Goal: Task Accomplishment & Management: Use online tool/utility

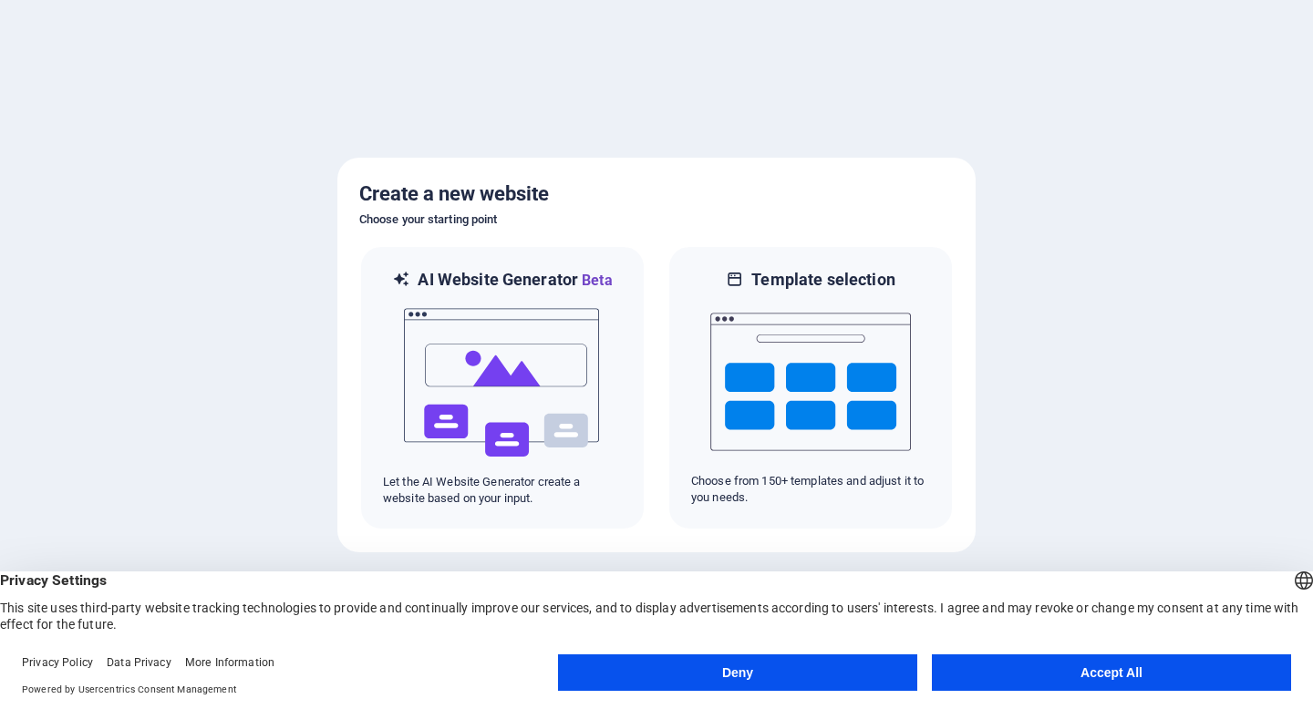
click at [1132, 662] on button "Accept All" at bounding box center [1111, 673] width 359 height 36
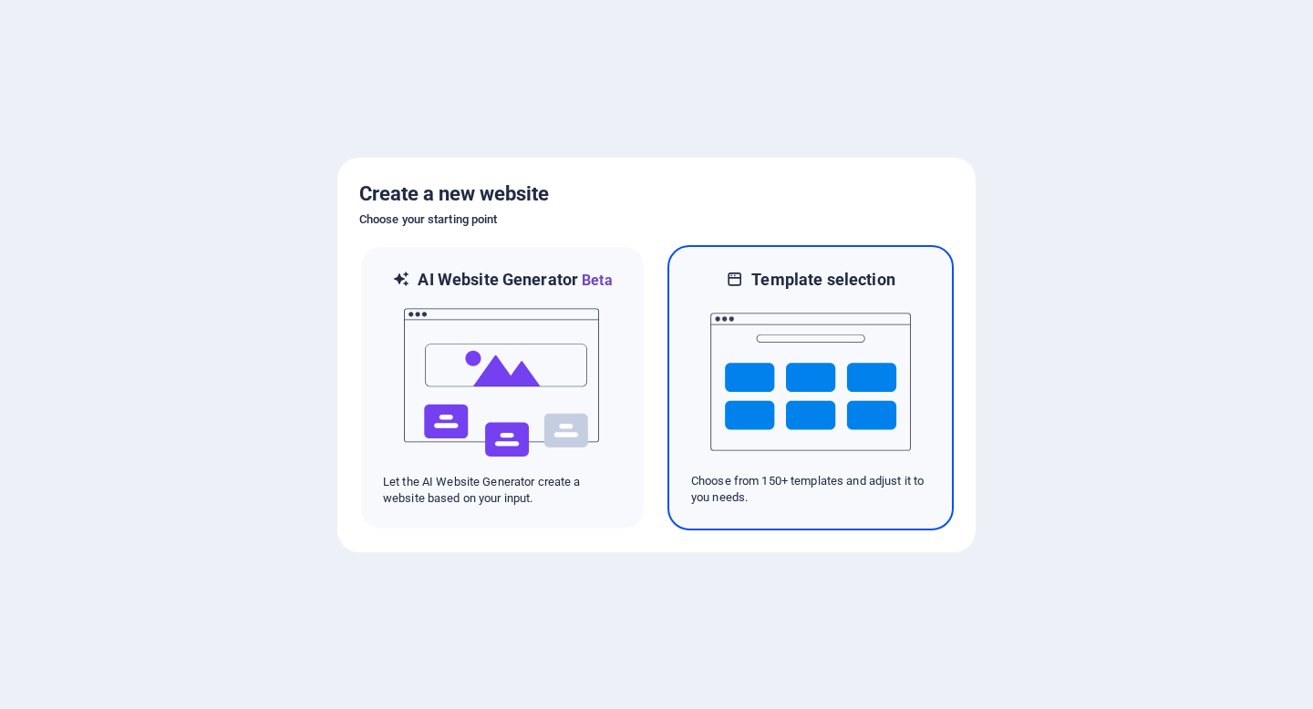
click at [848, 433] on img at bounding box center [810, 382] width 201 height 182
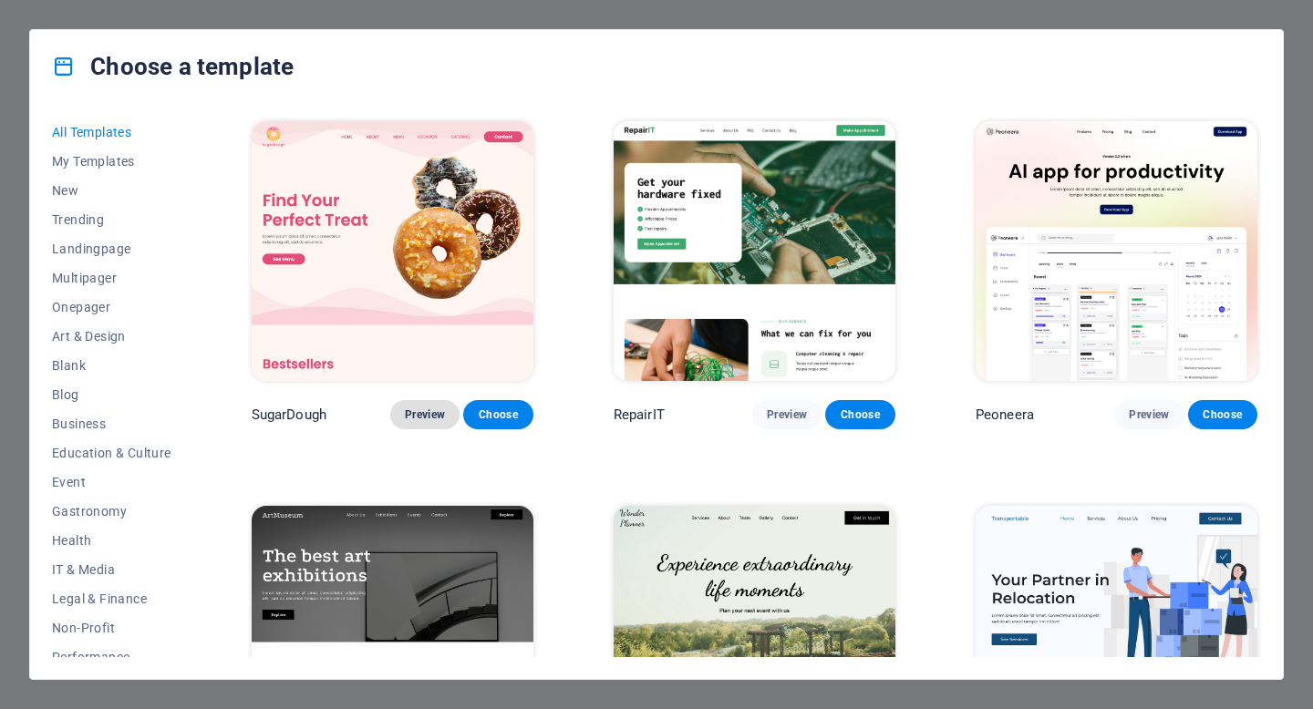
click at [426, 408] on span "Preview" at bounding box center [425, 415] width 40 height 15
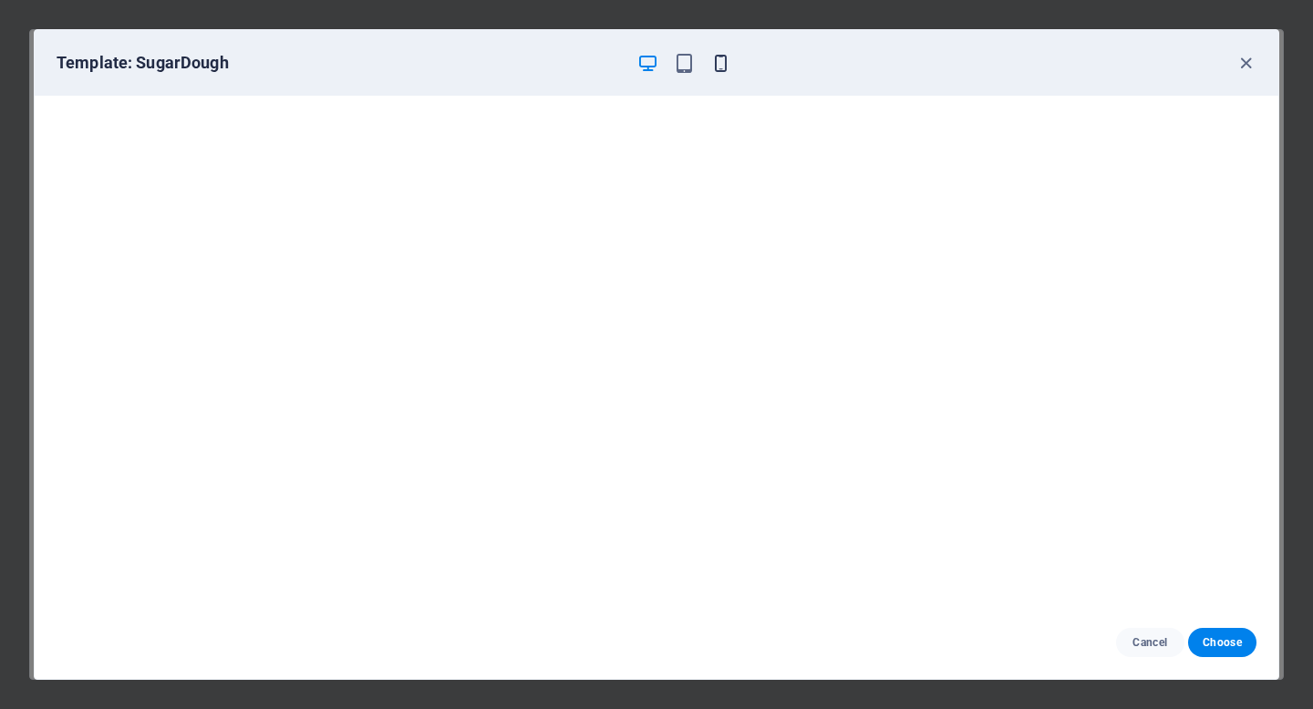
click at [716, 62] on icon "button" at bounding box center [720, 63] width 21 height 21
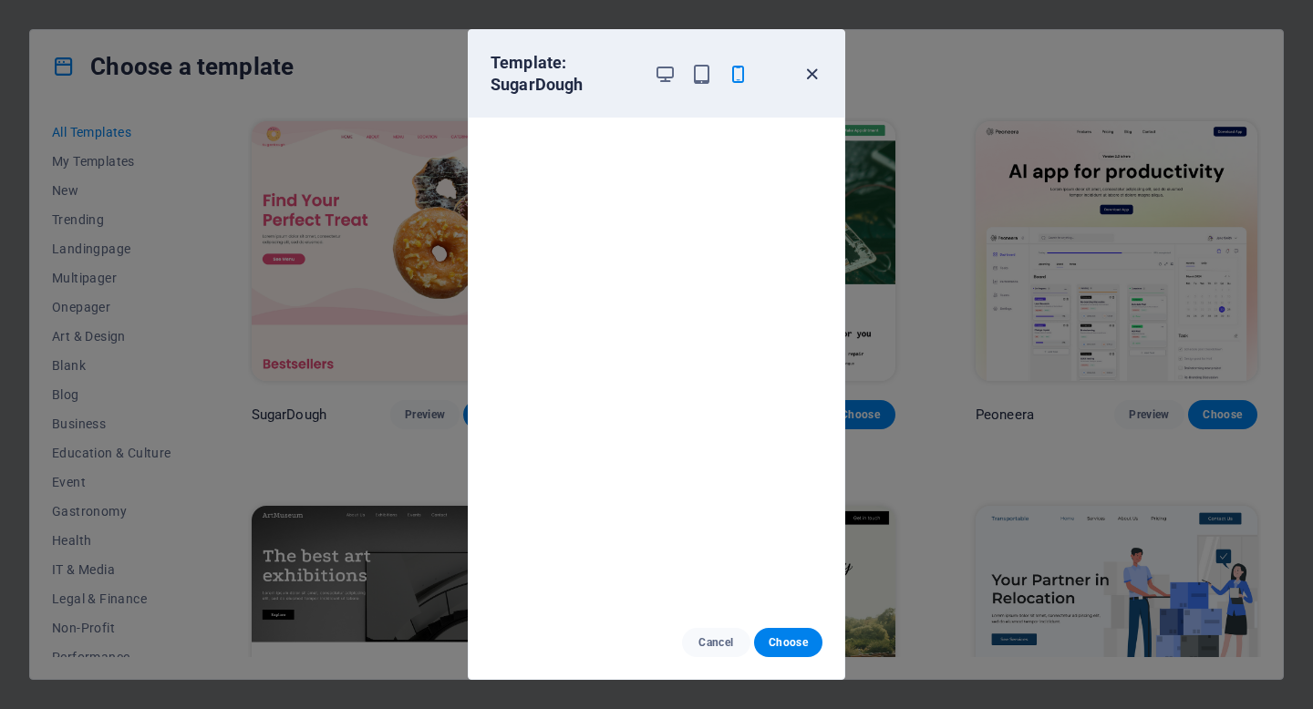
click at [809, 68] on icon "button" at bounding box center [811, 74] width 21 height 21
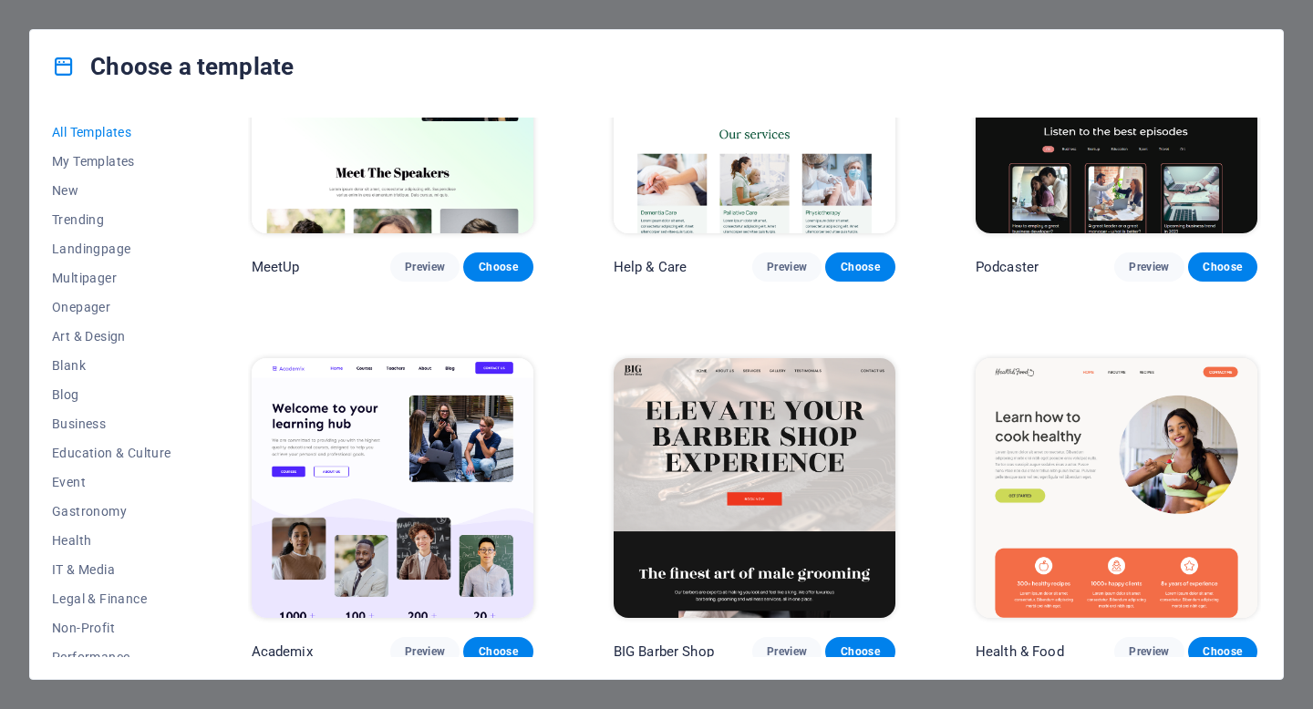
scroll to position [1317, 0]
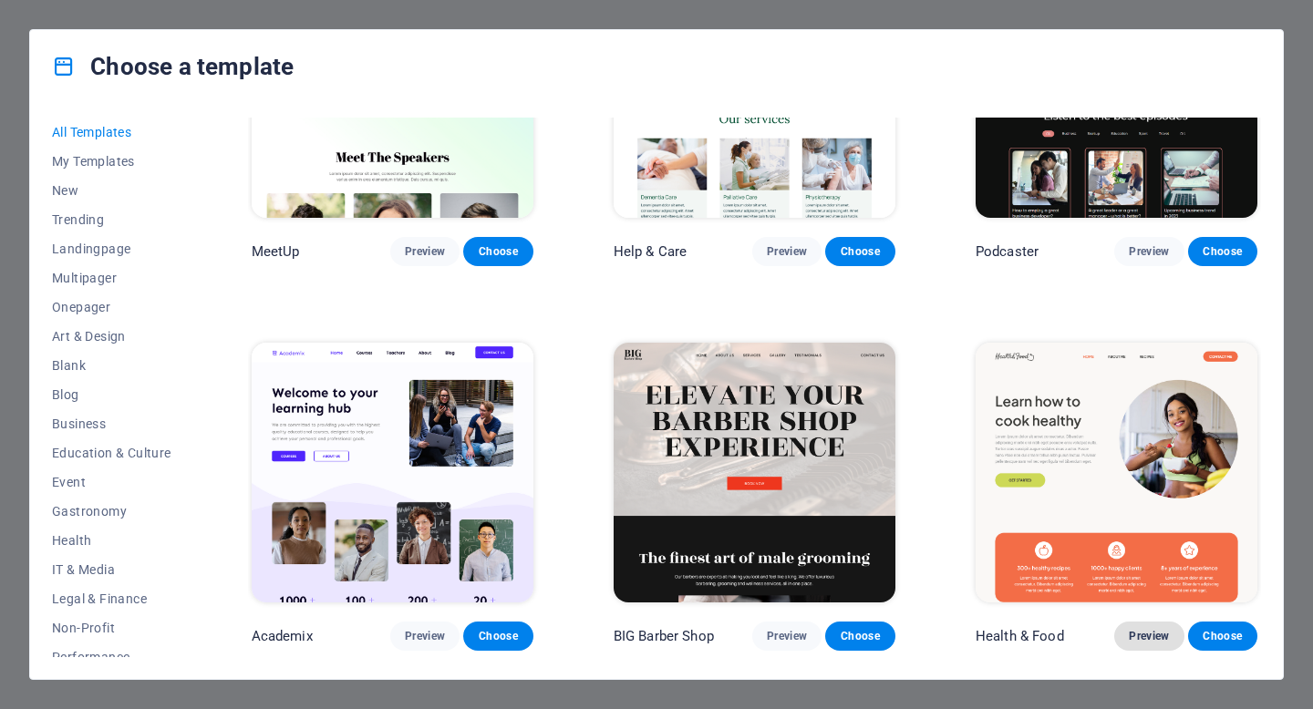
click at [1154, 629] on span "Preview" at bounding box center [1149, 636] width 40 height 15
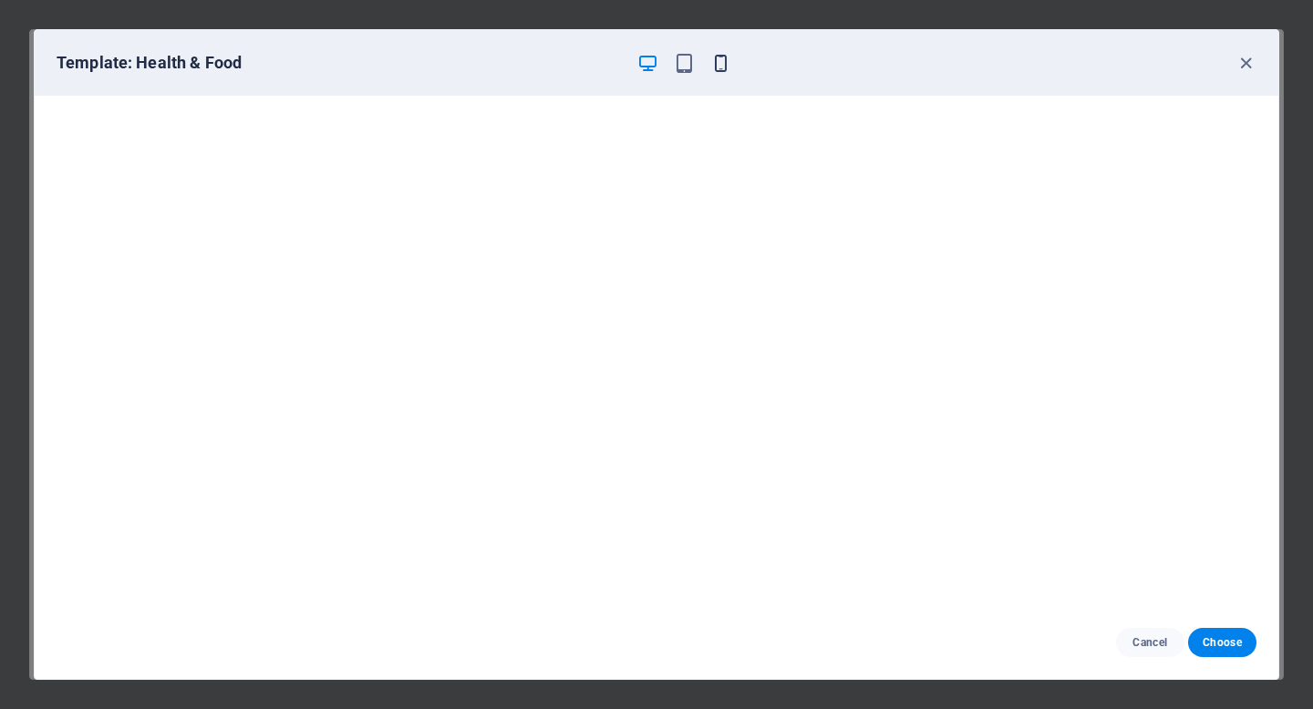
click at [718, 63] on icon "button" at bounding box center [720, 63] width 21 height 21
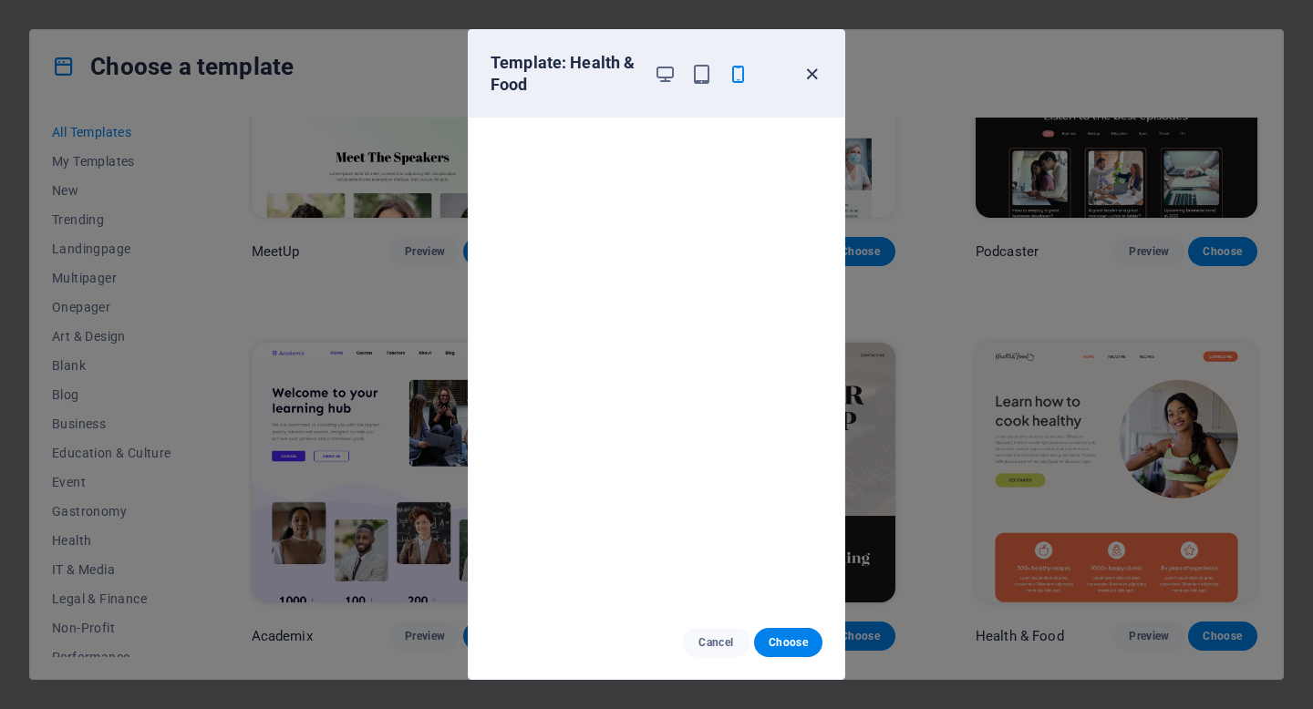
click at [817, 79] on icon "button" at bounding box center [811, 74] width 21 height 21
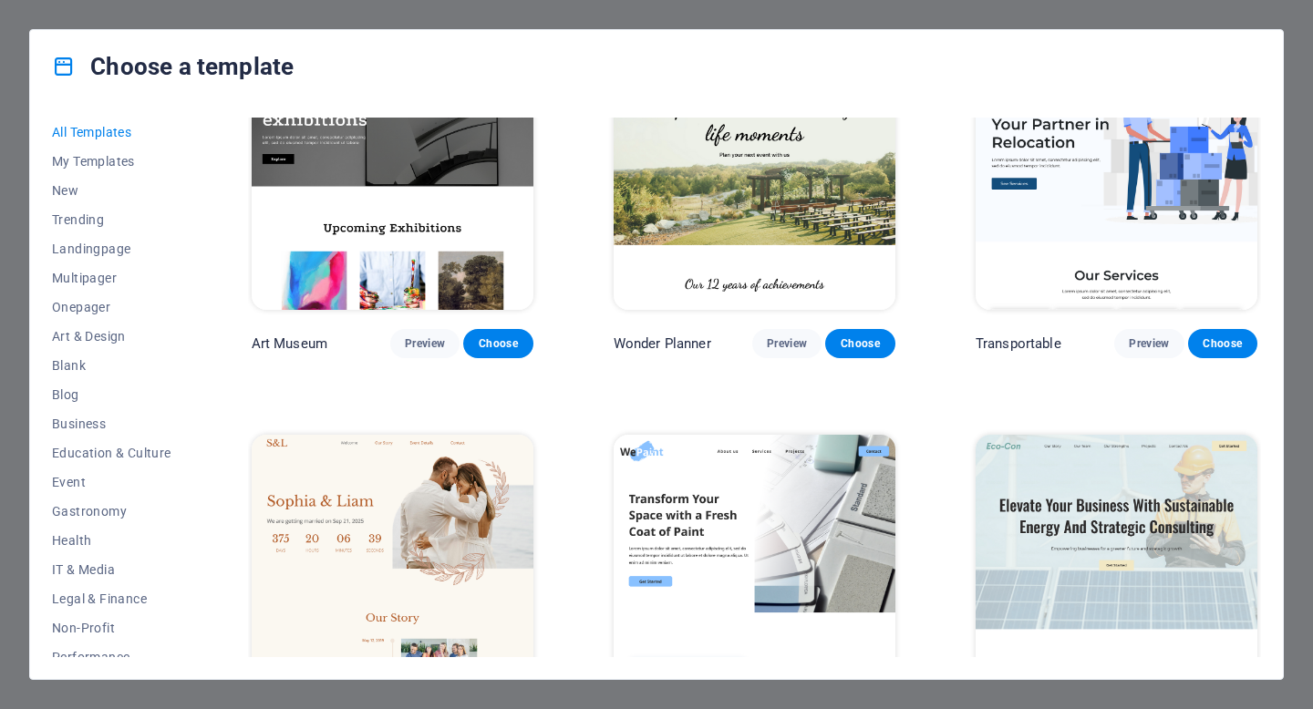
scroll to position [0, 0]
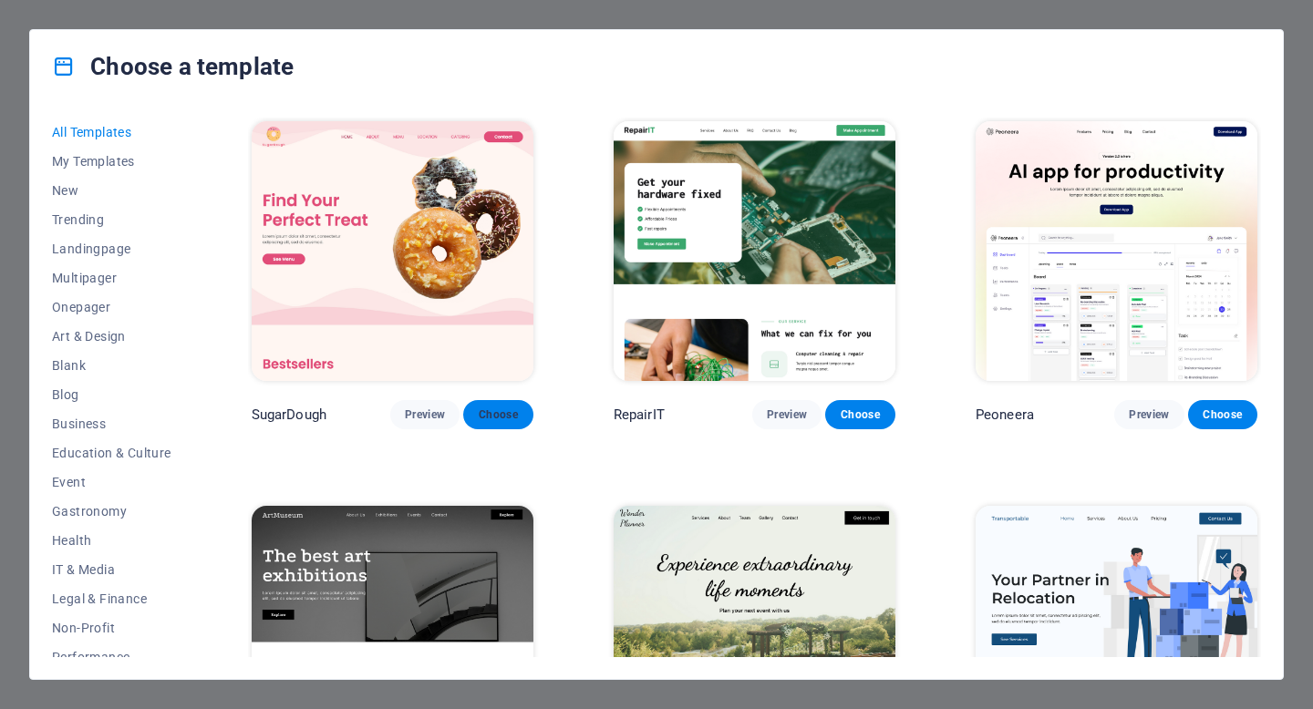
click at [489, 410] on span "Choose" at bounding box center [498, 415] width 40 height 15
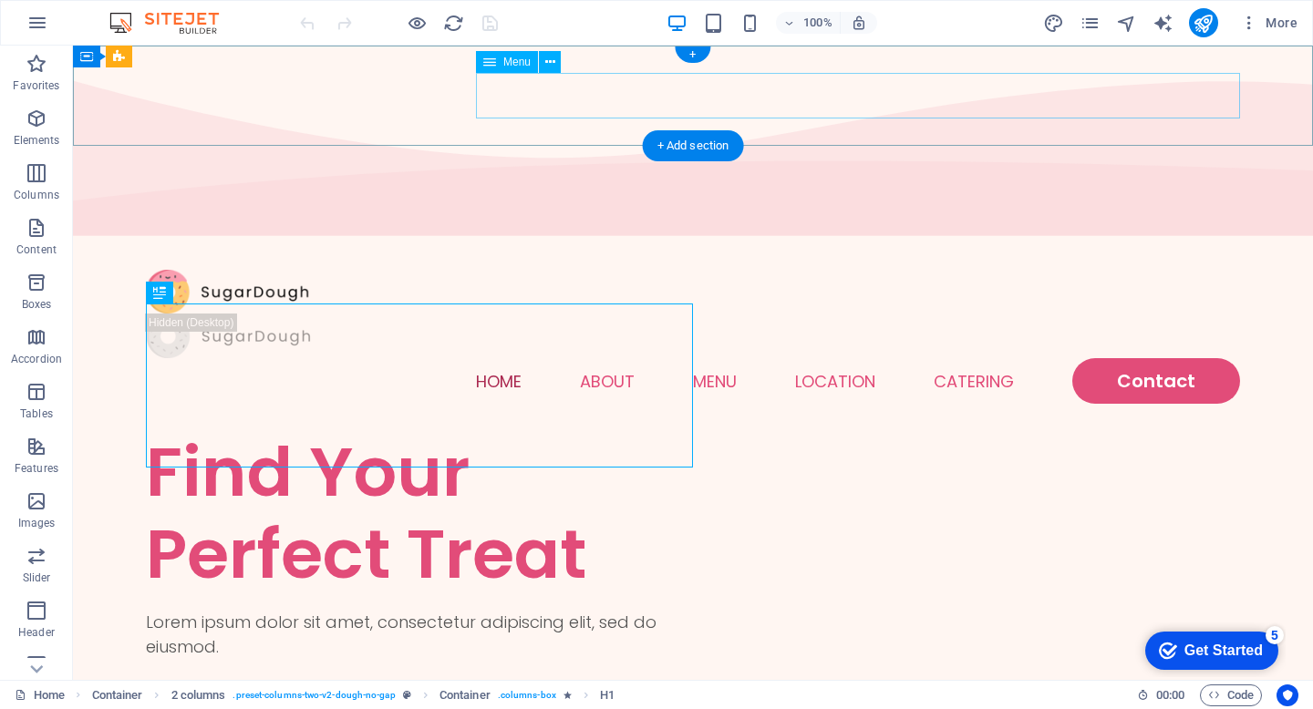
click at [634, 358] on nav "Home About Menu Location Catering Contact" at bounding box center [693, 381] width 1094 height 46
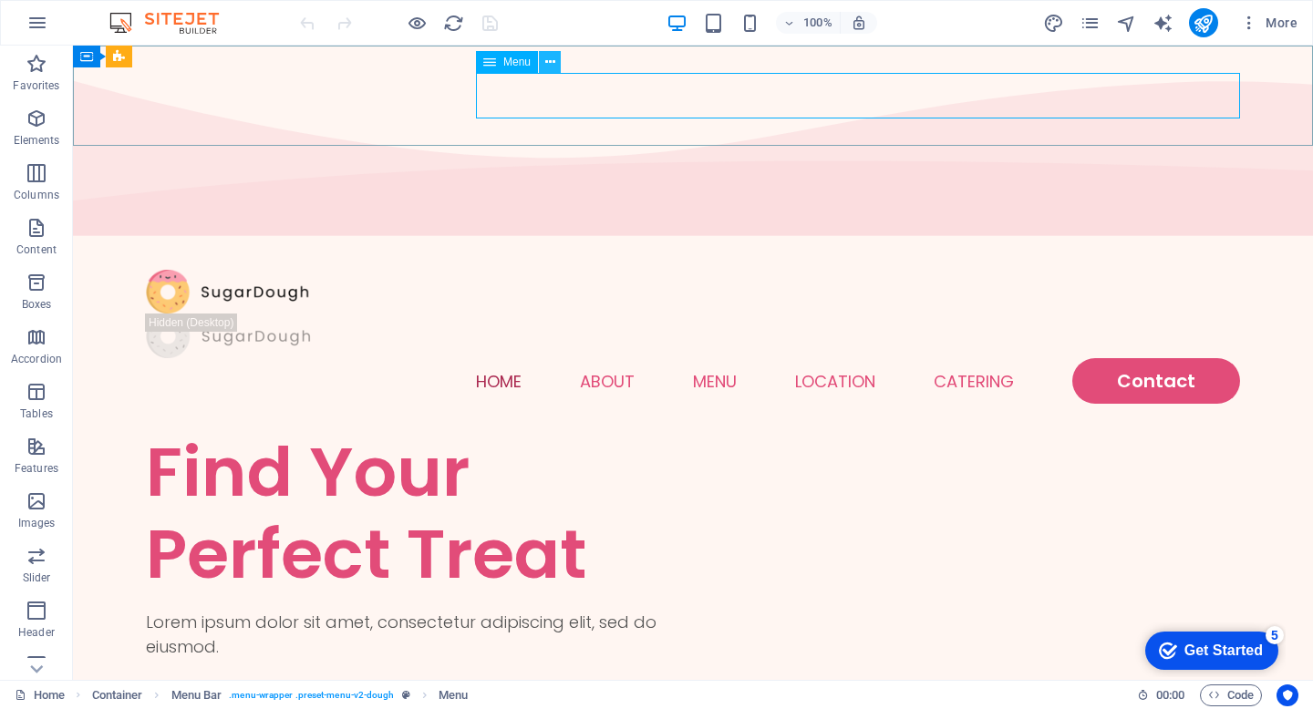
click at [553, 60] on icon at bounding box center [550, 62] width 10 height 19
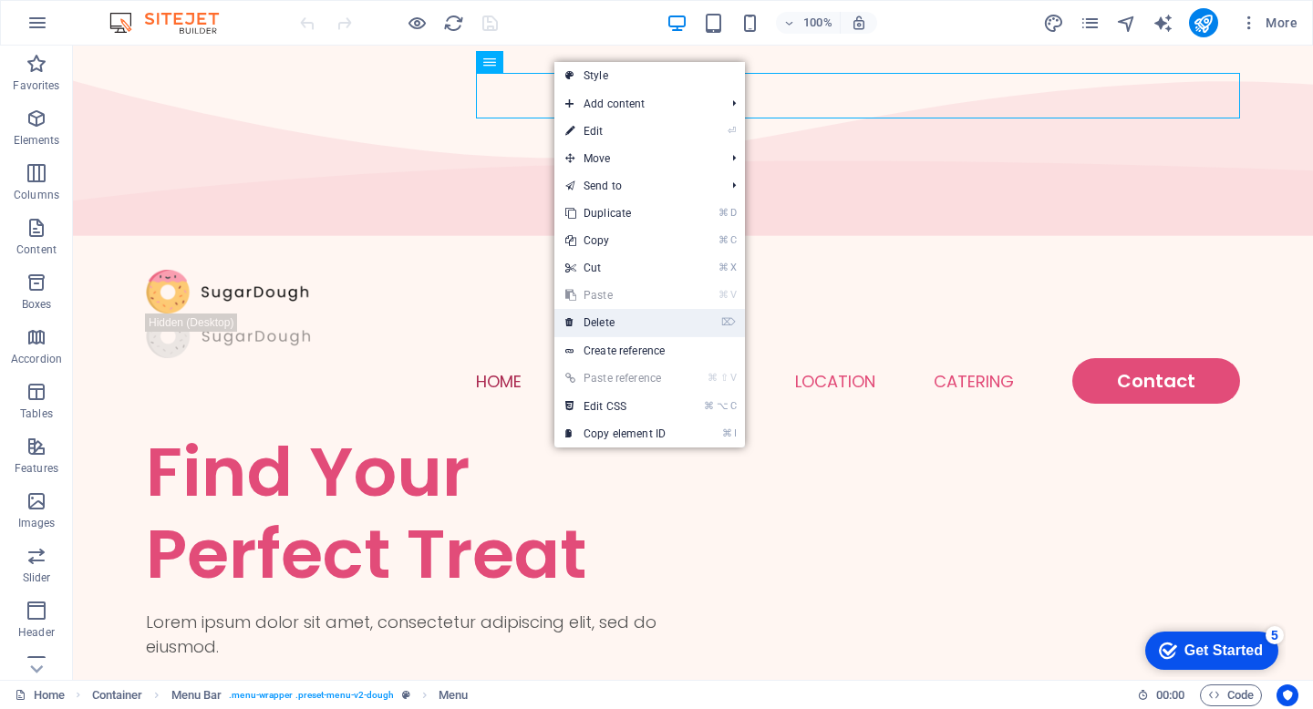
click at [617, 323] on link "⌦ Delete" at bounding box center [615, 322] width 122 height 27
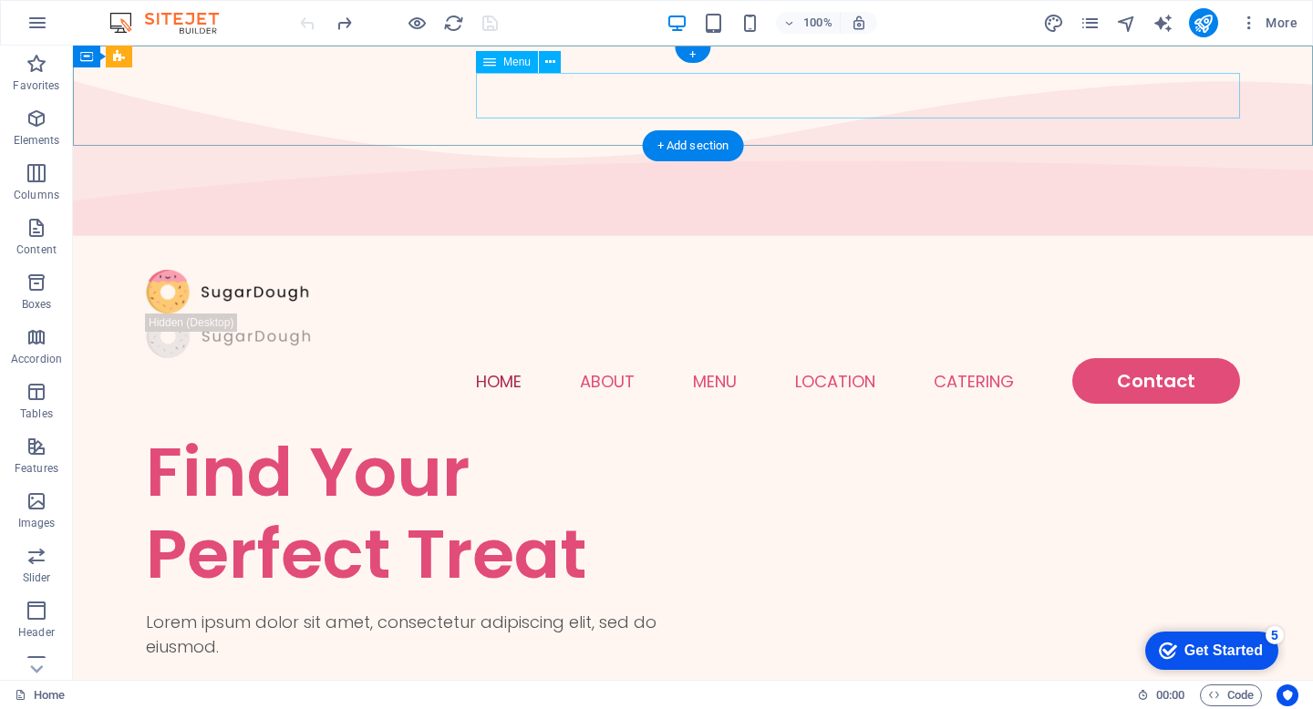
click at [514, 358] on nav "Home About Menu Location Catering Contact" at bounding box center [693, 381] width 1094 height 46
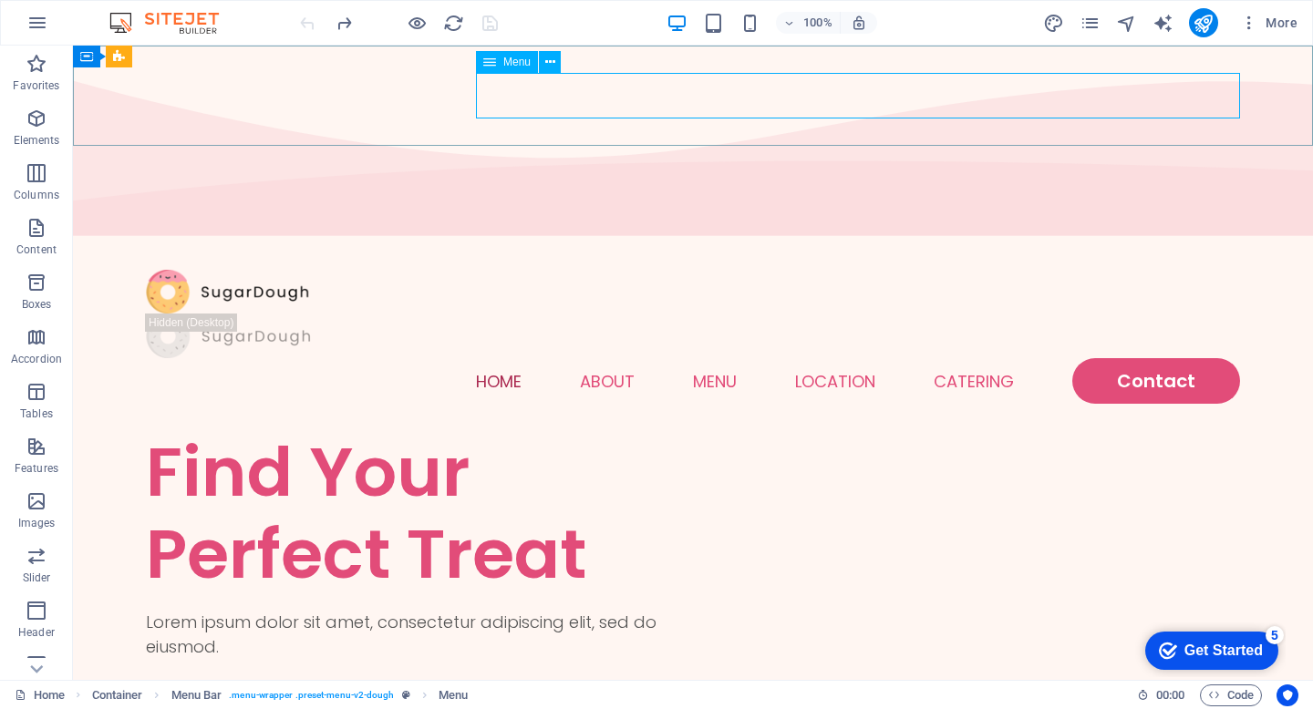
click at [511, 61] on span "Menu" at bounding box center [516, 62] width 27 height 11
click at [549, 63] on icon at bounding box center [550, 62] width 10 height 19
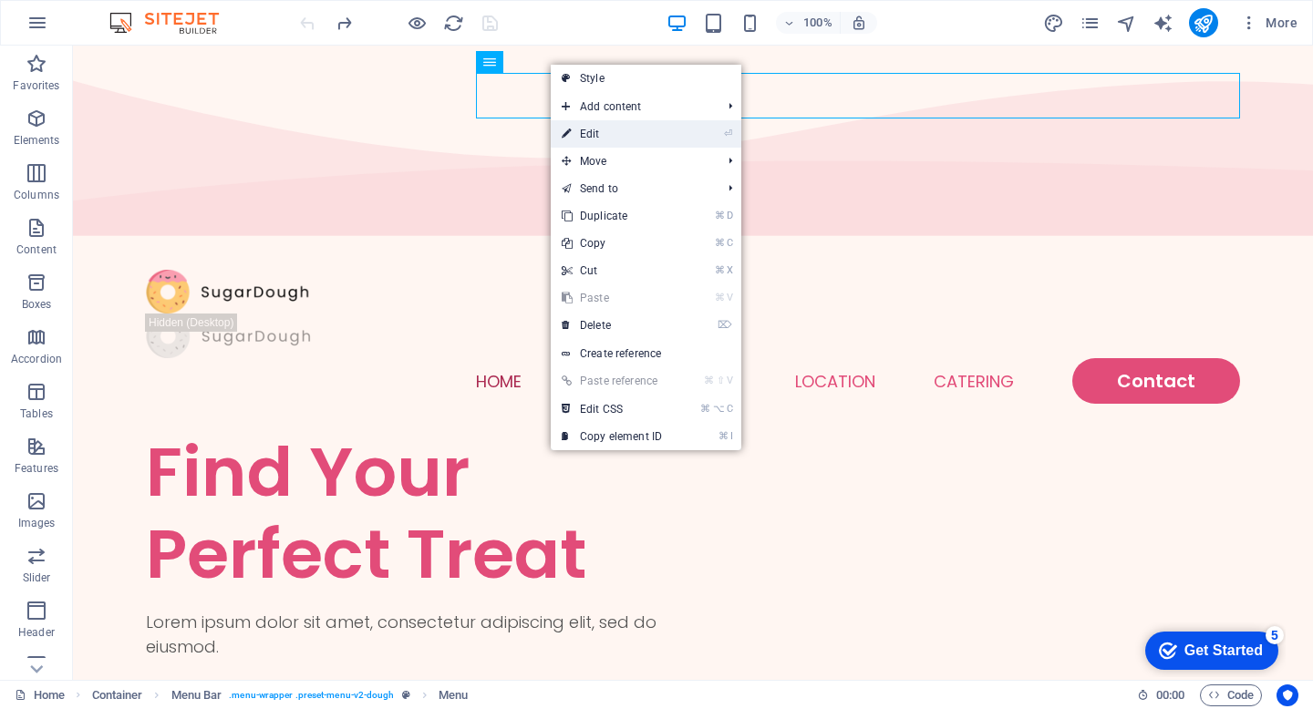
click at [599, 135] on link "⏎ Edit" at bounding box center [612, 133] width 122 height 27
select select
select select "1"
select select
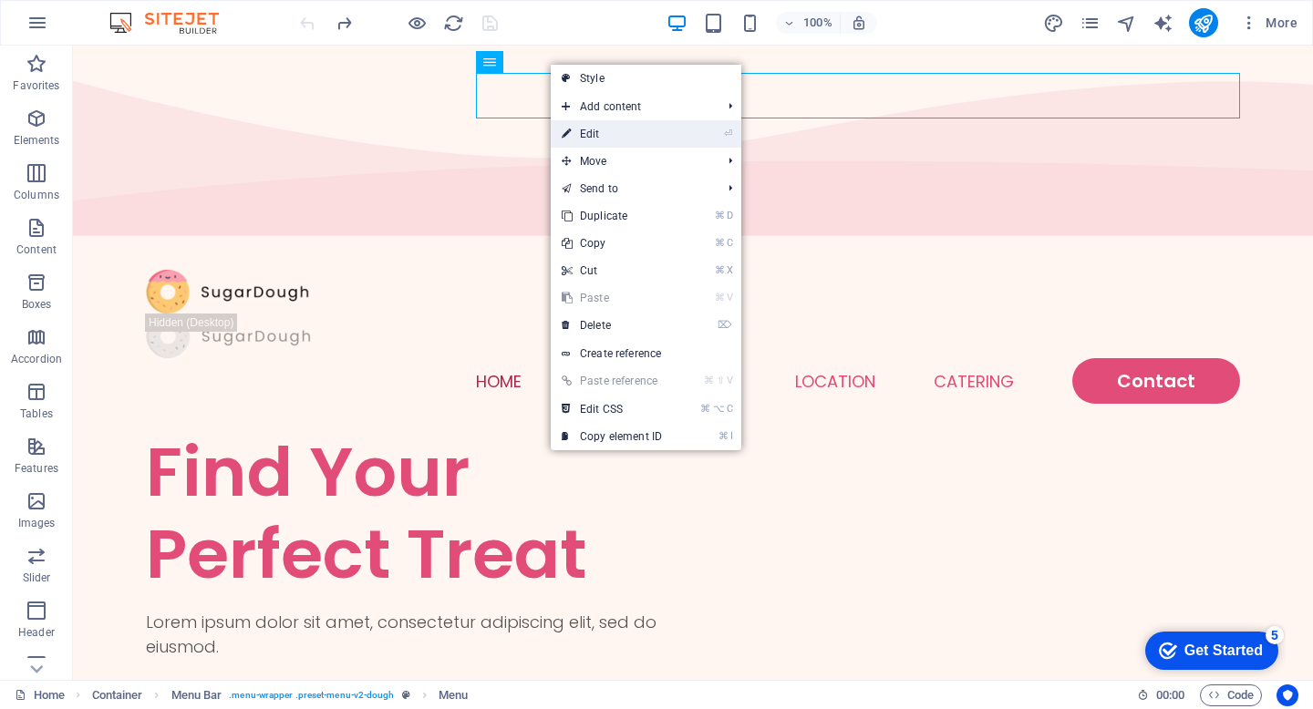
select select
select select "2"
select select
select select "default"
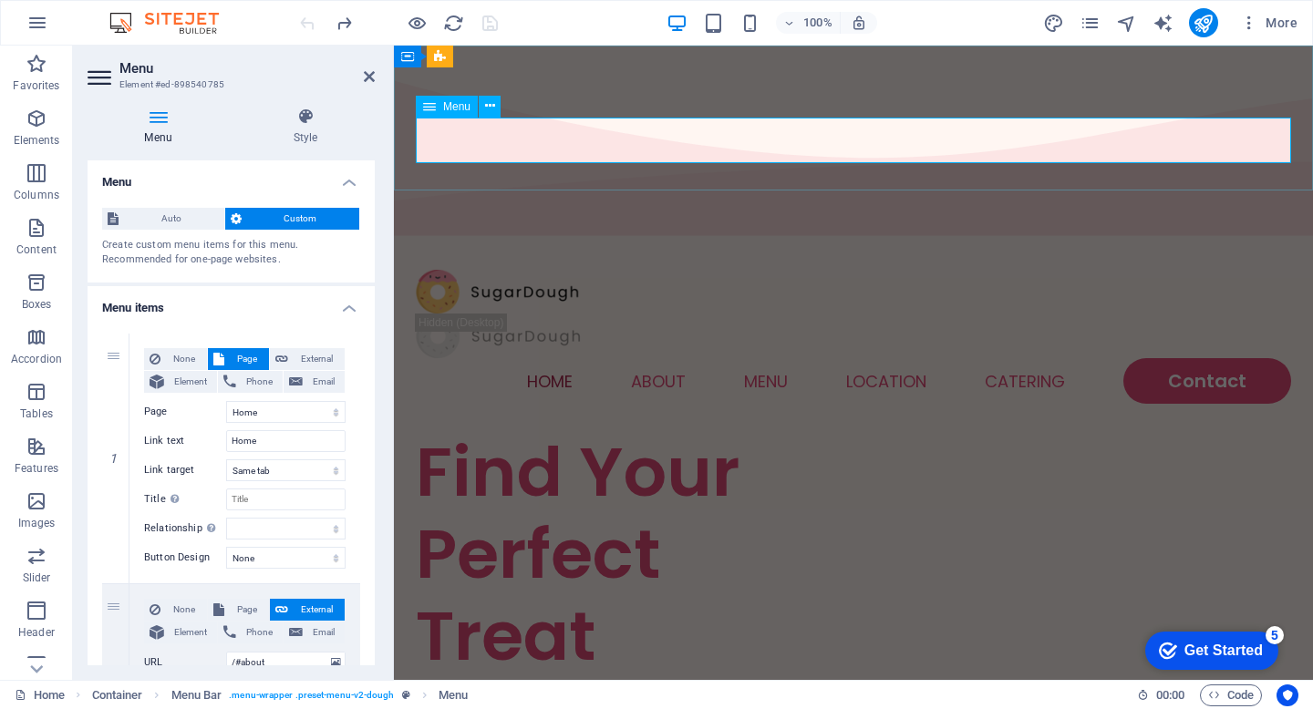
click at [569, 358] on nav "Home About Menu Location Catering Contact" at bounding box center [853, 381] width 875 height 46
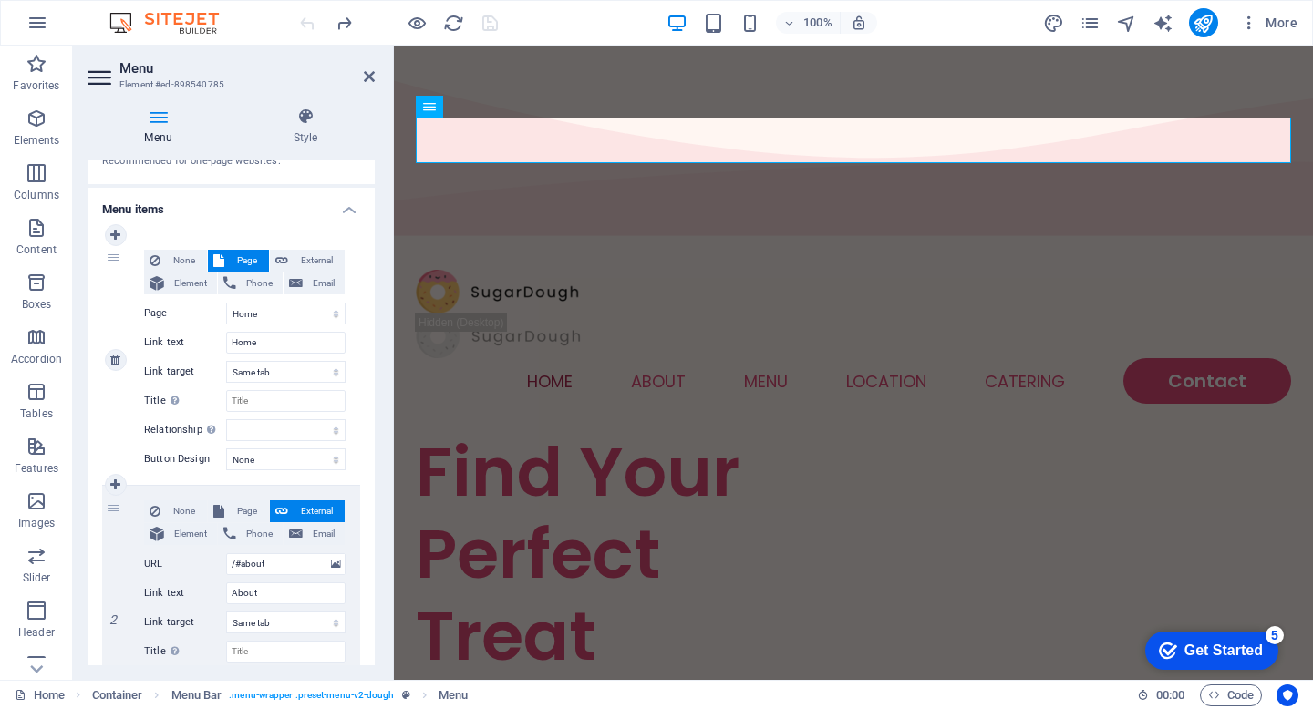
scroll to position [98, 0]
click at [116, 258] on div "1" at bounding box center [115, 361] width 27 height 250
click at [286, 316] on select "Home Menu Contact Legal Notice Privacy" at bounding box center [285, 315] width 119 height 22
click at [113, 366] on icon at bounding box center [115, 361] width 10 height 13
type input "/#about"
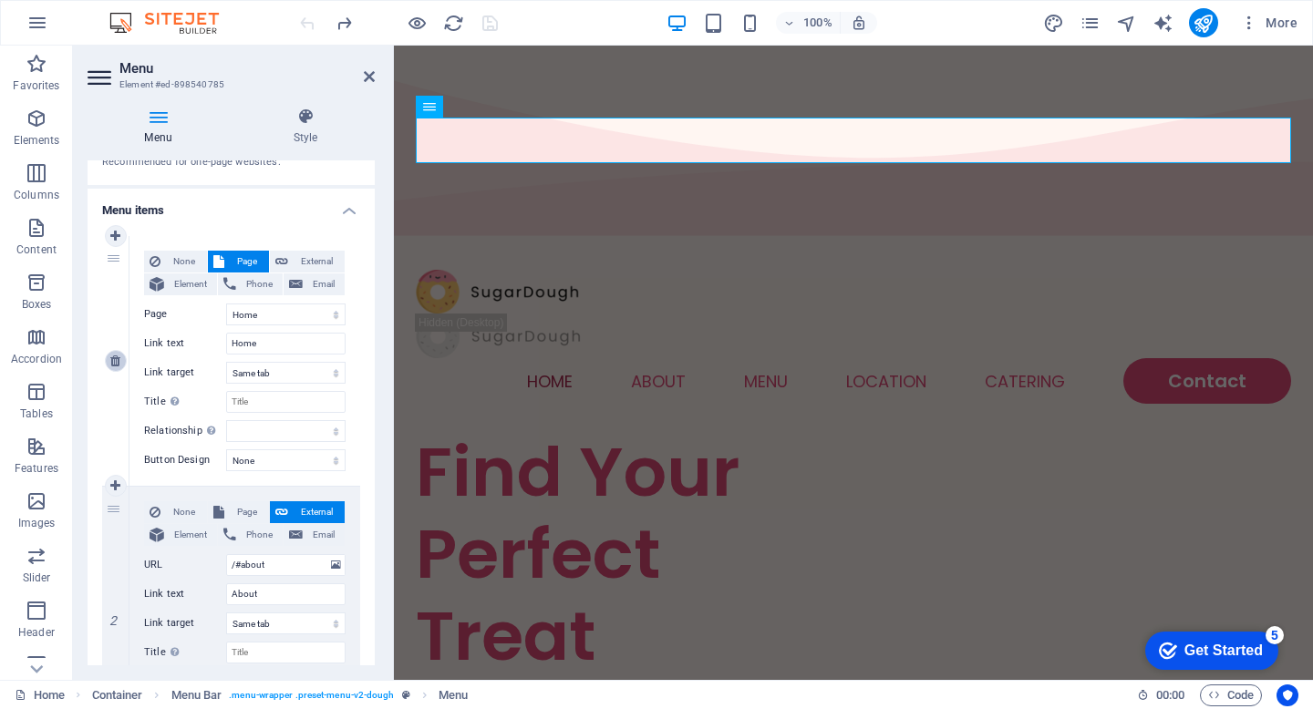
type input "About"
select select
select select "1"
type input "Menu"
select select
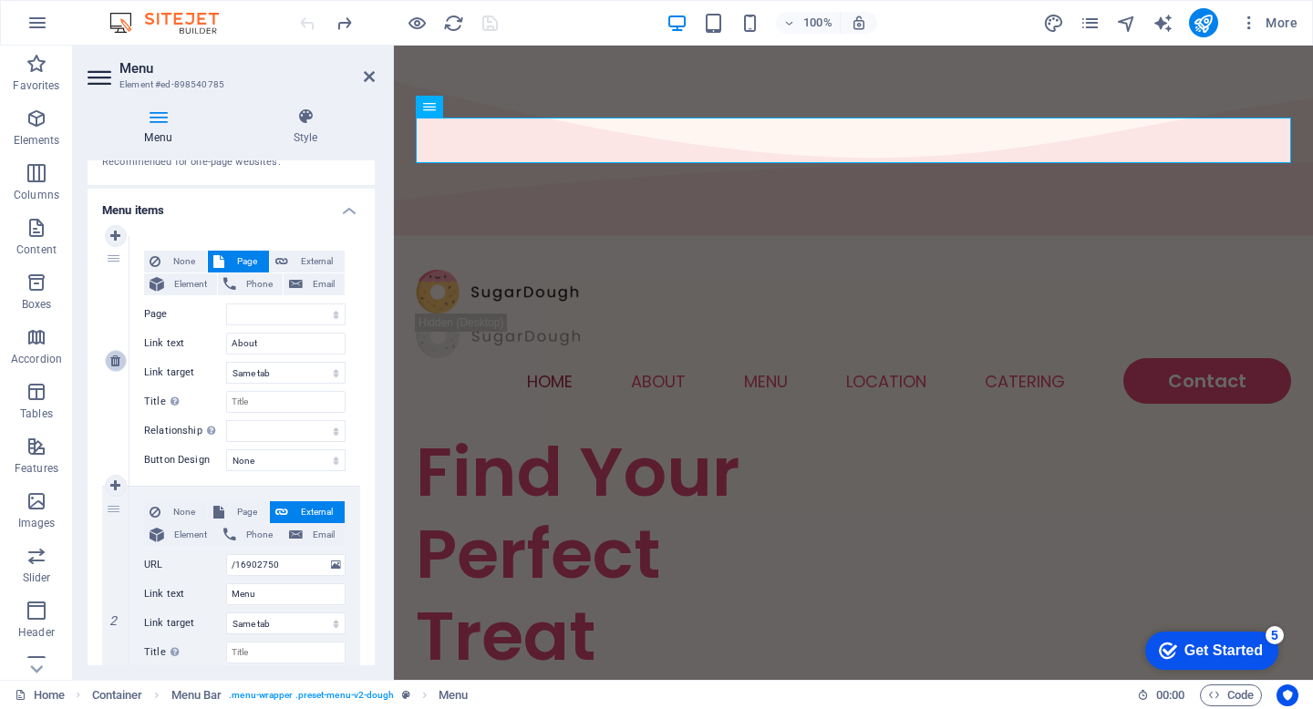
type input "/#location"
type input "Location"
select select
type input "/#ed-898540668"
type input "Catering"
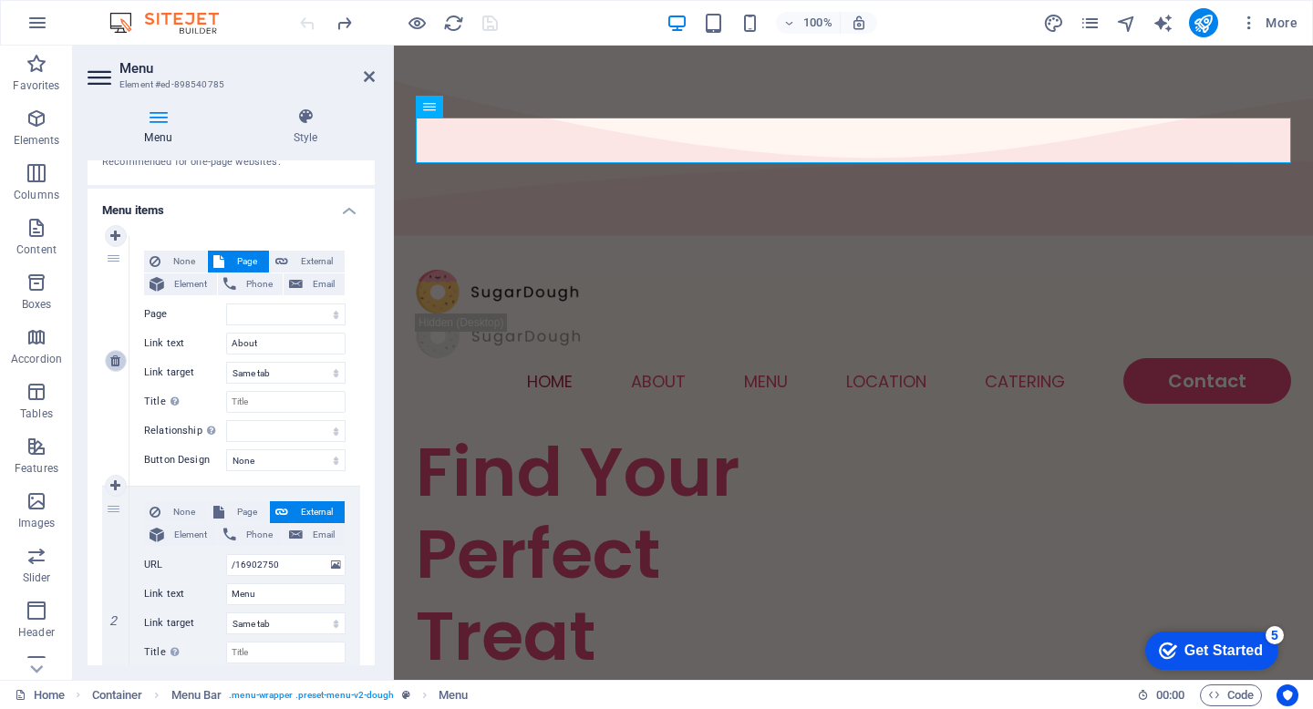
select select "blank"
select select
select select "2"
type input "Contact"
select select
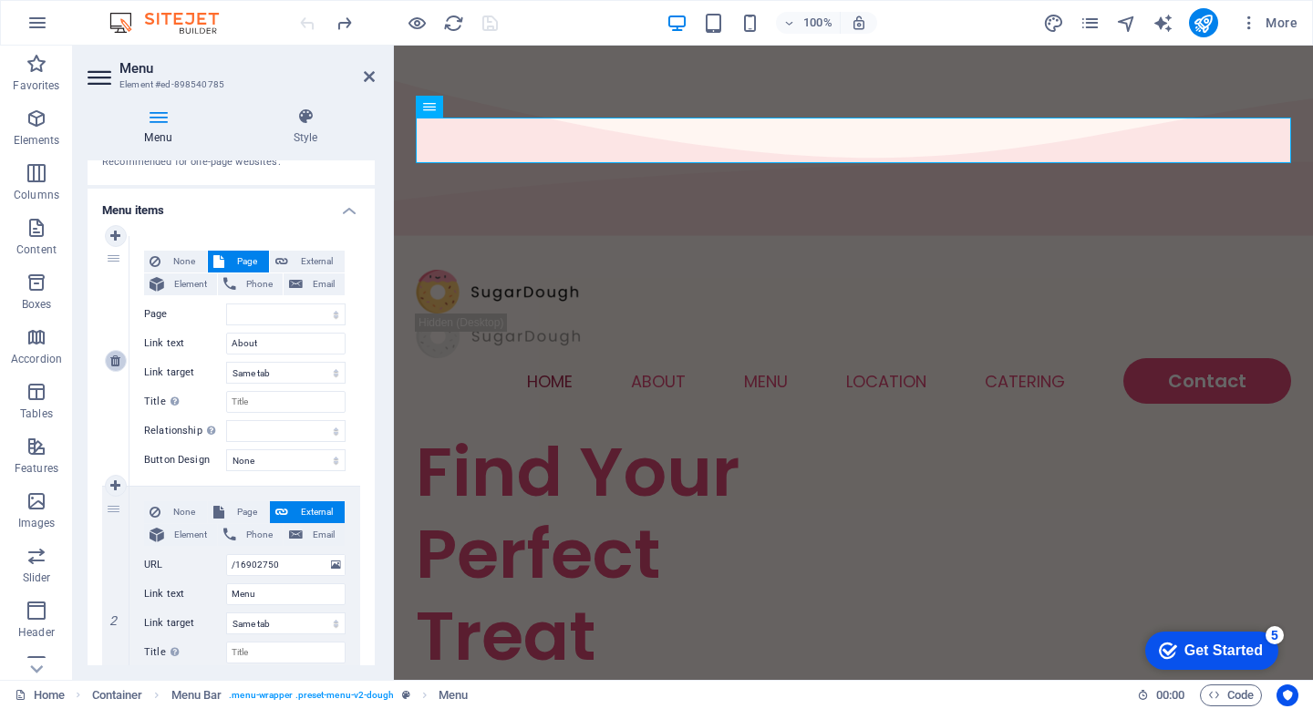
select select
select select "default"
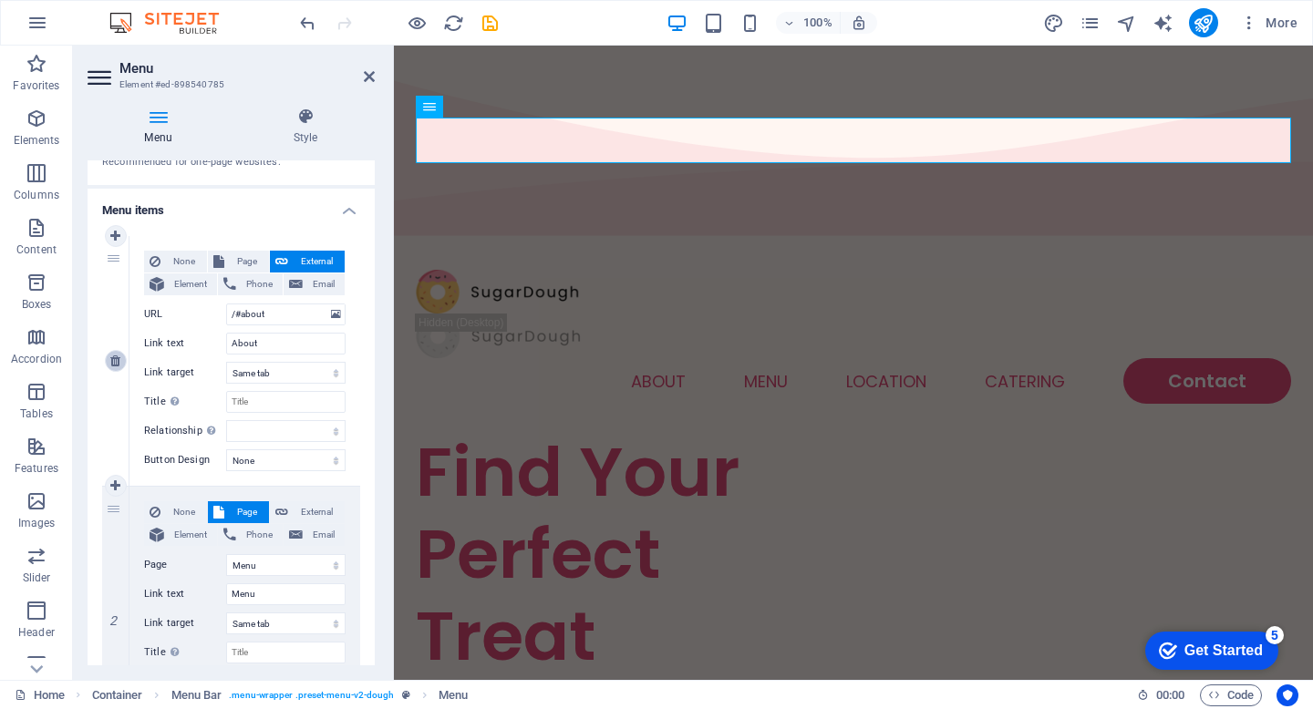
click at [113, 360] on icon at bounding box center [115, 361] width 10 height 13
select select "1"
type input "Menu"
select select
type input "/#location"
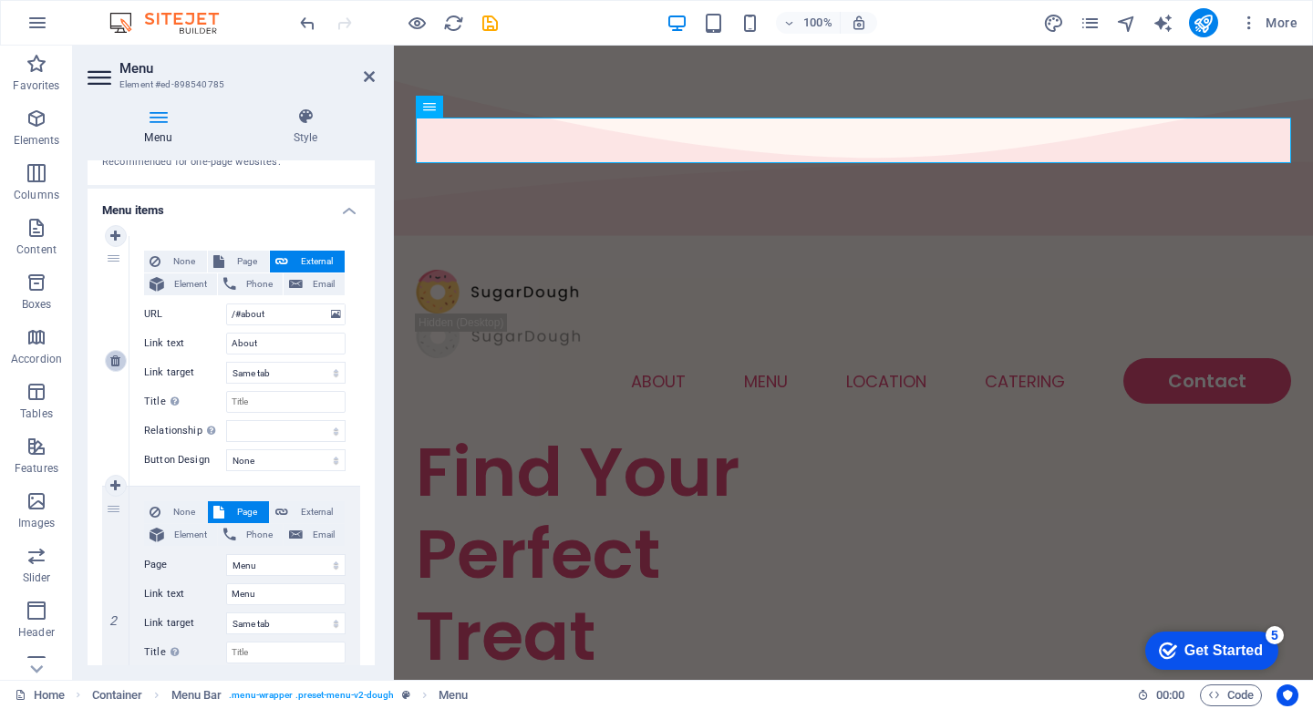
type input "Location"
select select
type input "/#ed-898540668"
type input "Catering"
select select "blank"
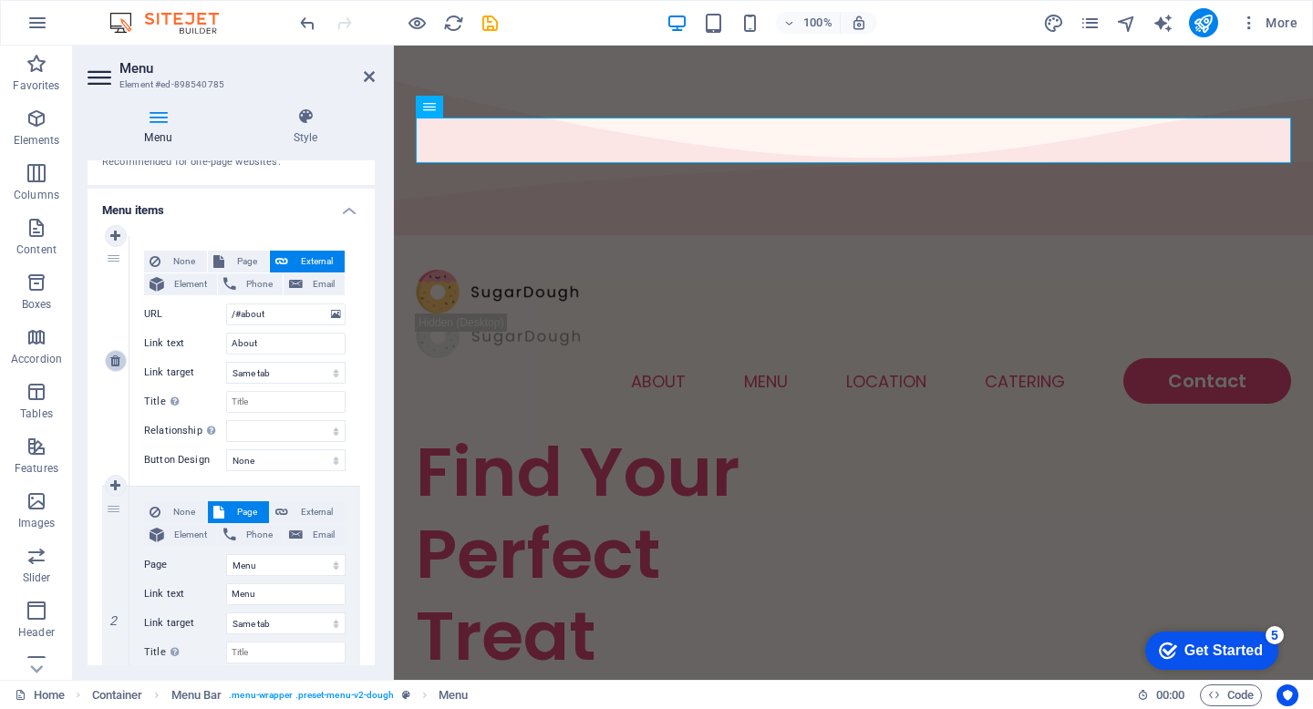
select select
select select "2"
type input "Contact"
select select
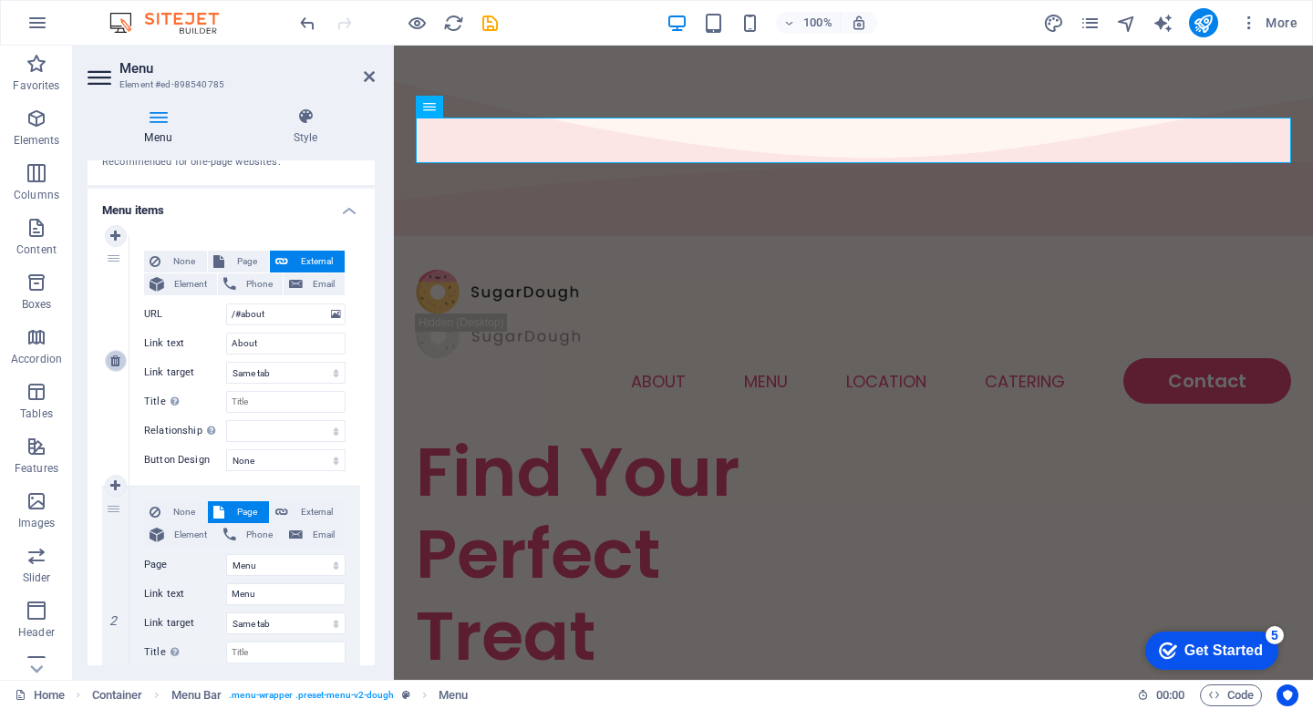
select select "default"
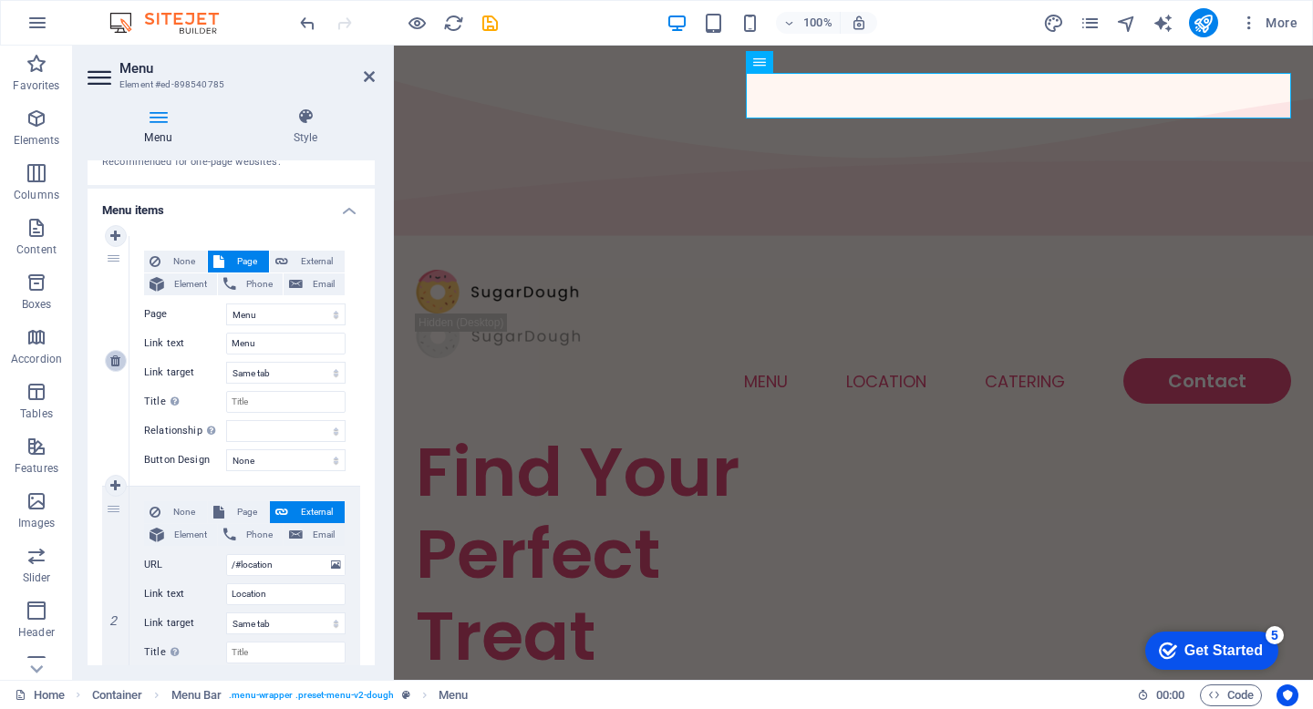
click at [113, 360] on icon at bounding box center [115, 361] width 10 height 13
select select
type input "/#location"
type input "Location"
select select
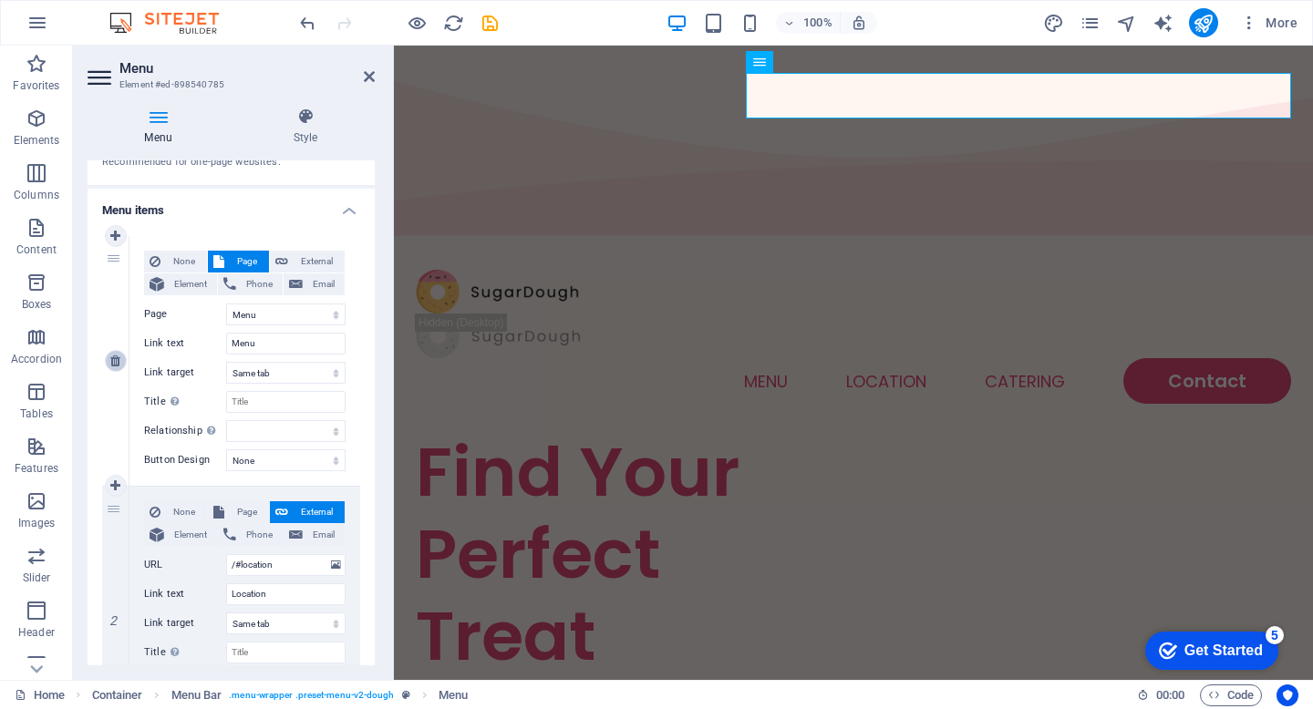
type input "/#ed-898540668"
type input "Catering"
select select "blank"
select select
select select "2"
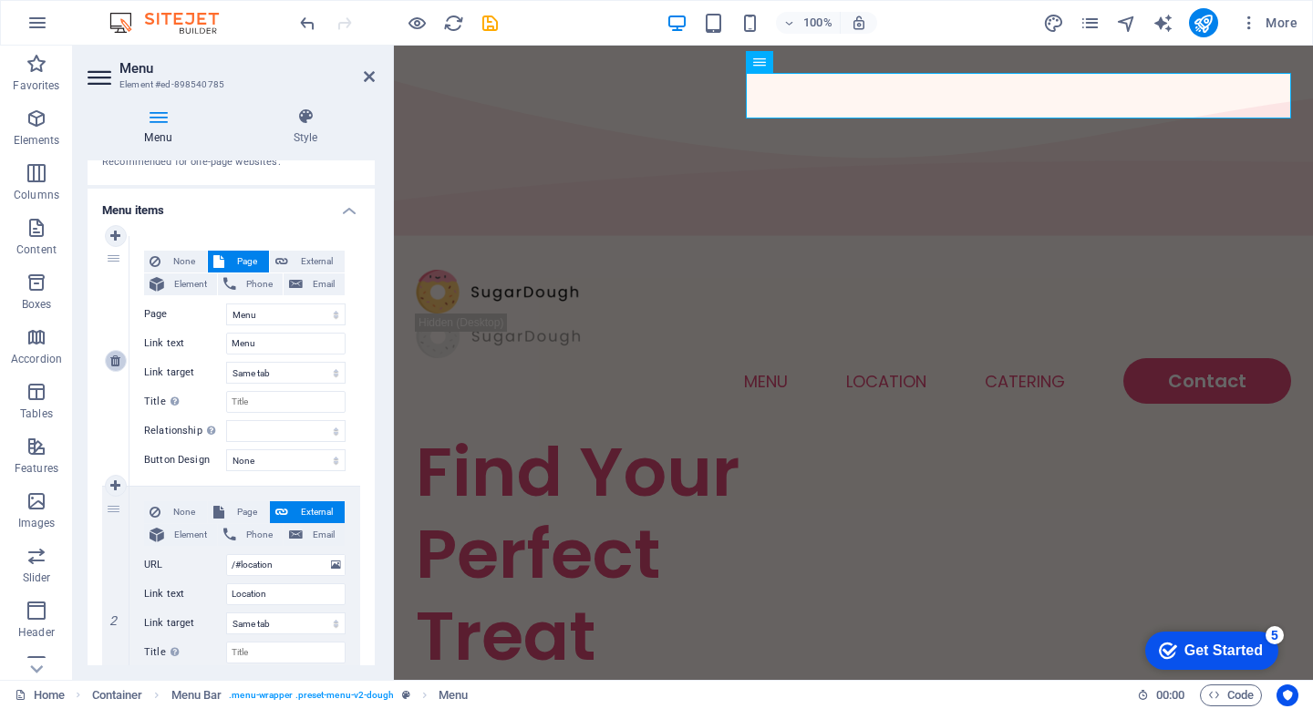
type input "Contact"
select select
select select "default"
click at [113, 360] on icon at bounding box center [115, 361] width 10 height 13
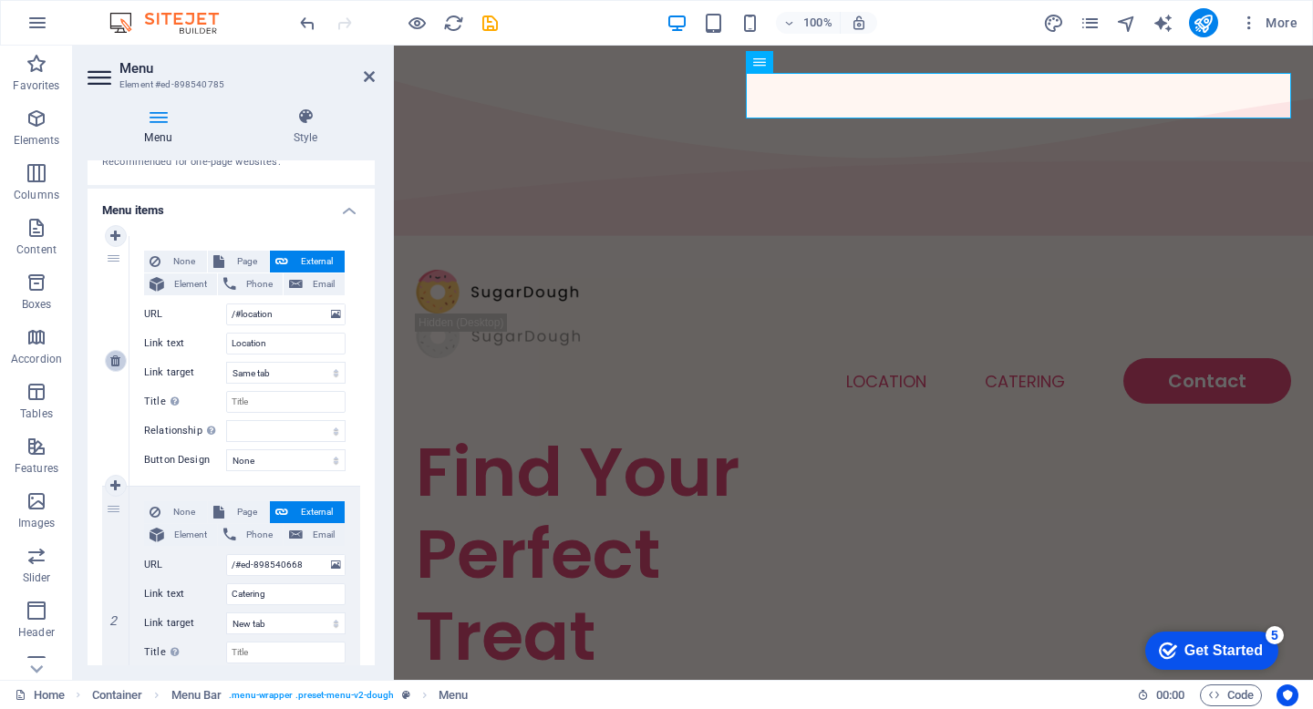
select select
type input "/#ed-898540668"
type input "Catering"
select select "blank"
select select
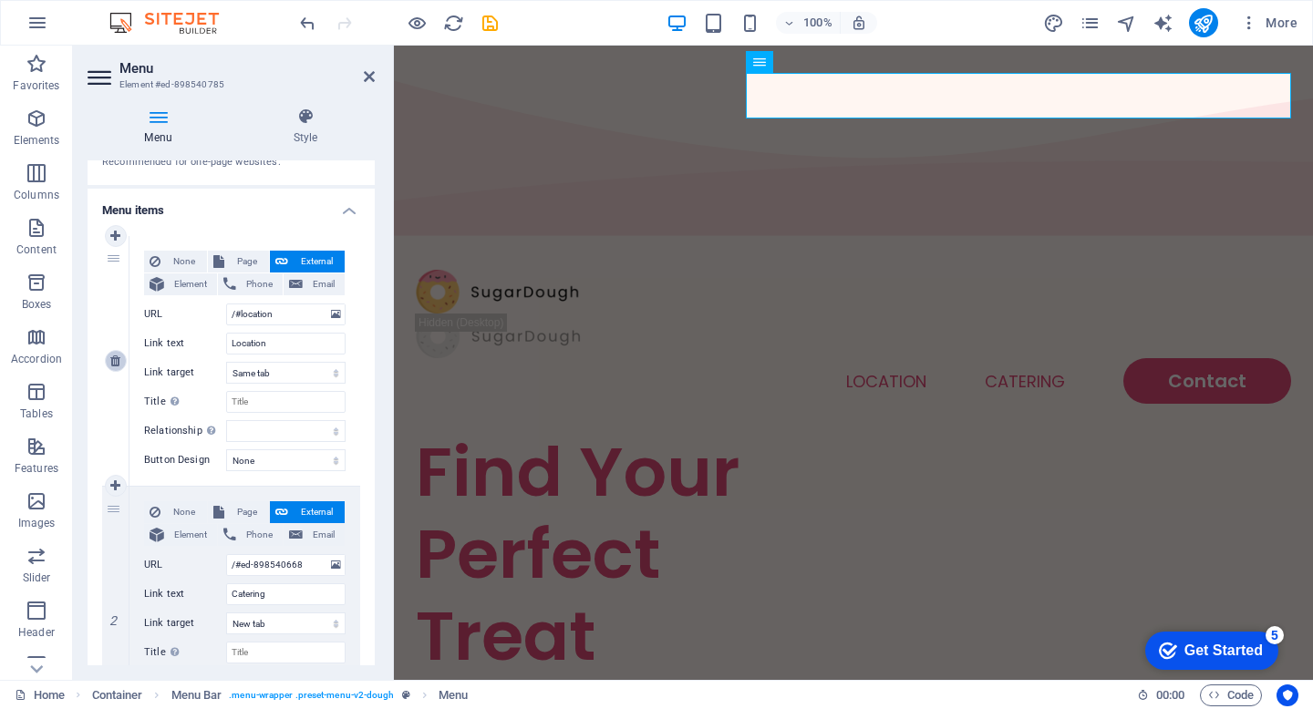
select select "2"
type input "Contact"
select select
select select "default"
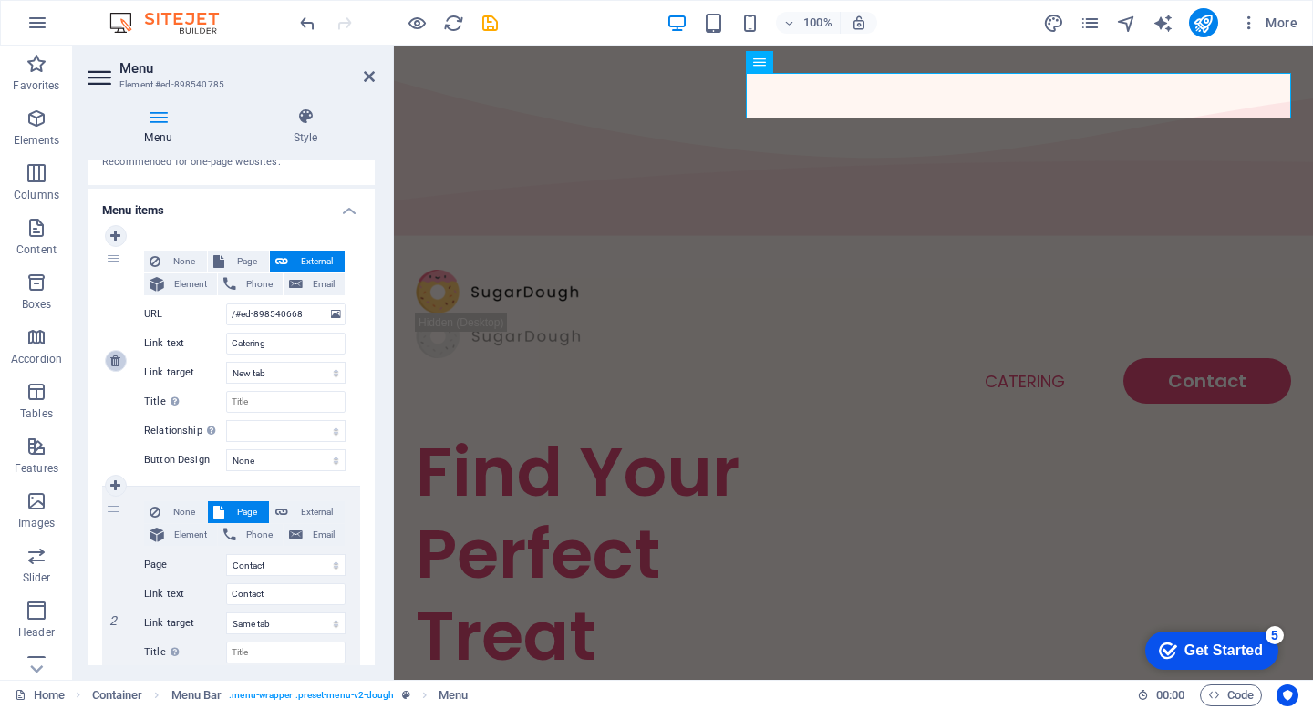
click at [113, 360] on icon at bounding box center [115, 361] width 10 height 13
select select "2"
type input "Contact"
select select
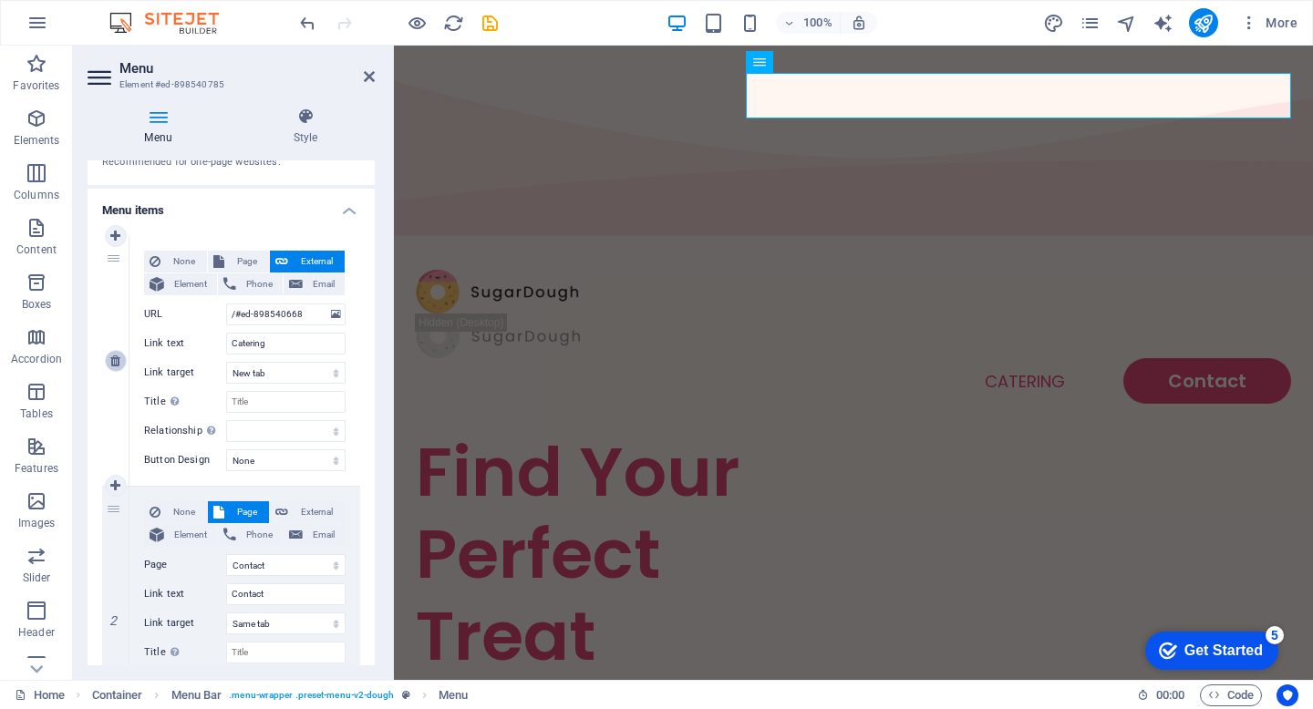
select select "default"
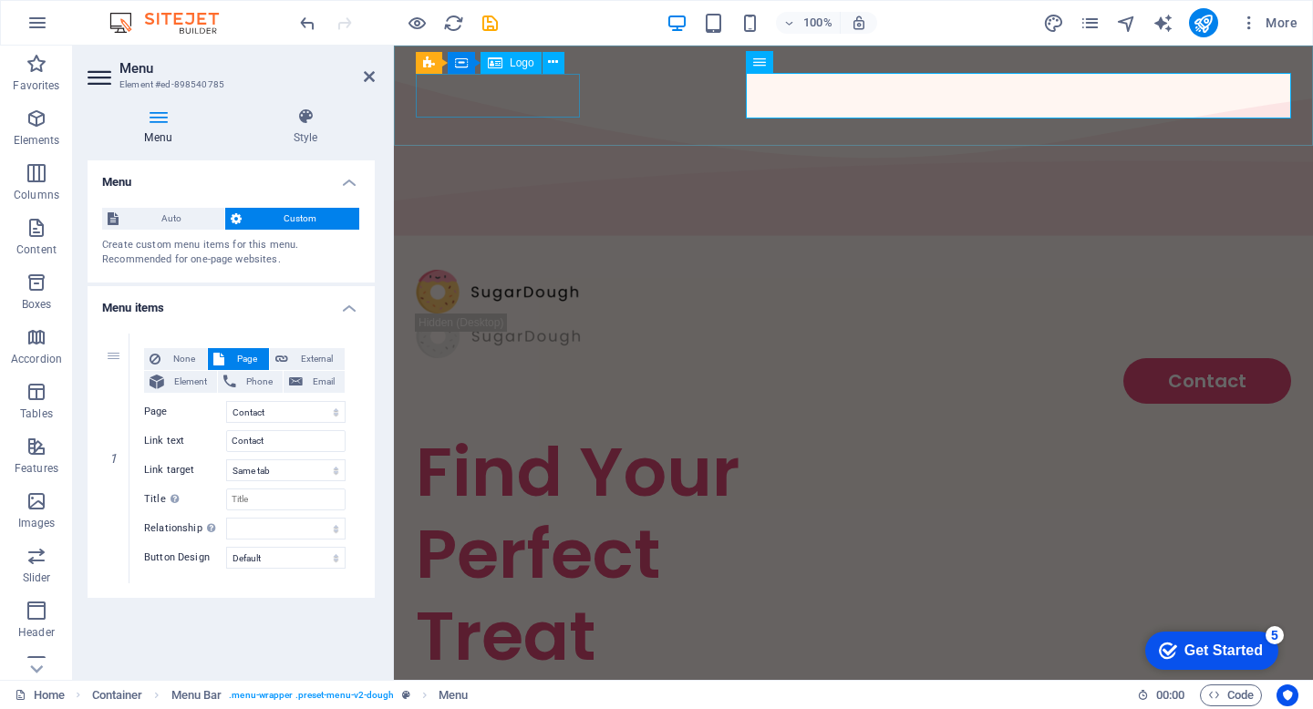
click at [488, 270] on div at bounding box center [853, 292] width 875 height 45
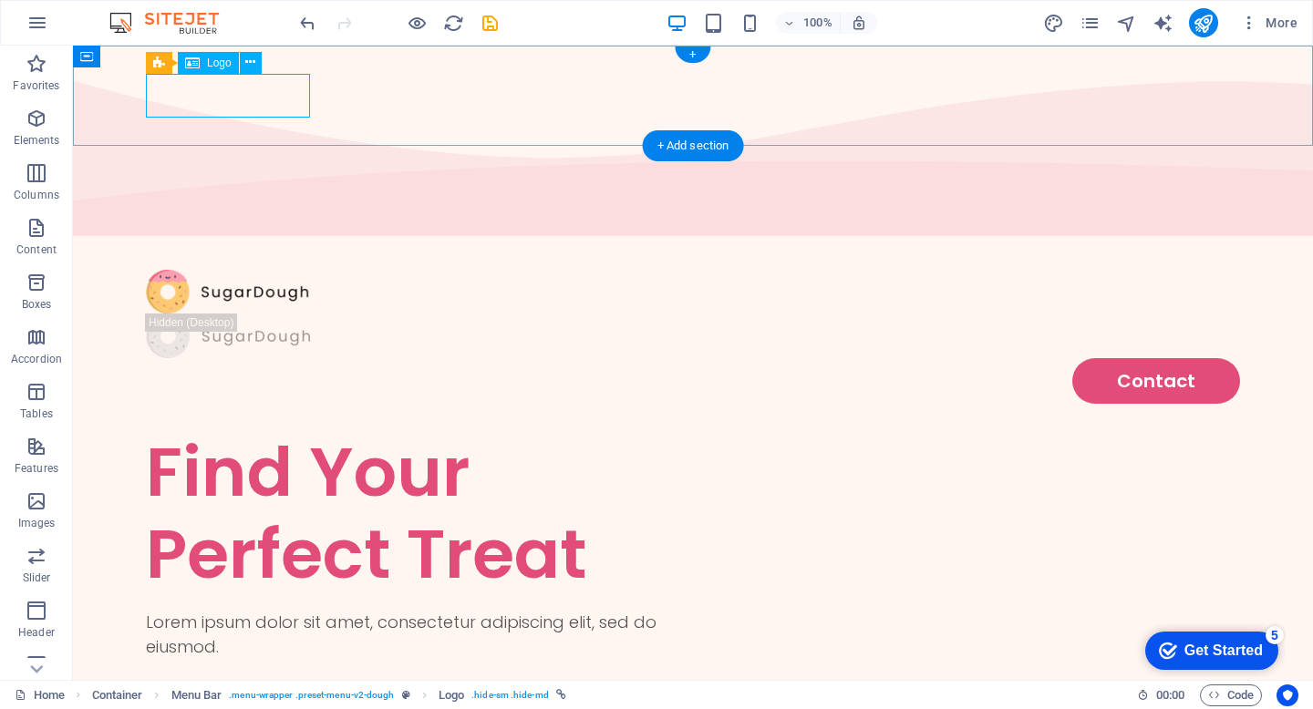
click at [199, 270] on div at bounding box center [693, 292] width 1094 height 45
click at [220, 72] on div "Logo" at bounding box center [208, 63] width 61 height 22
click at [216, 58] on span "Logo" at bounding box center [219, 62] width 25 height 11
click at [247, 62] on icon at bounding box center [250, 62] width 10 height 19
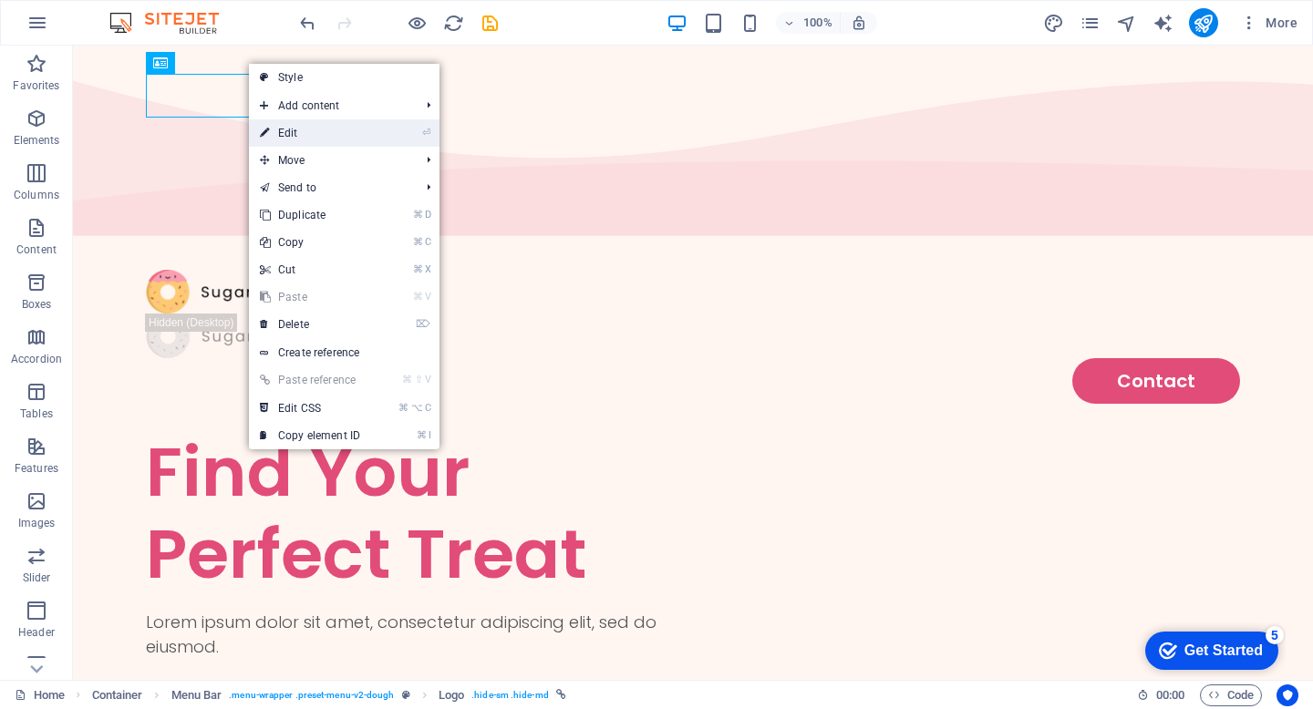
click at [305, 129] on link "⏎ Edit" at bounding box center [310, 132] width 122 height 27
select select "px"
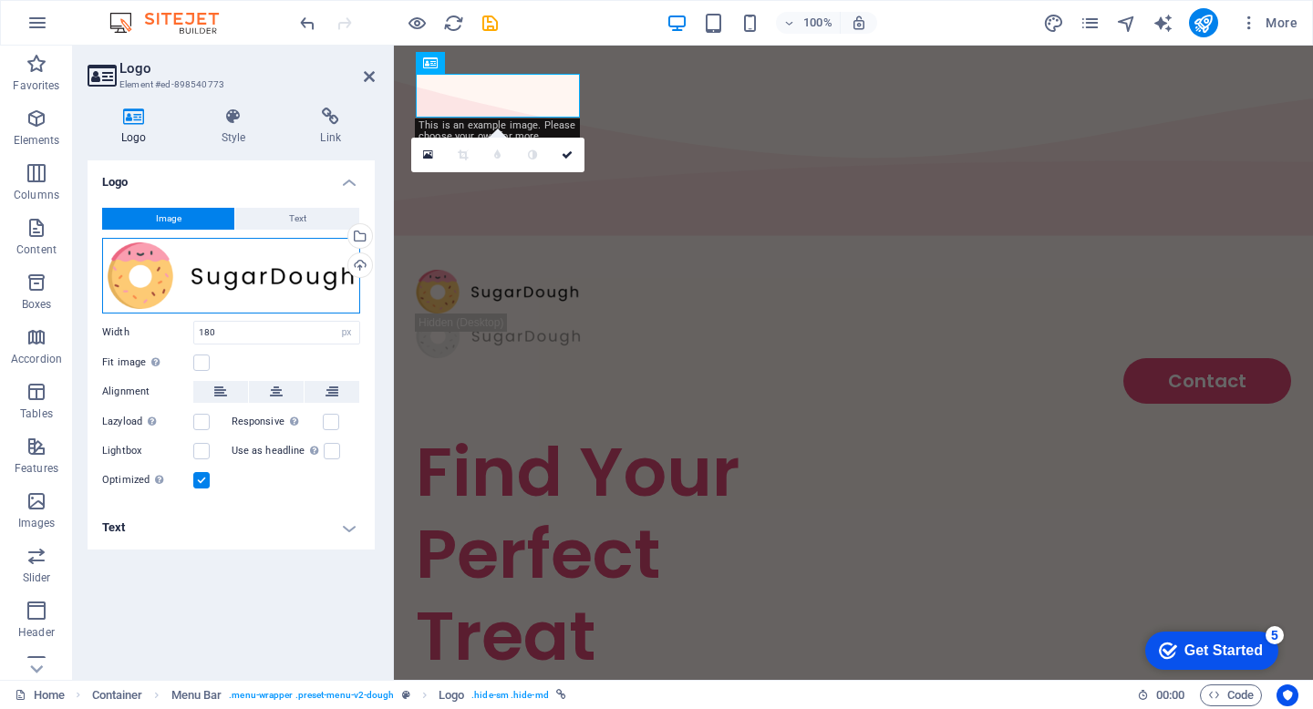
click at [186, 264] on div "Drag files here, click to choose files or select files from Files or our free s…" at bounding box center [231, 276] width 258 height 76
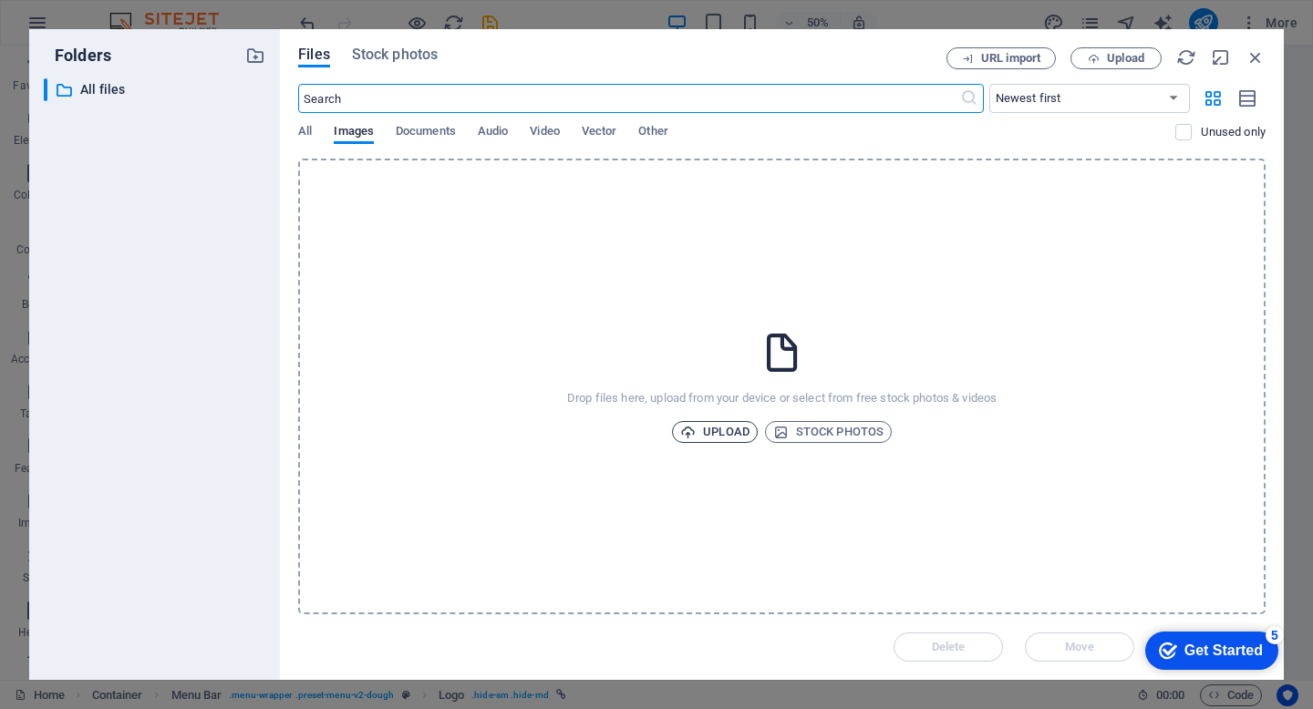
click at [708, 428] on span "Upload" at bounding box center [714, 432] width 69 height 22
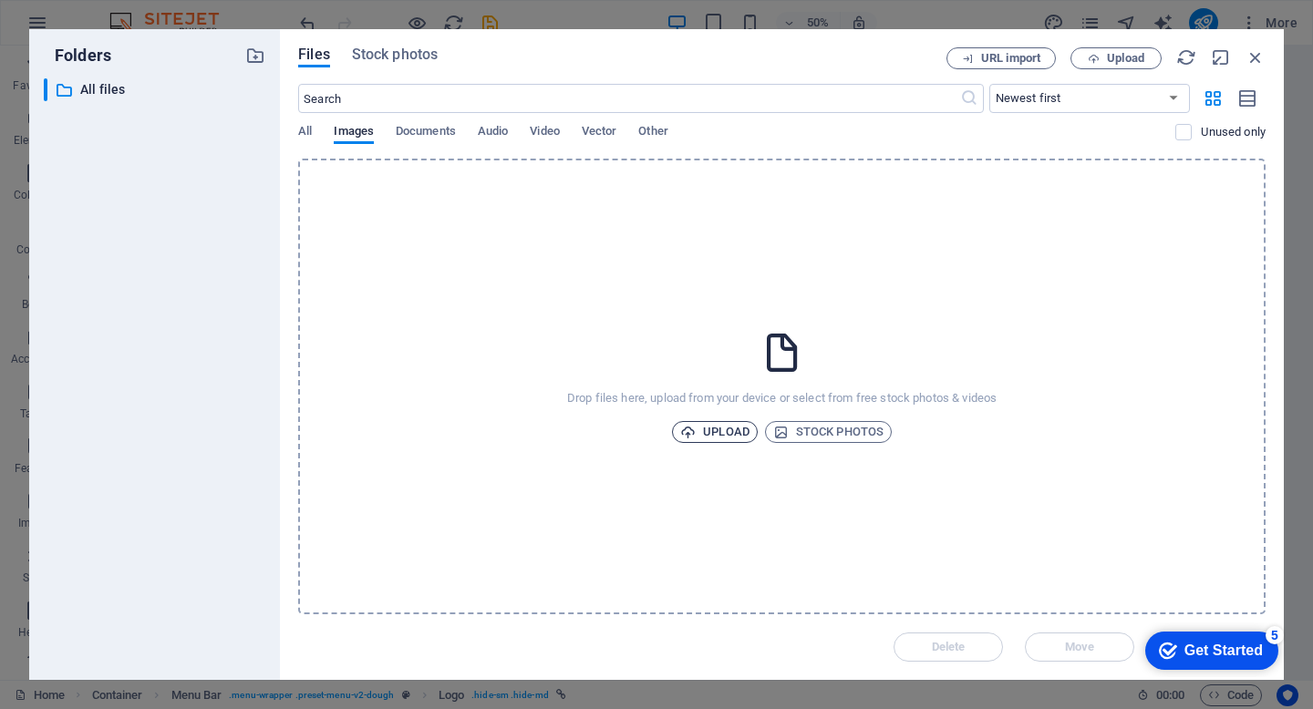
click at [713, 425] on span "Upload" at bounding box center [714, 432] width 69 height 22
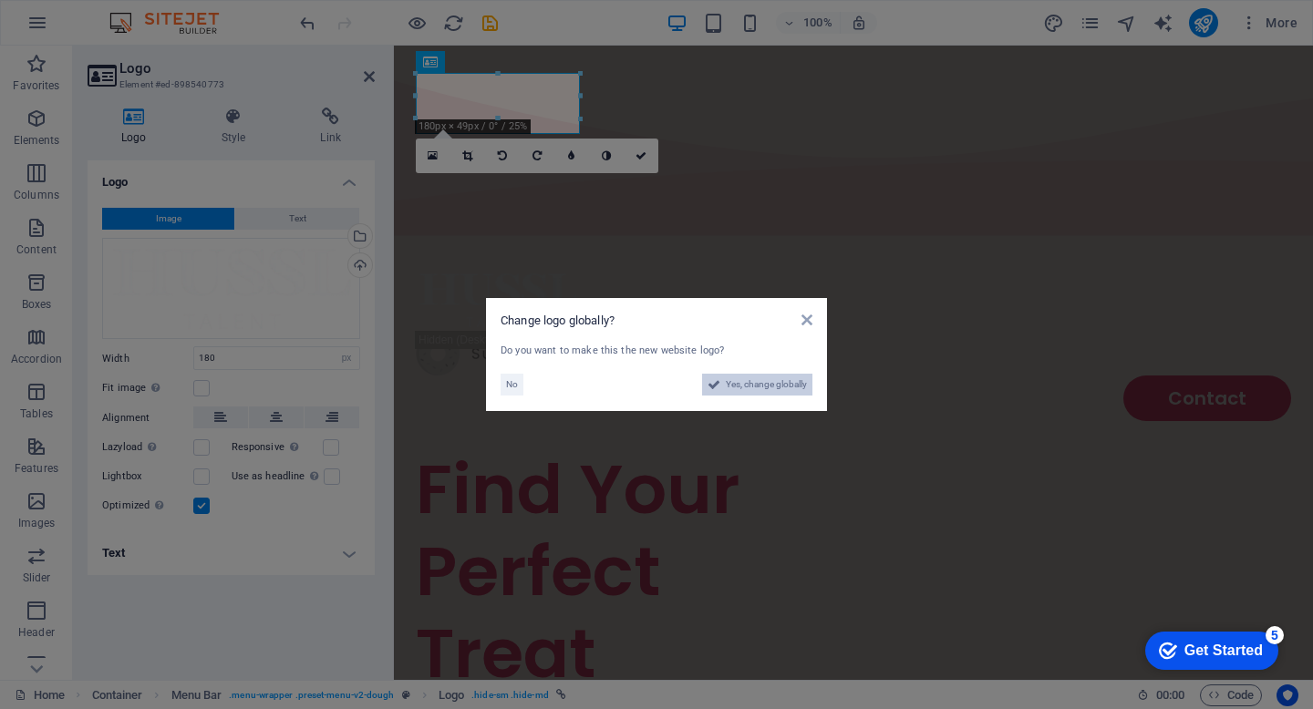
click at [758, 385] on span "Yes, change globally" at bounding box center [766, 385] width 81 height 22
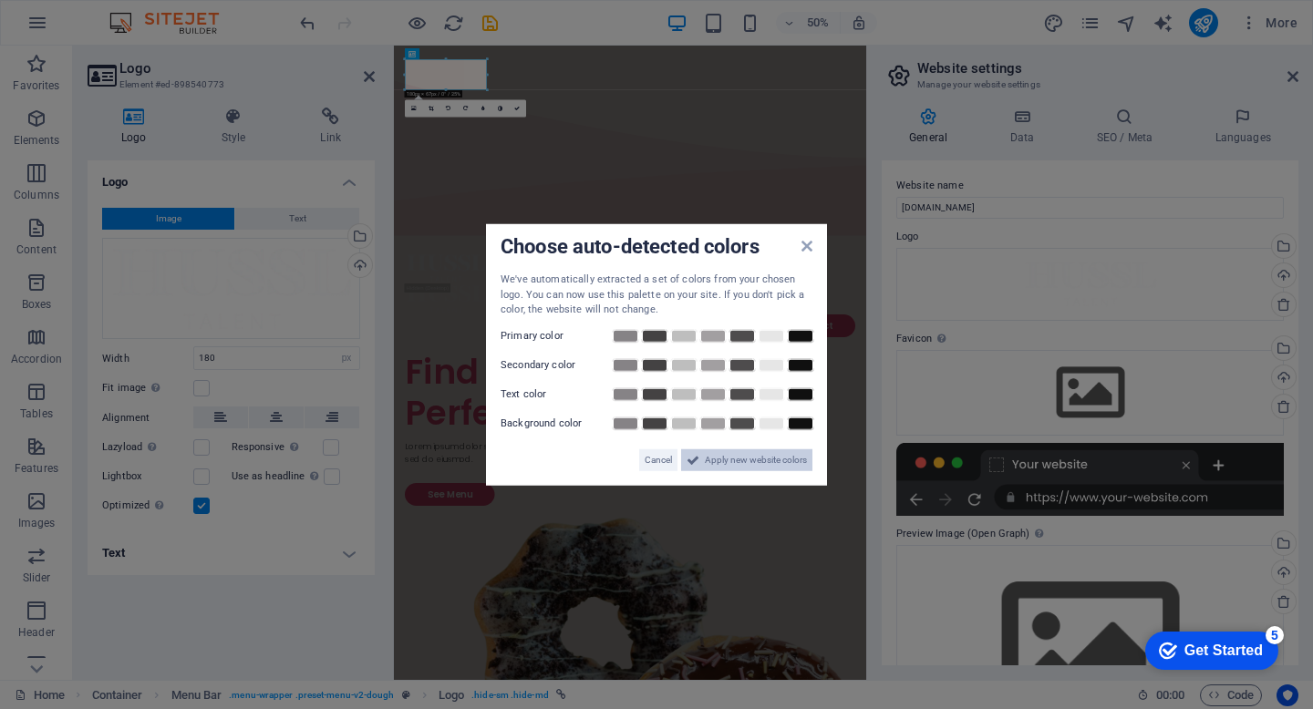
click at [751, 462] on span "Apply new website colors" at bounding box center [756, 460] width 102 height 22
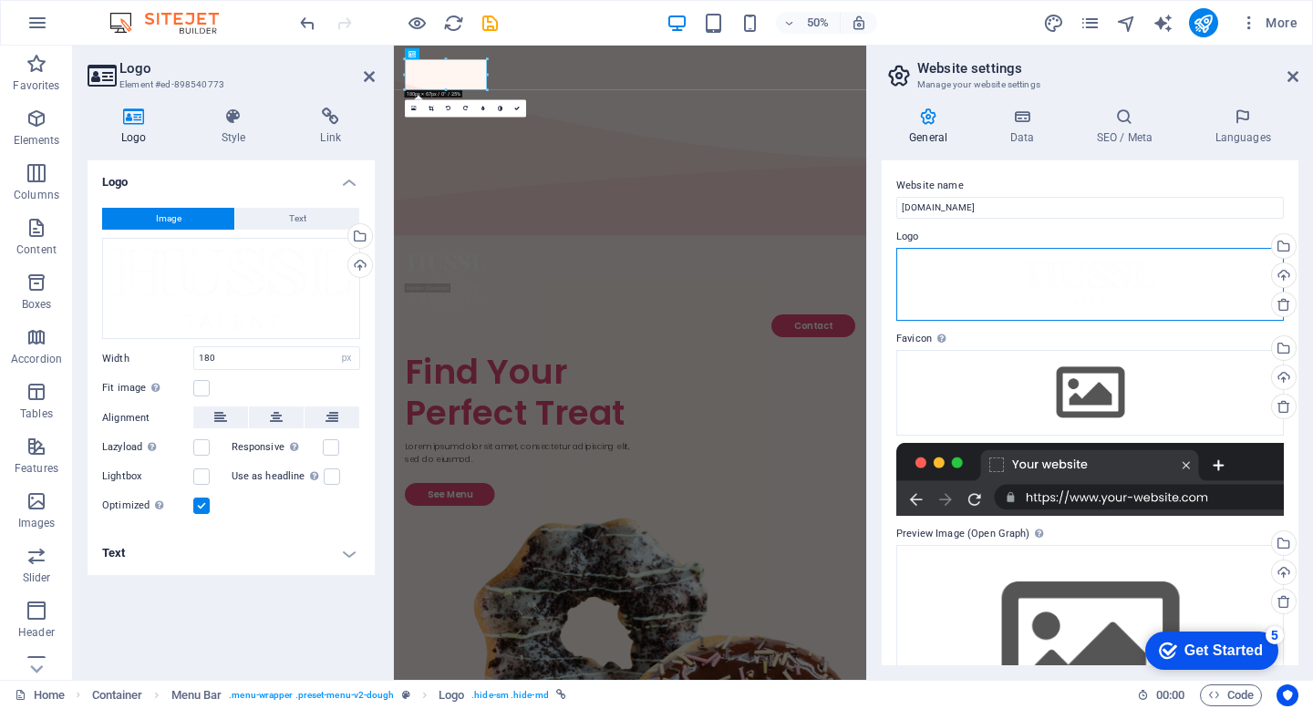
click at [1080, 267] on div "Drag files here, click to choose files or select files from Files or our free s…" at bounding box center [1090, 284] width 388 height 73
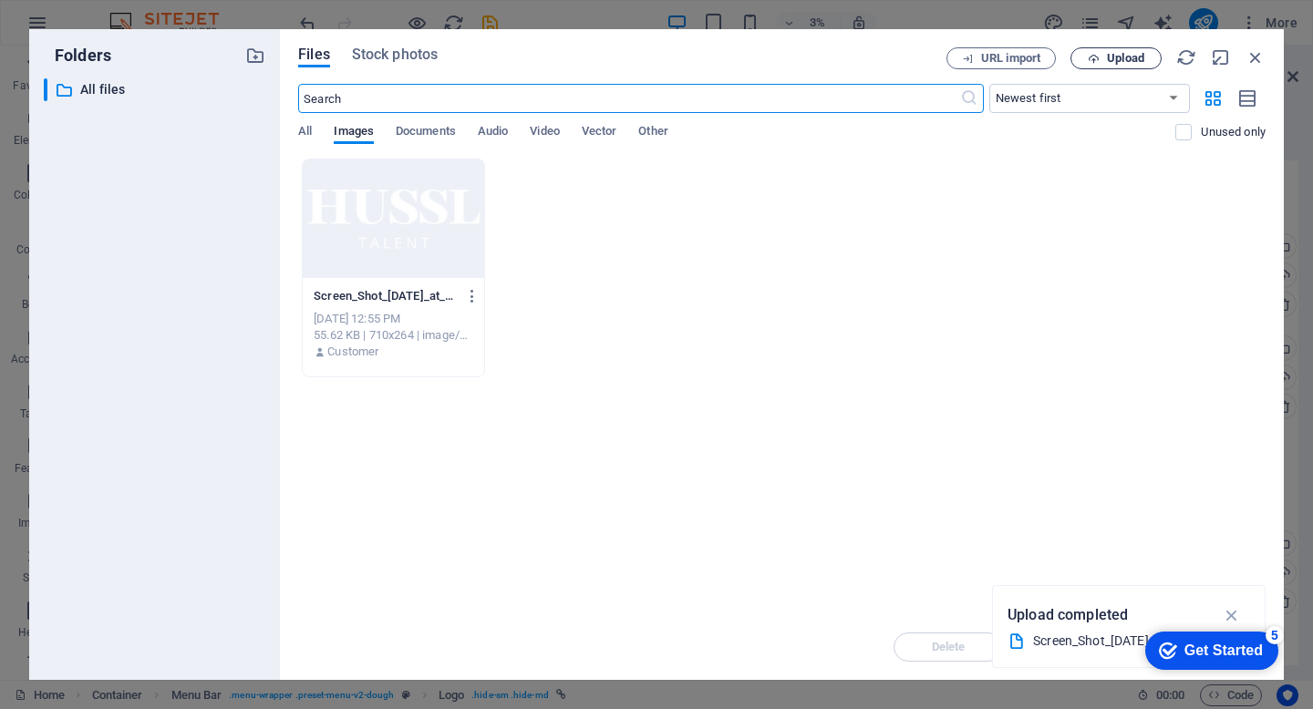
click at [1101, 65] on button "Upload" at bounding box center [1115, 58] width 91 height 22
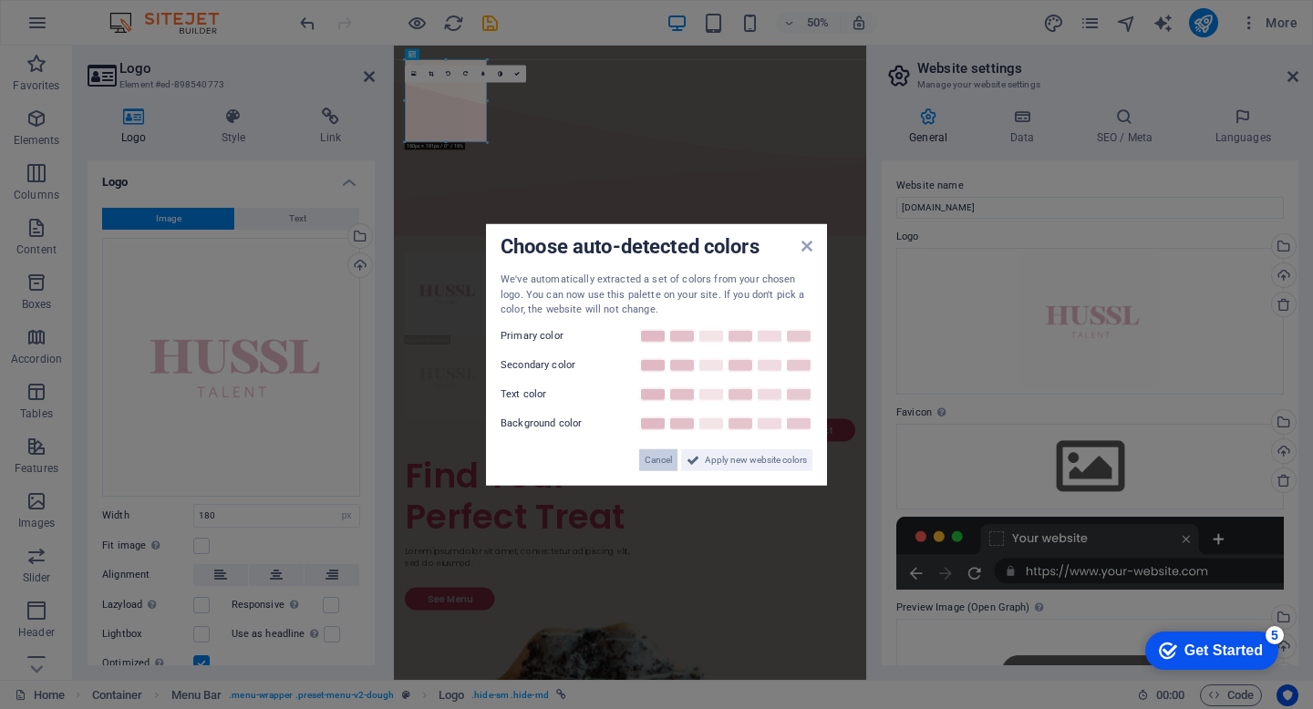
click at [663, 460] on span "Cancel" at bounding box center [658, 460] width 27 height 22
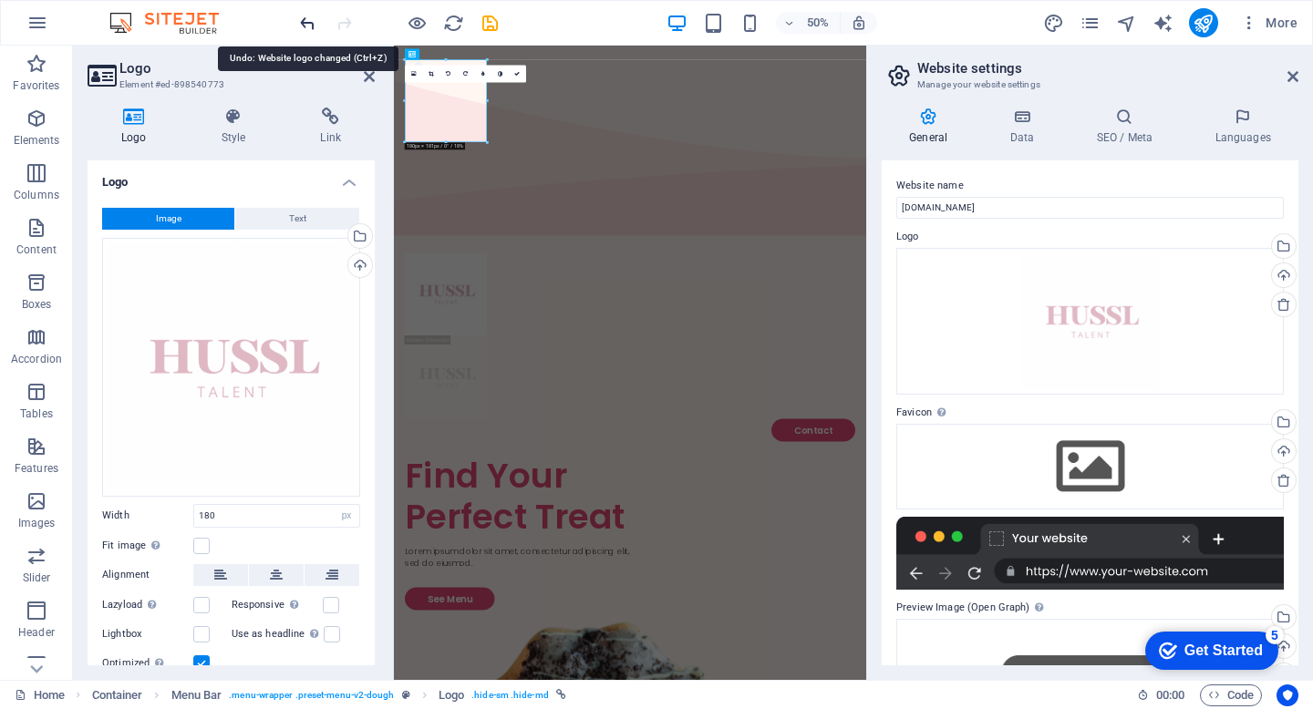
click at [304, 16] on icon "undo" at bounding box center [307, 23] width 21 height 21
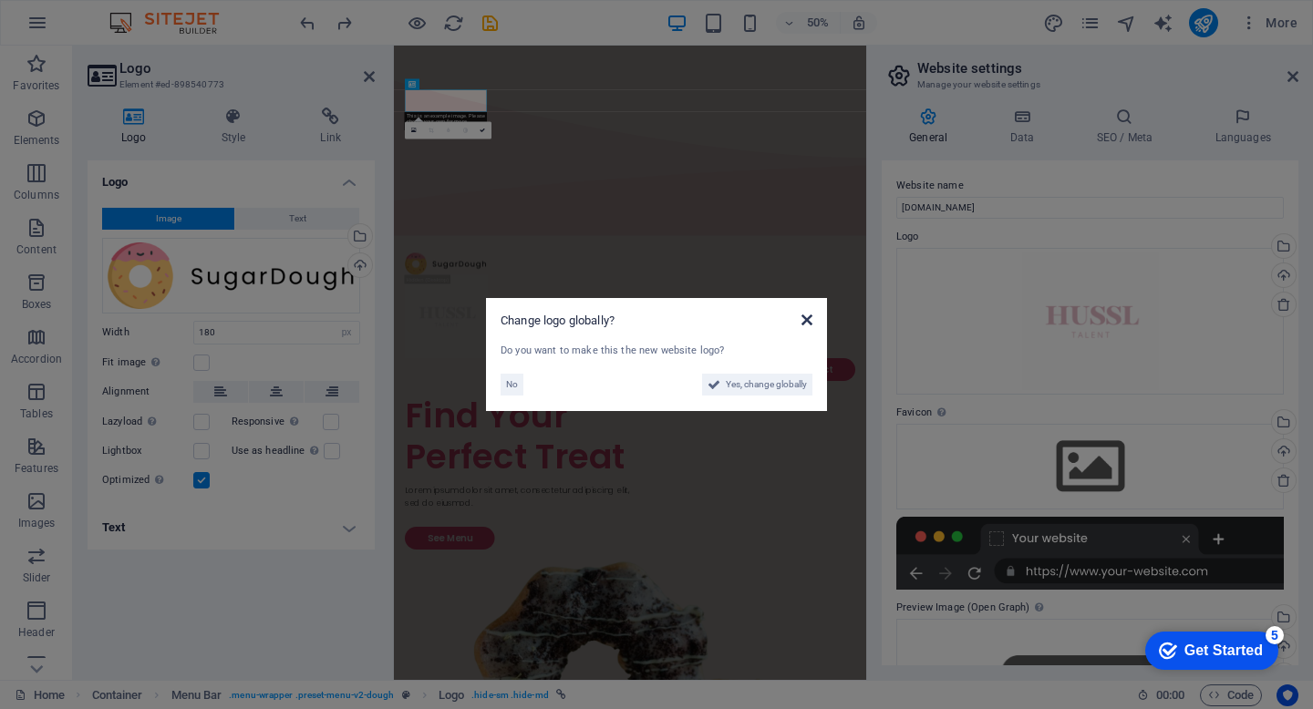
click at [811, 316] on icon at bounding box center [806, 320] width 11 height 15
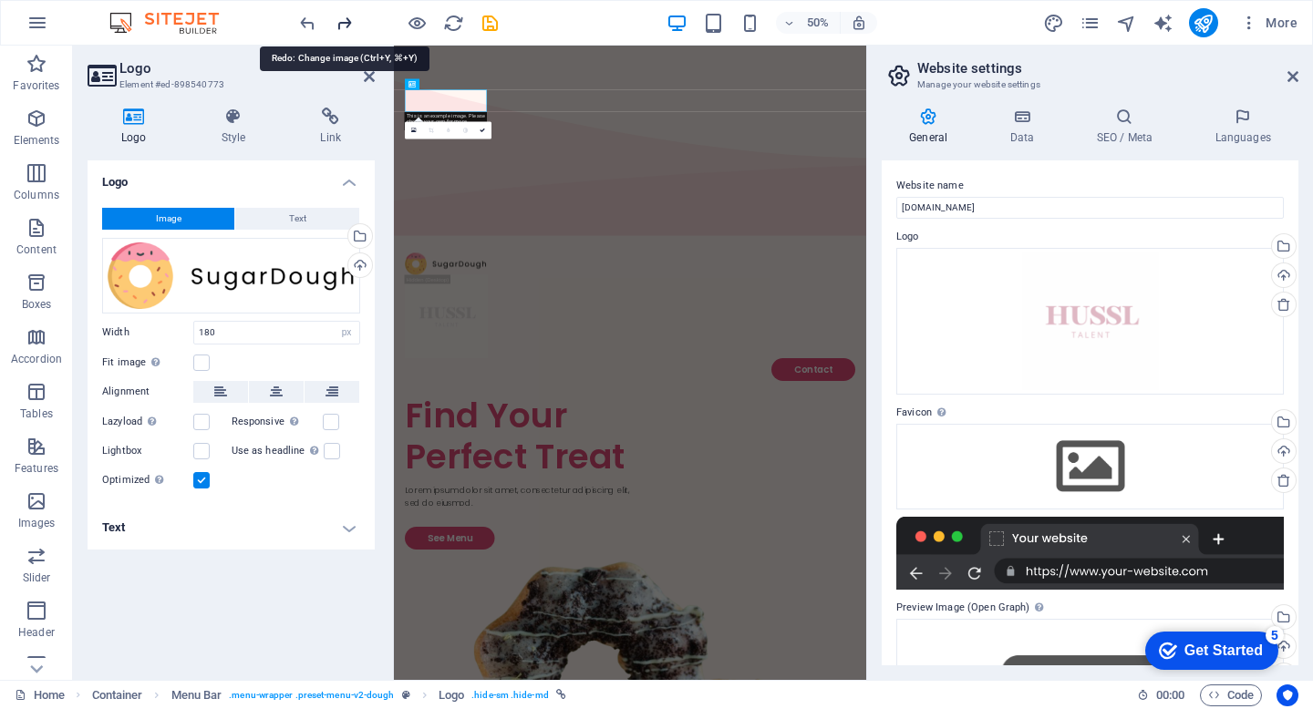
click at [344, 20] on icon "redo" at bounding box center [344, 23] width 21 height 21
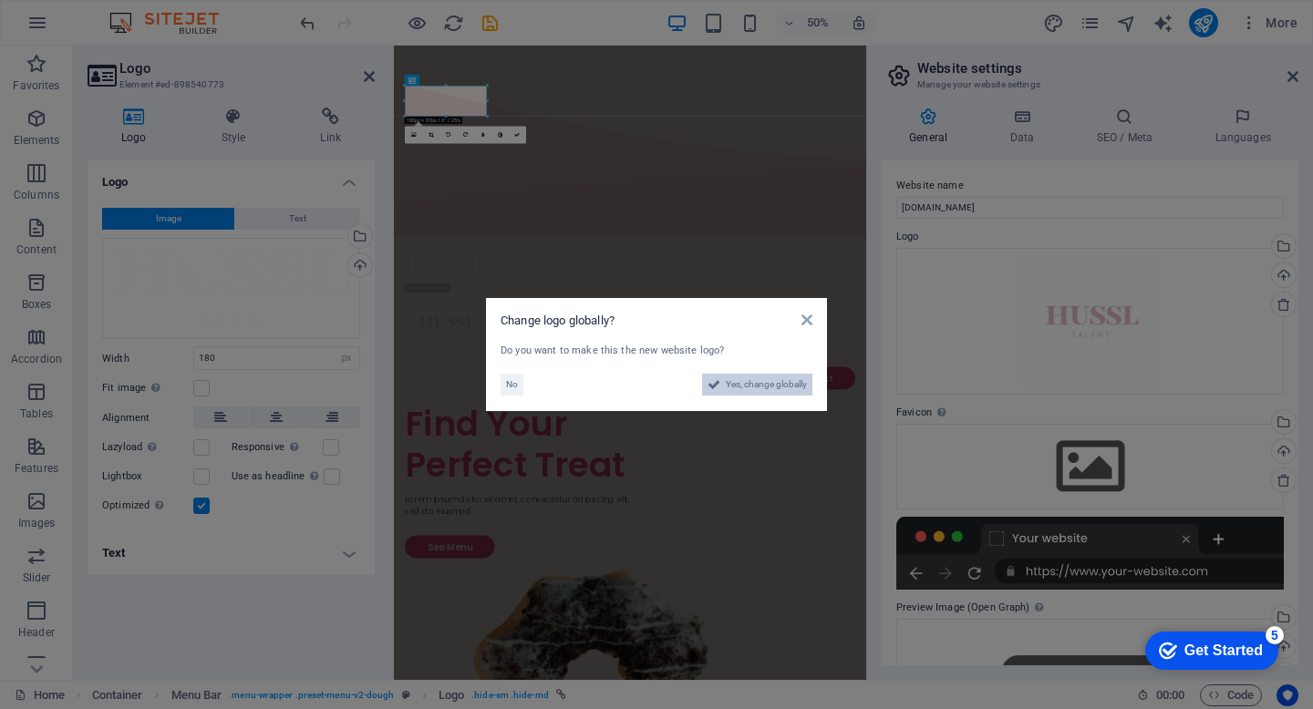
click at [752, 382] on span "Yes, change globally" at bounding box center [766, 385] width 81 height 22
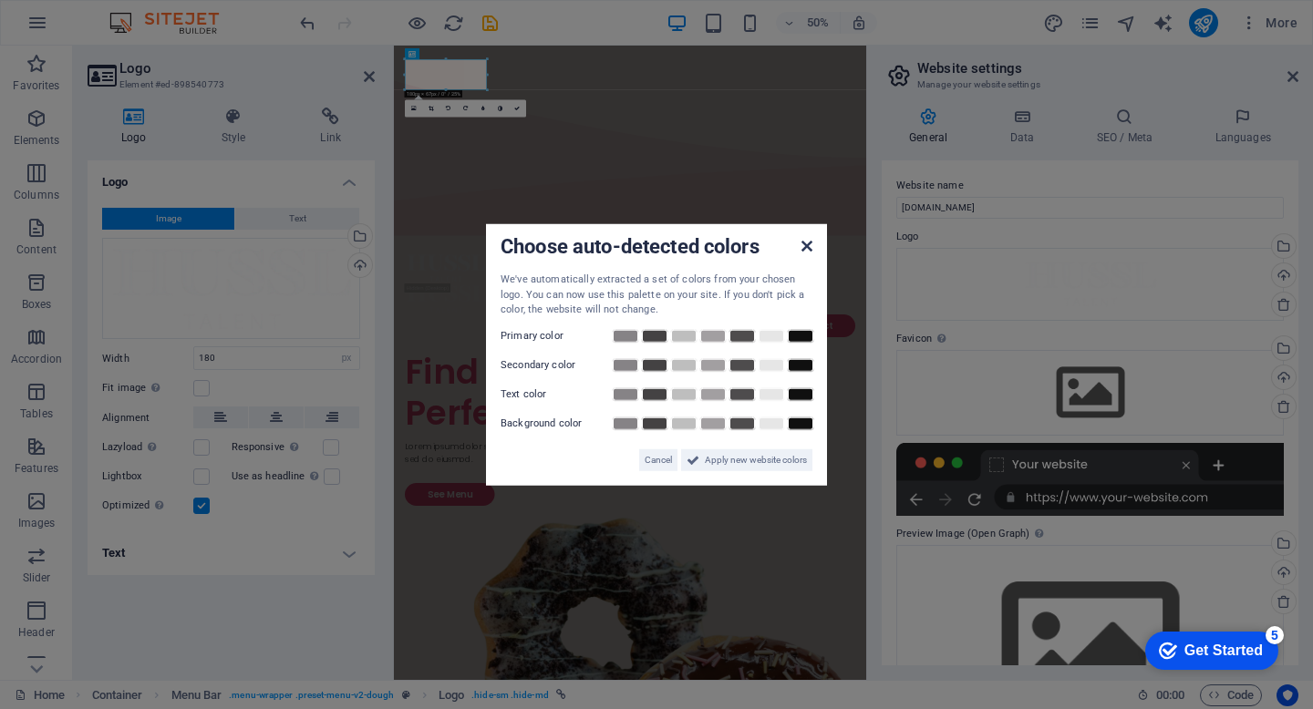
click at [803, 245] on icon at bounding box center [806, 246] width 11 height 15
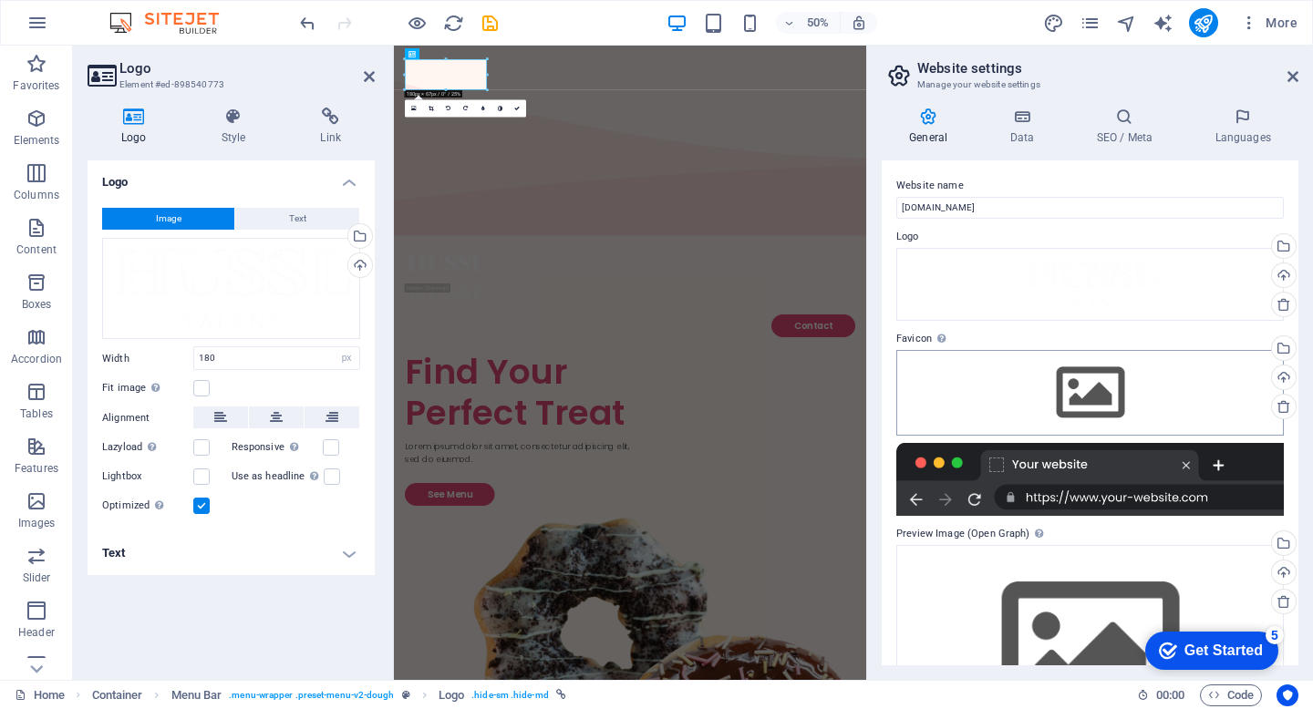
scroll to position [103, 0]
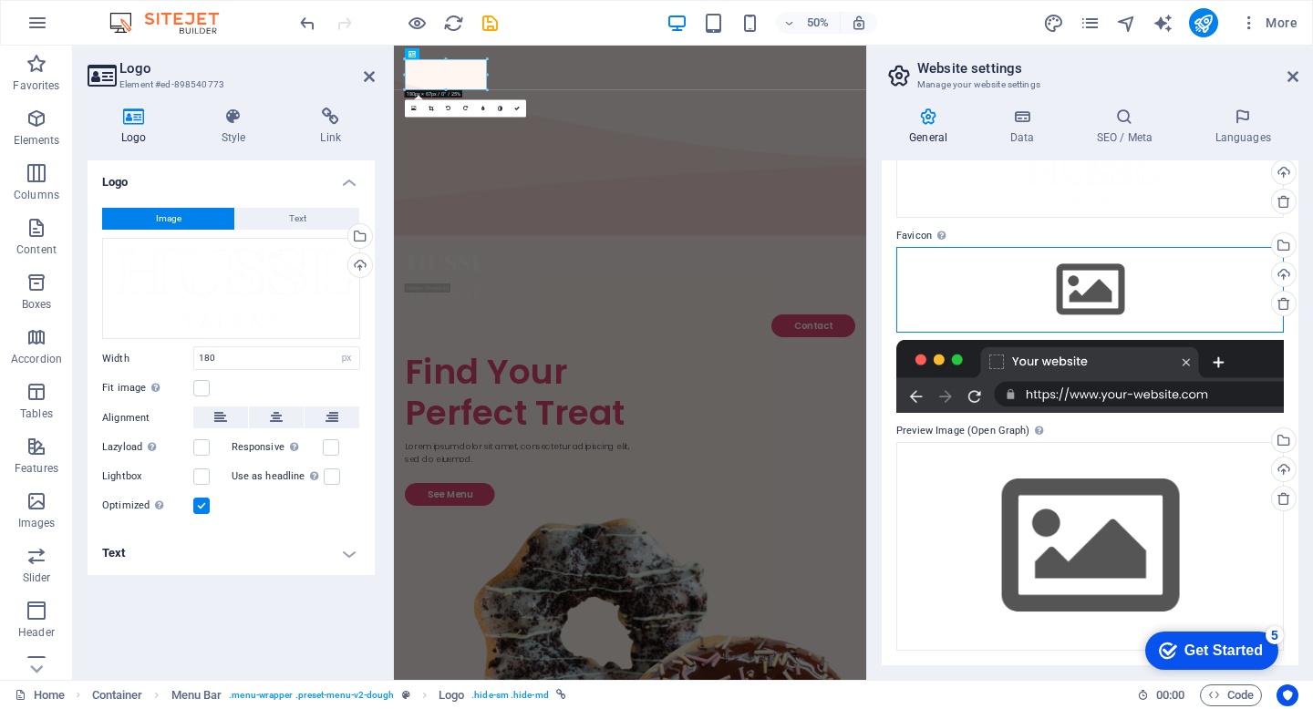
click at [1093, 284] on div "Drag files here, click to choose files or select files from Files or our free s…" at bounding box center [1090, 290] width 388 height 86
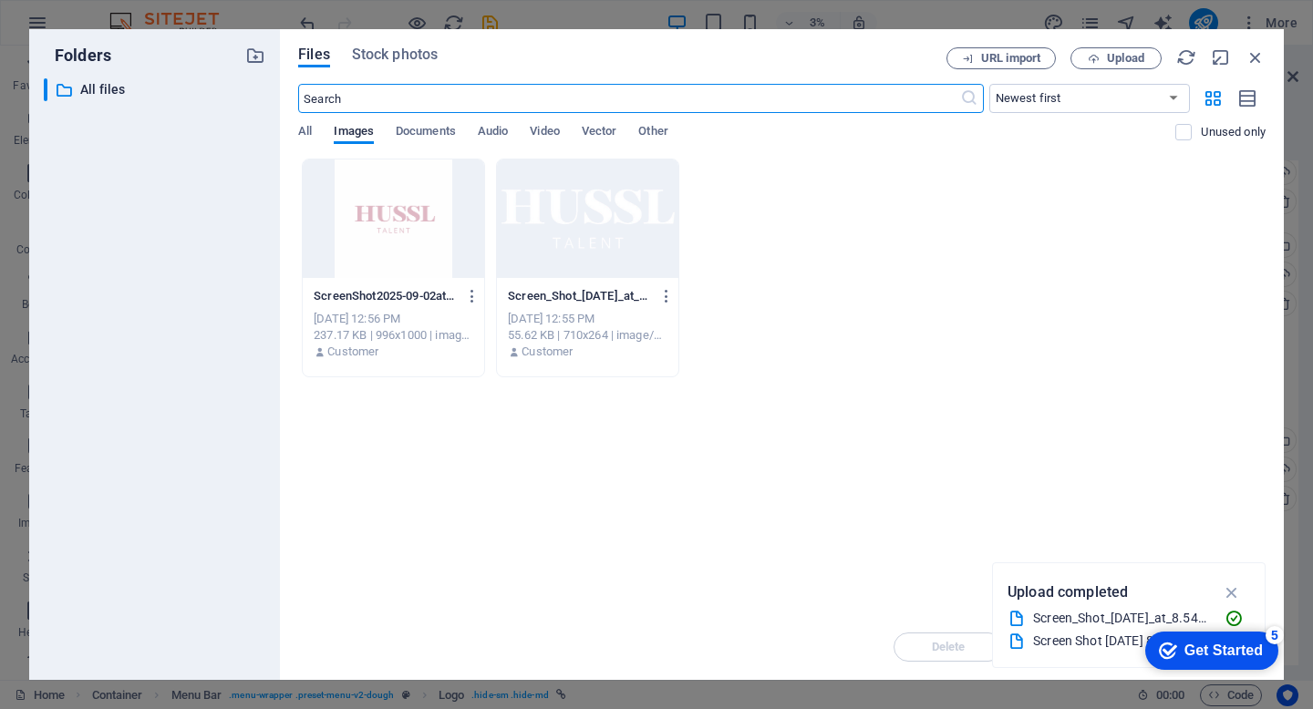
click at [377, 239] on div at bounding box center [393, 219] width 181 height 119
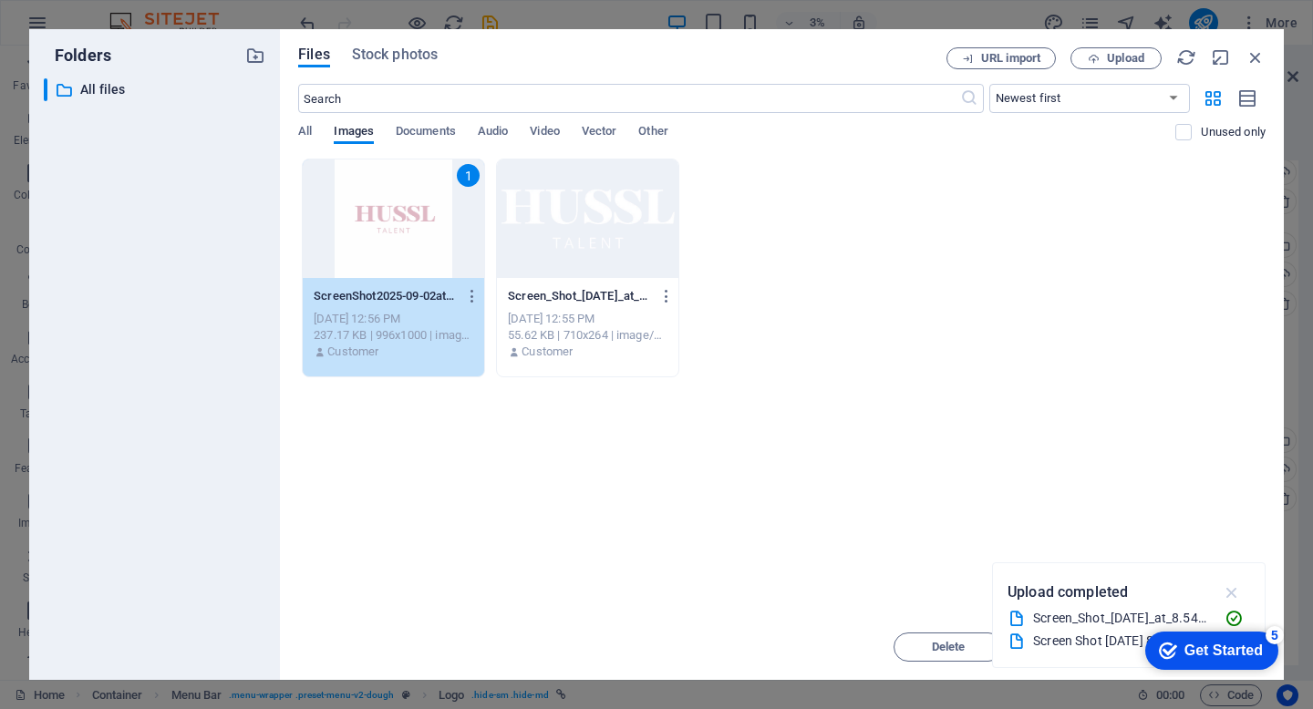
click at [1227, 594] on icon "button" at bounding box center [1232, 593] width 21 height 20
click at [1239, 646] on div "Get Started" at bounding box center [1223, 651] width 78 height 16
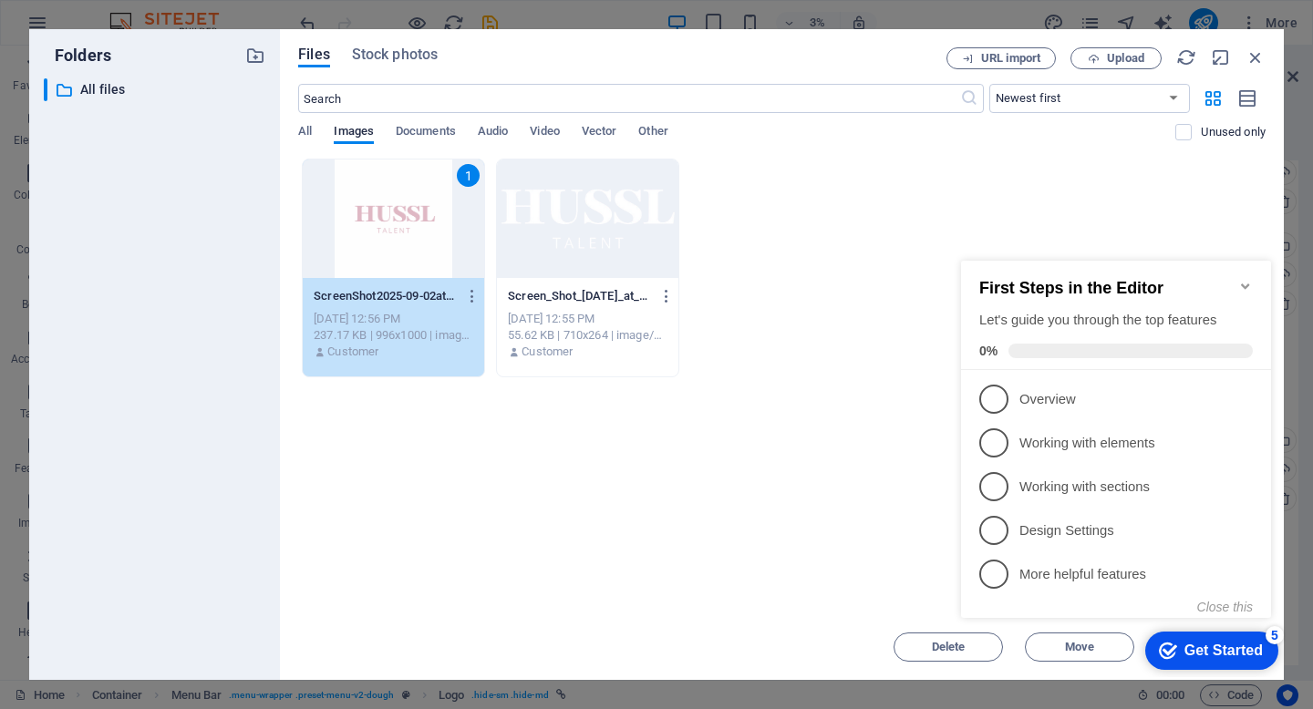
click at [857, 527] on div "Drop files here to upload them instantly 1 ScreenShot2025-09-02at8.56.04pm-6skX…" at bounding box center [781, 387] width 967 height 456
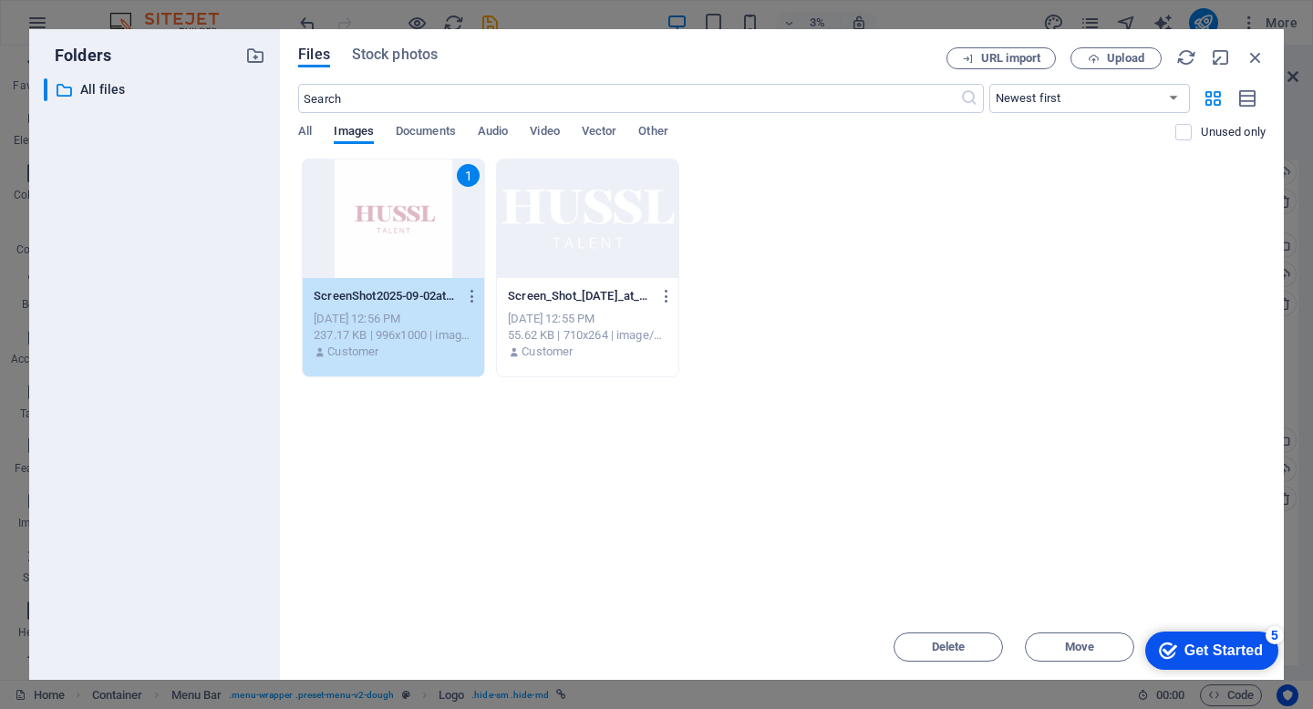
click at [362, 253] on div "1" at bounding box center [393, 219] width 181 height 119
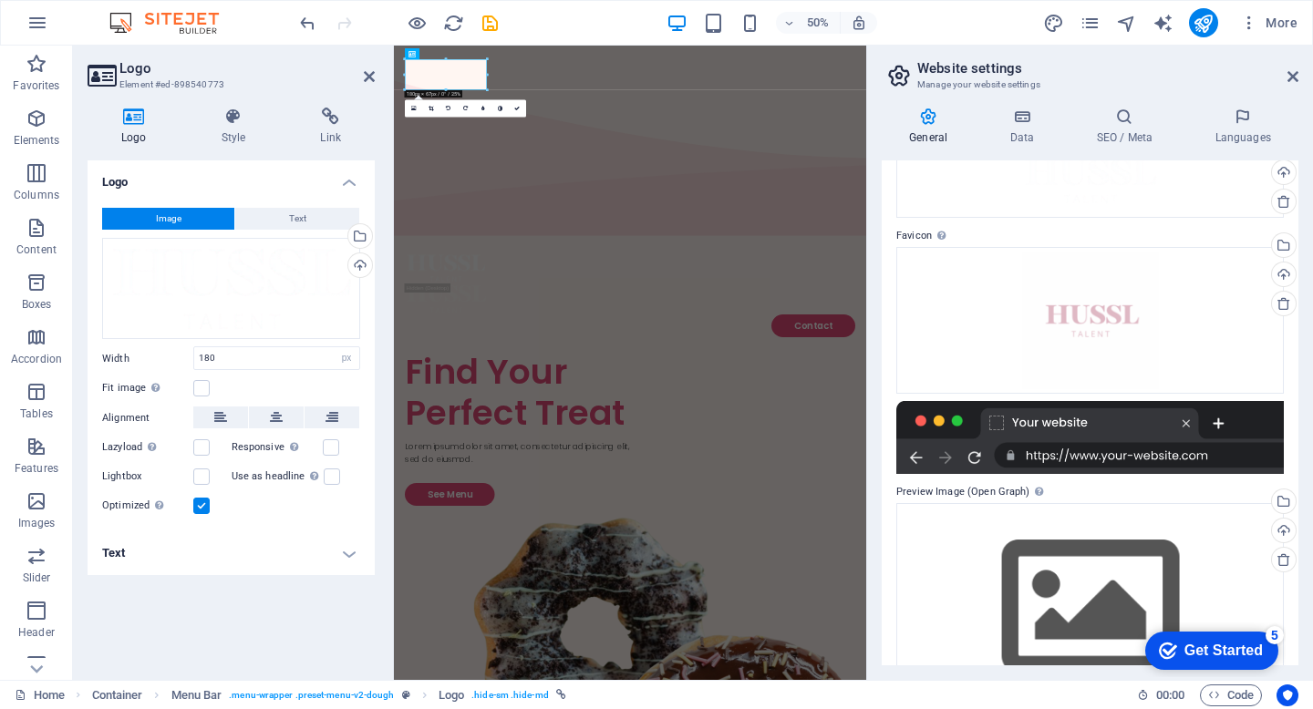
click at [362, 253] on div "Upload" at bounding box center [358, 266] width 27 height 27
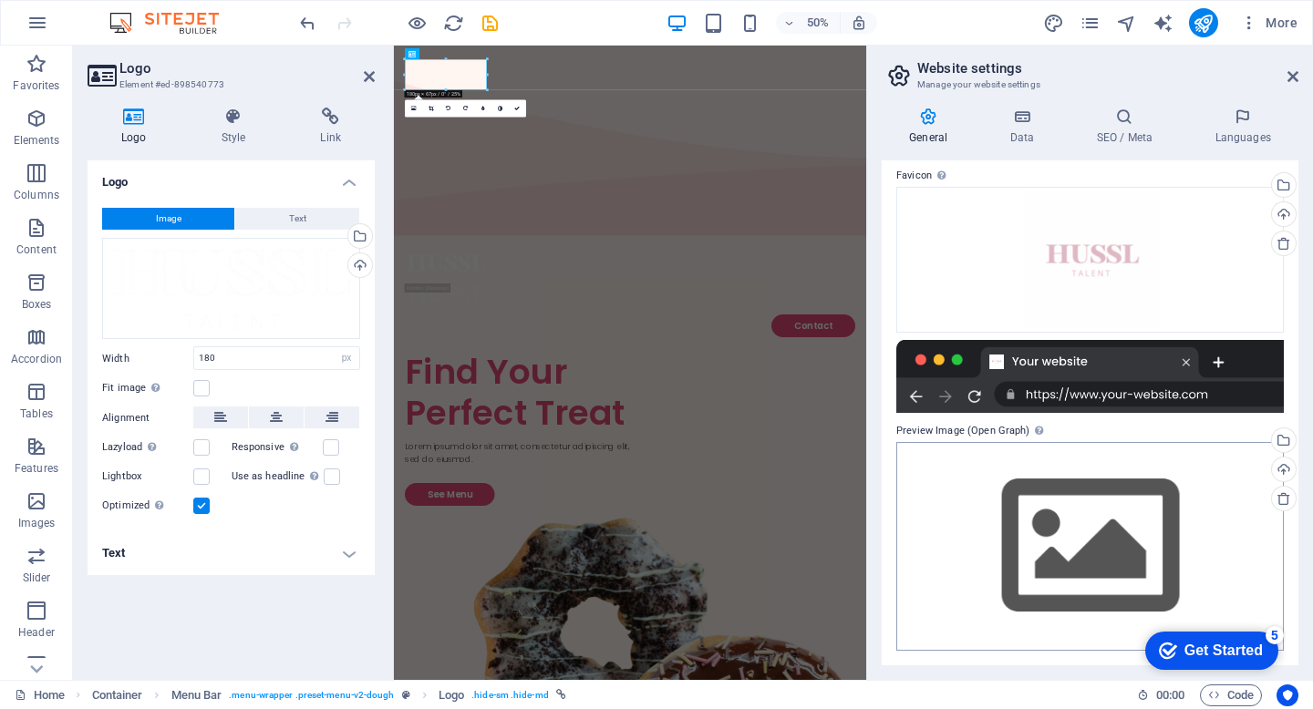
scroll to position [0, 0]
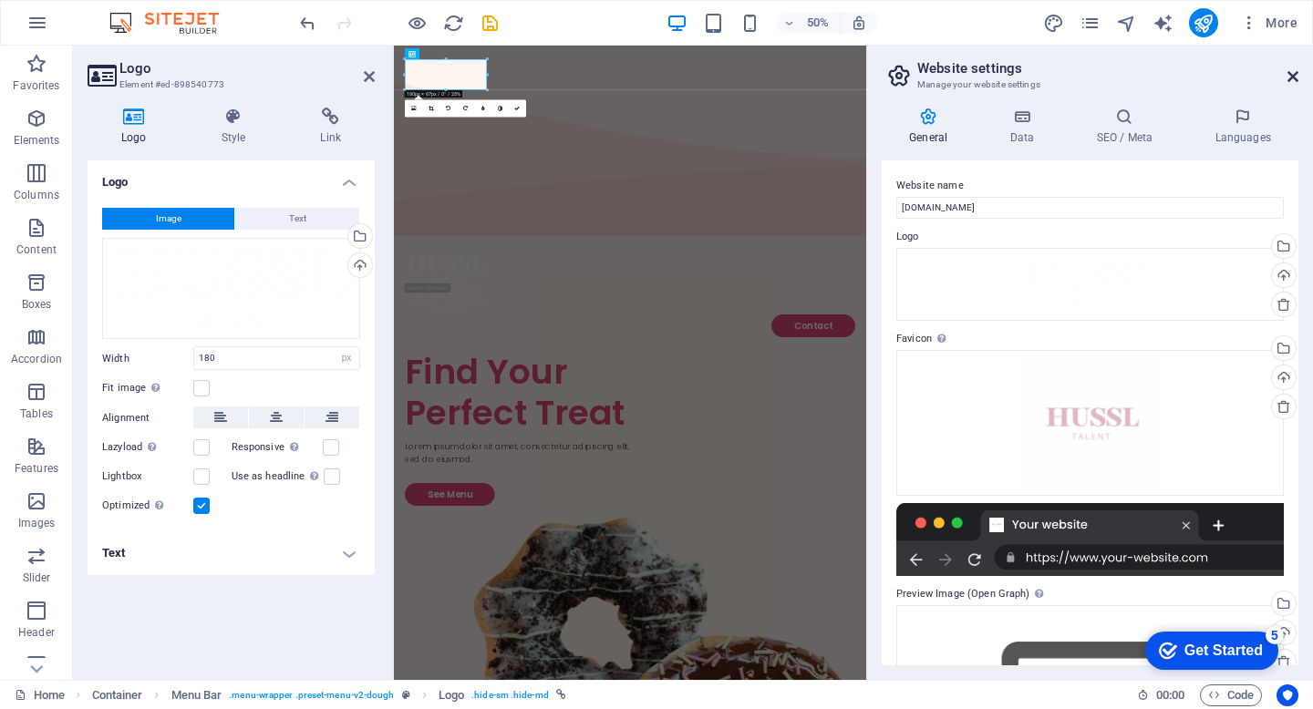
click at [1295, 77] on icon at bounding box center [1292, 76] width 11 height 15
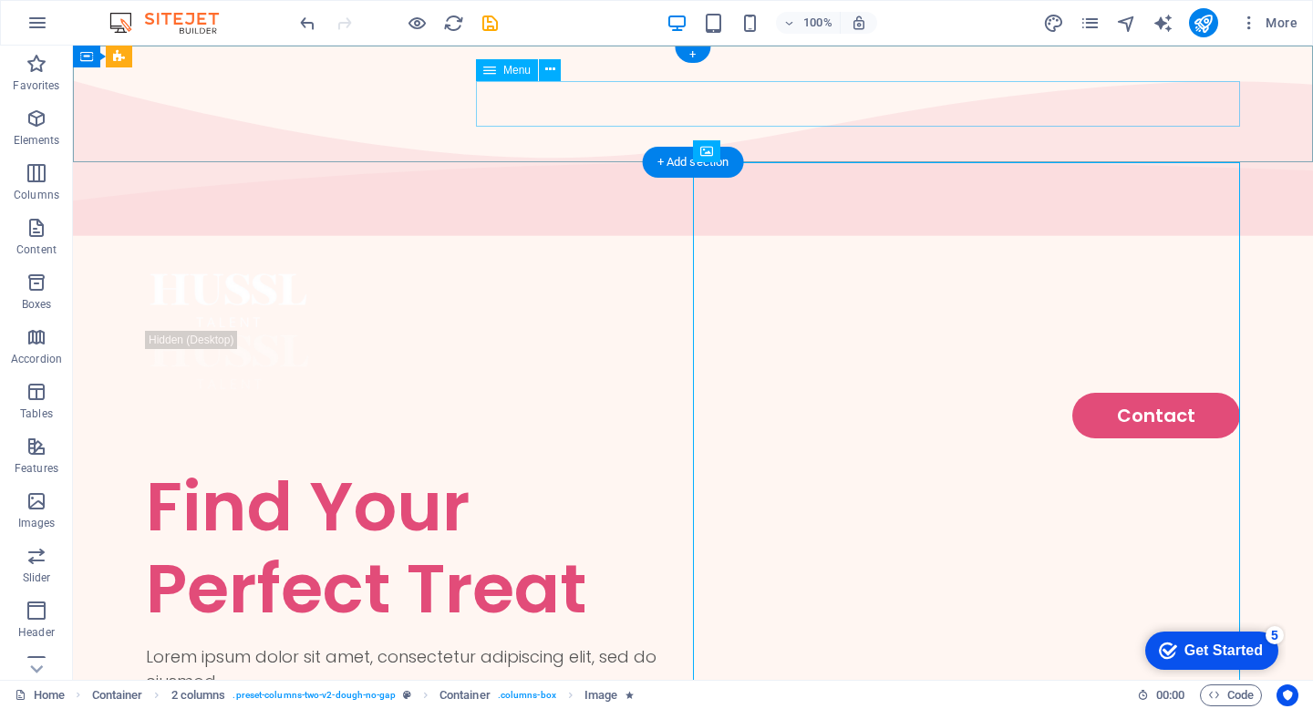
click at [927, 393] on nav "Contact" at bounding box center [693, 416] width 1094 height 46
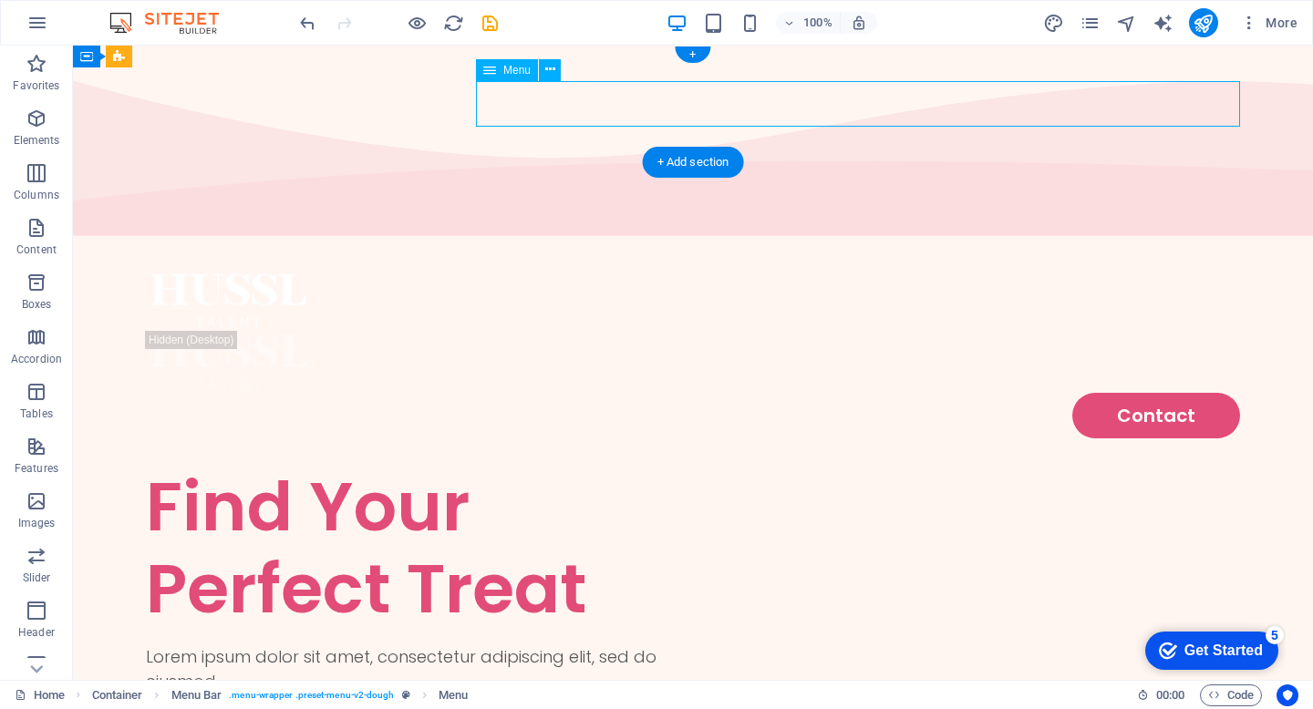
click at [1122, 393] on nav "Contact" at bounding box center [693, 416] width 1094 height 46
click at [954, 393] on nav "Contact" at bounding box center [693, 416] width 1094 height 46
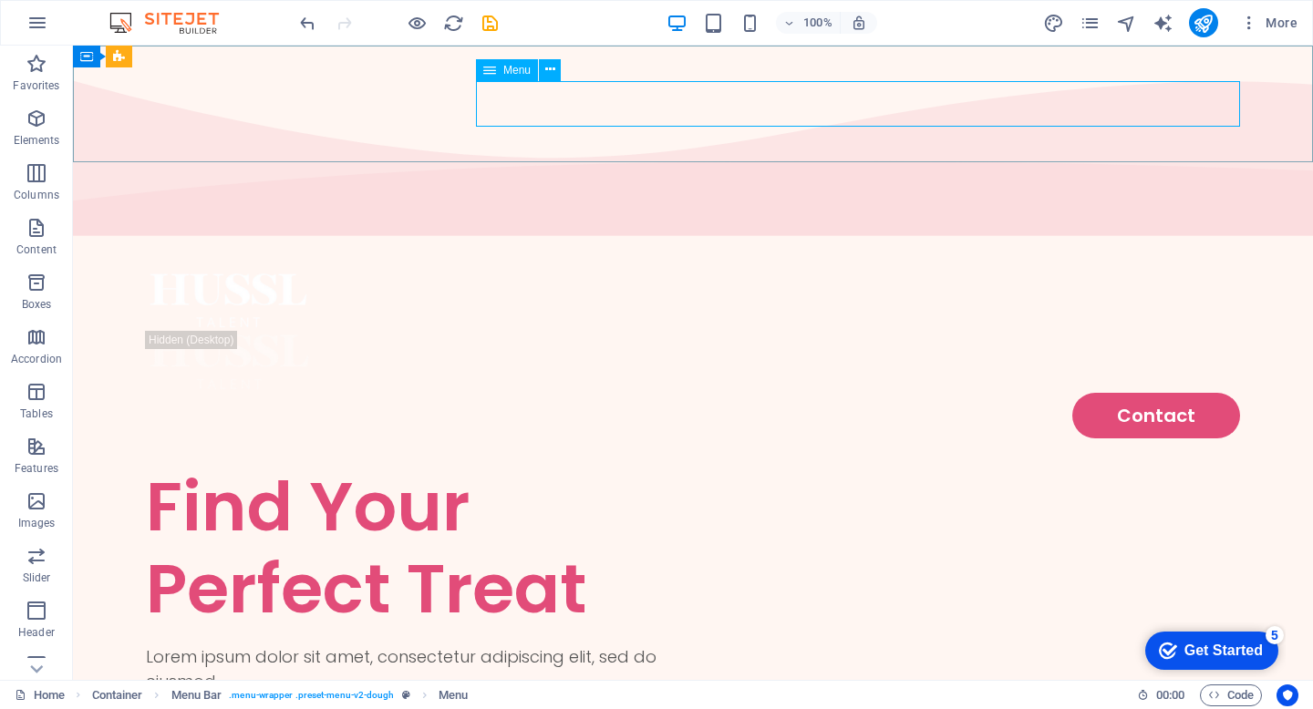
click at [515, 67] on span "Menu" at bounding box center [516, 70] width 27 height 11
click at [549, 77] on icon at bounding box center [550, 69] width 10 height 19
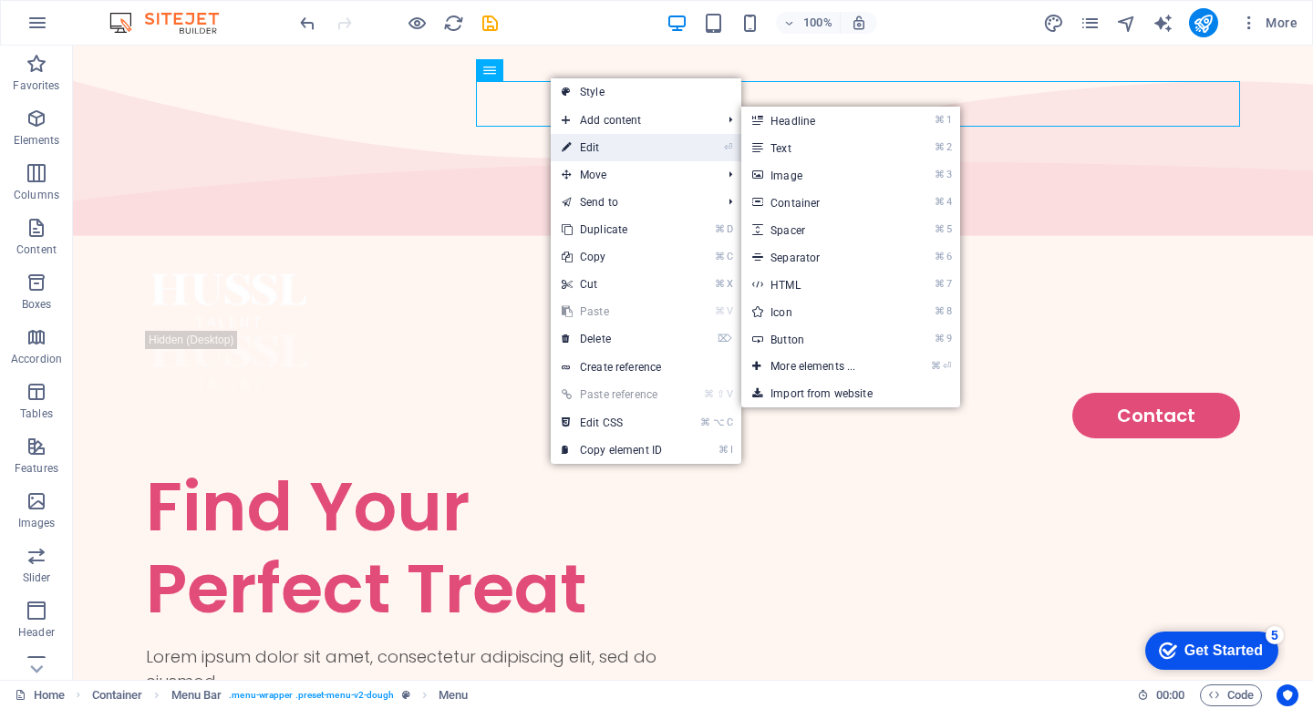
click at [629, 142] on link "⏎ Edit" at bounding box center [612, 147] width 122 height 27
select select "2"
select select
select select "default"
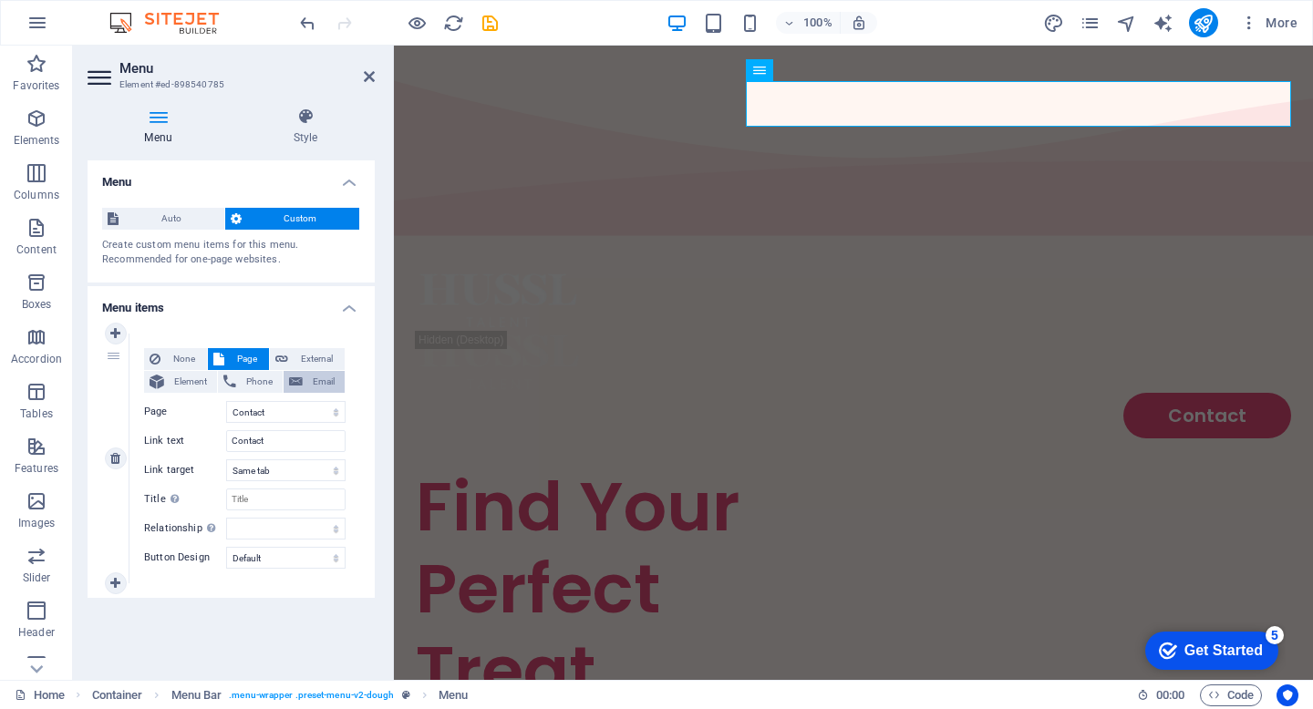
click at [305, 375] on button "Email" at bounding box center [314, 382] width 61 height 22
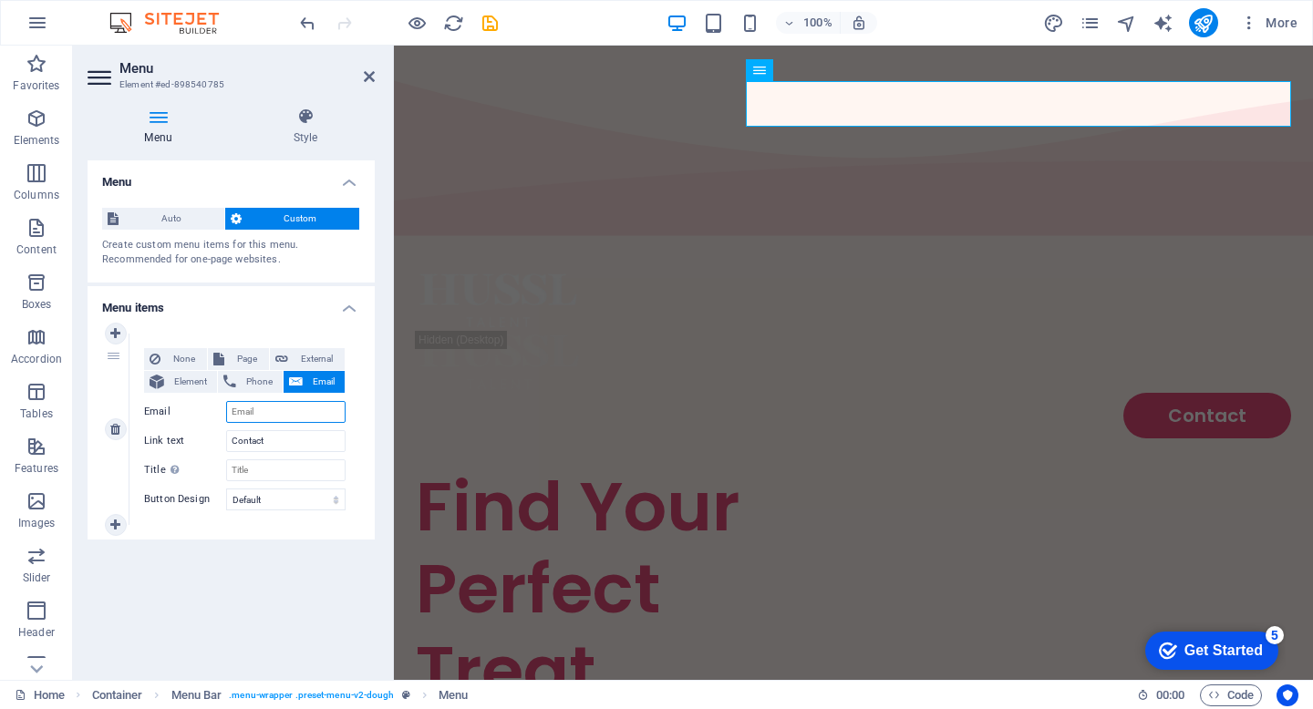
click at [296, 412] on input "Email" at bounding box center [285, 412] width 119 height 22
type input "[EMAIL_ADDRESS][DOMAIN_NAME]"
click at [288, 465] on input "Title Additional link description, should not be the same as the link text. The…" at bounding box center [285, 471] width 119 height 22
click at [318, 124] on icon at bounding box center [305, 117] width 139 height 18
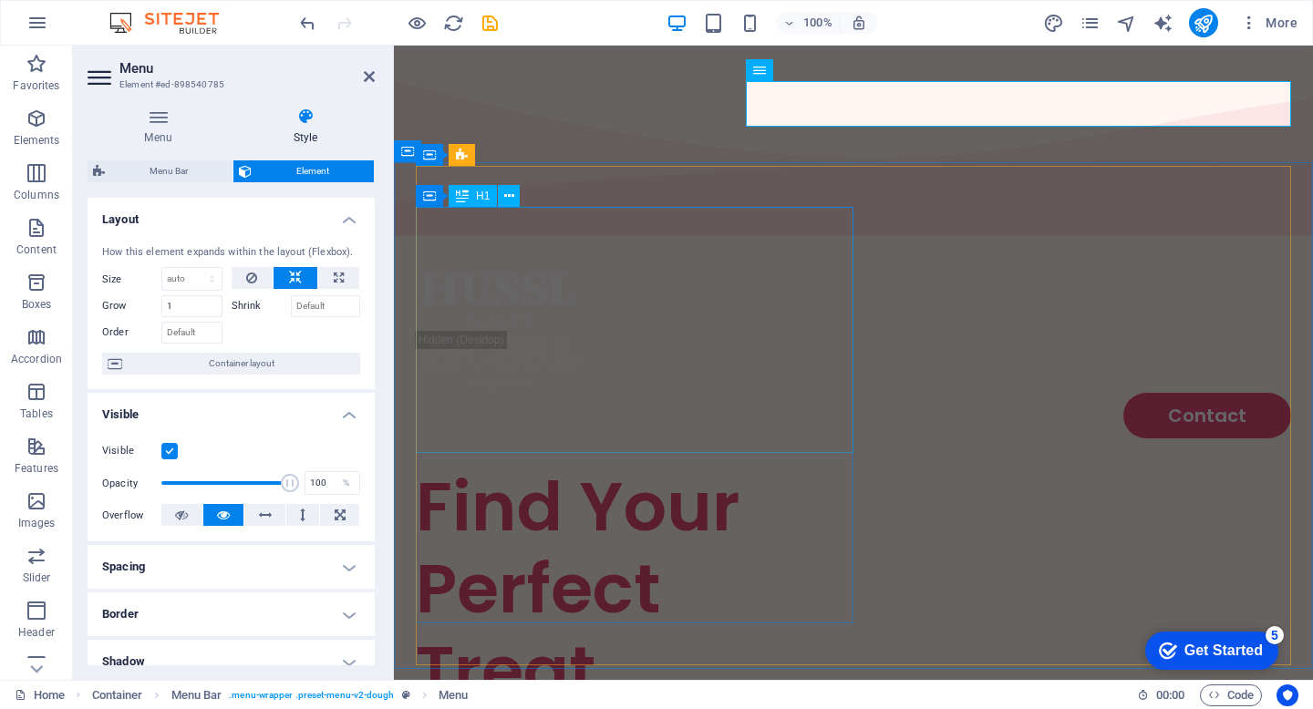
click at [793, 466] on div "Find Your Perfect Treat" at bounding box center [635, 589] width 438 height 246
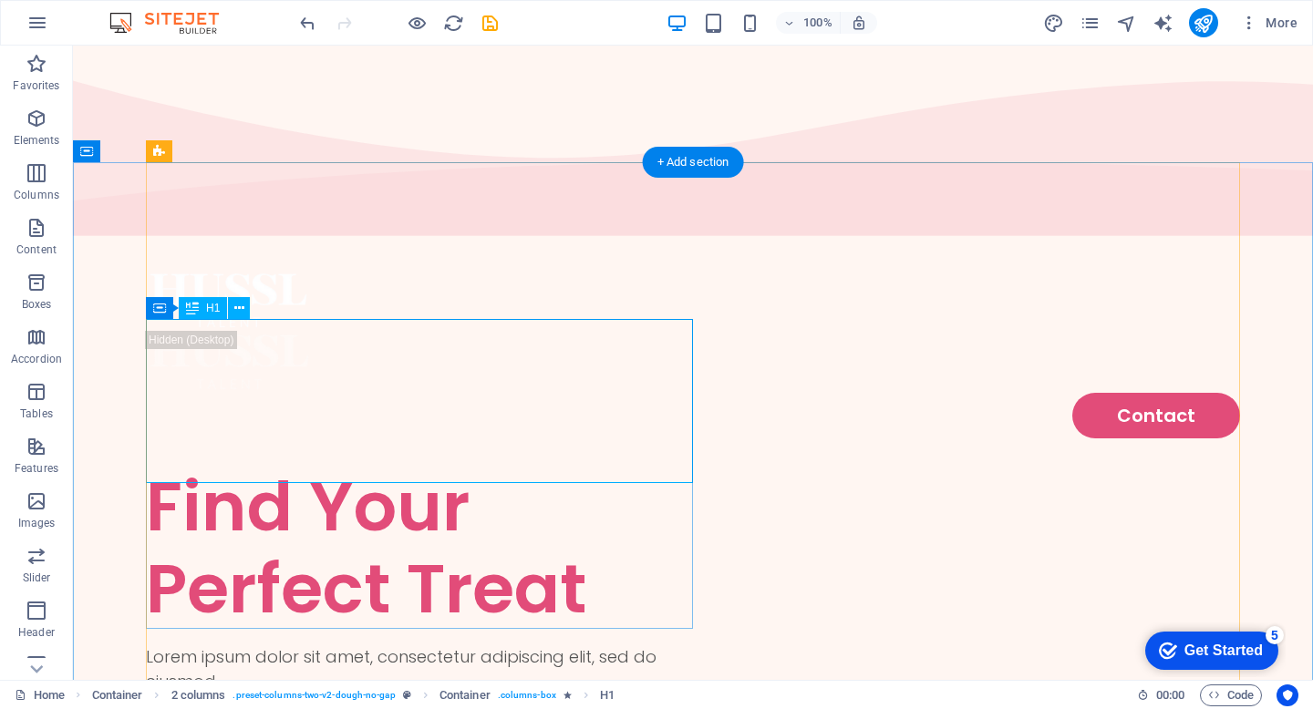
click at [498, 466] on div "Find Your Perfect Treat" at bounding box center [419, 548] width 547 height 164
click at [608, 466] on div "Find Your Perfect Treat" at bounding box center [419, 548] width 547 height 164
click at [581, 466] on div "Find Your Perfect Treat" at bounding box center [419, 548] width 547 height 164
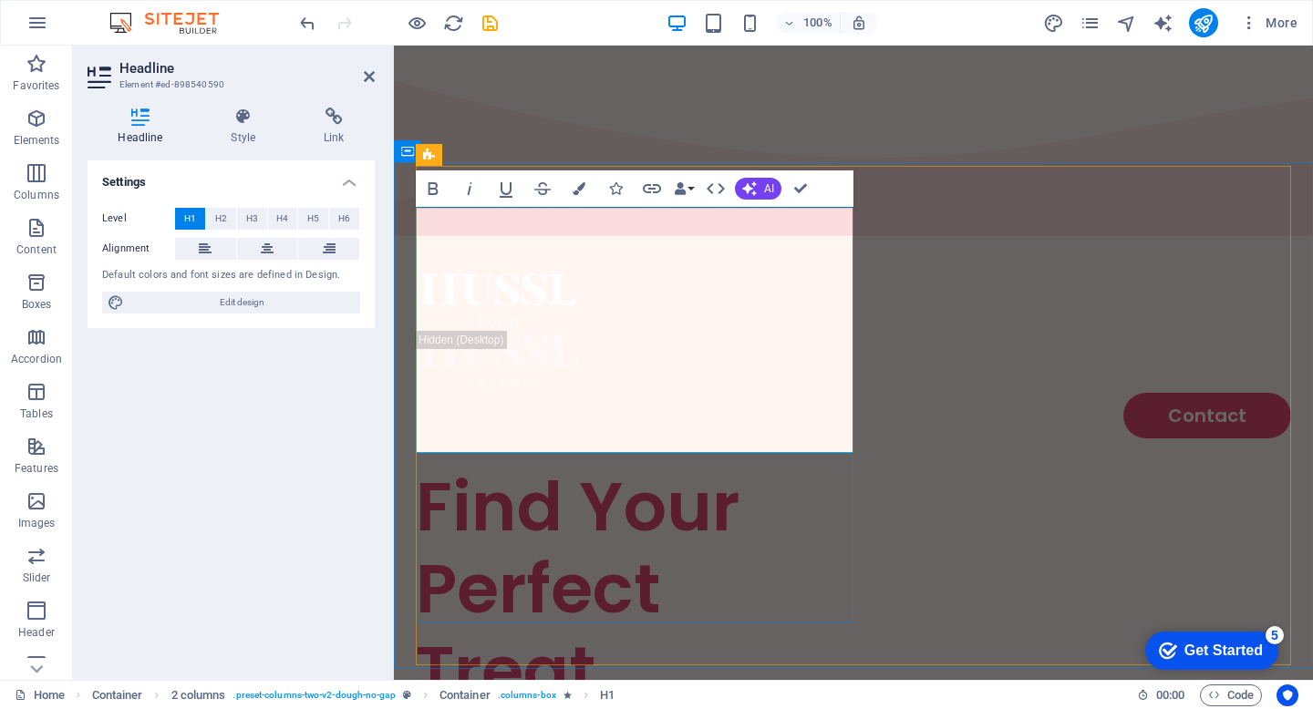
click at [650, 466] on h1 "Find Your Perfect Treat" at bounding box center [635, 589] width 438 height 246
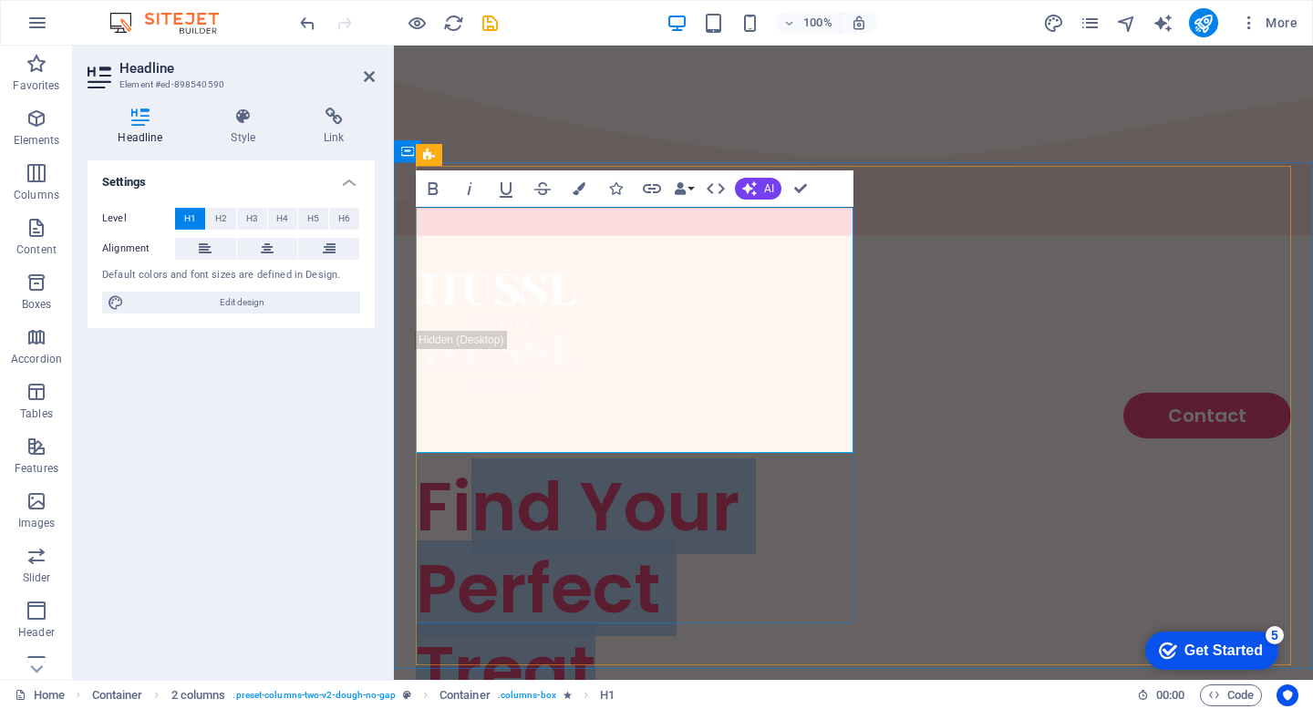
drag, startPoint x: 669, startPoint y: 419, endPoint x: 465, endPoint y: 262, distance: 257.5
click at [465, 466] on h1 "Find Your Perfect Treat" at bounding box center [635, 589] width 438 height 246
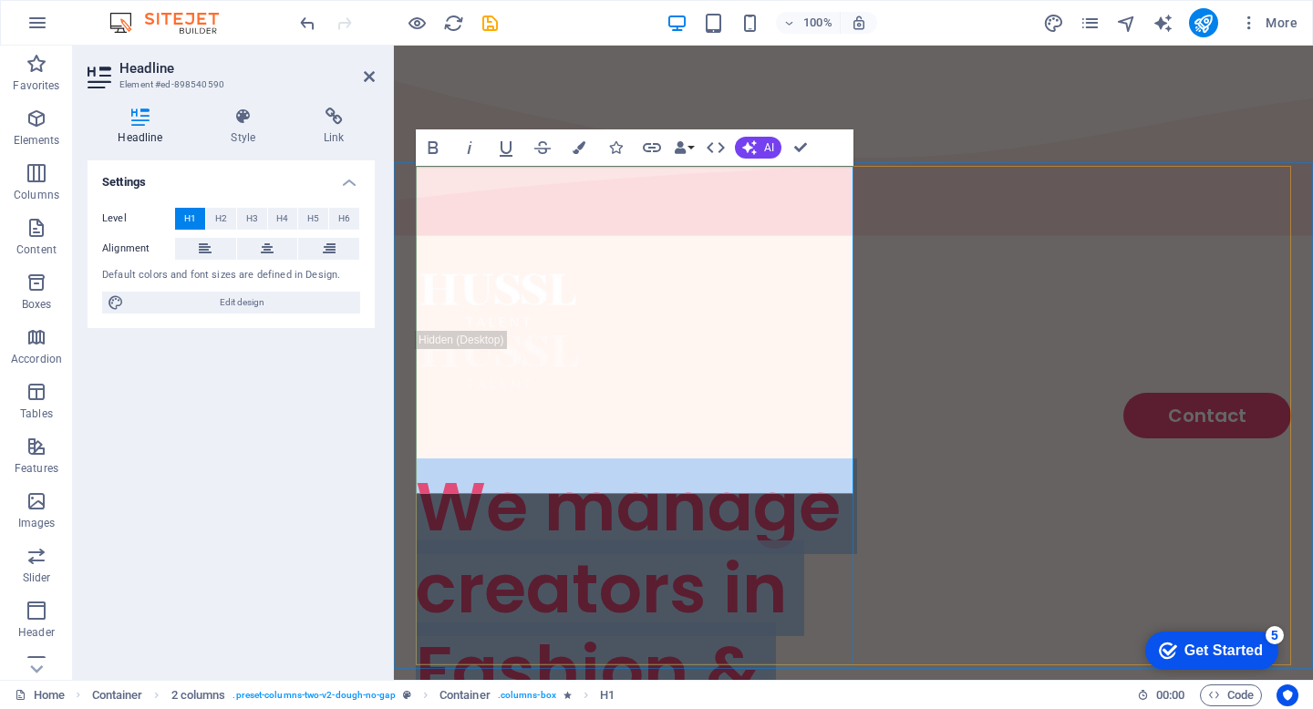
drag, startPoint x: 680, startPoint y: 451, endPoint x: 434, endPoint y: 235, distance: 327.6
click at [434, 466] on h1 "​We manage creators in Fashion & Beauty" at bounding box center [635, 630] width 438 height 328
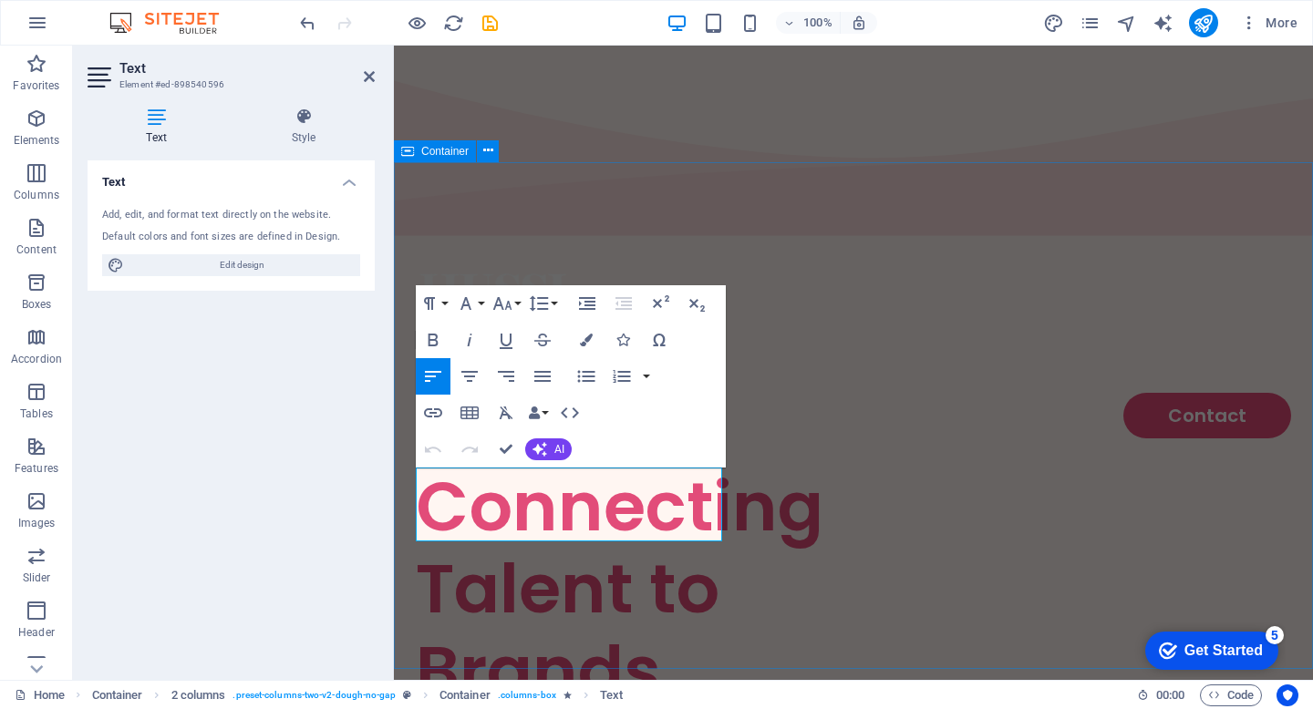
drag, startPoint x: 546, startPoint y: 532, endPoint x: 408, endPoint y: 476, distance: 149.3
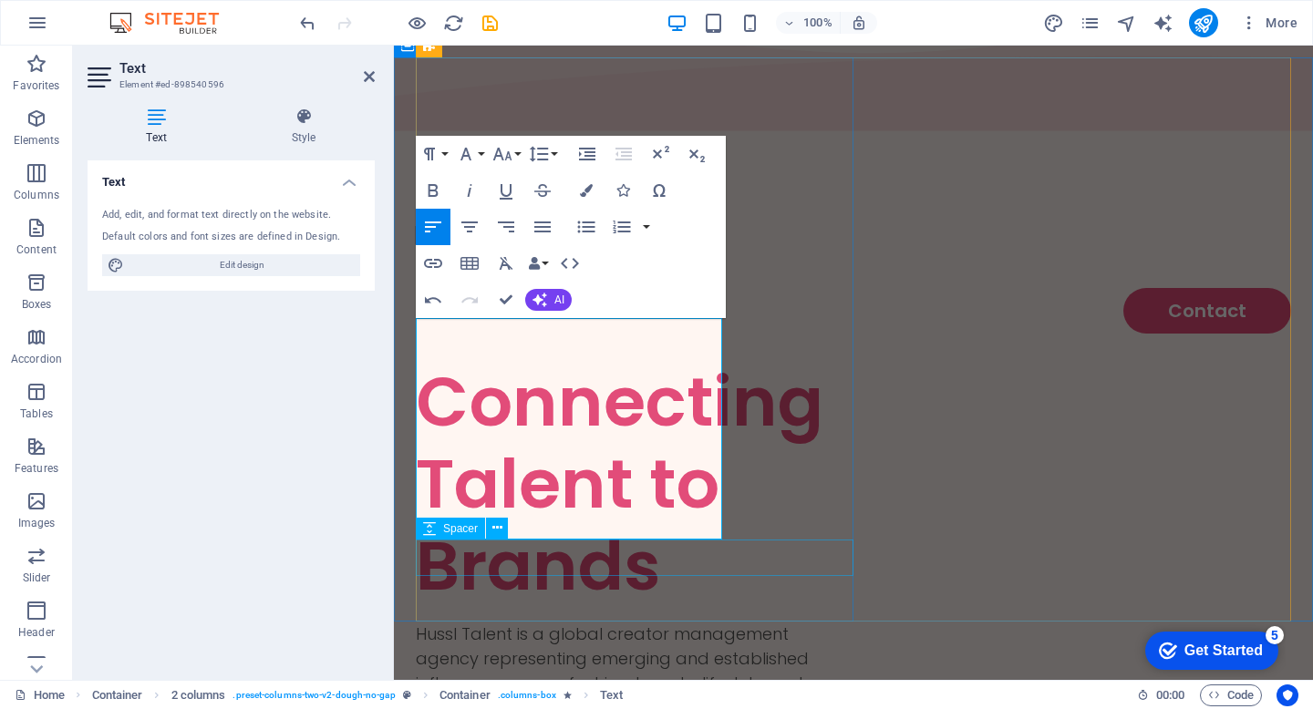
scroll to position [107, 0]
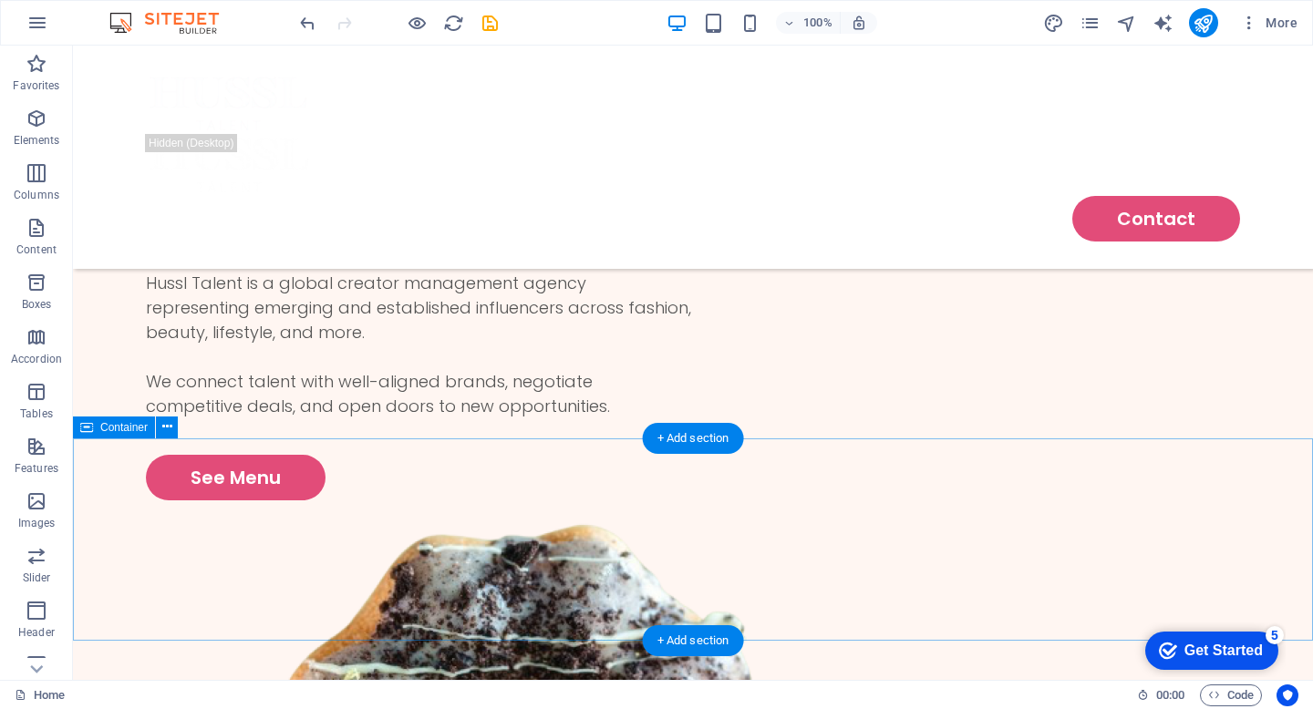
scroll to position [251, 0]
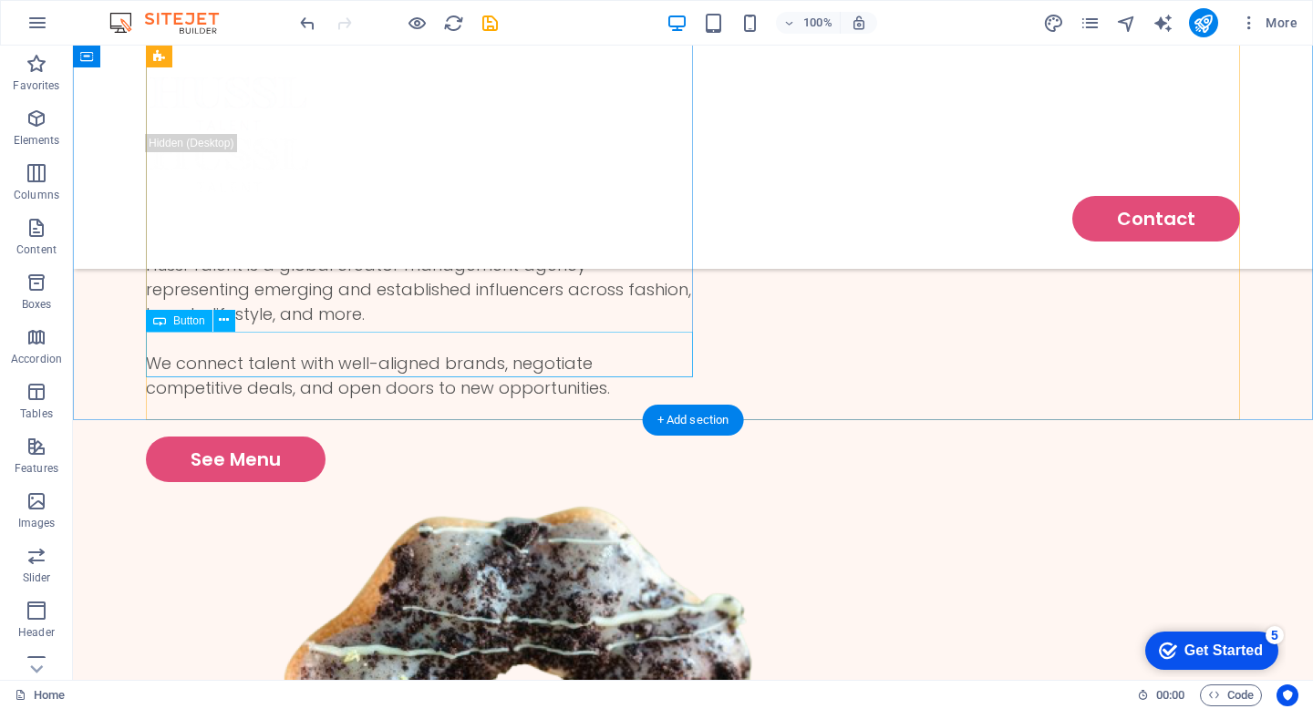
click at [340, 437] on div "See Menu" at bounding box center [419, 460] width 547 height 46
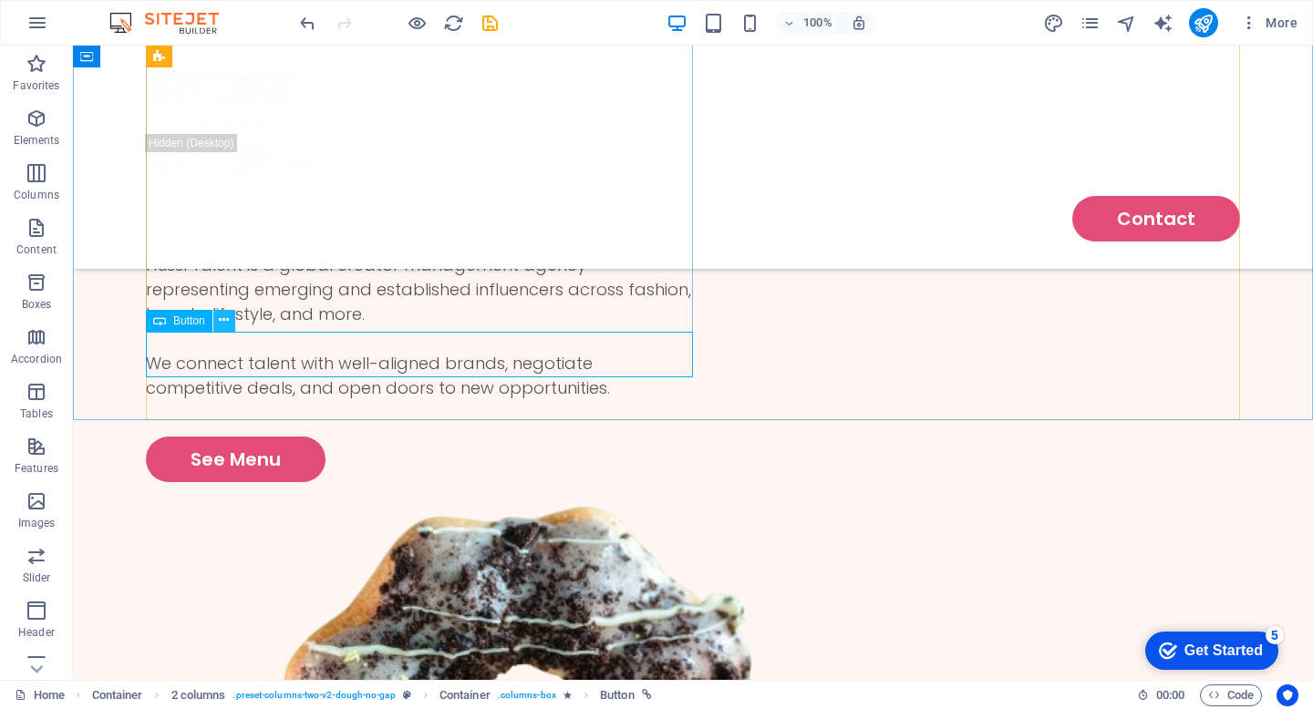
click at [225, 320] on icon at bounding box center [224, 320] width 10 height 19
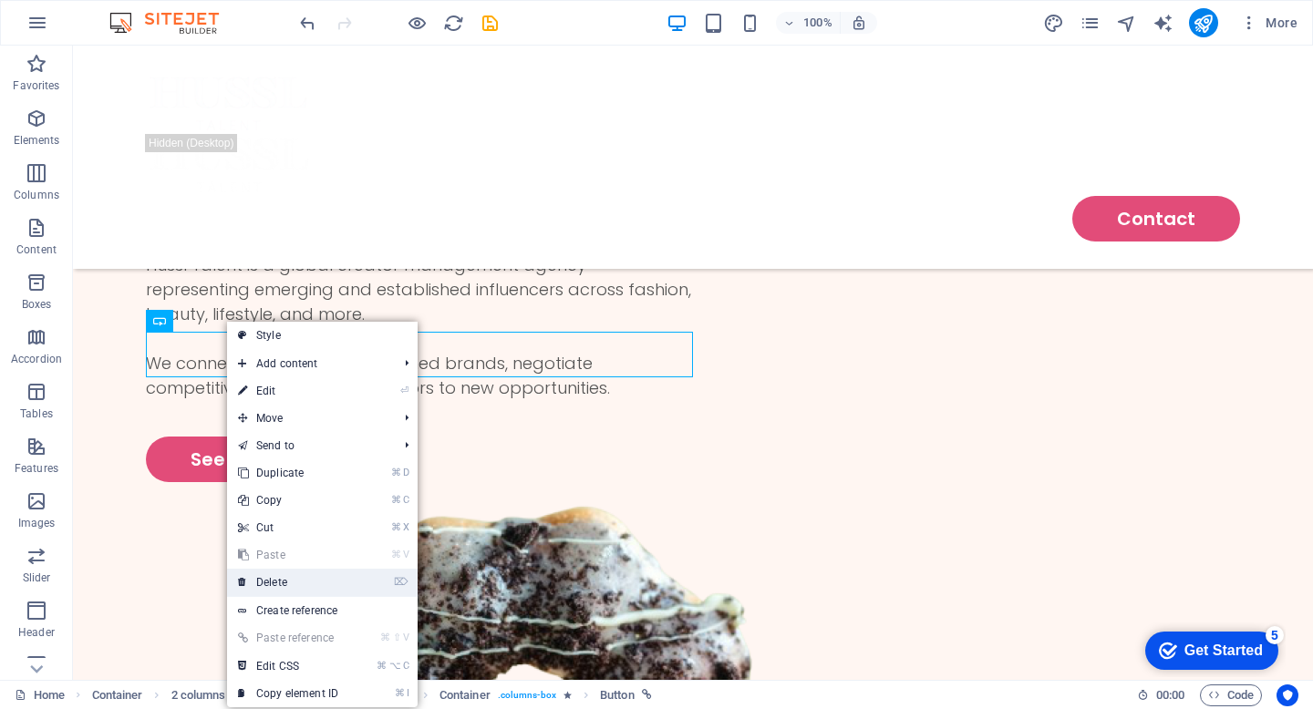
click at [301, 579] on link "⌦ Delete" at bounding box center [288, 582] width 122 height 27
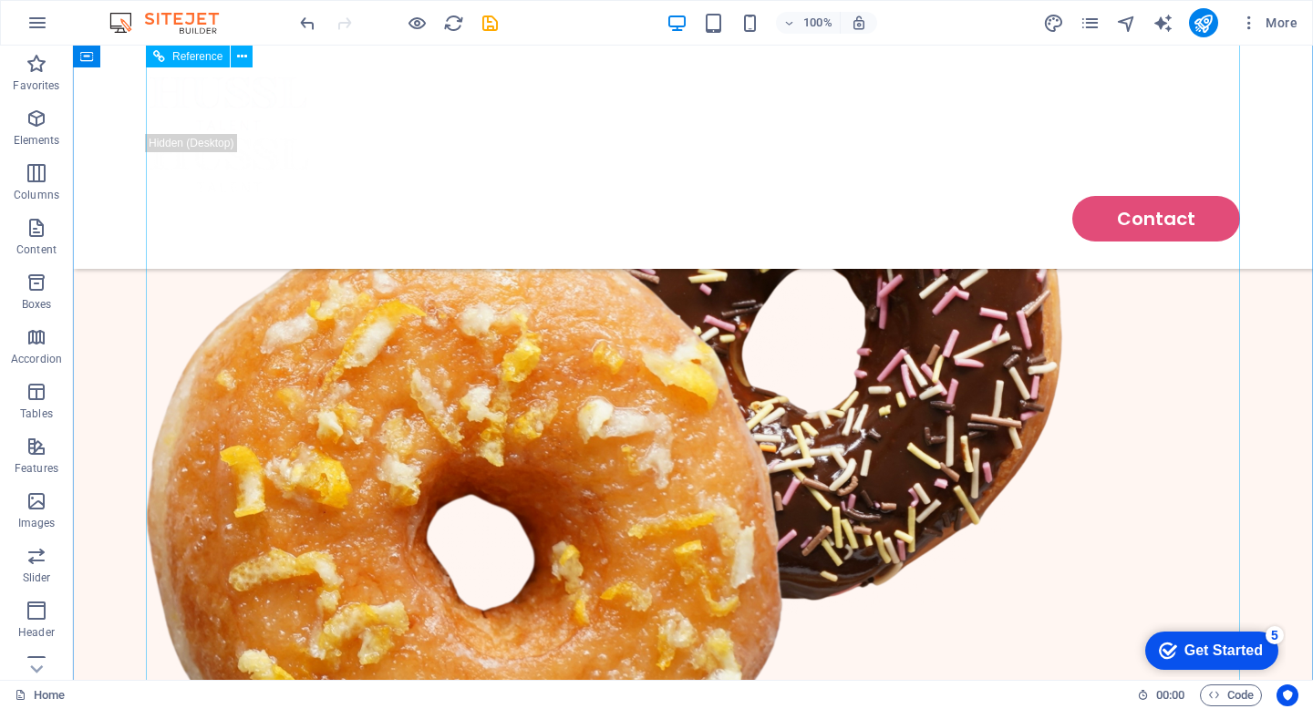
scroll to position [0, 0]
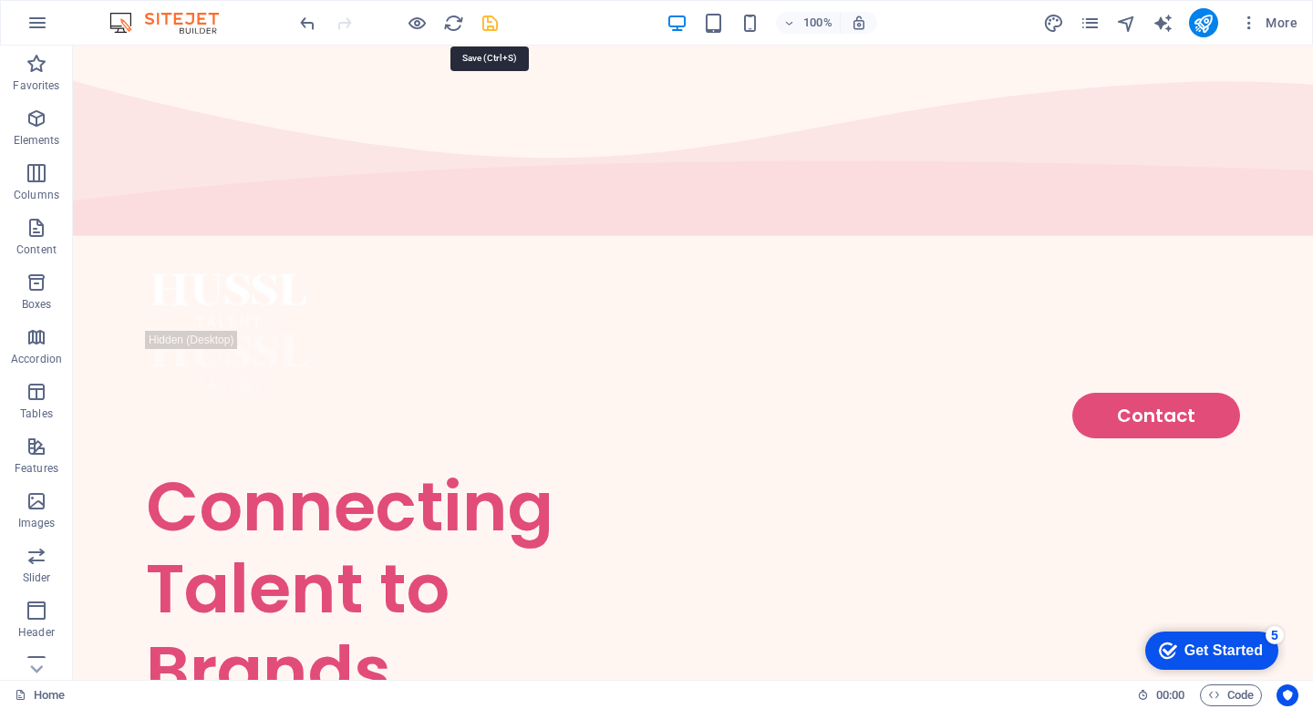
click at [494, 26] on icon "save" at bounding box center [490, 23] width 21 height 21
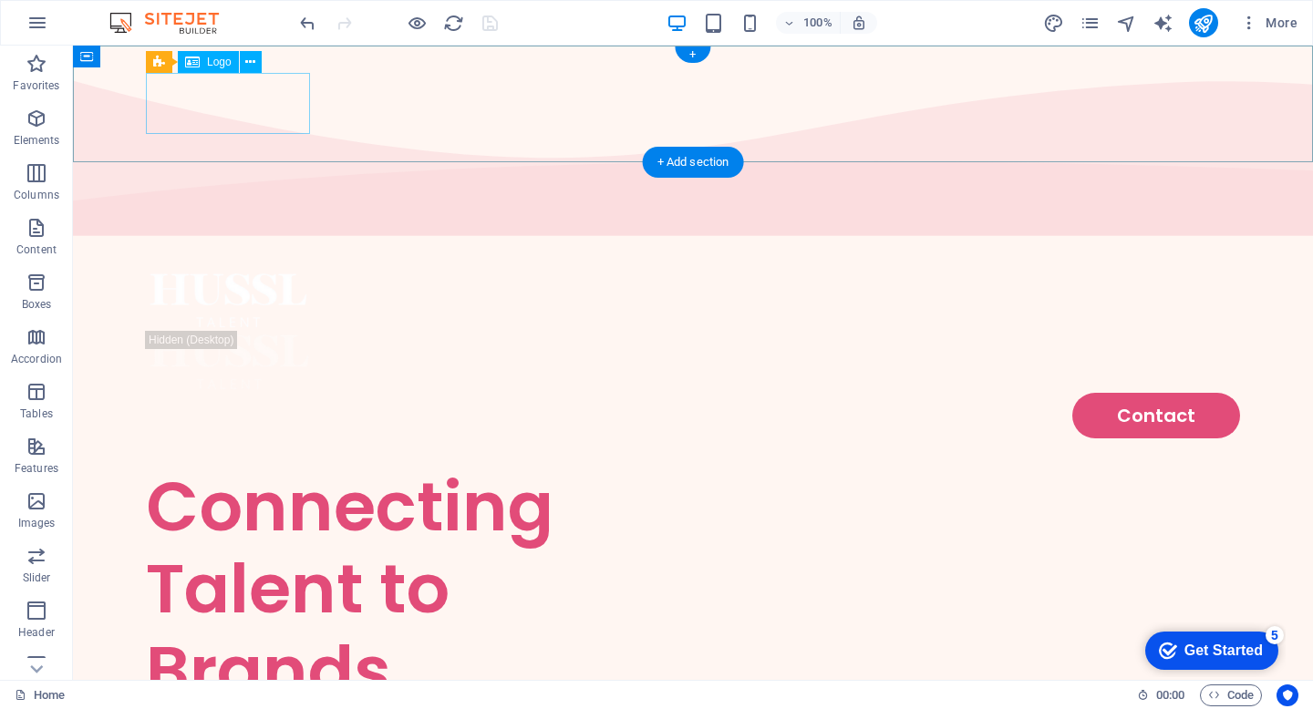
click at [223, 270] on div at bounding box center [693, 300] width 1094 height 61
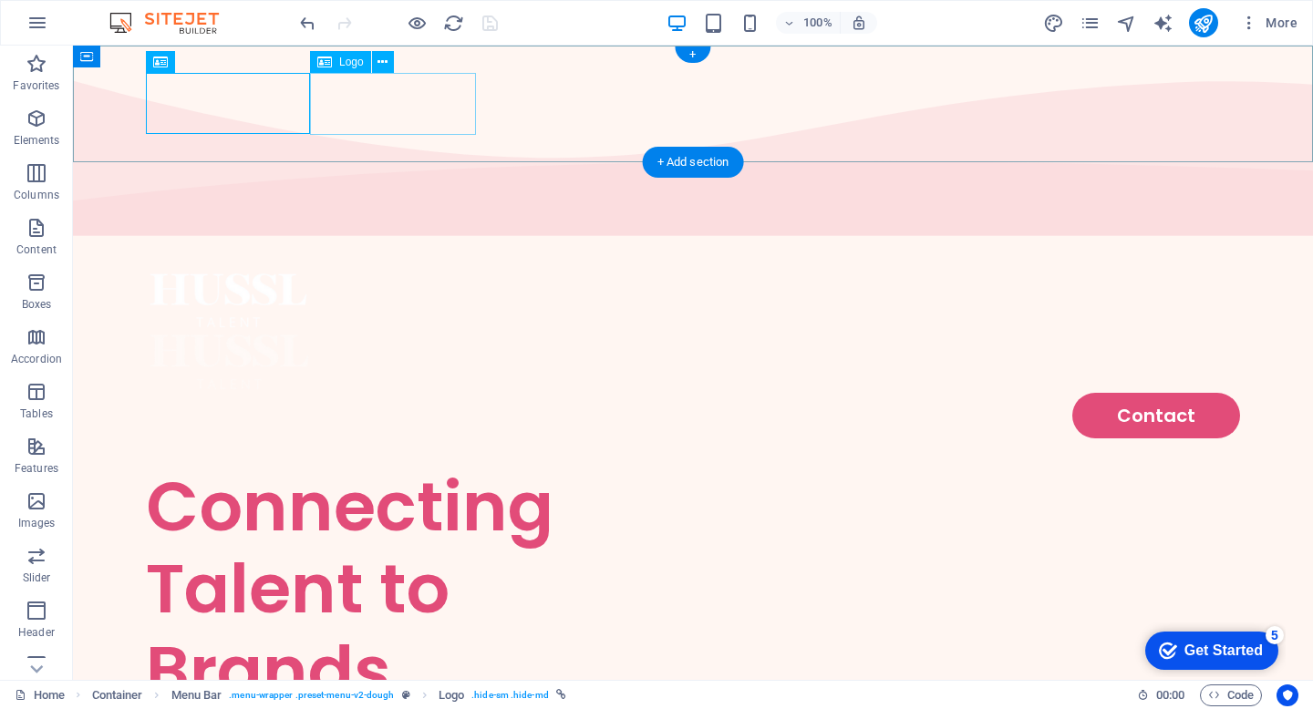
click at [383, 331] on div at bounding box center [693, 362] width 1094 height 62
click at [240, 270] on div at bounding box center [693, 300] width 1094 height 61
click at [391, 331] on div at bounding box center [693, 362] width 1094 height 62
click at [284, 270] on div at bounding box center [693, 300] width 1094 height 61
click at [348, 331] on div at bounding box center [693, 362] width 1094 height 62
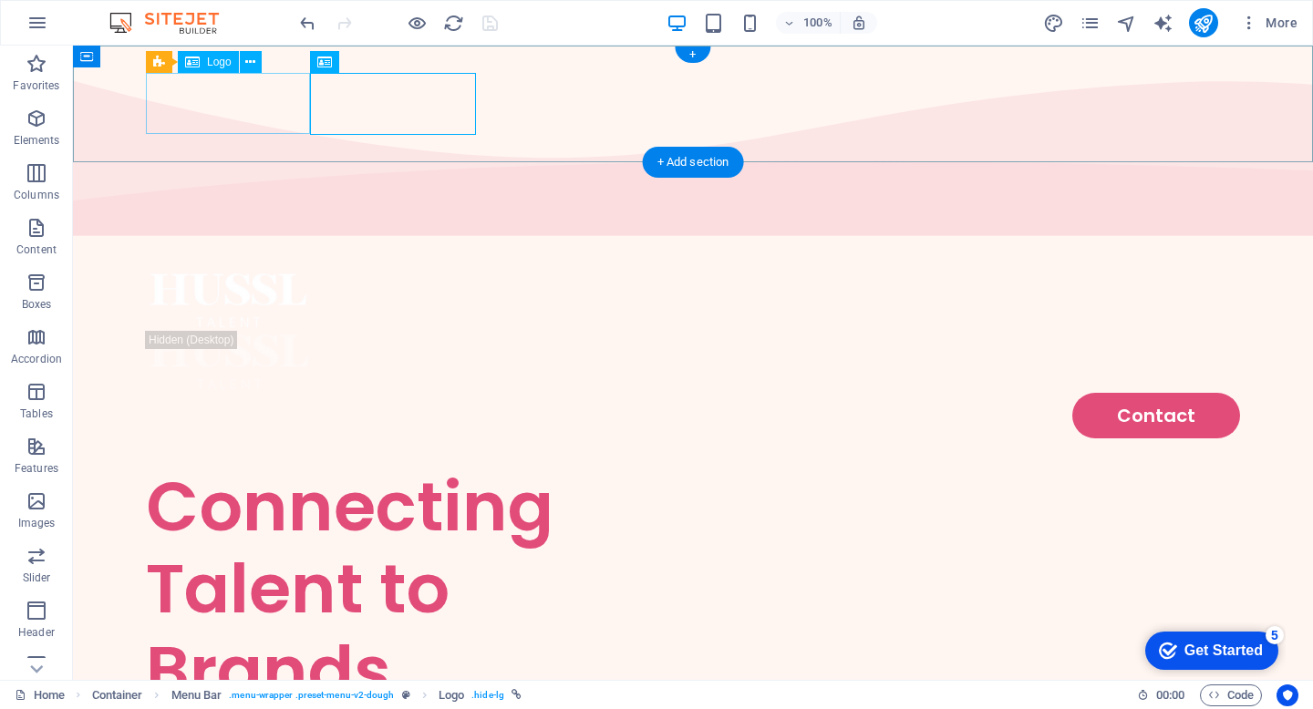
click at [266, 270] on div at bounding box center [693, 300] width 1094 height 61
click at [333, 331] on div at bounding box center [693, 362] width 1094 height 62
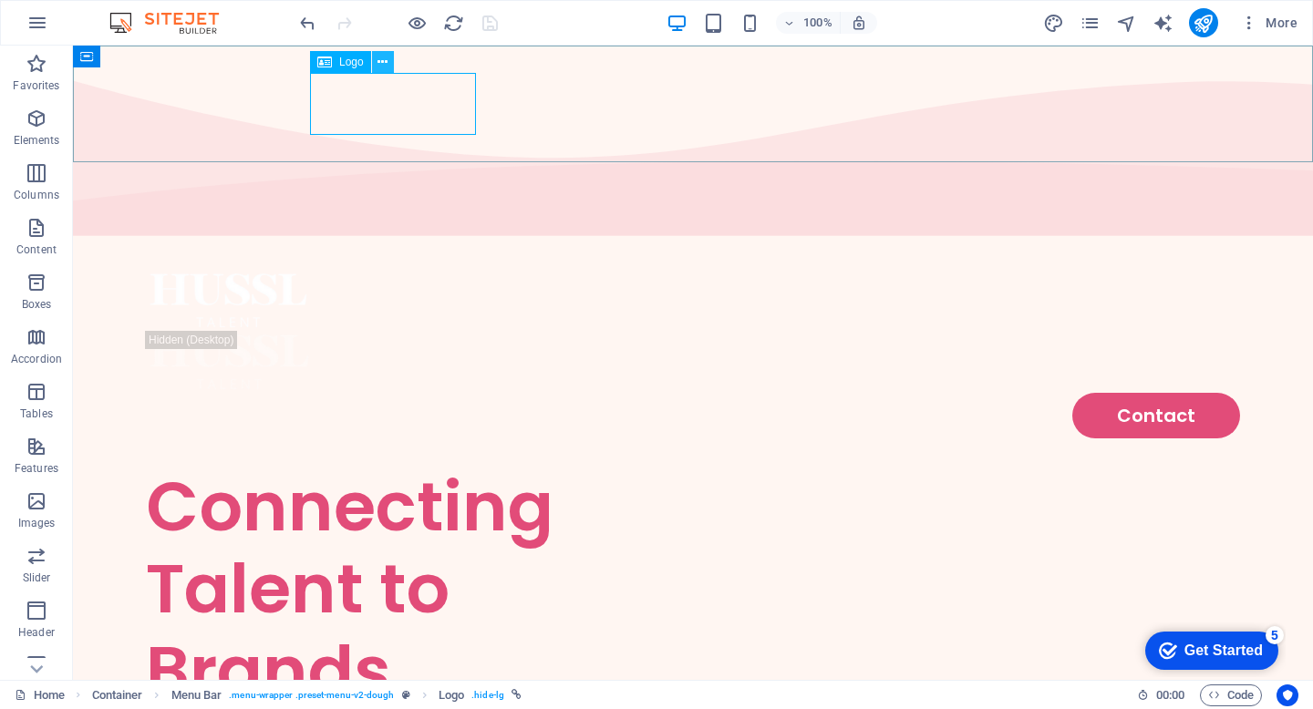
click at [385, 58] on icon at bounding box center [382, 62] width 10 height 19
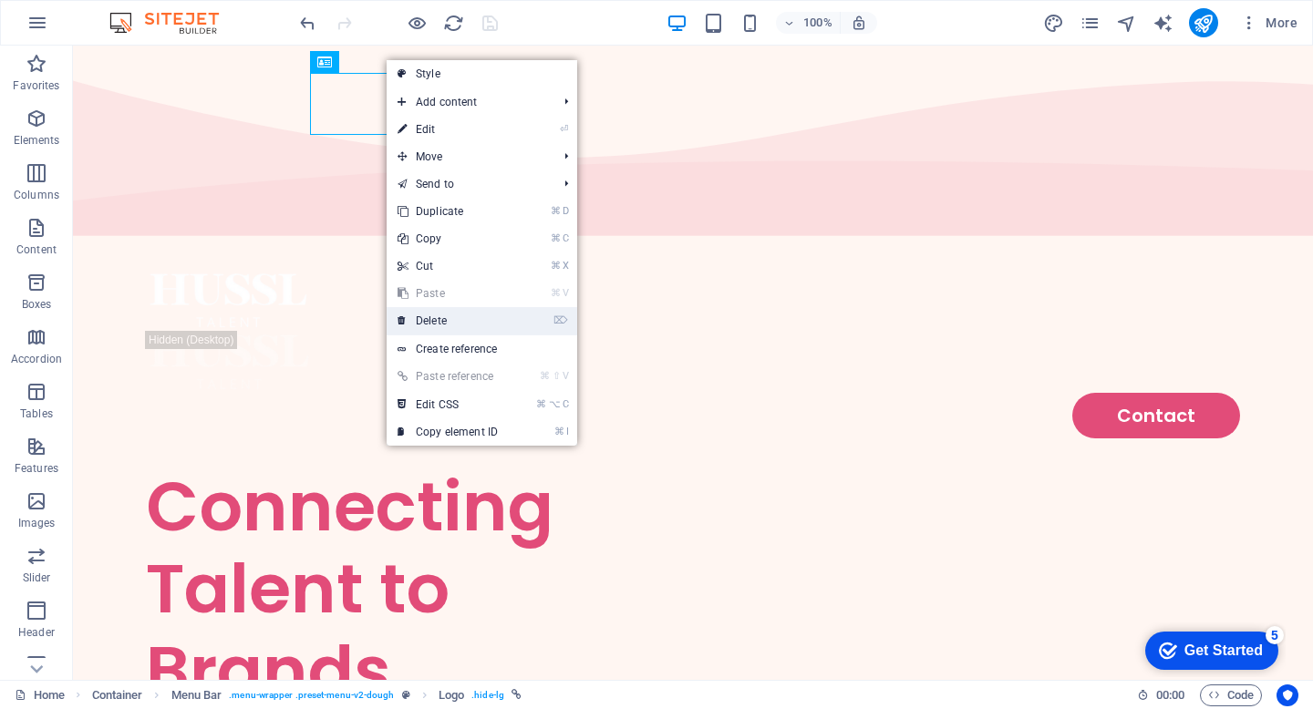
click at [470, 322] on link "⌦ Delete" at bounding box center [448, 320] width 122 height 27
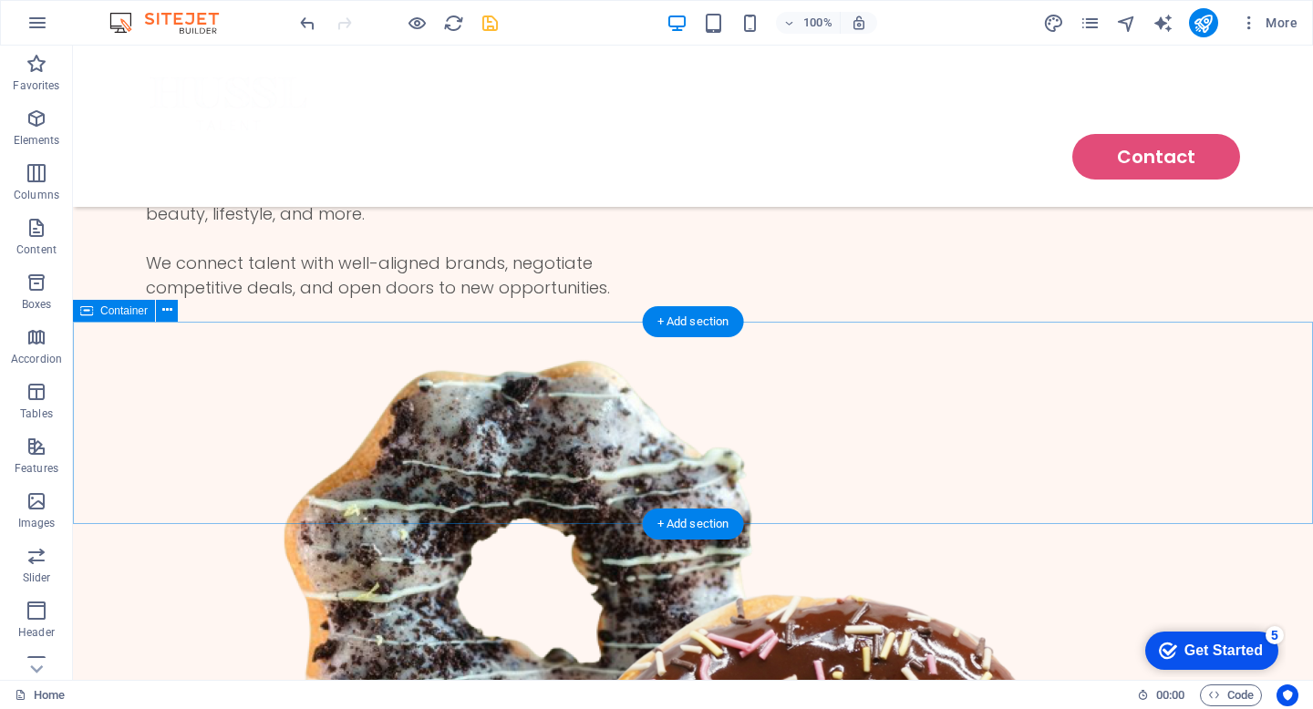
scroll to position [352, 0]
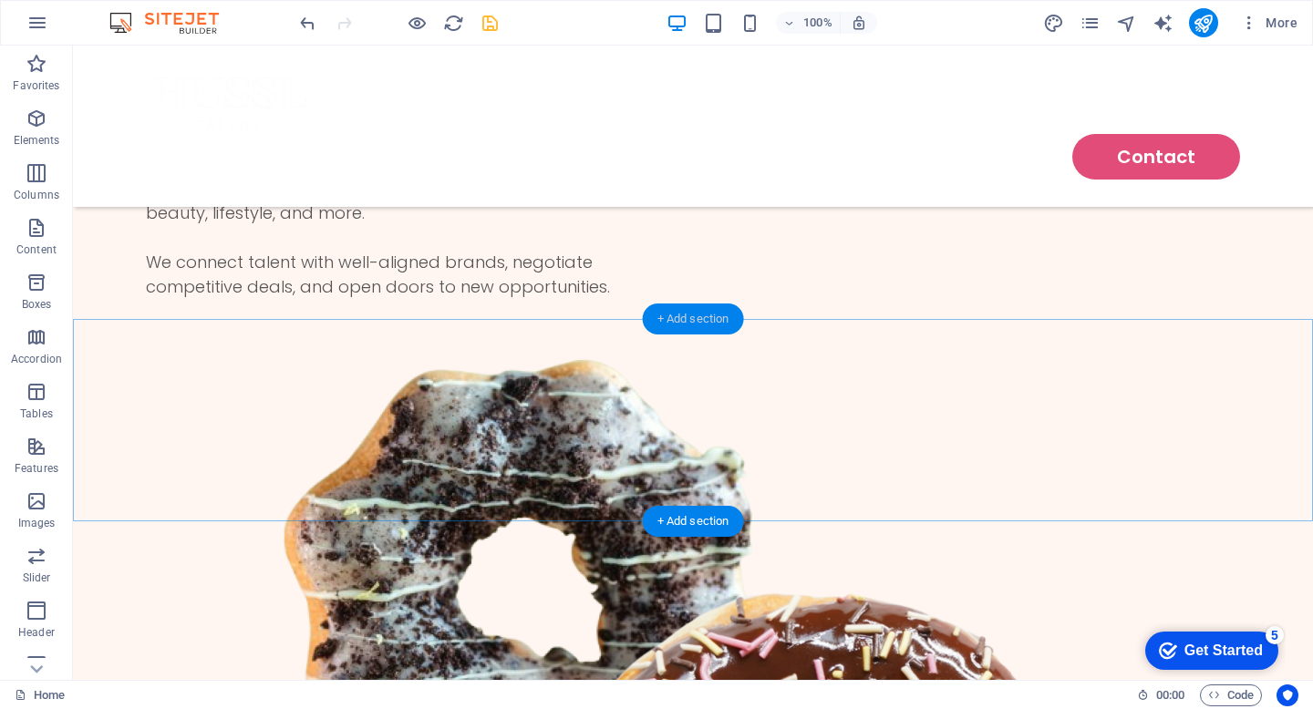
click at [690, 325] on div "+ Add section" at bounding box center [693, 319] width 101 height 31
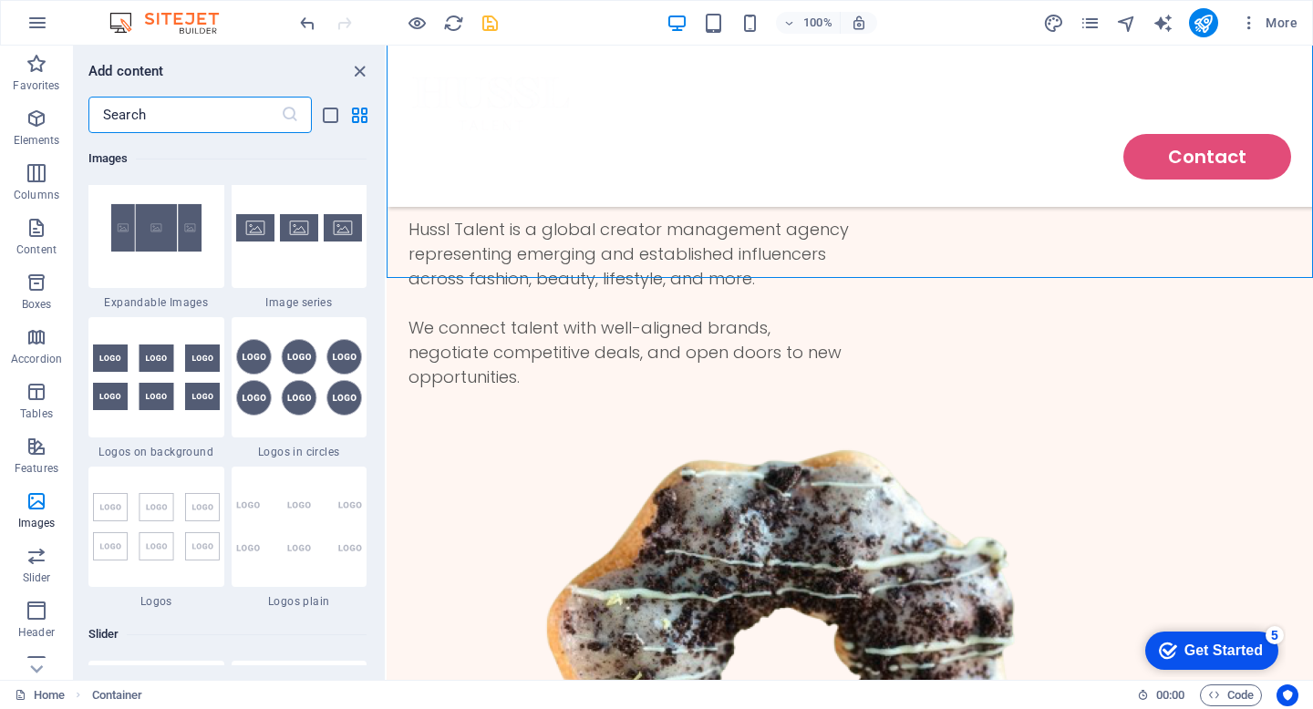
scroll to position [9846, 0]
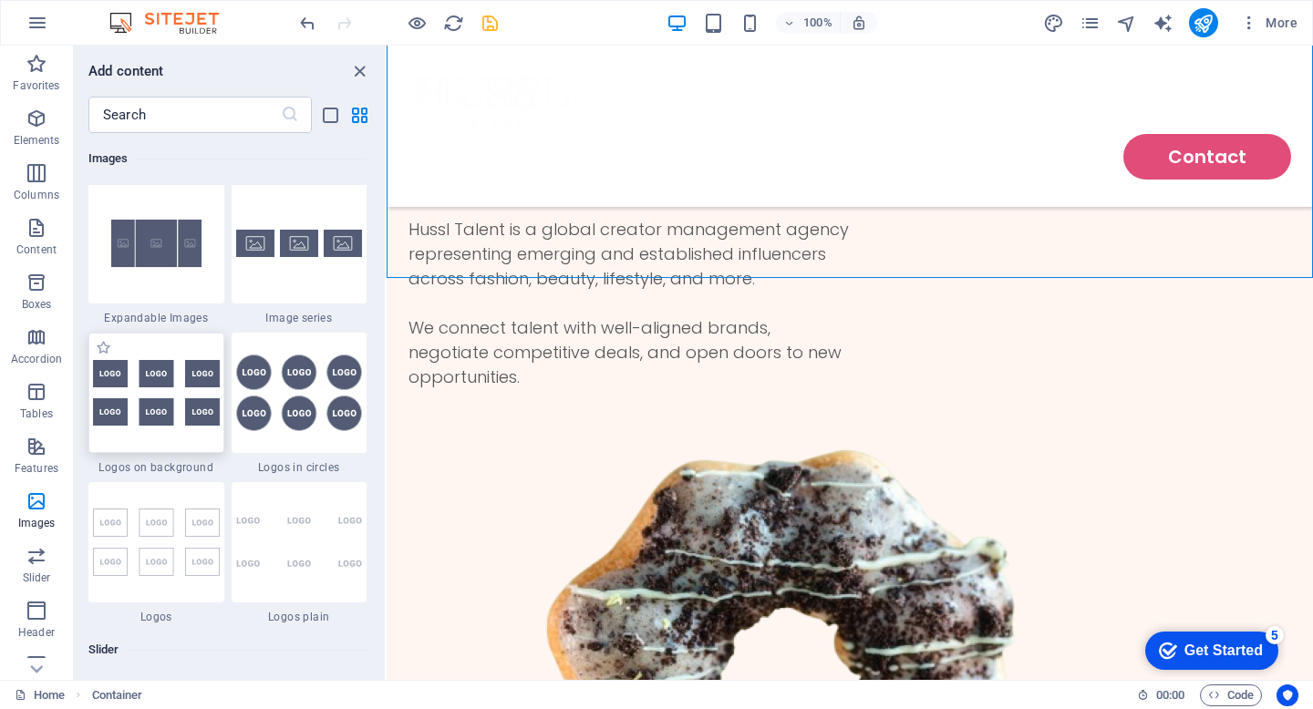
click at [142, 383] on img at bounding box center [156, 393] width 127 height 66
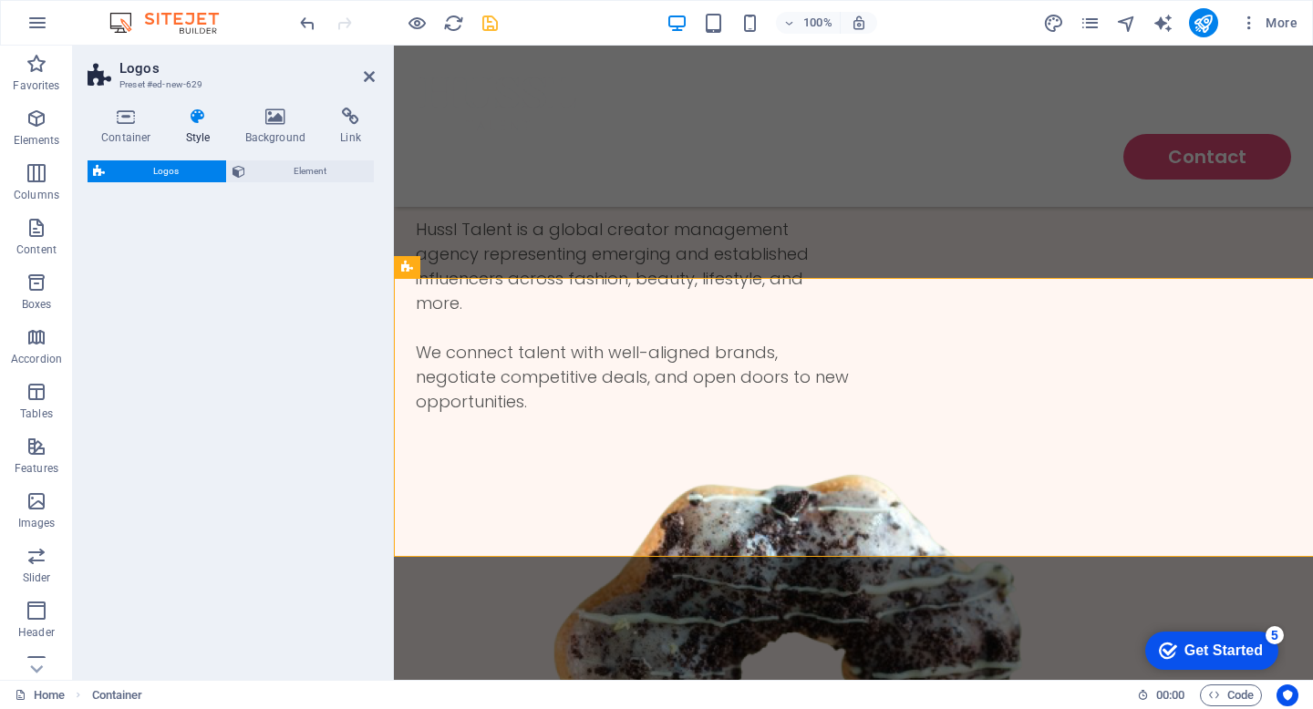
select select "rem"
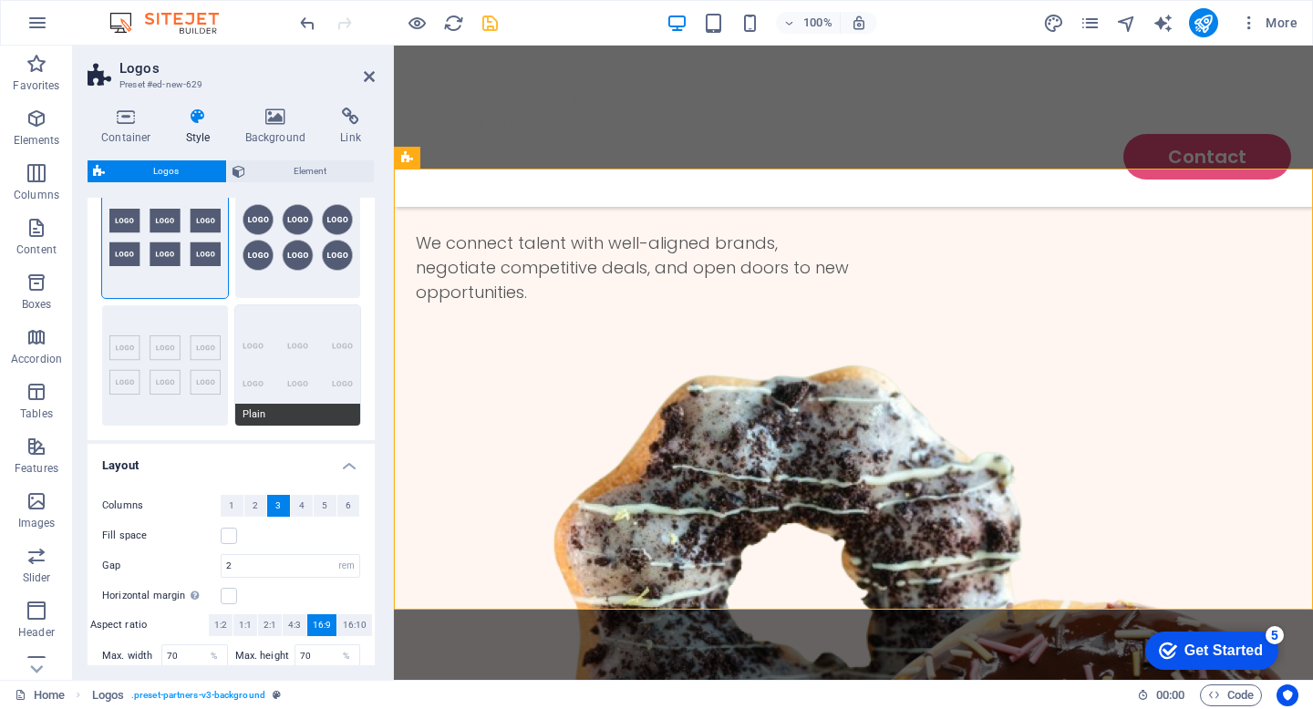
scroll to position [208, 0]
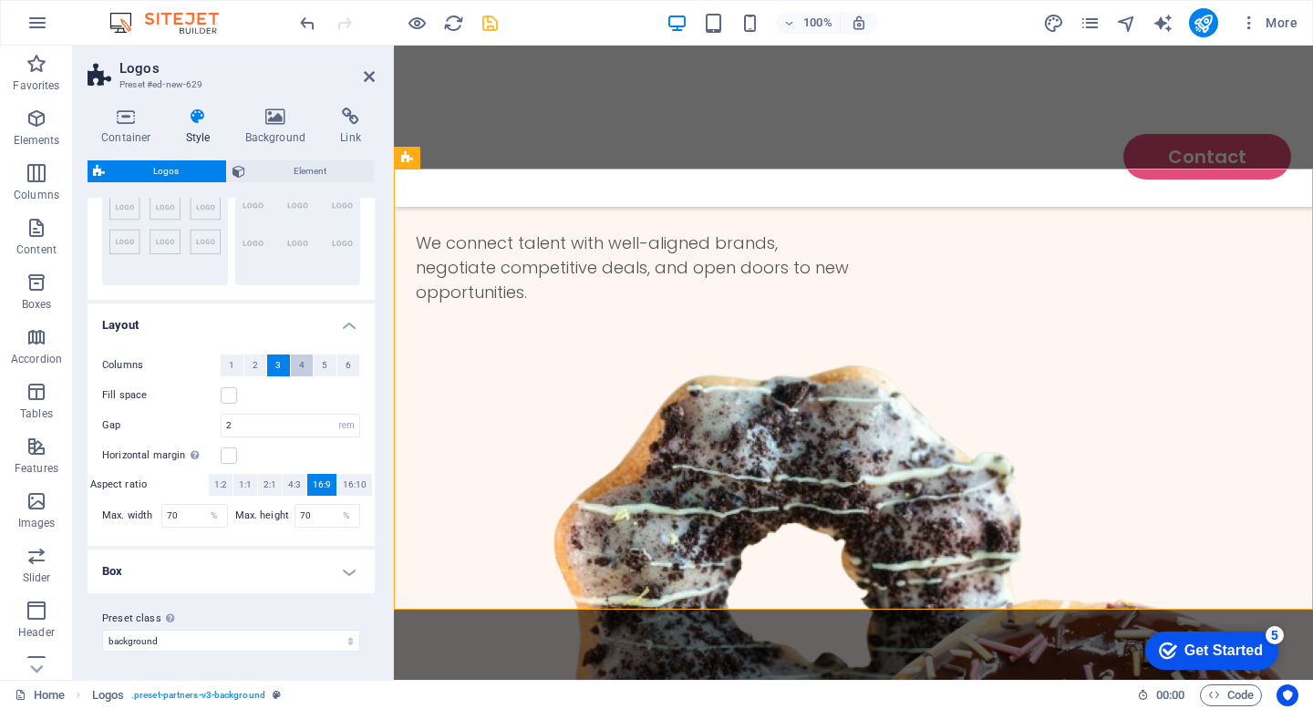
click at [302, 367] on button "4" at bounding box center [302, 366] width 23 height 22
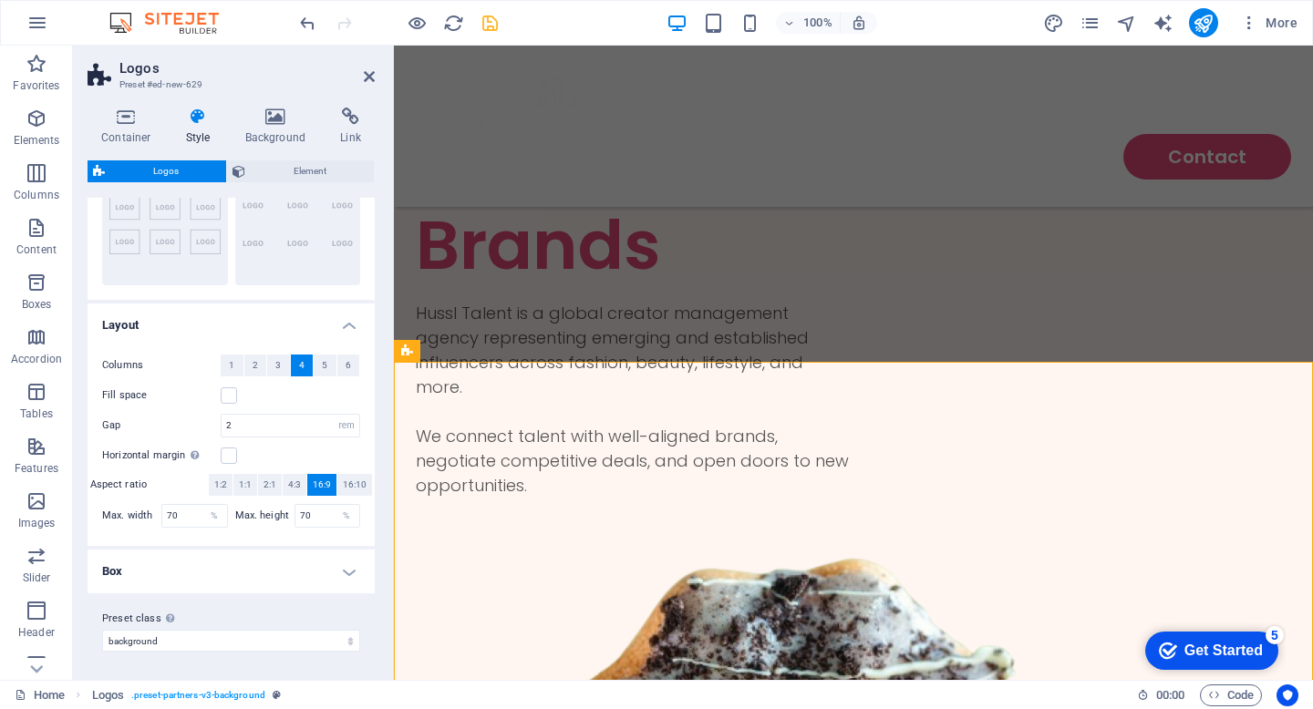
scroll to position [0, 0]
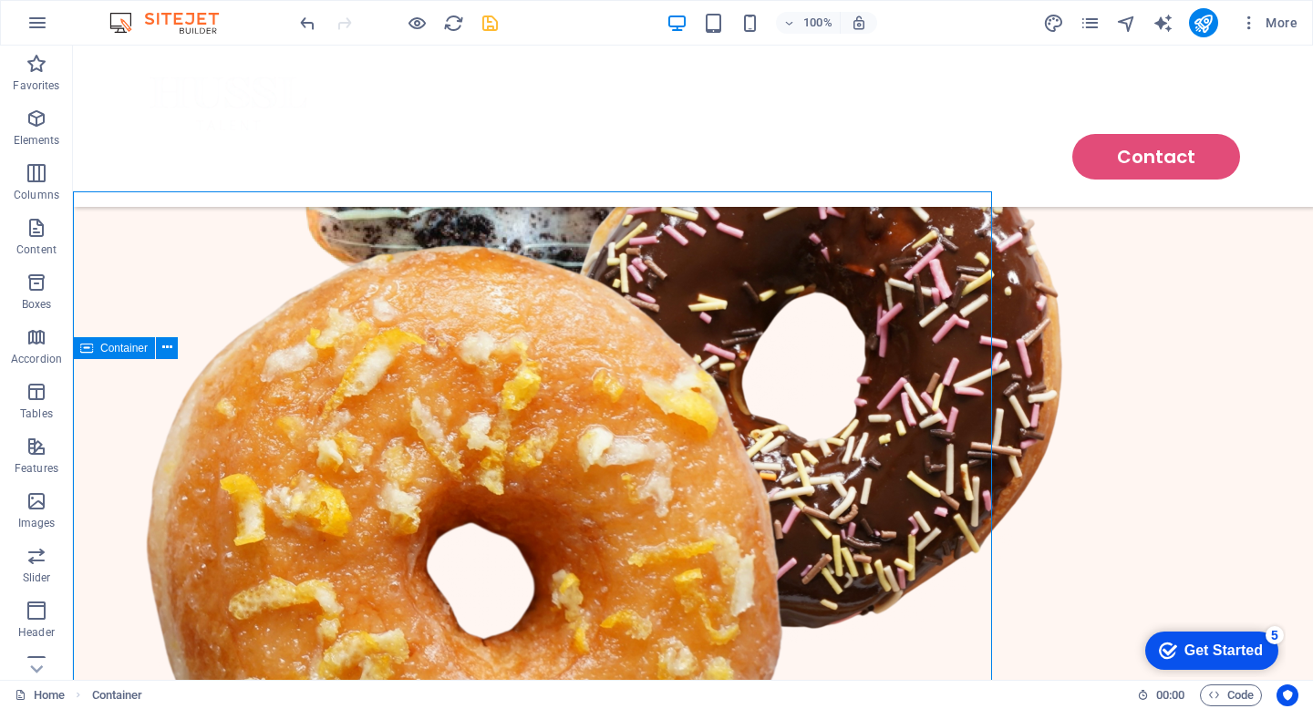
scroll to position [932, 0]
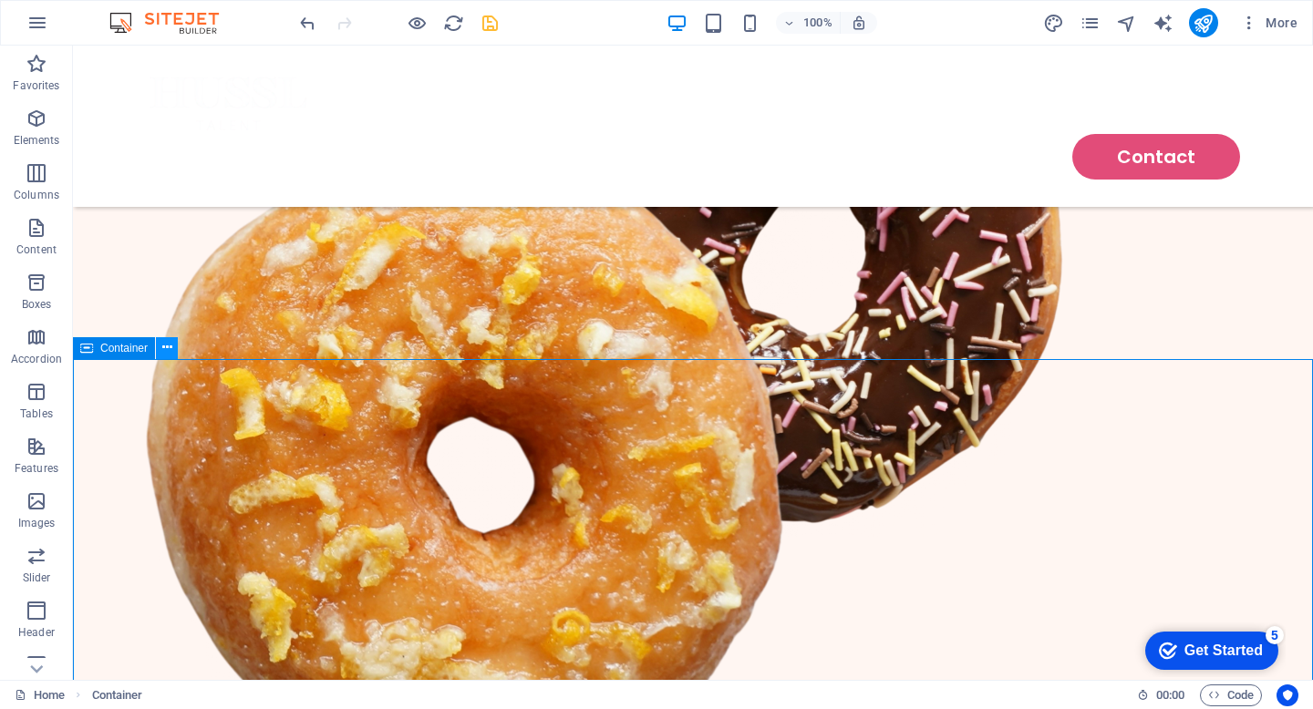
click at [165, 348] on icon at bounding box center [167, 347] width 10 height 19
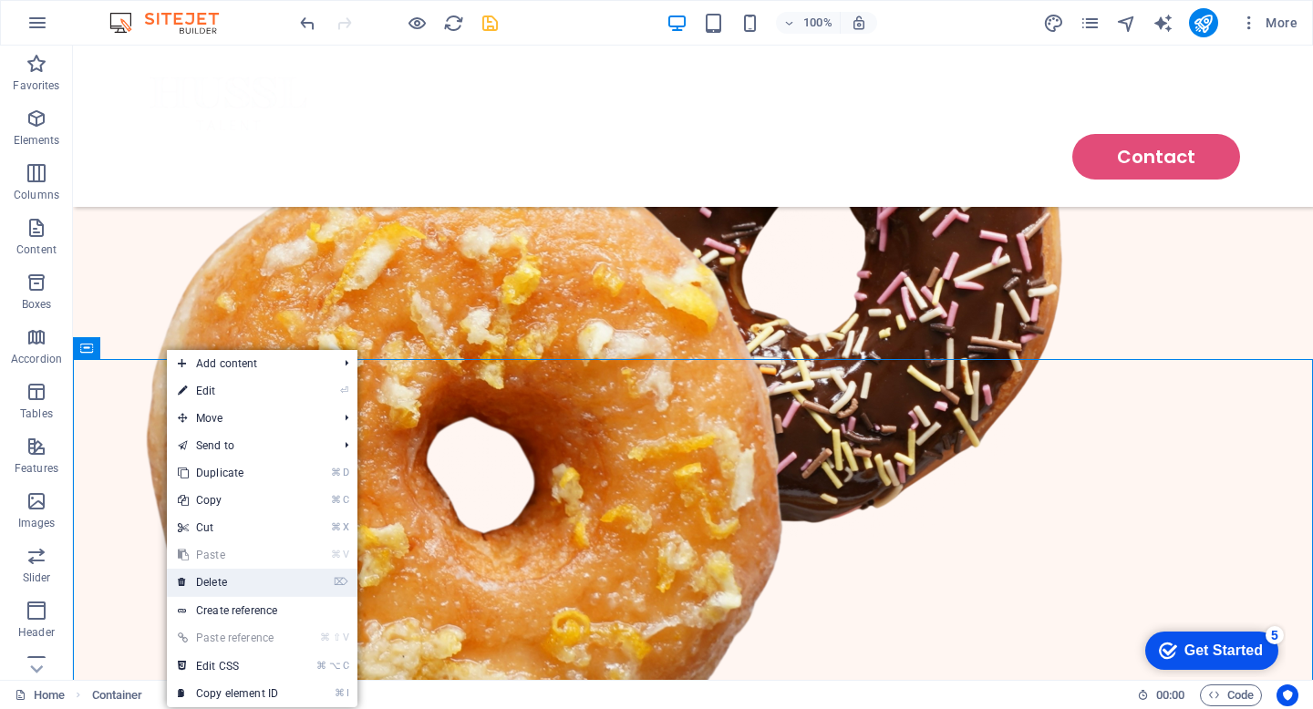
click at [233, 585] on link "⌦ Delete" at bounding box center [228, 582] width 122 height 27
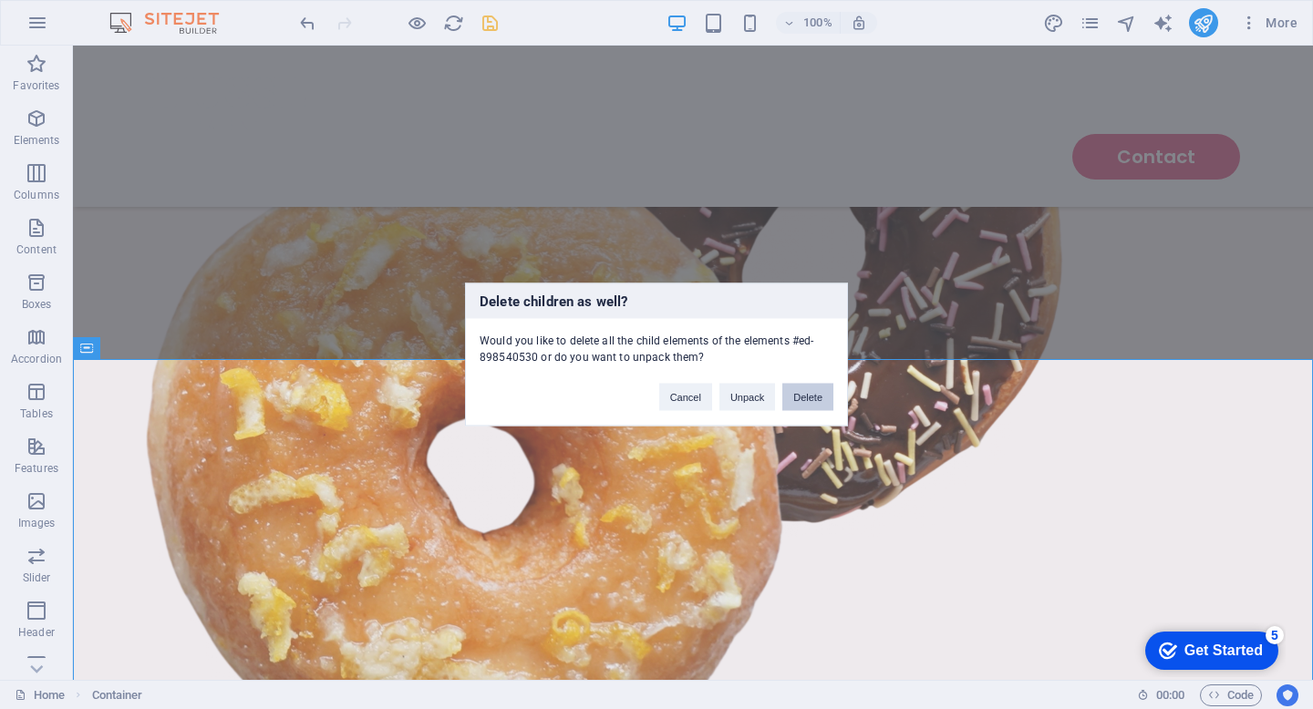
click at [806, 393] on button "Delete" at bounding box center [807, 397] width 51 height 27
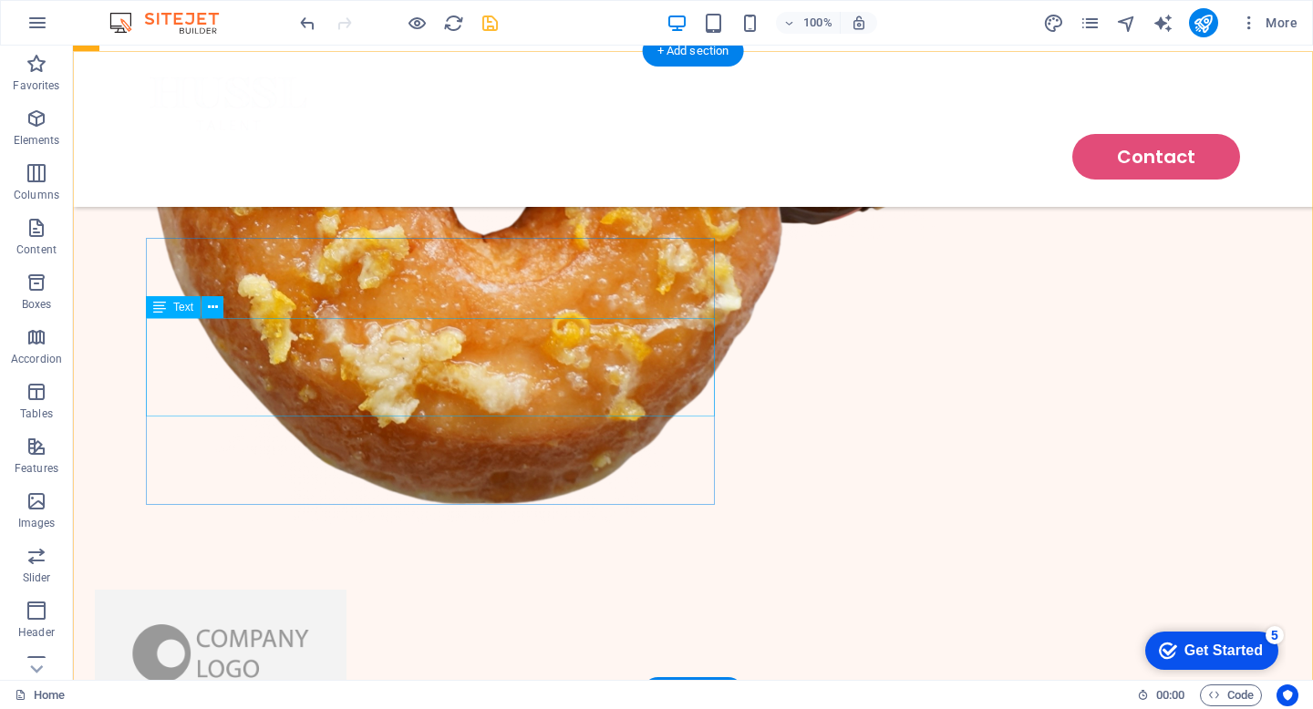
scroll to position [1246, 0]
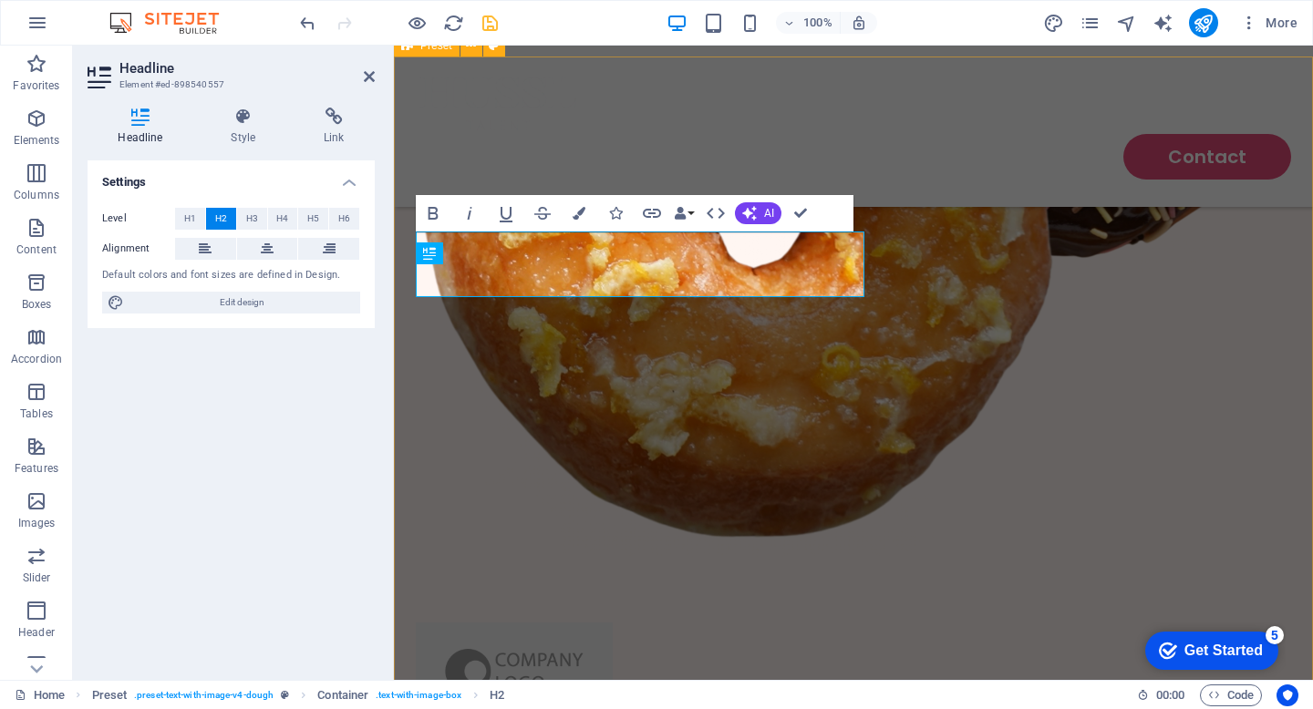
scroll to position [1067, 0]
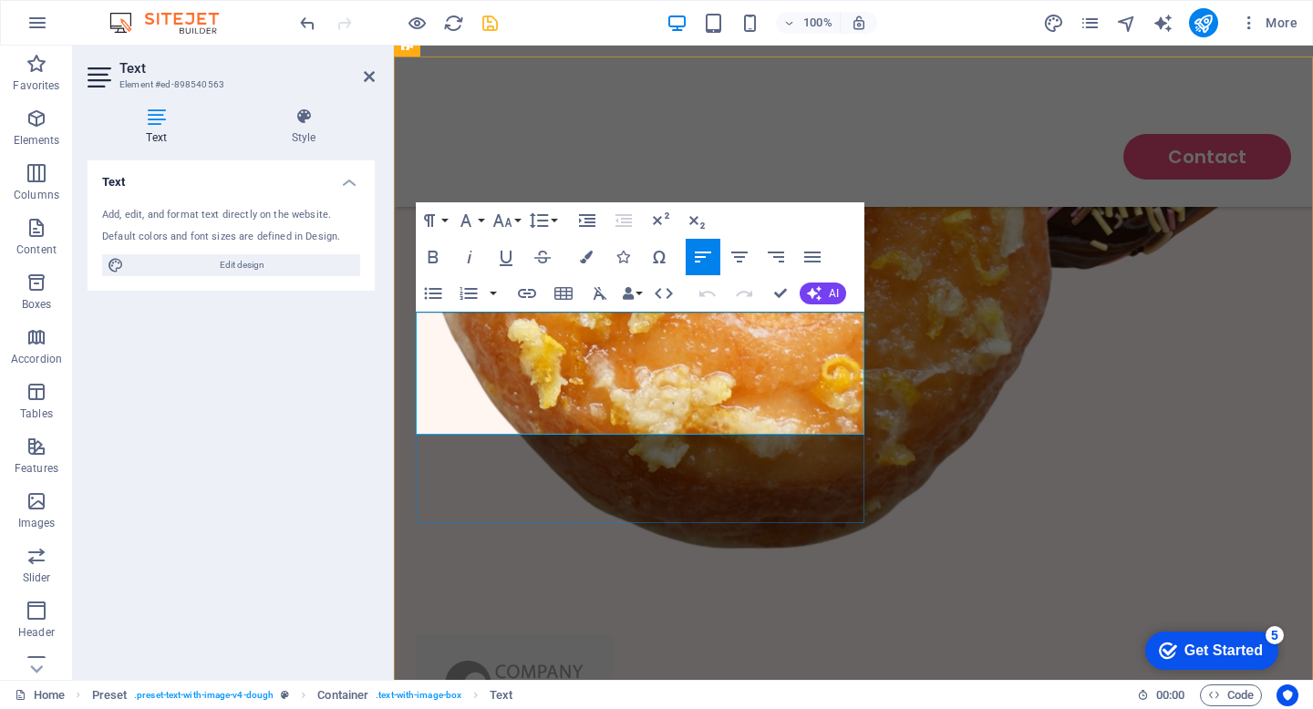
scroll to position [1067, 0]
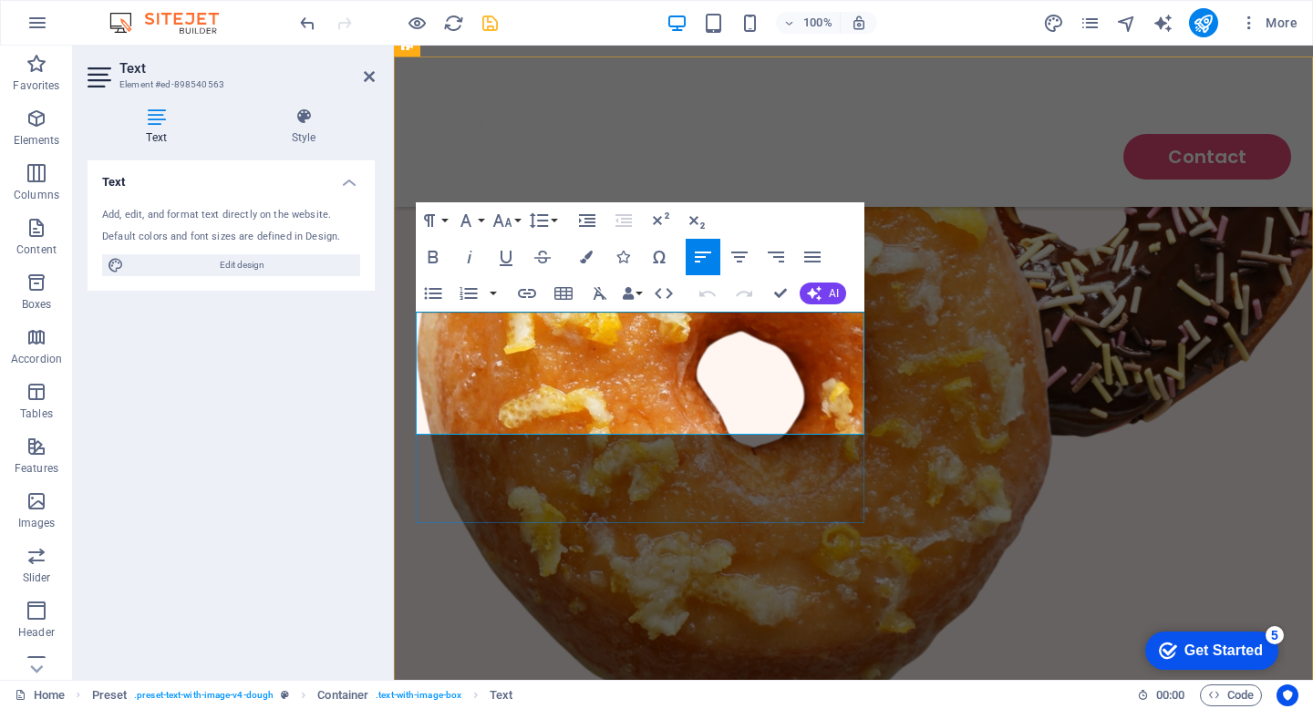
drag, startPoint x: 507, startPoint y: 421, endPoint x: 417, endPoint y: 316, distance: 138.4
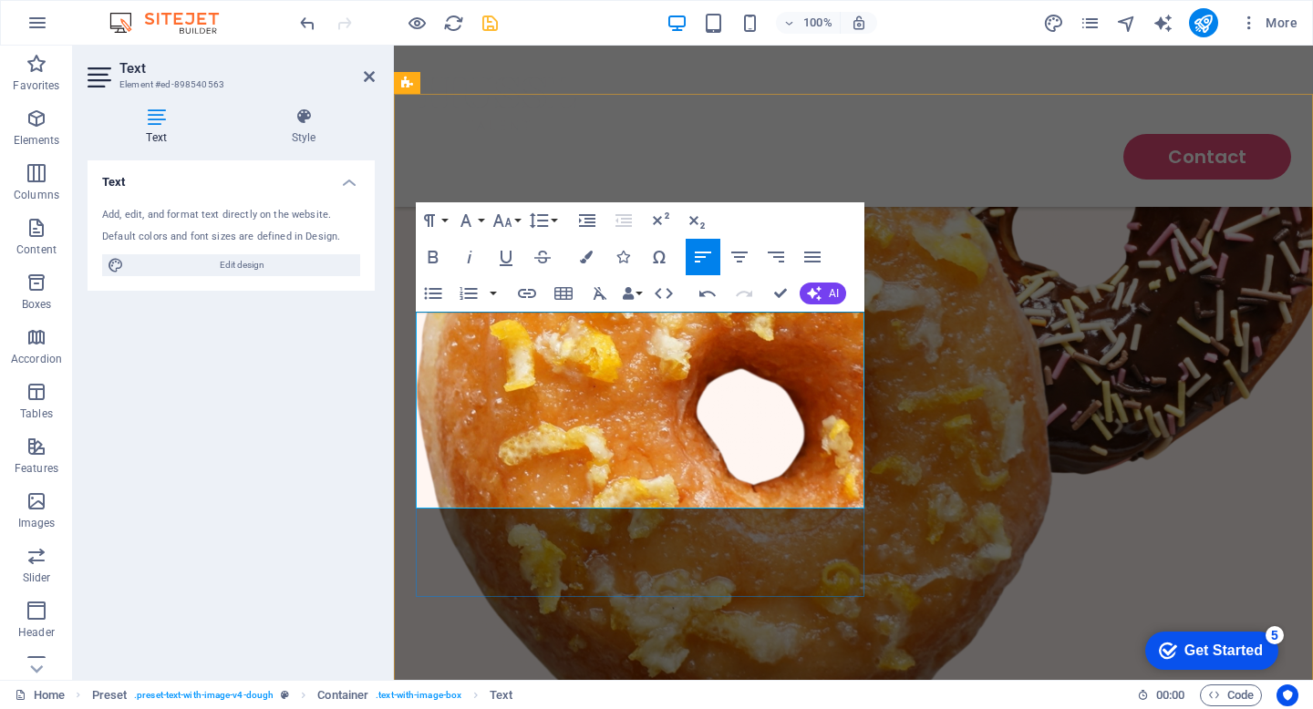
scroll to position [4904, 2]
drag, startPoint x: 503, startPoint y: 494, endPoint x: 418, endPoint y: 426, distance: 109.6
copy p "With expertise on both sides of the industry, [PERSON_NAME] created Hussl Talen…"
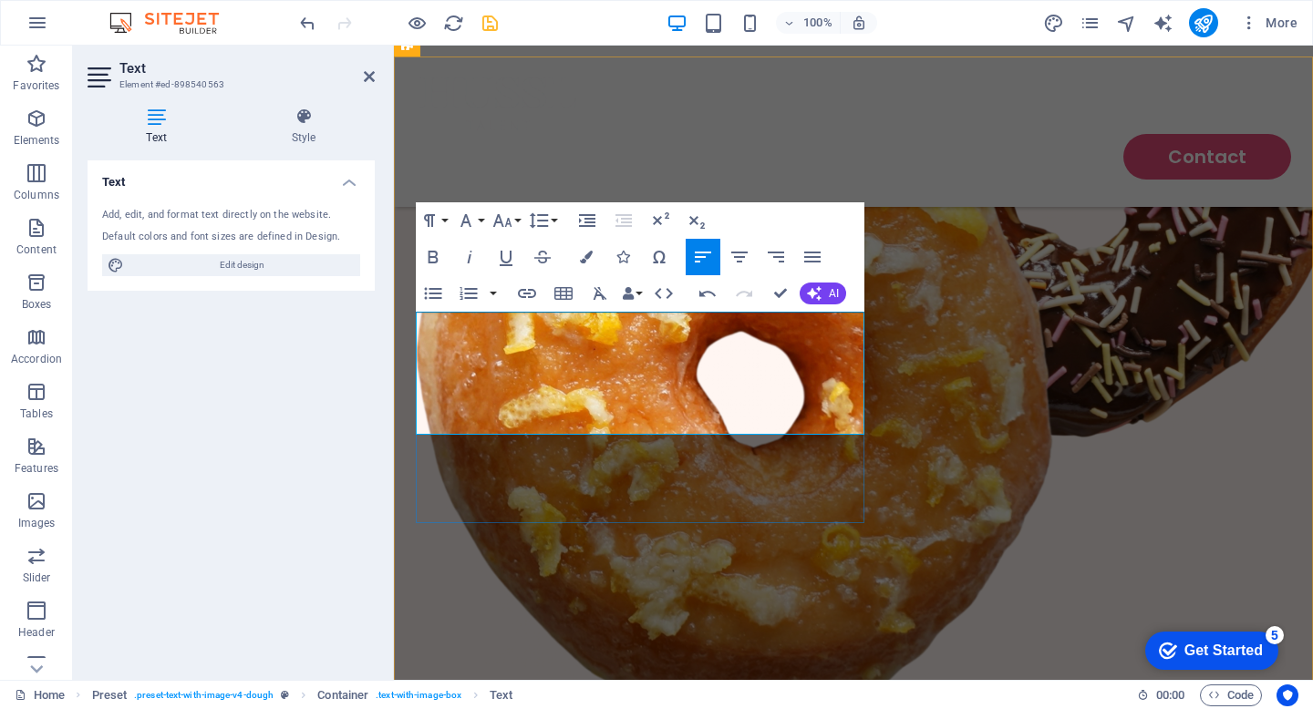
scroll to position [1079, 0]
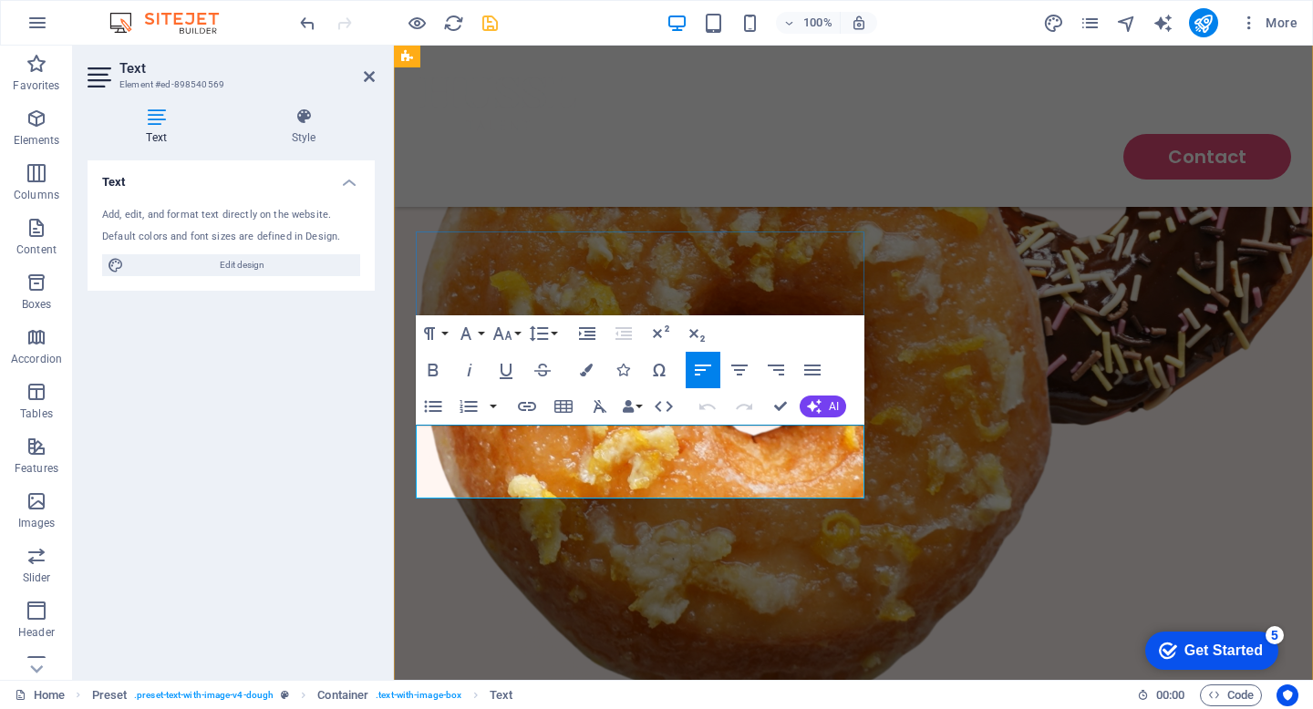
drag, startPoint x: 846, startPoint y: 486, endPoint x: 429, endPoint y: 410, distance: 424.4
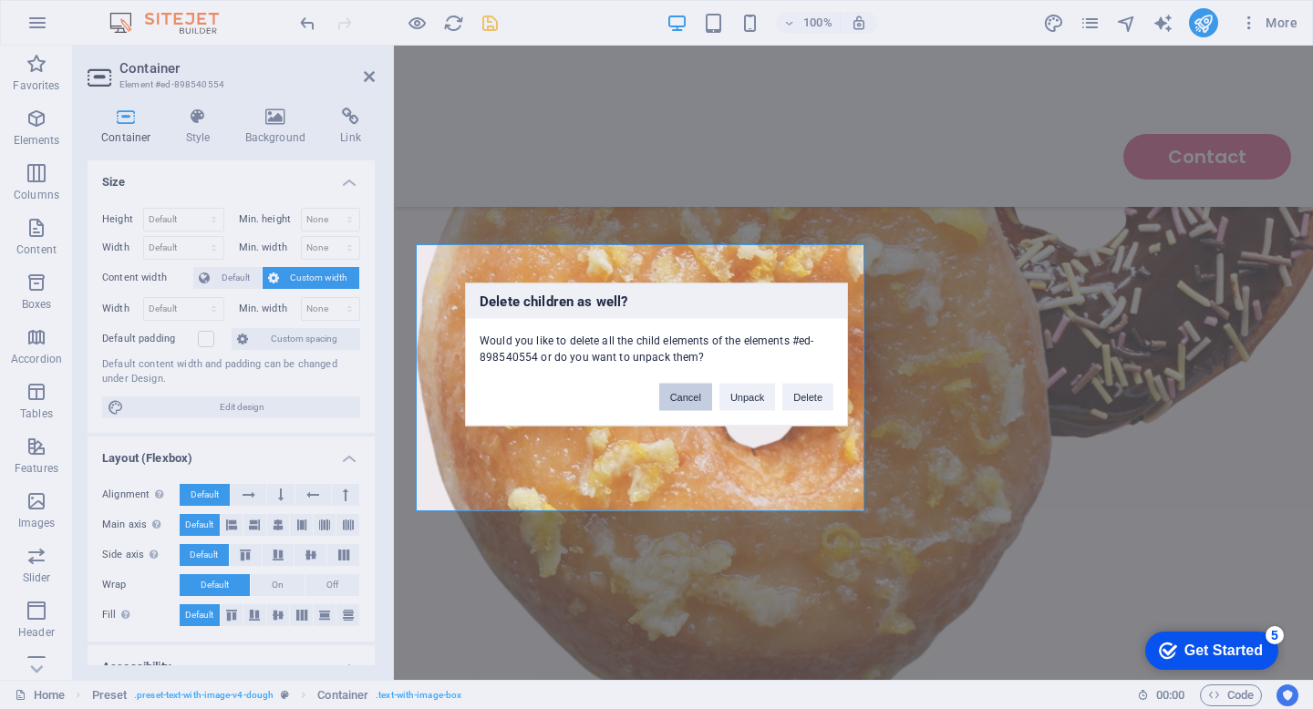
drag, startPoint x: 687, startPoint y: 403, endPoint x: 416, endPoint y: 418, distance: 272.1
click at [687, 403] on button "Cancel" at bounding box center [685, 397] width 53 height 27
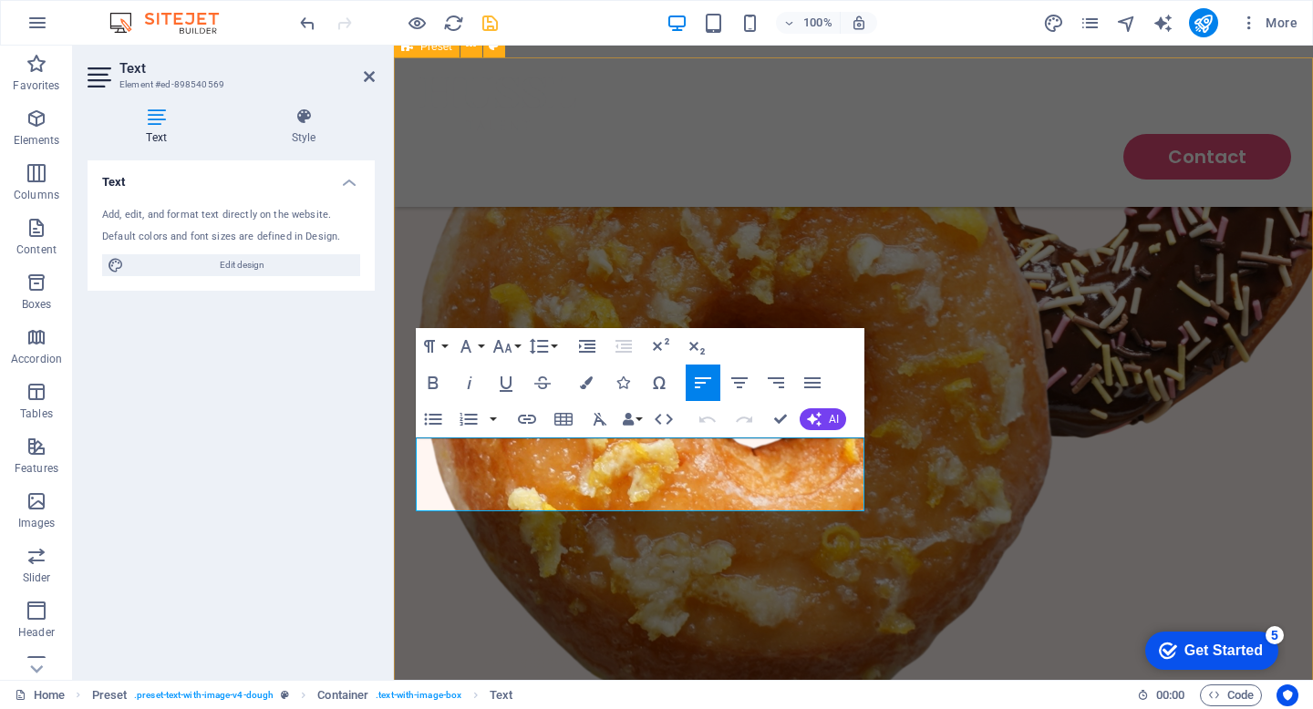
drag, startPoint x: 647, startPoint y: 486, endPoint x: 410, endPoint y: 446, distance: 240.4
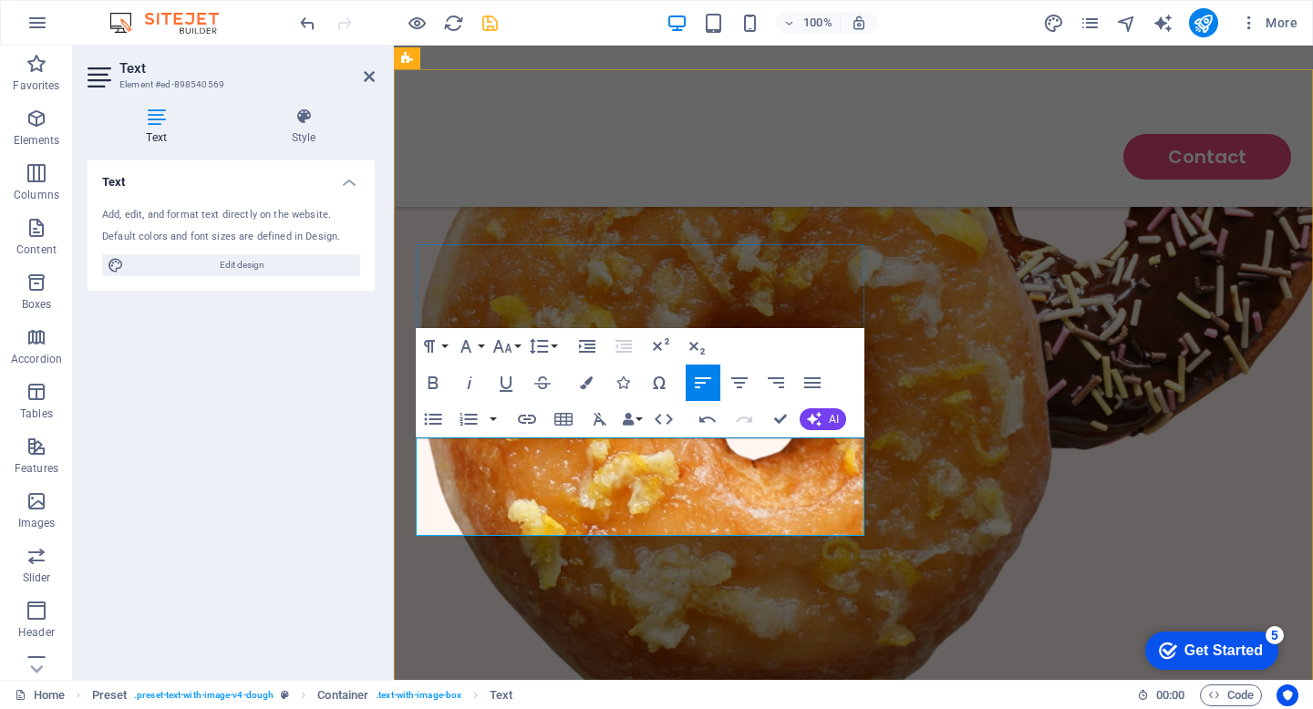
scroll to position [2537, 2]
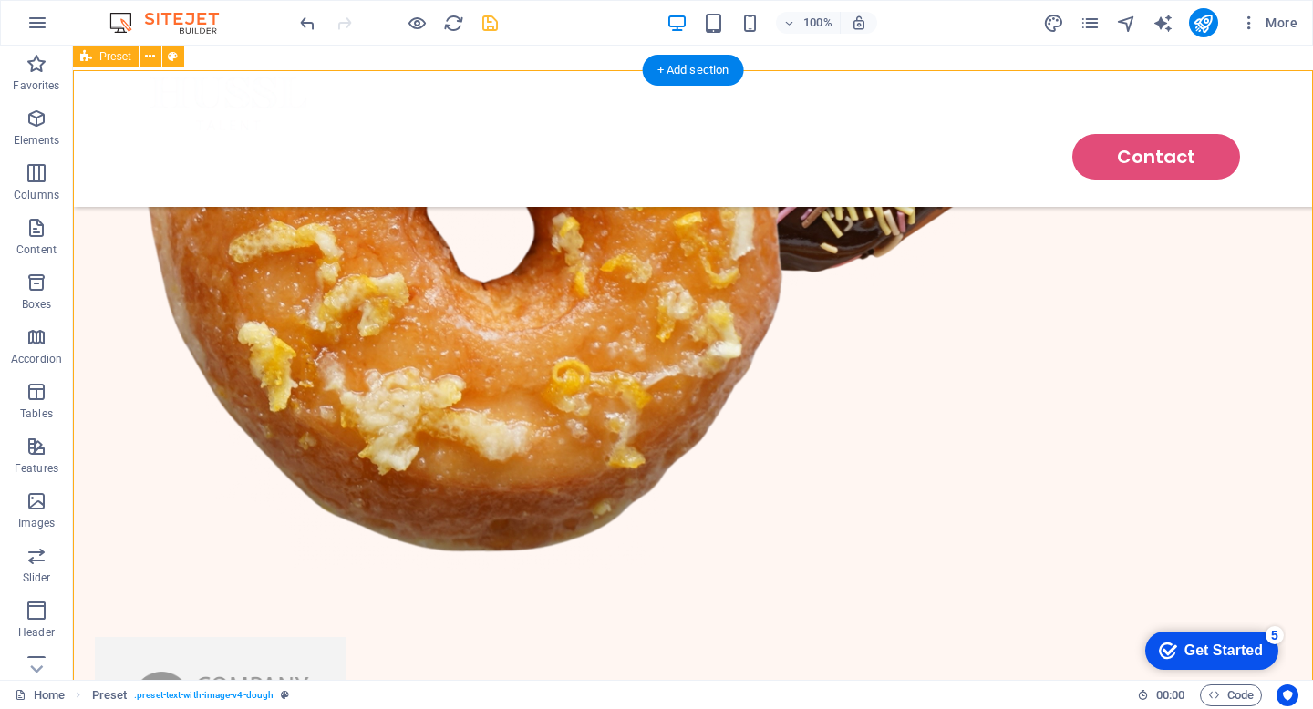
scroll to position [1175, 0]
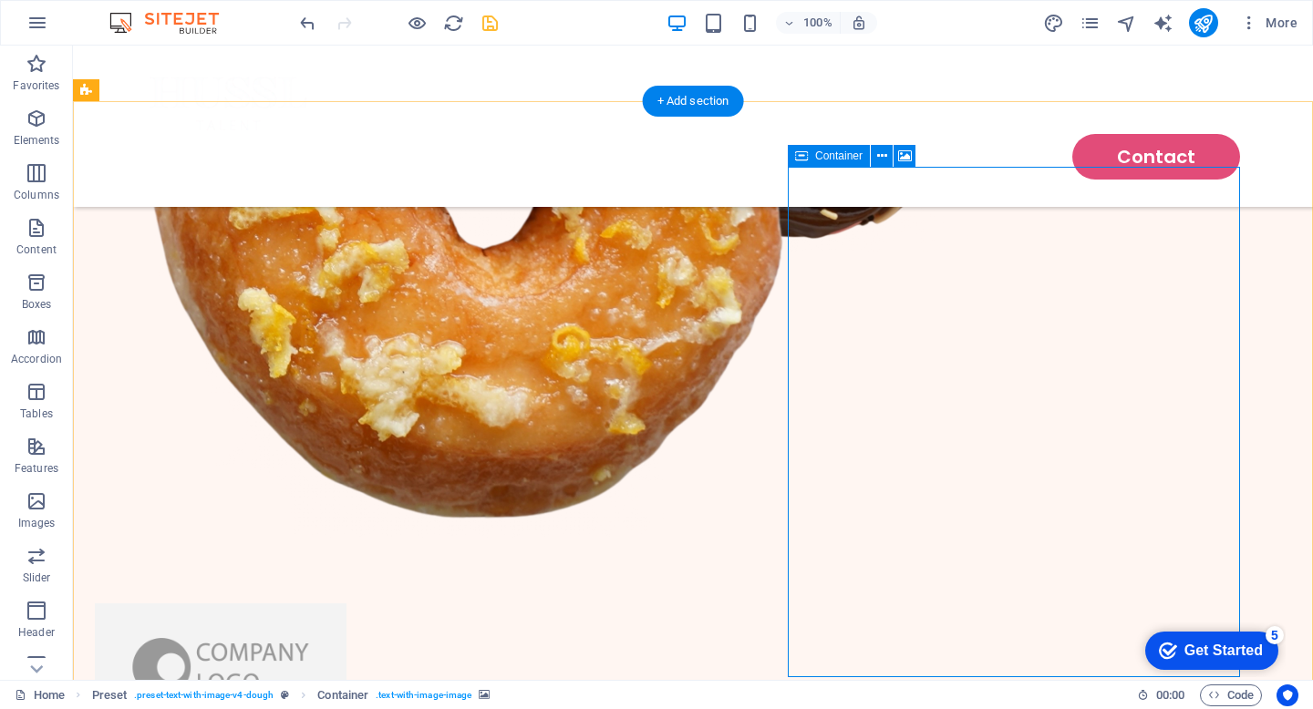
scroll to position [1181, 0]
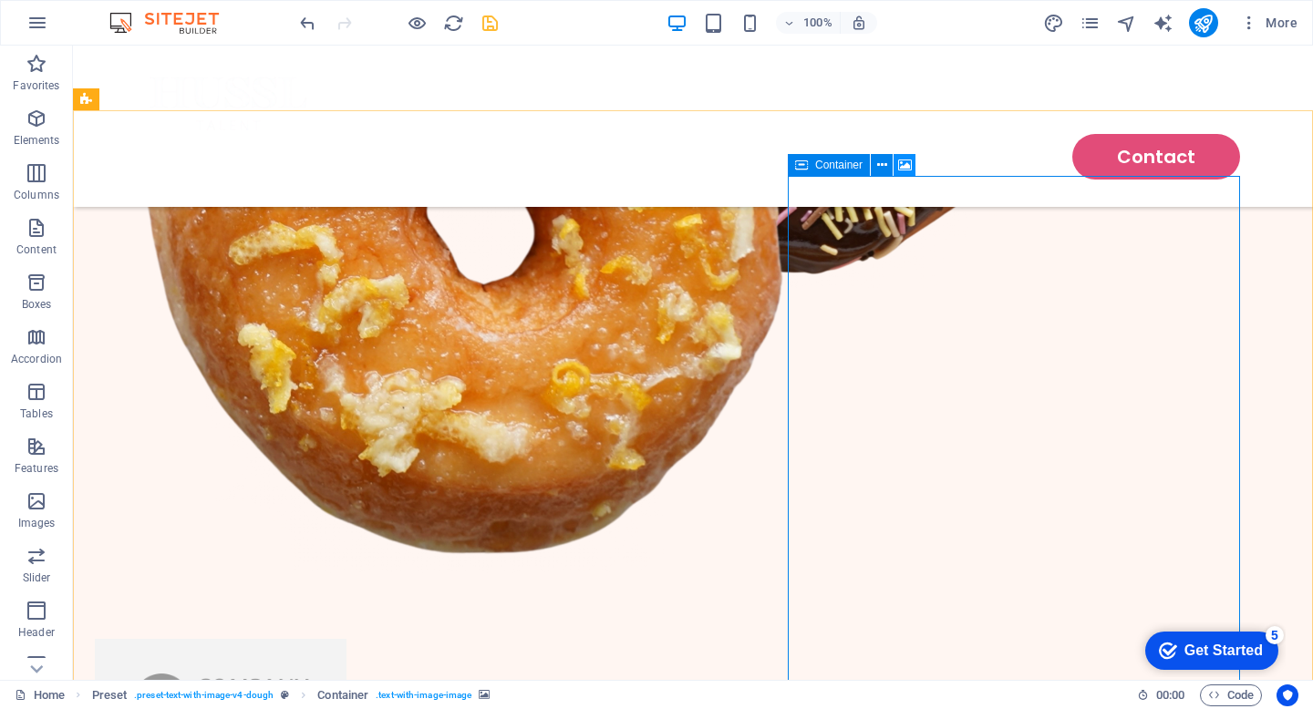
click at [900, 162] on icon at bounding box center [905, 165] width 14 height 19
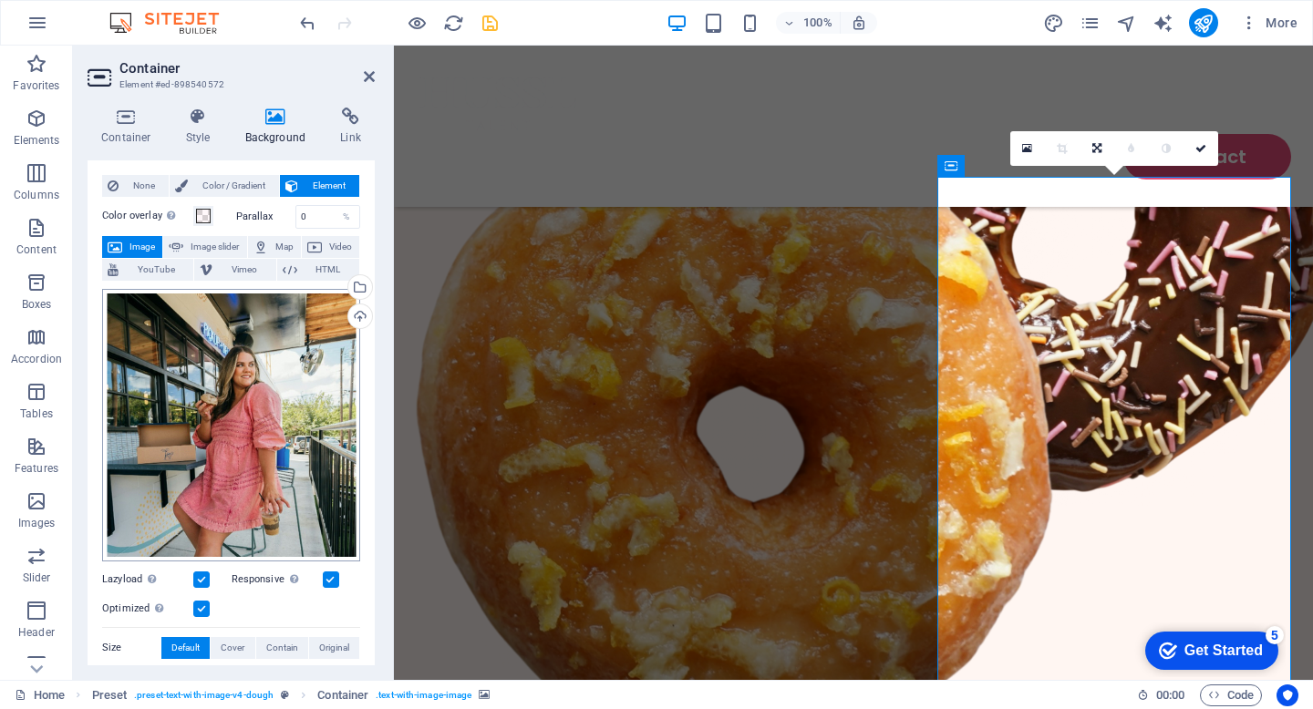
scroll to position [24, 0]
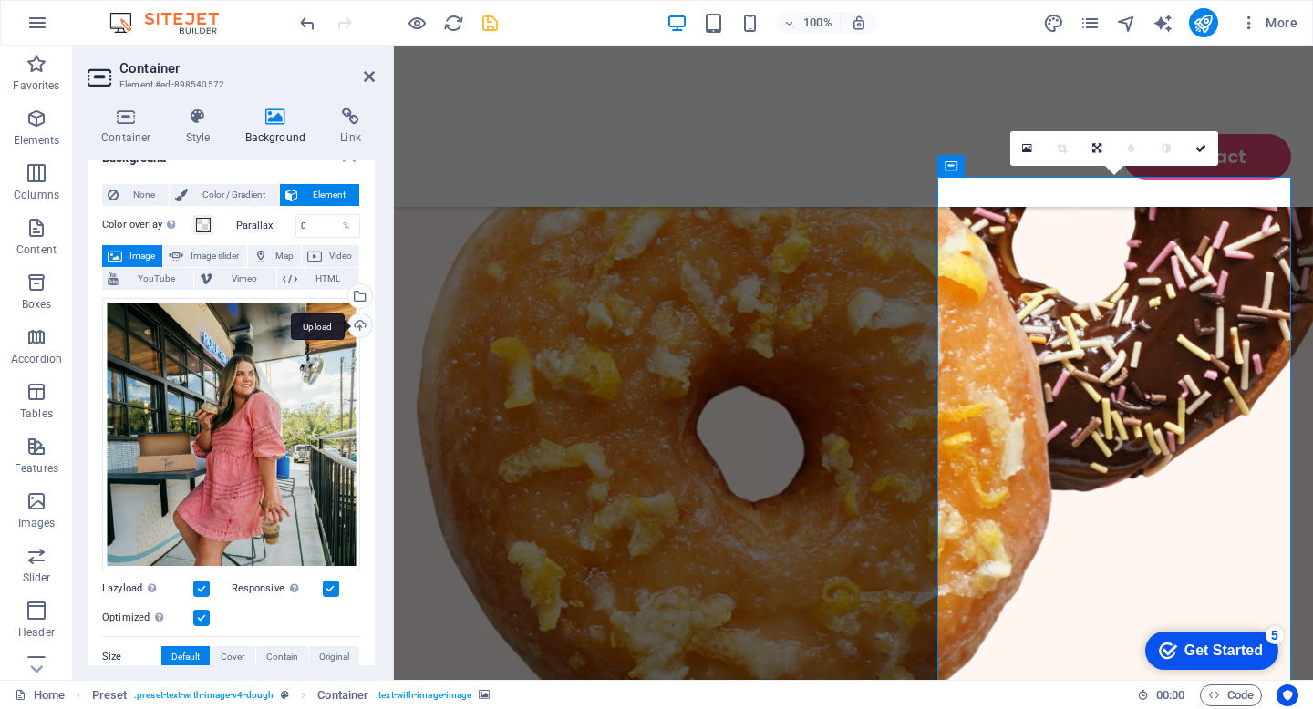
click at [360, 321] on div "Upload" at bounding box center [358, 327] width 27 height 27
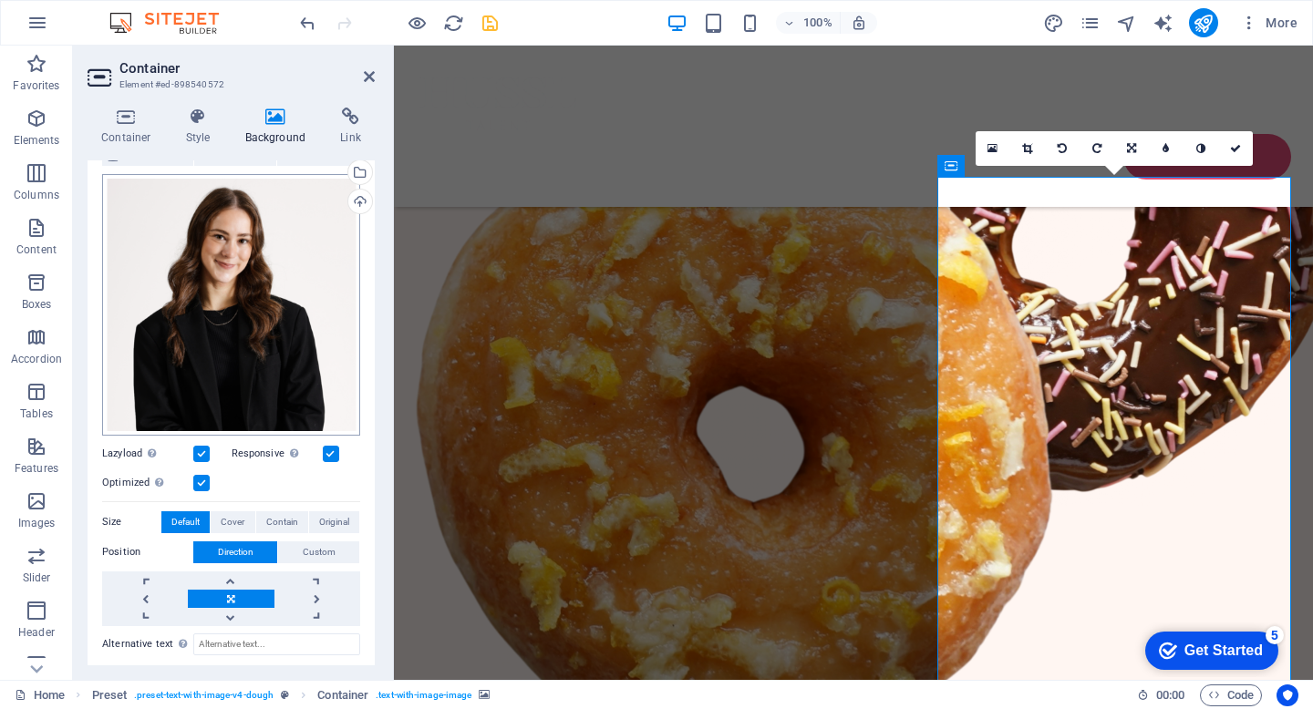
scroll to position [149, 0]
click at [326, 517] on span "Original" at bounding box center [334, 522] width 30 height 22
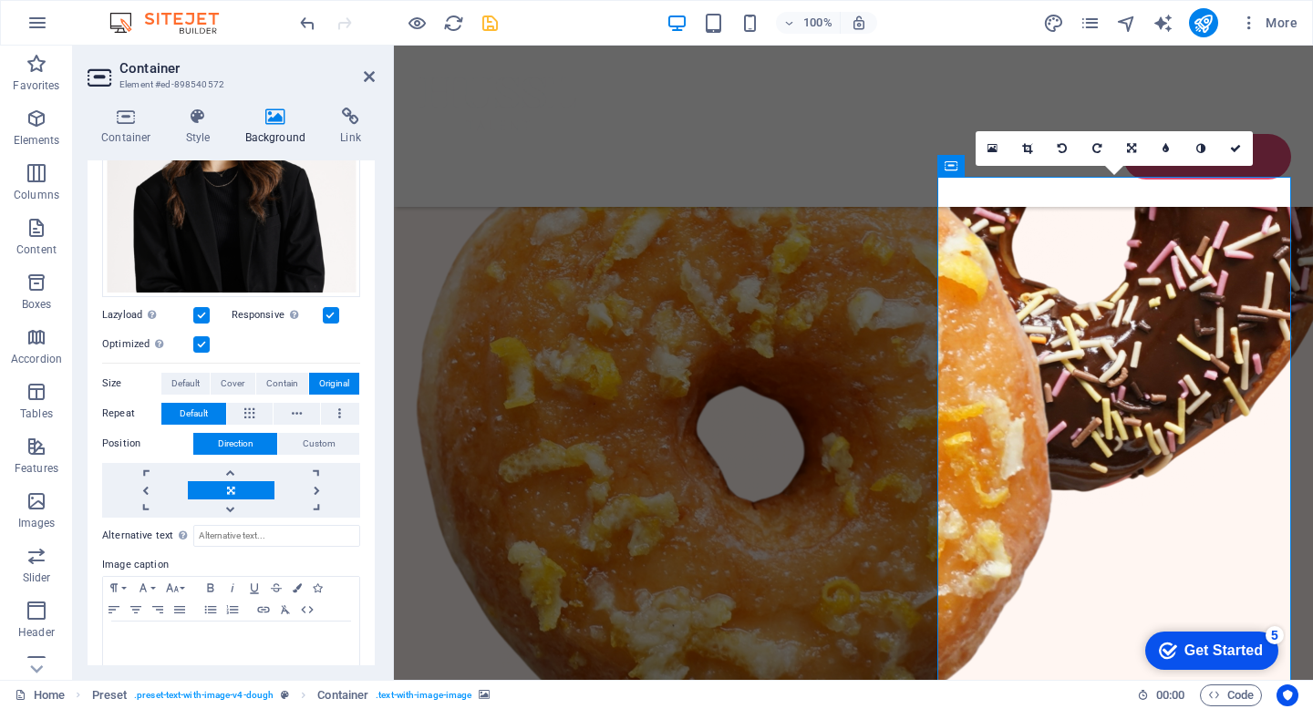
scroll to position [309, 0]
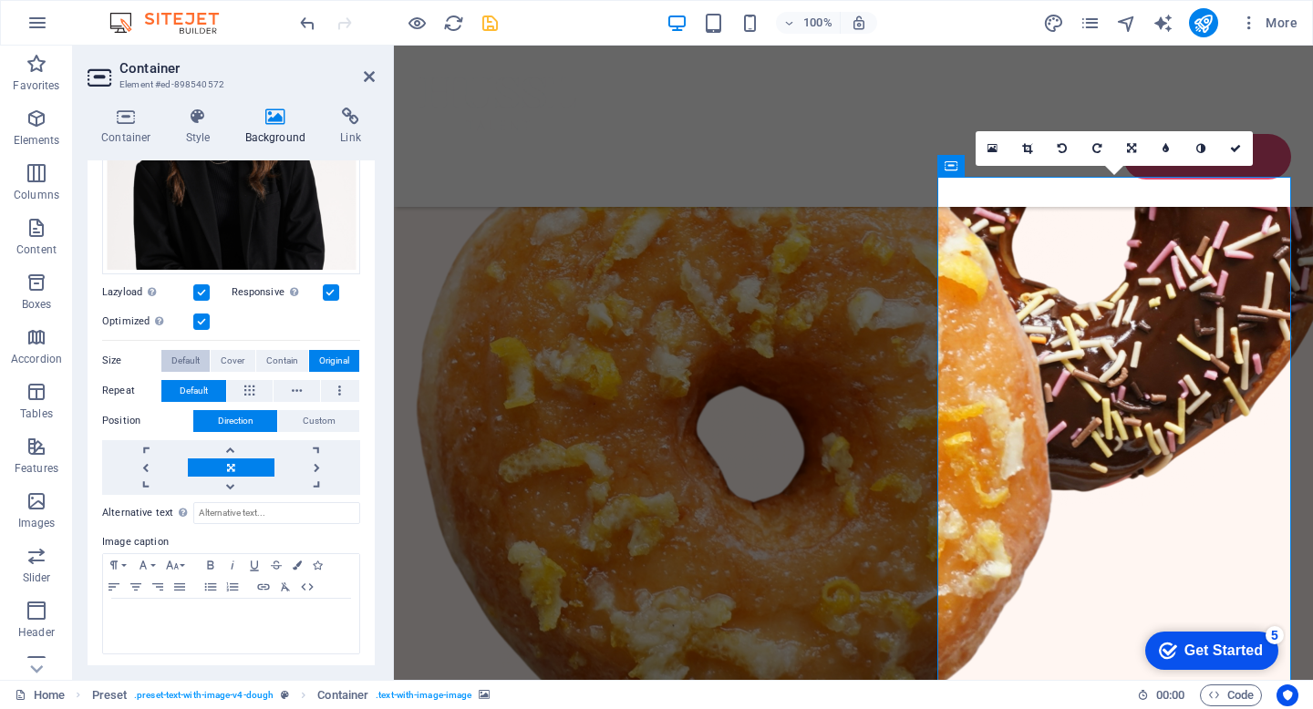
click at [182, 358] on span "Default" at bounding box center [185, 361] width 28 height 22
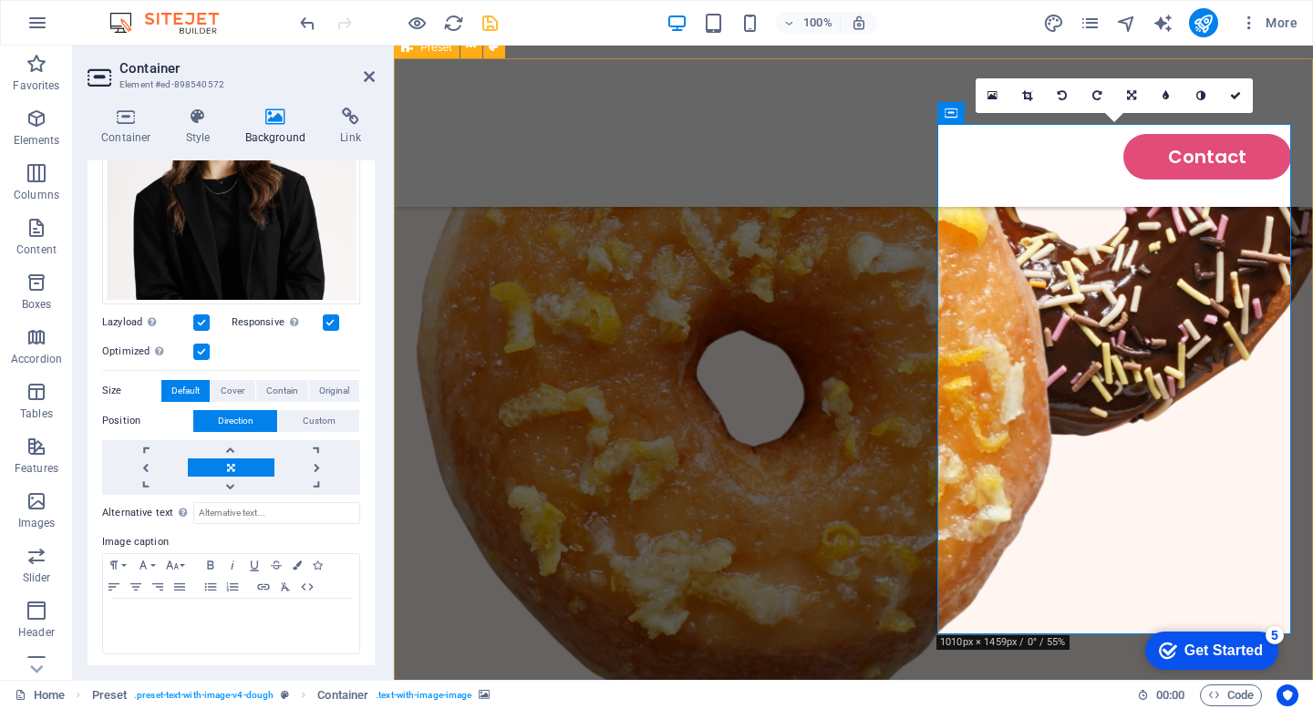
scroll to position [1071, 0]
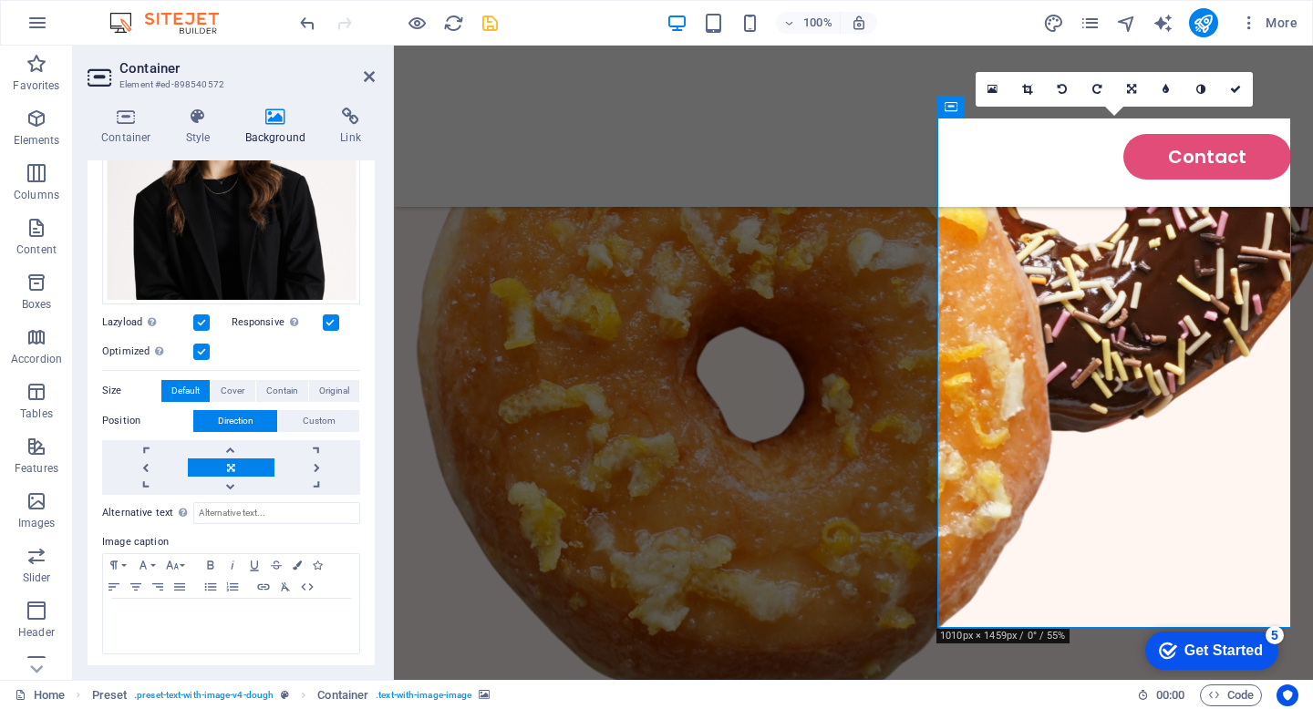
click at [198, 320] on label at bounding box center [201, 323] width 16 height 16
click at [0, 0] on input "Lazyload Loading images after the page loads improves page speed." at bounding box center [0, 0] width 0 height 0
click at [198, 320] on label at bounding box center [201, 323] width 16 height 16
click at [0, 0] on input "Lazyload Loading images after the page loads improves page speed." at bounding box center [0, 0] width 0 height 0
click at [200, 349] on label at bounding box center [201, 352] width 16 height 16
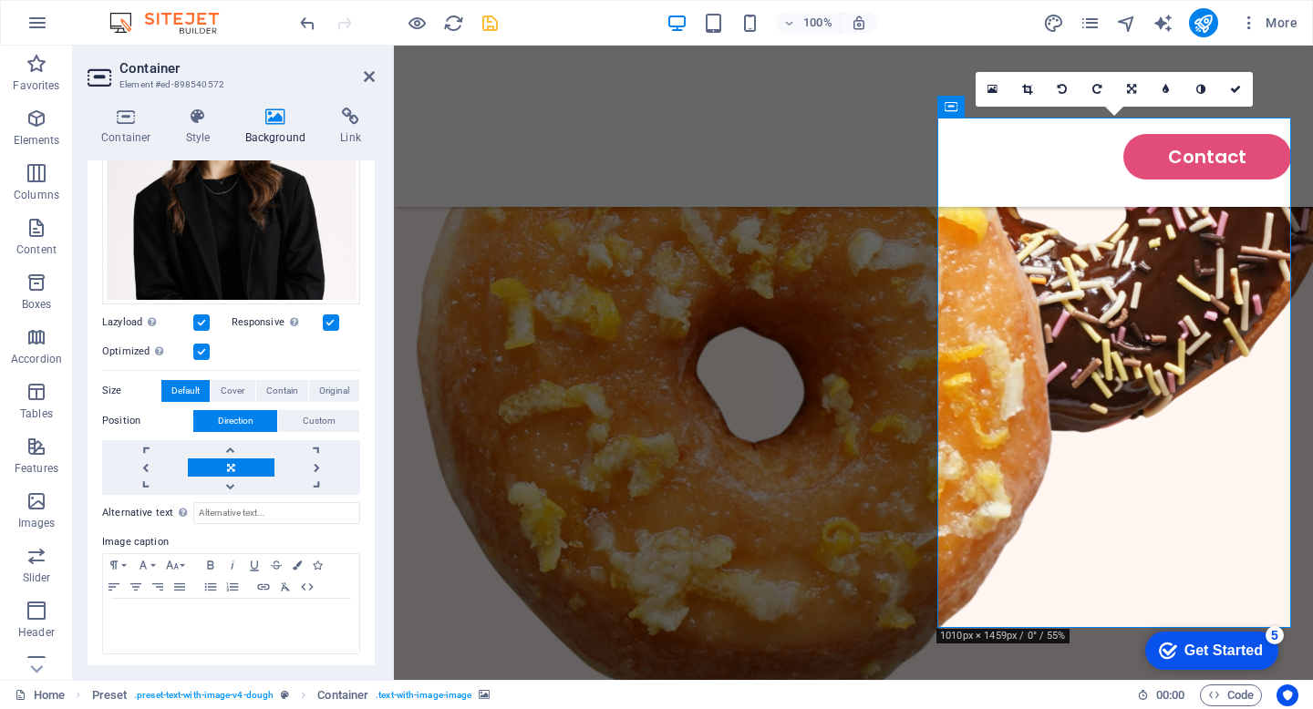
click at [0, 0] on input "Optimized Images are compressed to improve page speed." at bounding box center [0, 0] width 0 height 0
click at [200, 349] on label at bounding box center [201, 352] width 16 height 16
click at [0, 0] on input "Optimized Images are compressed to improve page speed." at bounding box center [0, 0] width 0 height 0
click at [332, 393] on span "Original" at bounding box center [334, 391] width 30 height 22
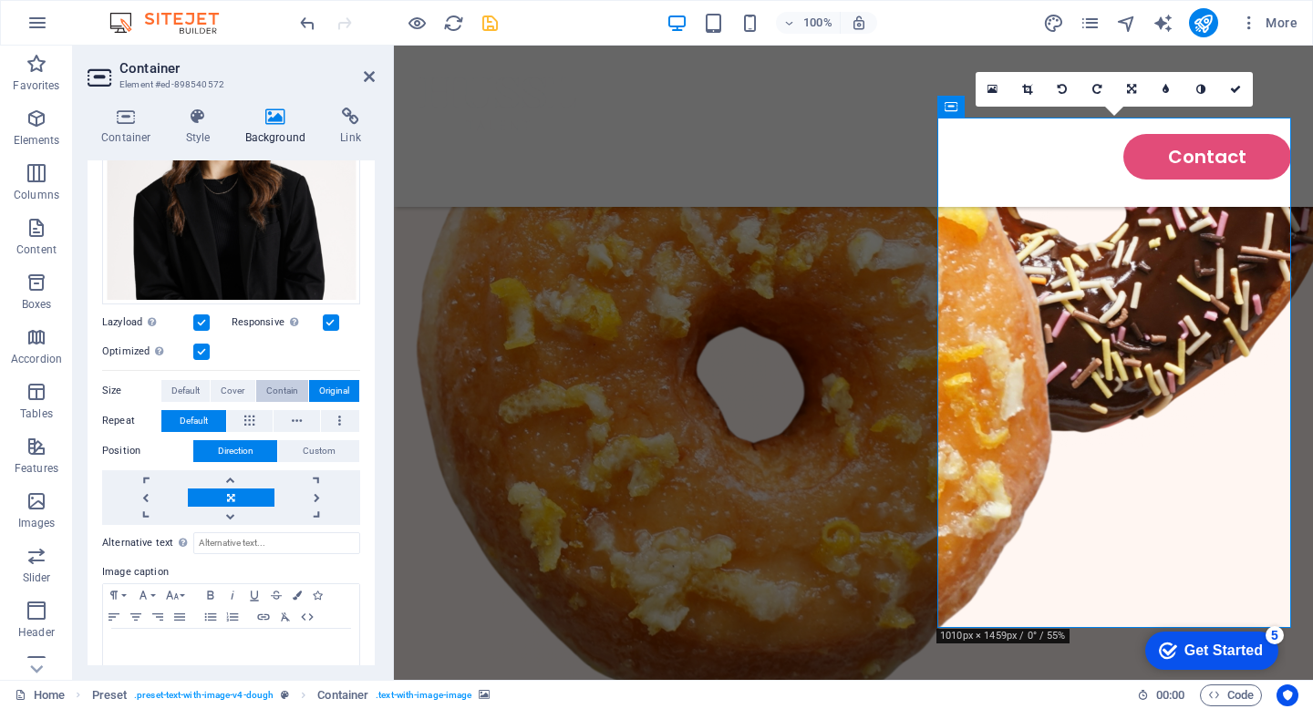
click at [285, 393] on span "Contain" at bounding box center [282, 391] width 32 height 22
click at [236, 385] on span "Cover" at bounding box center [233, 391] width 24 height 22
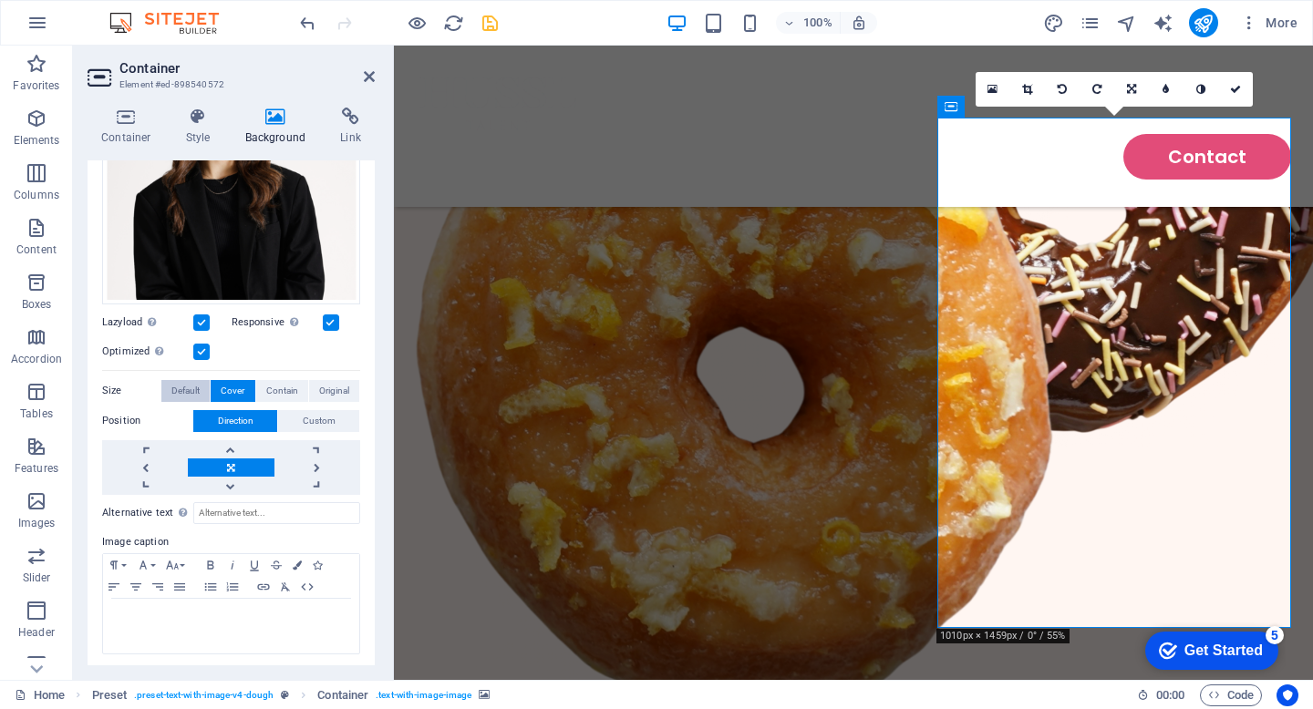
click at [193, 380] on span "Default" at bounding box center [185, 391] width 28 height 22
click at [279, 385] on span "Contain" at bounding box center [282, 391] width 32 height 22
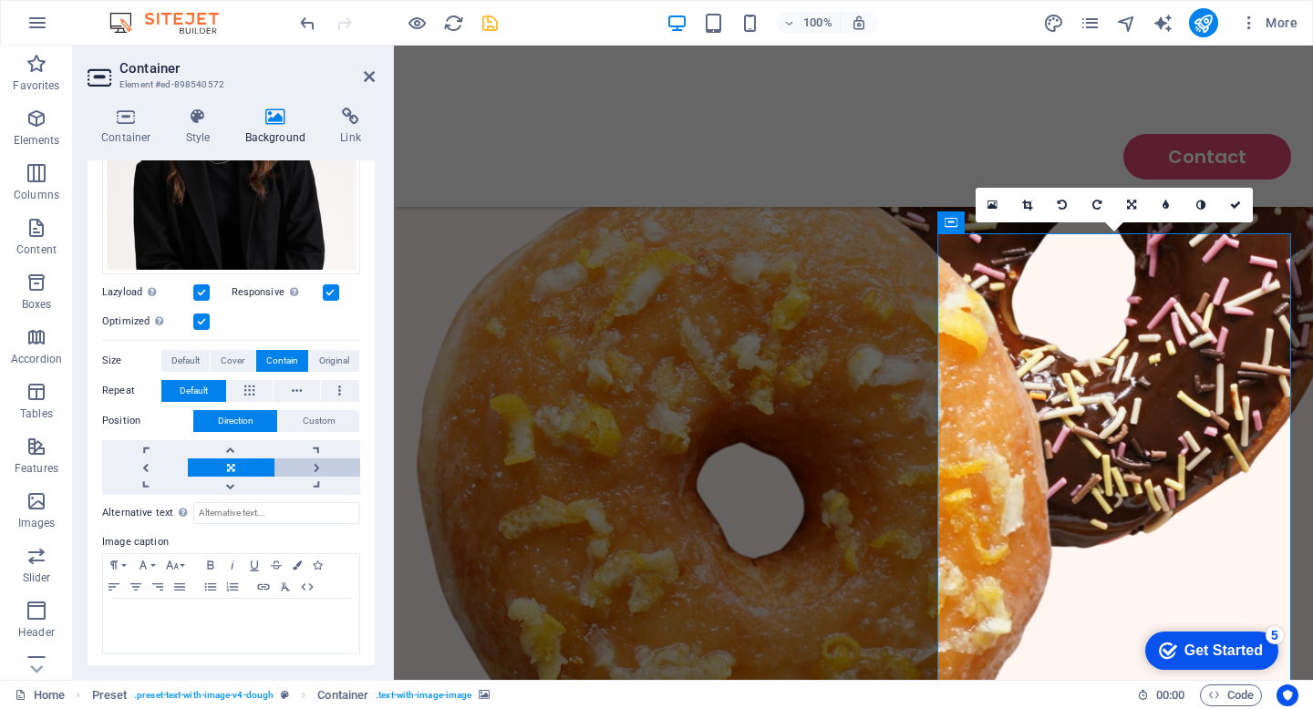
scroll to position [0, 0]
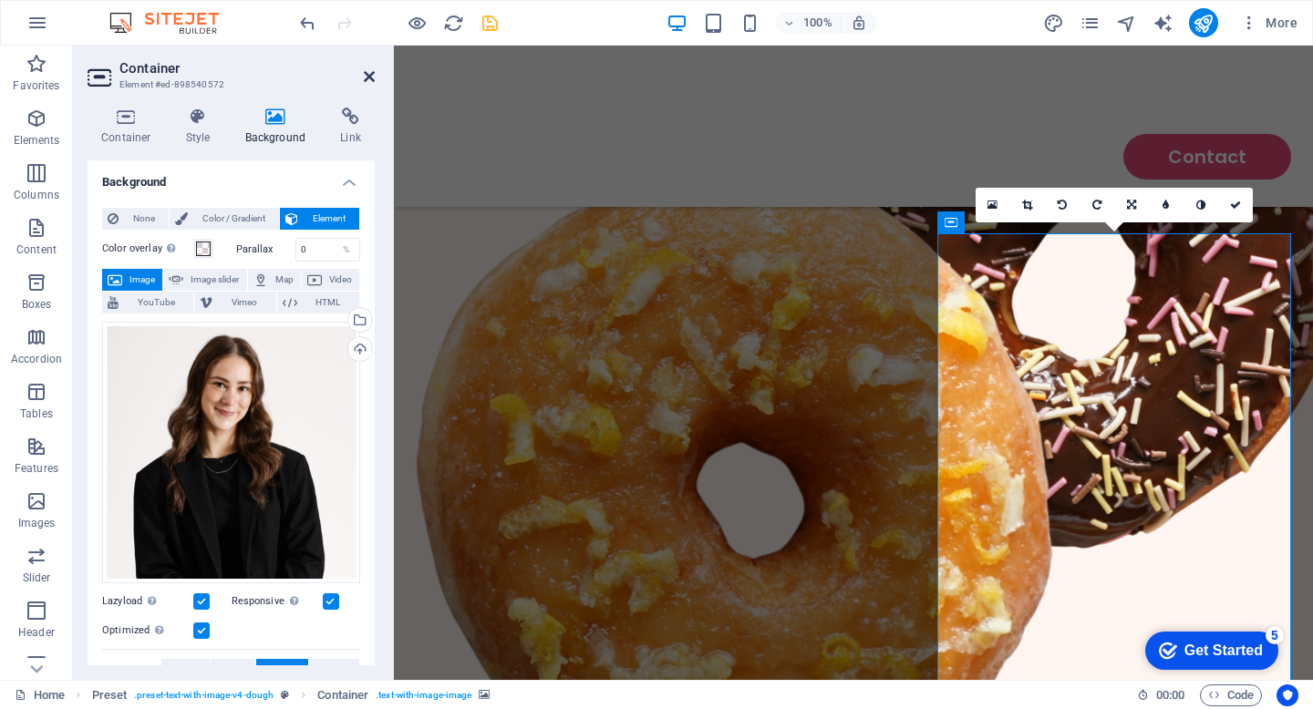
click at [366, 77] on icon at bounding box center [369, 76] width 11 height 15
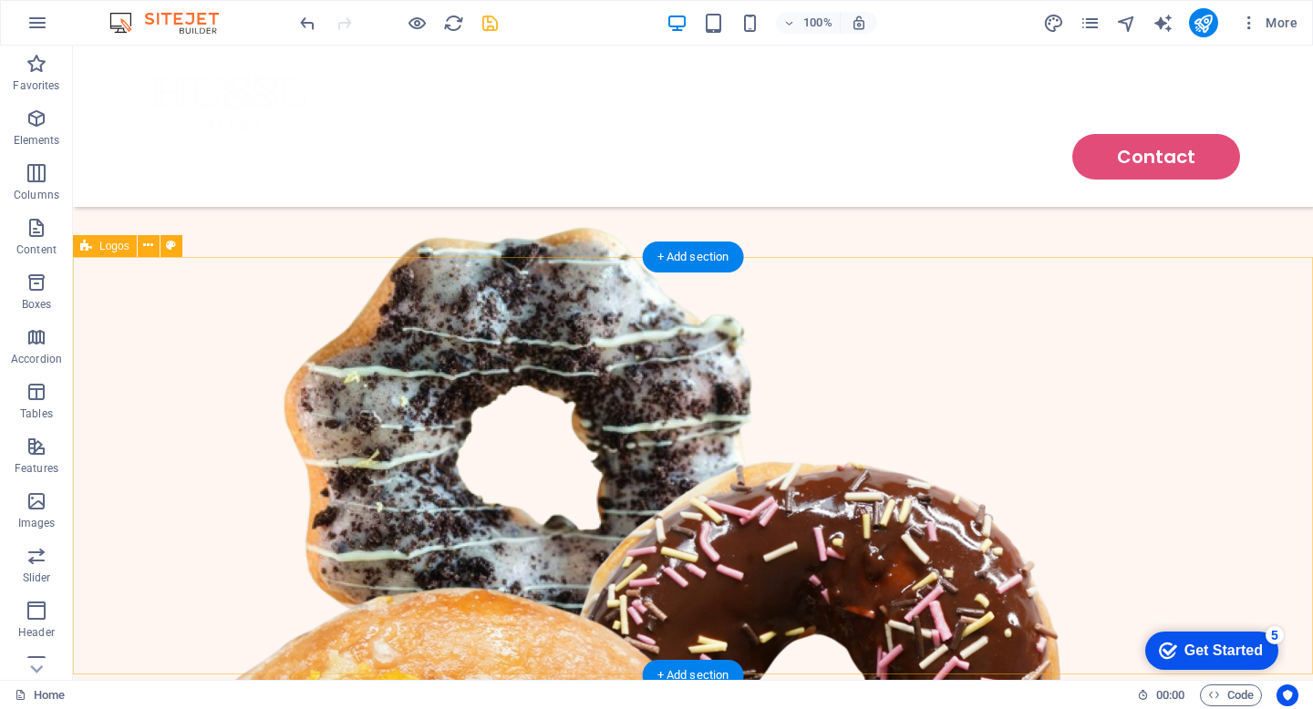
scroll to position [501, 0]
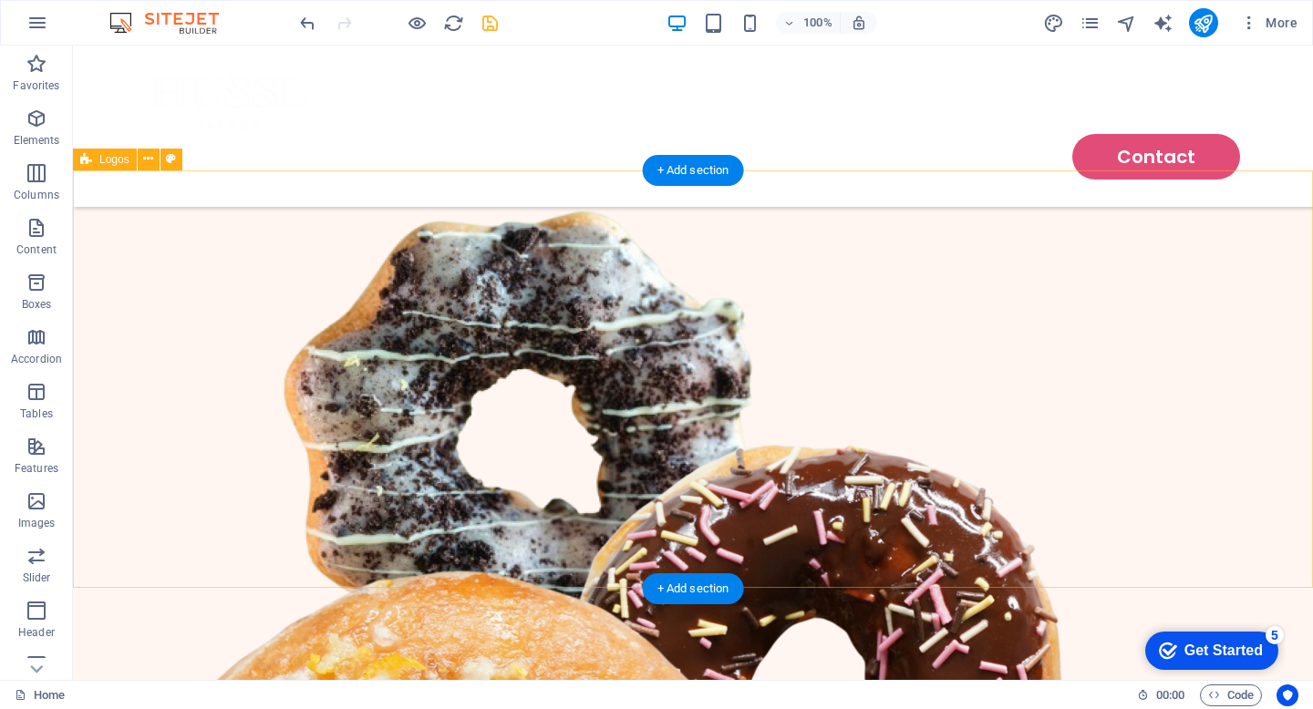
click at [701, 175] on div "+ Add section" at bounding box center [693, 170] width 101 height 31
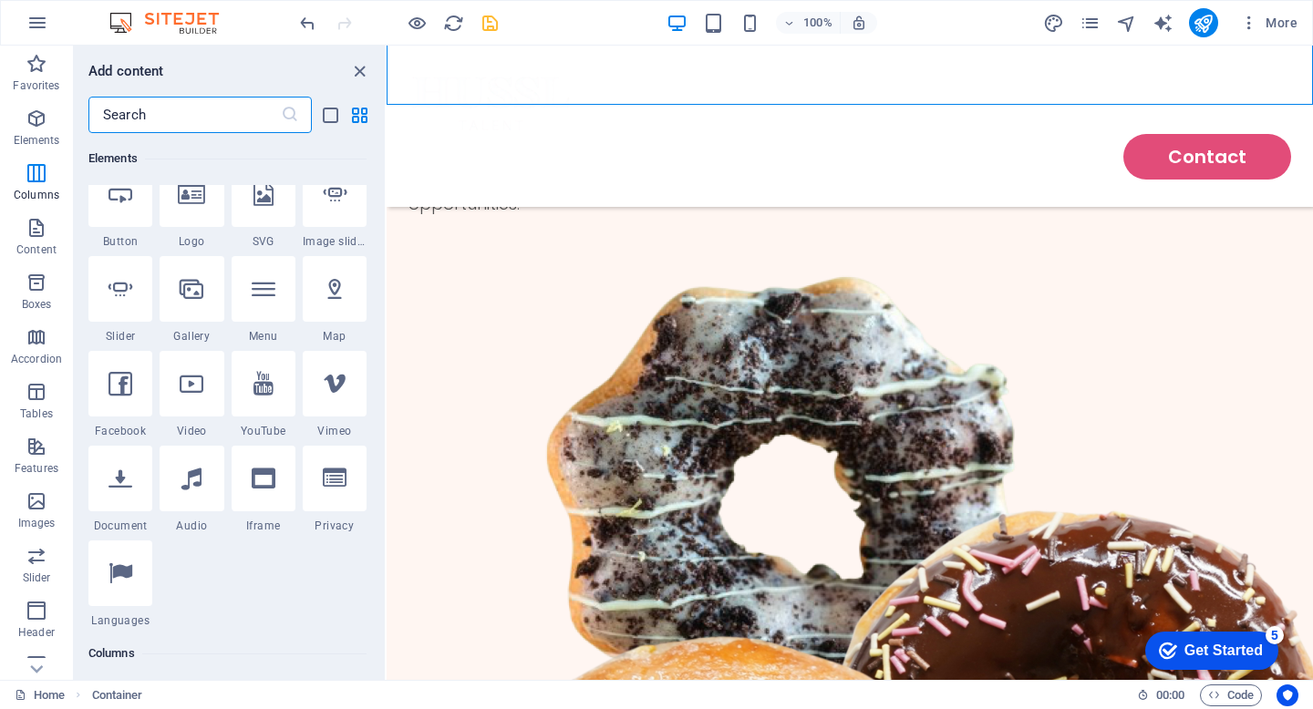
scroll to position [0, 0]
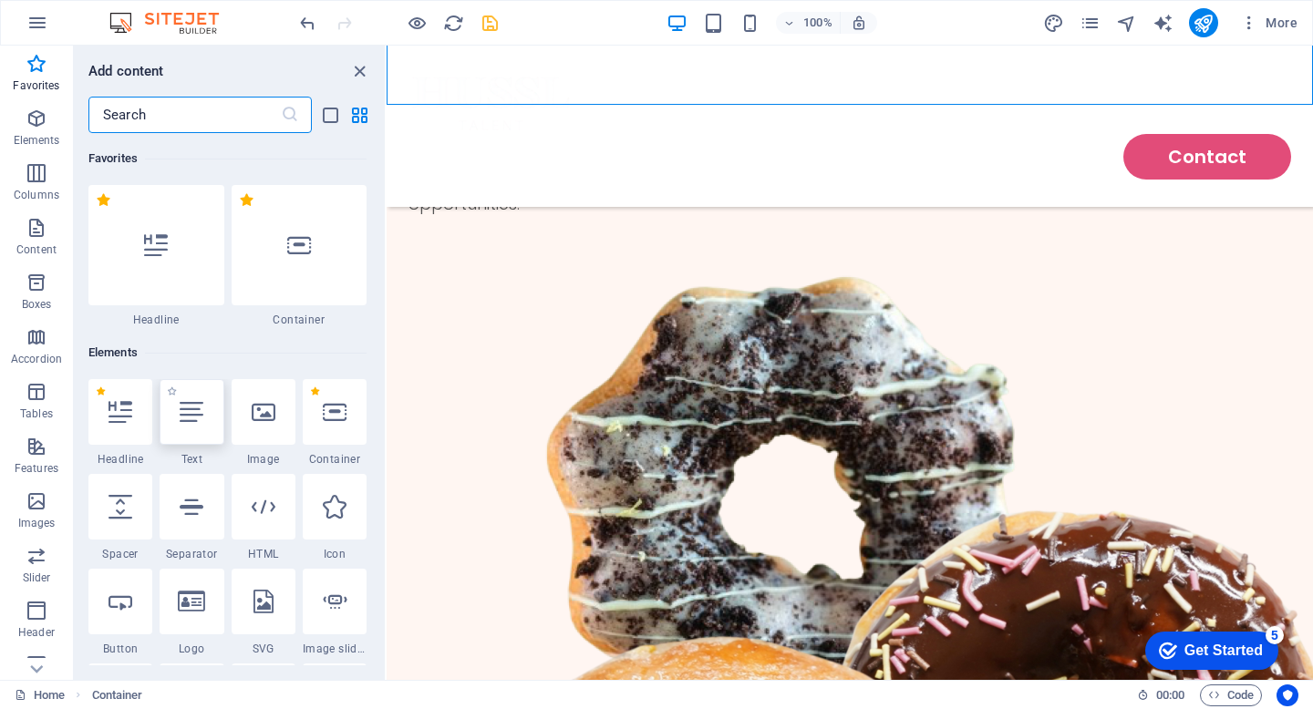
click at [195, 432] on div at bounding box center [192, 412] width 64 height 66
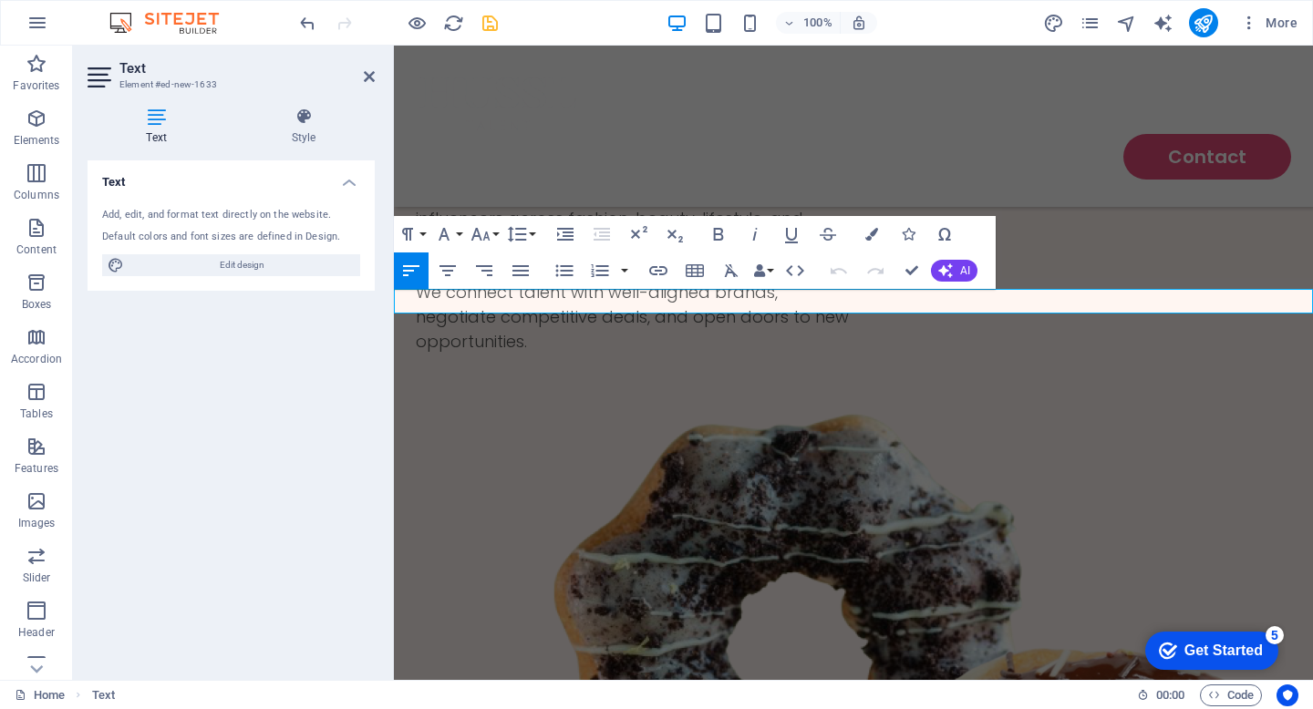
scroll to position [235, 0]
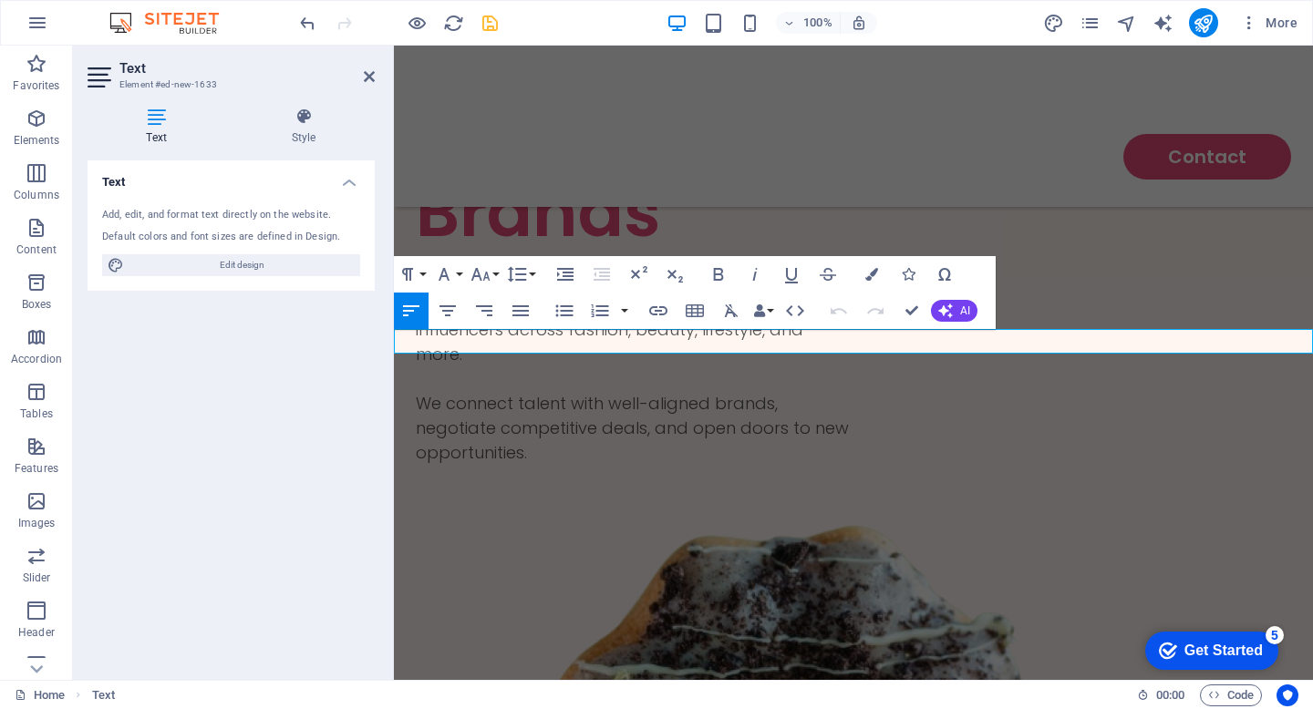
click at [455, 308] on icon "button" at bounding box center [448, 311] width 22 height 22
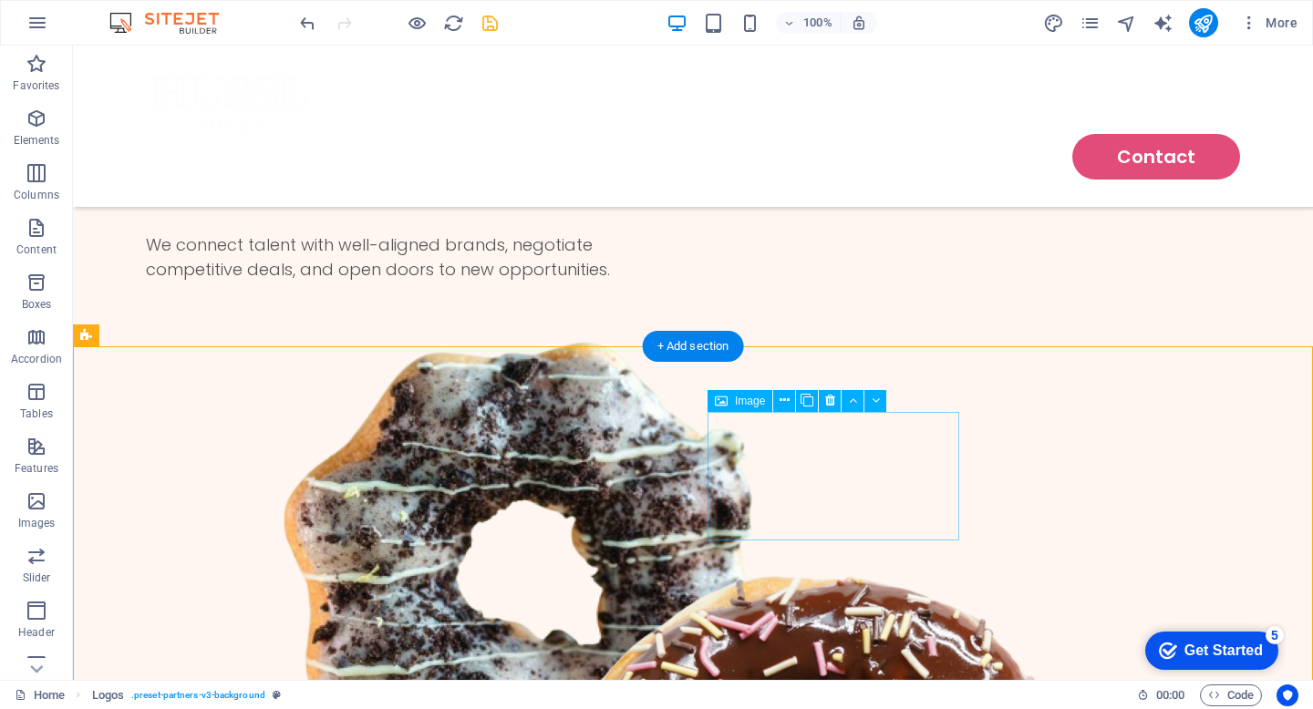
scroll to position [376, 0]
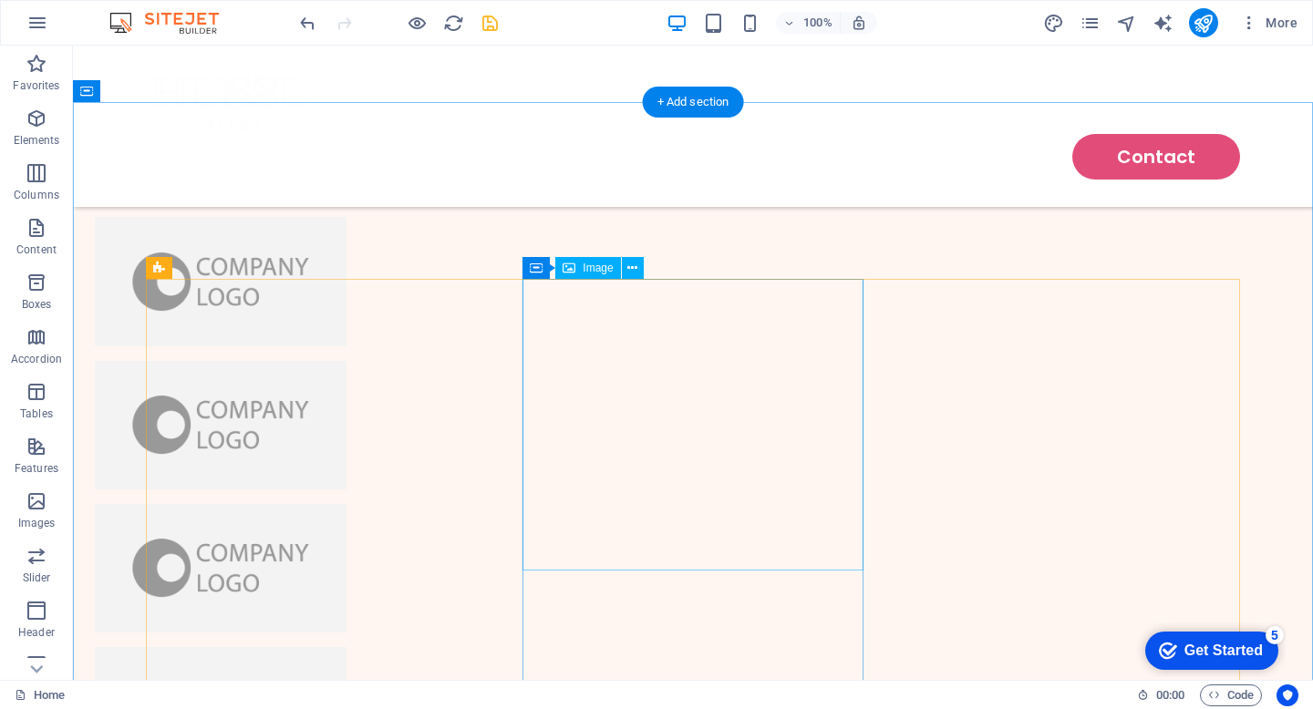
scroll to position [1916, 0]
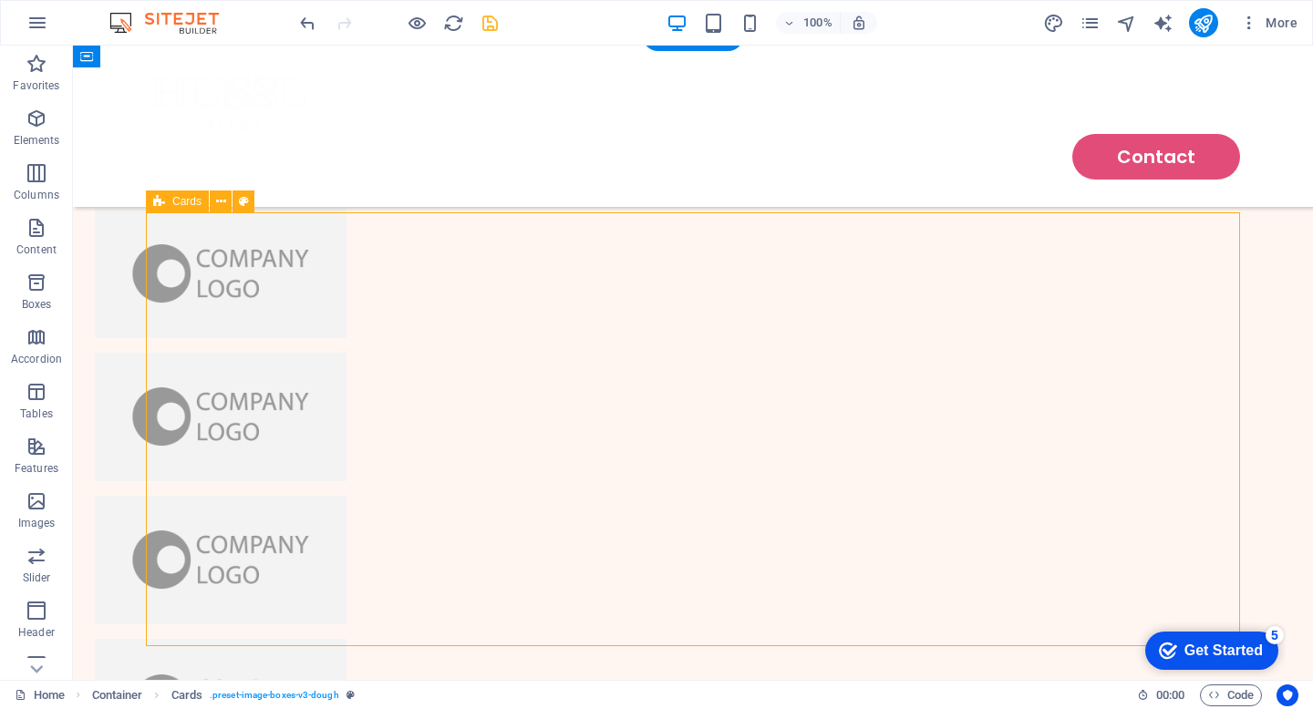
scroll to position [1918, 0]
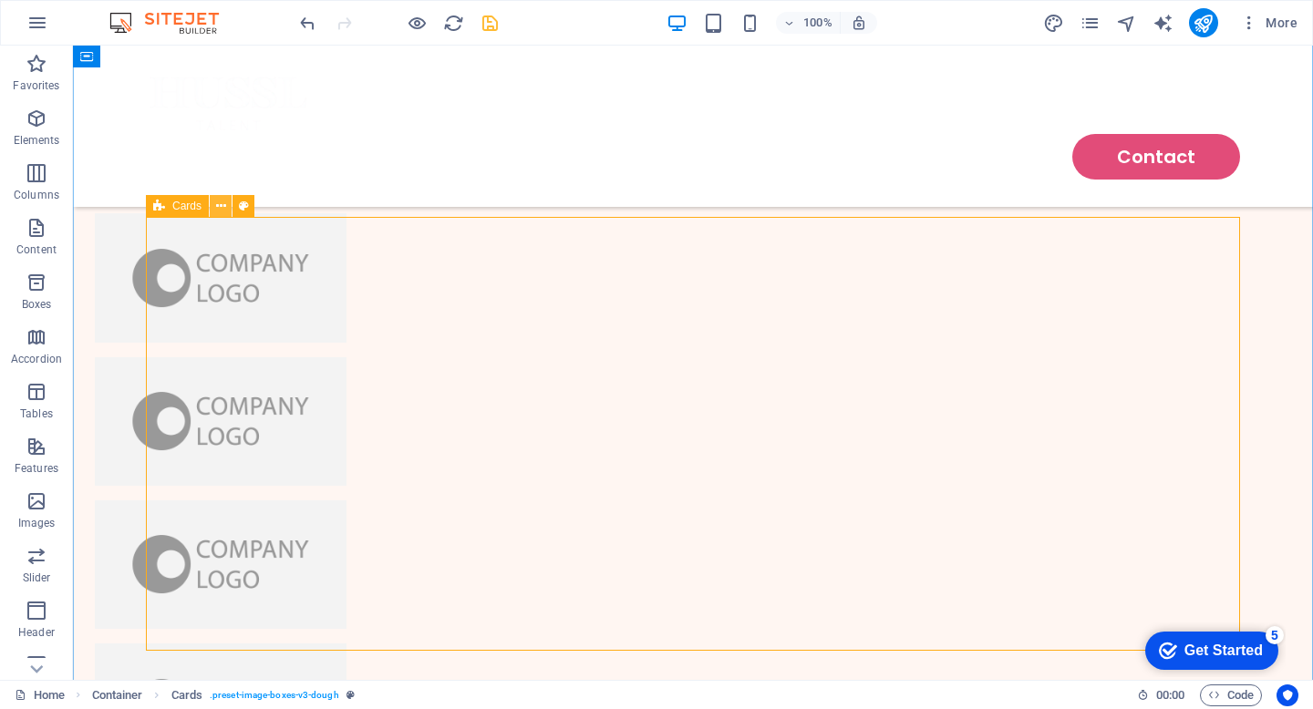
click at [217, 204] on icon at bounding box center [221, 206] width 10 height 19
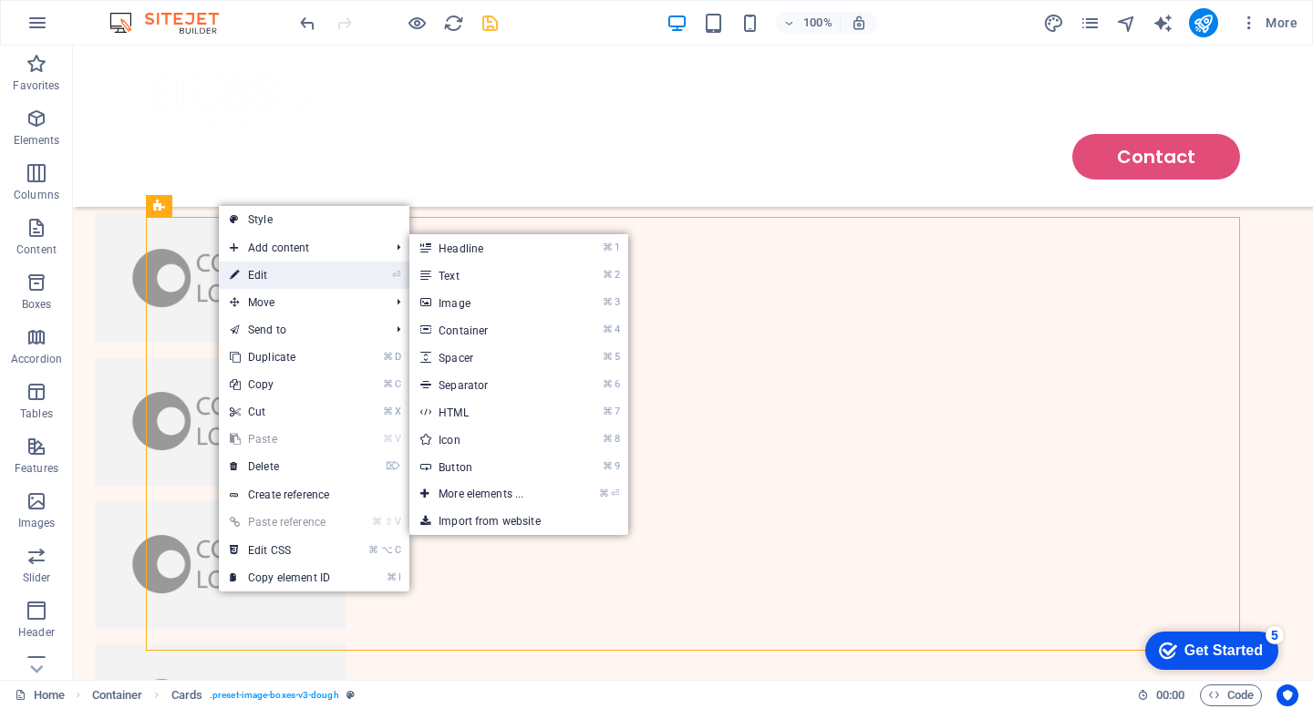
click at [301, 274] on link "⏎ Edit" at bounding box center [280, 275] width 122 height 27
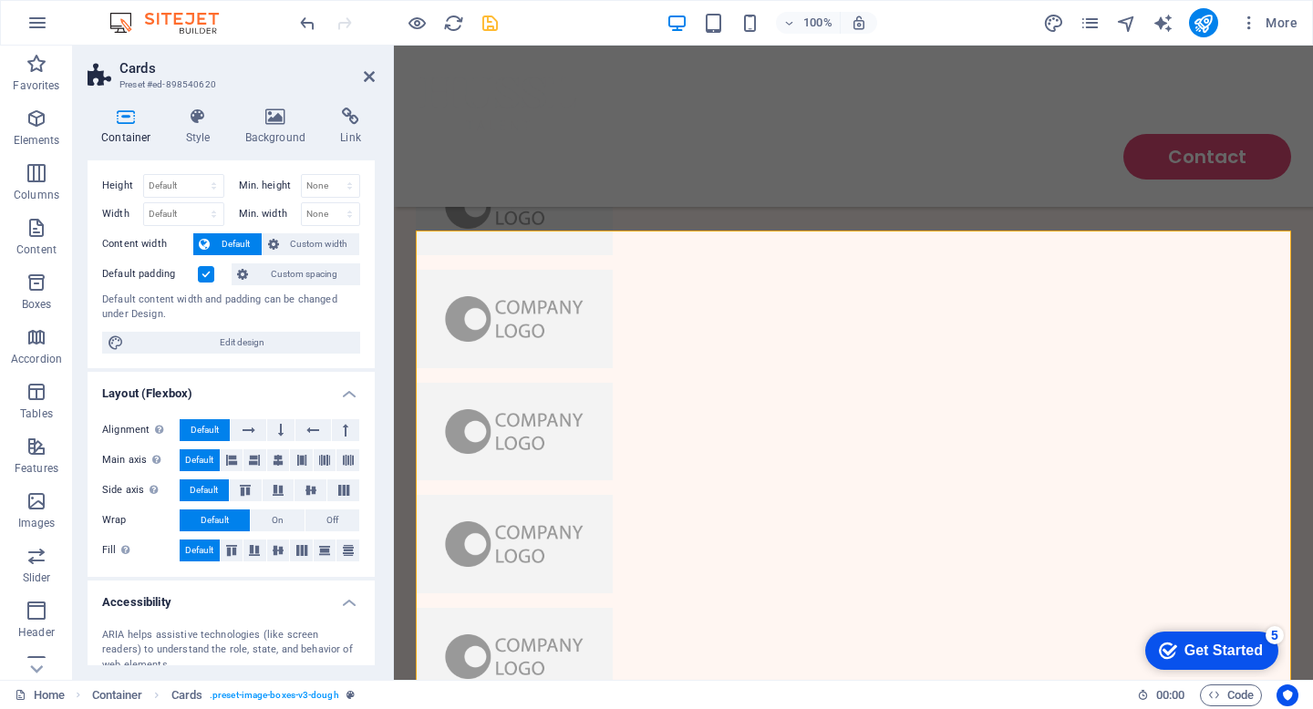
scroll to position [0, 0]
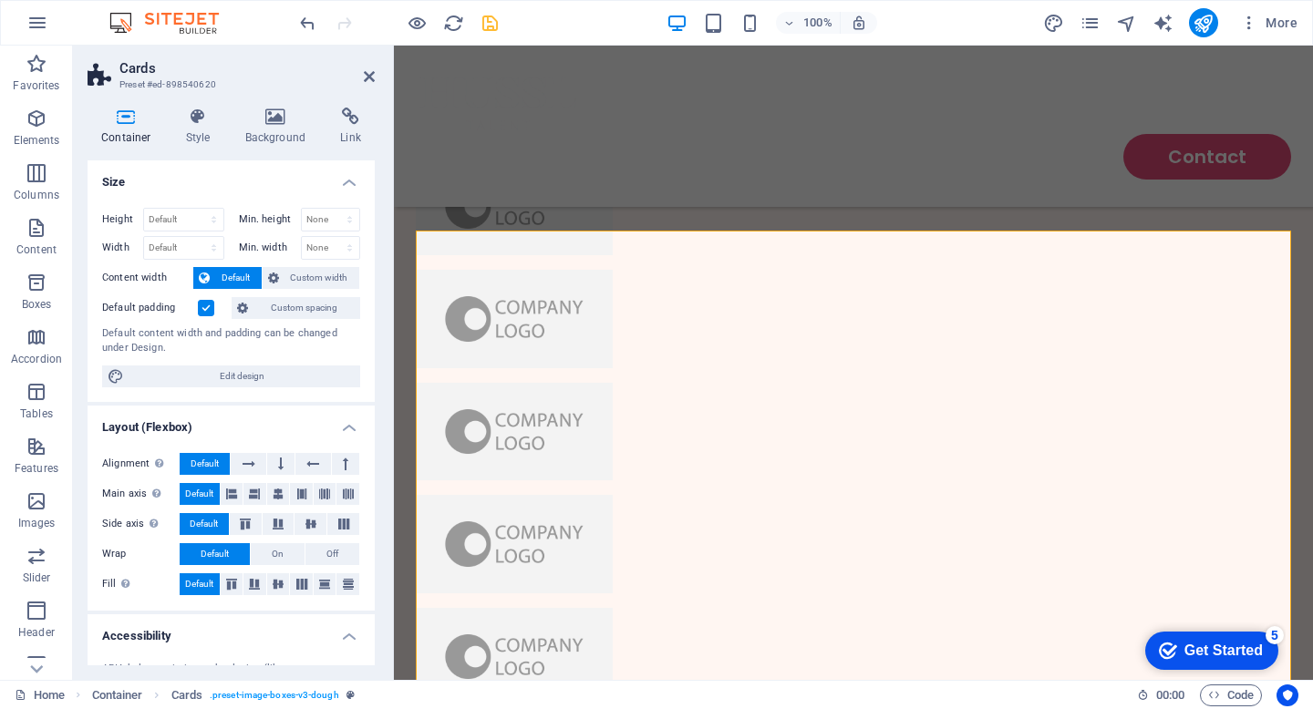
click at [124, 109] on icon at bounding box center [127, 117] width 78 height 18
click at [34, 233] on icon "button" at bounding box center [37, 228] width 22 height 22
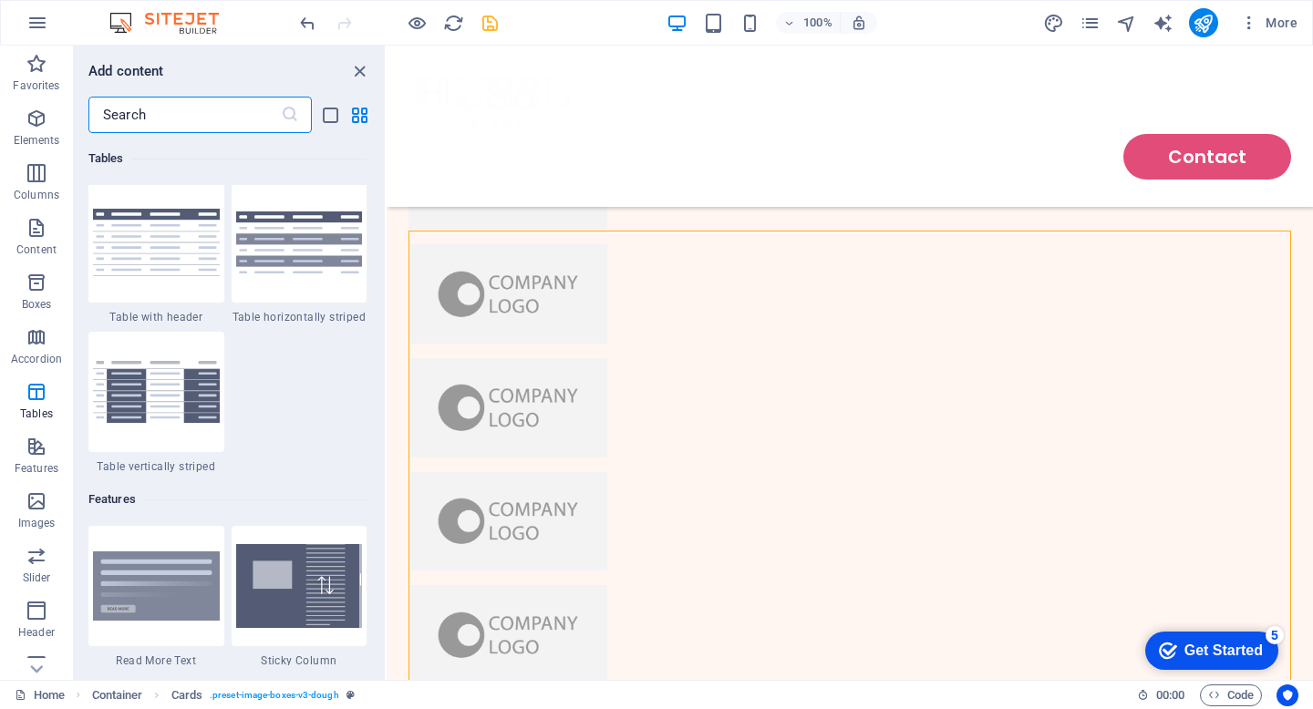
scroll to position [6767, 0]
click at [171, 110] on input "text" at bounding box center [184, 115] width 192 height 36
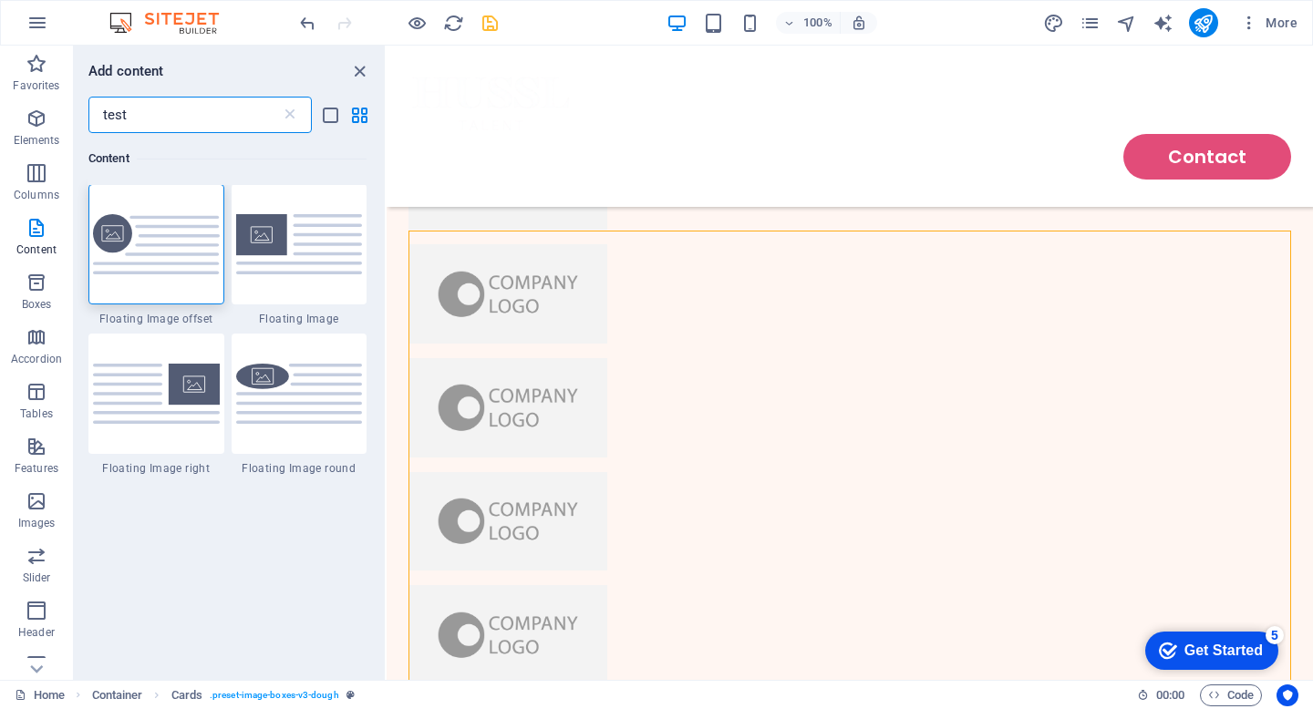
scroll to position [0, 0]
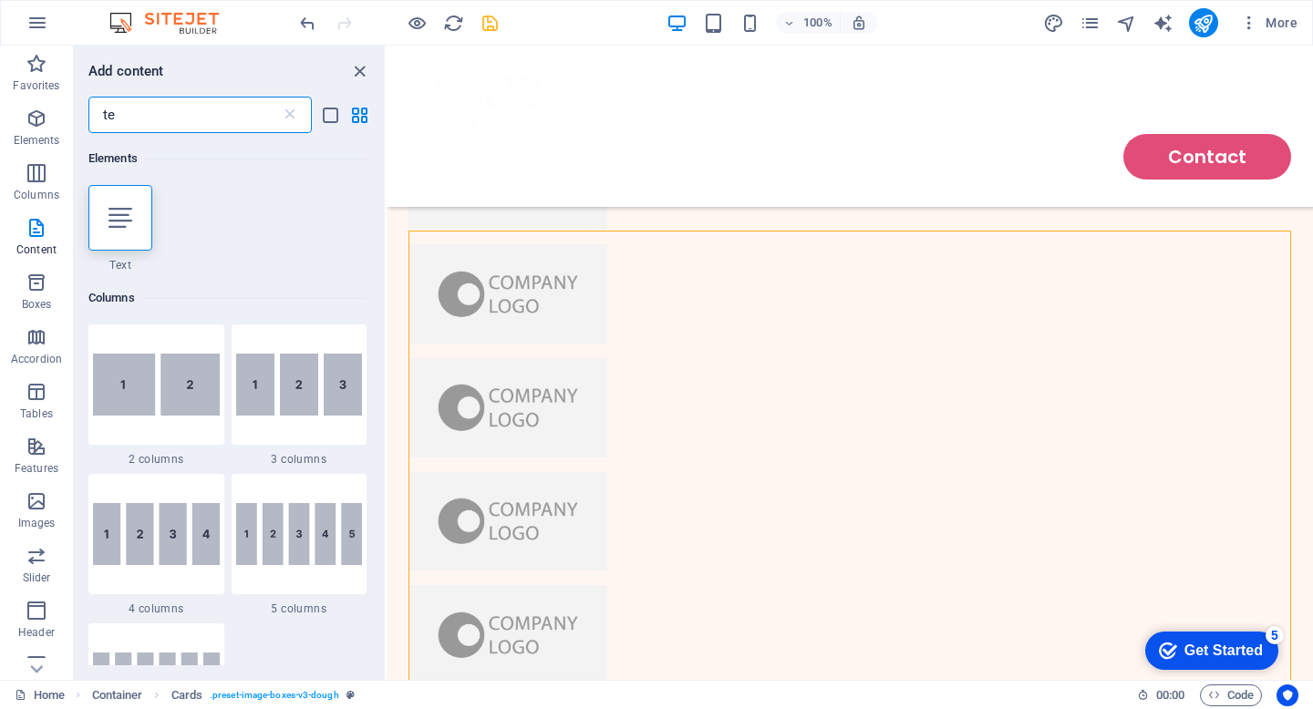
type input "t"
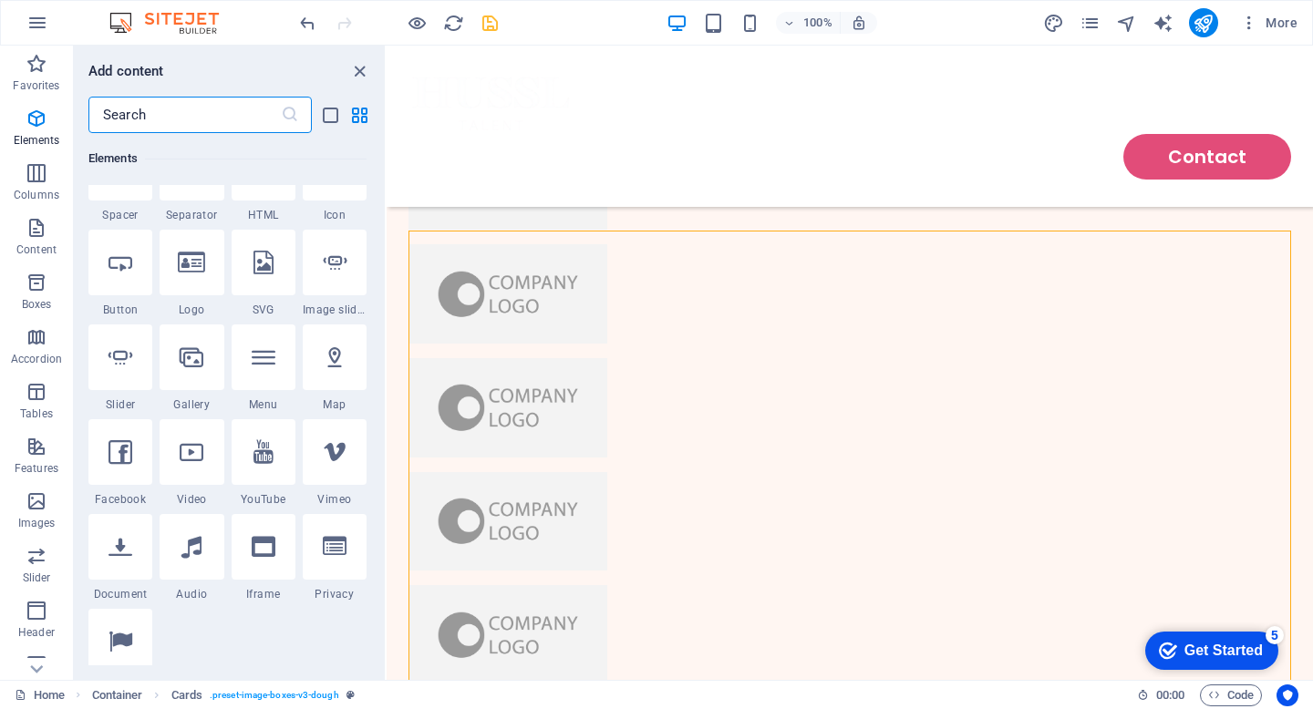
scroll to position [346, 0]
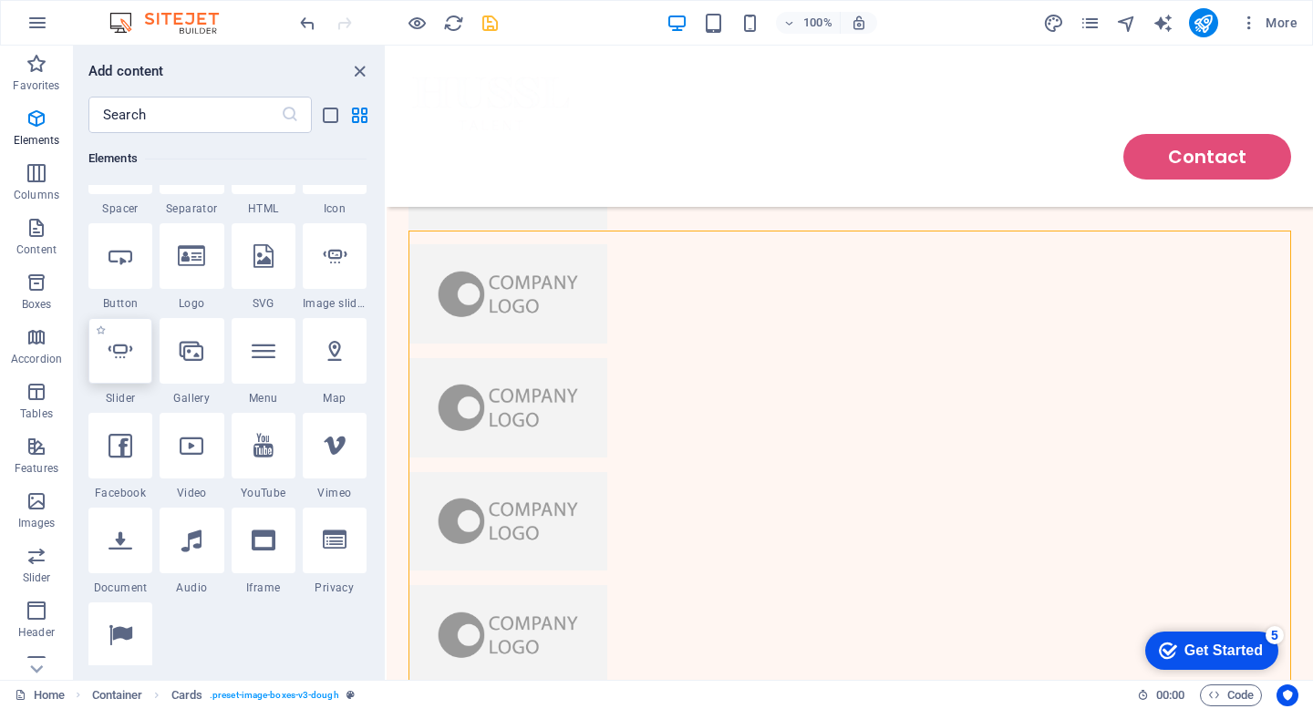
click at [131, 365] on div at bounding box center [120, 351] width 64 height 66
select select "ms"
select select "s"
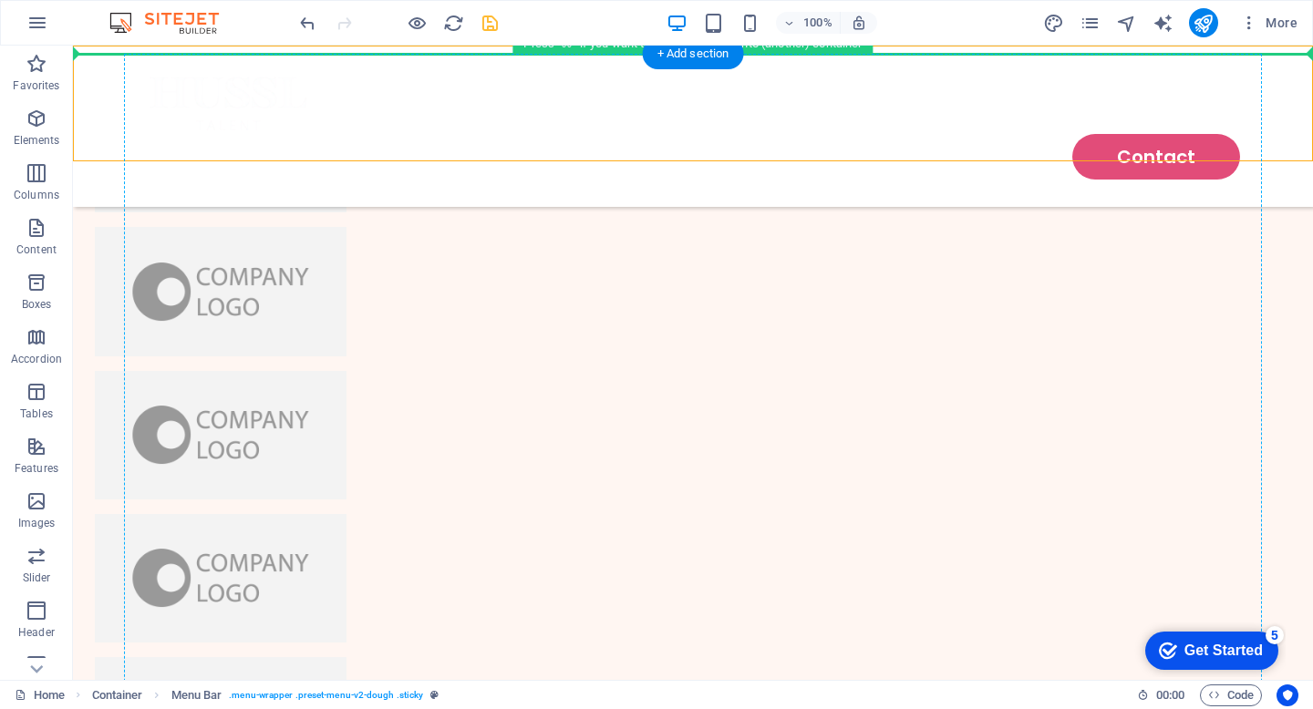
drag, startPoint x: 566, startPoint y: 150, endPoint x: 861, endPoint y: 357, distance: 360.5
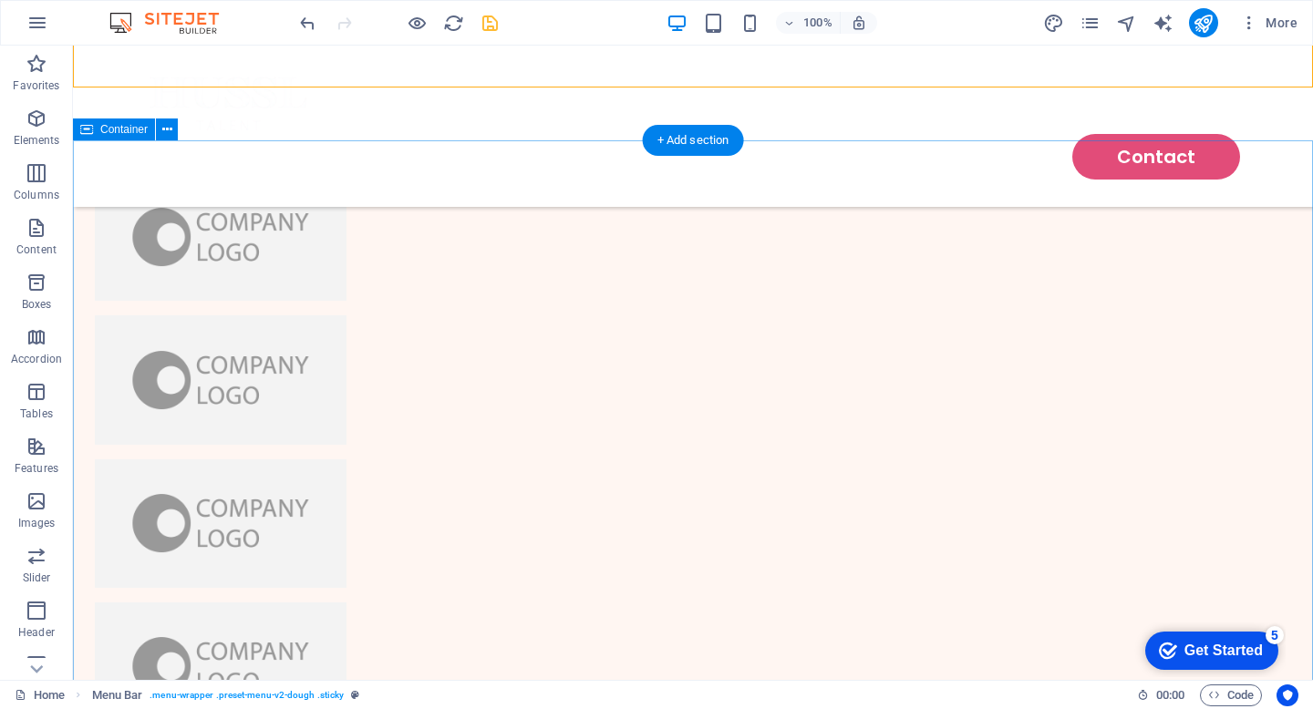
scroll to position [1948, 0]
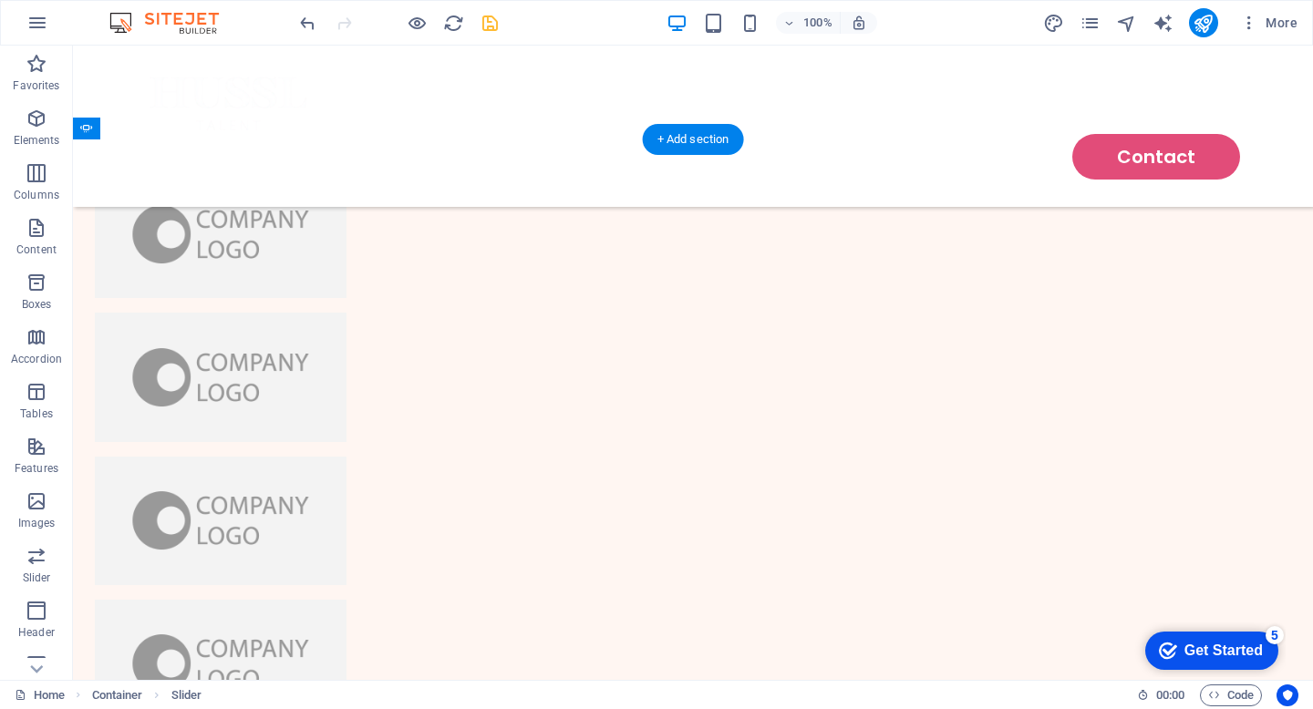
drag, startPoint x: 800, startPoint y: 359, endPoint x: 793, endPoint y: 550, distance: 190.7
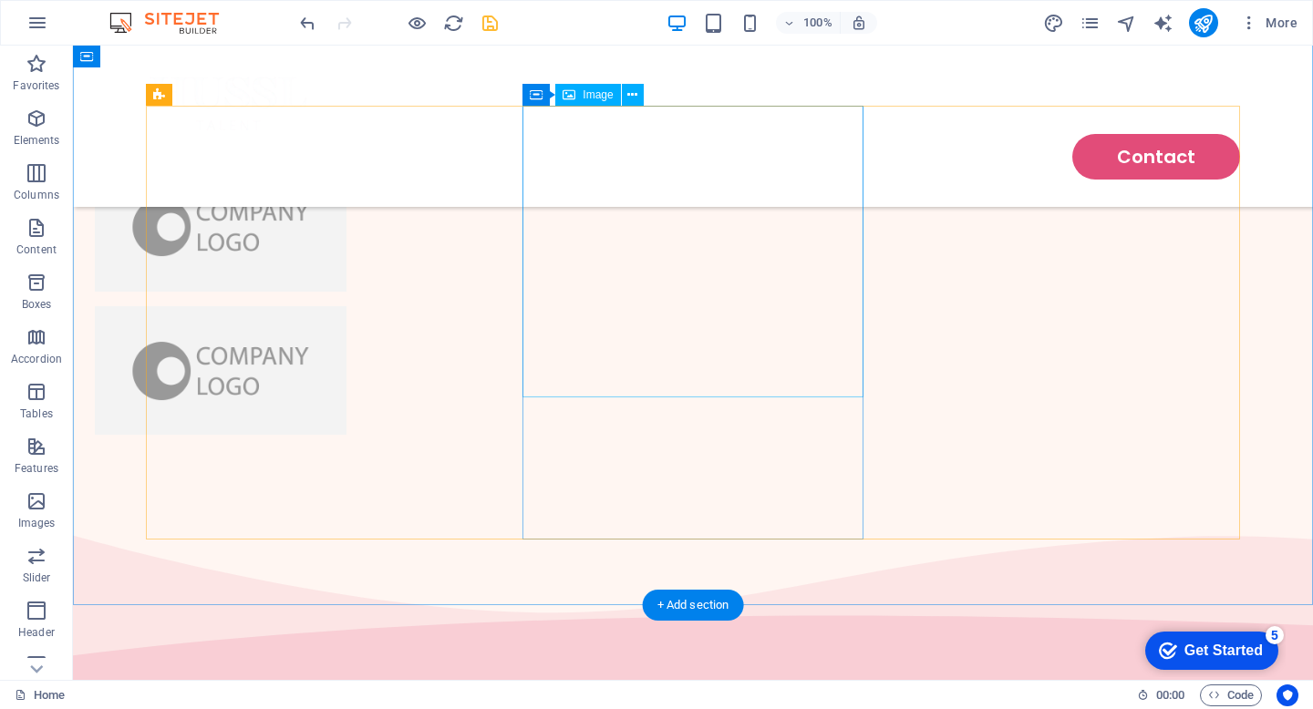
scroll to position [2424, 0]
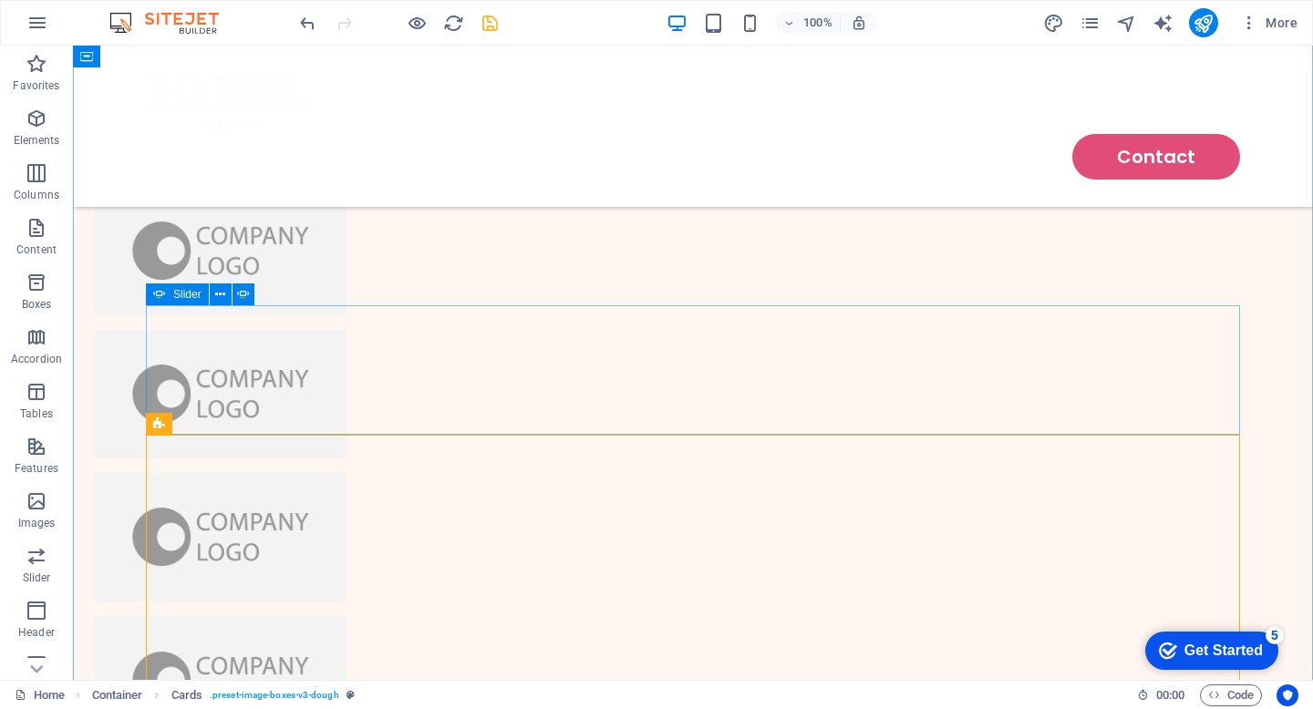
scroll to position [2075, 0]
click at [218, 422] on icon at bounding box center [221, 423] width 10 height 19
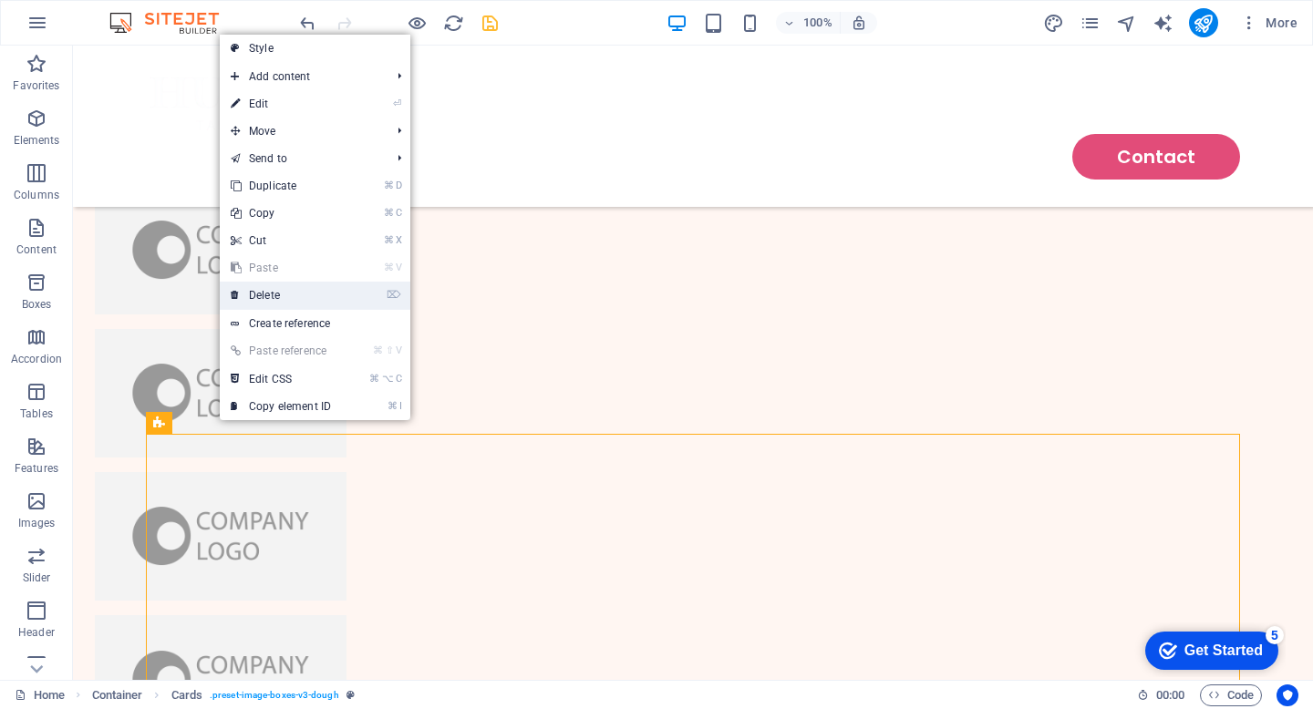
click at [293, 290] on link "⌦ Delete" at bounding box center [281, 295] width 122 height 27
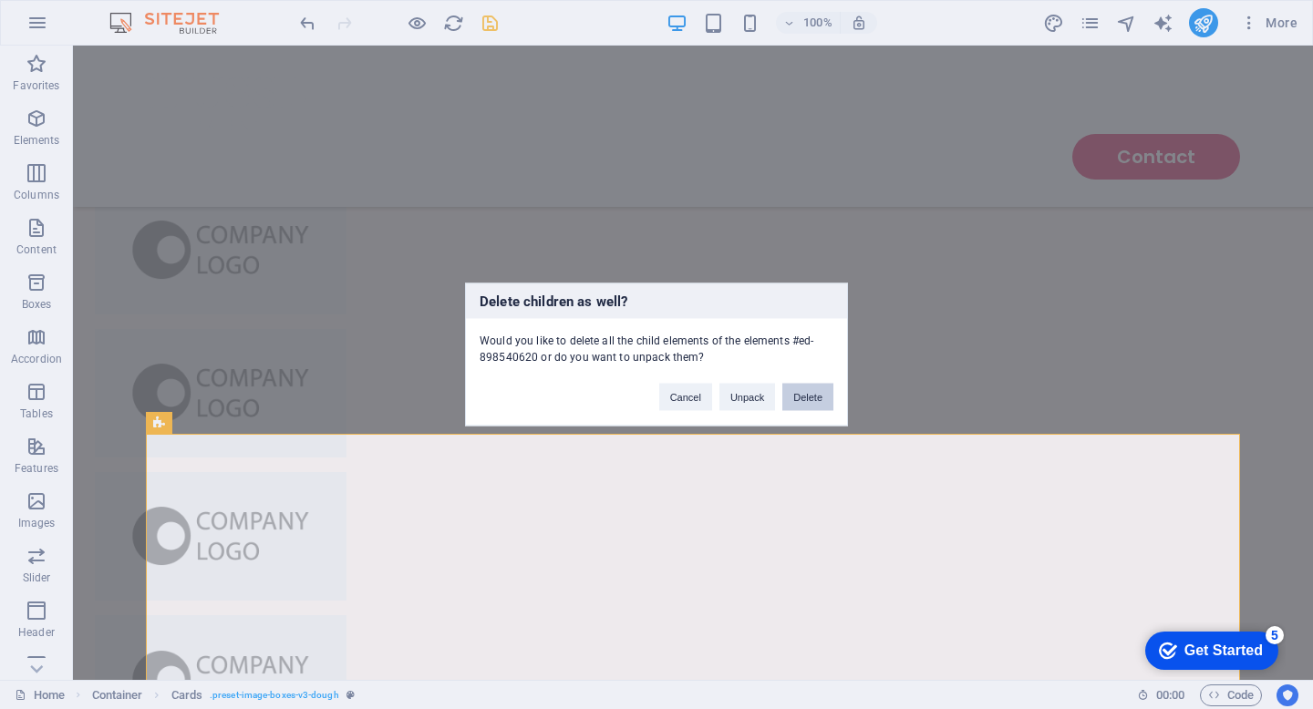
click at [811, 399] on button "Delete" at bounding box center [807, 397] width 51 height 27
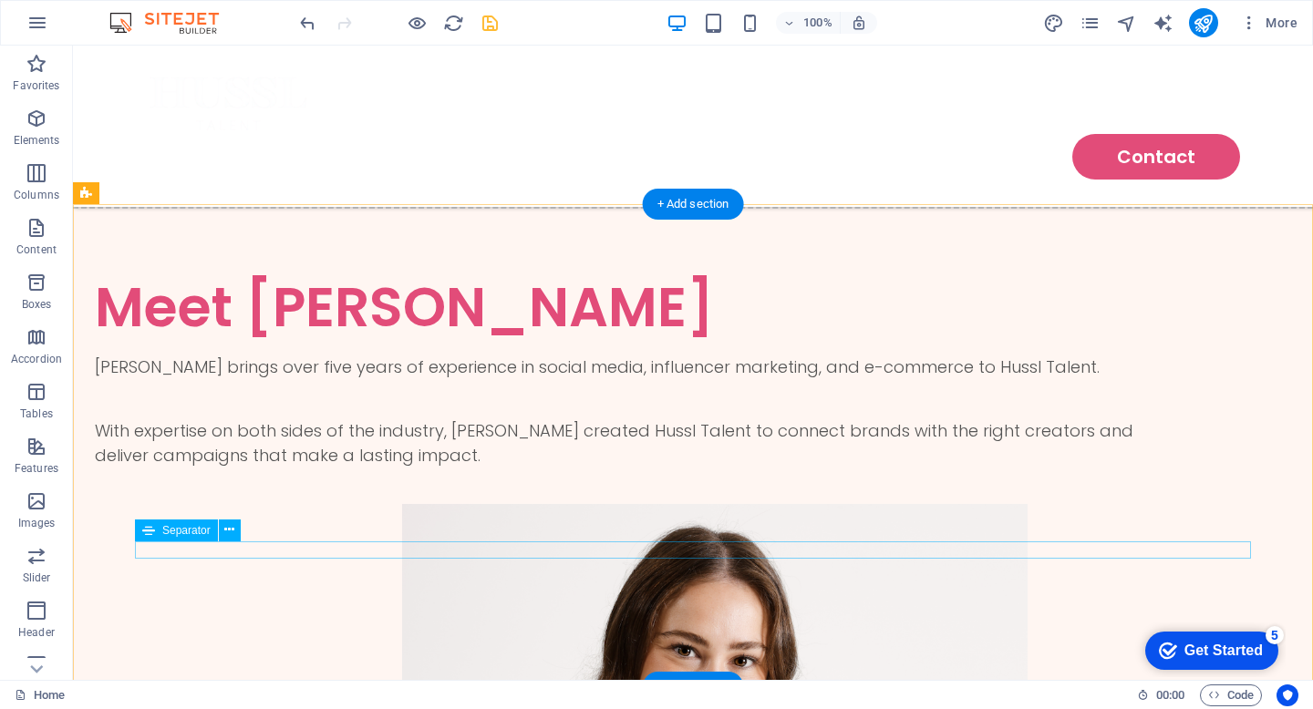
scroll to position [3075, 0]
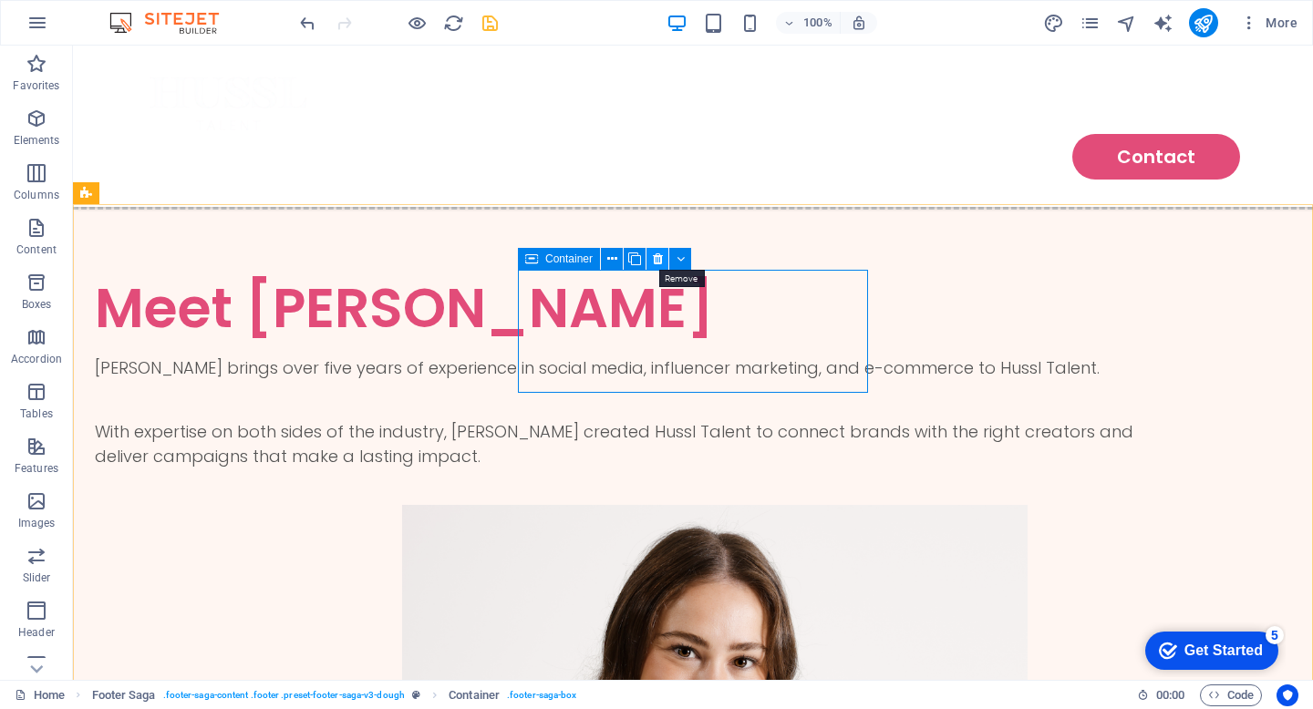
click at [655, 261] on icon at bounding box center [658, 259] width 10 height 19
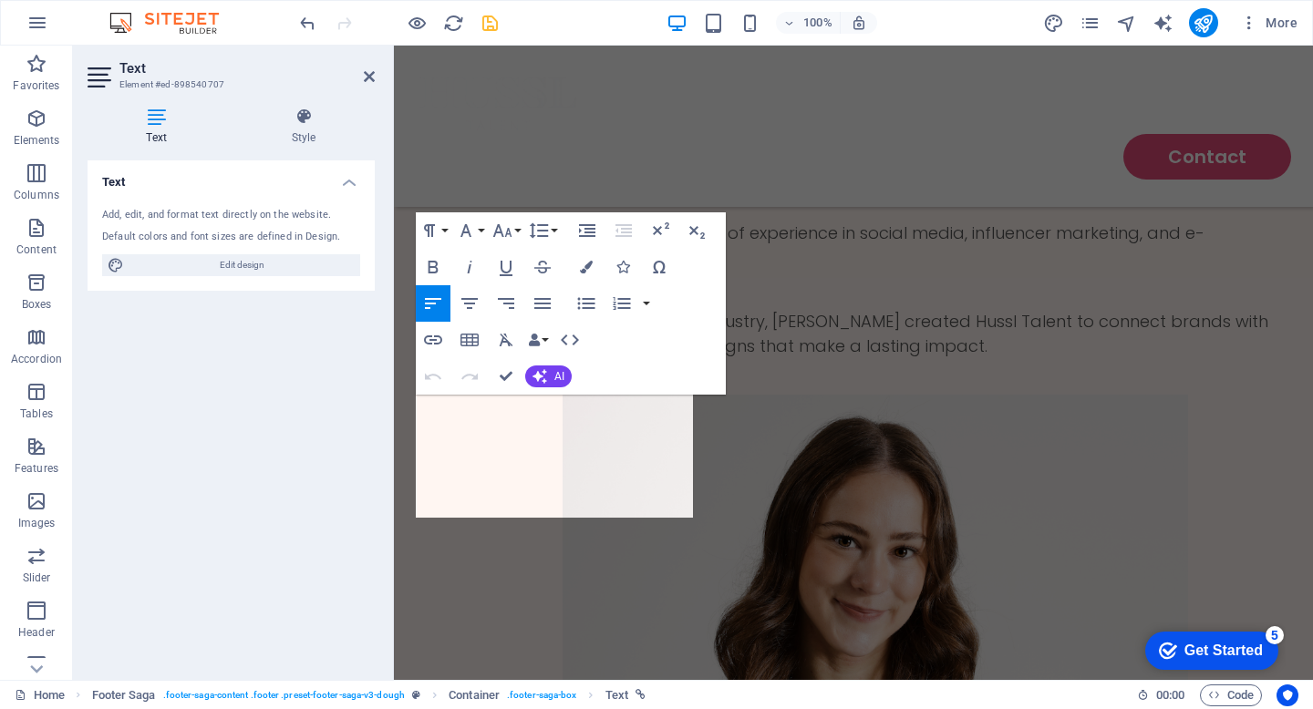
scroll to position [2821, 0]
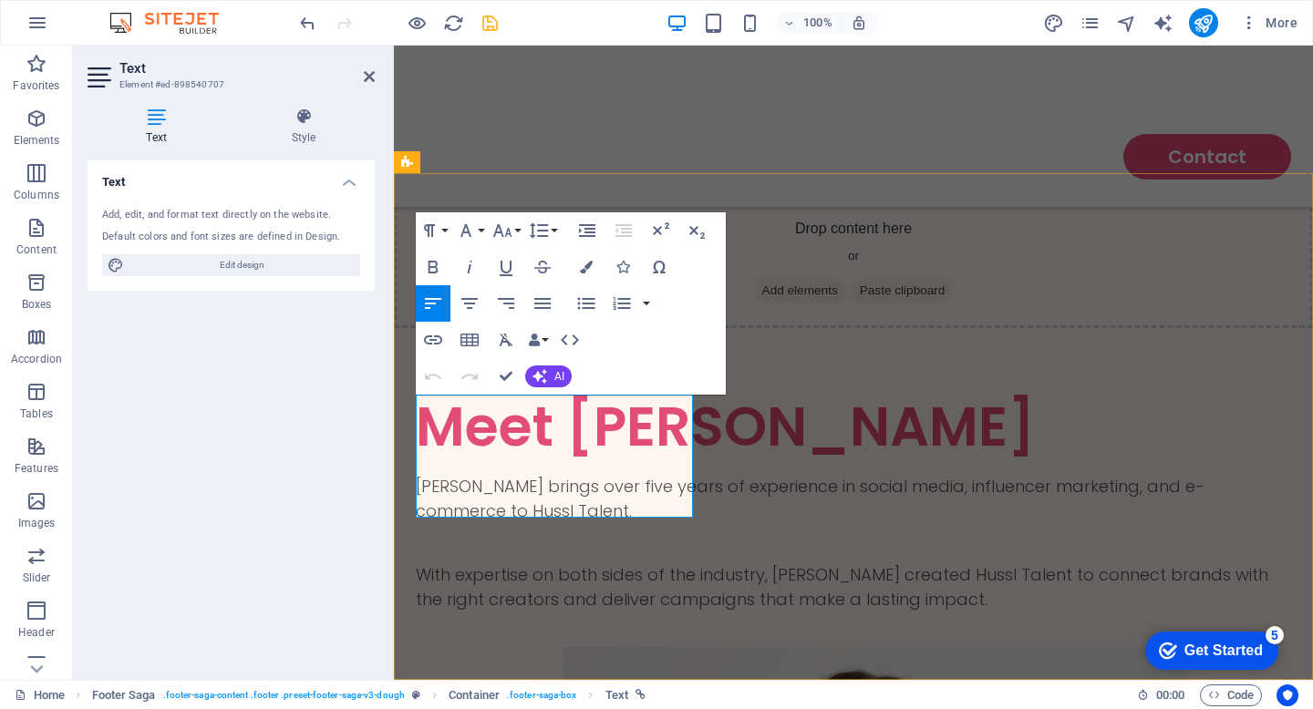
drag, startPoint x: 554, startPoint y: 507, endPoint x: 422, endPoint y: 407, distance: 165.9
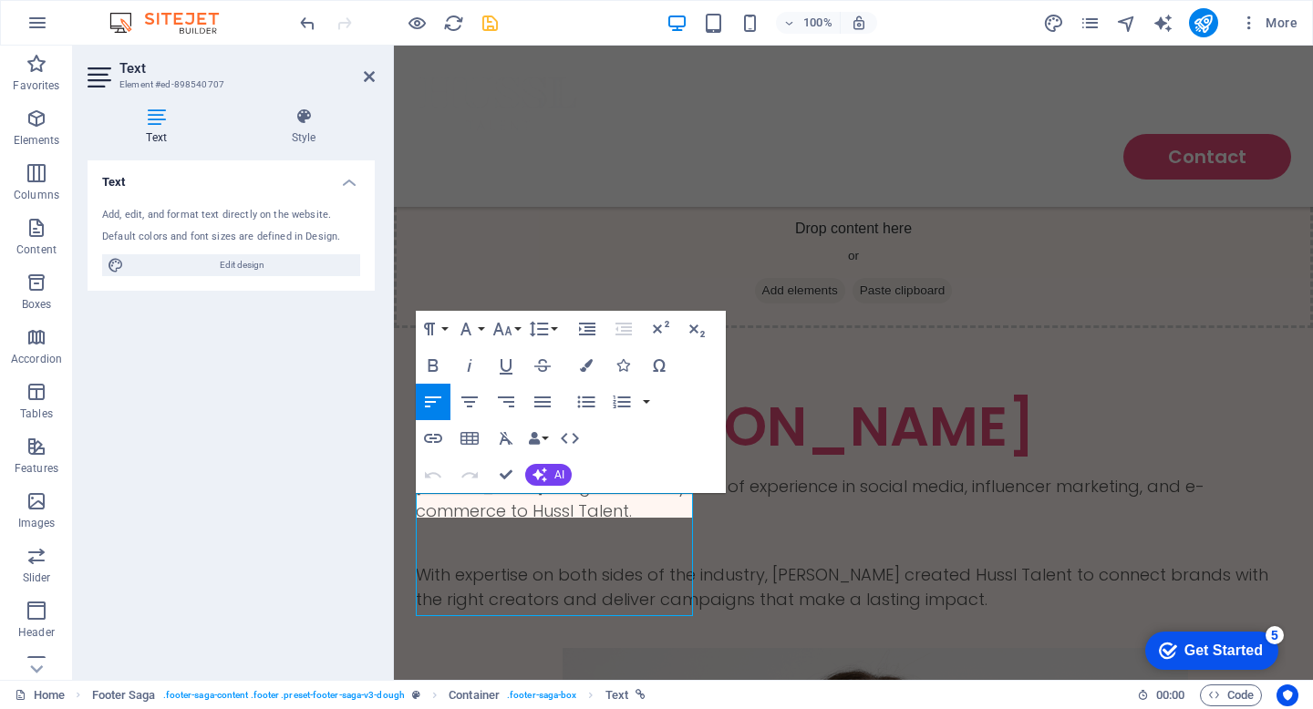
scroll to position [2723, 0]
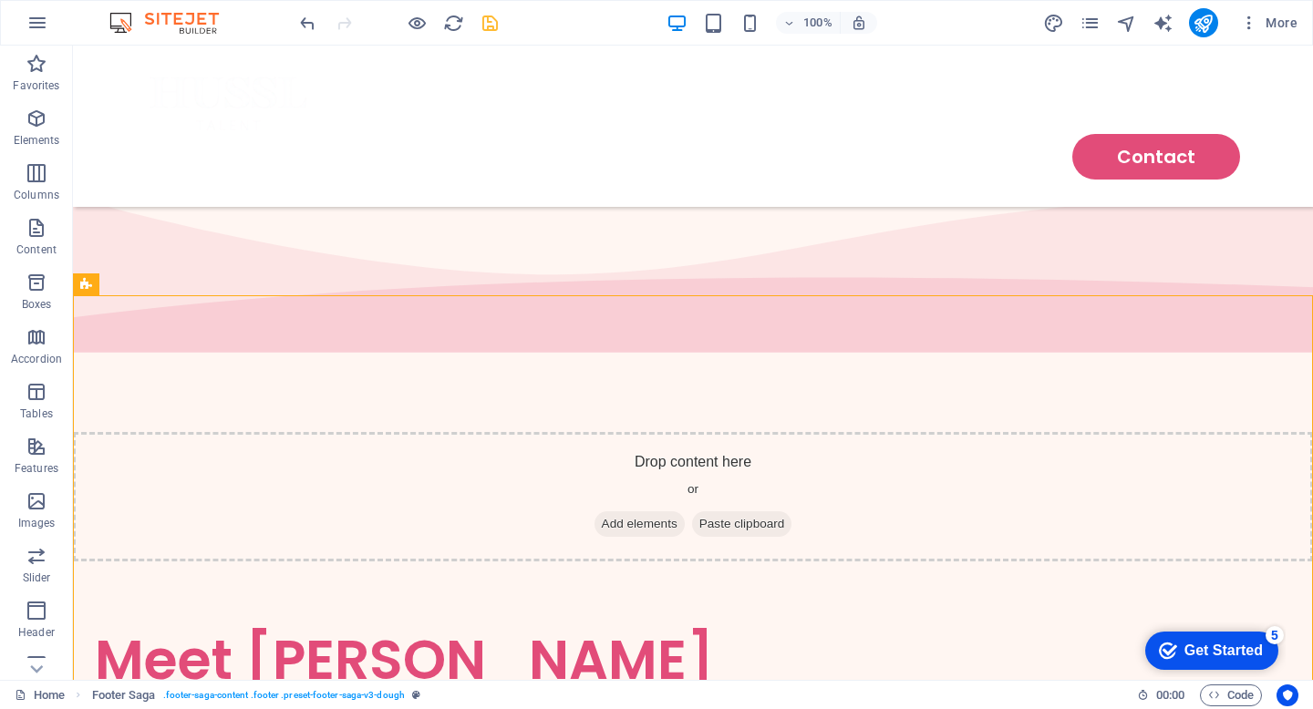
scroll to position [2983, 0]
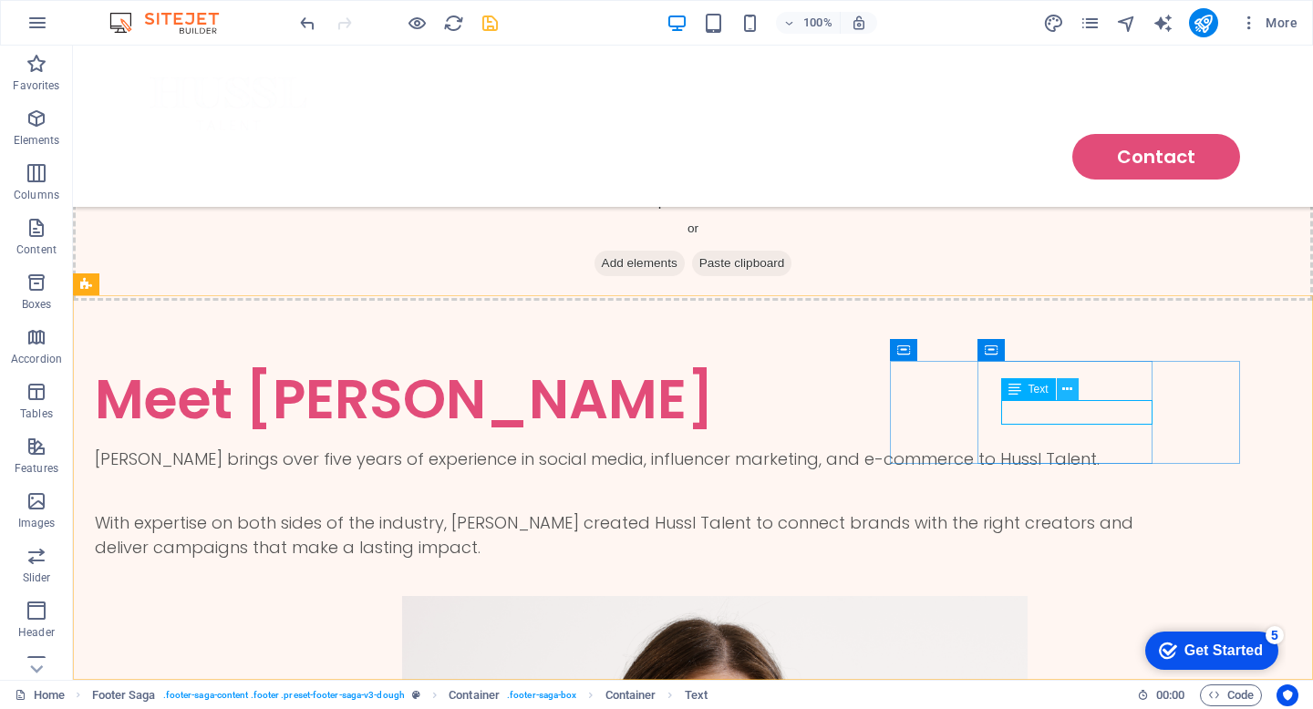
click at [1066, 397] on icon at bounding box center [1067, 389] width 10 height 19
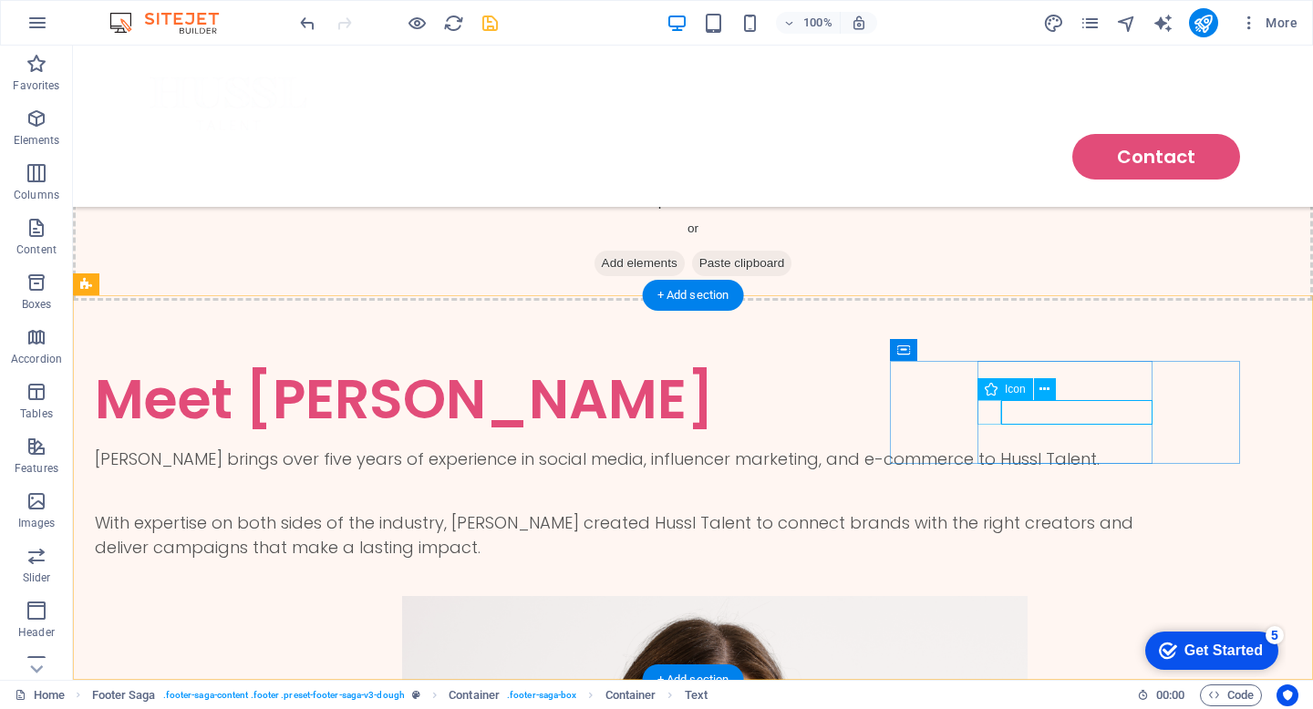
click at [1064, 392] on icon at bounding box center [1067, 389] width 10 height 19
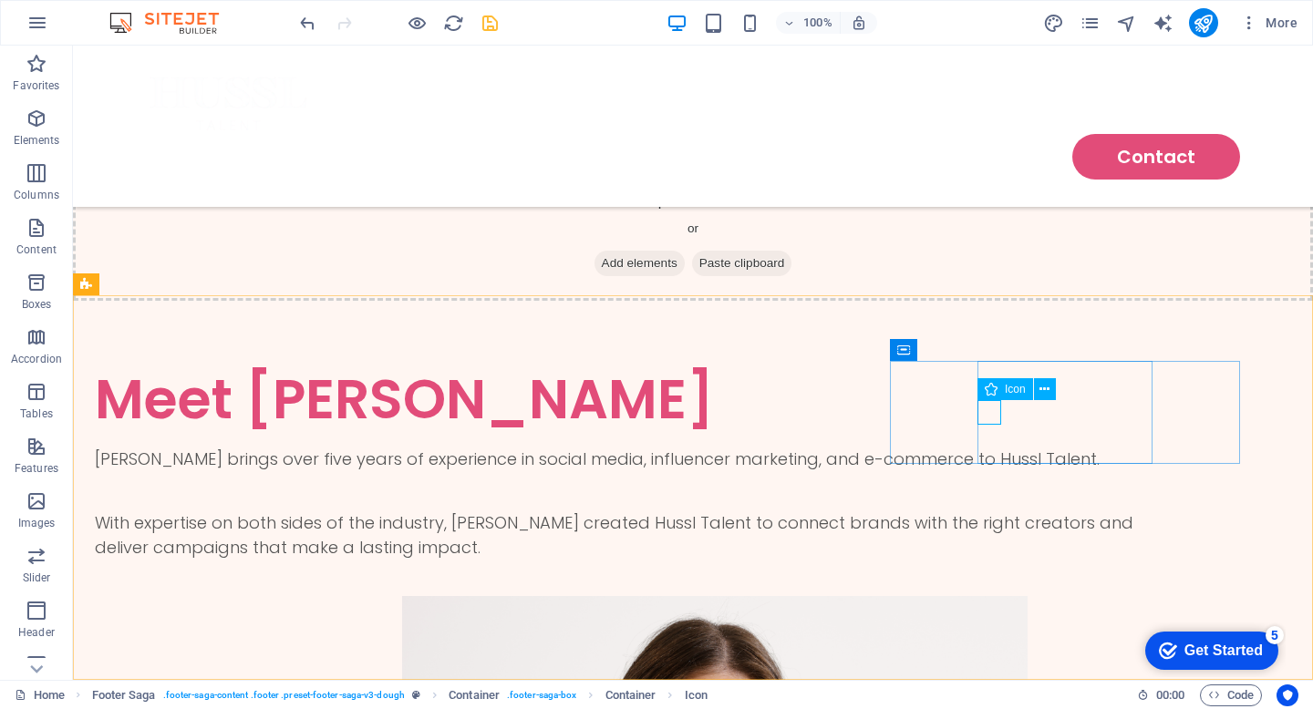
click at [1010, 397] on div "Icon" at bounding box center [1005, 389] width 56 height 22
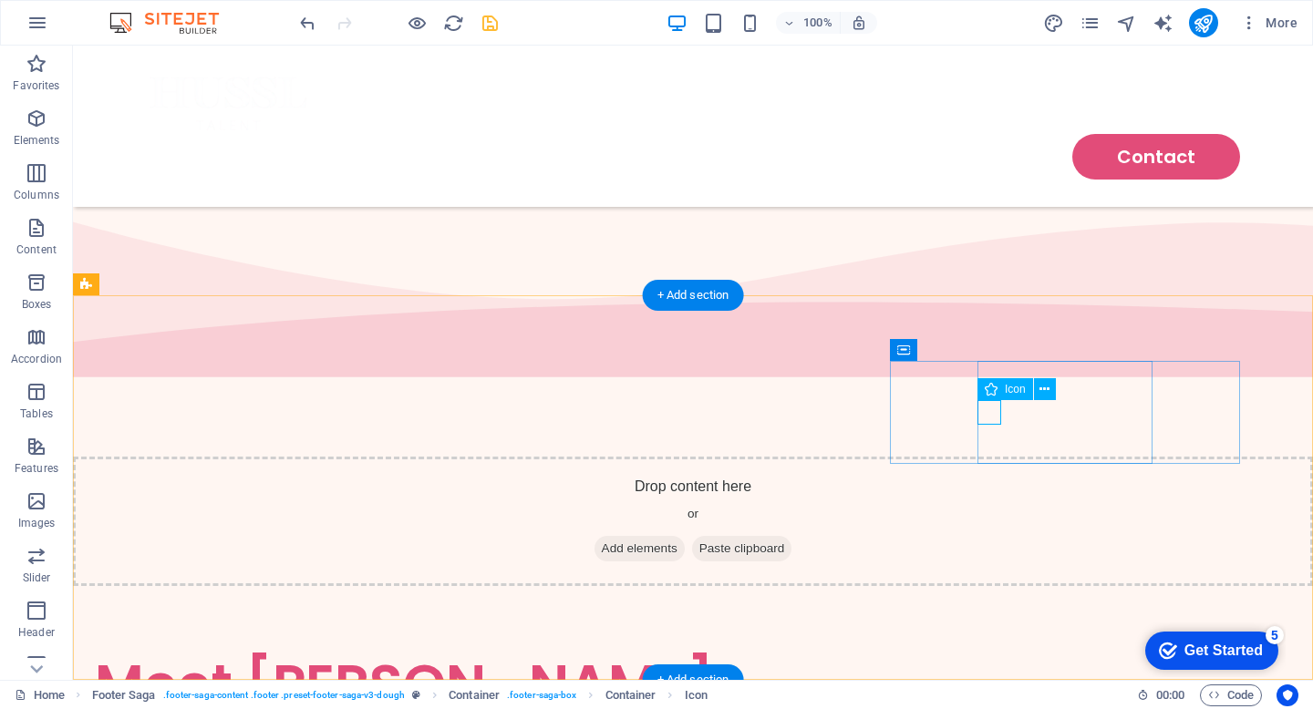
select select "xMidYMid"
select select "px"
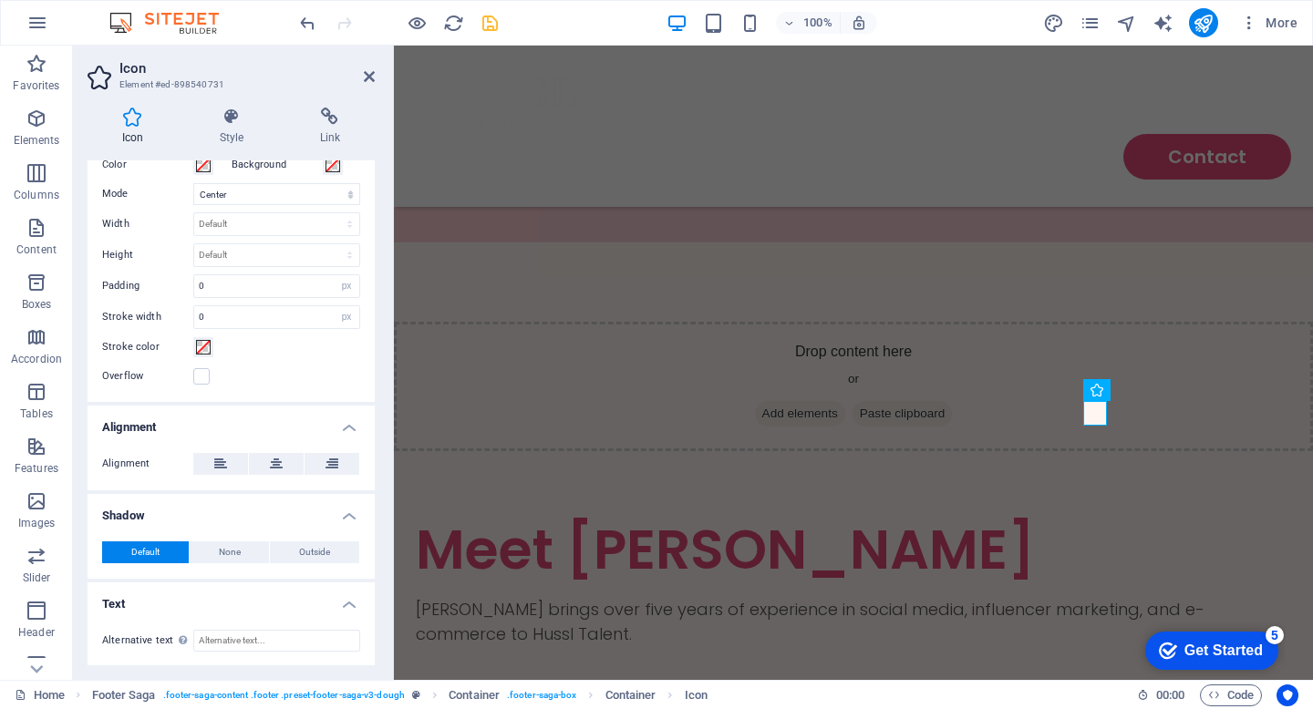
scroll to position [0, 0]
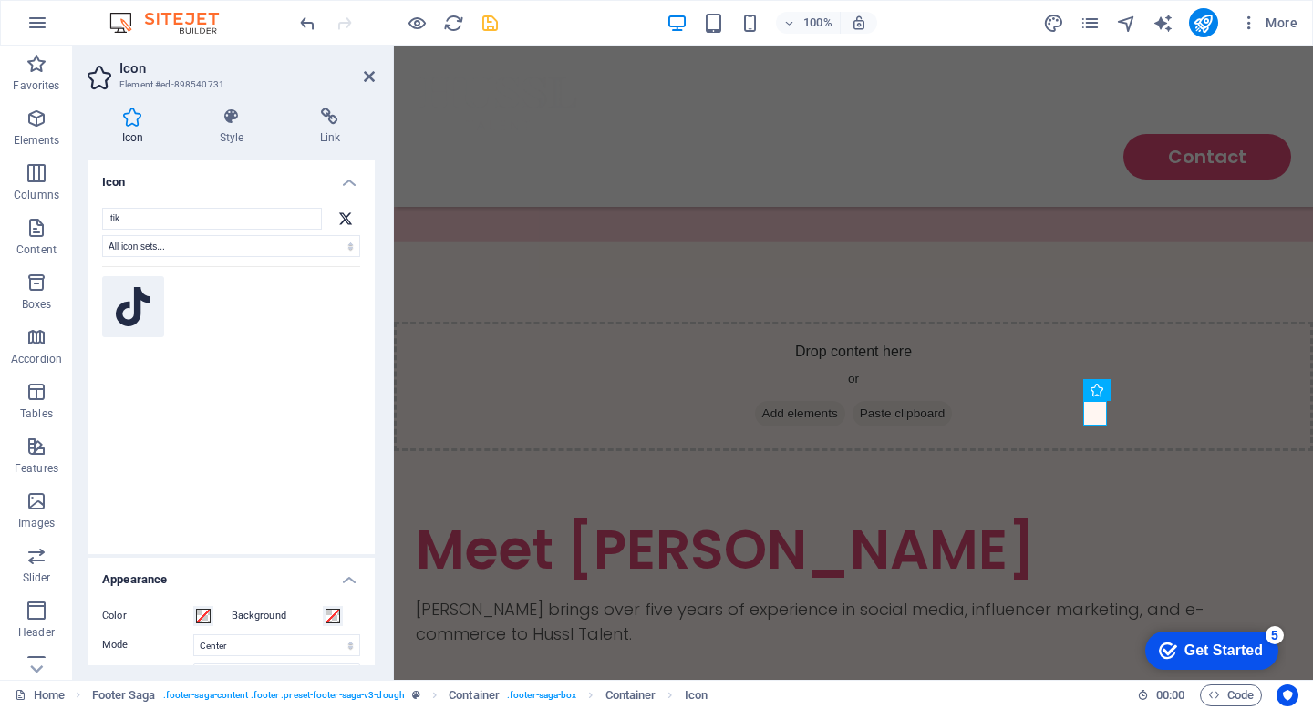
type input "tik"
click at [137, 309] on icon at bounding box center [133, 307] width 35 height 40
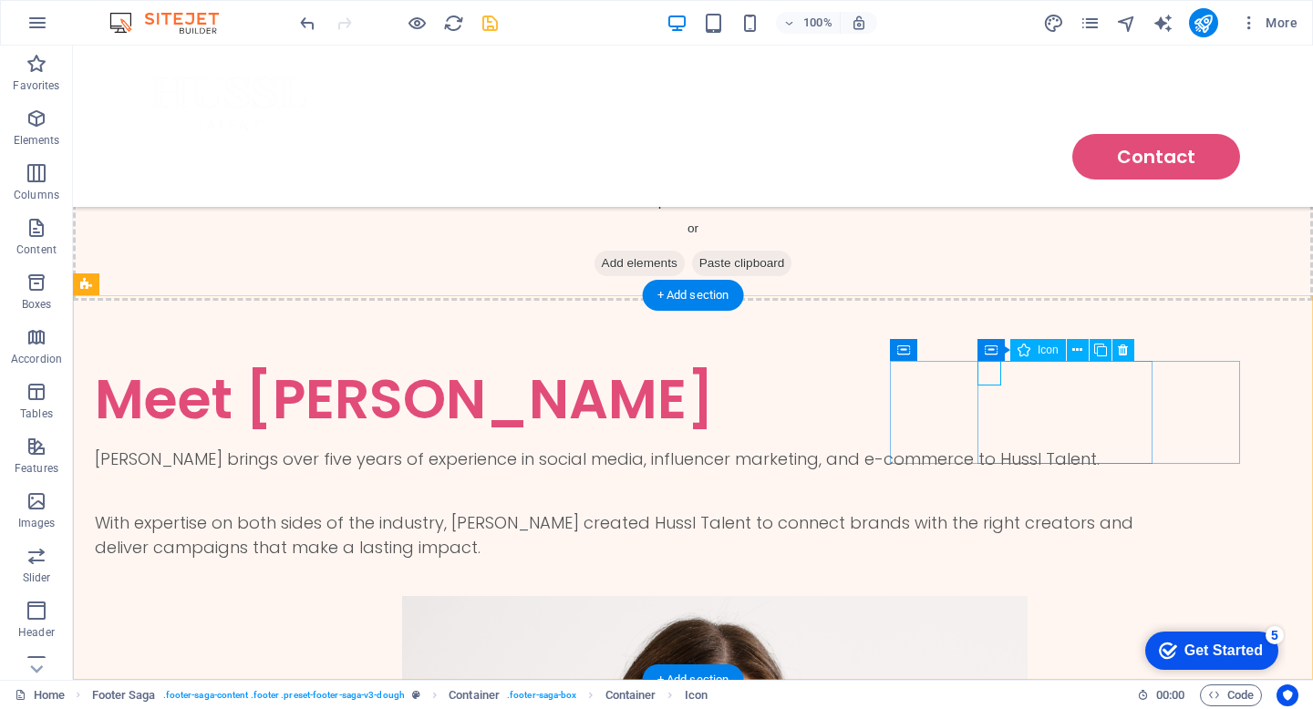
select select "xMidYMid"
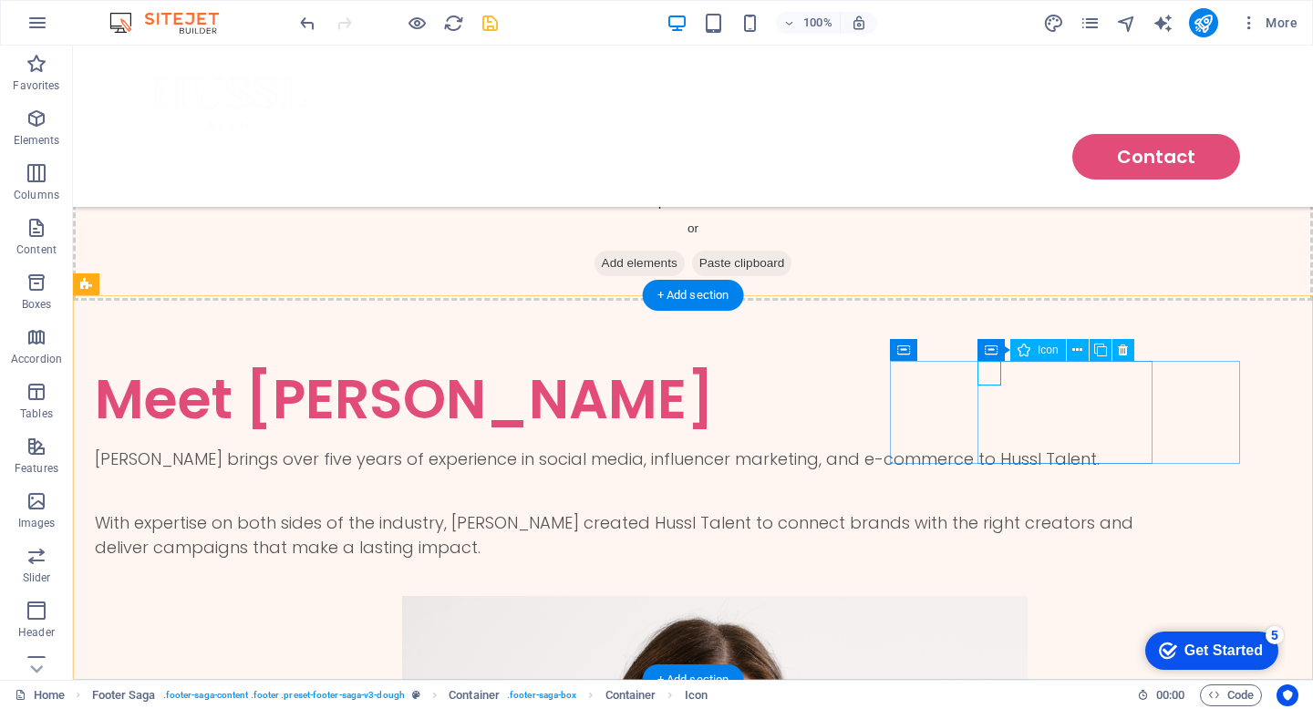
select select "px"
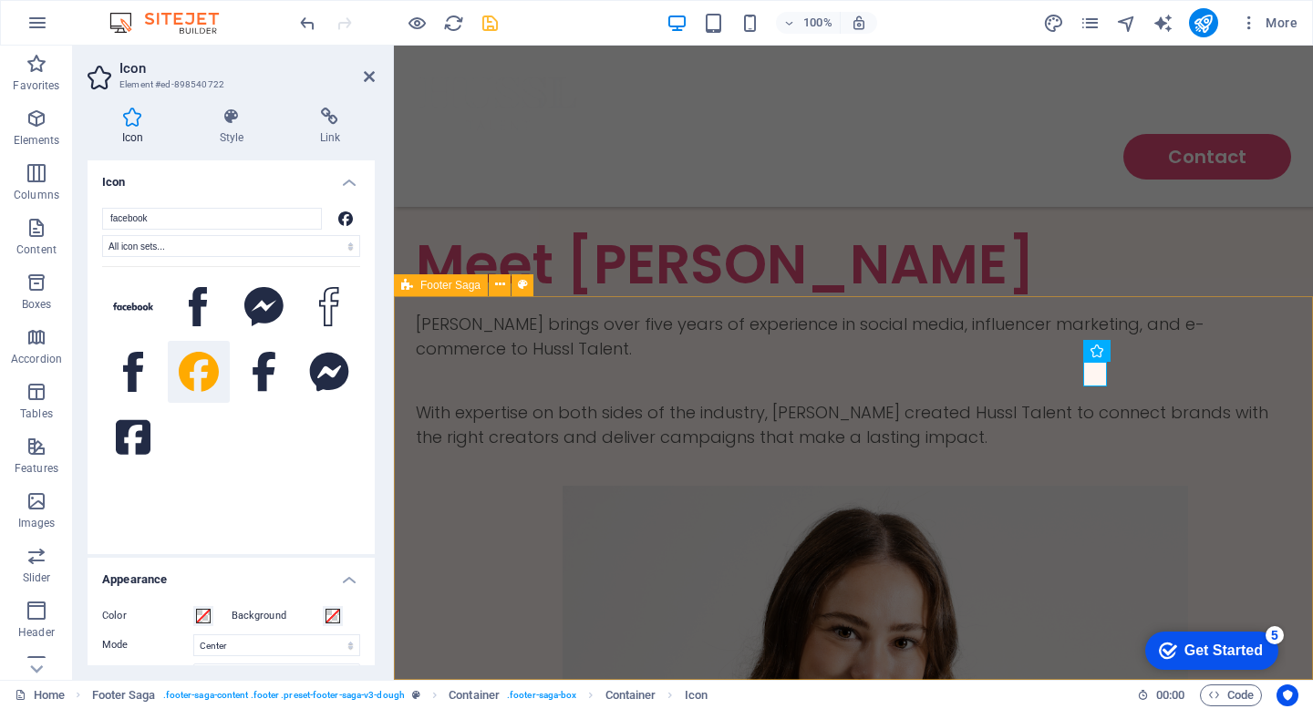
scroll to position [2698, 0]
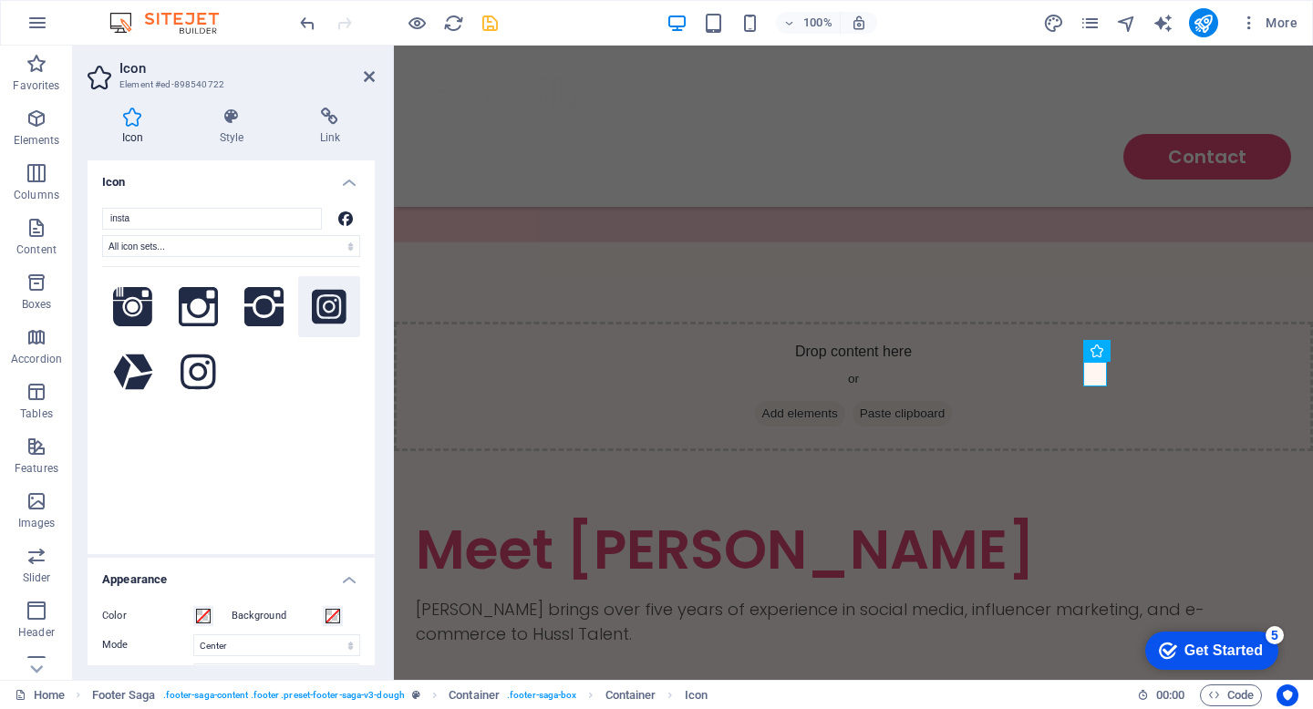
type input "insta"
click at [338, 311] on icon at bounding box center [329, 306] width 35 height 35
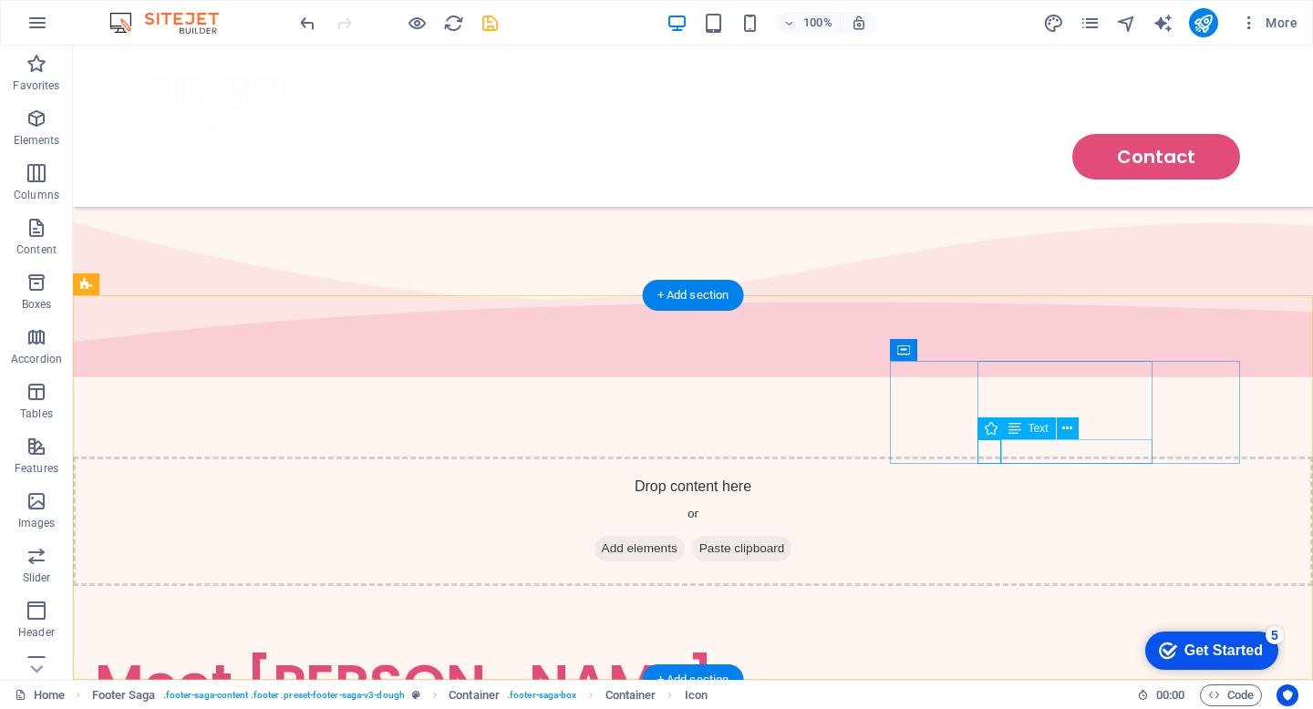
scroll to position [2983, 0]
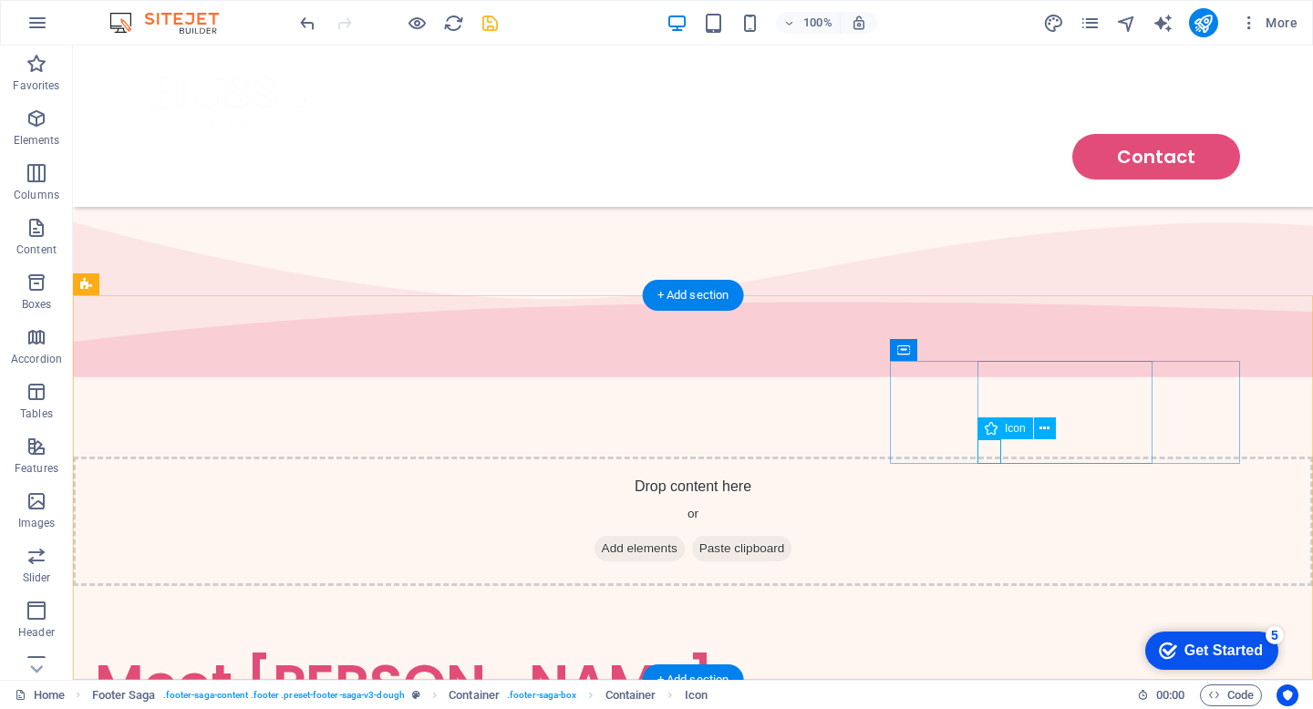
select select "xMidYMid"
select select "px"
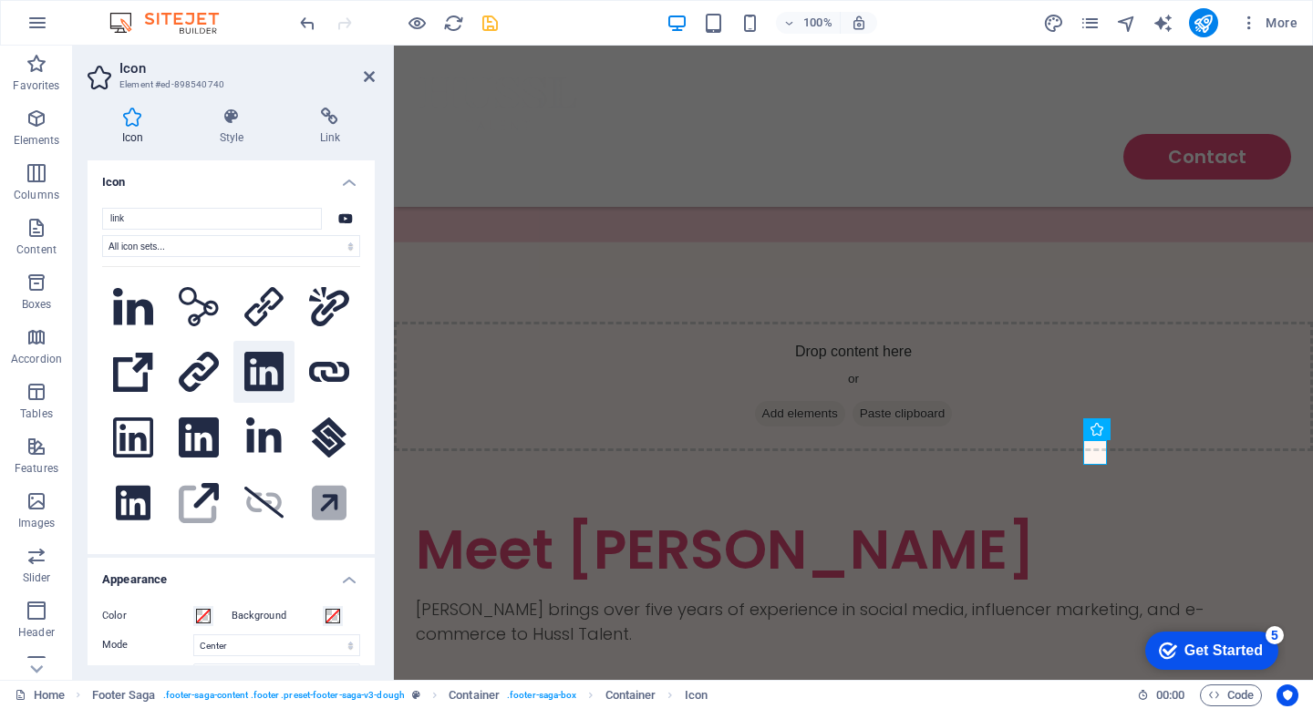
type input "link"
click at [261, 362] on icon at bounding box center [263, 372] width 39 height 40
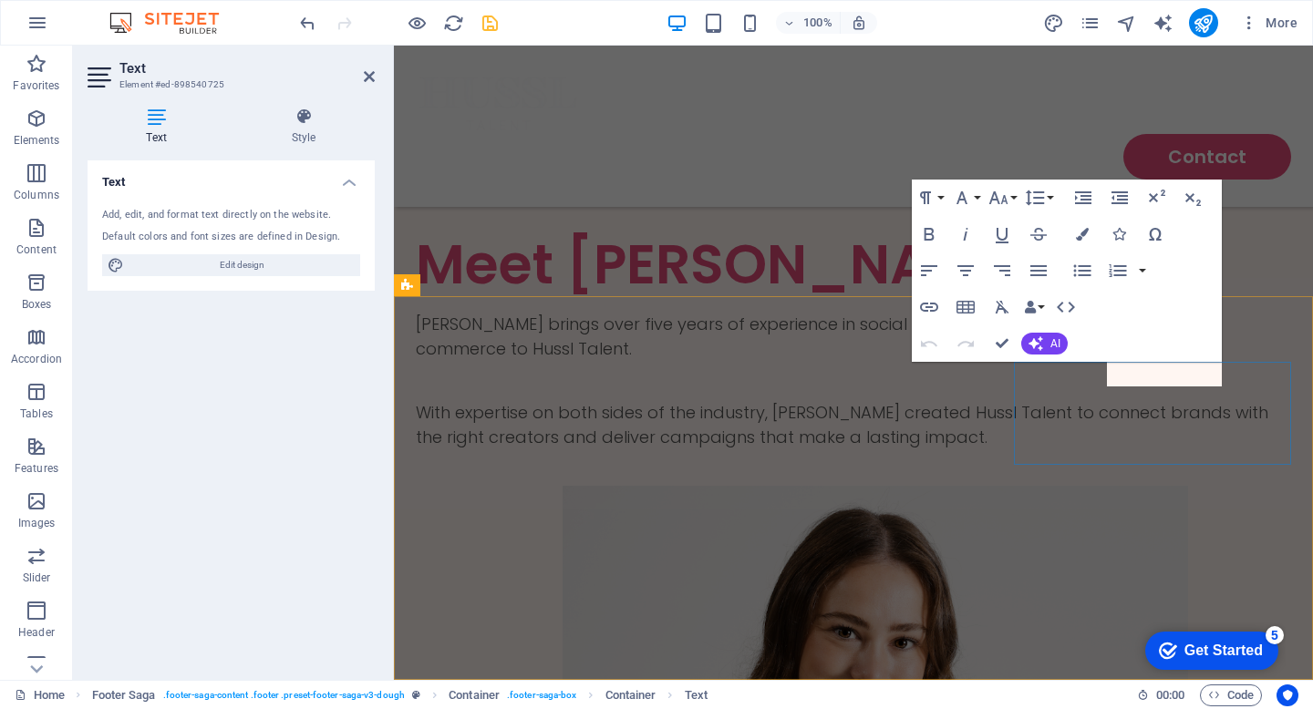
scroll to position [2698, 0]
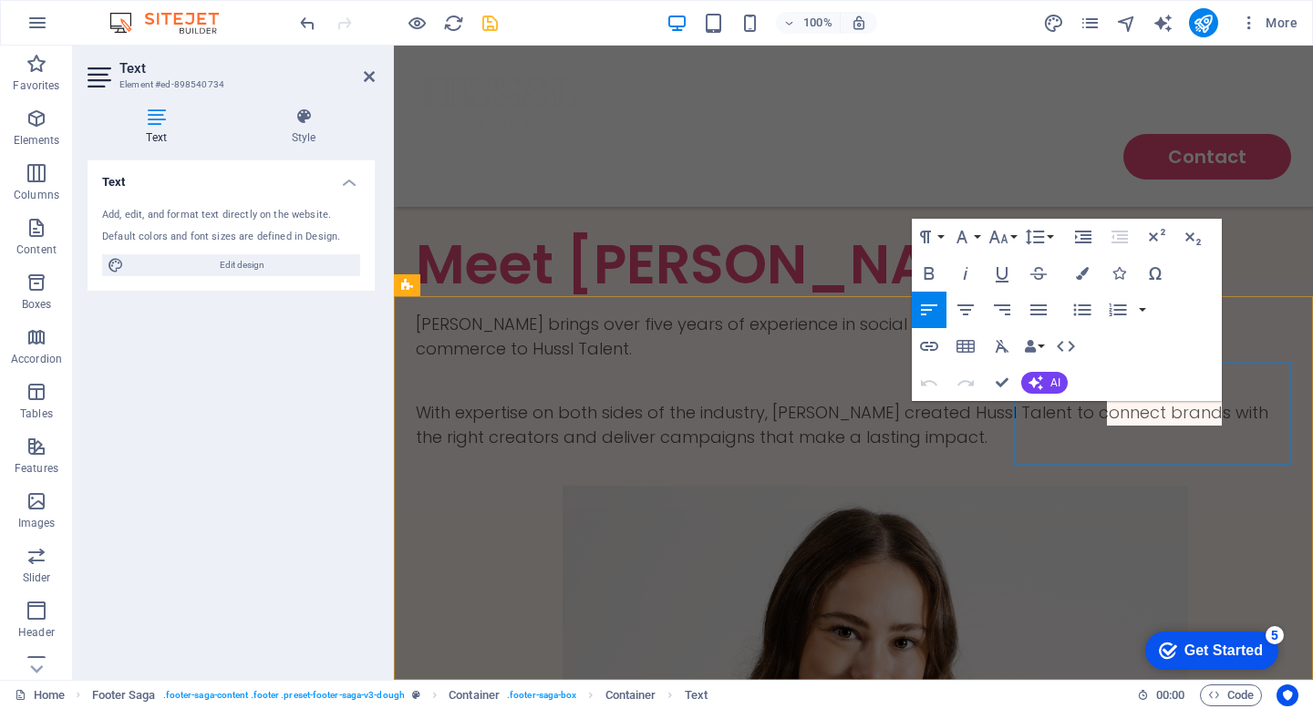
scroll to position [2698, 0]
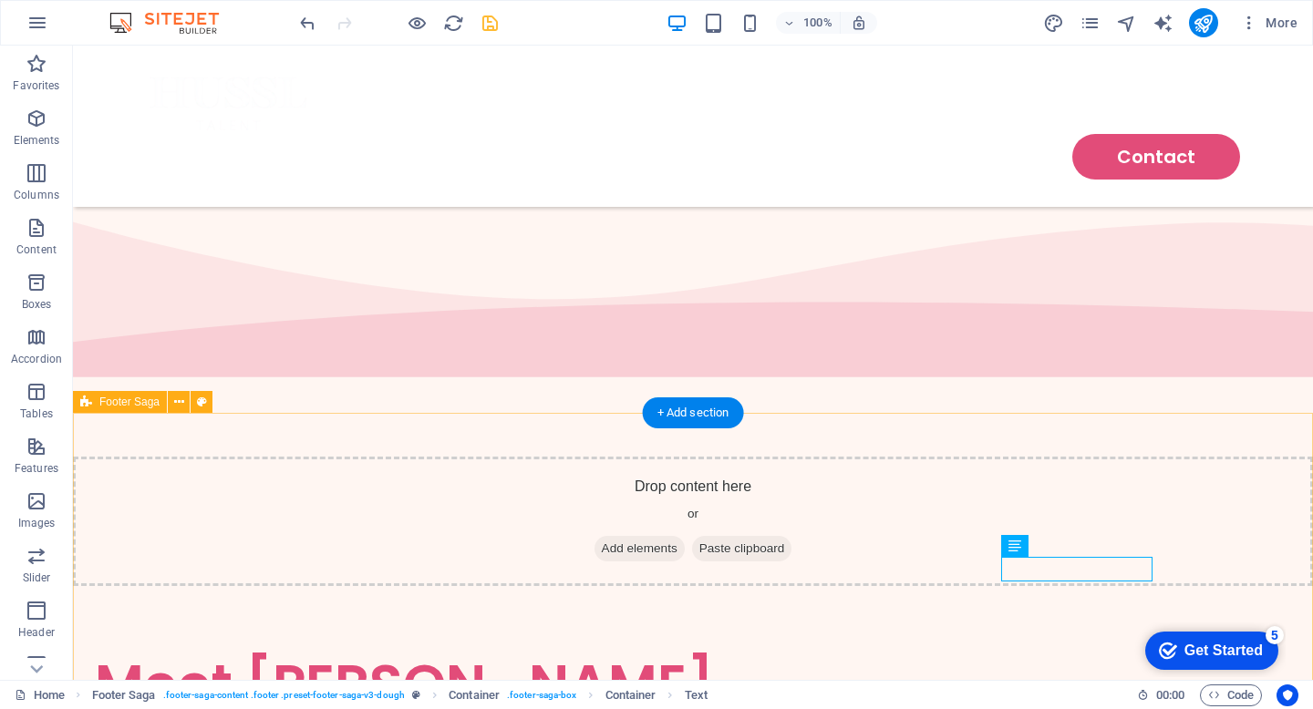
scroll to position [2866, 0]
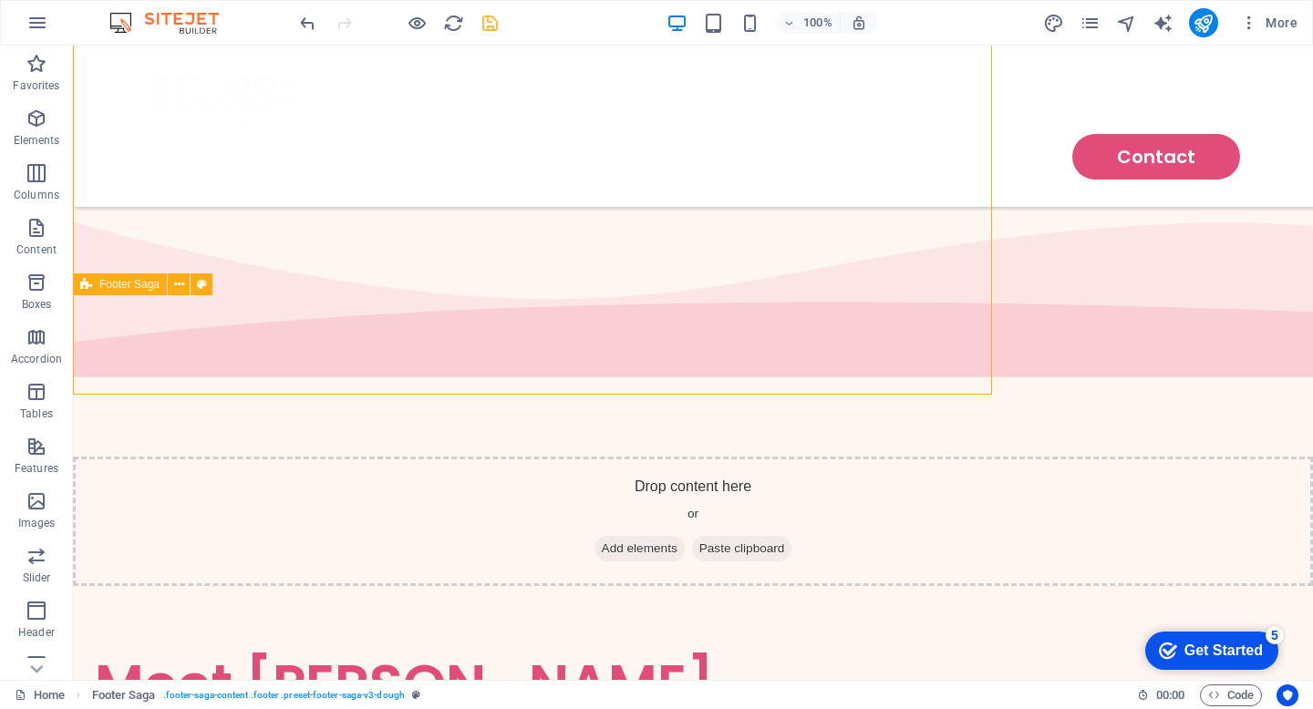
scroll to position [2983, 0]
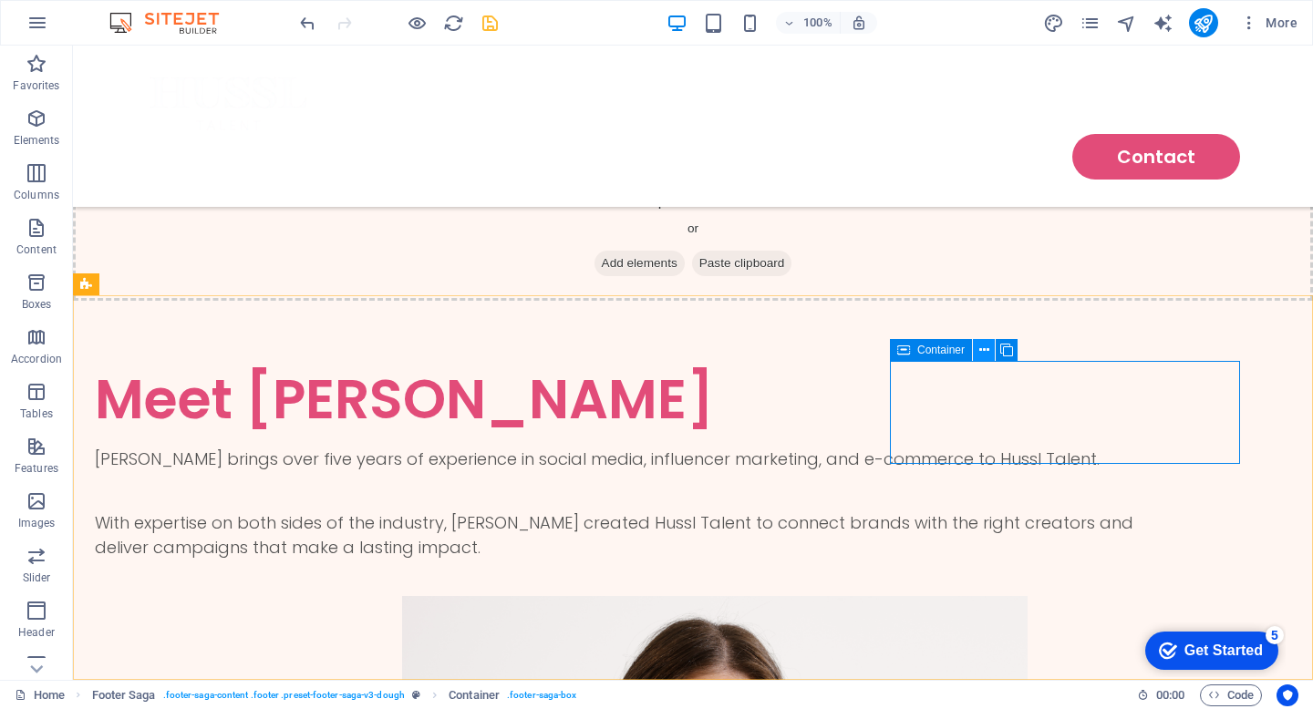
click at [988, 355] on icon at bounding box center [984, 350] width 10 height 19
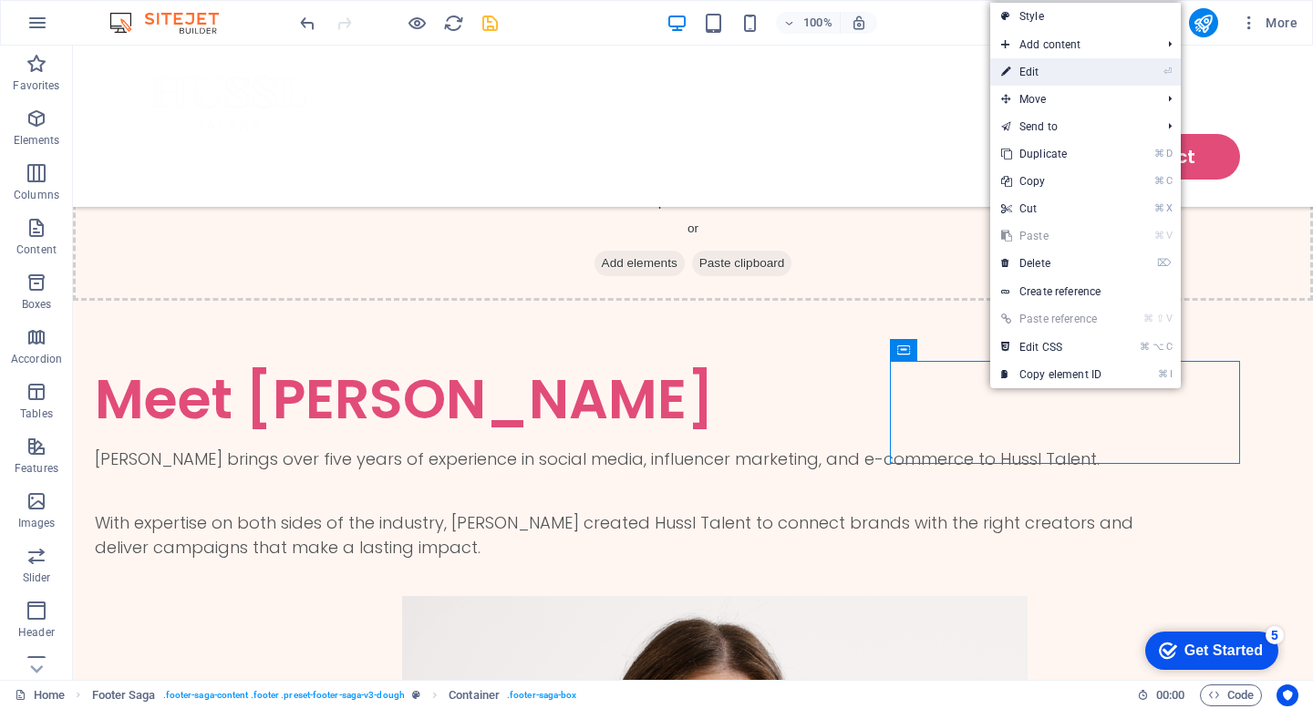
click at [1110, 63] on link "⏎ Edit" at bounding box center [1051, 71] width 122 height 27
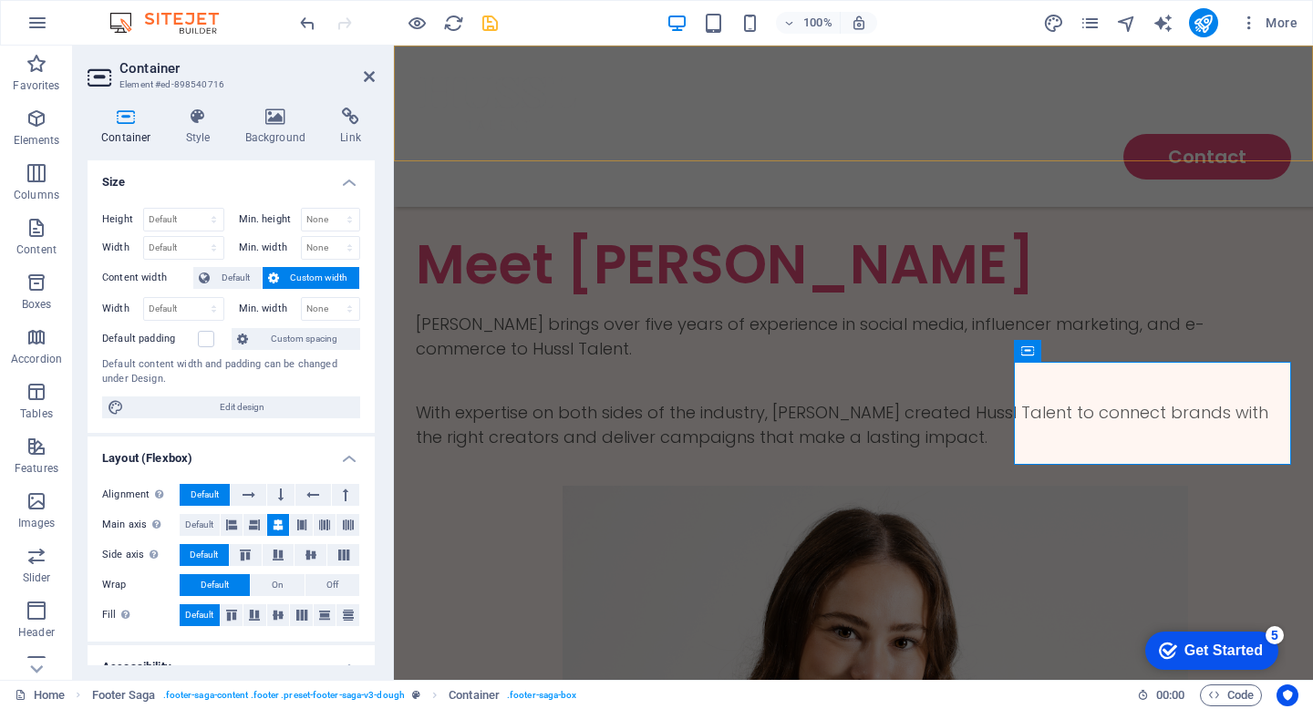
scroll to position [2698, 0]
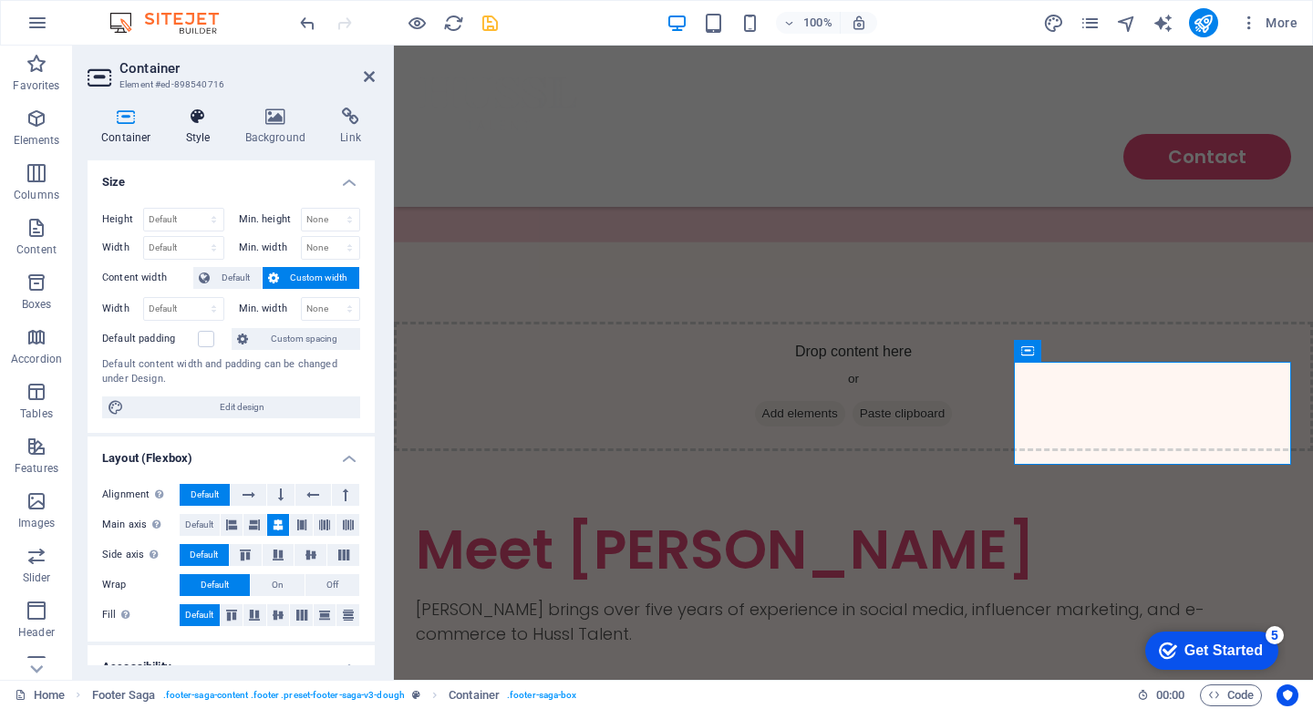
click at [202, 125] on icon at bounding box center [198, 117] width 52 height 18
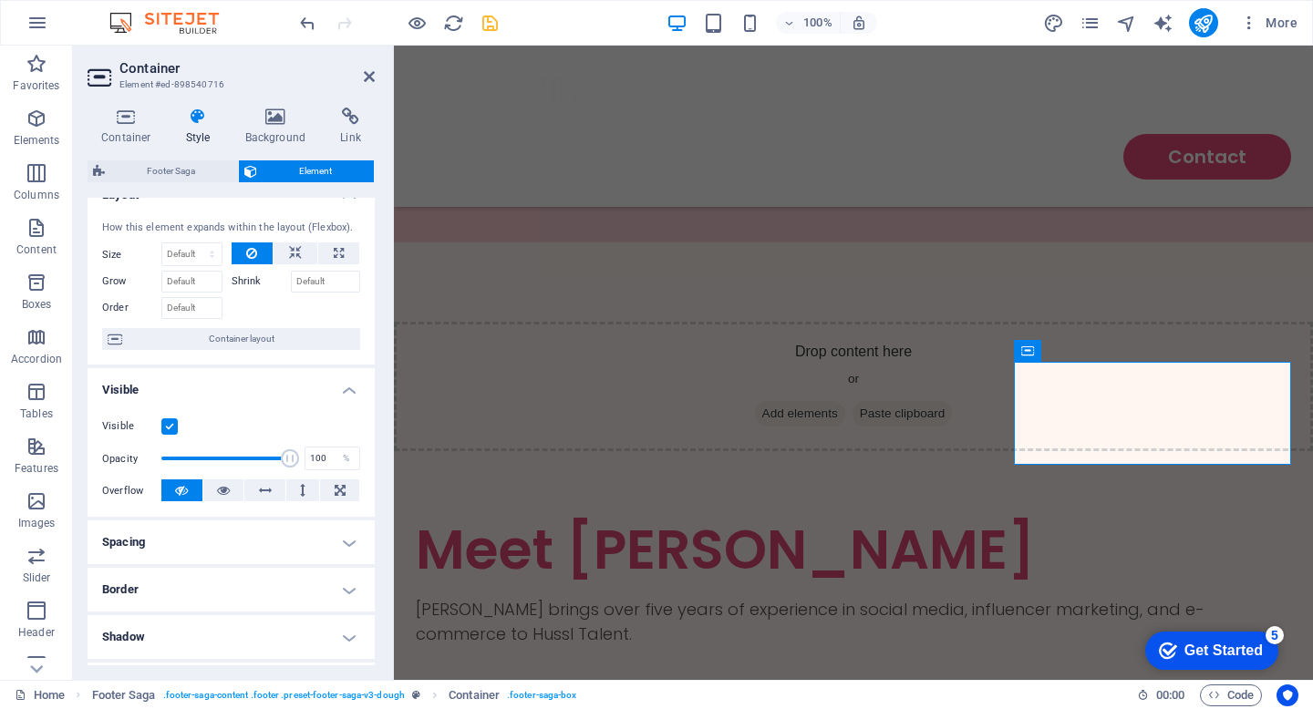
scroll to position [28, 0]
drag, startPoint x: 283, startPoint y: 453, endPoint x: 72, endPoint y: 453, distance: 210.6
click at [73, 453] on div "Container Style Background Link Size Height Default px rem % vh vw Min. height …" at bounding box center [231, 386] width 316 height 587
drag, startPoint x: 163, startPoint y: 454, endPoint x: 310, endPoint y: 460, distance: 146.9
click at [310, 460] on div "Opacity 100 %" at bounding box center [231, 454] width 258 height 27
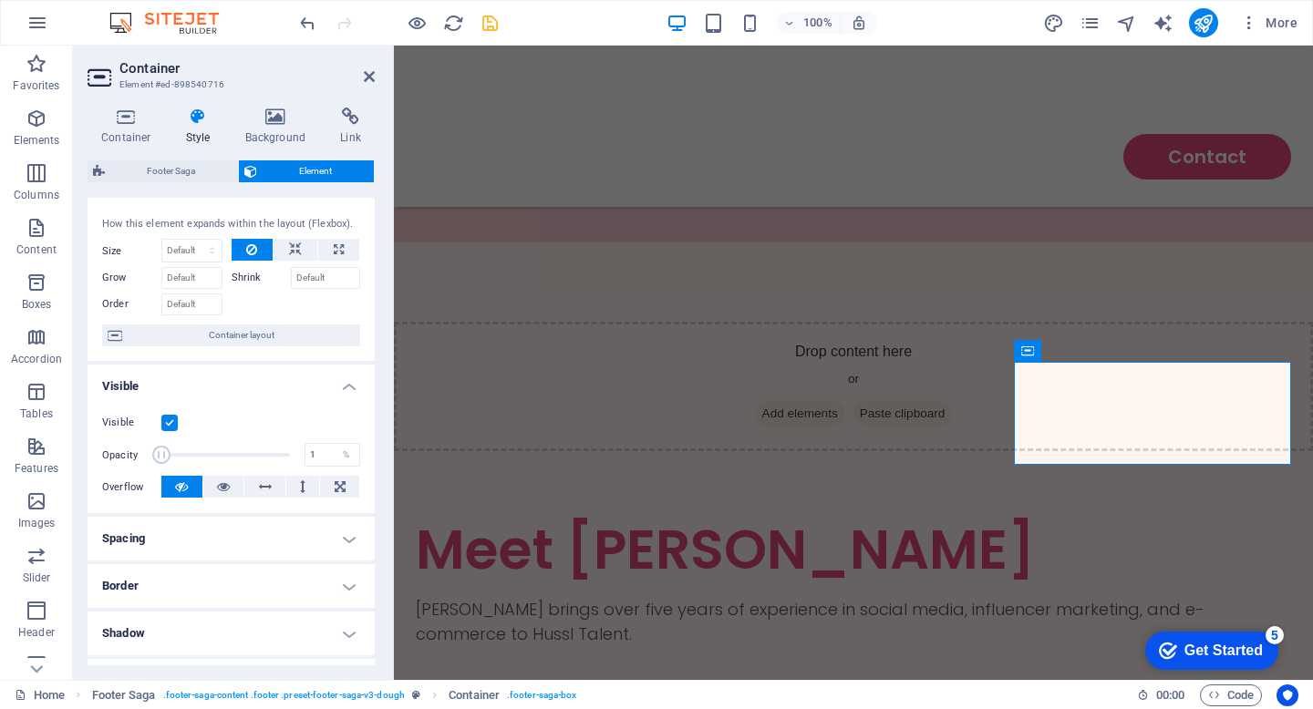
drag, startPoint x: 291, startPoint y: 454, endPoint x: 144, endPoint y: 456, distance: 146.8
click at [144, 456] on div "Opacity 1 %" at bounding box center [231, 454] width 258 height 27
type input "100"
drag, startPoint x: 161, startPoint y: 453, endPoint x: 322, endPoint y: 454, distance: 160.5
click at [322, 454] on div "Opacity 100 %" at bounding box center [231, 454] width 258 height 27
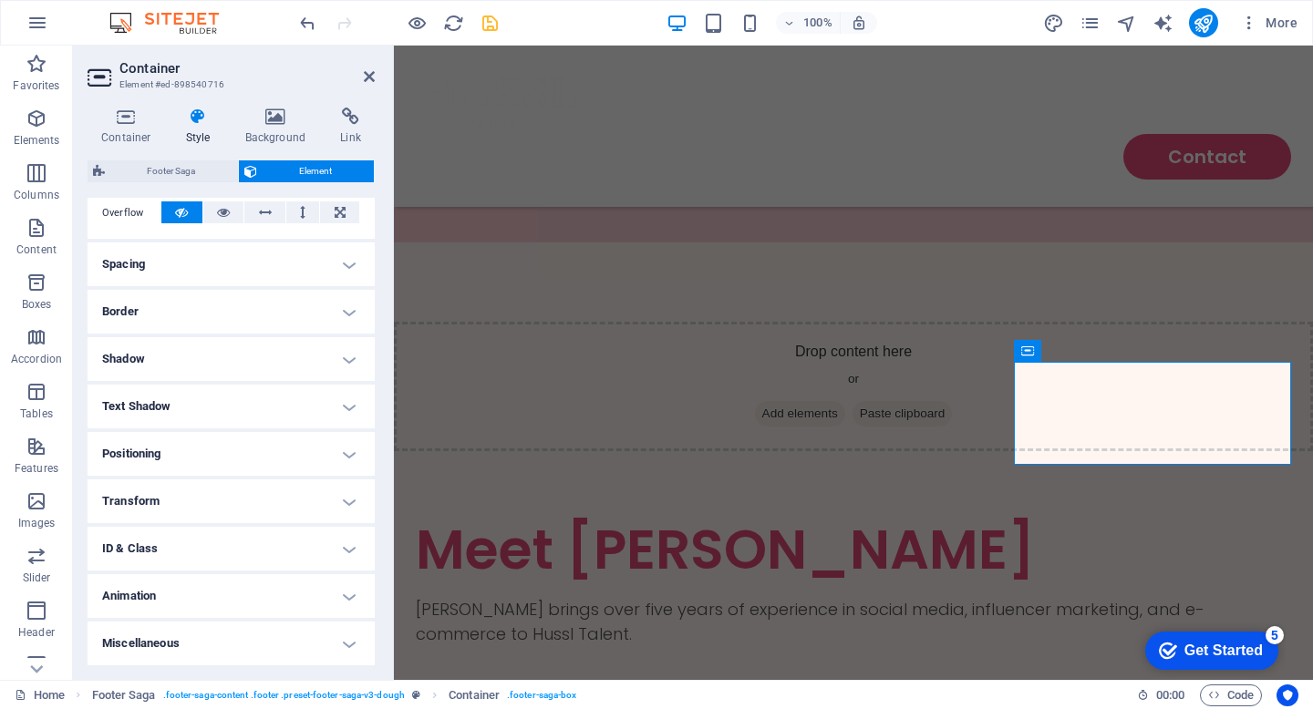
scroll to position [0, 0]
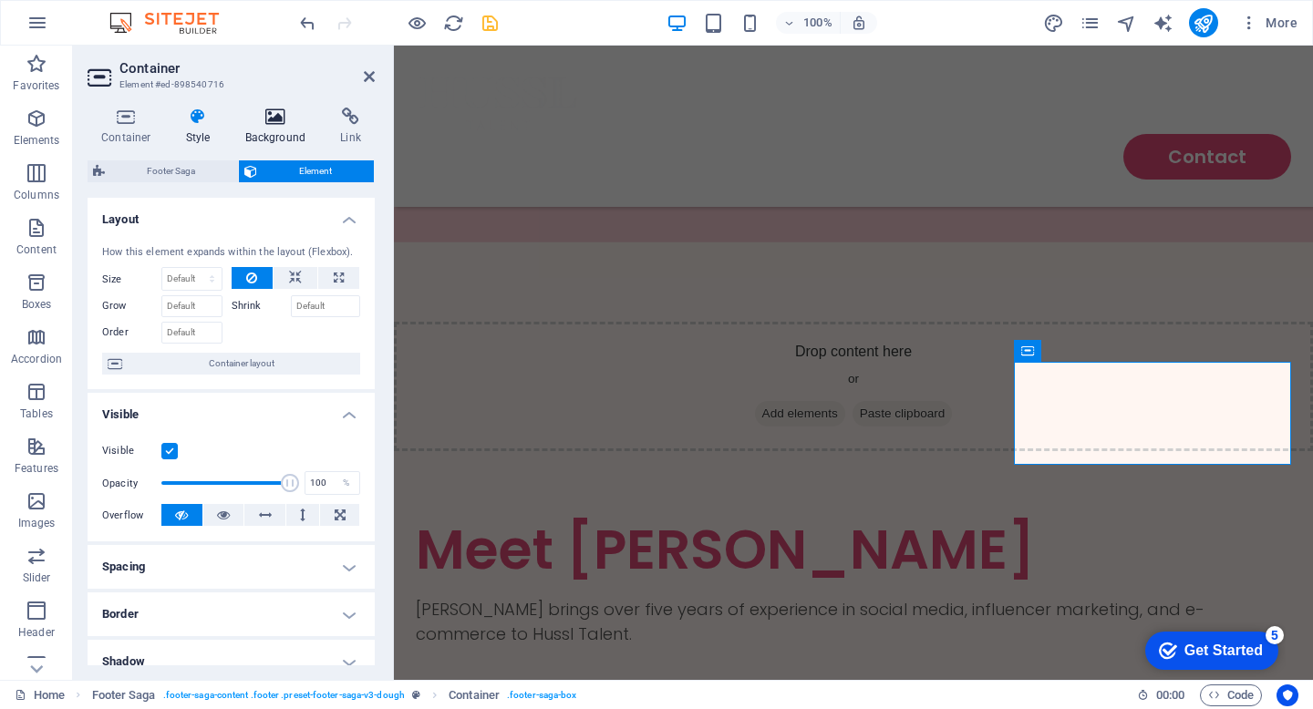
click at [276, 124] on icon at bounding box center [276, 117] width 88 height 18
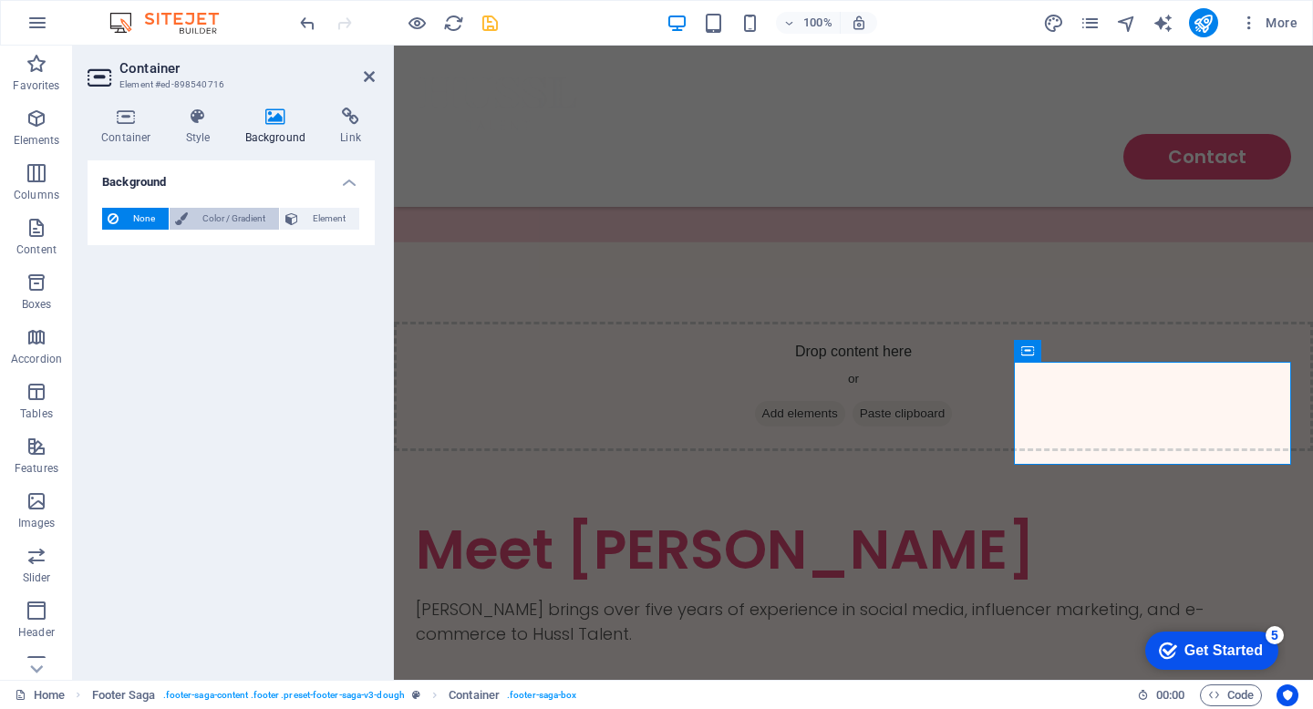
click at [249, 221] on span "Color / Gradient" at bounding box center [233, 219] width 80 height 22
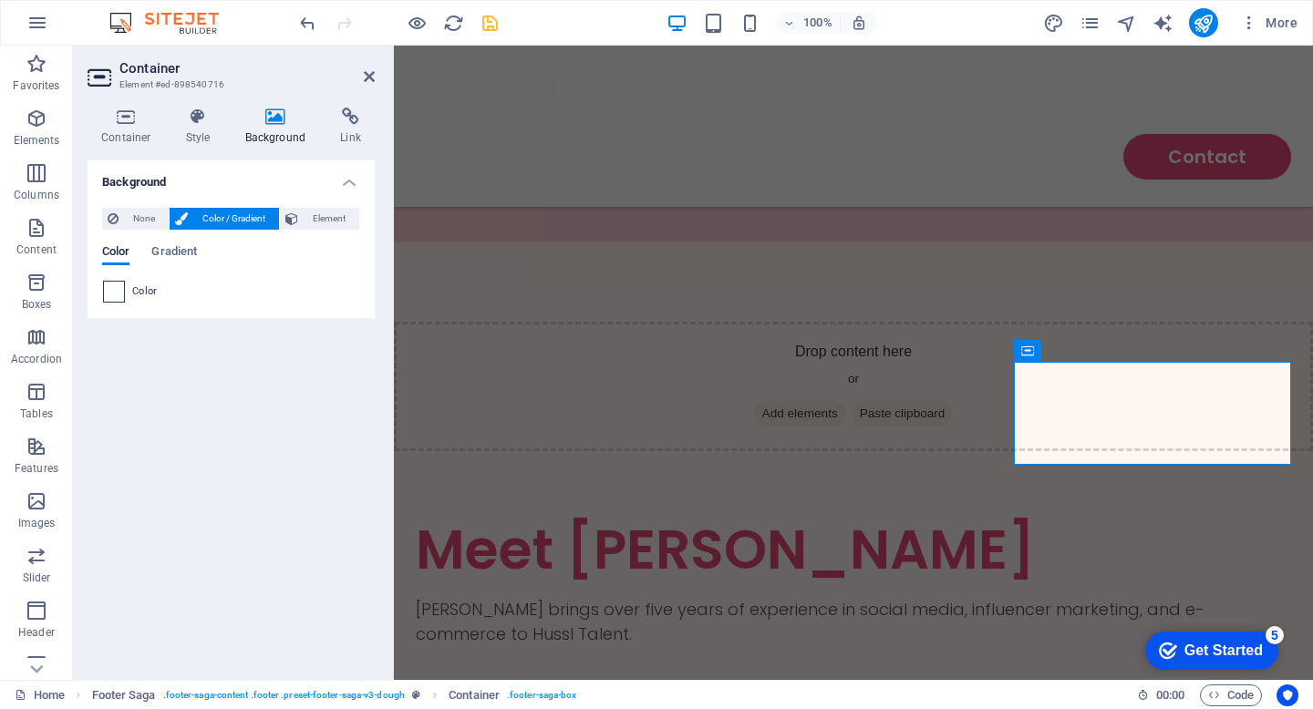
click at [124, 290] on div at bounding box center [114, 292] width 22 height 22
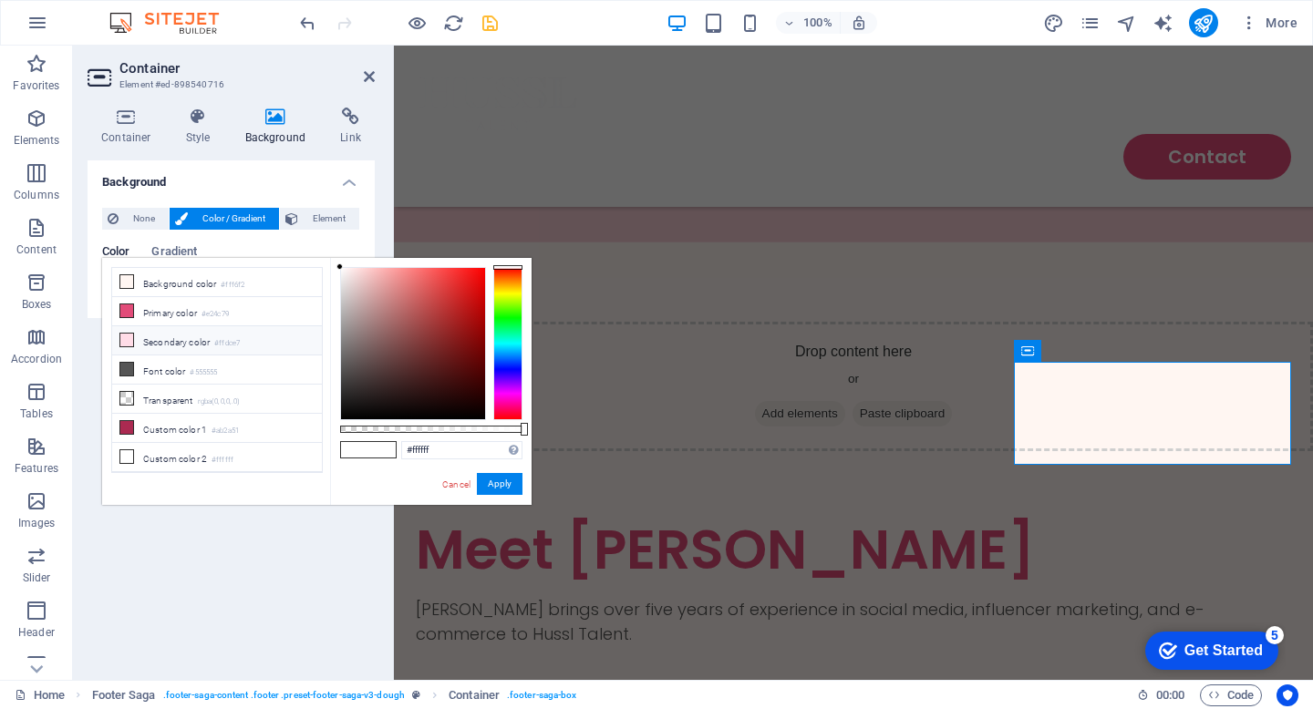
click at [178, 342] on li "Secondary color #ffdce7" at bounding box center [217, 340] width 210 height 29
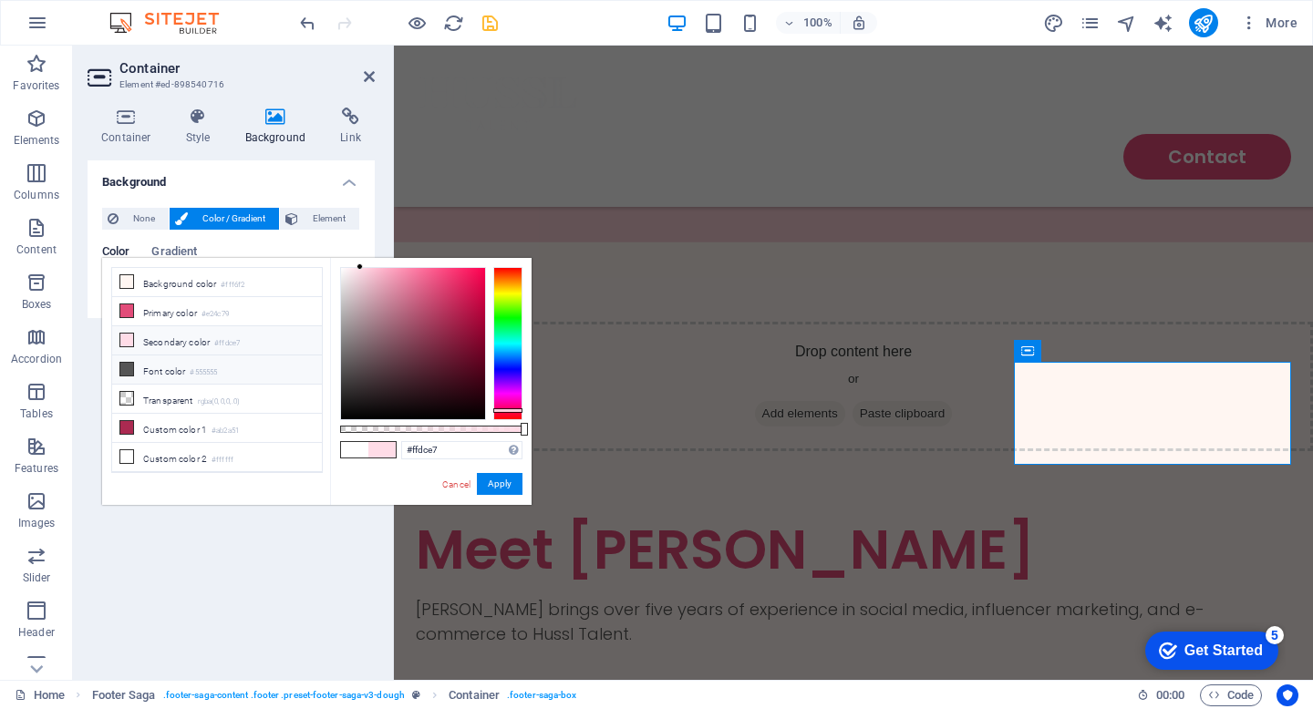
click at [155, 373] on li "Font color #555555" at bounding box center [217, 370] width 210 height 29
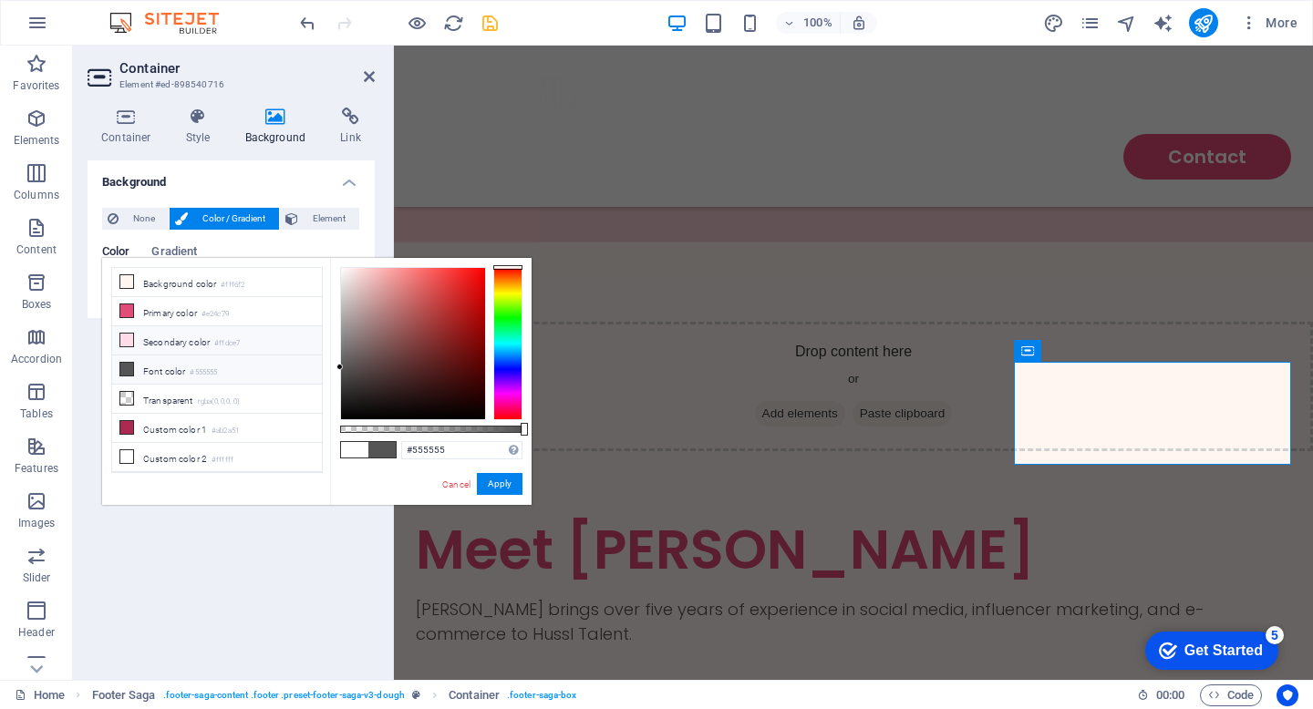
click at [165, 344] on li "Secondary color #ffdce7" at bounding box center [217, 340] width 210 height 29
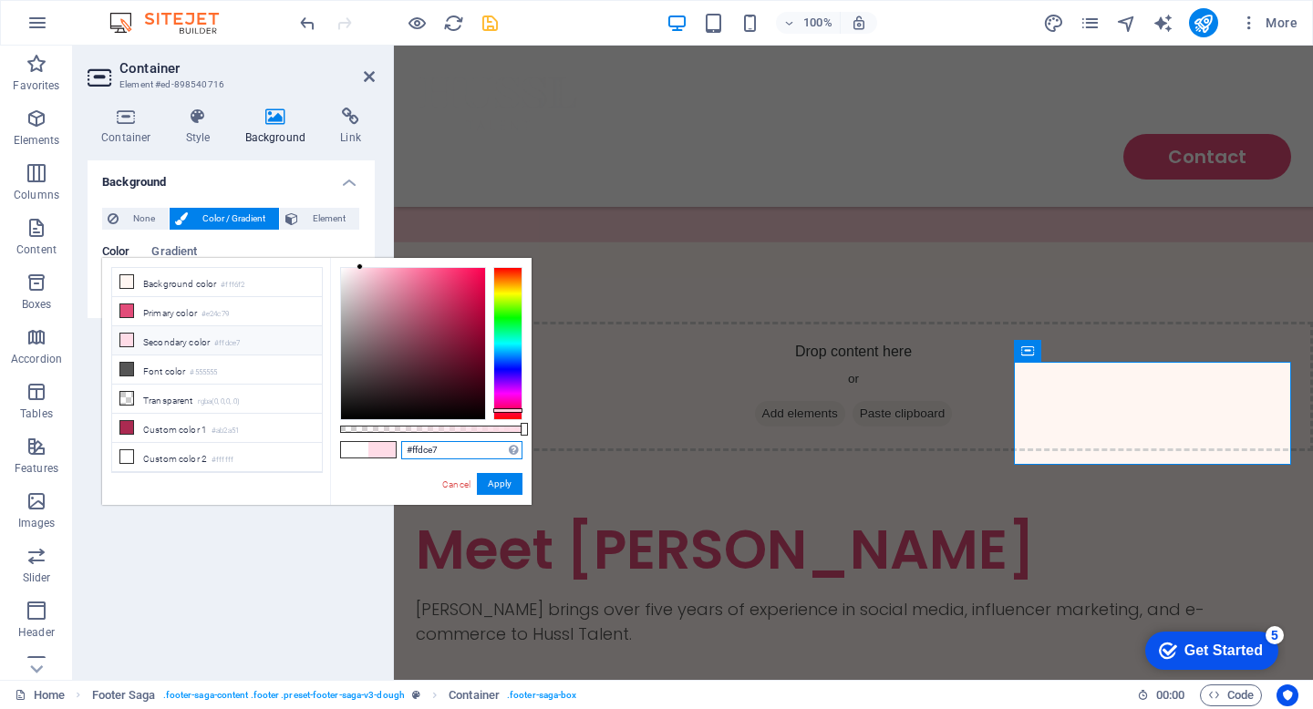
click at [444, 449] on input "#ffdce7" at bounding box center [461, 450] width 121 height 18
type input "#"
paste input "#e8b7c5"
type input "#e8b7c5"
click at [498, 480] on button "Apply" at bounding box center [500, 484] width 46 height 22
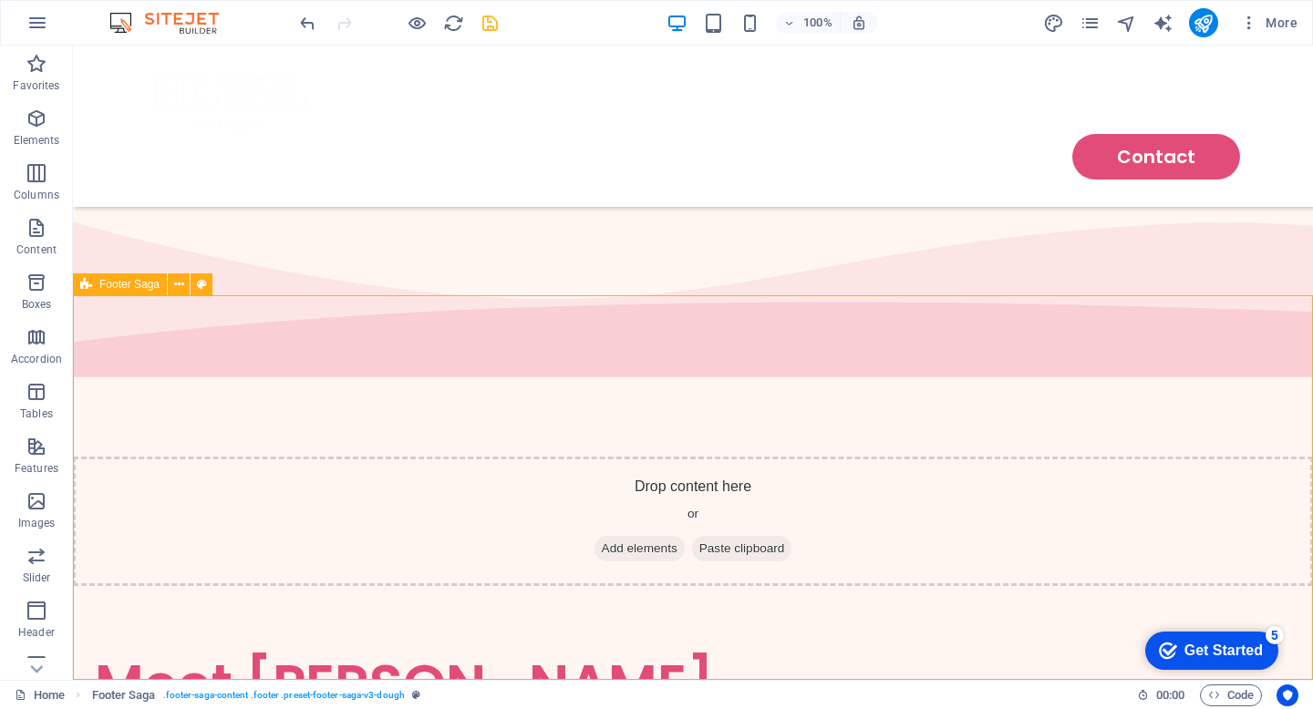
scroll to position [2983, 0]
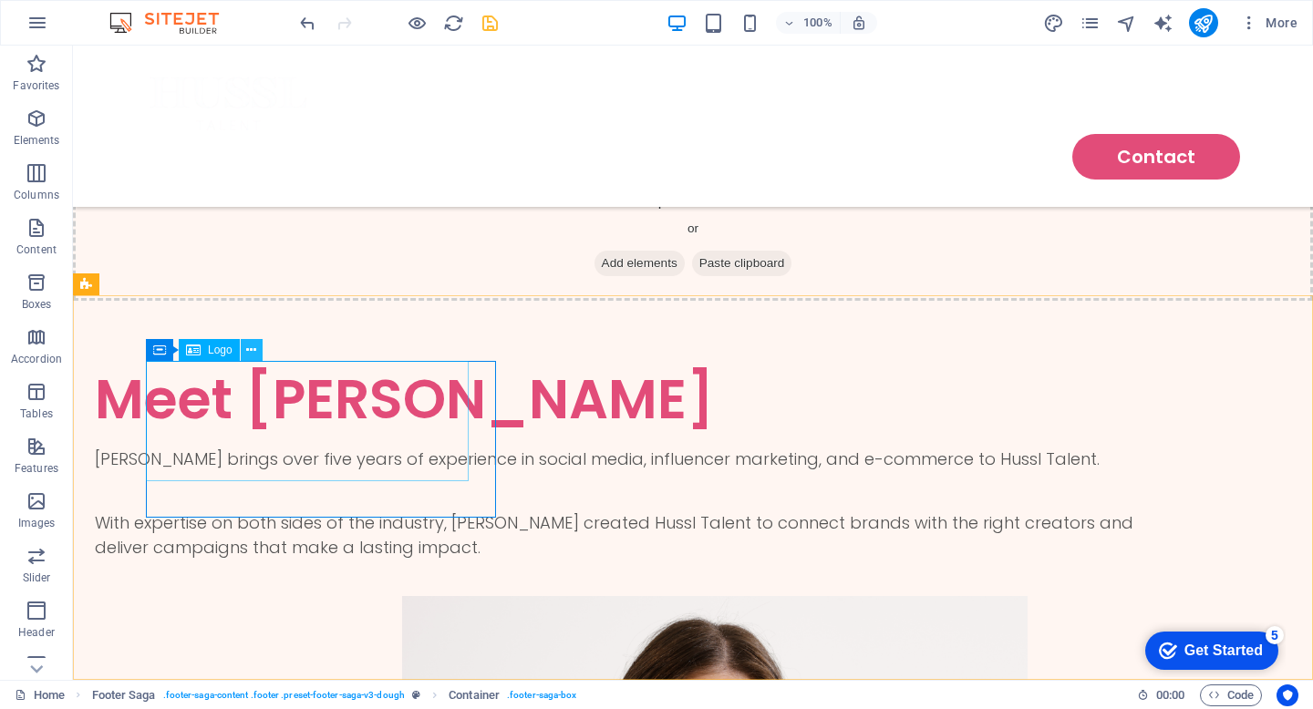
click at [249, 351] on icon at bounding box center [251, 350] width 10 height 19
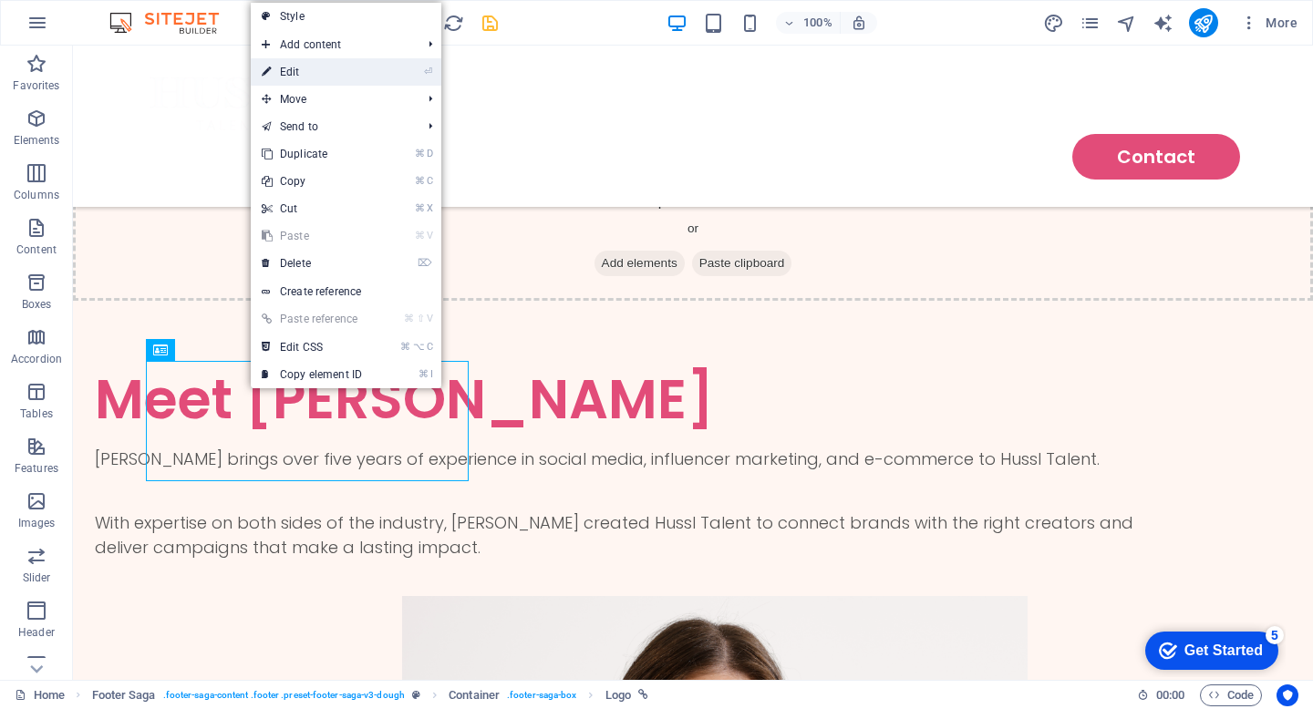
click at [348, 67] on link "⏎ Edit" at bounding box center [312, 71] width 122 height 27
select select "px"
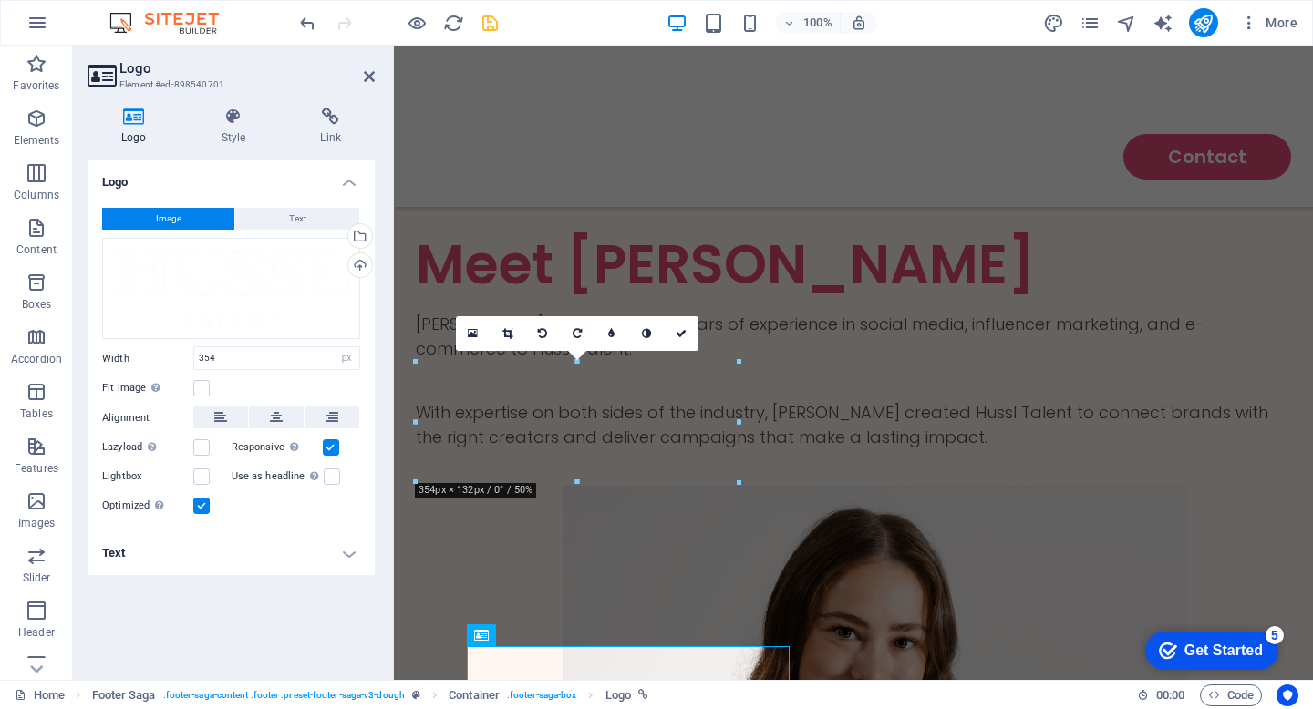
scroll to position [2698, 0]
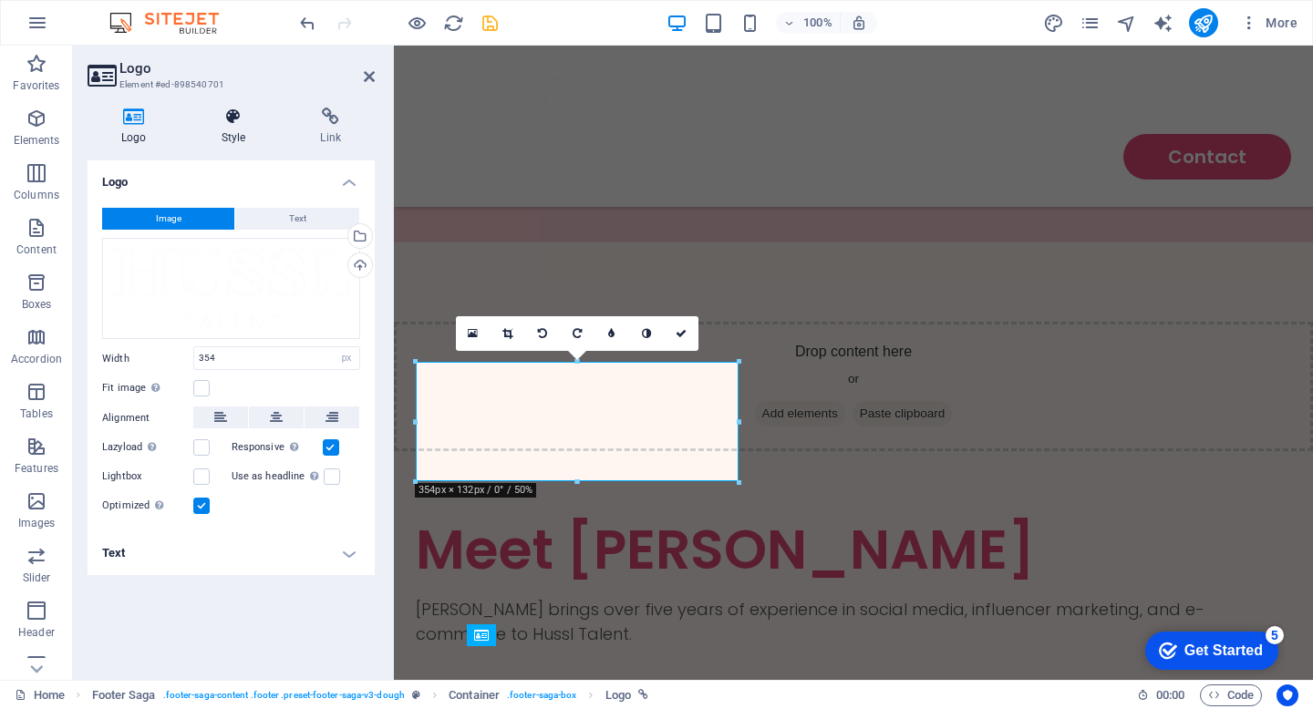
click at [236, 118] on icon at bounding box center [234, 117] width 92 height 18
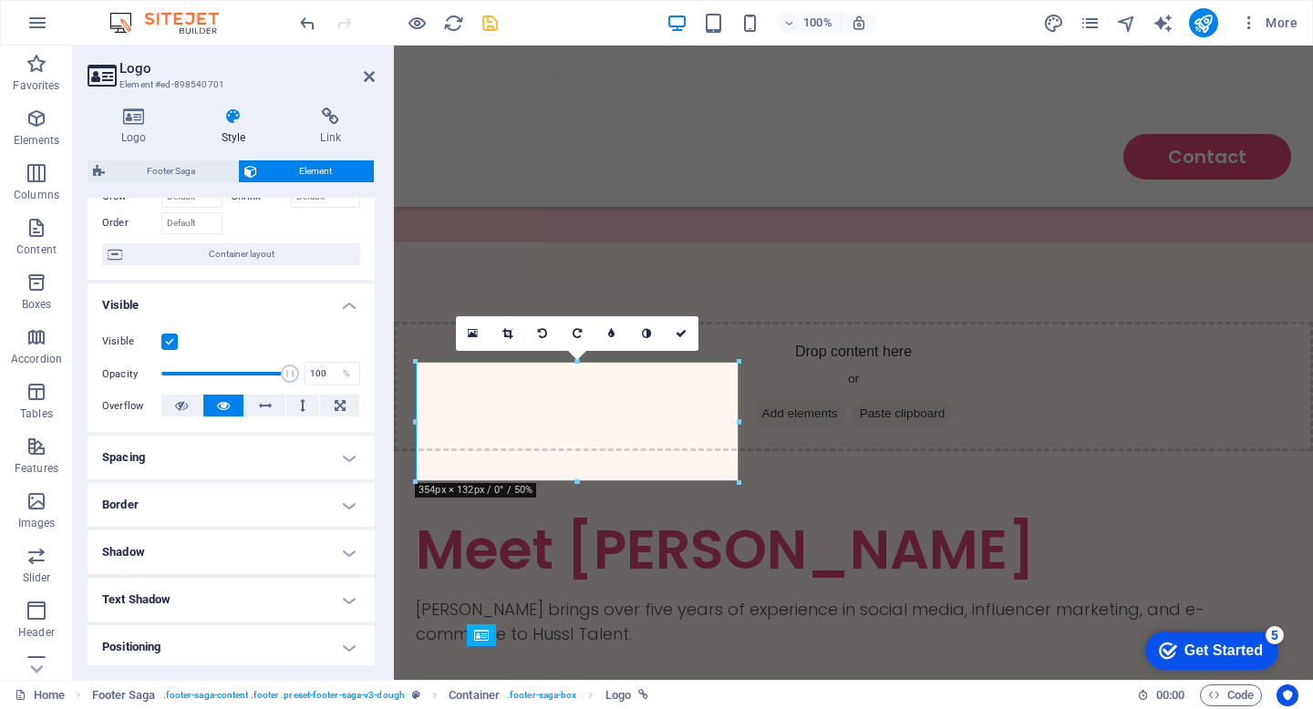
scroll to position [0, 0]
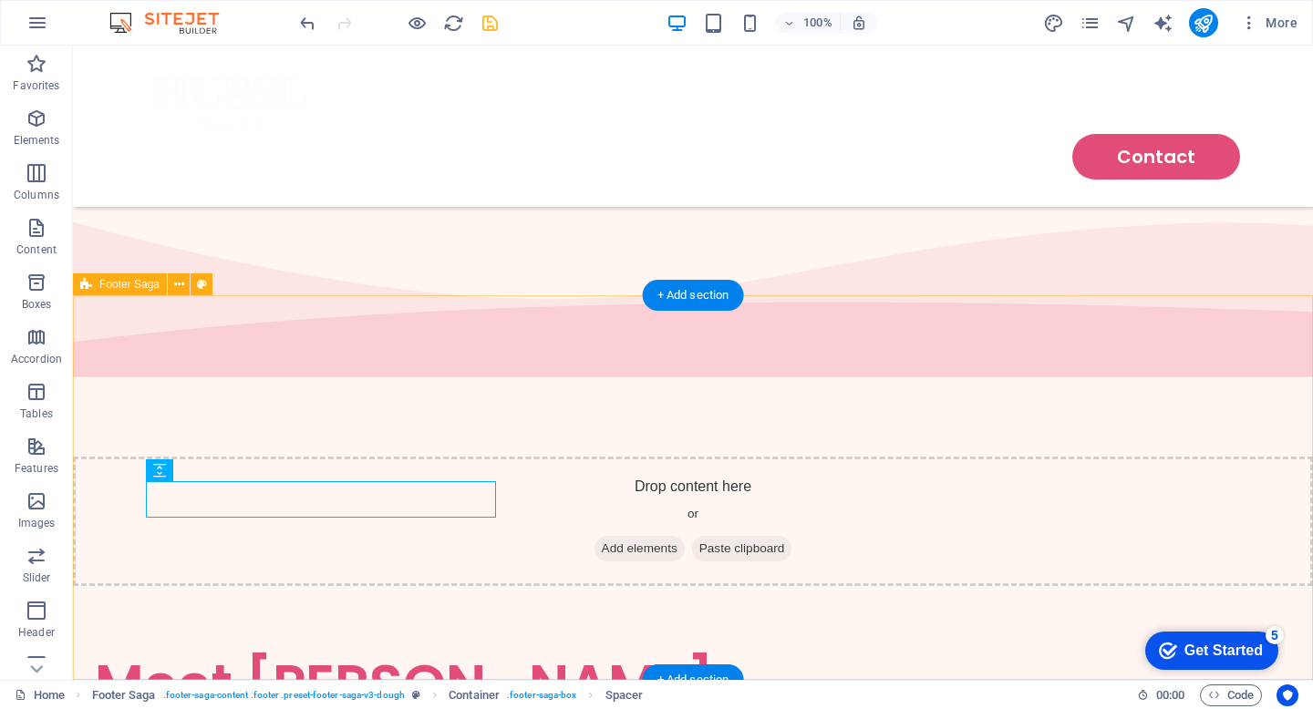
scroll to position [2983, 0]
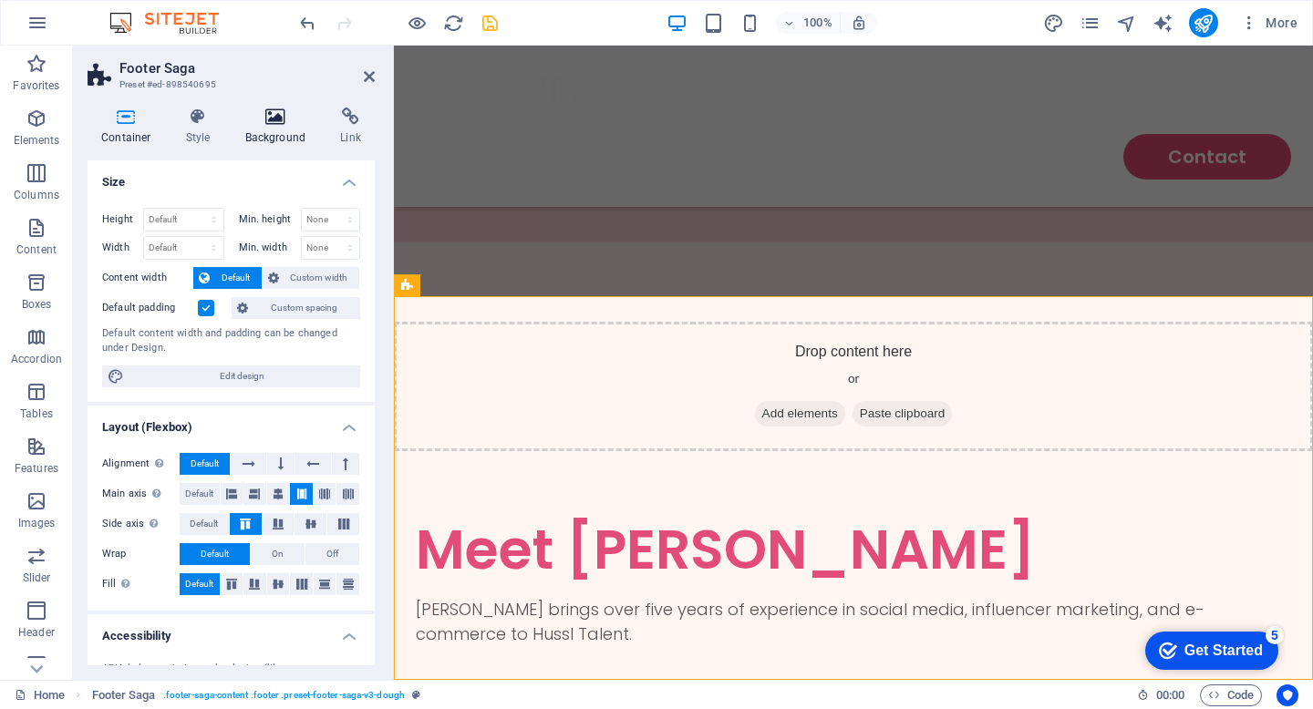
click at [265, 134] on h4 "Background" at bounding box center [280, 127] width 96 height 38
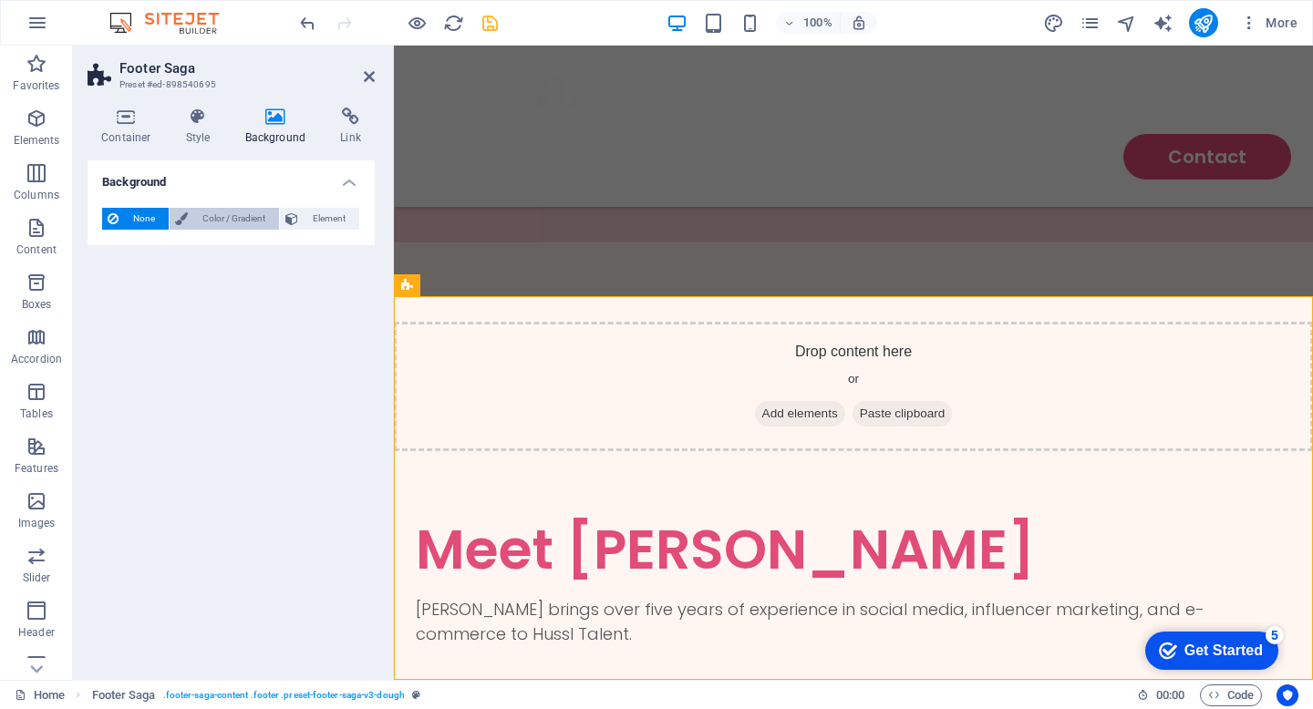
click at [248, 225] on span "Color / Gradient" at bounding box center [233, 219] width 80 height 22
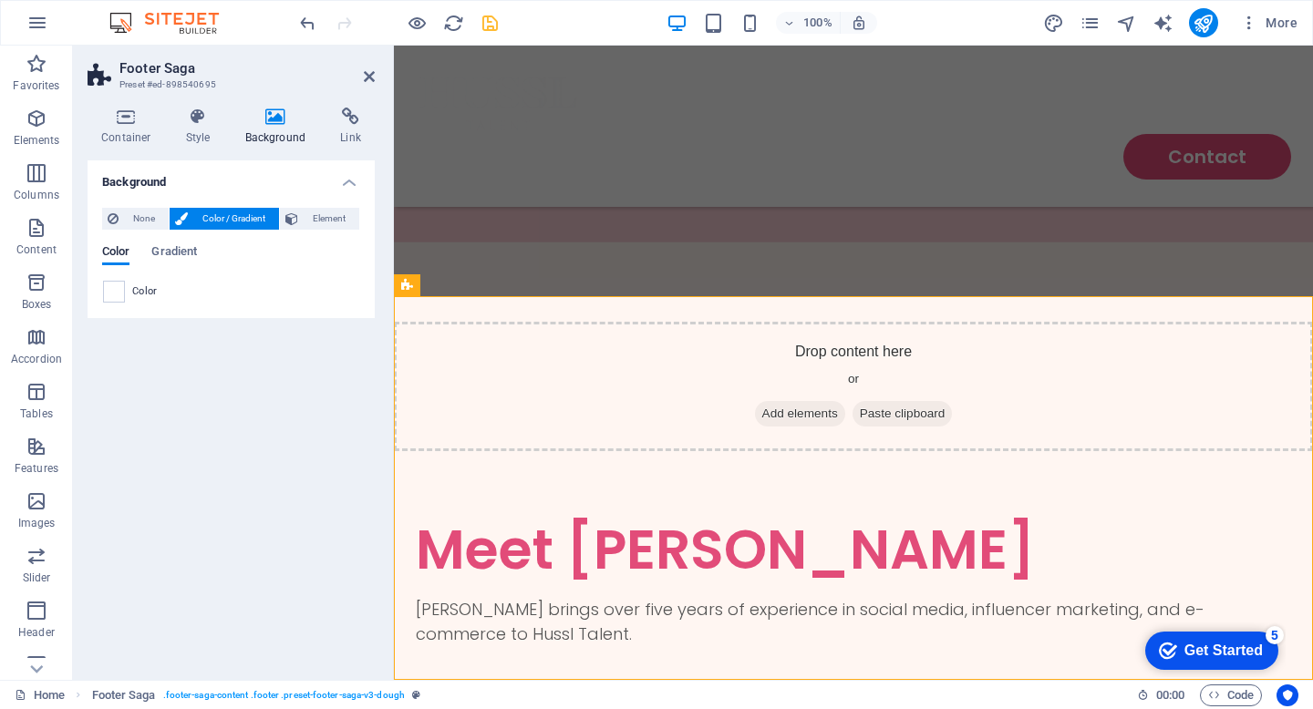
click at [148, 294] on span "Color" at bounding box center [145, 291] width 26 height 15
click at [140, 284] on span "Color" at bounding box center [145, 291] width 26 height 15
click at [113, 289] on span at bounding box center [114, 292] width 20 height 20
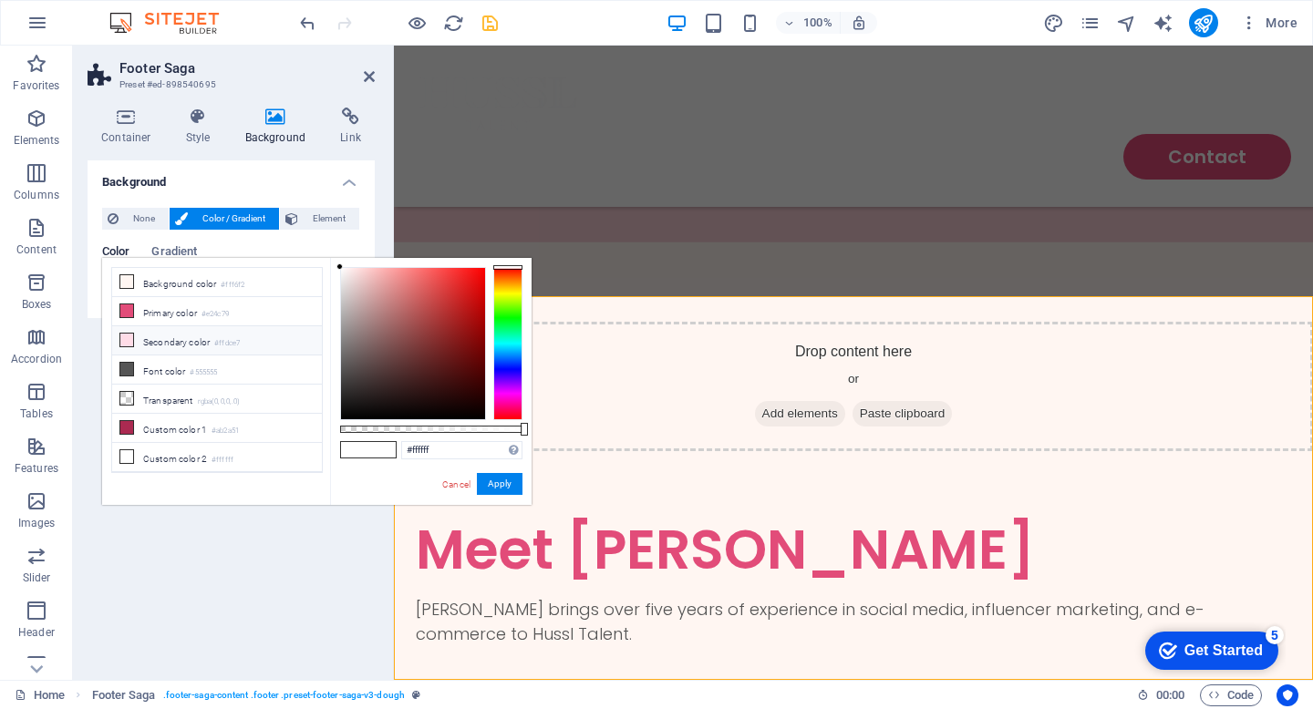
click at [196, 336] on li "Secondary color #ffdce7" at bounding box center [217, 340] width 210 height 29
type input "#ffdce7"
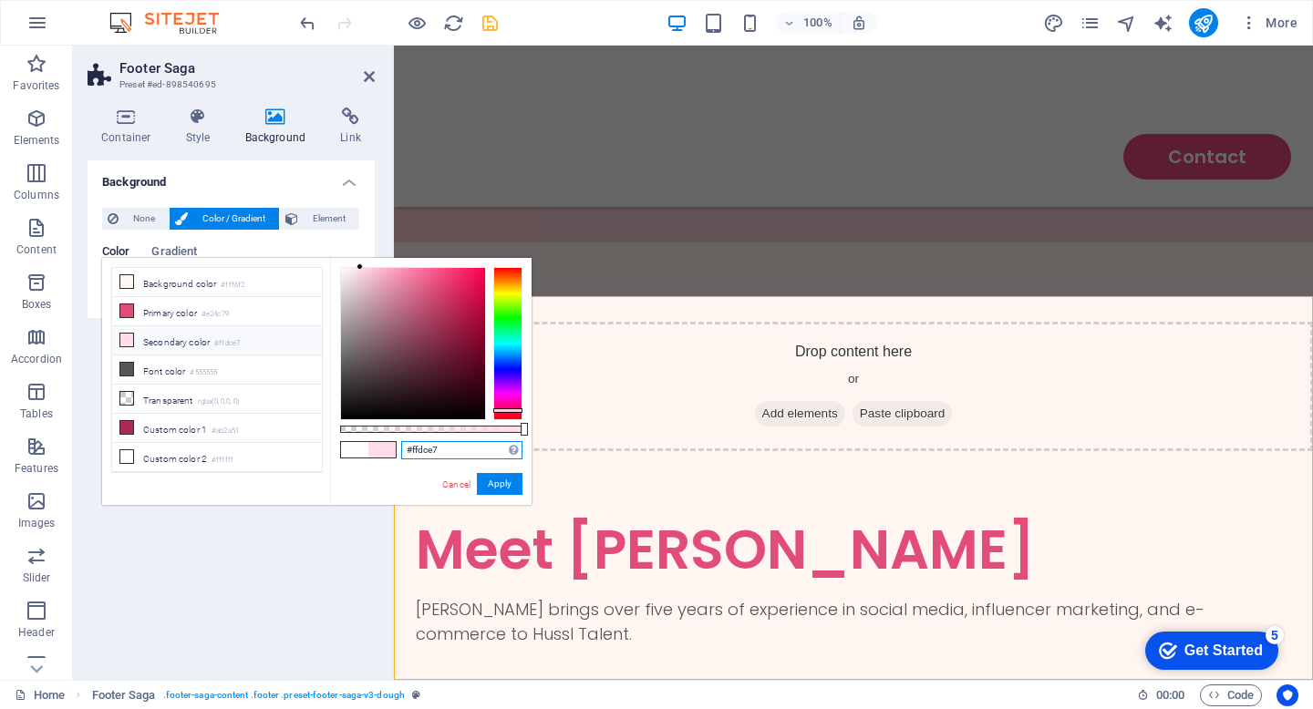
drag, startPoint x: 462, startPoint y: 448, endPoint x: 359, endPoint y: 439, distance: 103.4
click at [359, 439] on div "#ffdce7 Supported formats #0852ed rgb(8, 82, 237) rgba(8, 82, 237, 90%) hsv(221…" at bounding box center [431, 514] width 202 height 512
paste input "#e8b7c5"
type input "#e8b7c5"
click at [508, 491] on button "Apply" at bounding box center [500, 484] width 46 height 22
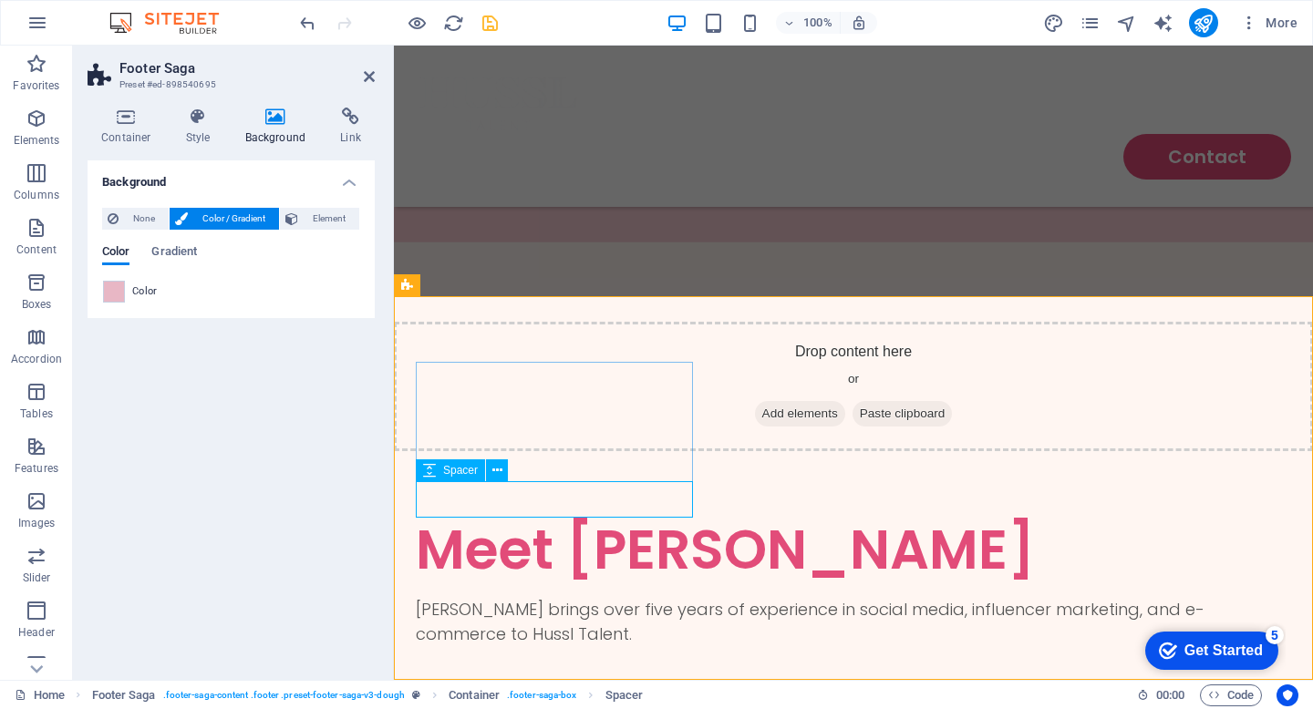
select select "px"
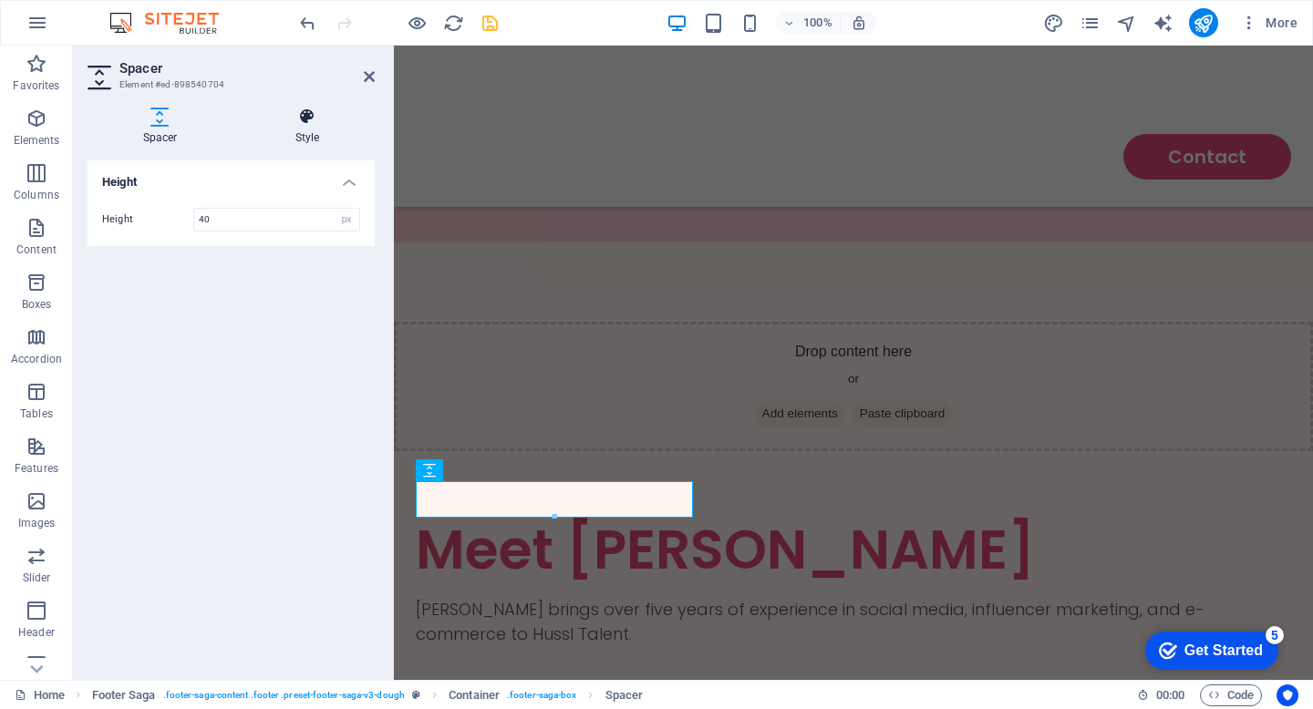
click at [305, 130] on h4 "Style" at bounding box center [307, 127] width 135 height 38
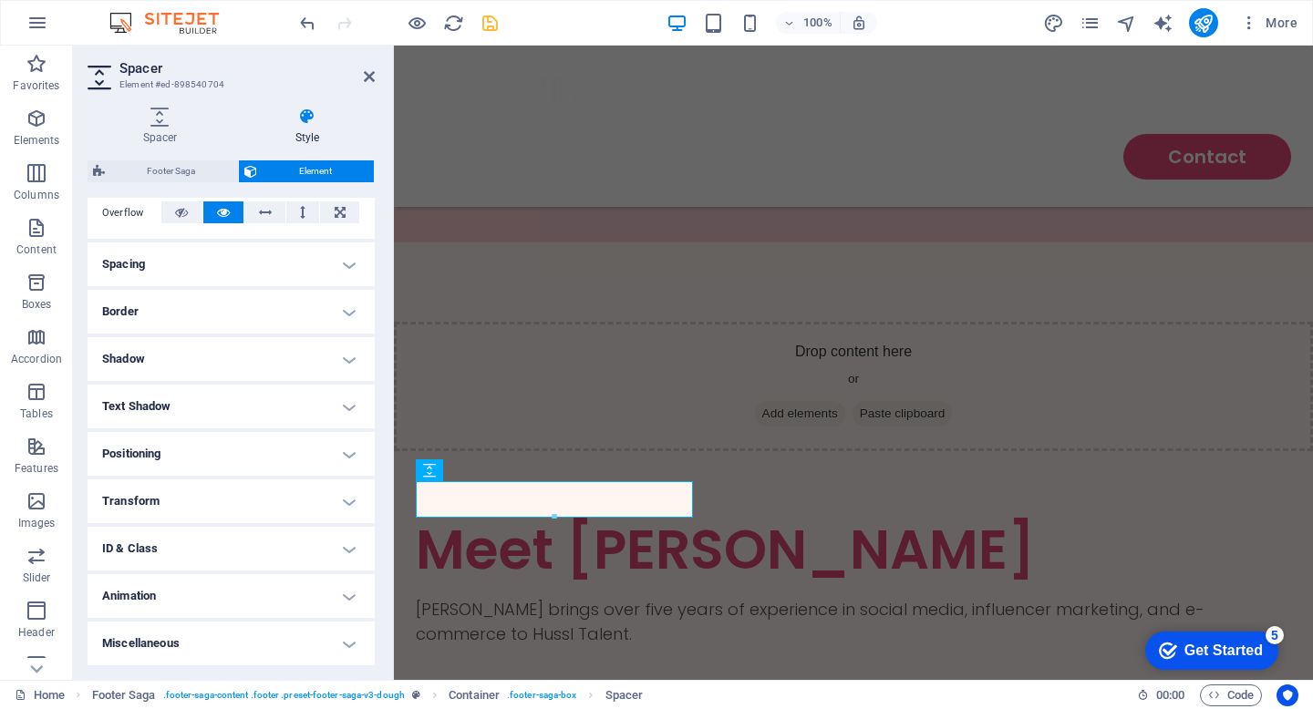
scroll to position [0, 0]
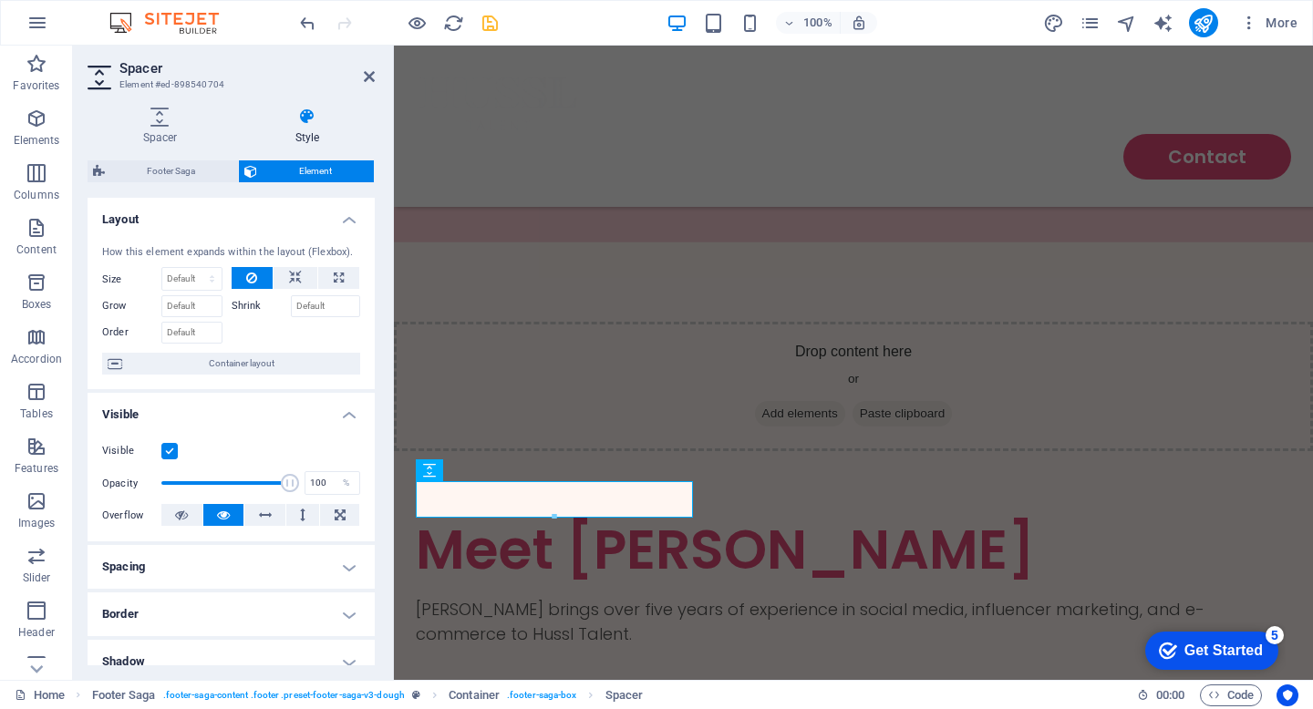
click at [306, 128] on h4 "Style" at bounding box center [307, 127] width 135 height 38
click at [170, 450] on label at bounding box center [169, 451] width 16 height 16
click at [0, 0] on input "Visible" at bounding box center [0, 0] width 0 height 0
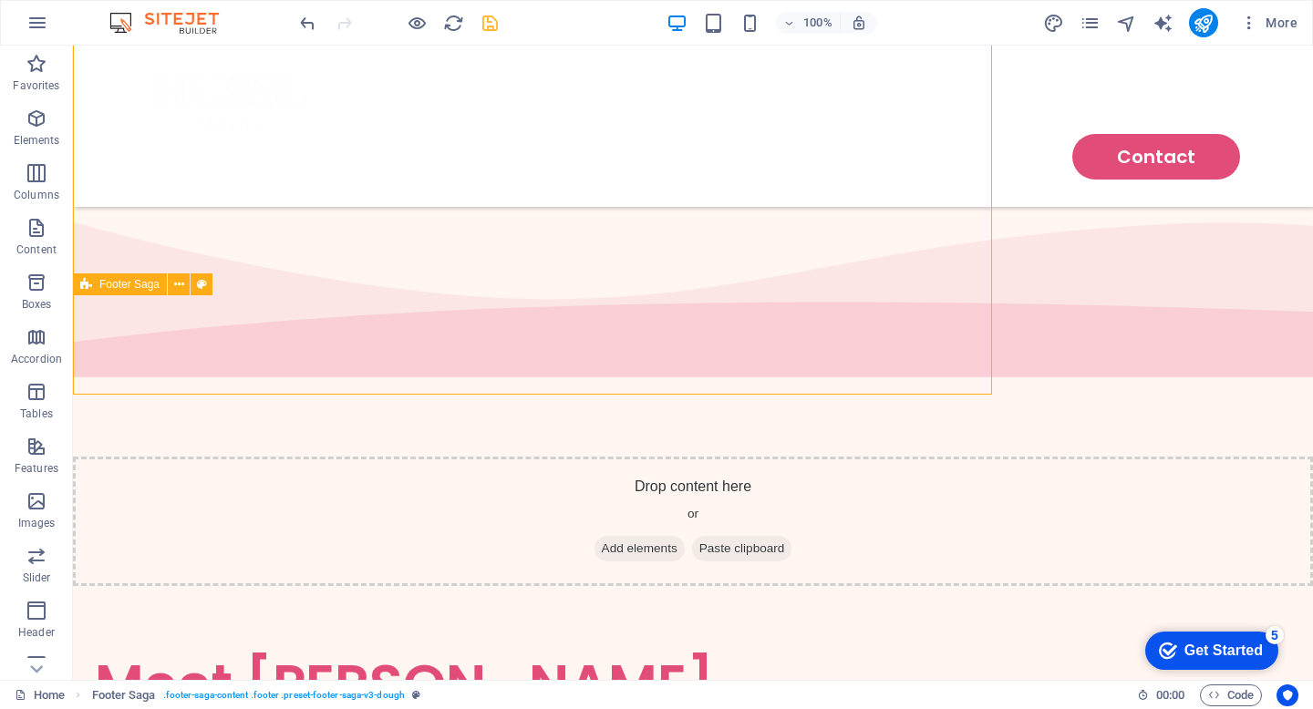
scroll to position [2983, 0]
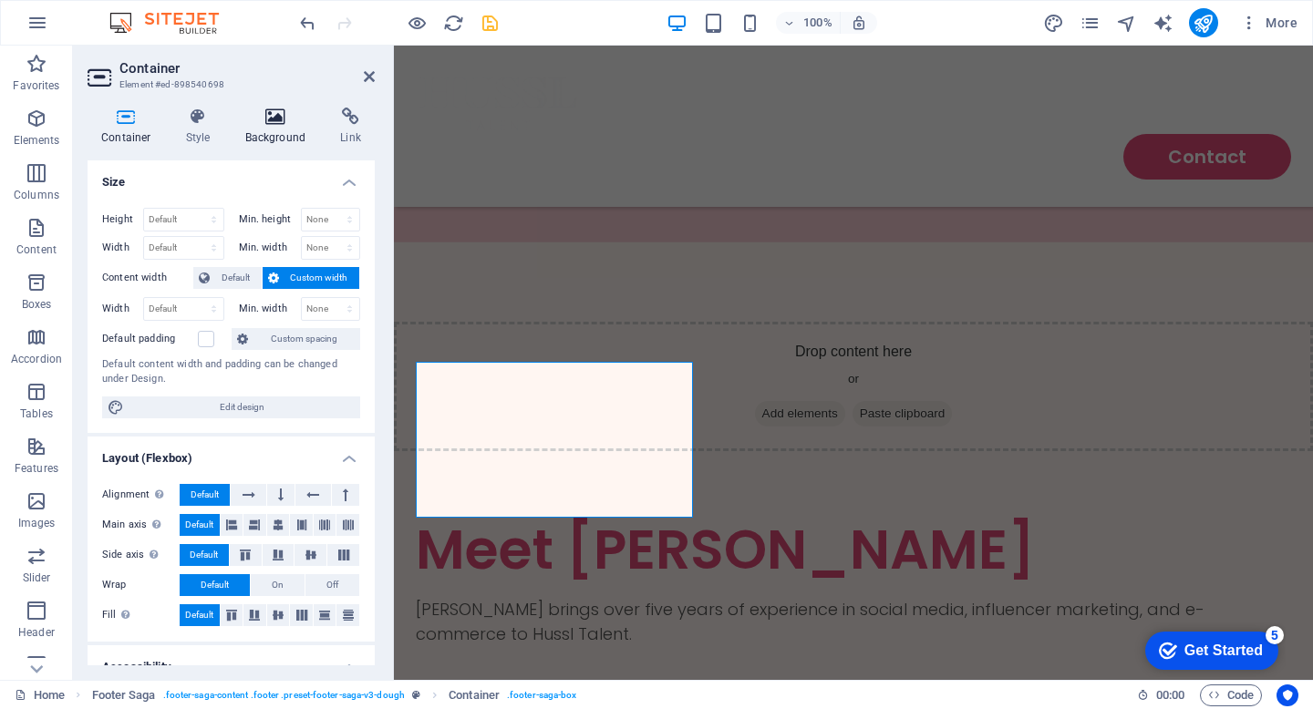
click at [280, 128] on h4 "Background" at bounding box center [280, 127] width 96 height 38
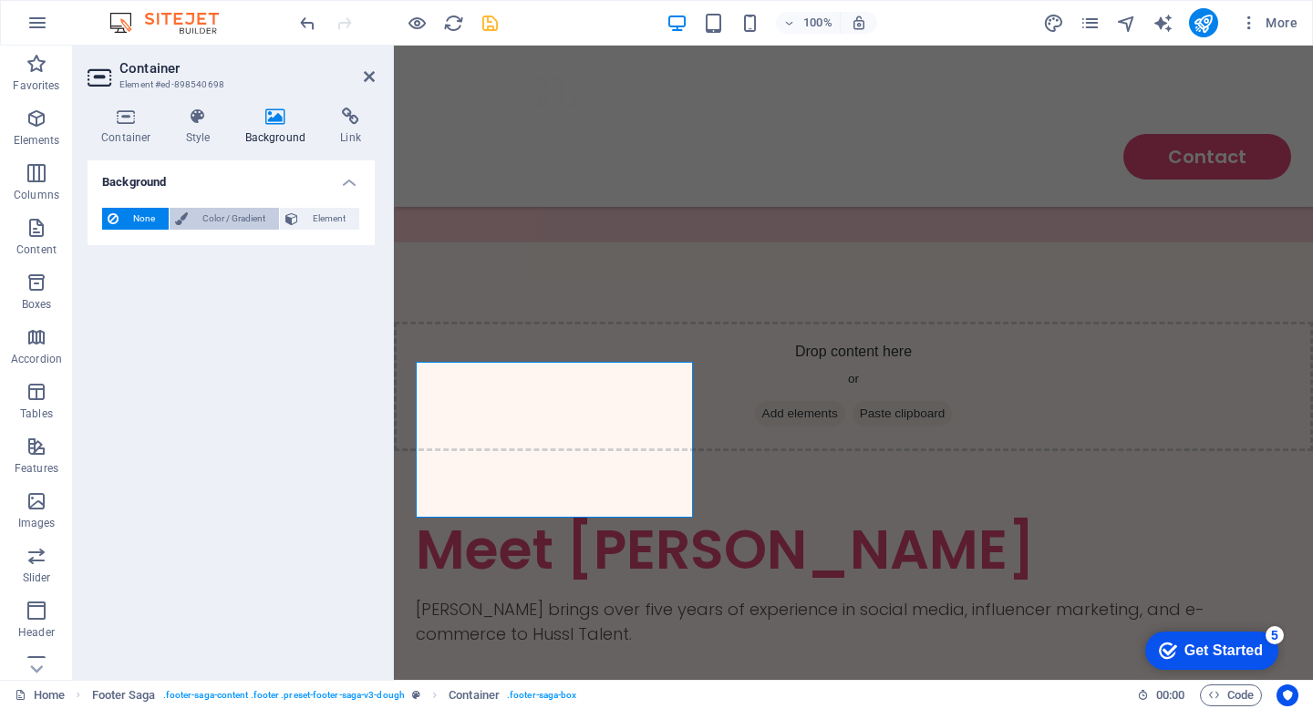
click at [213, 226] on span "Color / Gradient" at bounding box center [233, 219] width 80 height 22
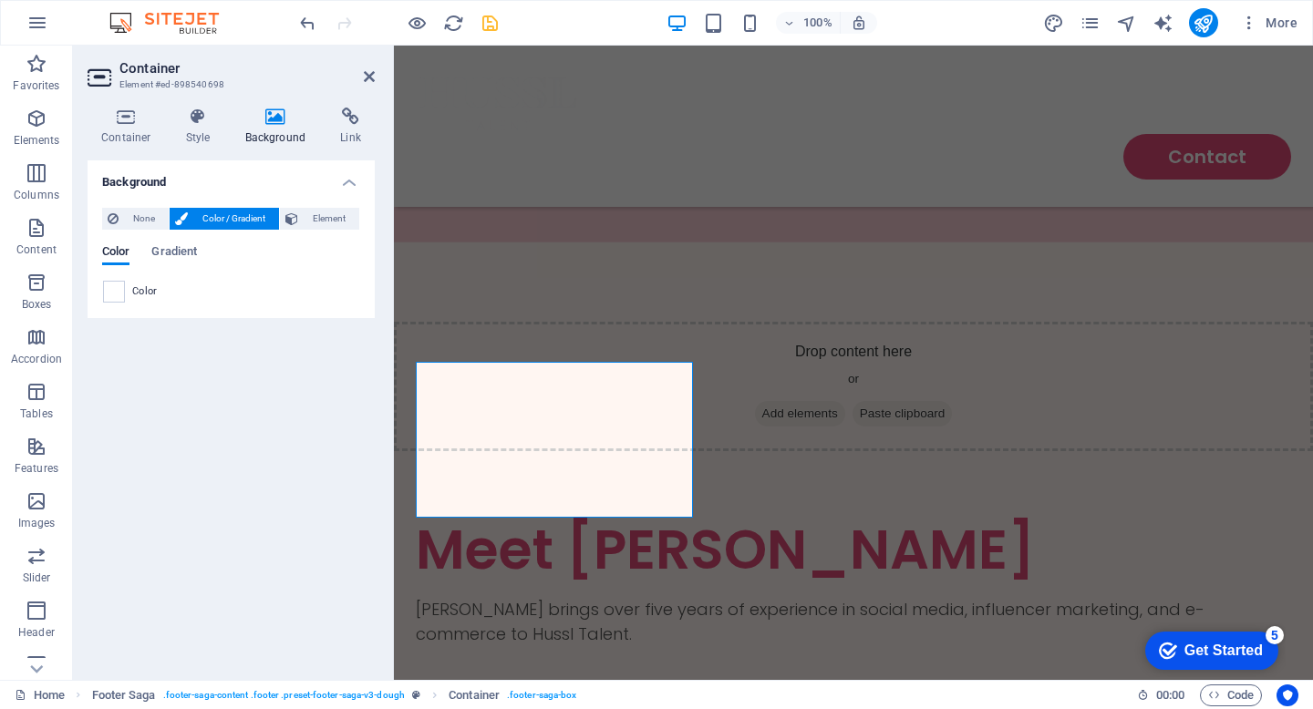
click at [144, 293] on span "Color" at bounding box center [145, 291] width 26 height 15
click at [118, 284] on span at bounding box center [114, 292] width 20 height 20
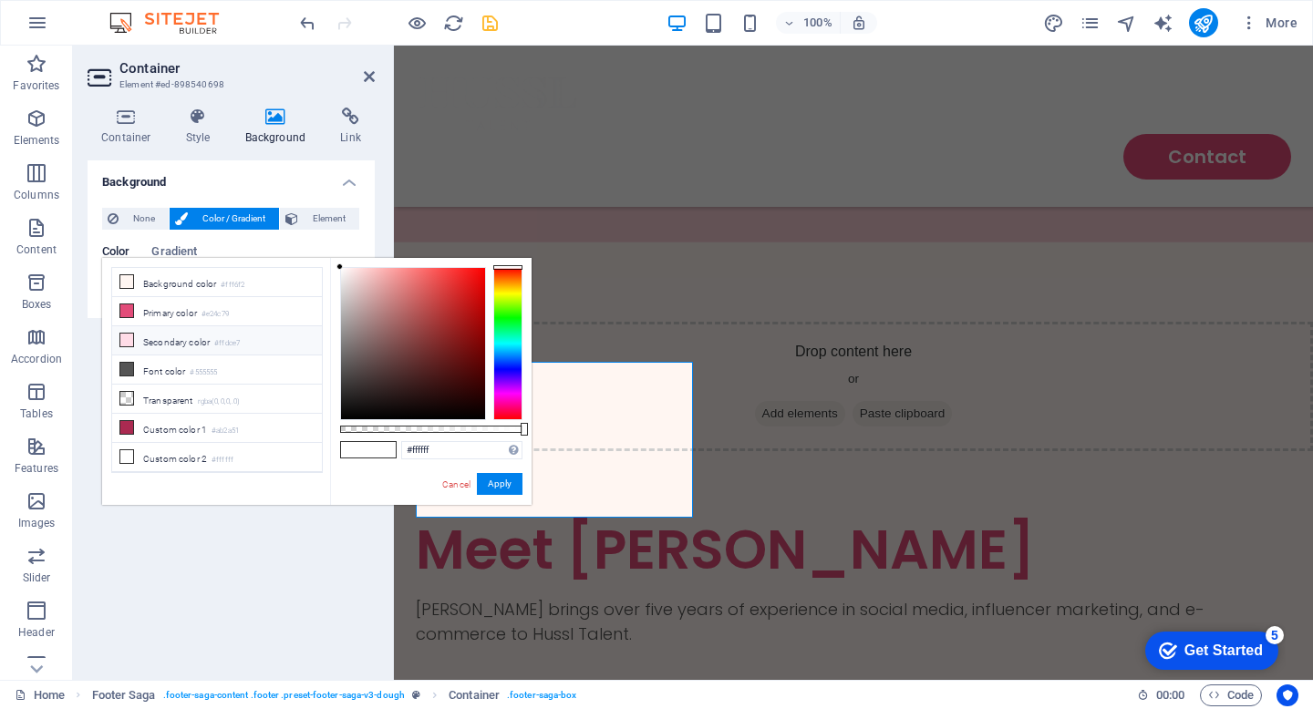
click at [168, 337] on li "Secondary color #ffdce7" at bounding box center [217, 340] width 210 height 29
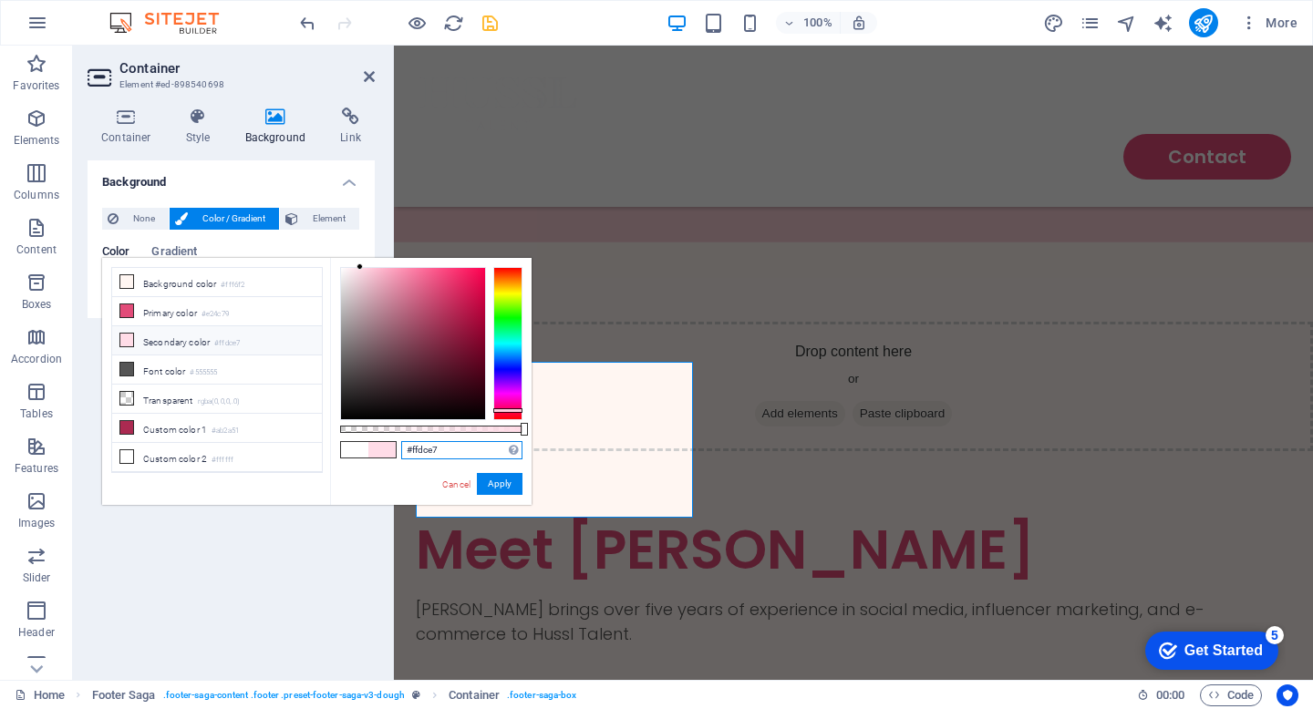
click at [470, 451] on input "#ffdce7" at bounding box center [461, 450] width 121 height 18
type input "#"
paste input "#e8b7c5"
type input "#e8b7c5"
click at [511, 483] on button "Apply" at bounding box center [500, 484] width 46 height 22
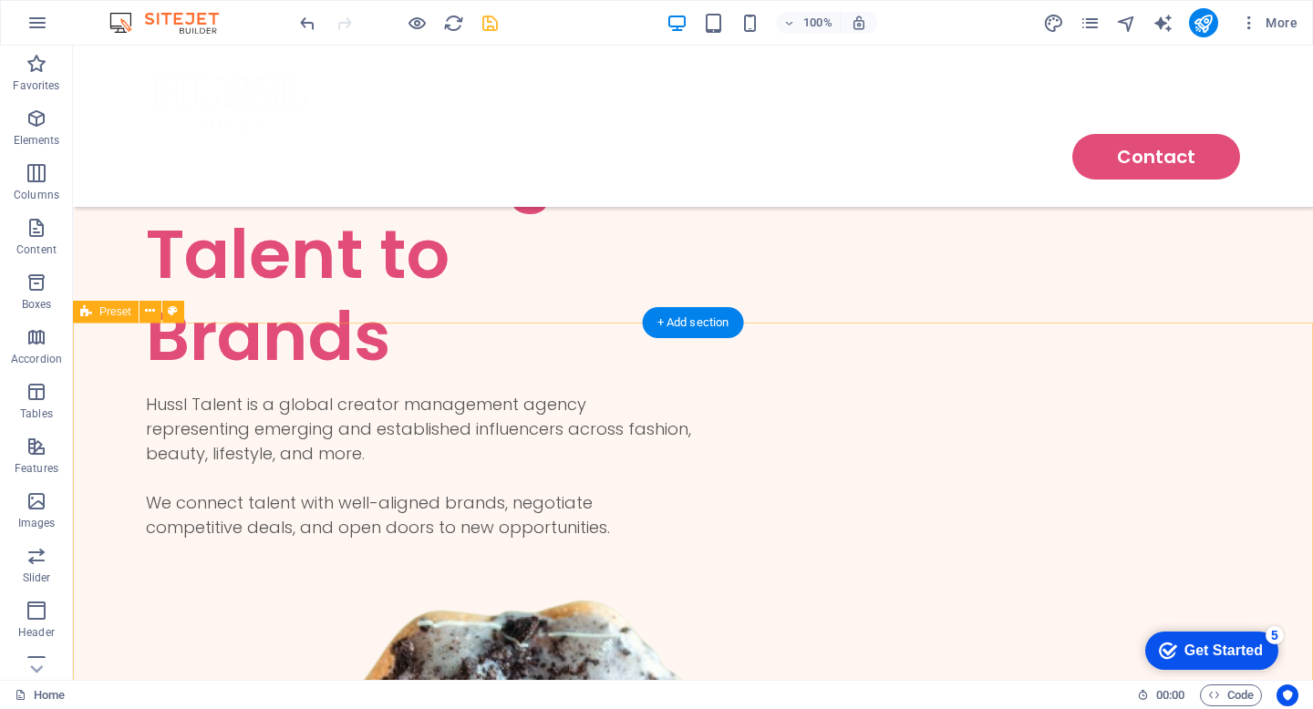
scroll to position [0, 0]
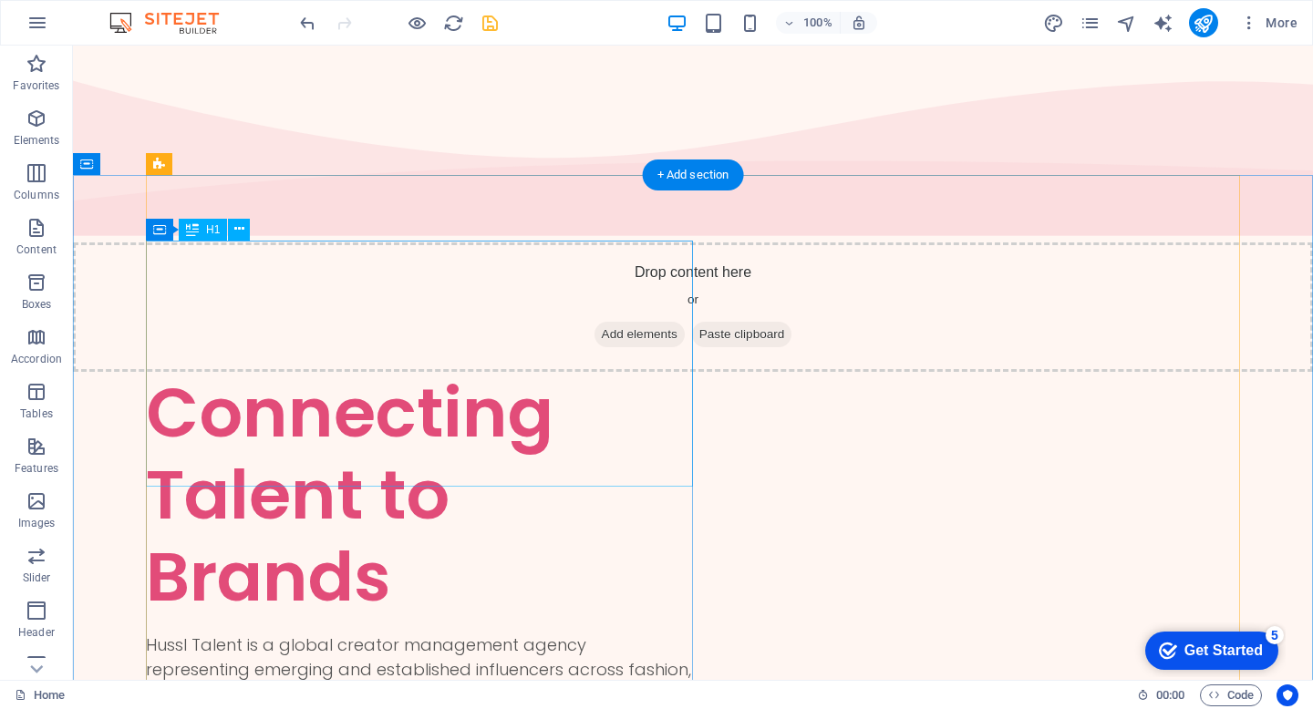
click at [384, 372] on div "Connecting Talent to Brands" at bounding box center [419, 495] width 547 height 246
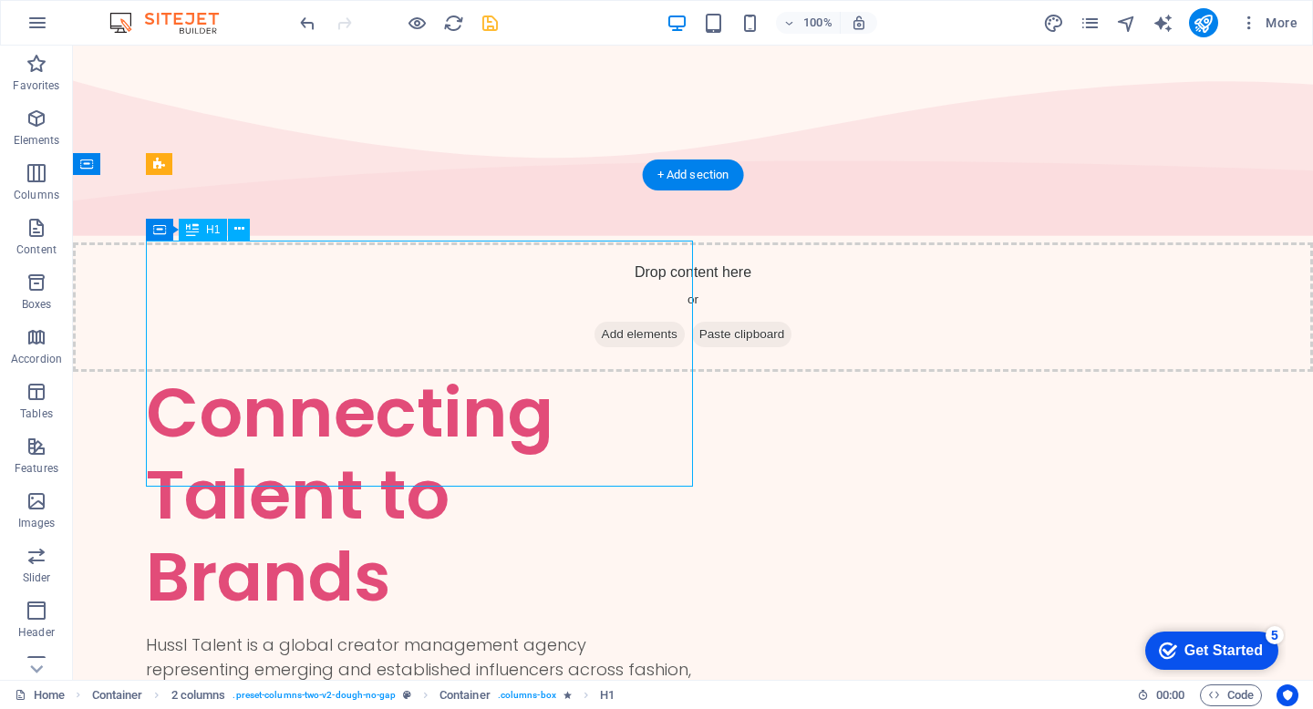
click at [299, 372] on div "Connecting Talent to Brands" at bounding box center [419, 495] width 547 height 246
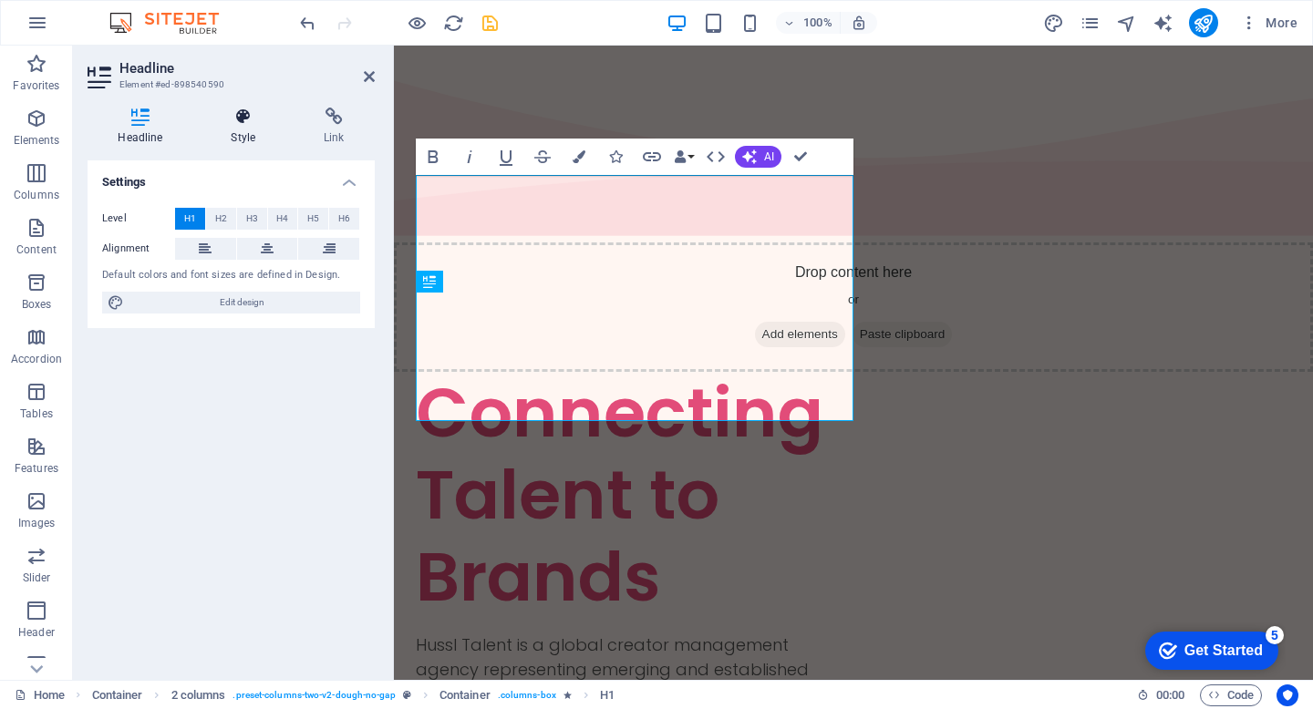
click at [243, 129] on h4 "Style" at bounding box center [247, 127] width 93 height 38
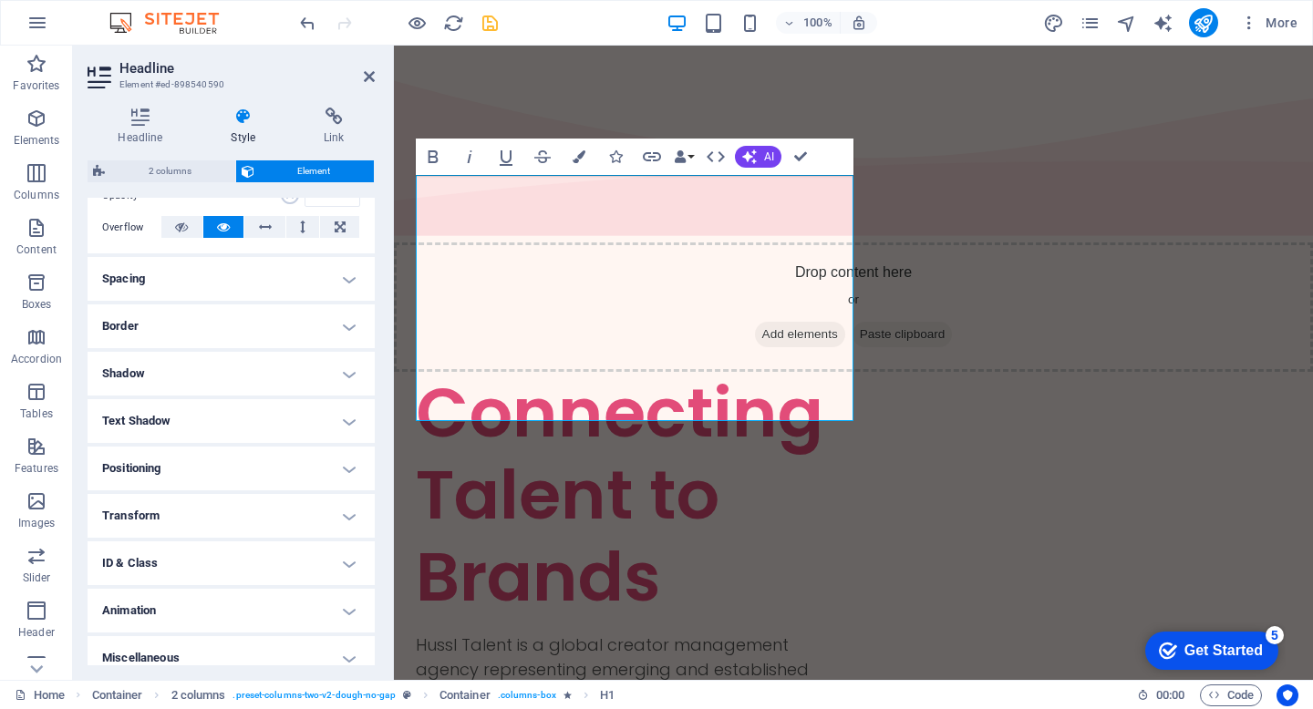
scroll to position [303, 0]
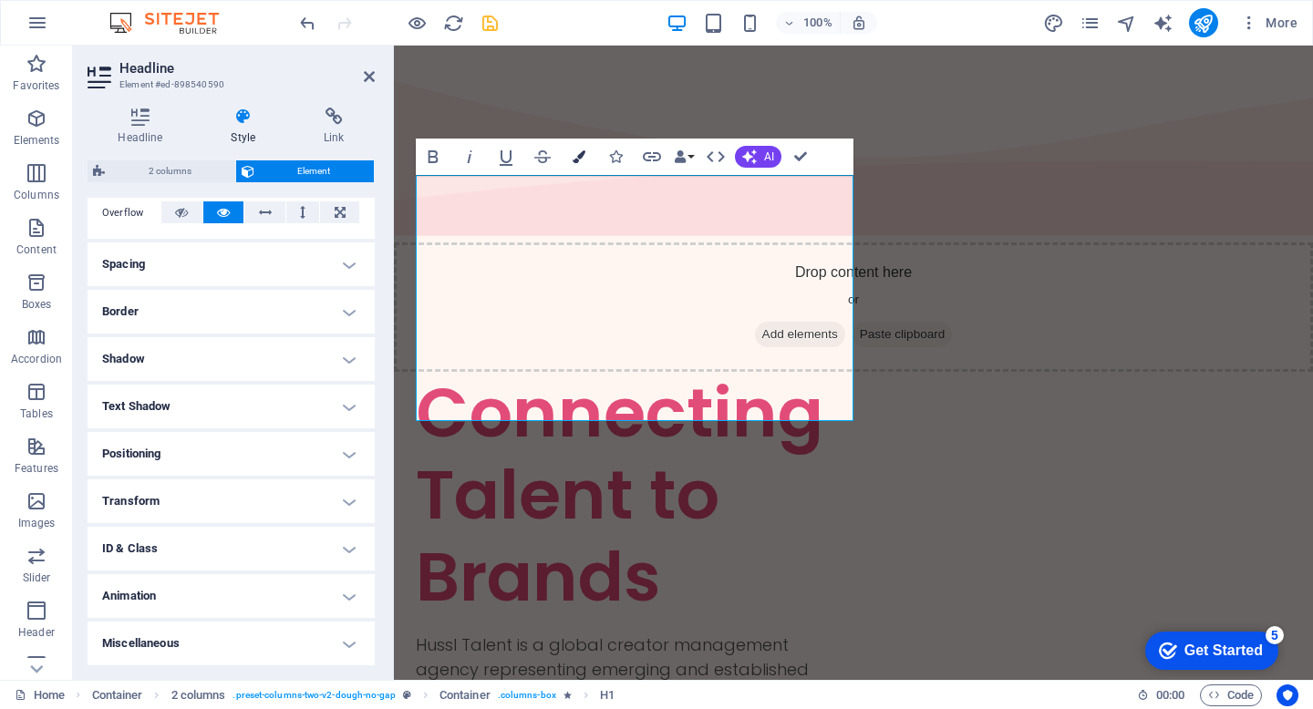
click at [576, 165] on button "Colors" at bounding box center [579, 157] width 35 height 36
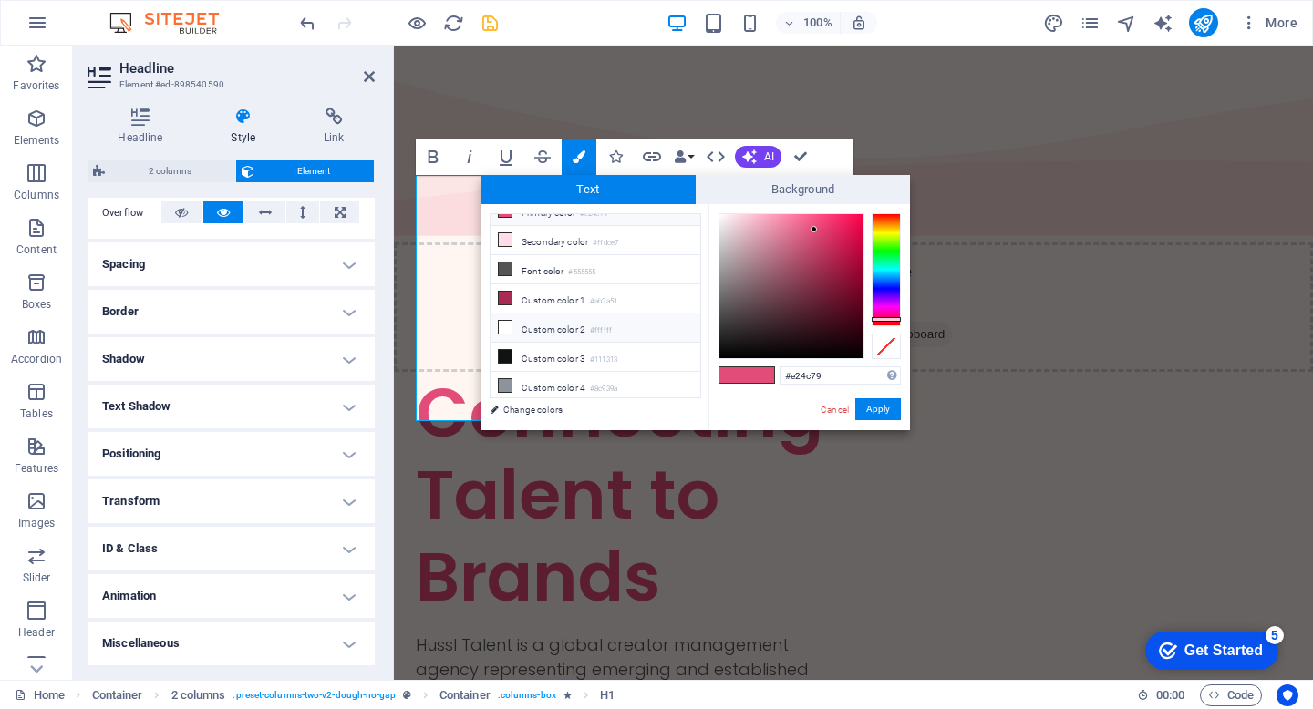
scroll to position [0, 0]
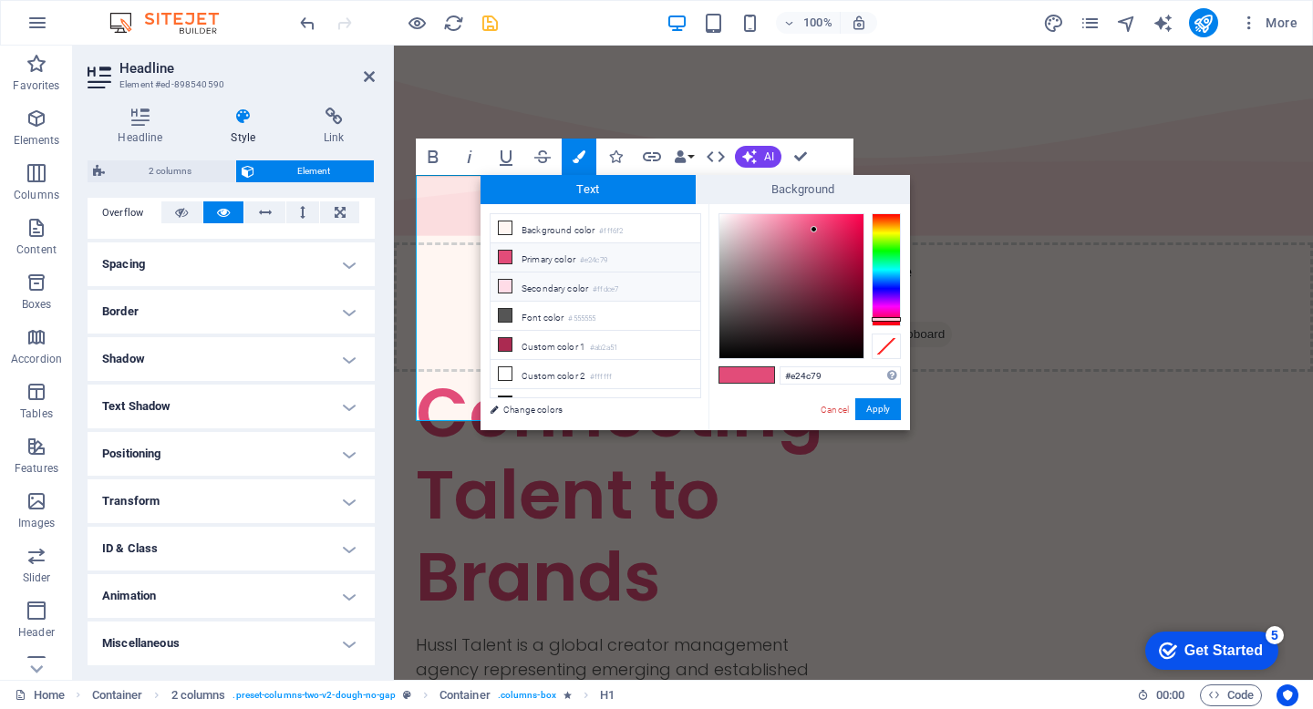
click at [557, 291] on li "Secondary color #ffdce7" at bounding box center [596, 287] width 210 height 29
type input "#ffdce7"
click at [524, 408] on link "Change colors" at bounding box center [587, 409] width 212 height 23
select select "px"
select select "300"
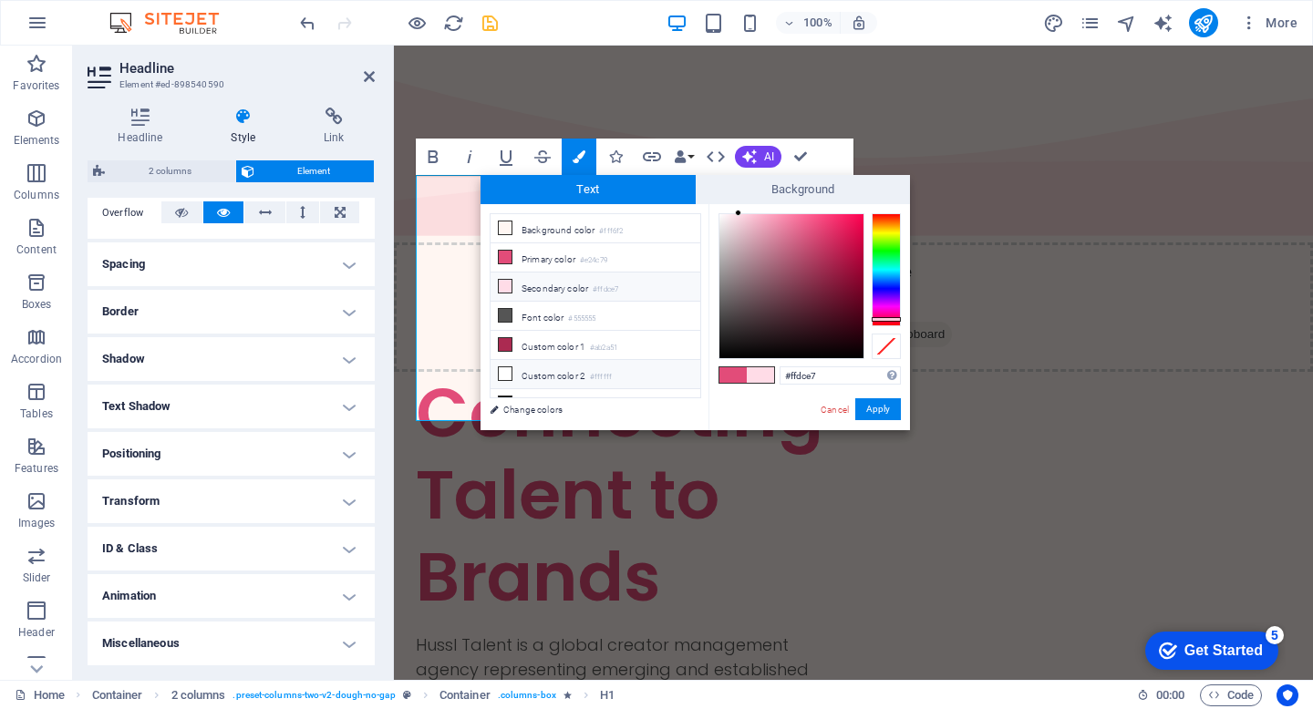
select select "px"
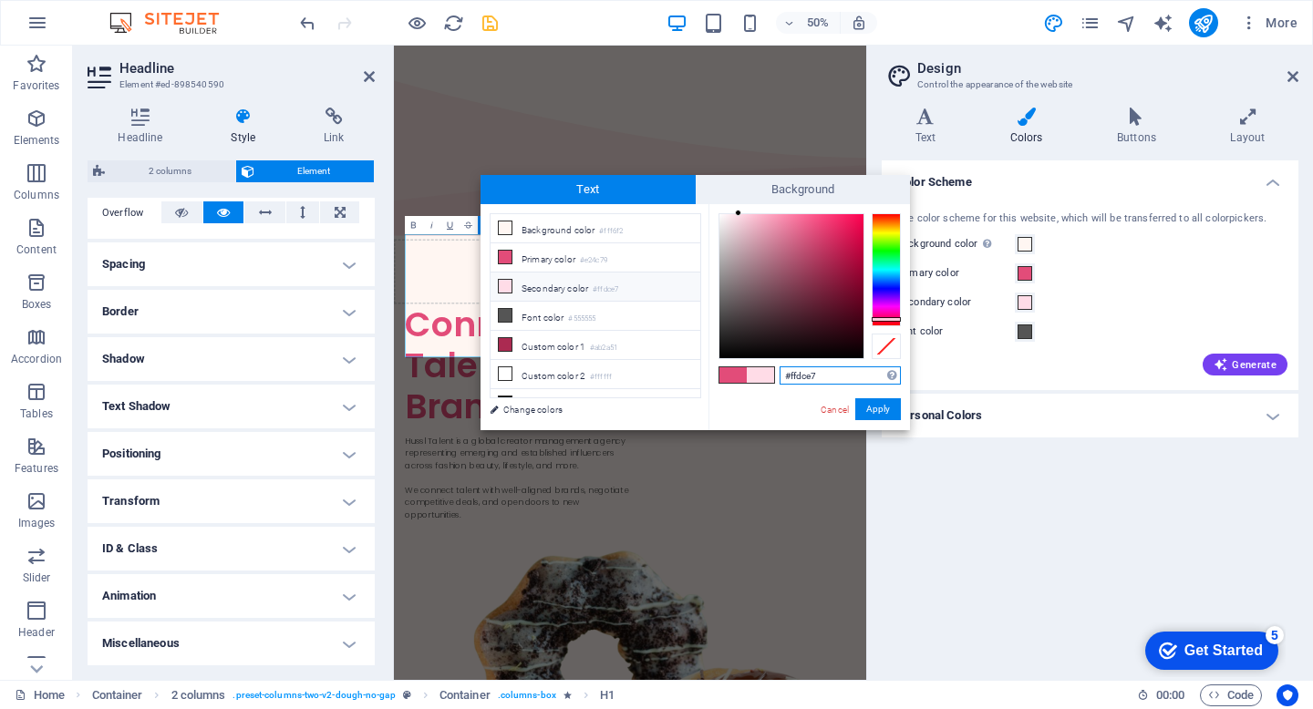
drag, startPoint x: 832, startPoint y: 378, endPoint x: 739, endPoint y: 377, distance: 93.9
click at [739, 377] on div "#ffdce7 Supported formats #0852ed rgb(8, 82, 237) rgba(8, 82, 237, 90%) hsv(221…" at bounding box center [809, 449] width 202 height 491
paste input "#e8b7c5"
click at [561, 291] on li "Secondary color #ffdce7" at bounding box center [596, 287] width 210 height 29
type input "#ffdce7"
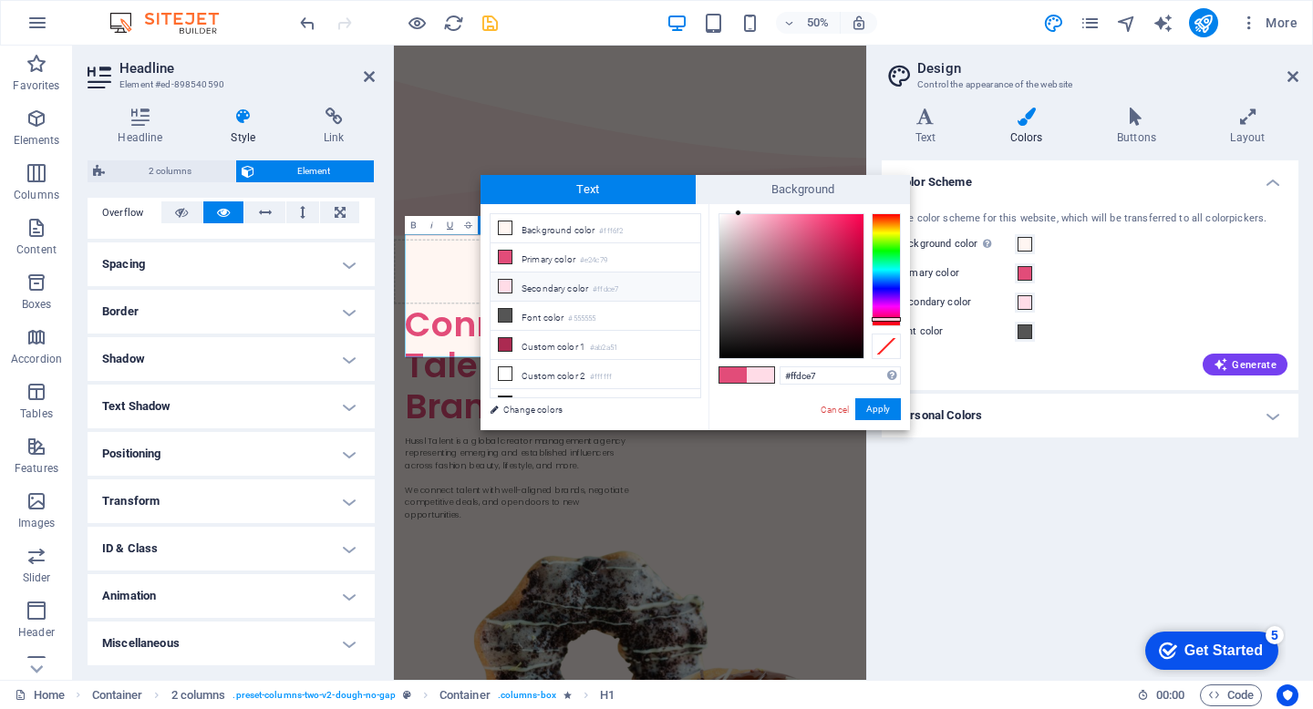
click at [561, 291] on li "Secondary color #ffdce7" at bounding box center [596, 287] width 210 height 29
click at [535, 409] on link "Change colors" at bounding box center [587, 409] width 212 height 23
click at [1029, 302] on span at bounding box center [1025, 302] width 15 height 15
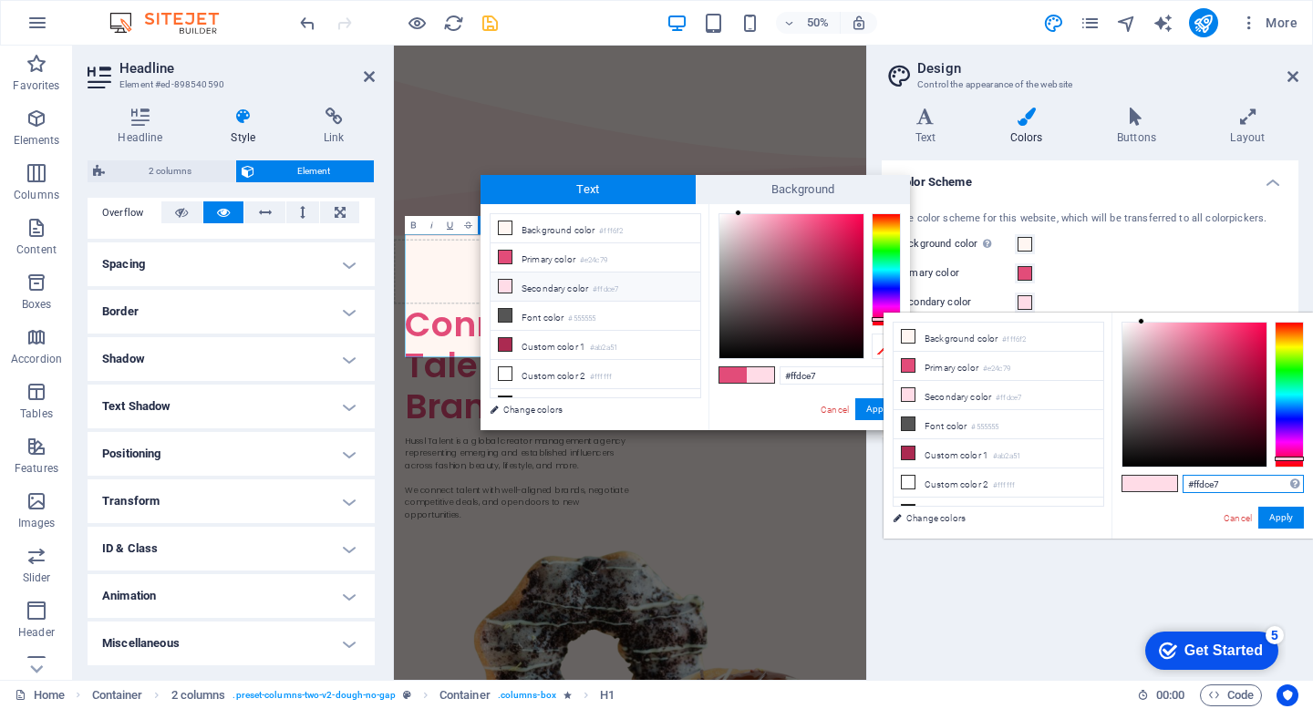
drag, startPoint x: 1228, startPoint y: 482, endPoint x: 1101, endPoint y: 480, distance: 127.7
click at [1101, 480] on div "less Background color #fff6f2 Primary color #e24c79 Secondary color #ffdce7 Fon…" at bounding box center [1098, 426] width 429 height 226
paste input "#e8b7c5"
type input "#e8b7c5"
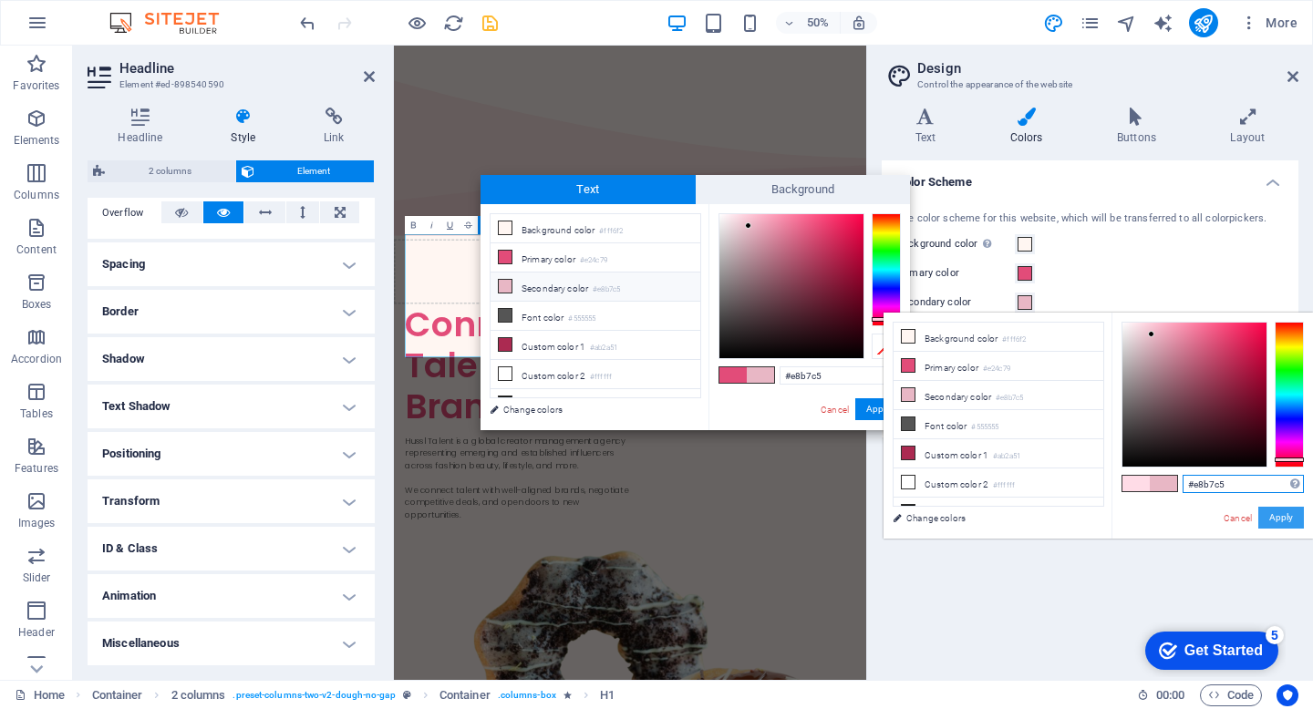
type input "#e8b7c5"
click at [1293, 512] on button "Apply" at bounding box center [1281, 518] width 46 height 22
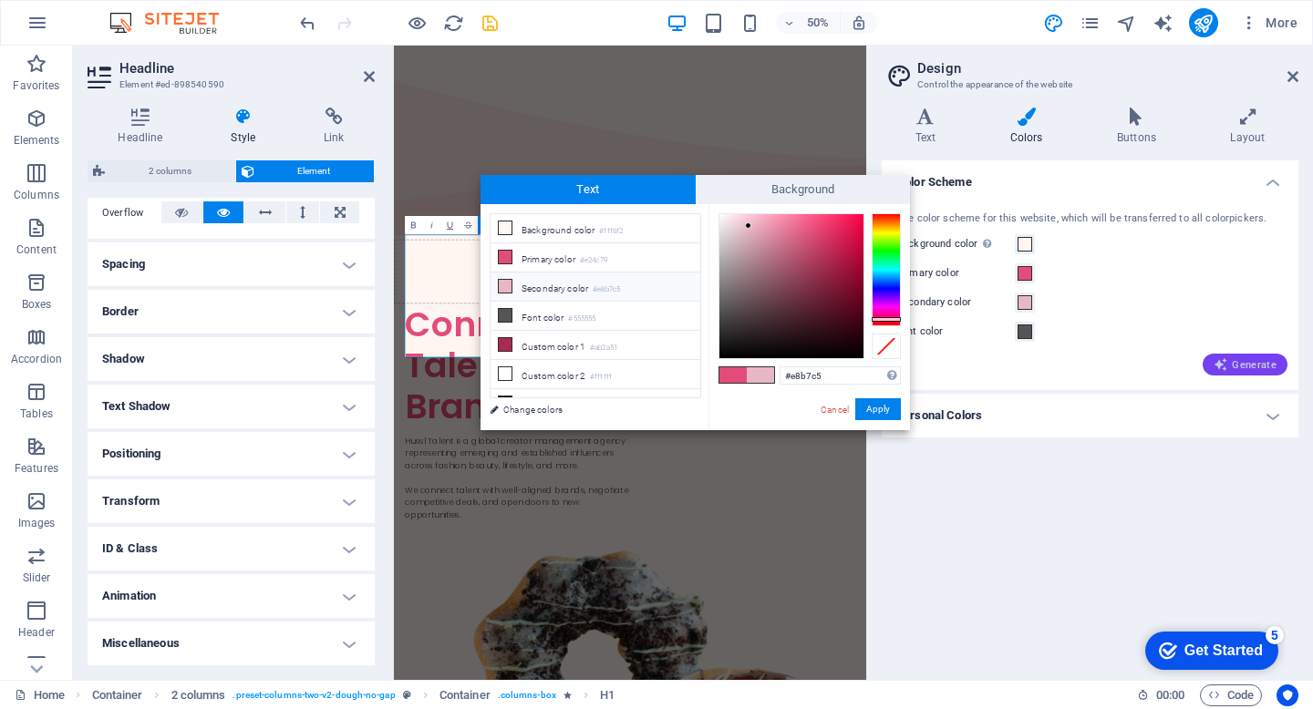
click at [1238, 366] on span "Generate" at bounding box center [1245, 364] width 63 height 15
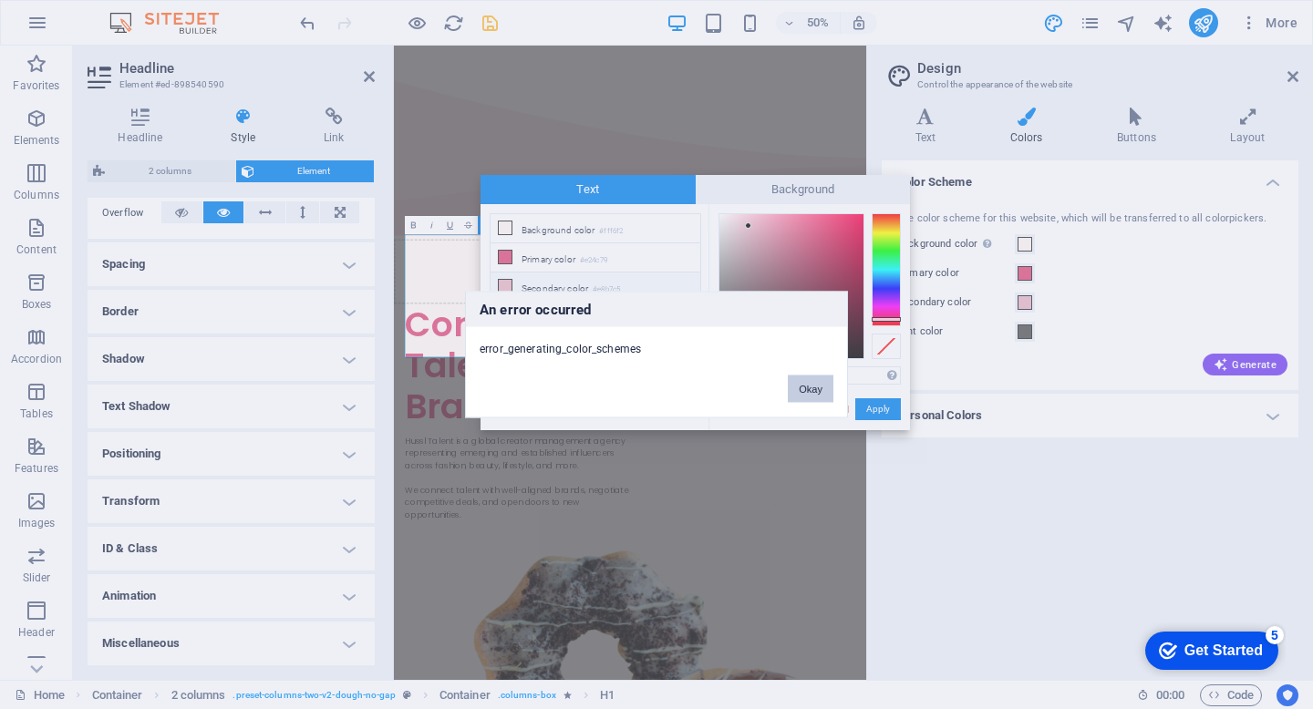
click at [806, 378] on button "Okay" at bounding box center [811, 389] width 46 height 27
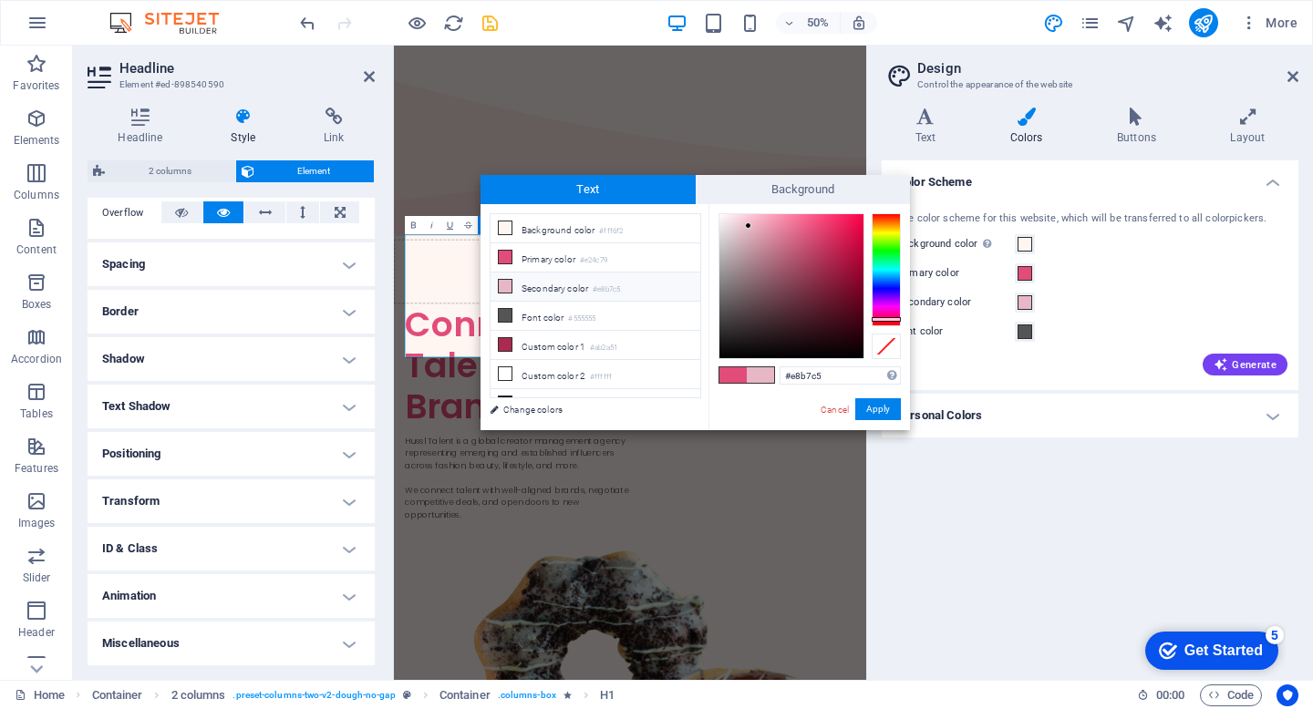
click at [1274, 181] on h4 "Color Scheme" at bounding box center [1090, 176] width 417 height 33
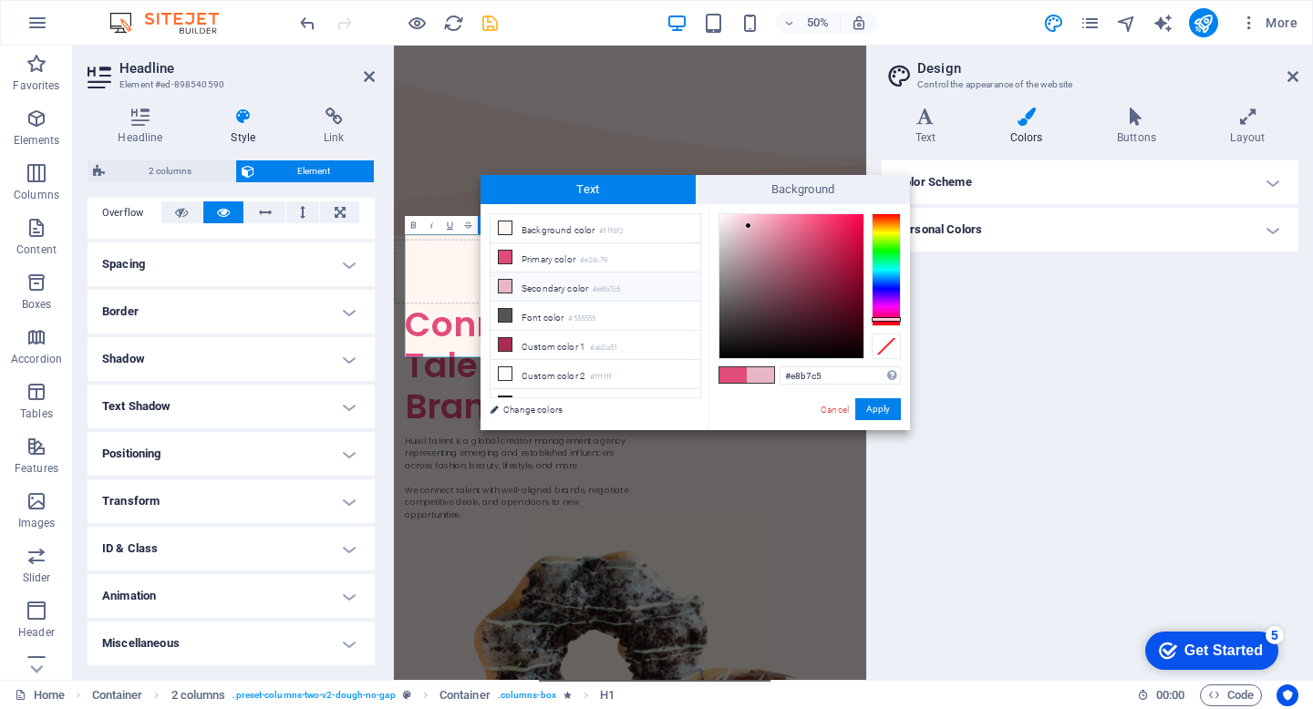
click at [1292, 85] on header "Design Control the appearance of the website" at bounding box center [1091, 69] width 413 height 47
click at [1293, 78] on icon at bounding box center [1292, 76] width 11 height 15
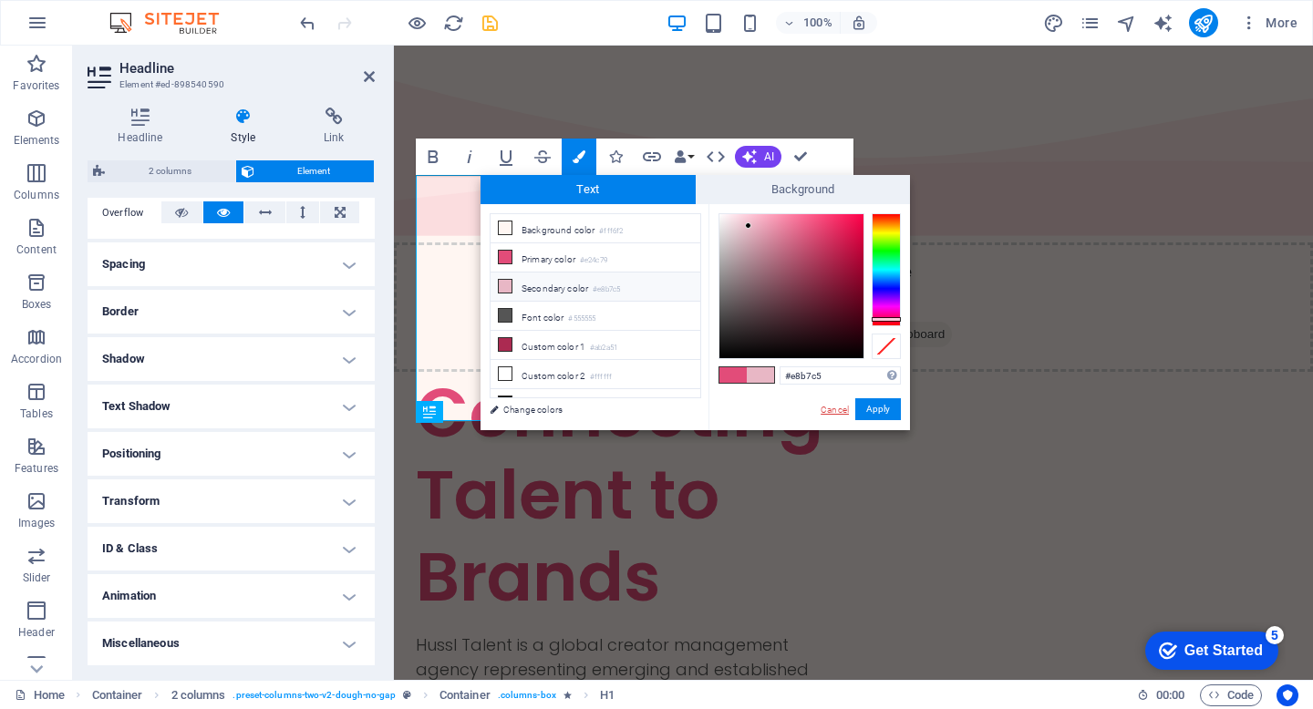
click at [839, 411] on link "Cancel" at bounding box center [835, 410] width 32 height 14
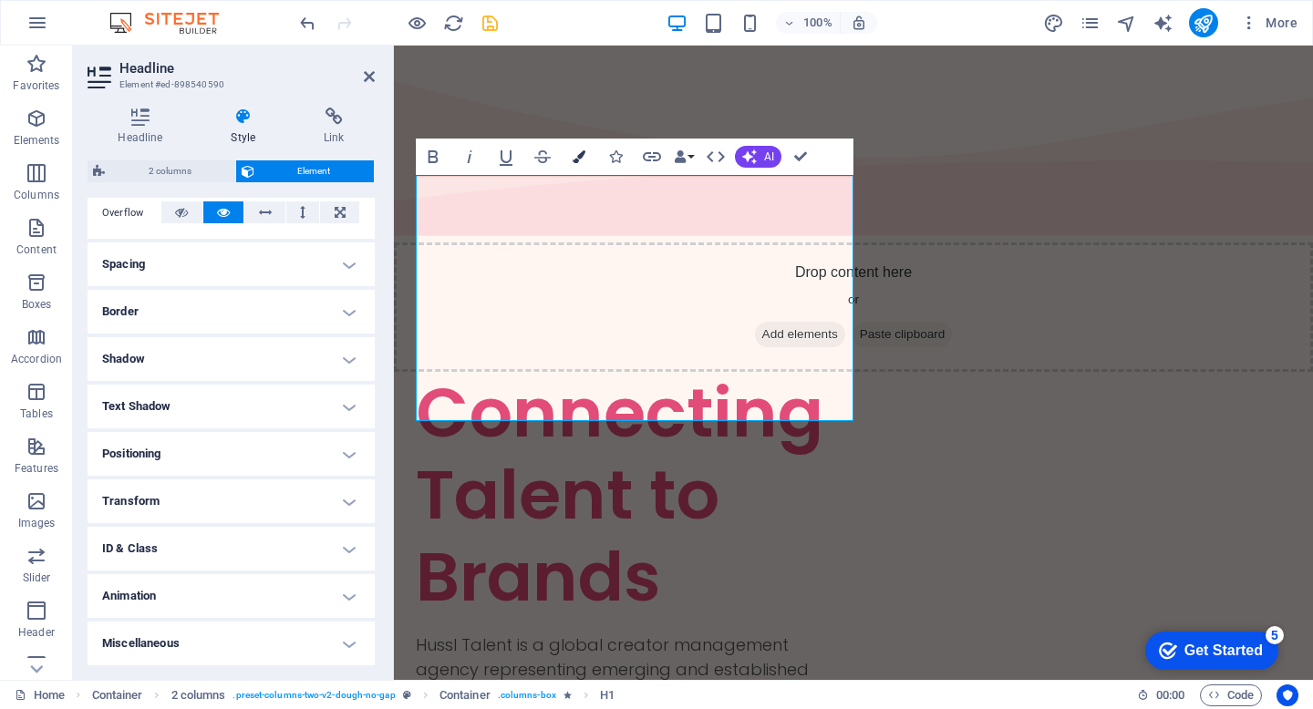
click at [577, 160] on icon "button" at bounding box center [579, 156] width 13 height 13
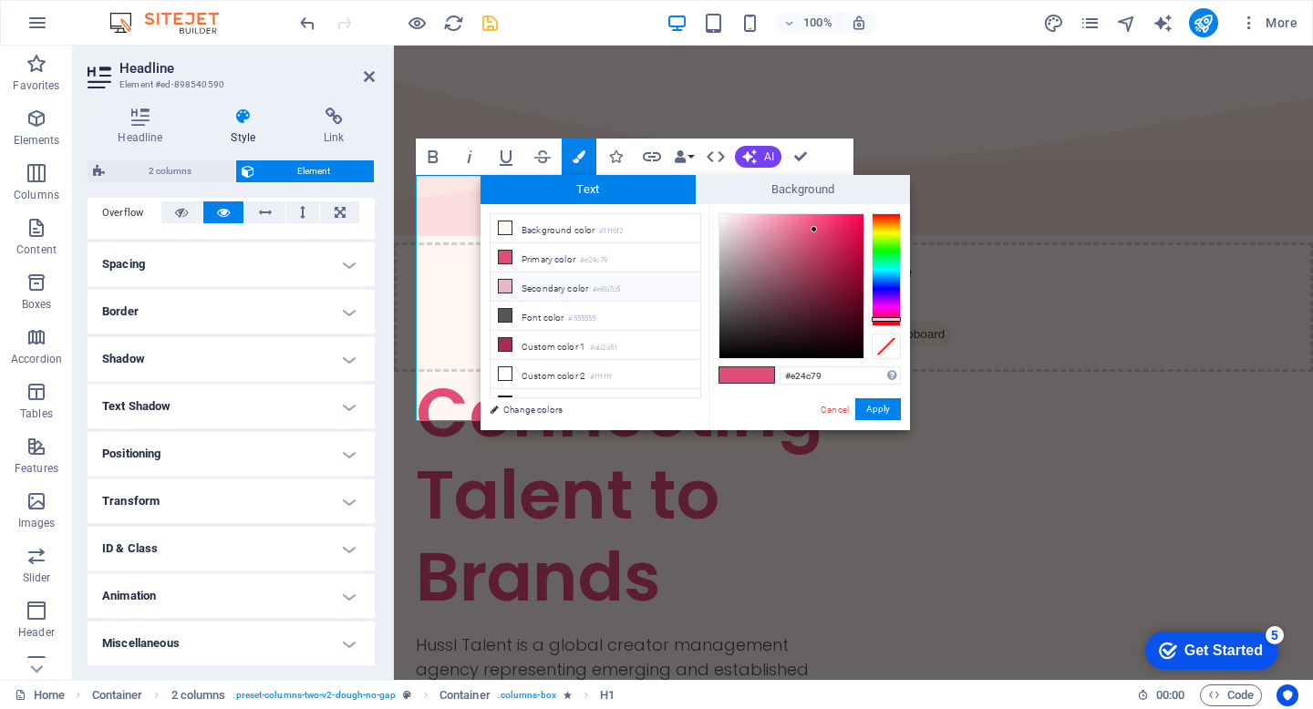
click at [580, 289] on li "Secondary color #e8b7c5" at bounding box center [596, 287] width 210 height 29
type input "#e8b7c5"
click at [553, 408] on link "Change colors" at bounding box center [587, 409] width 212 height 23
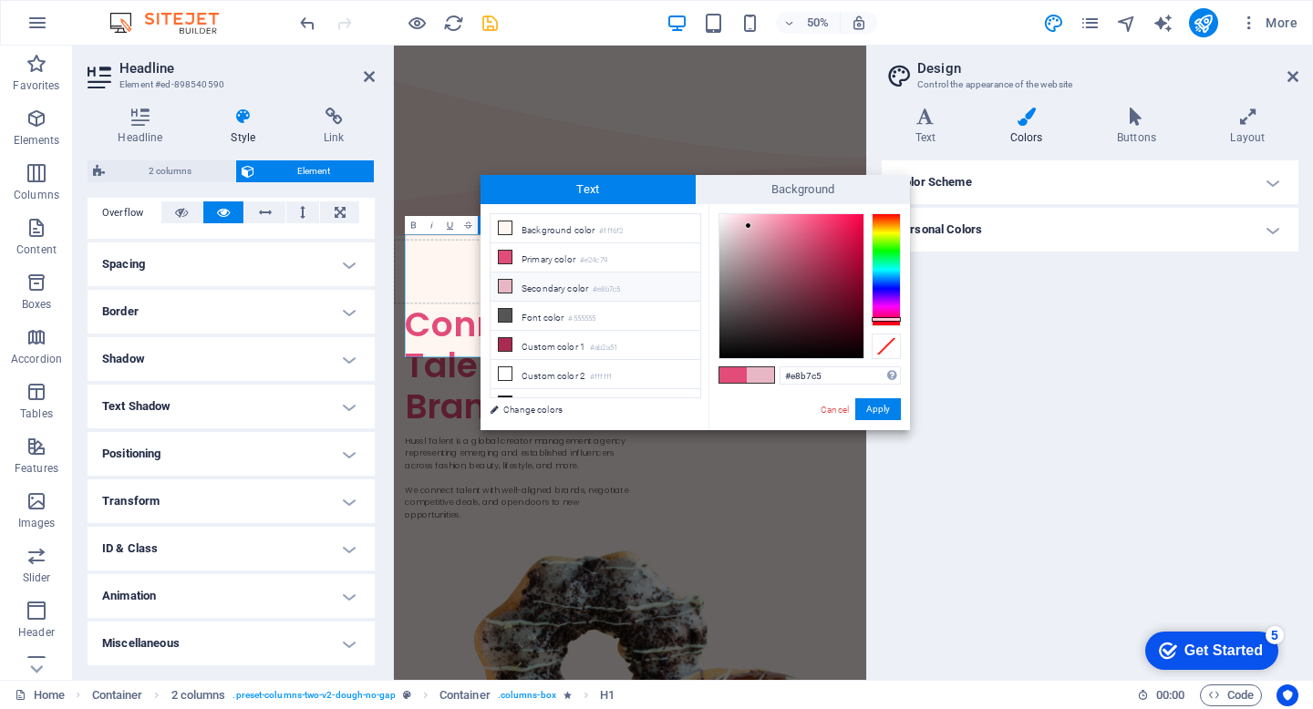
click at [1056, 197] on h4 "Color Scheme" at bounding box center [1090, 182] width 417 height 44
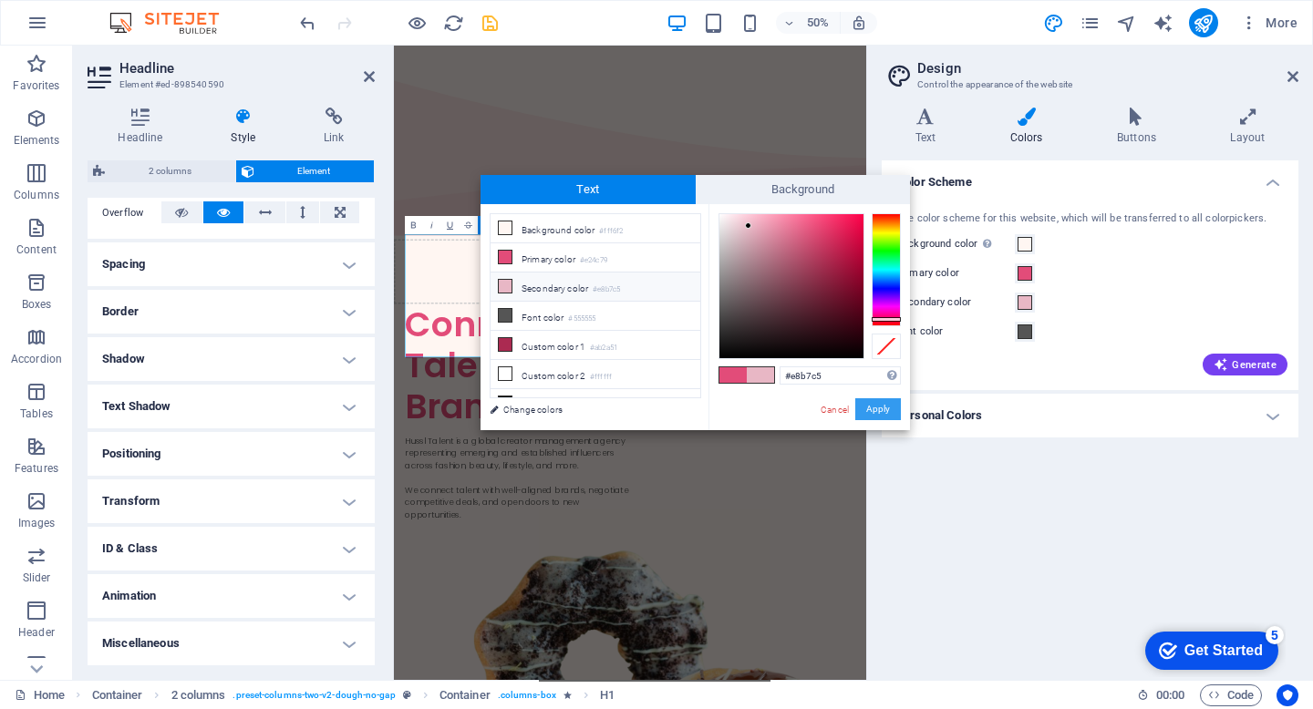
click at [875, 408] on button "Apply" at bounding box center [878, 409] width 46 height 22
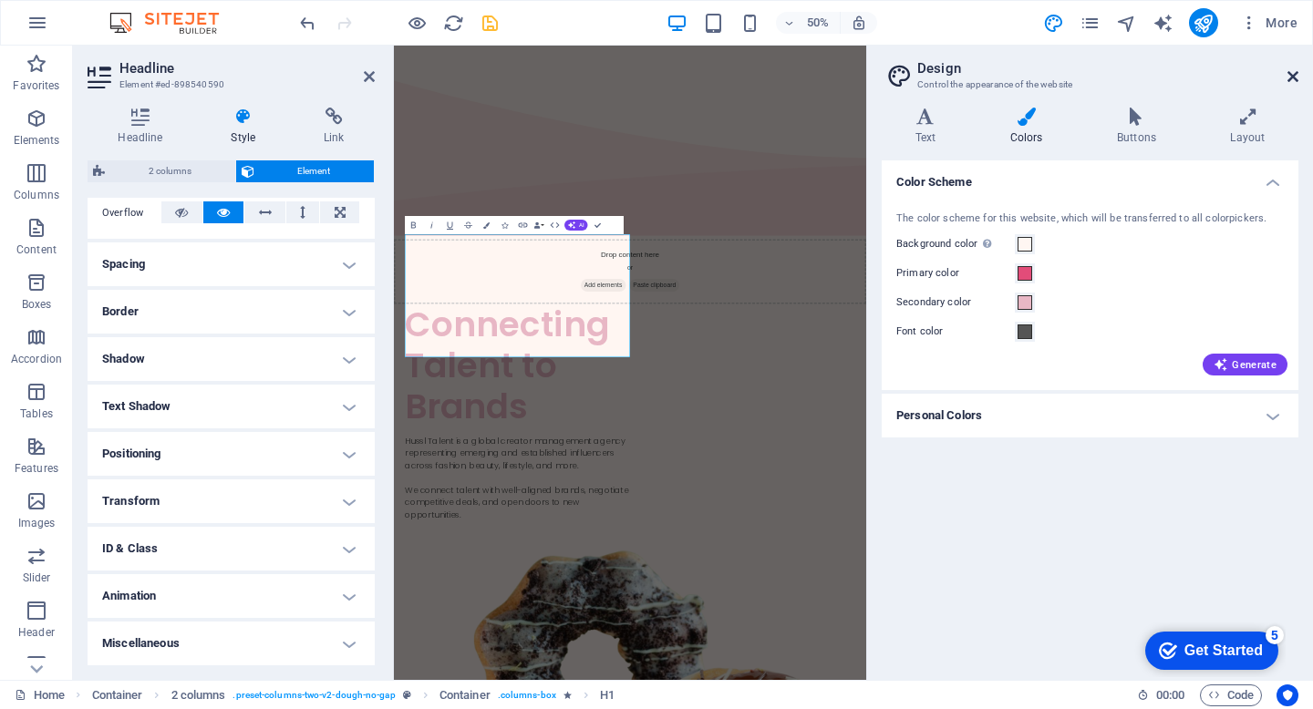
click at [1293, 78] on icon at bounding box center [1292, 76] width 11 height 15
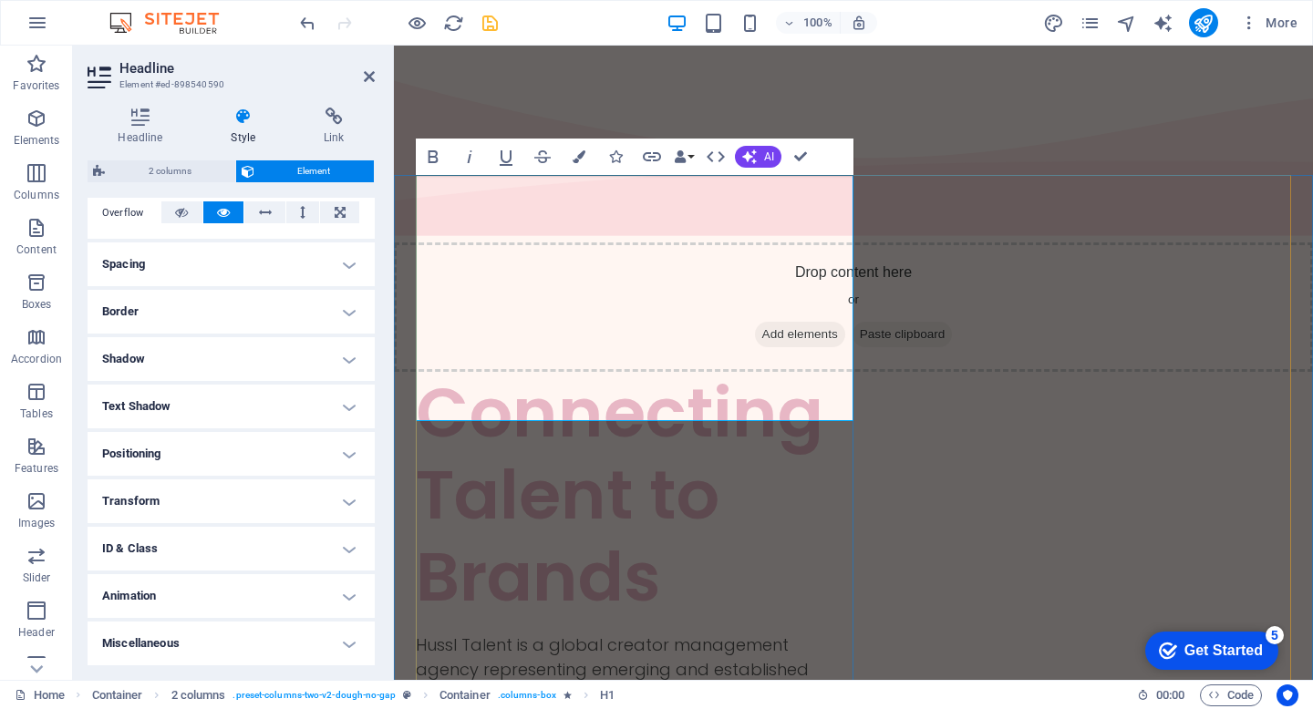
click at [789, 532] on div "Connecting Talent to Brands Hussl Talent is a global creator management agency …" at bounding box center [635, 619] width 438 height 494
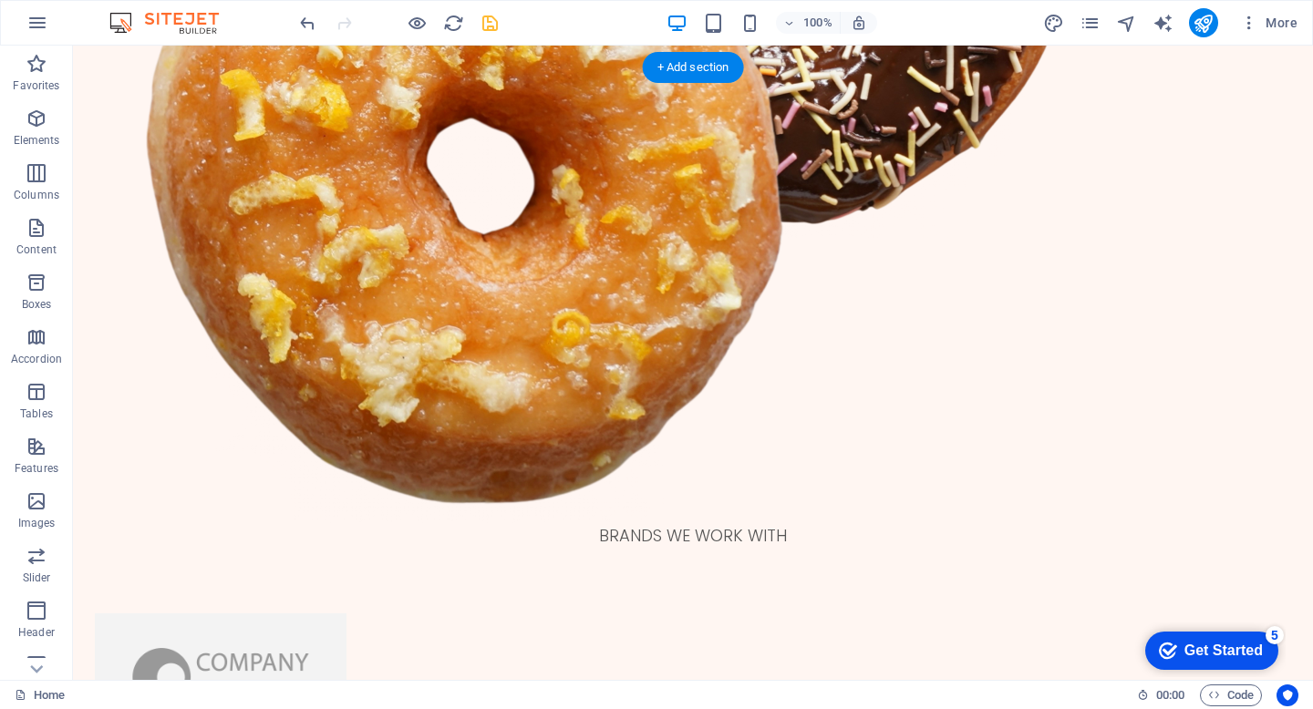
scroll to position [1378, 0]
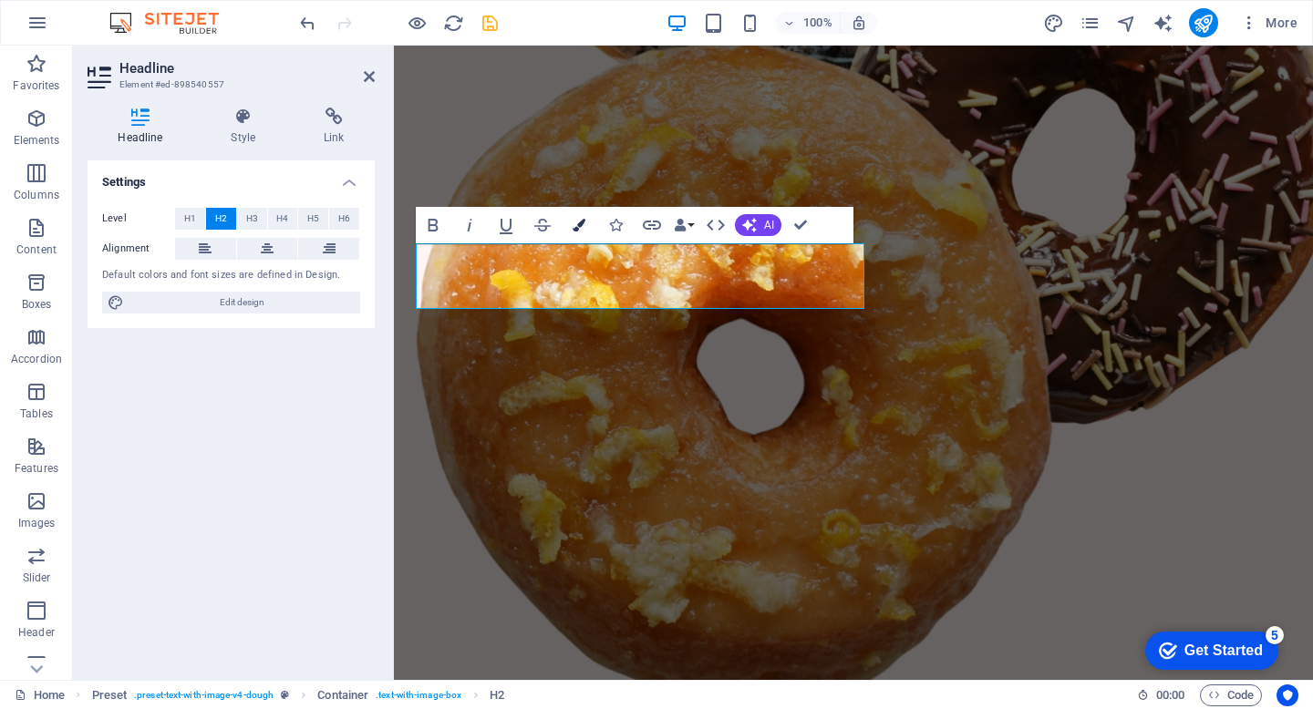
click at [569, 231] on button "Colors" at bounding box center [579, 225] width 35 height 36
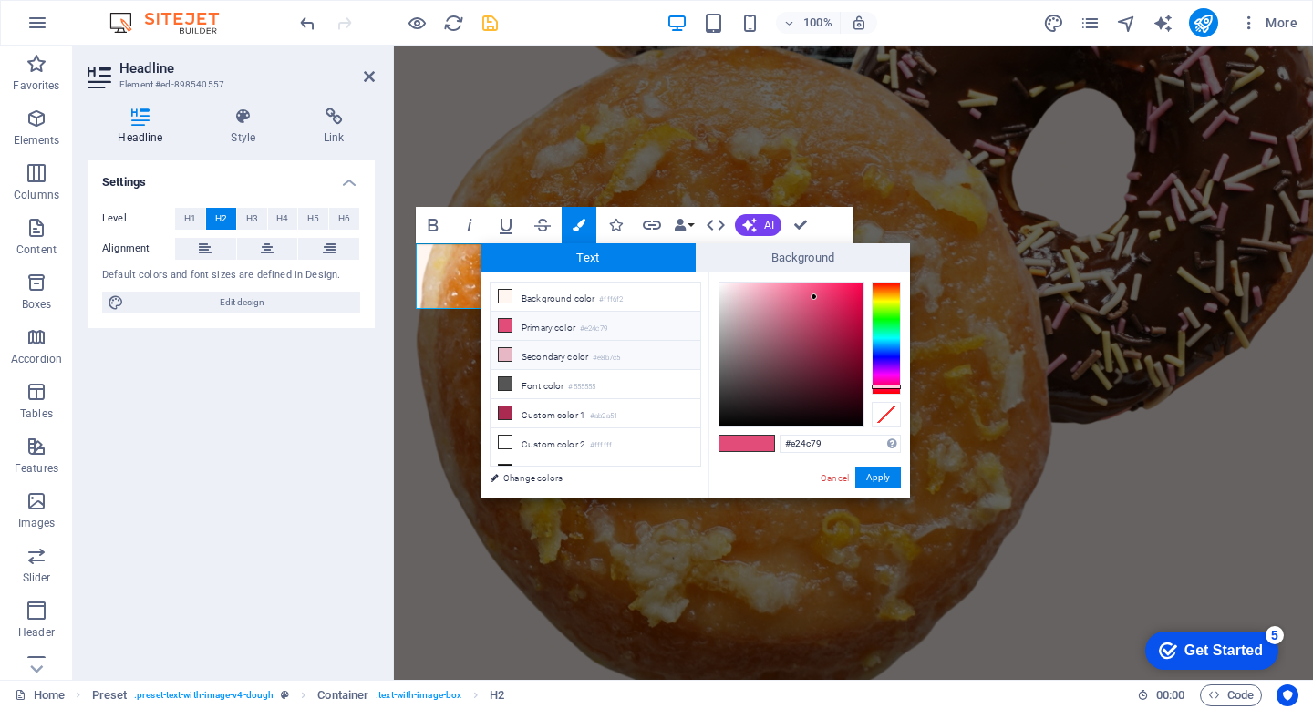
click at [571, 355] on li "Secondary color #e8b7c5" at bounding box center [596, 355] width 210 height 29
type input "#e8b7c5"
click at [874, 483] on button "Apply" at bounding box center [878, 478] width 46 height 22
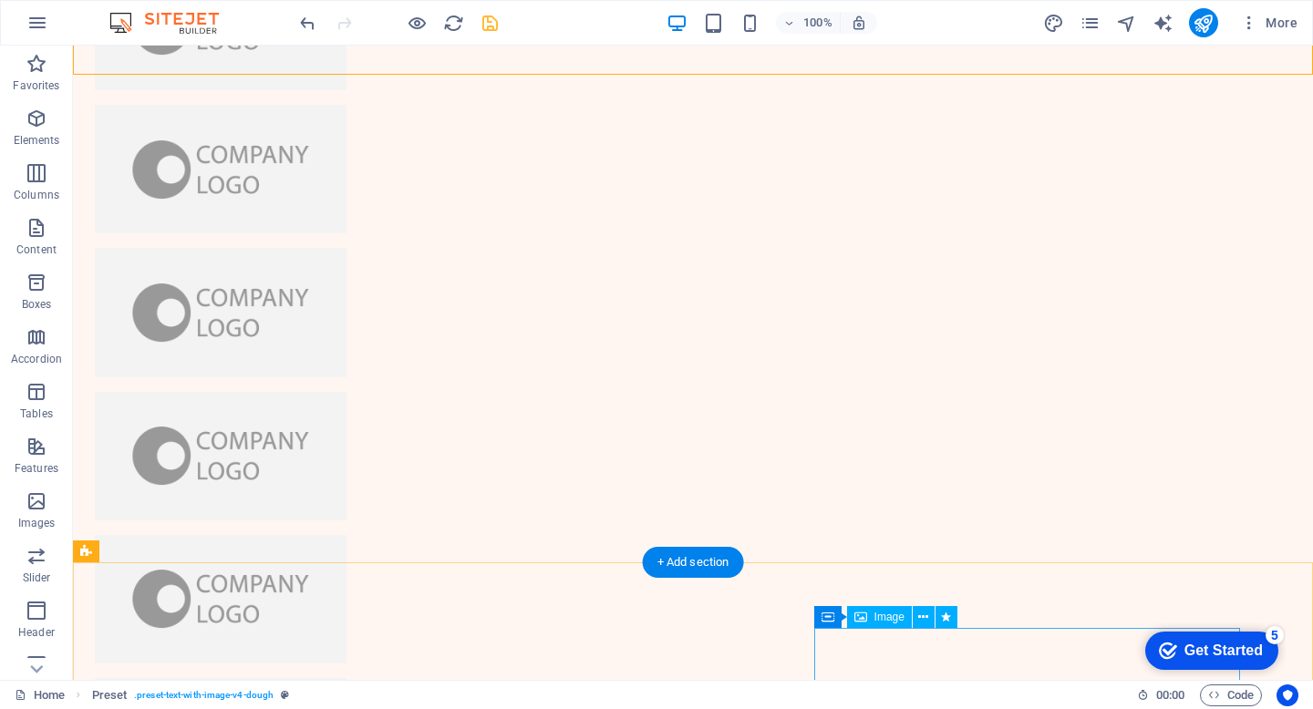
scroll to position [2014, 0]
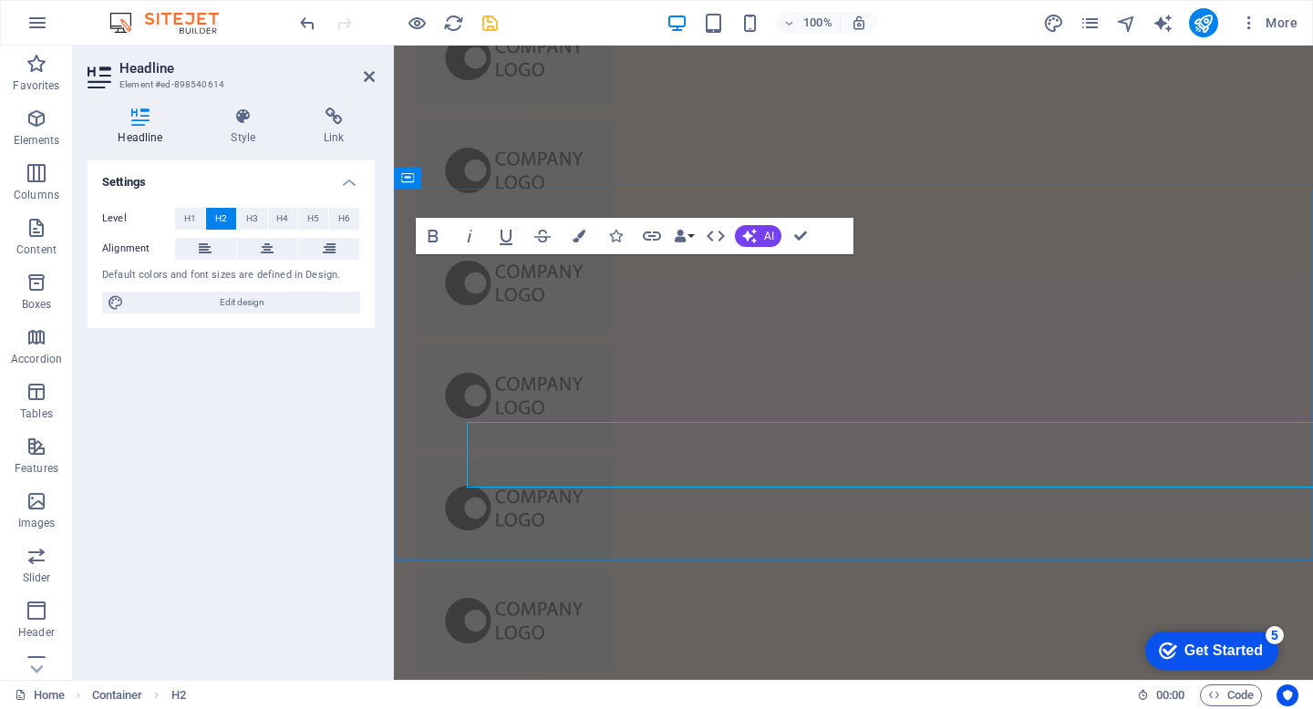
scroll to position [1846, 0]
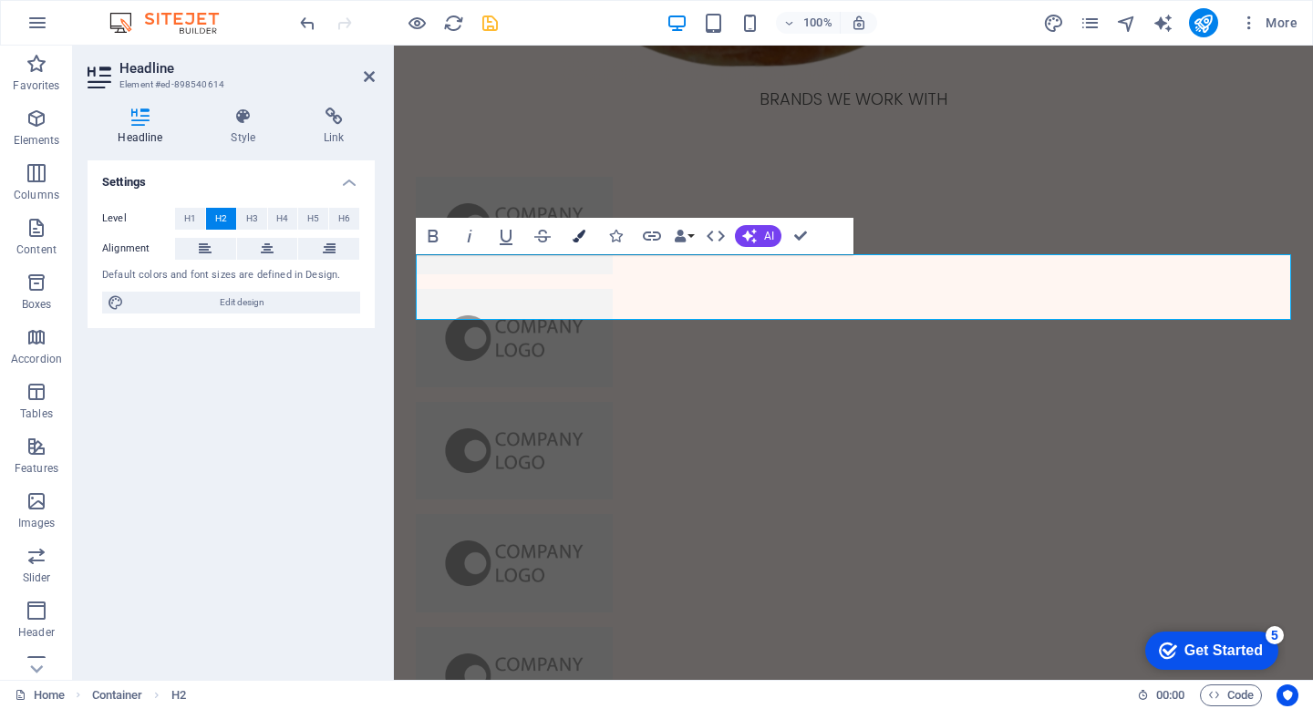
click at [576, 235] on icon "button" at bounding box center [579, 236] width 13 height 13
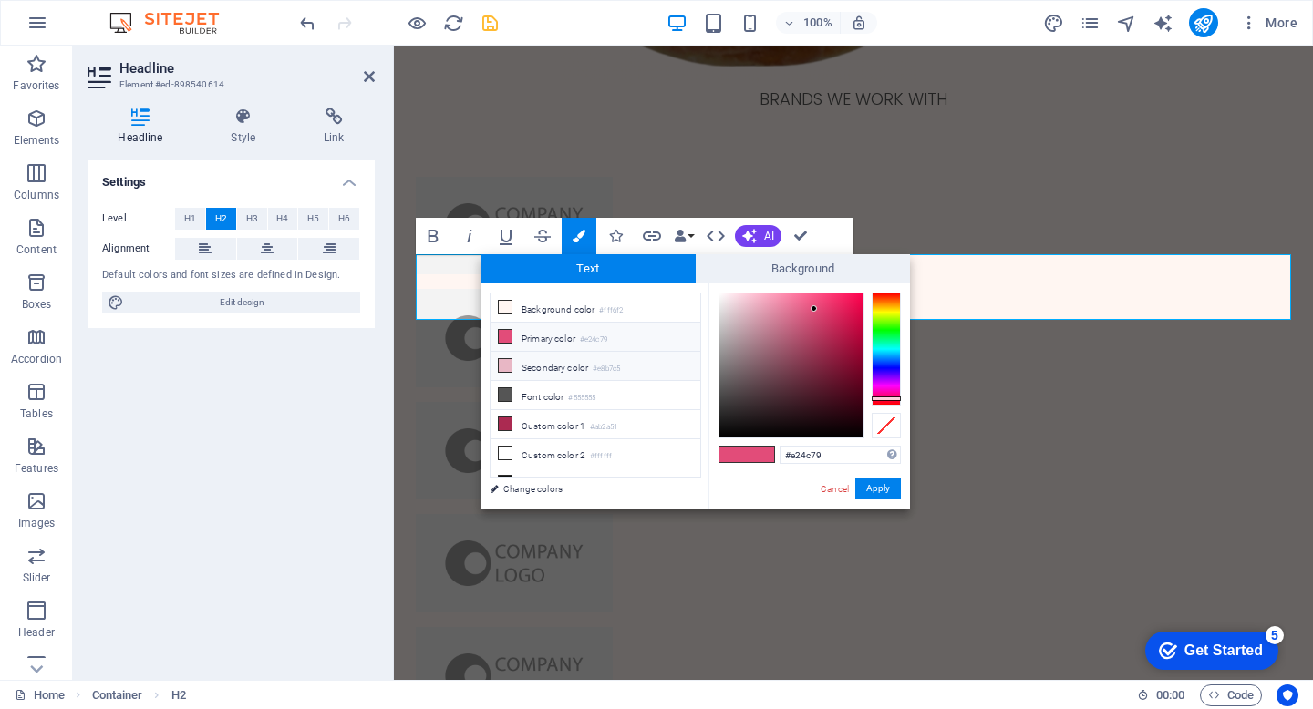
click at [567, 375] on li "Secondary color #e8b7c5" at bounding box center [596, 366] width 210 height 29
type input "#e8b7c5"
click at [874, 490] on button "Apply" at bounding box center [878, 489] width 46 height 22
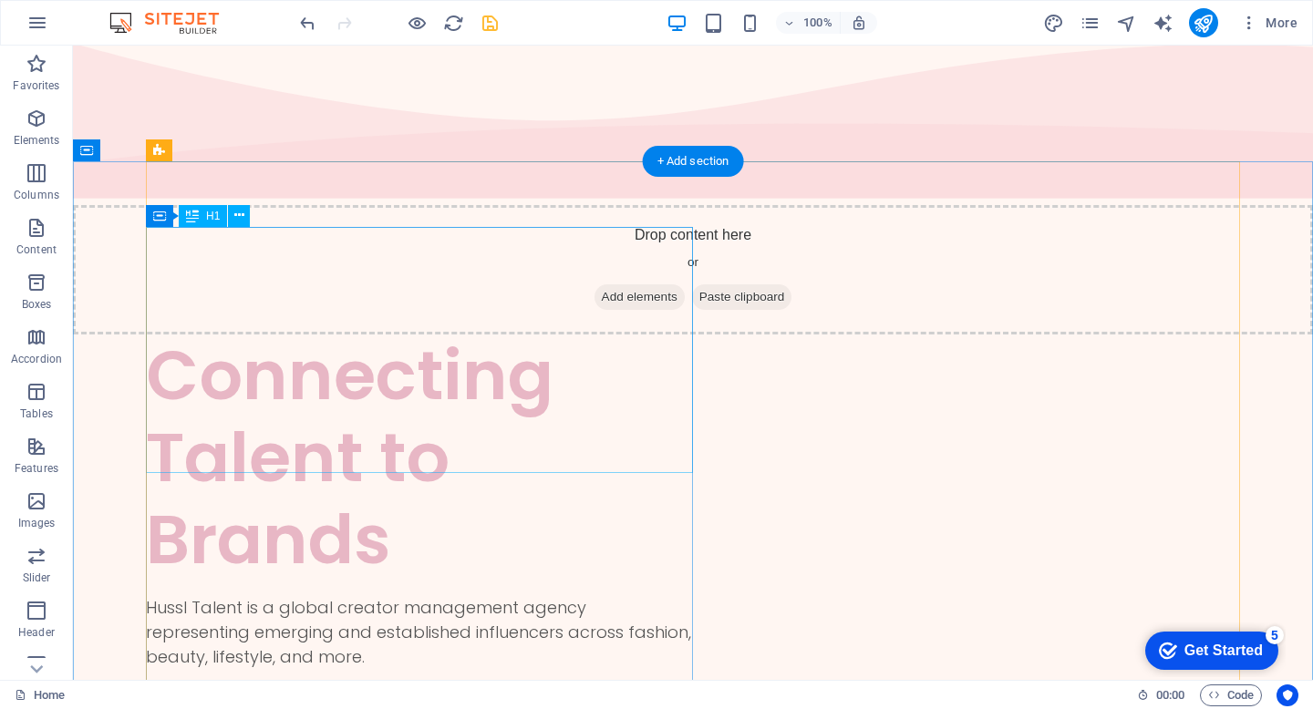
scroll to position [0, 0]
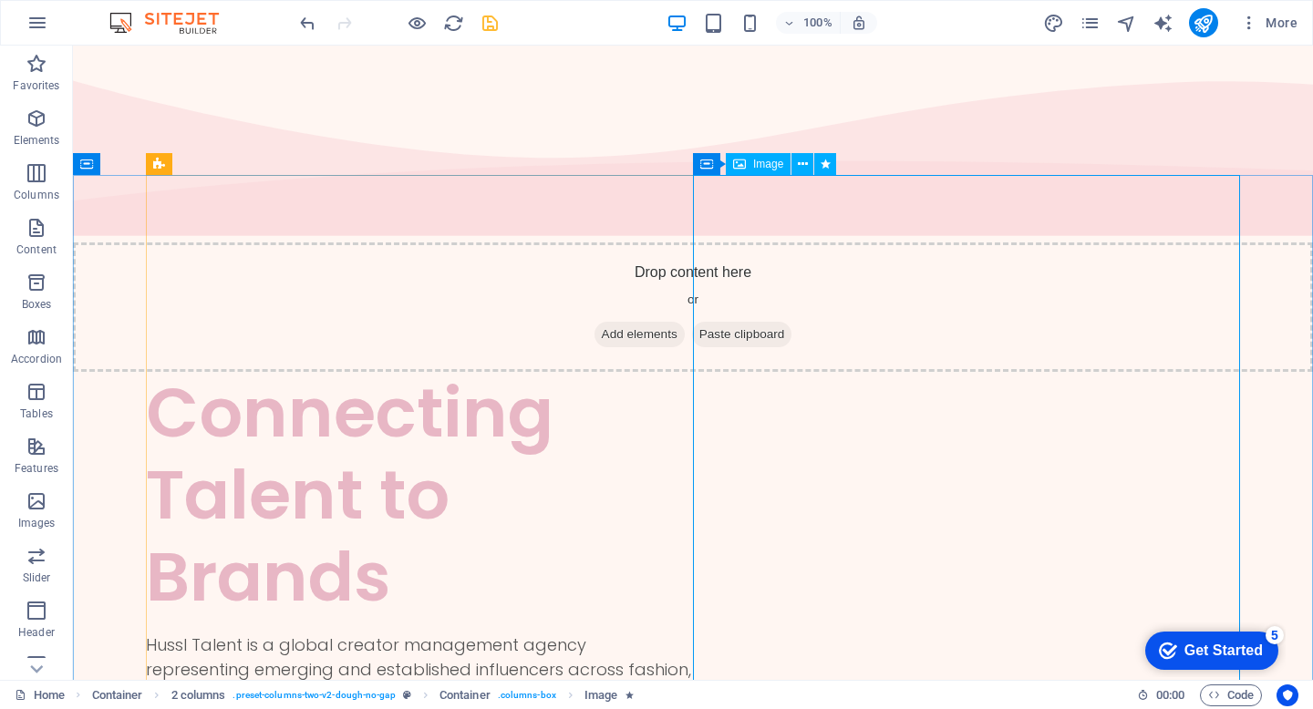
click at [770, 167] on span "Image" at bounding box center [768, 164] width 30 height 11
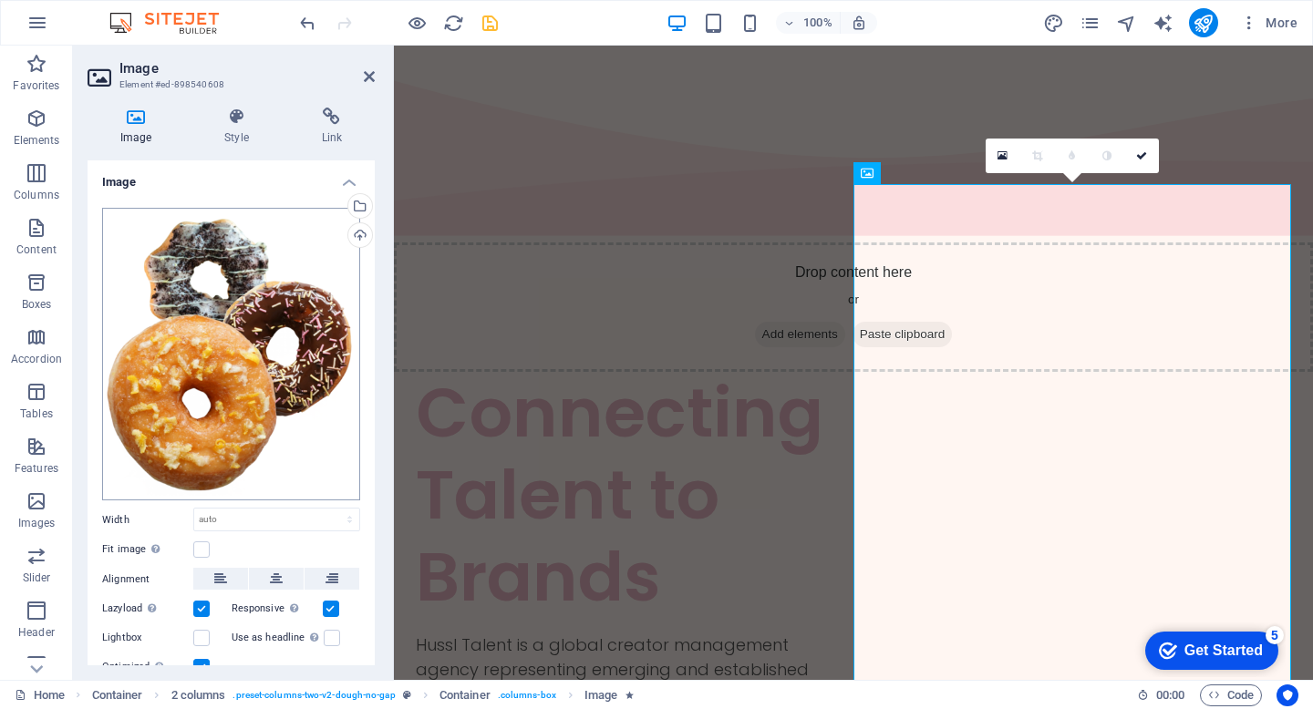
scroll to position [67, 0]
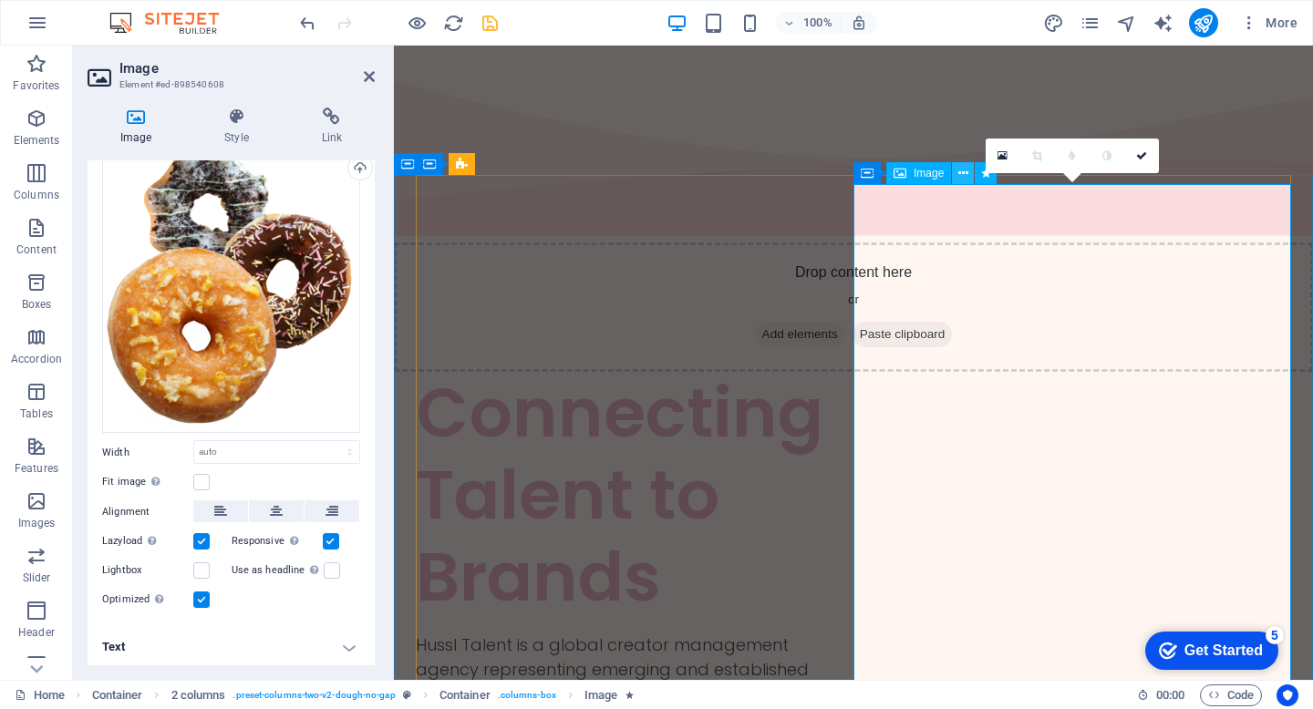
click at [962, 175] on icon at bounding box center [963, 173] width 10 height 19
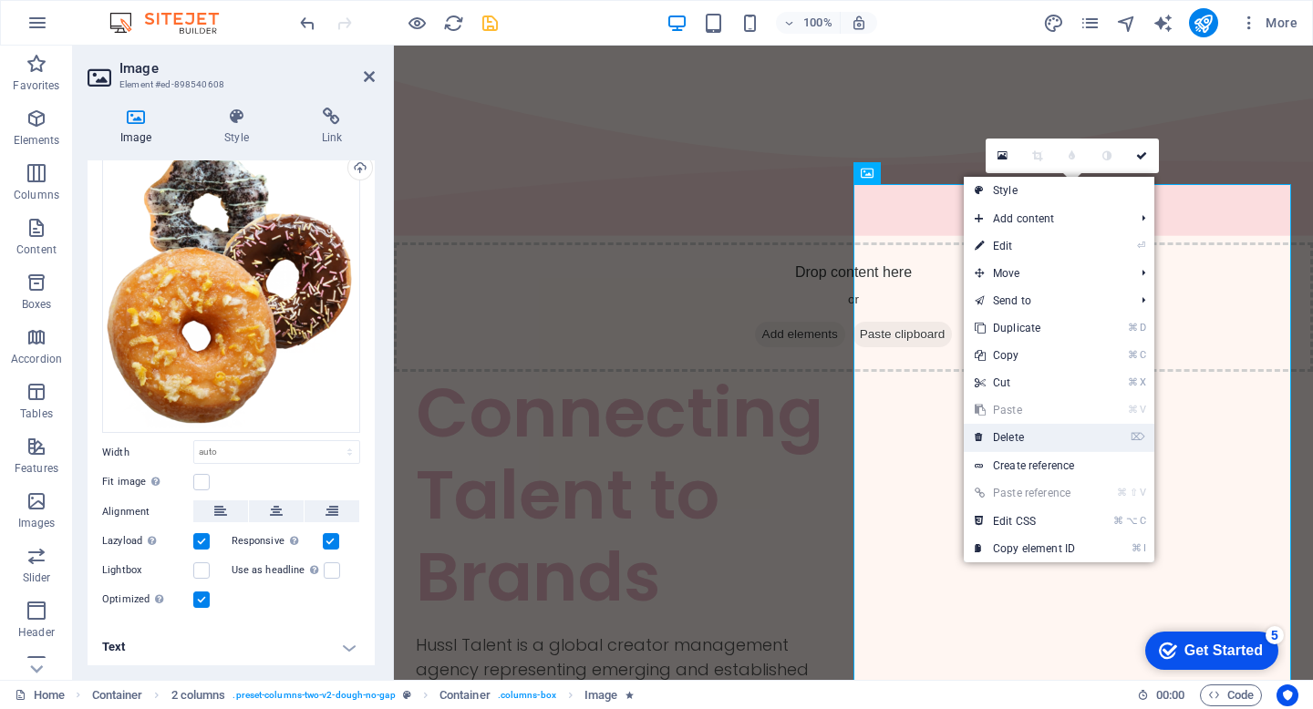
click at [1025, 442] on link "⌦ Delete" at bounding box center [1025, 437] width 122 height 27
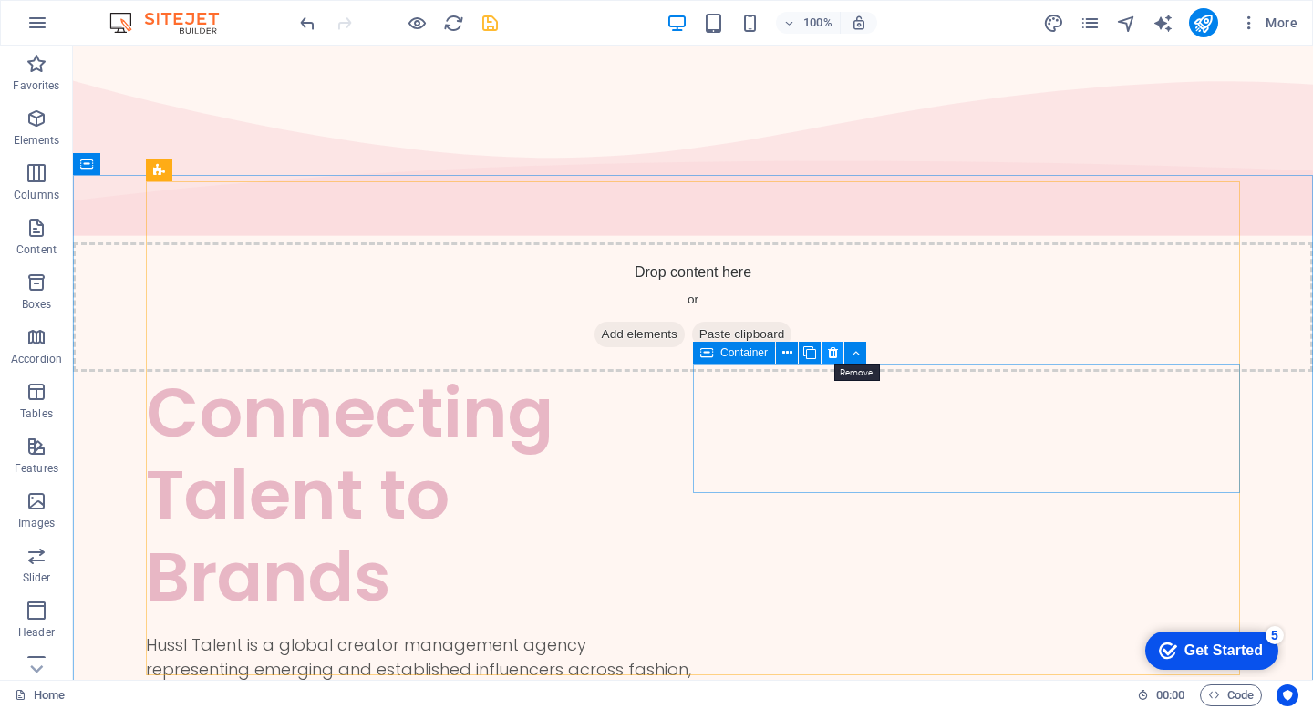
click at [835, 349] on icon at bounding box center [833, 353] width 10 height 19
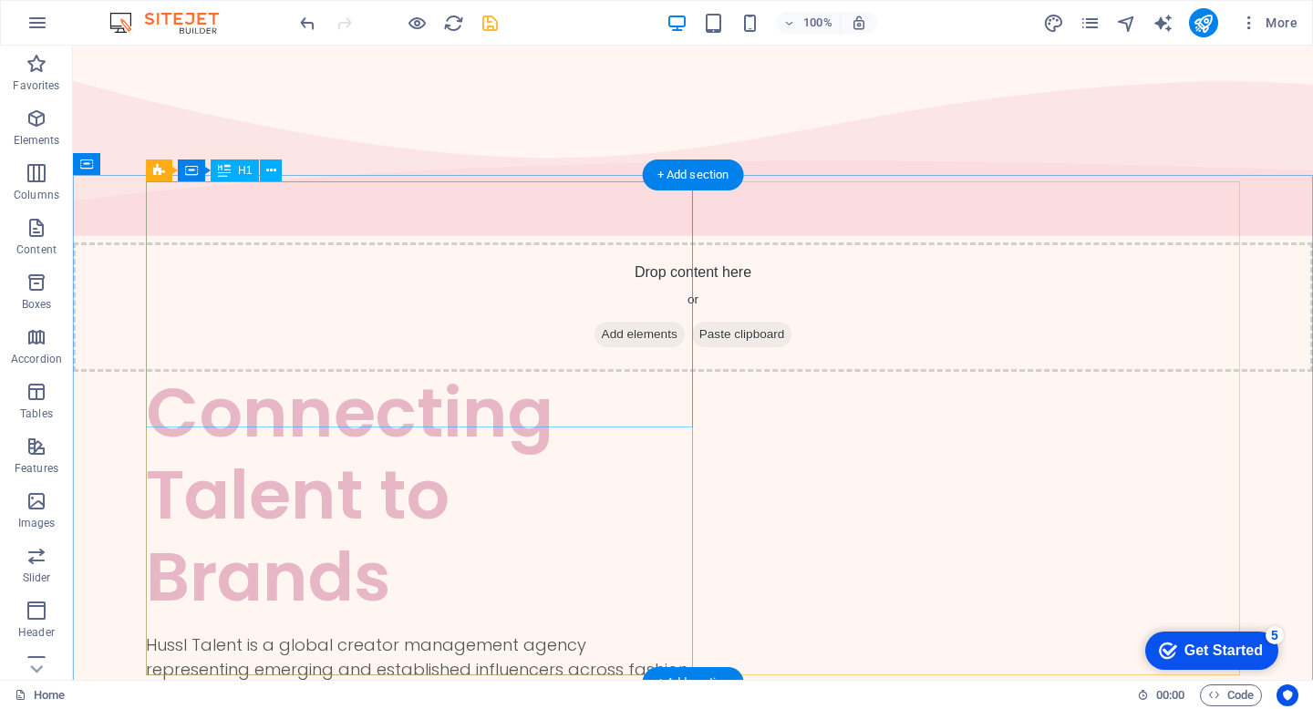
click at [597, 372] on div "Connecting Talent to Brands" at bounding box center [419, 495] width 547 height 246
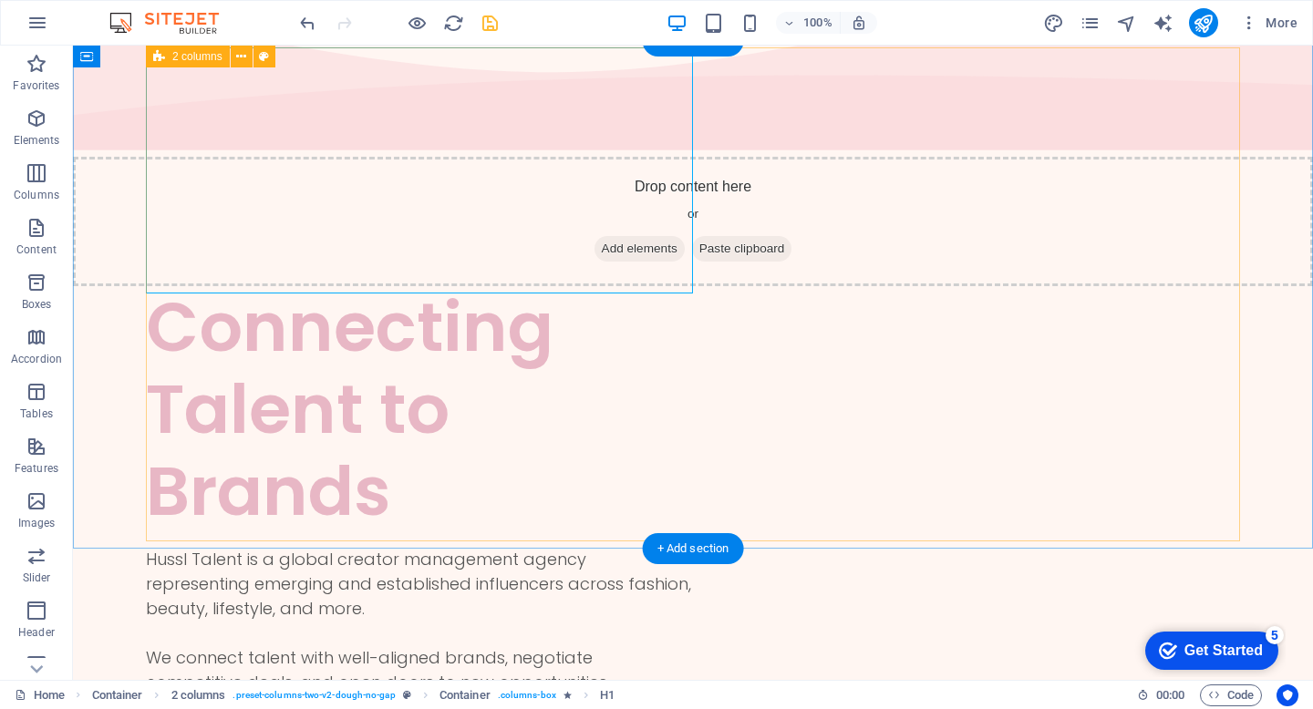
scroll to position [70, 0]
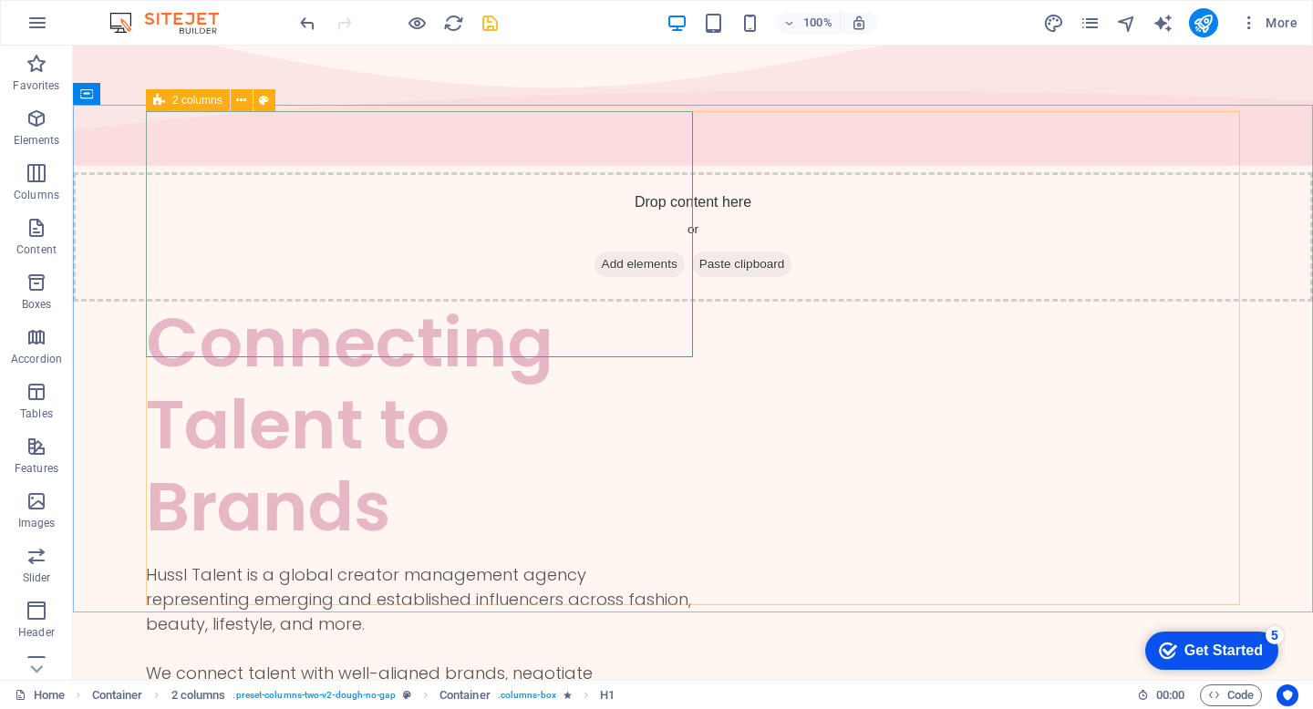
click at [183, 101] on span "2 columns" at bounding box center [197, 100] width 50 height 11
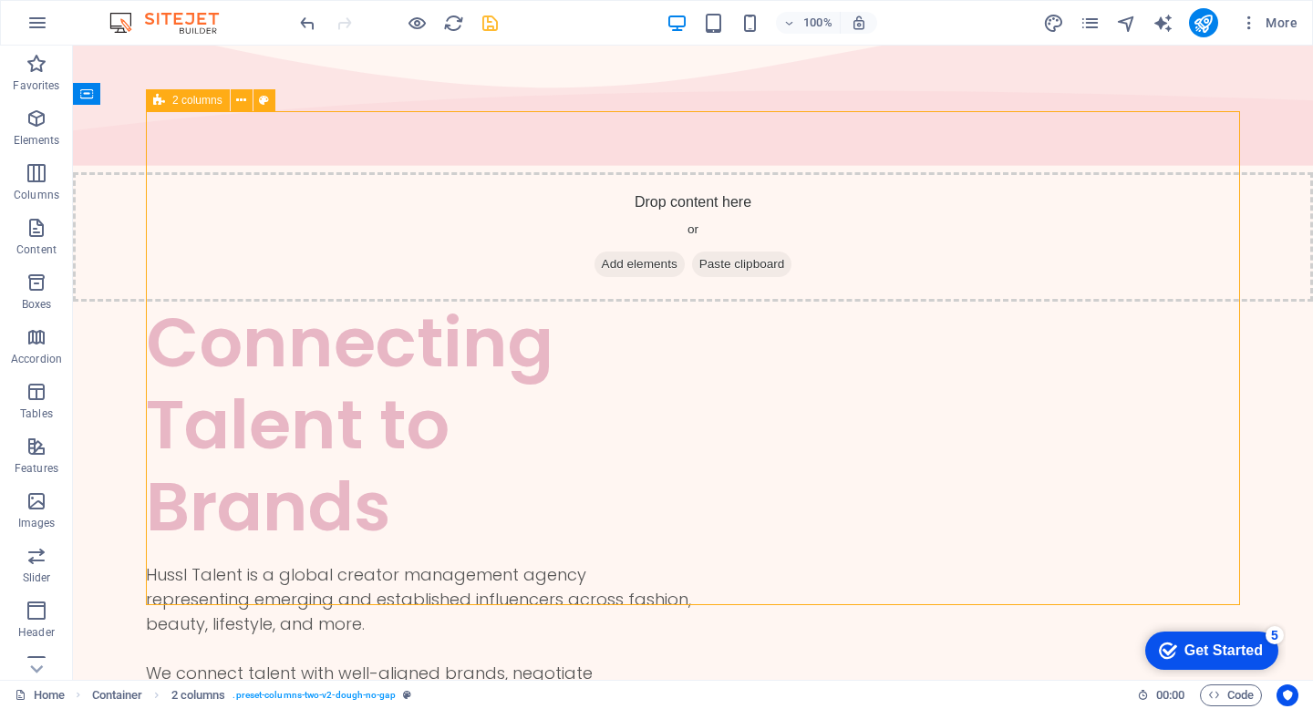
click at [183, 101] on span "2 columns" at bounding box center [197, 100] width 50 height 11
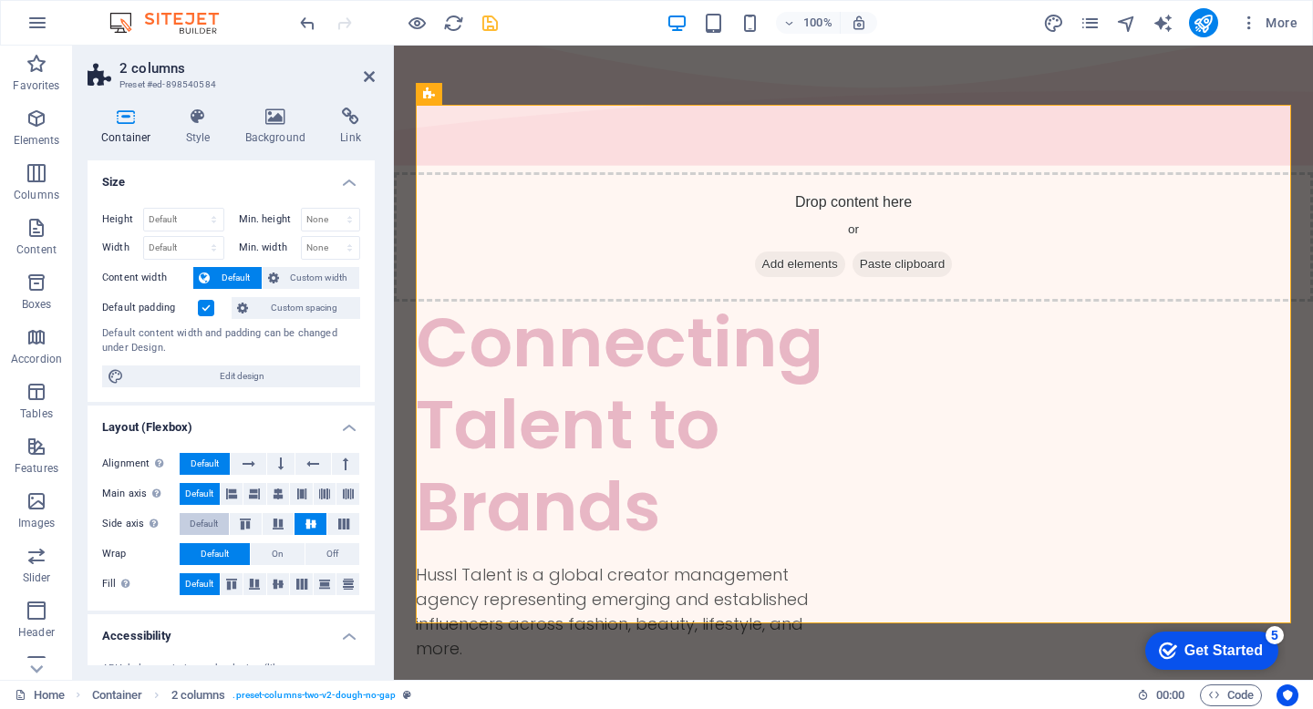
click at [201, 524] on span "Default" at bounding box center [204, 524] width 28 height 22
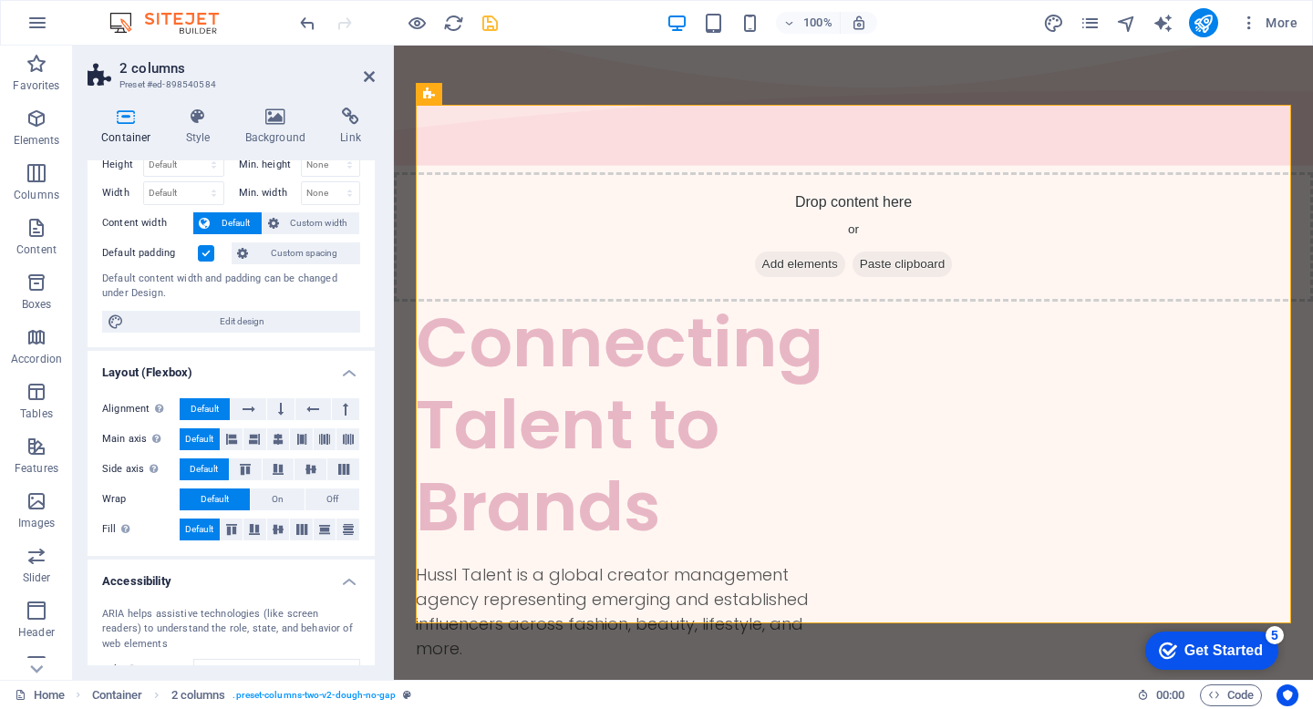
scroll to position [0, 0]
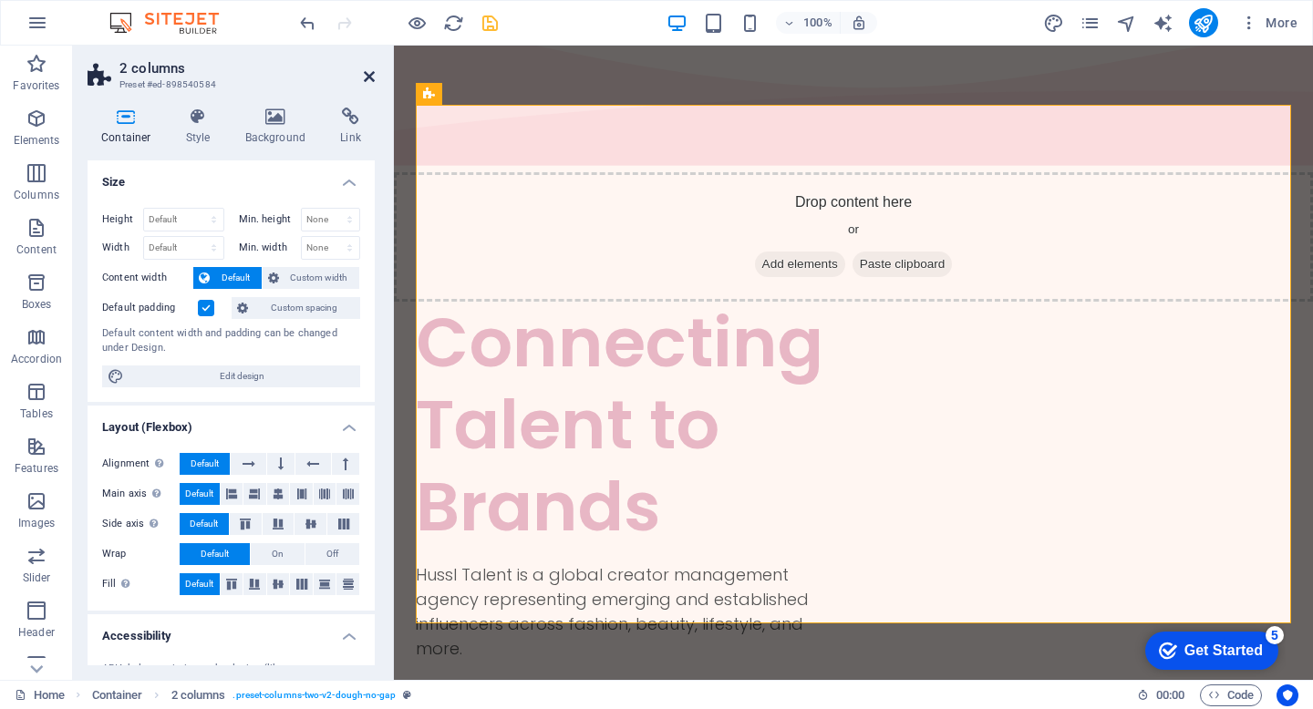
click at [367, 77] on icon at bounding box center [369, 76] width 11 height 15
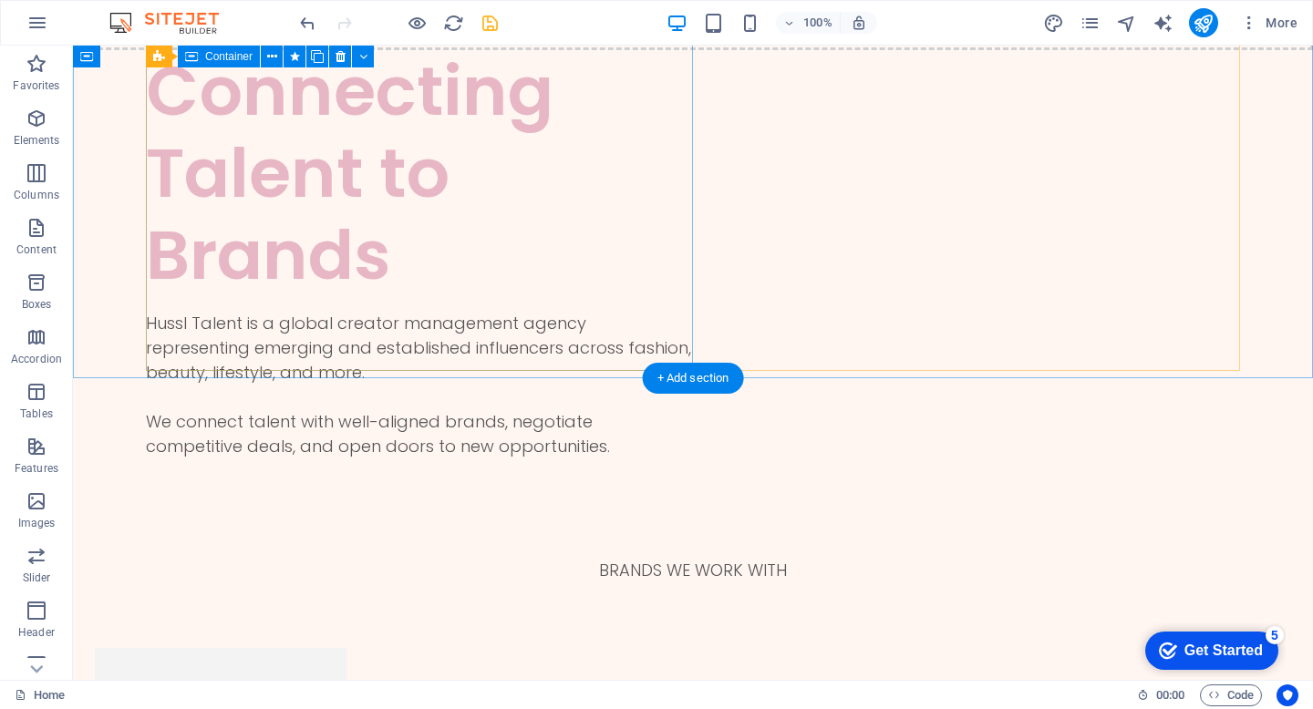
scroll to position [330, 0]
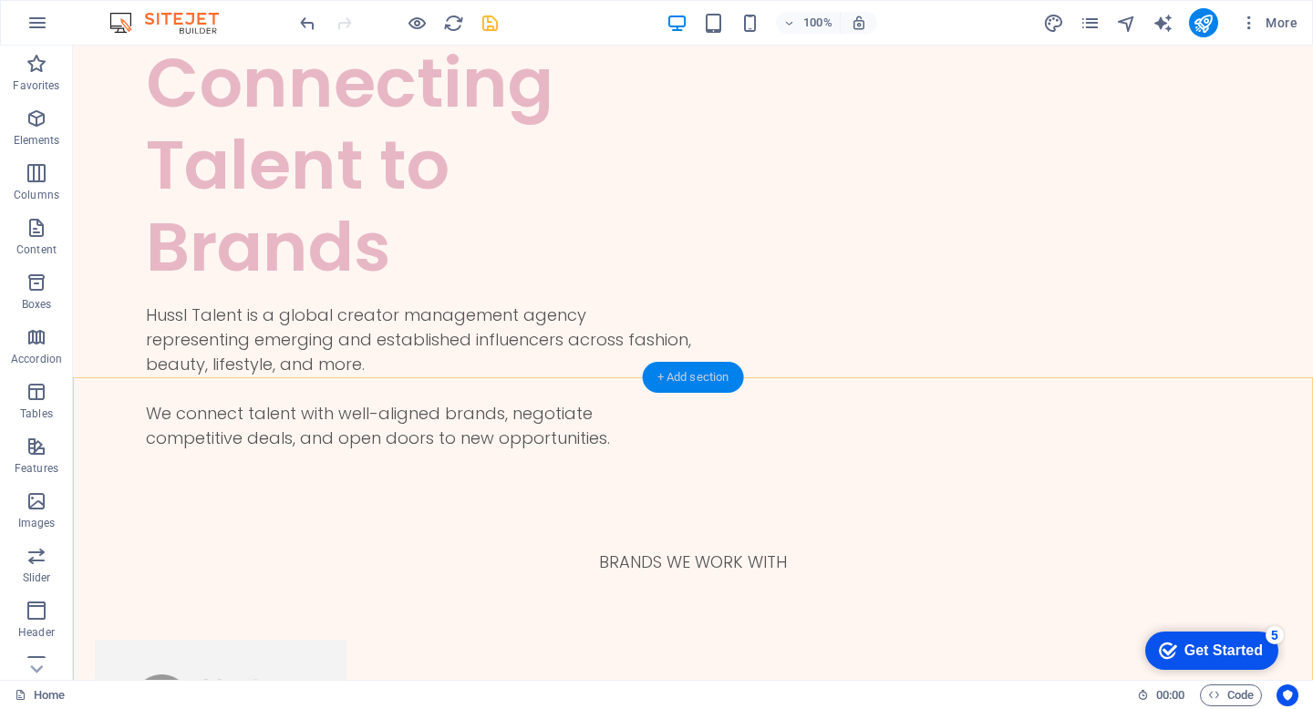
click at [710, 372] on div "+ Add section" at bounding box center [693, 377] width 101 height 31
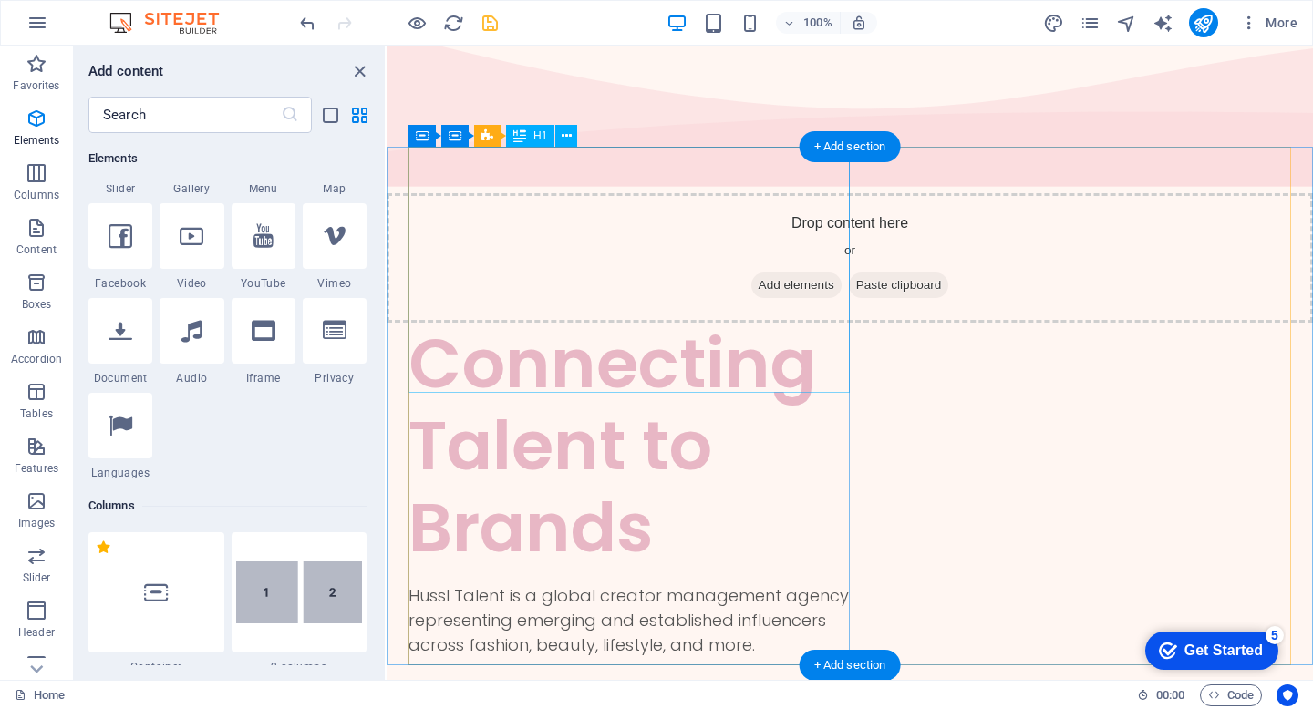
scroll to position [27, 0]
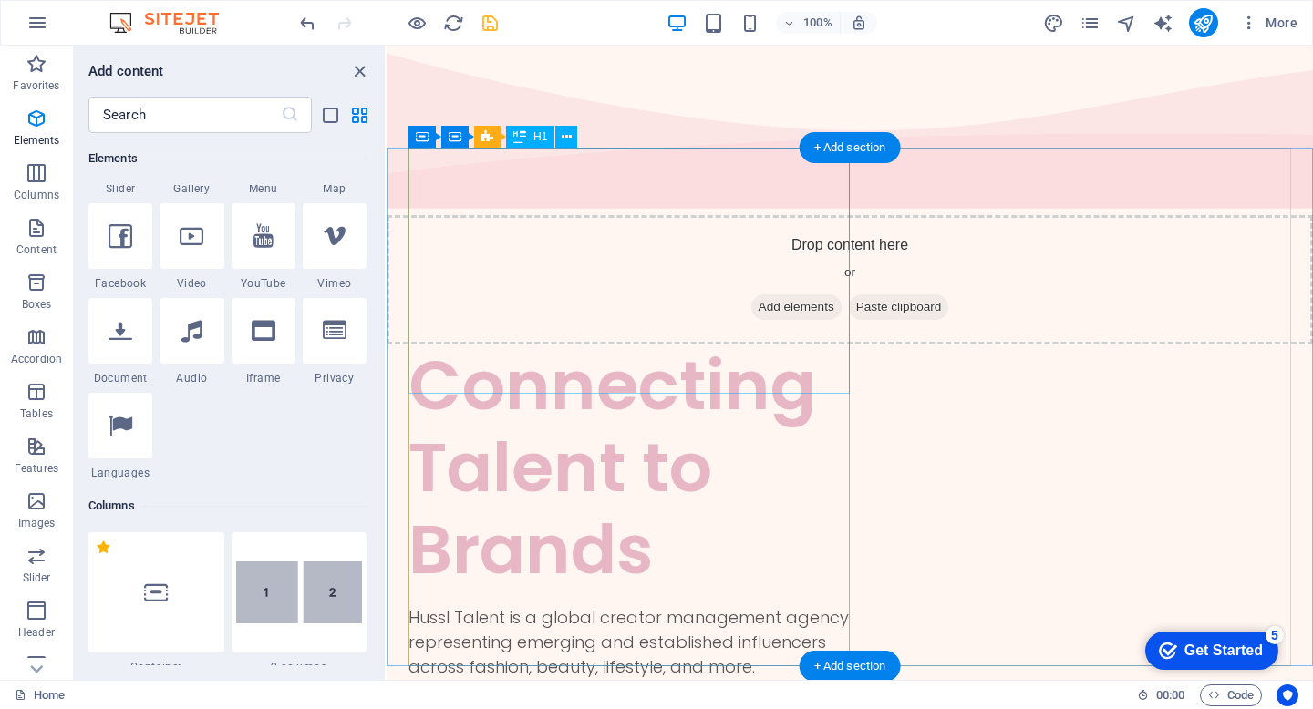
click at [757, 345] on div "Connecting Talent to Brands" at bounding box center [628, 468] width 441 height 246
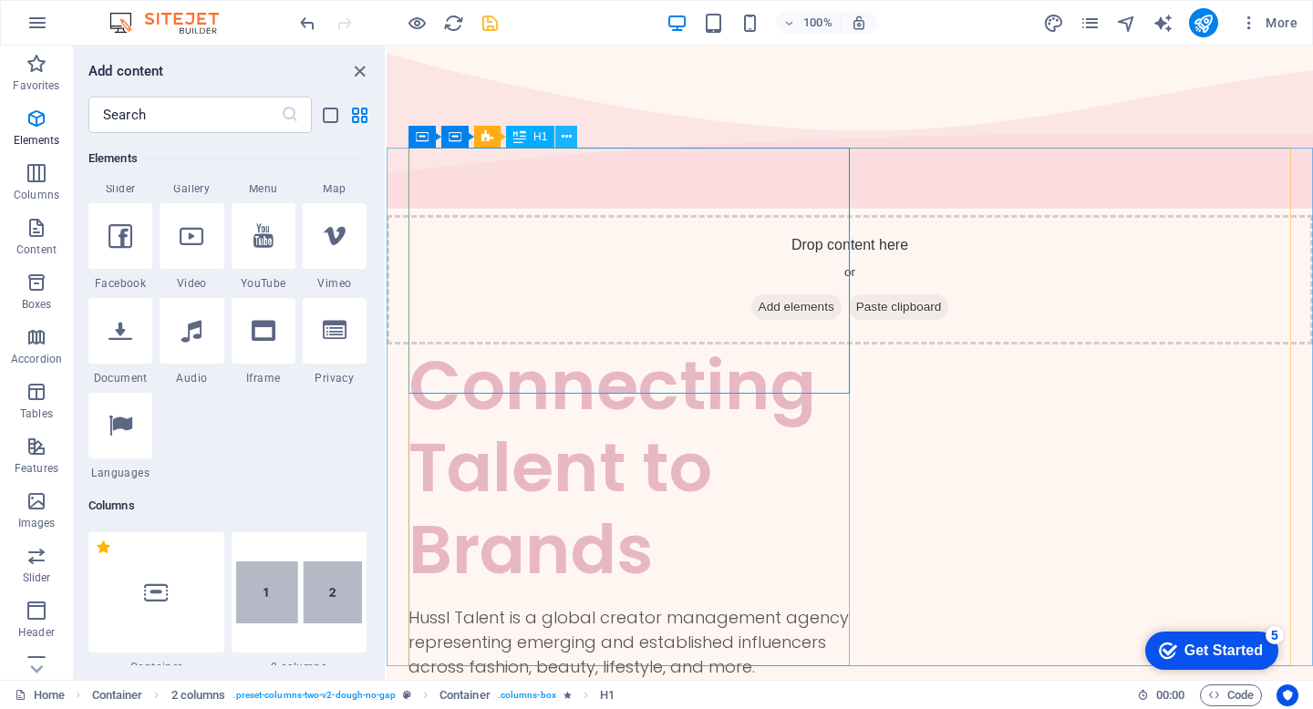
click at [568, 141] on icon at bounding box center [567, 137] width 10 height 19
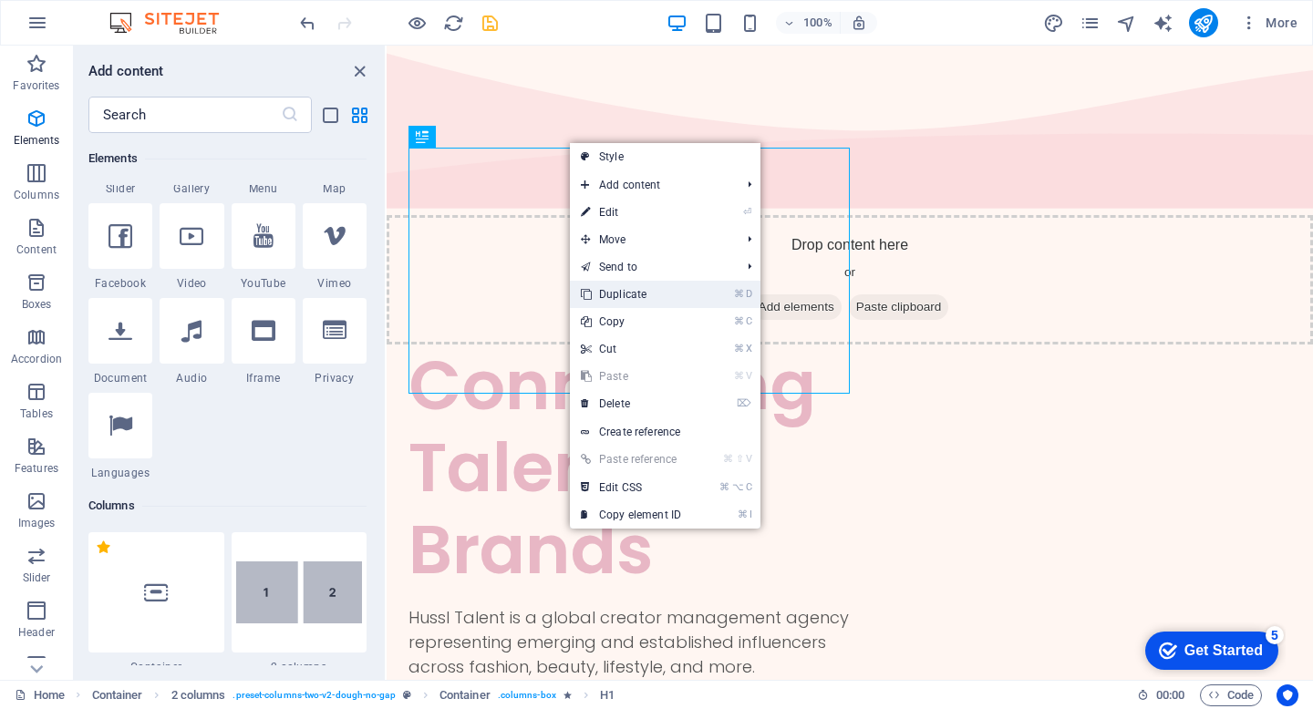
click at [647, 295] on link "⌘ D Duplicate" at bounding box center [631, 294] width 122 height 27
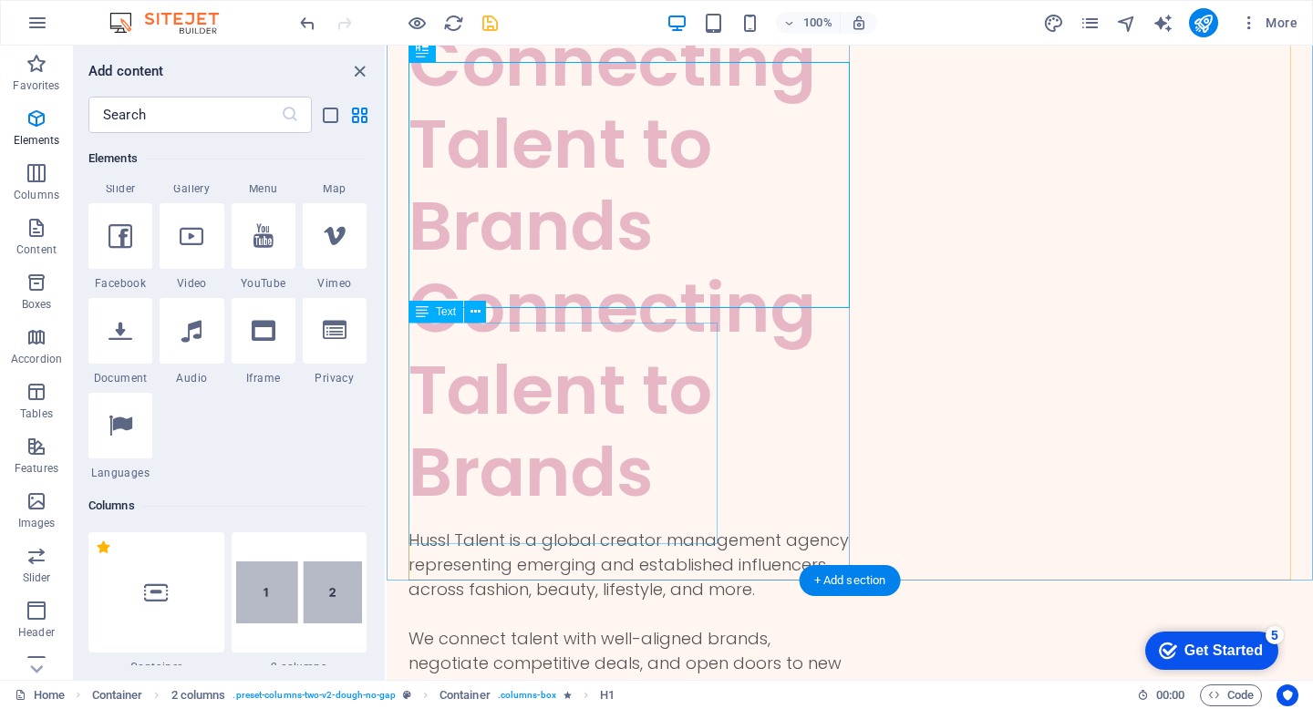
scroll to position [359, 0]
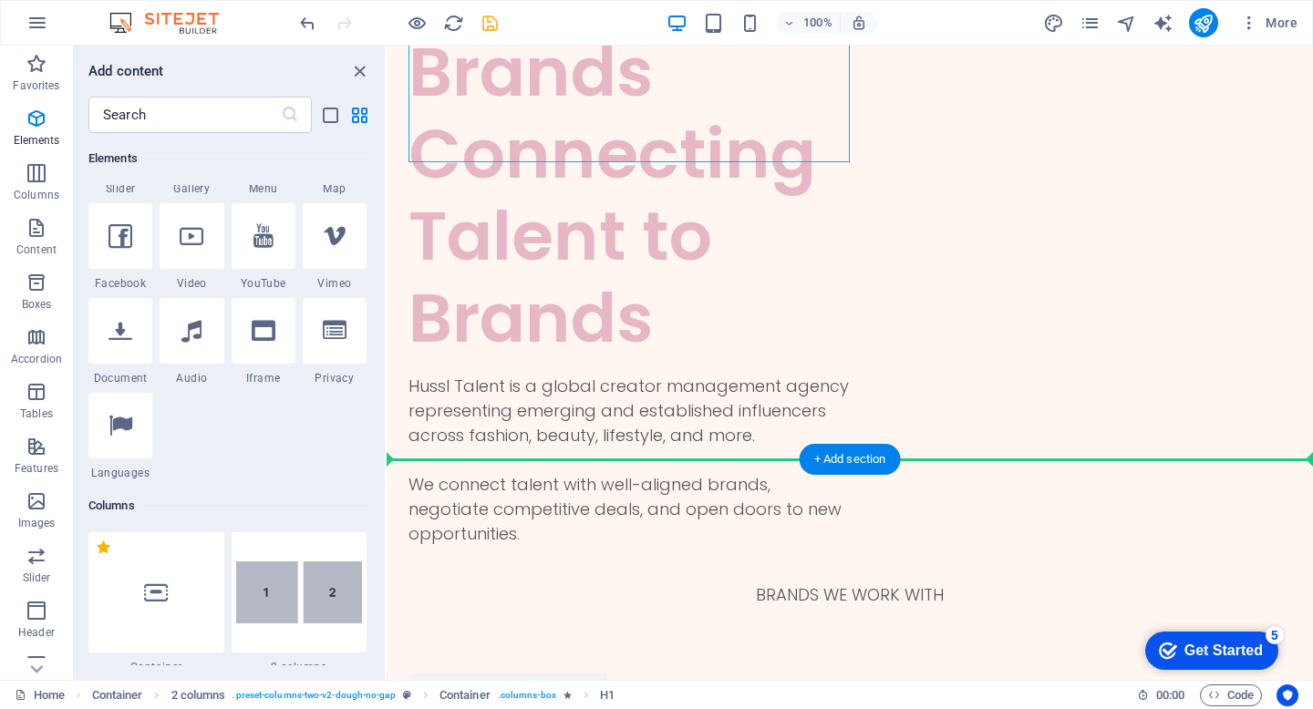
drag, startPoint x: 625, startPoint y: 218, endPoint x: 775, endPoint y: 487, distance: 307.8
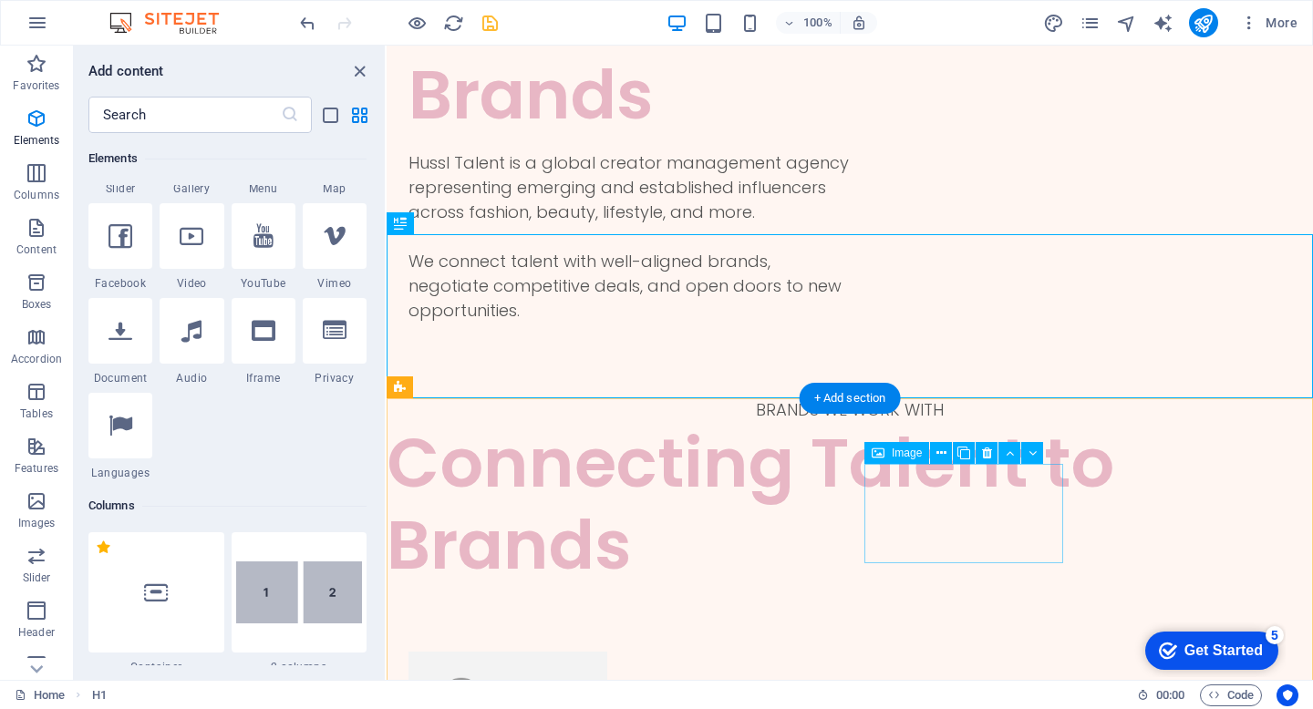
scroll to position [484, 0]
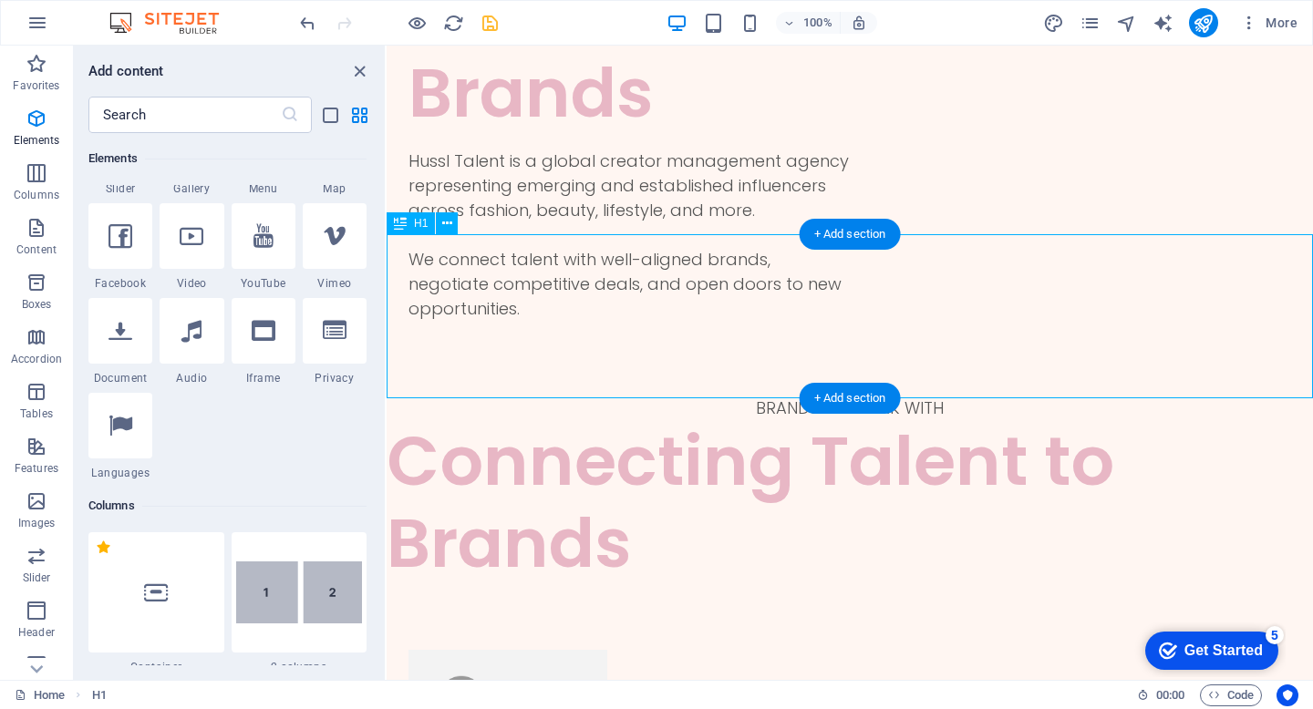
click at [739, 420] on div "Connecting Talent to Brands" at bounding box center [850, 502] width 926 height 164
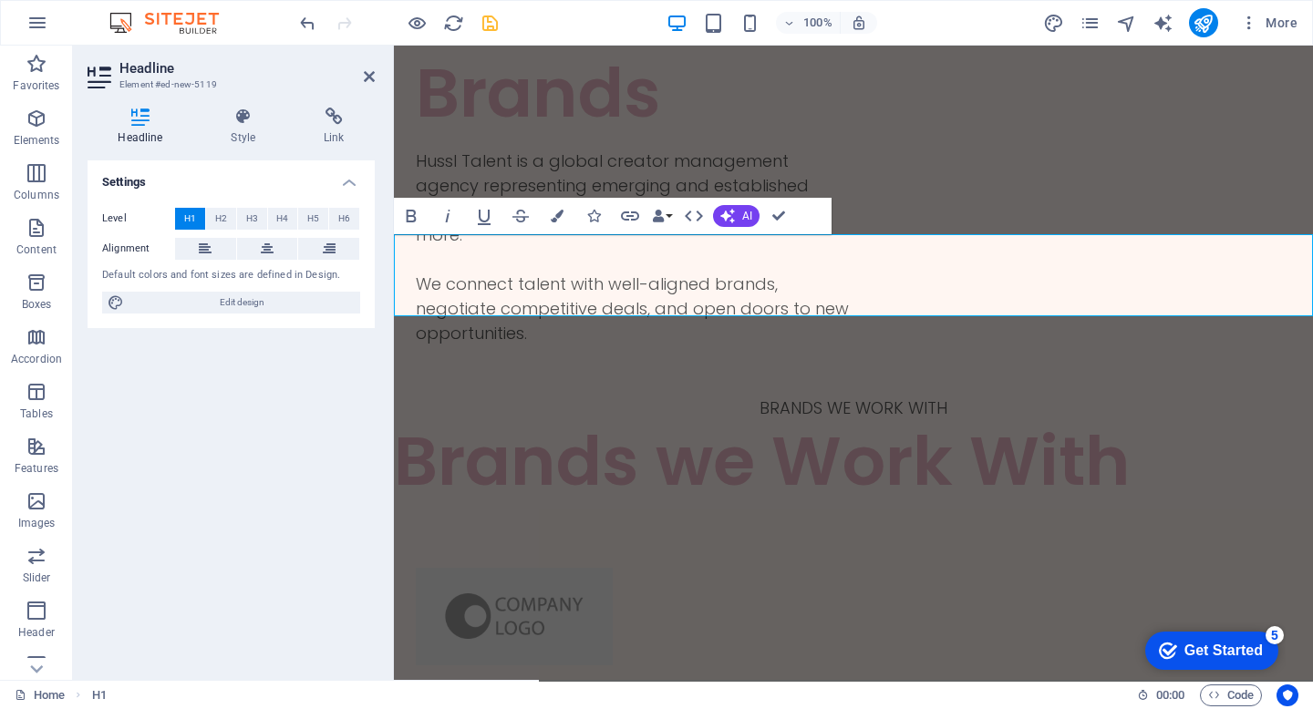
click at [706, 413] on span "Brands we Work With" at bounding box center [762, 461] width 737 height 96
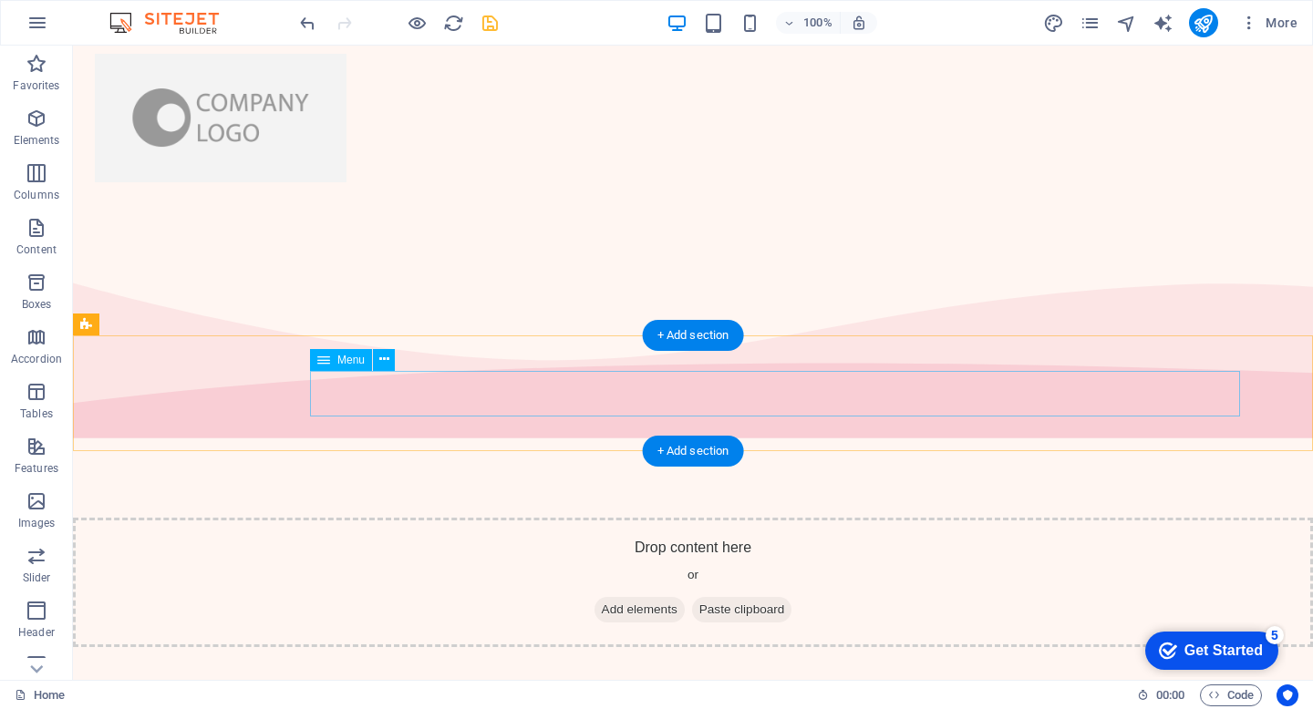
scroll to position [1716, 0]
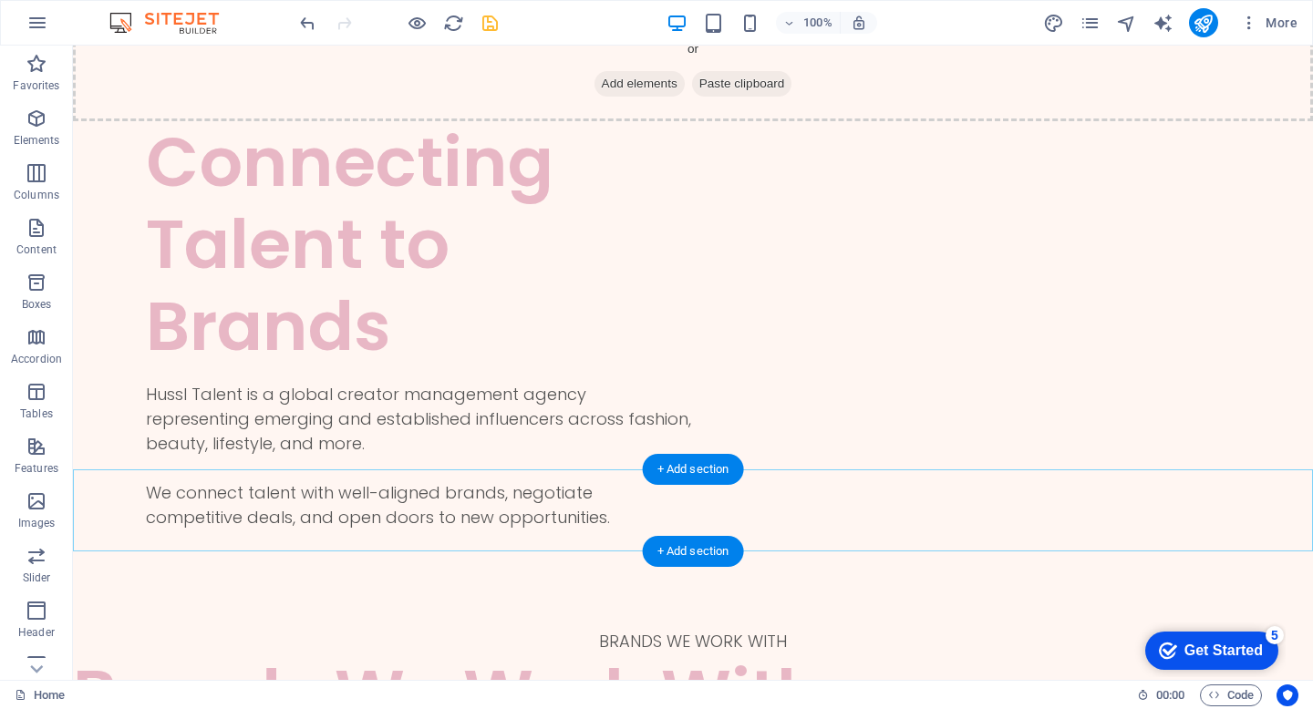
scroll to position [272, 0]
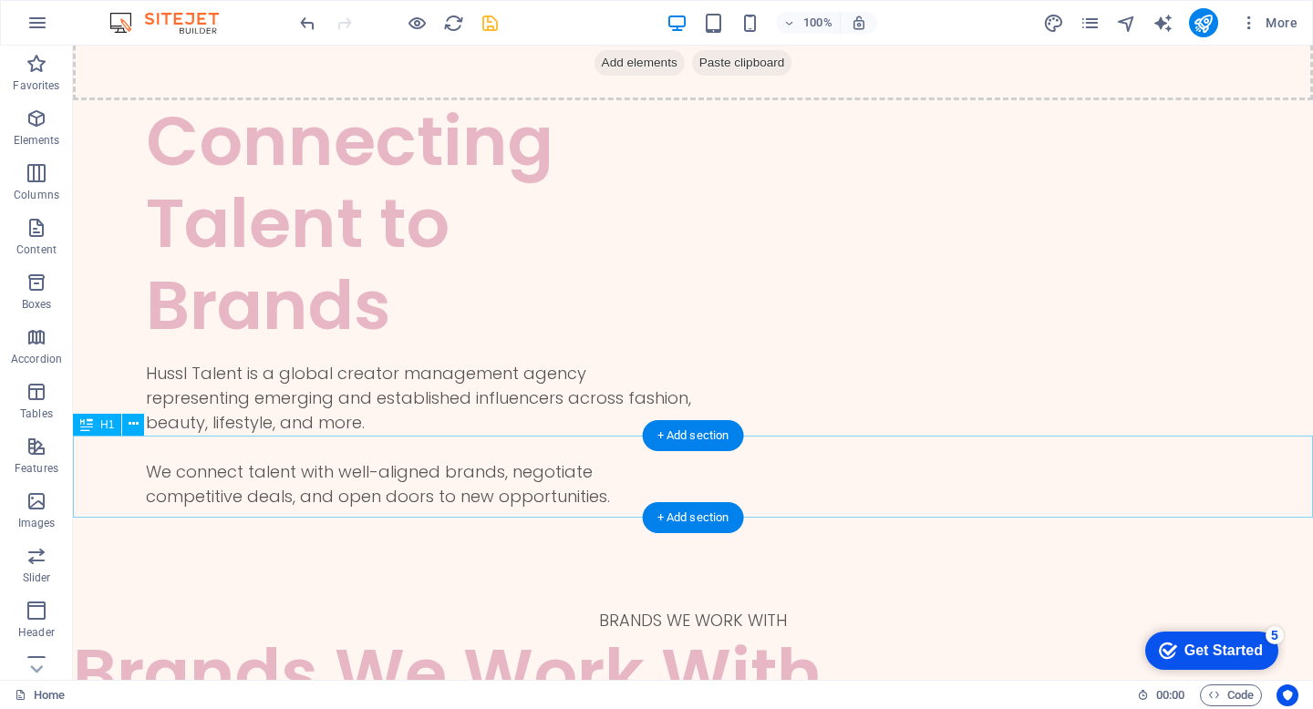
click at [749, 633] on div "Brands We Work With" at bounding box center [693, 674] width 1240 height 82
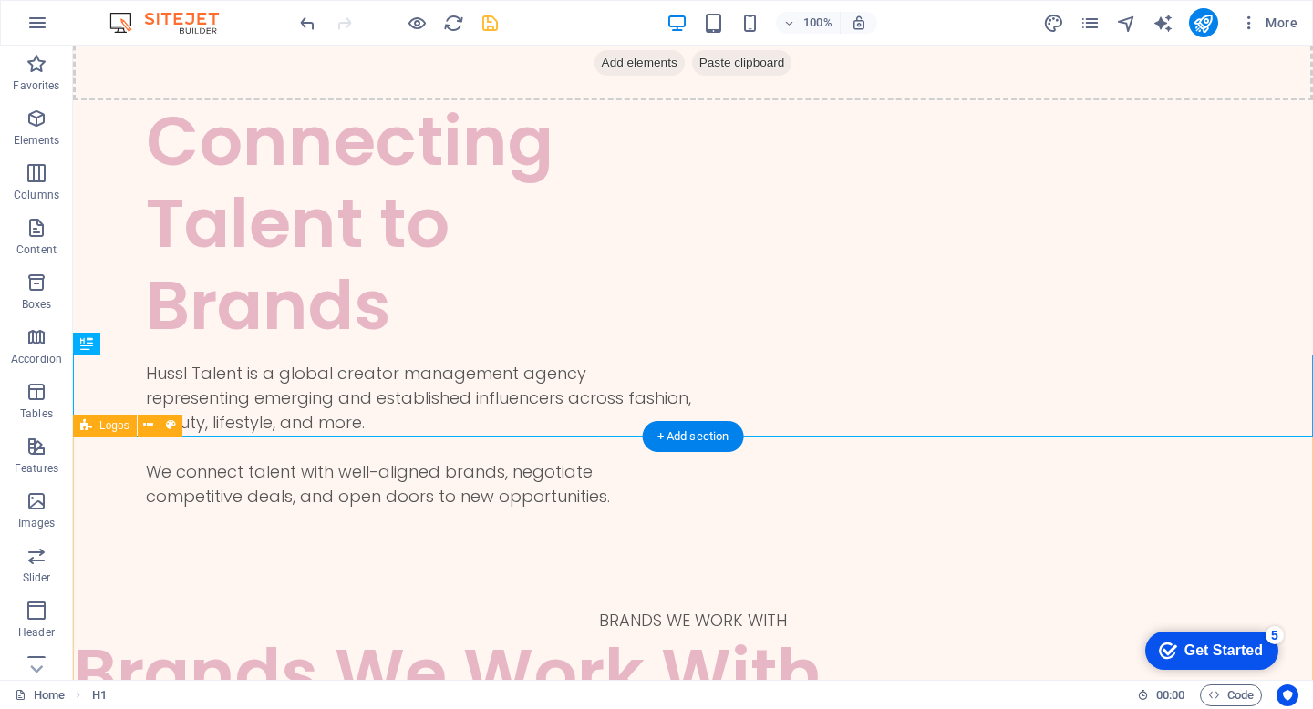
scroll to position [395, 0]
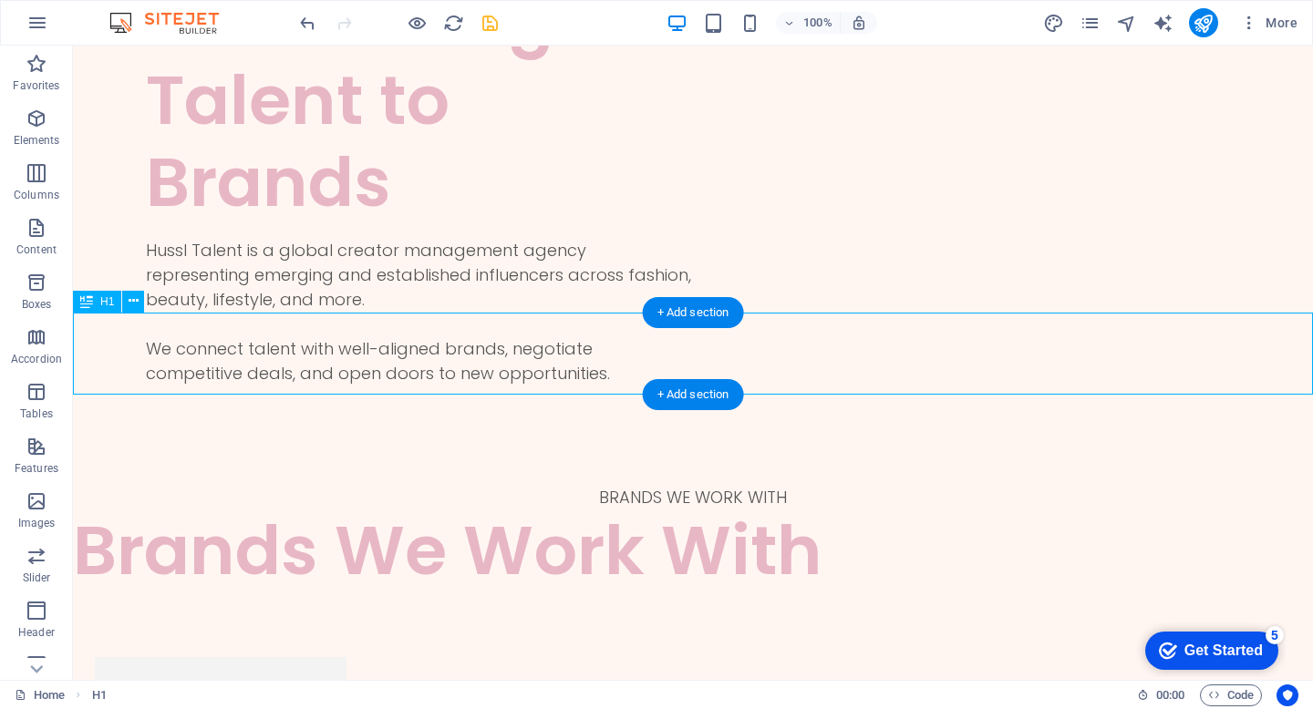
click at [139, 510] on div "Brands We Work With" at bounding box center [693, 551] width 1240 height 82
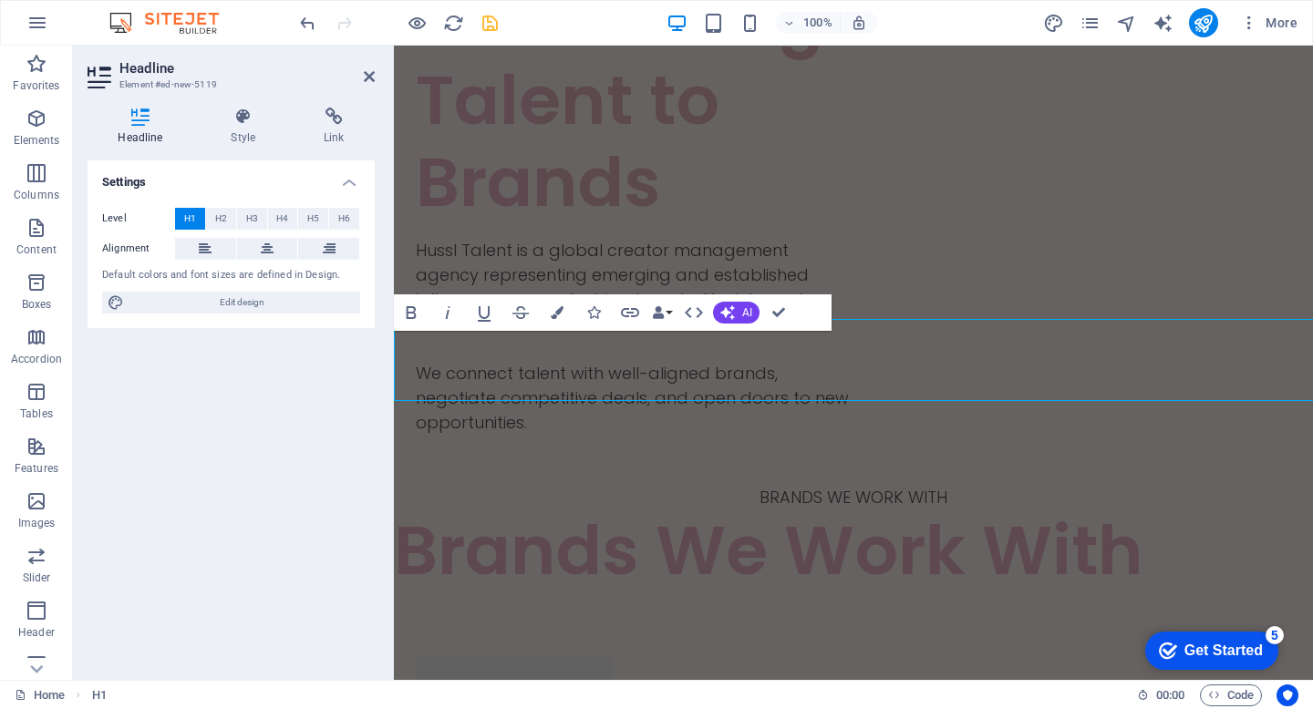
scroll to position [388, 0]
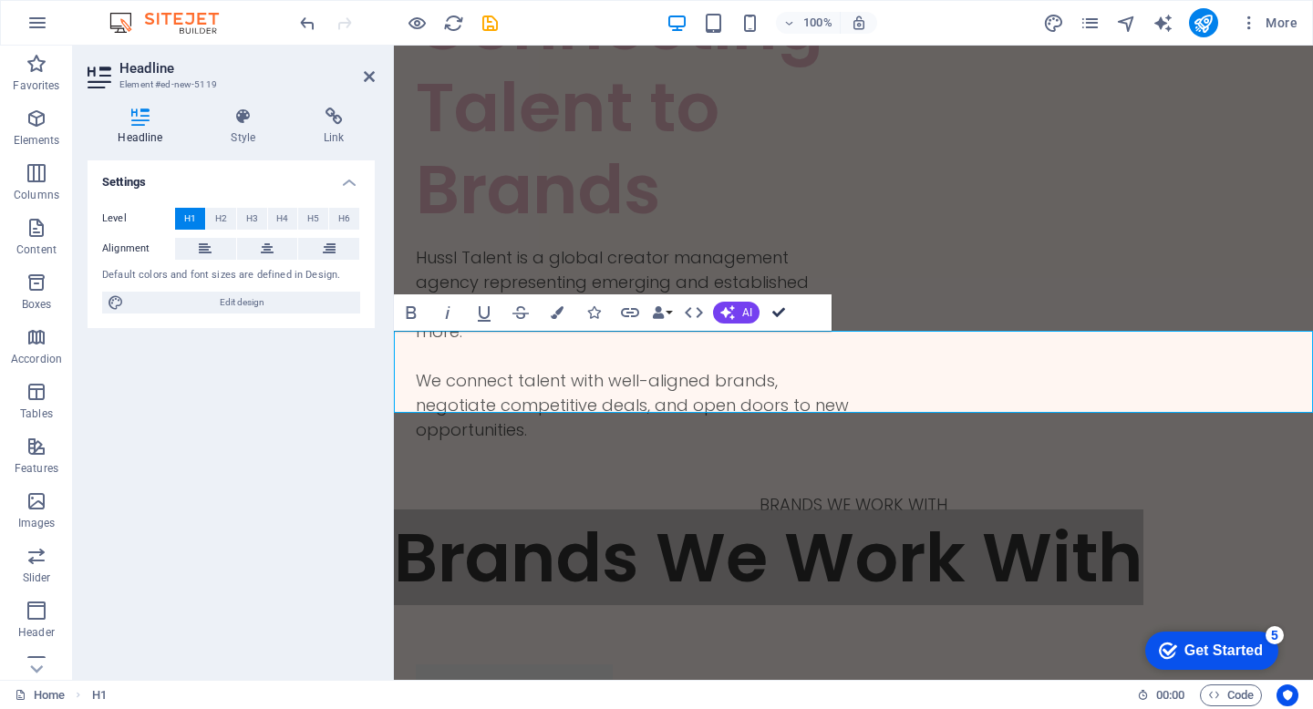
scroll to position [395, 0]
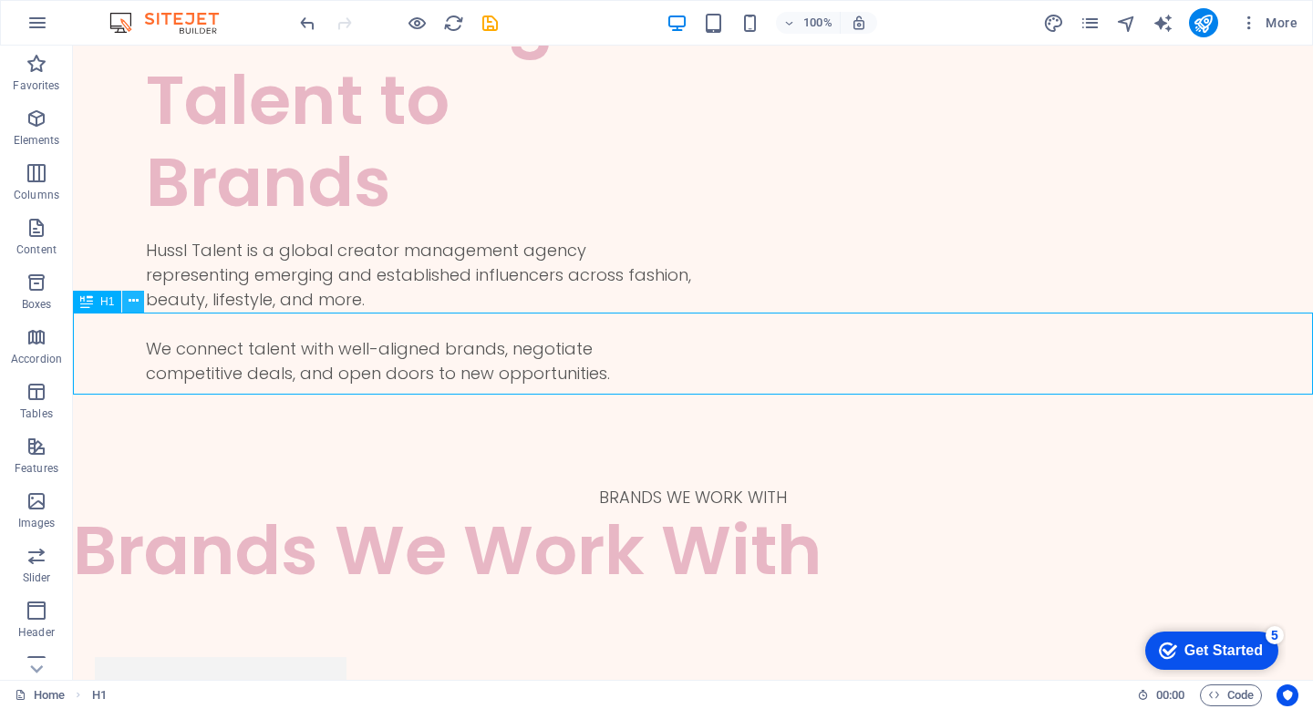
click at [134, 306] on icon at bounding box center [134, 301] width 10 height 19
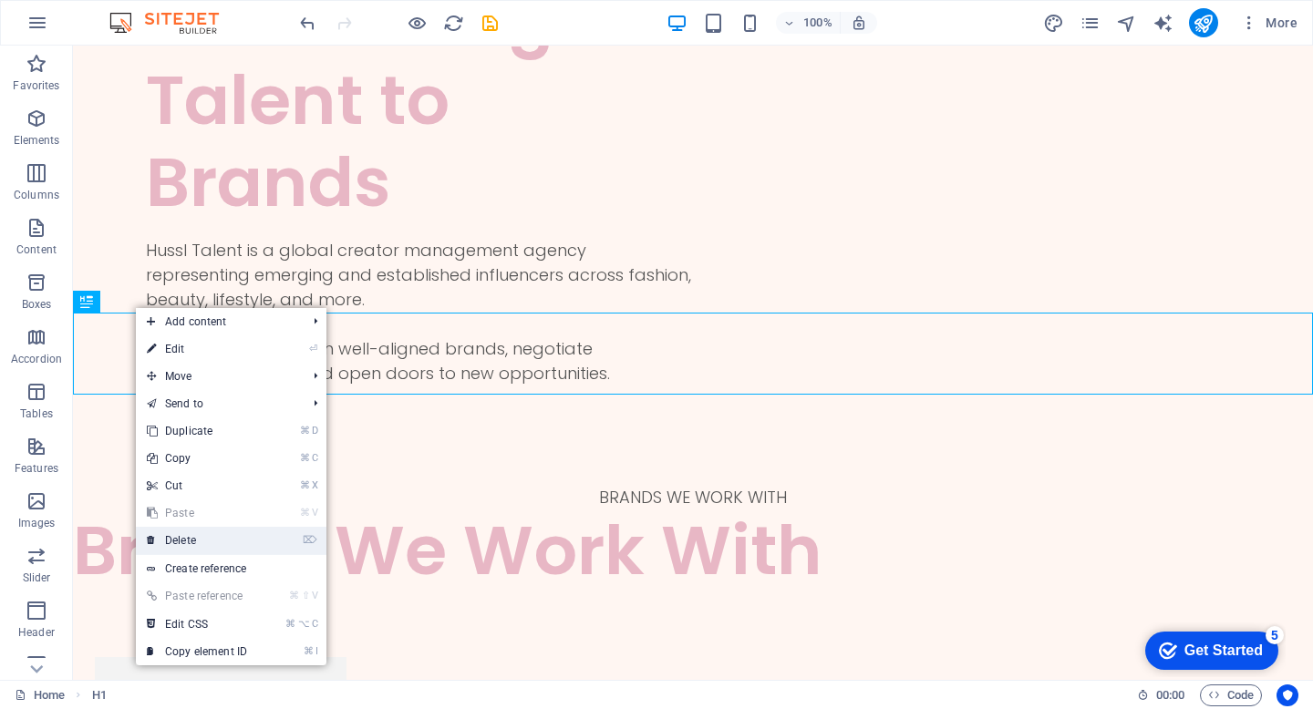
click at [202, 547] on link "⌦ Delete" at bounding box center [197, 540] width 122 height 27
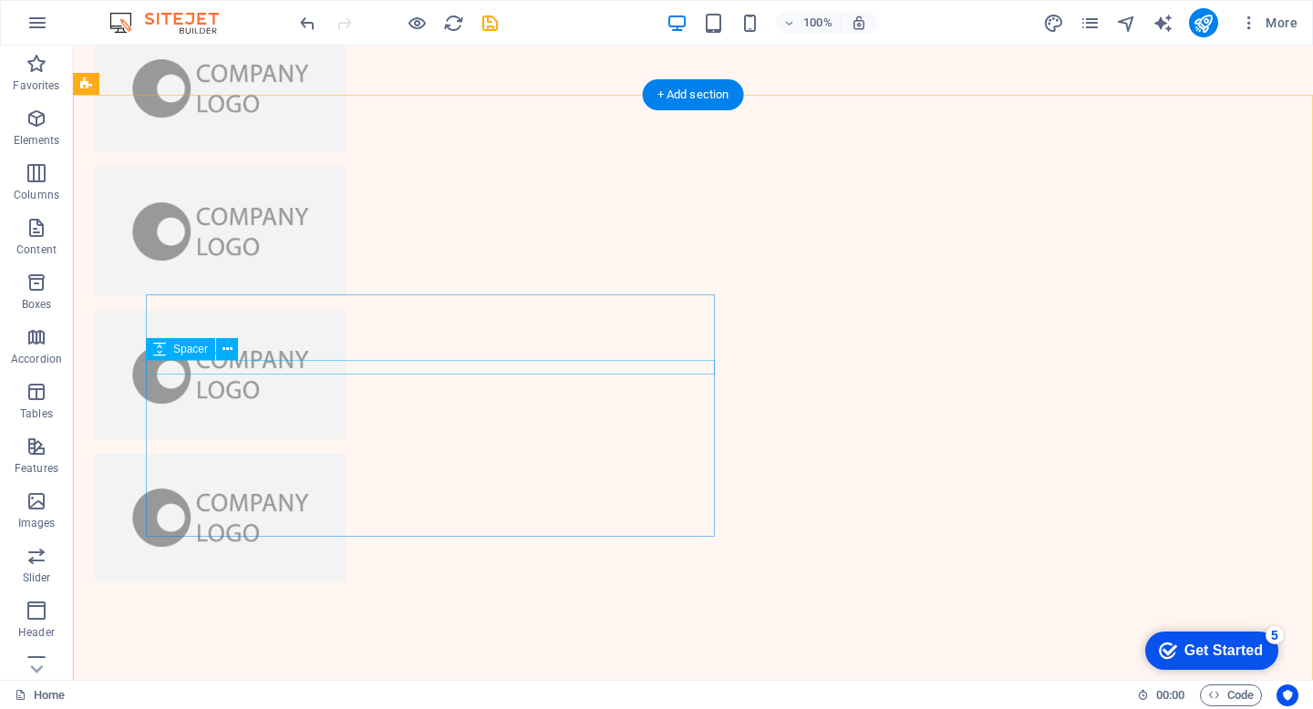
scroll to position [1262, 0]
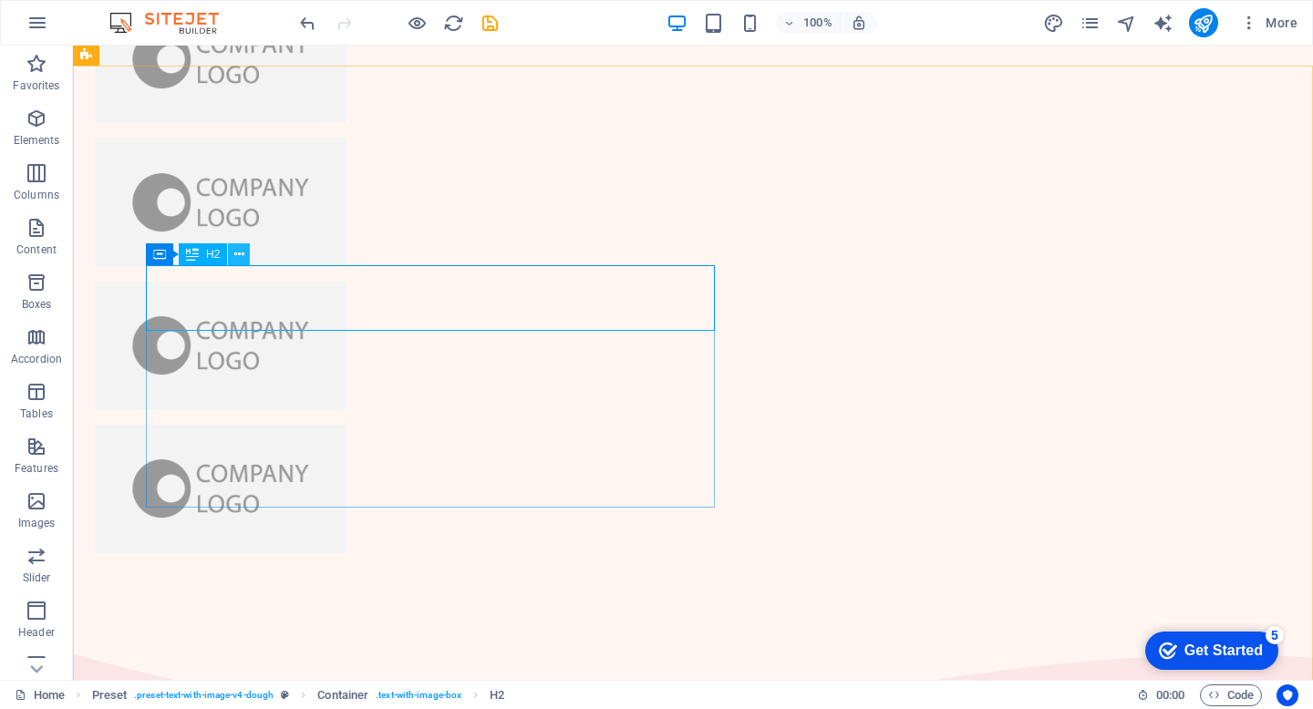
click at [243, 259] on icon at bounding box center [239, 254] width 10 height 19
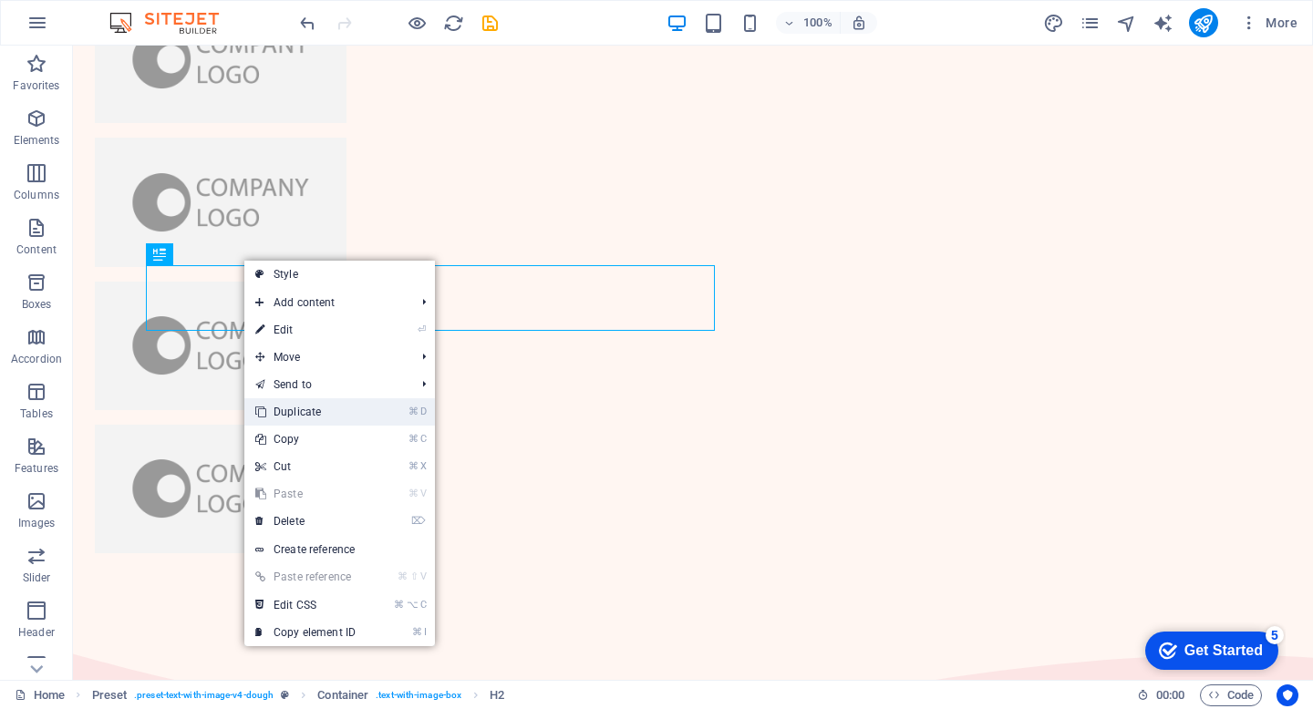
click at [293, 404] on link "⌘ D Duplicate" at bounding box center [305, 411] width 122 height 27
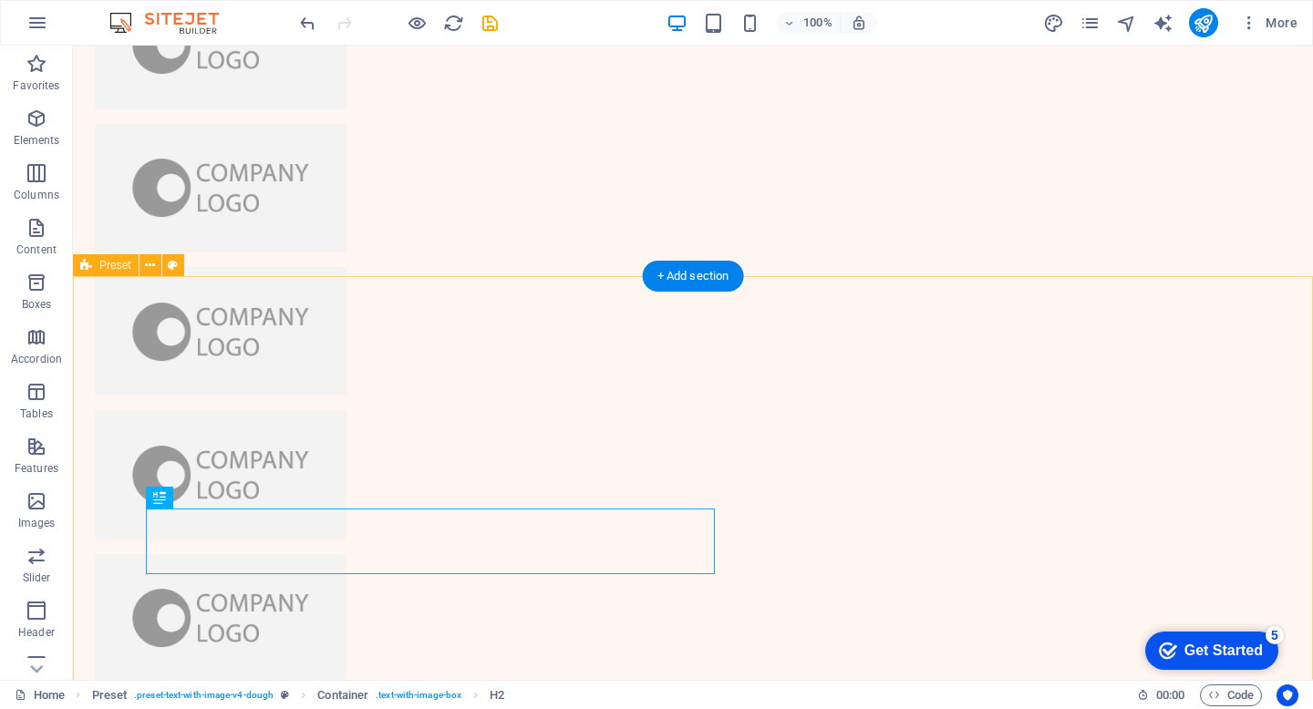
scroll to position [986, 0]
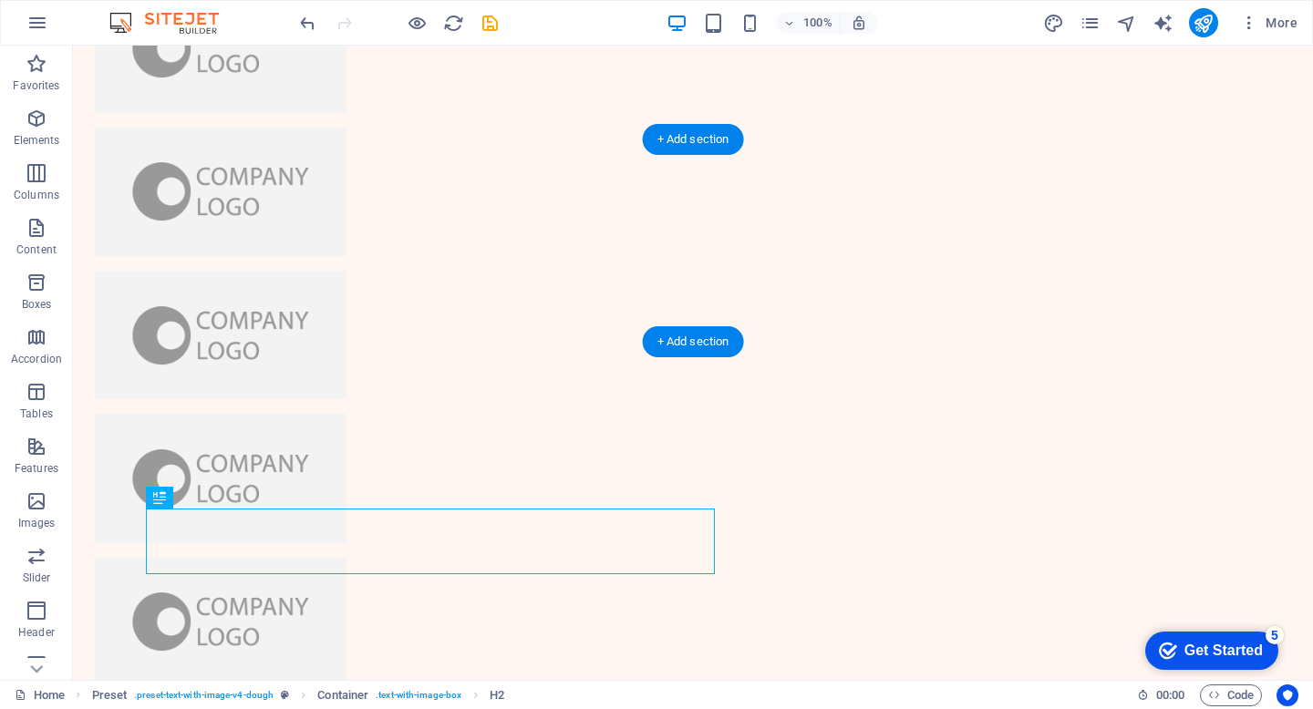
drag, startPoint x: 437, startPoint y: 532, endPoint x: 562, endPoint y: 222, distance: 335.1
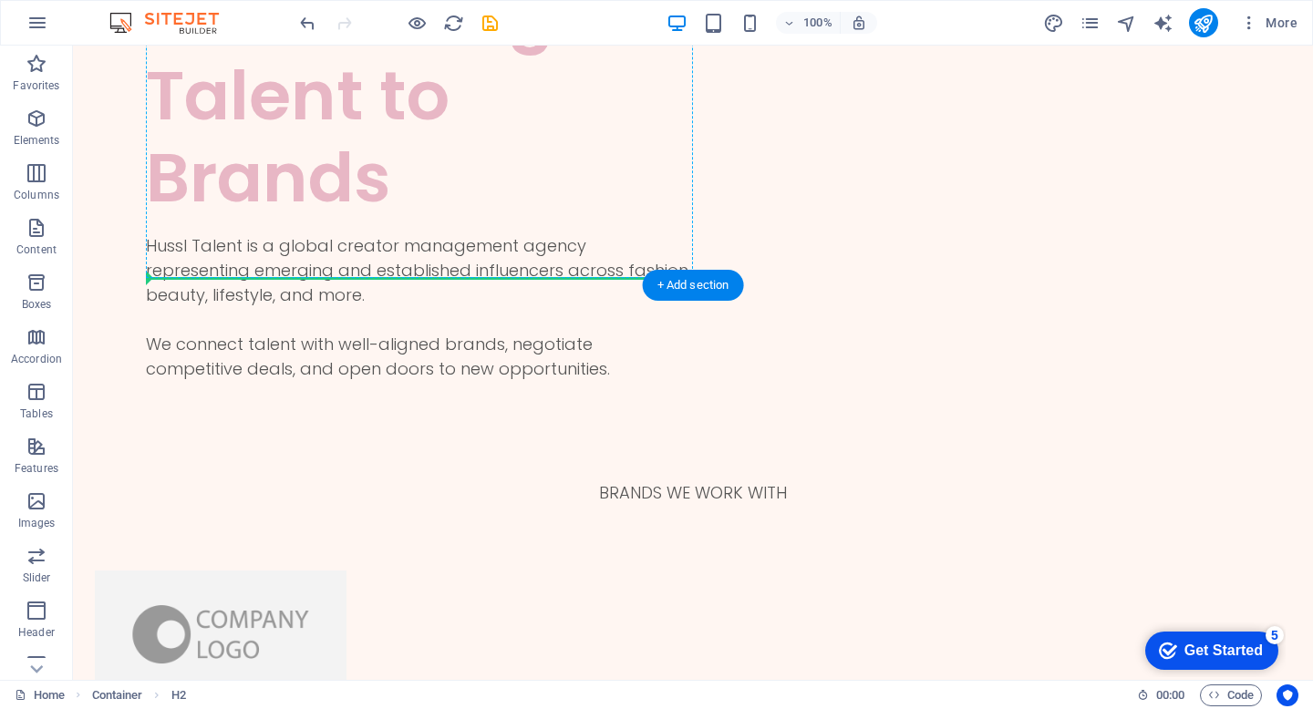
scroll to position [398, 0]
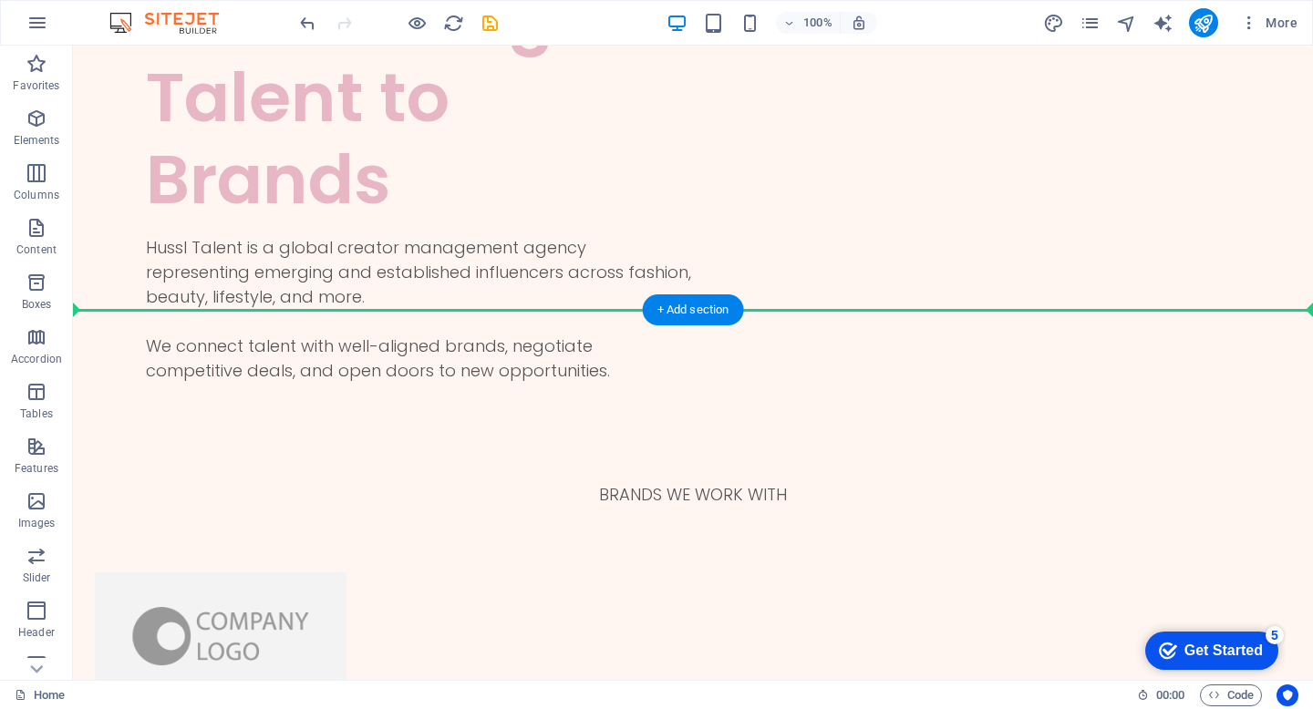
drag, startPoint x: 359, startPoint y: 588, endPoint x: 432, endPoint y: 341, distance: 257.6
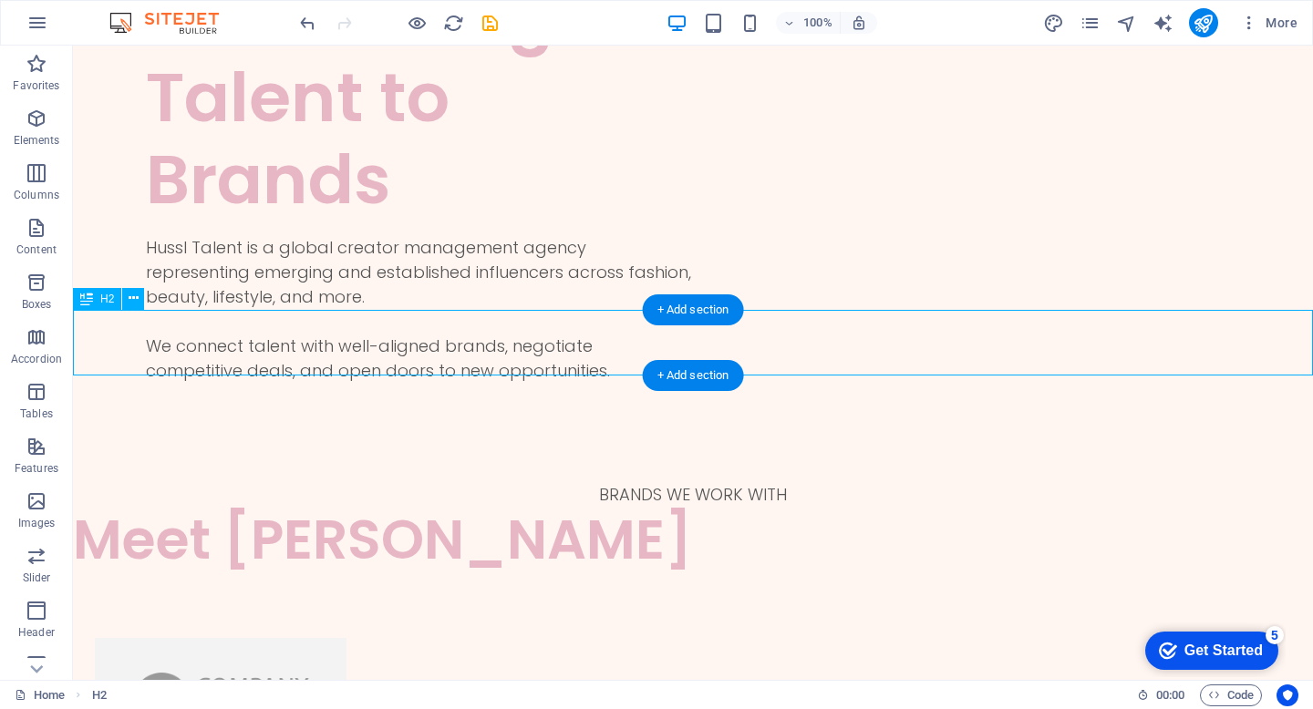
click at [429, 507] on div "Meet [PERSON_NAME]" at bounding box center [693, 540] width 1240 height 66
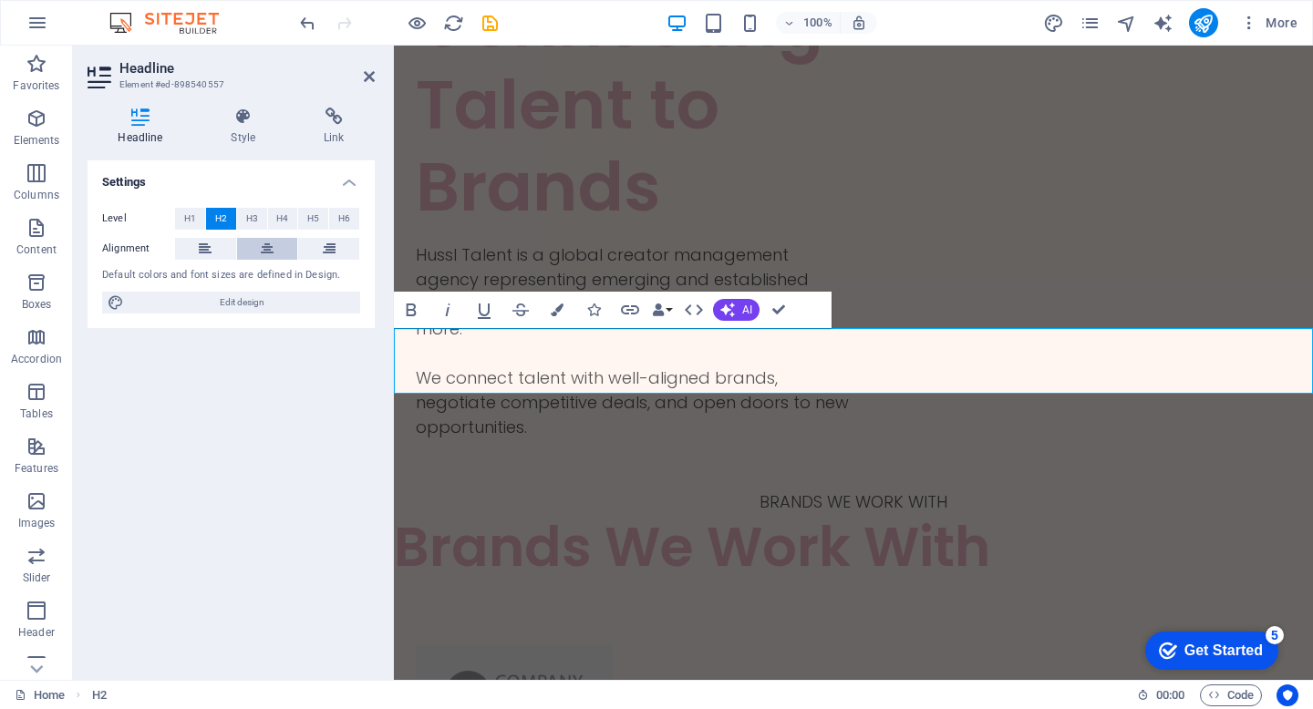
click at [267, 251] on icon at bounding box center [267, 249] width 13 height 22
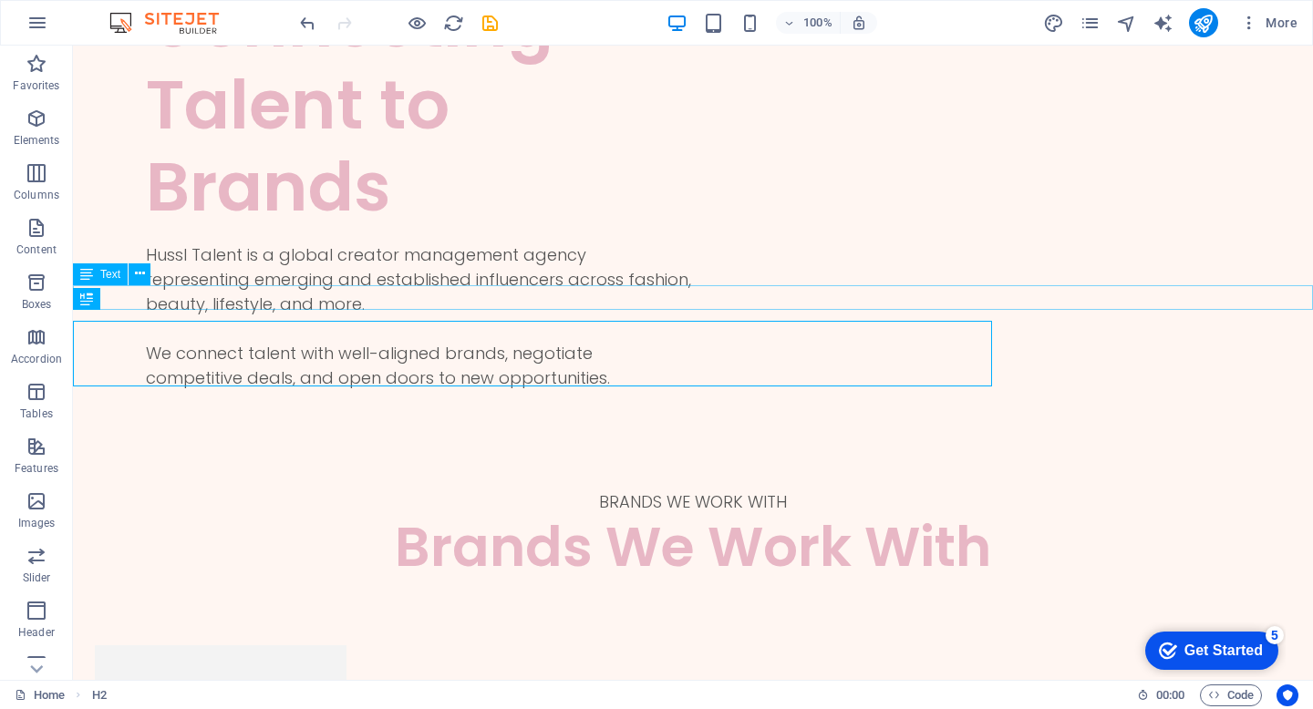
scroll to position [398, 0]
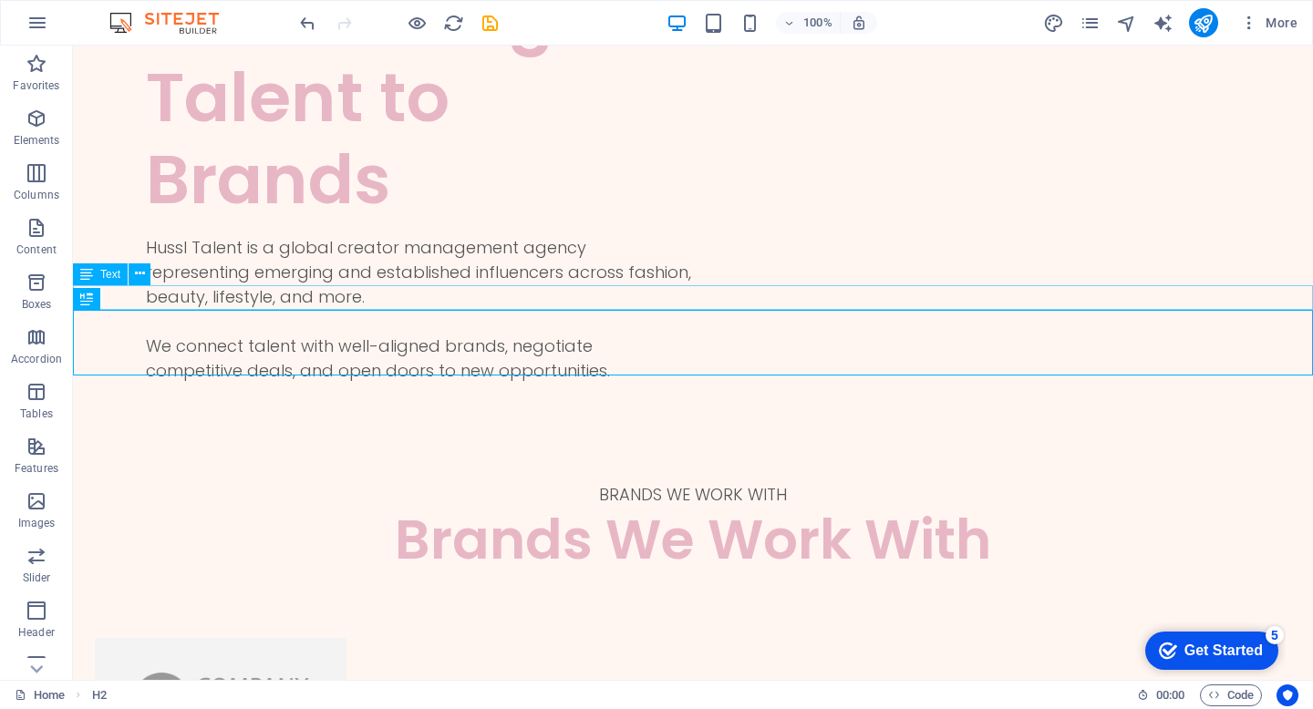
click at [770, 482] on div "BRANDS WE WORK WITH" at bounding box center [693, 494] width 1240 height 25
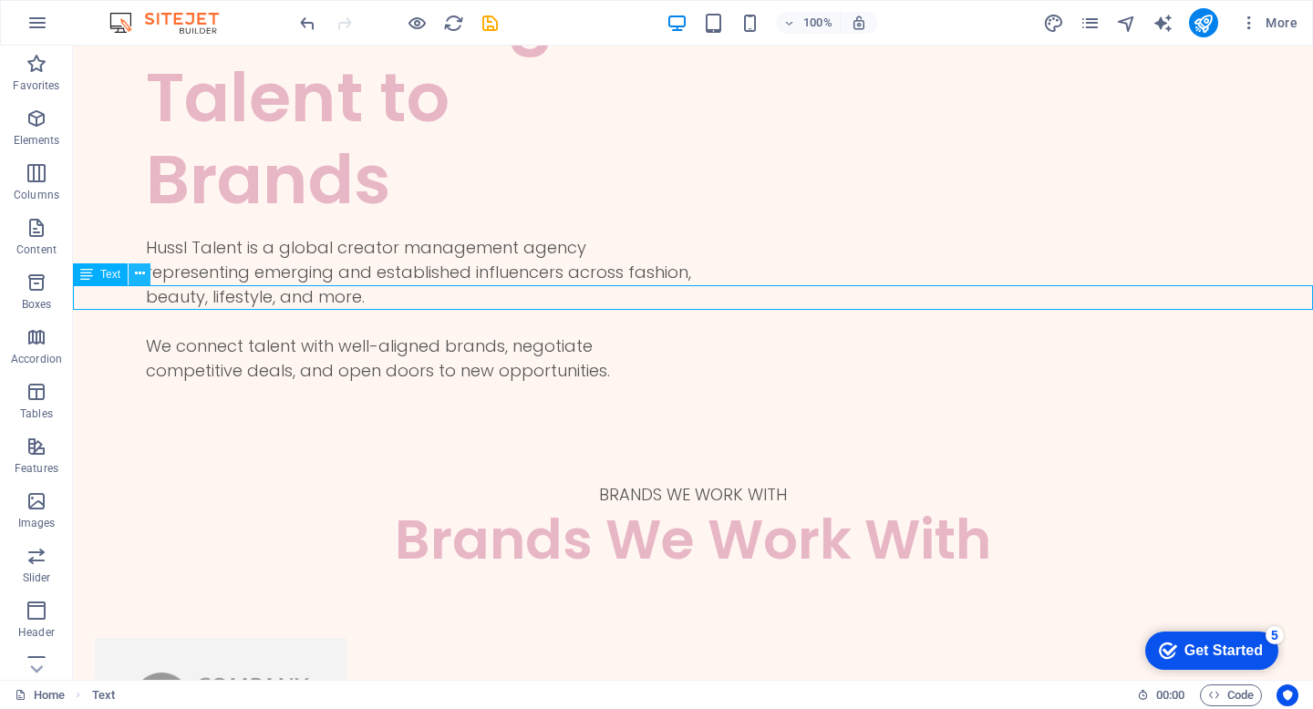
click at [141, 276] on icon at bounding box center [140, 273] width 10 height 19
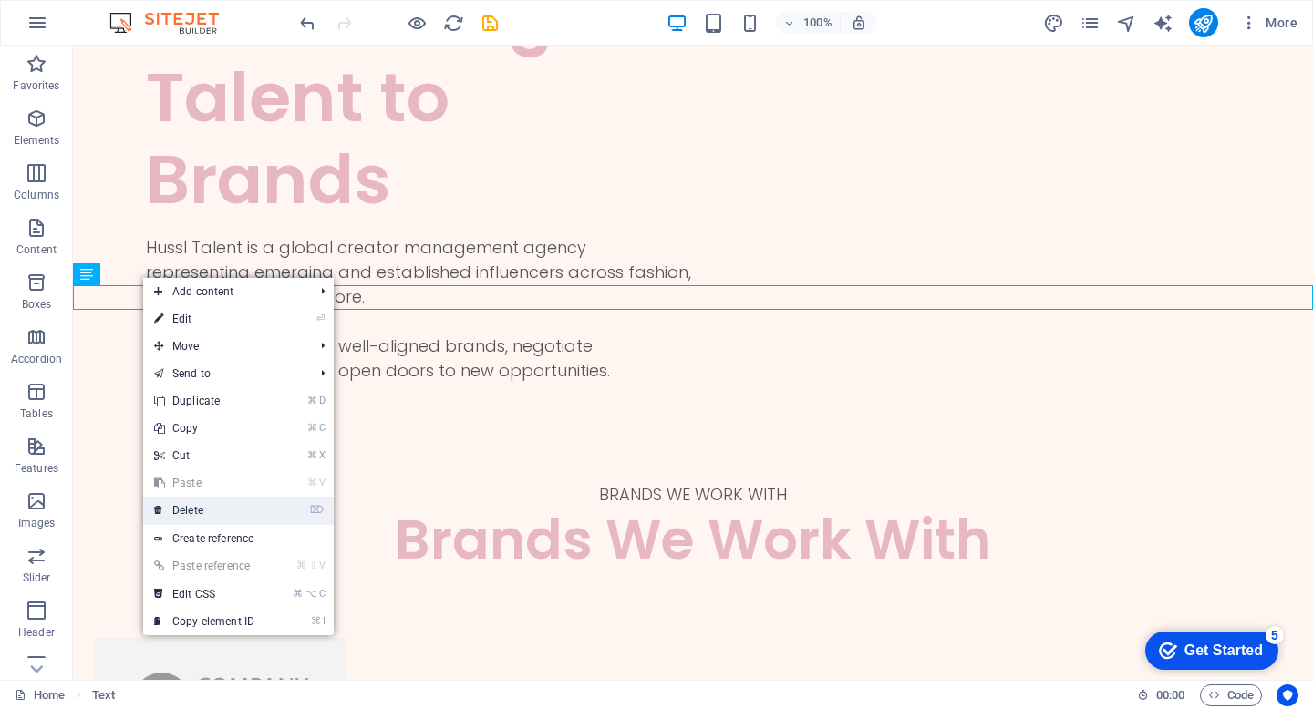
click at [214, 508] on link "⌦ Delete" at bounding box center [204, 510] width 122 height 27
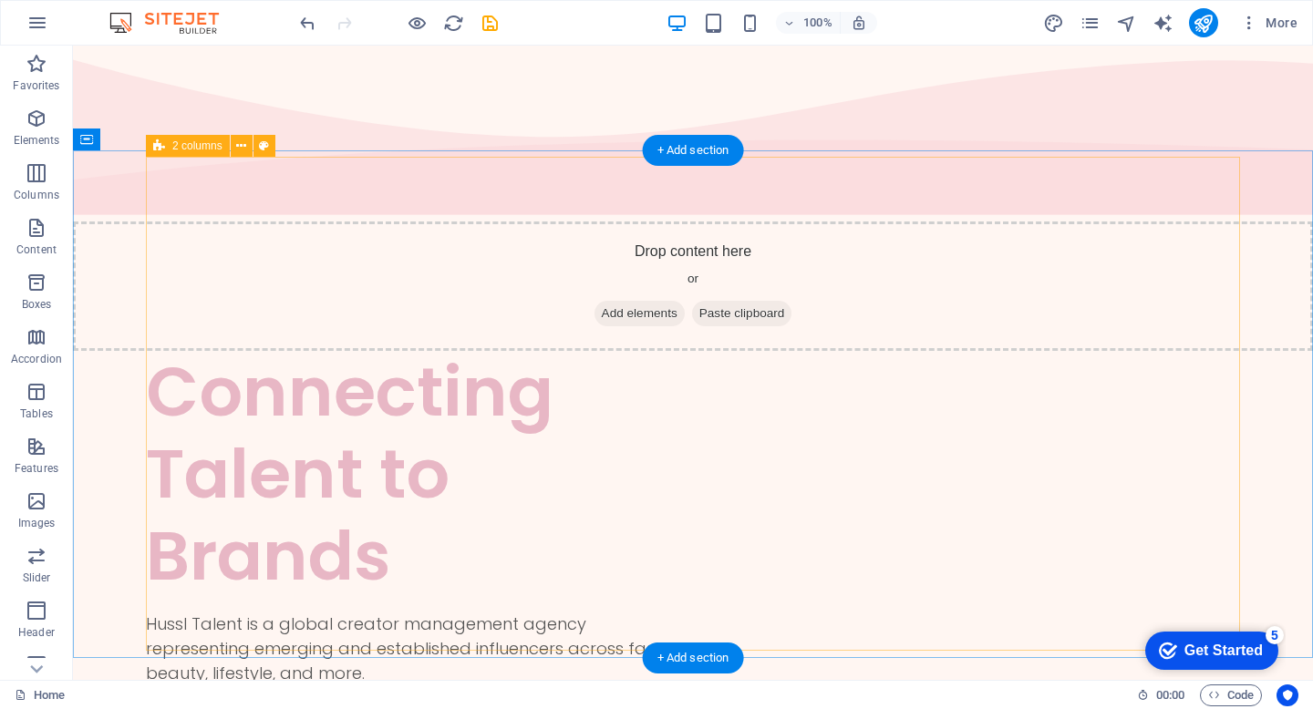
scroll to position [0, 0]
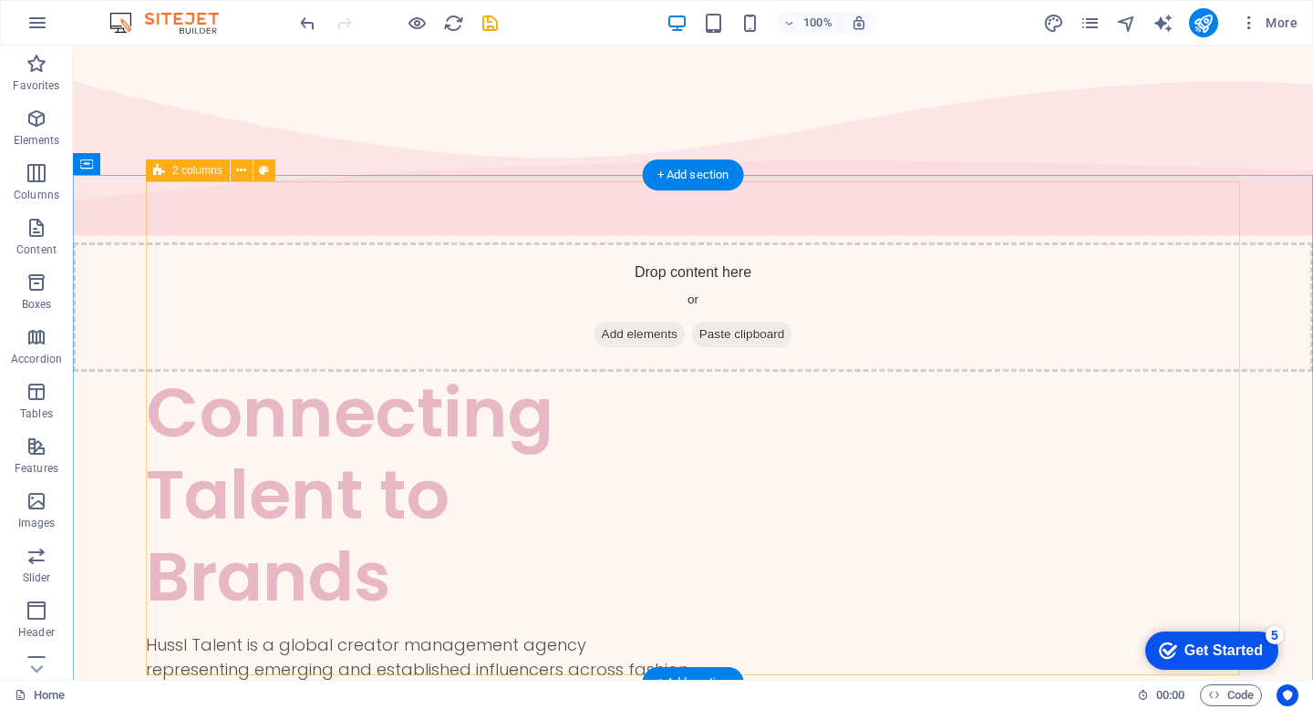
click at [728, 372] on div "Connecting Talent to Brands Hussl Talent is a global creator management agency …" at bounding box center [693, 594] width 1094 height 445
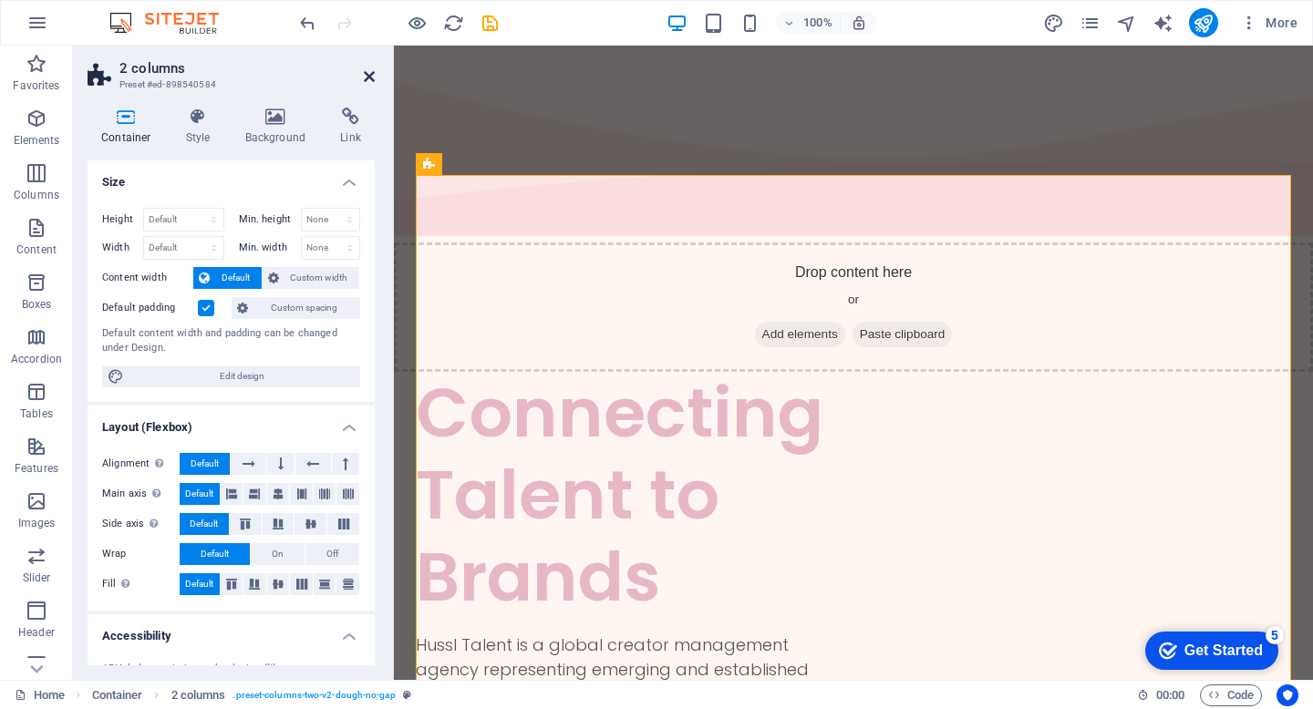
click at [365, 74] on icon at bounding box center [369, 76] width 11 height 15
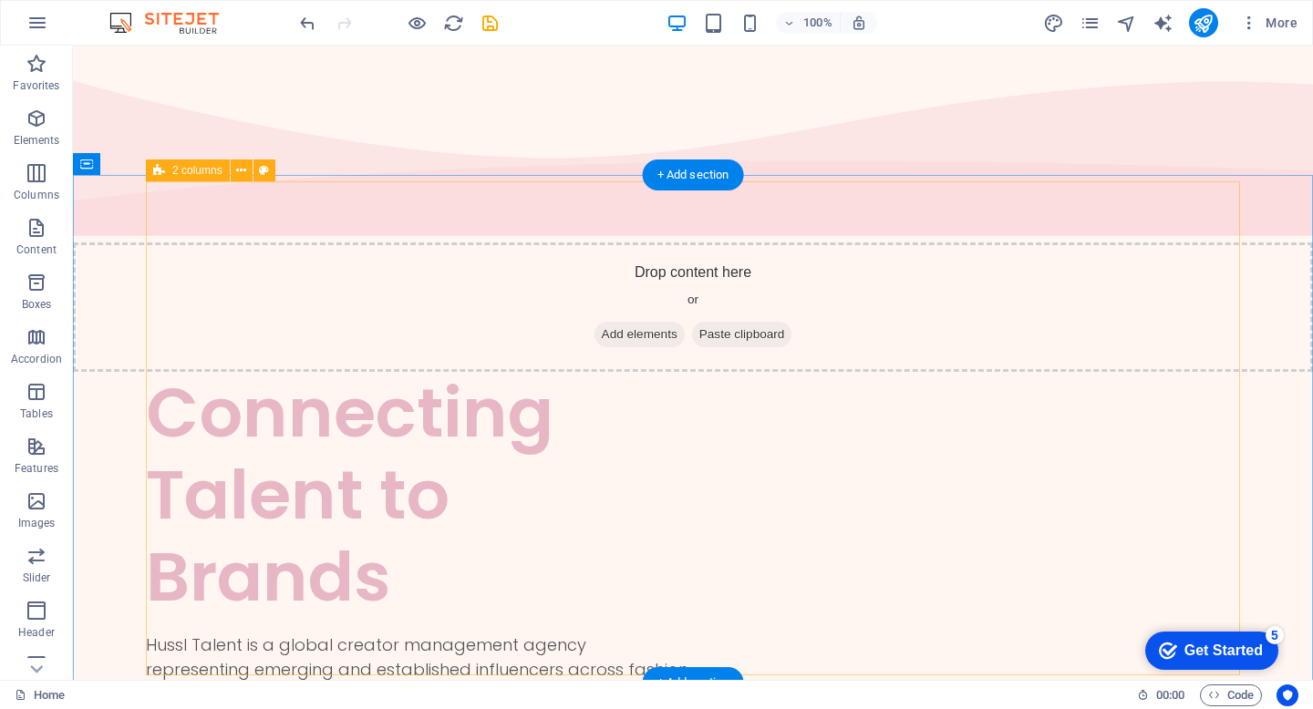
click at [834, 372] on div "Connecting Talent to Brands Hussl Talent is a global creator management agency …" at bounding box center [693, 594] width 1094 height 445
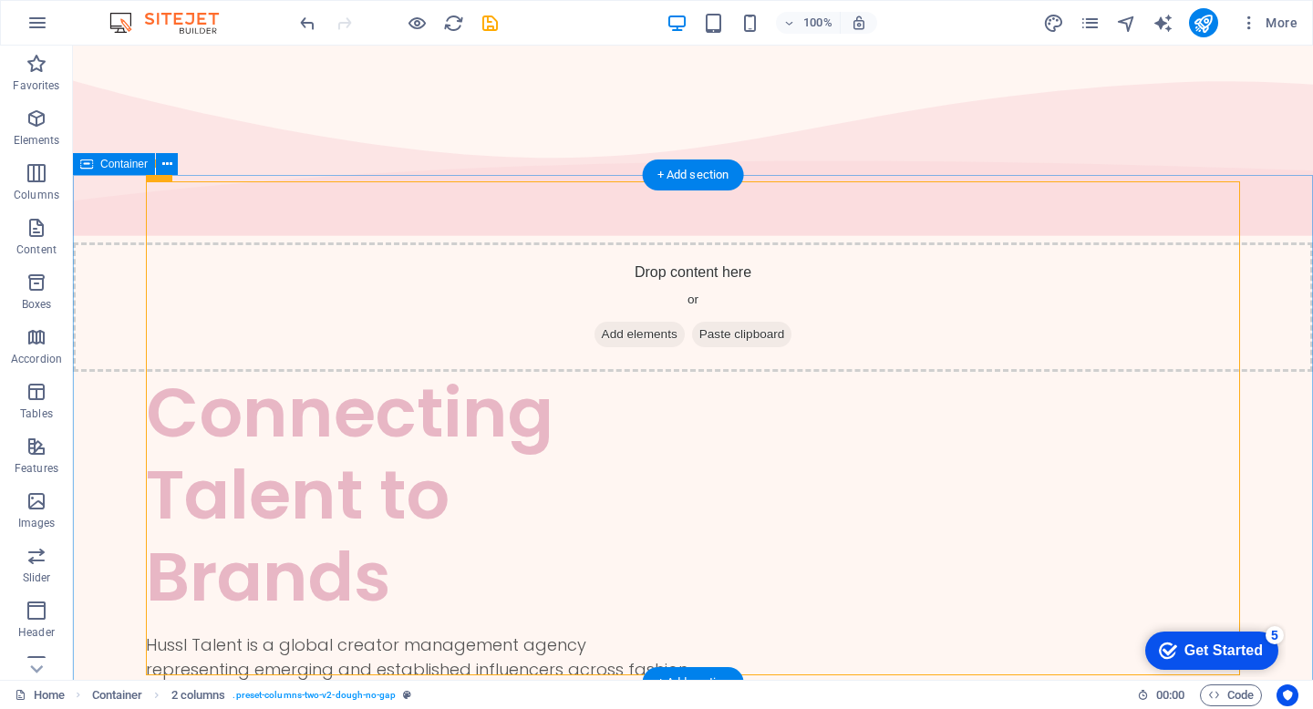
click at [1261, 372] on div "Connecting Talent to Brands Hussl Talent is a global creator management agency …" at bounding box center [693, 626] width 1240 height 508
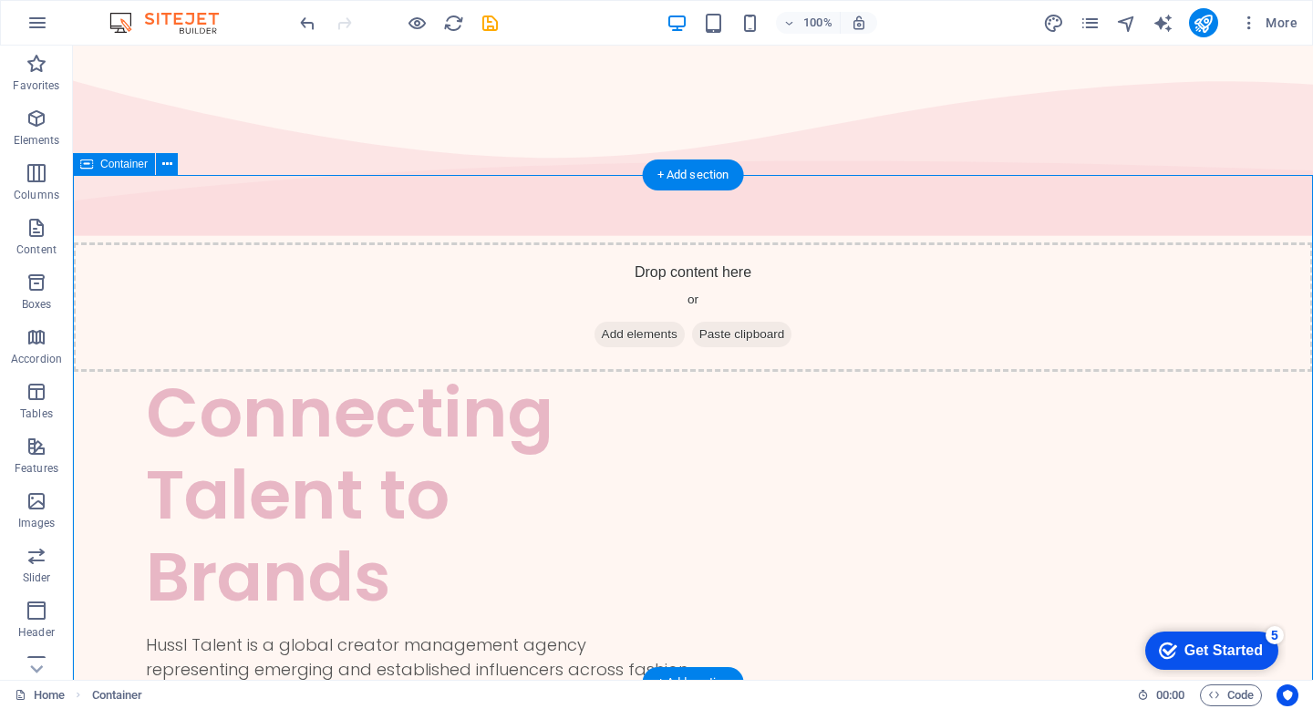
click at [1261, 372] on div "Connecting Talent to Brands Hussl Talent is a global creator management agency …" at bounding box center [693, 626] width 1240 height 508
click at [1262, 372] on div "Connecting Talent to Brands Hussl Talent is a global creator management agency …" at bounding box center [693, 626] width 1240 height 508
select select "vh"
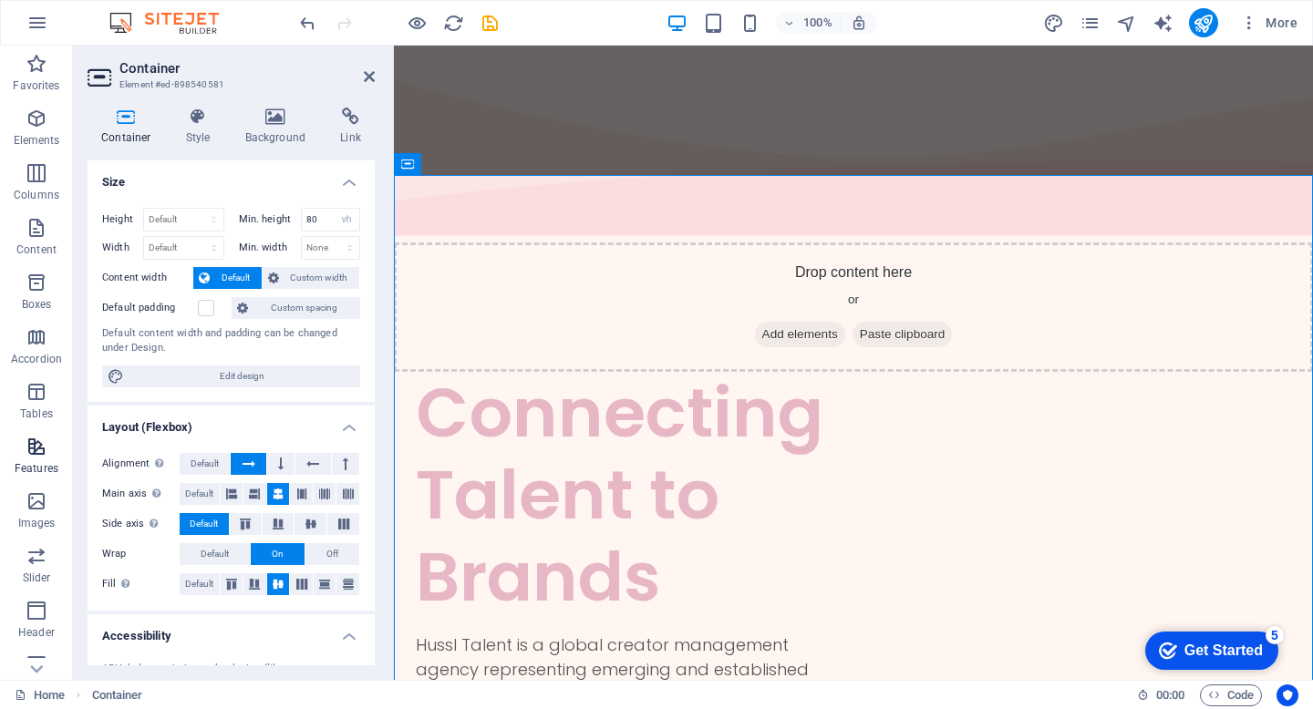
click at [42, 455] on icon "button" at bounding box center [37, 447] width 22 height 22
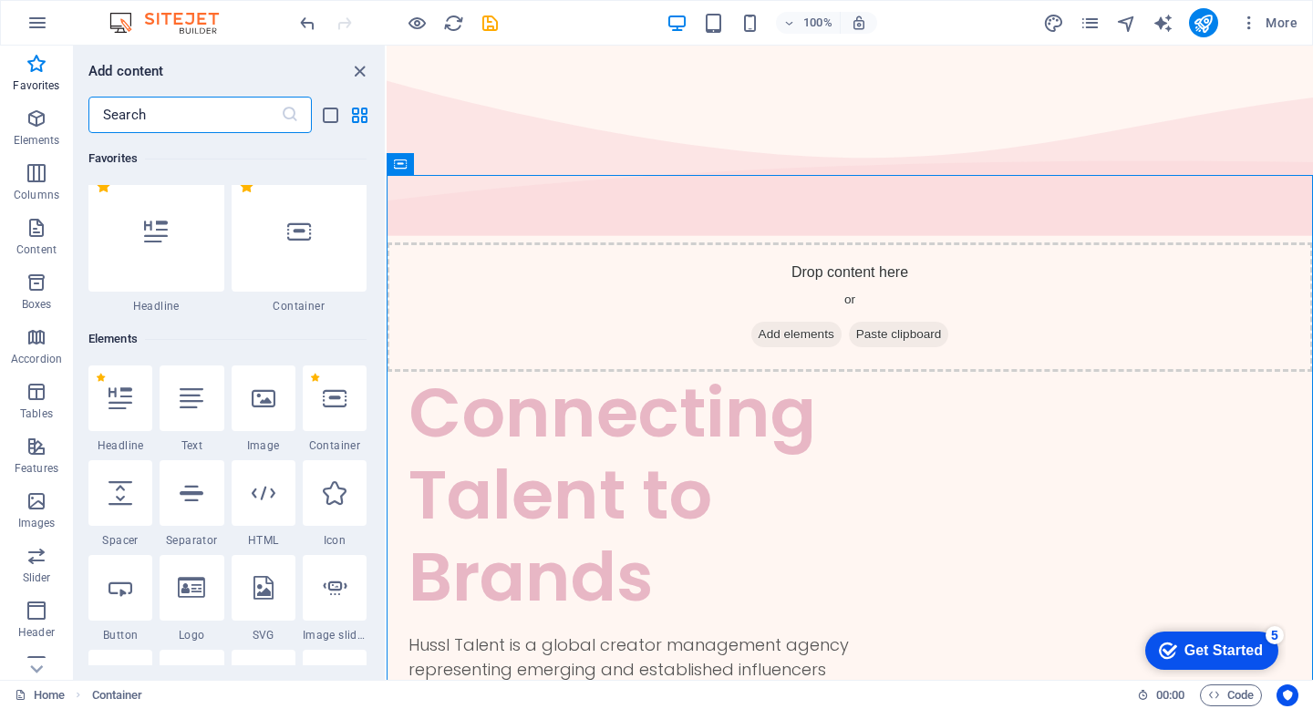
scroll to position [16, 0]
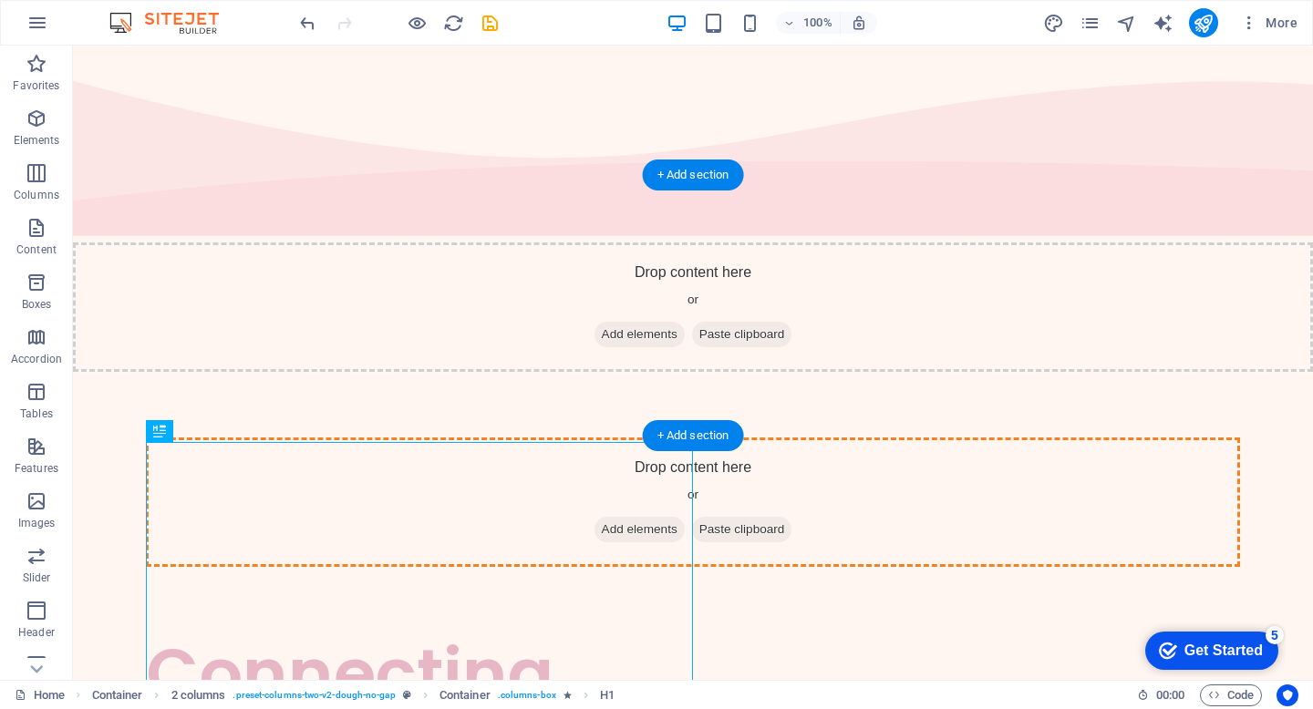
drag, startPoint x: 330, startPoint y: 505, endPoint x: 677, endPoint y: 279, distance: 413.7
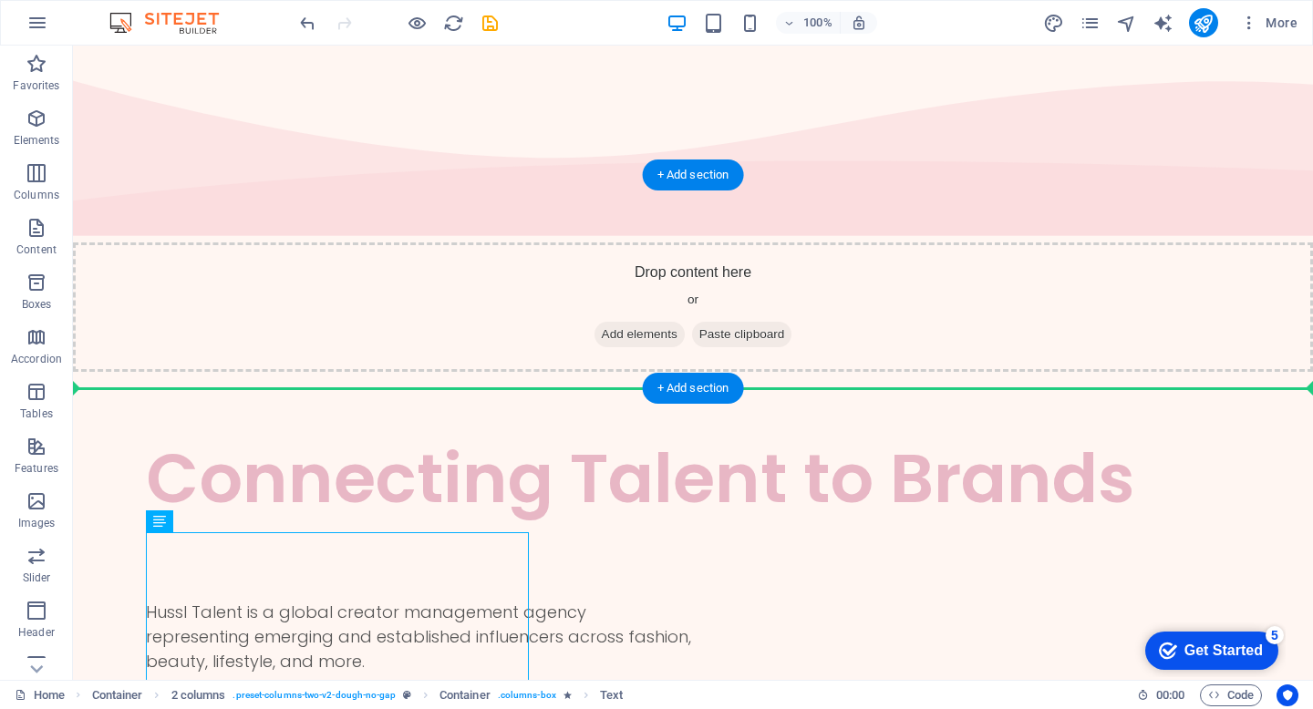
drag, startPoint x: 410, startPoint y: 565, endPoint x: 665, endPoint y: 340, distance: 339.8
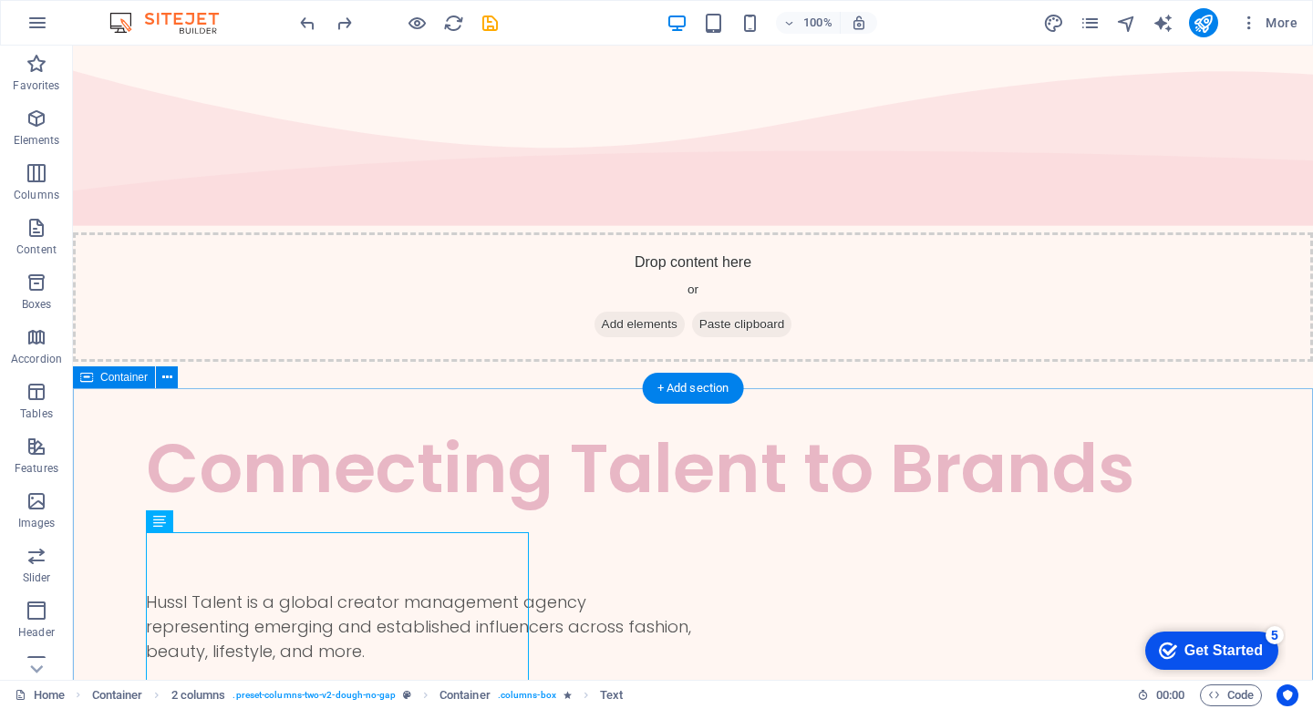
scroll to position [0, 0]
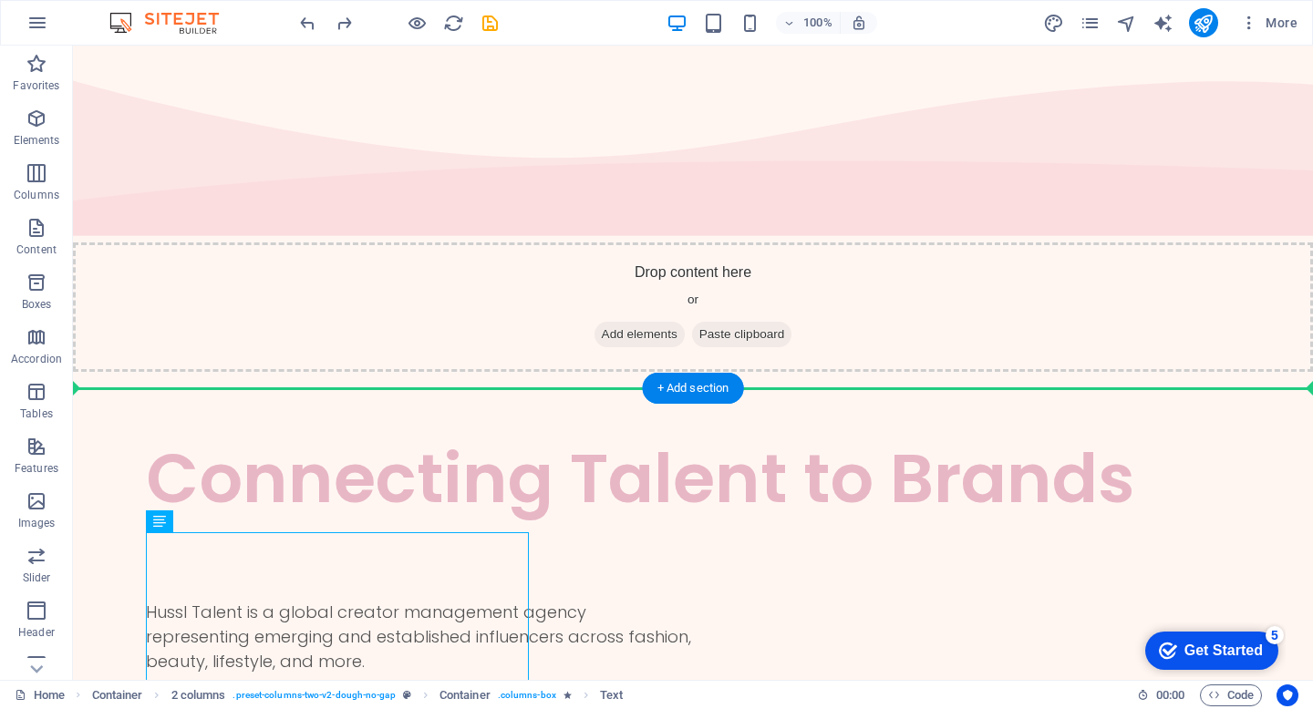
drag, startPoint x: 352, startPoint y: 592, endPoint x: 732, endPoint y: 397, distance: 427.4
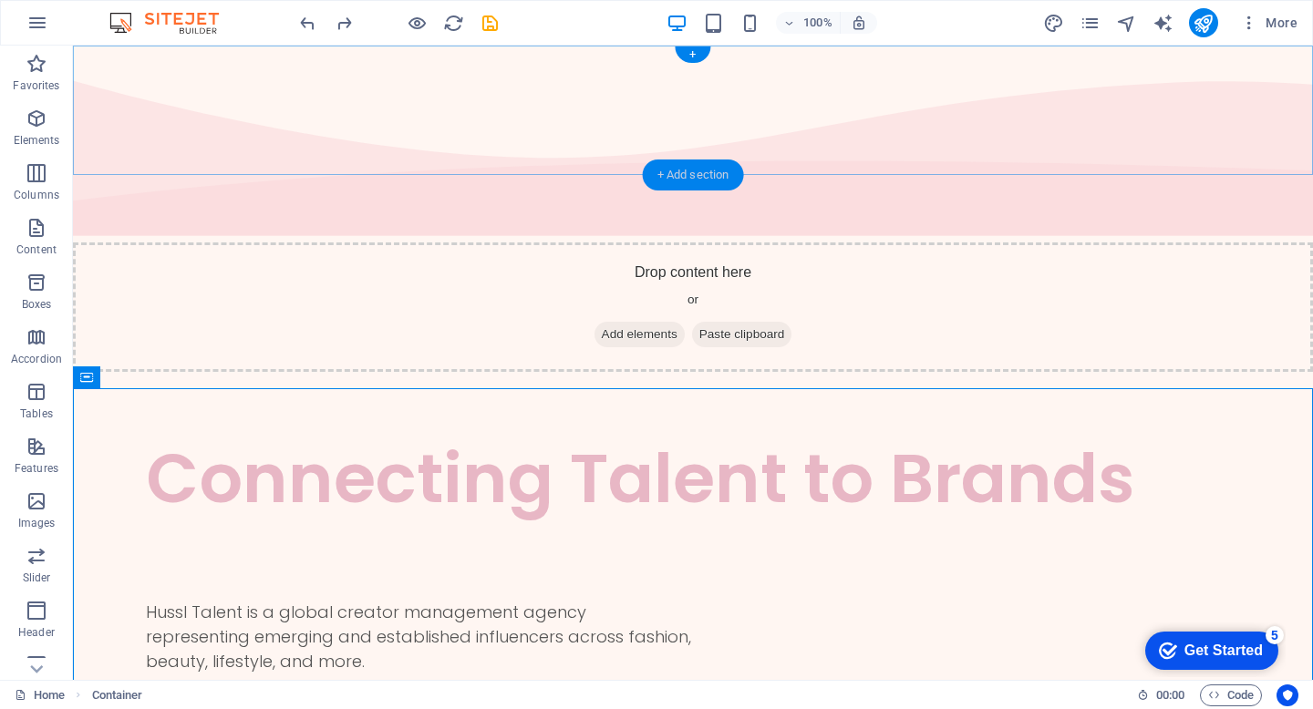
click at [677, 182] on div "+ Add section" at bounding box center [693, 175] width 101 height 31
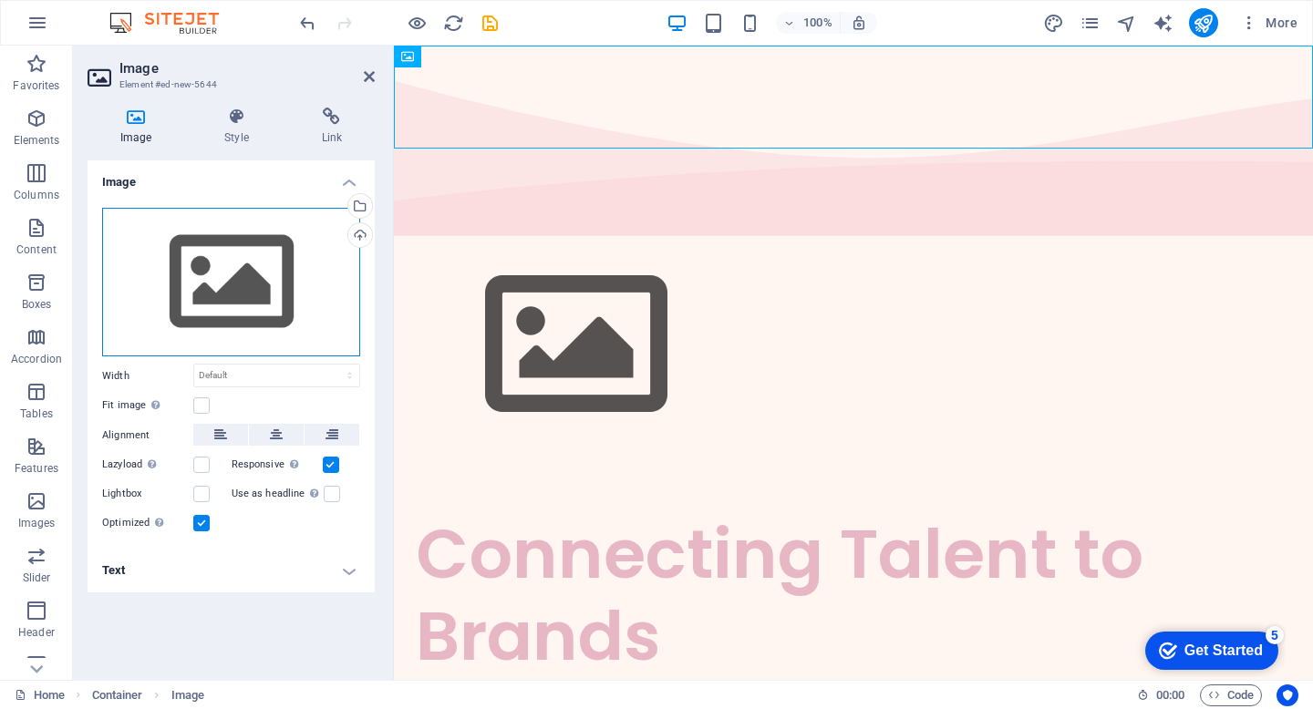
click at [207, 294] on div "Drag files here, click to choose files or select files from Files or our free s…" at bounding box center [231, 283] width 258 height 150
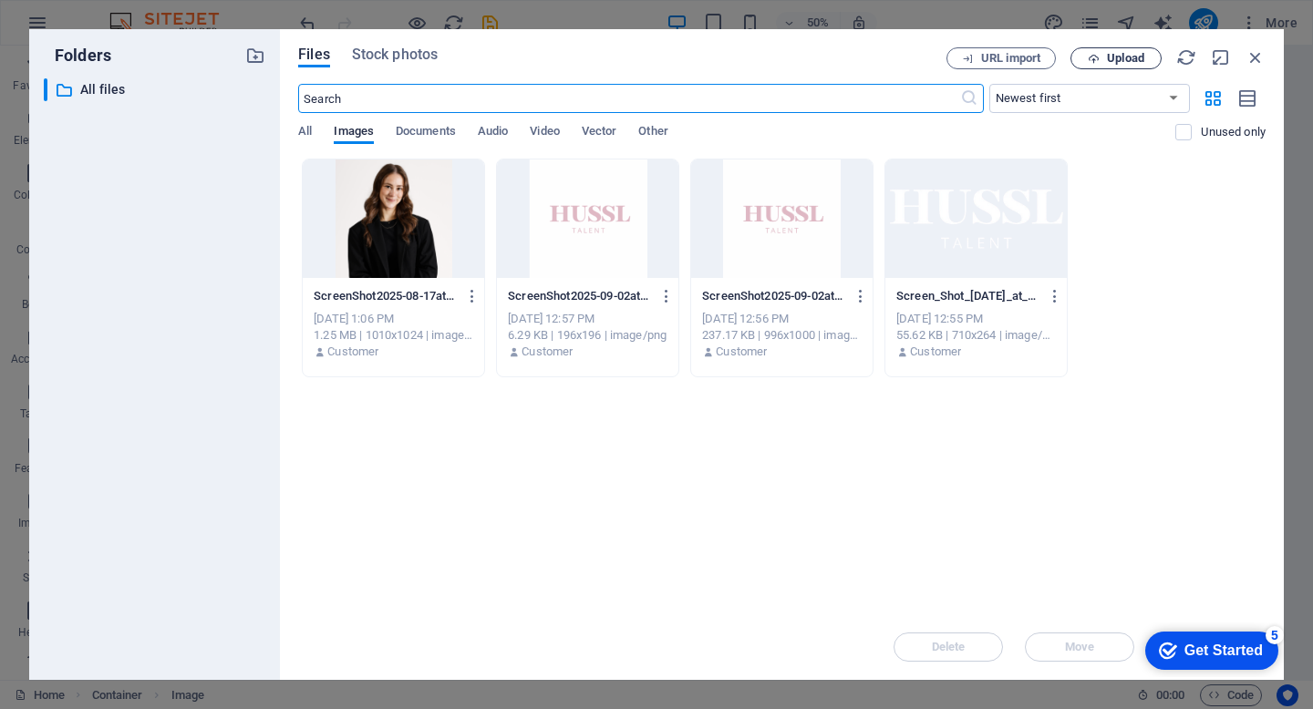
click at [1126, 58] on span "Upload" at bounding box center [1125, 58] width 37 height 11
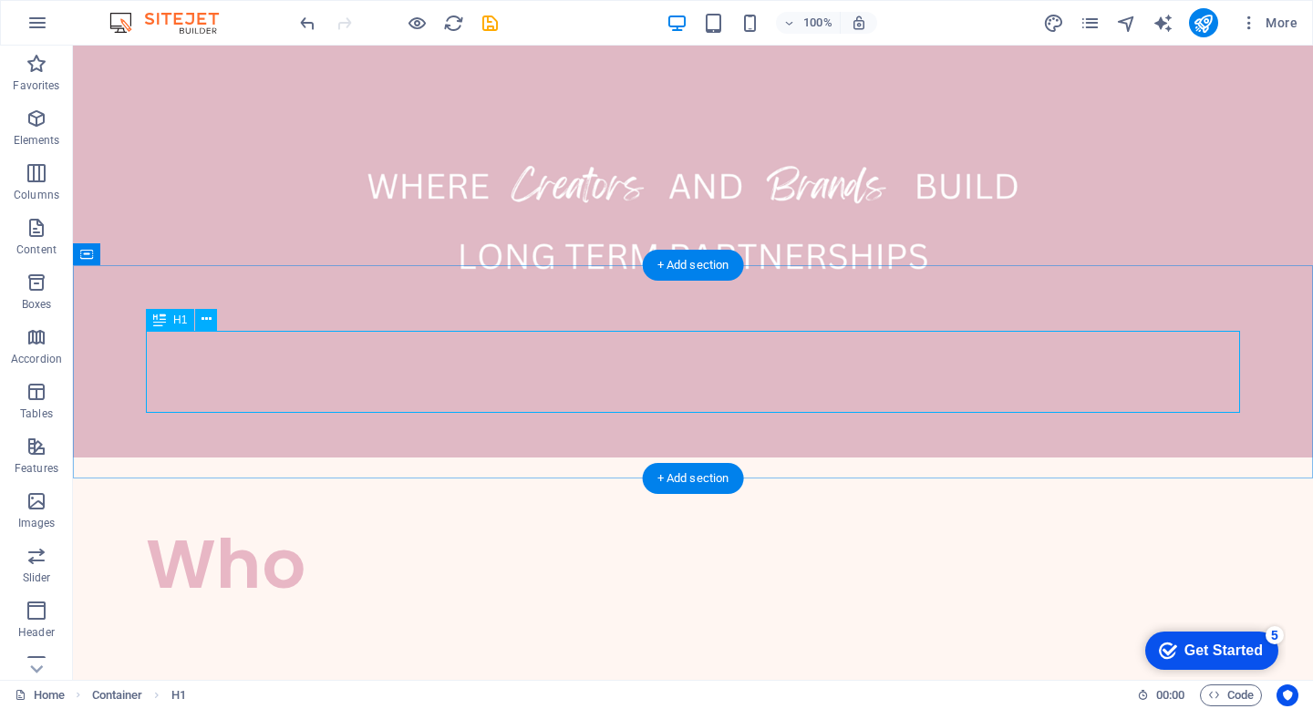
scroll to position [276, 0]
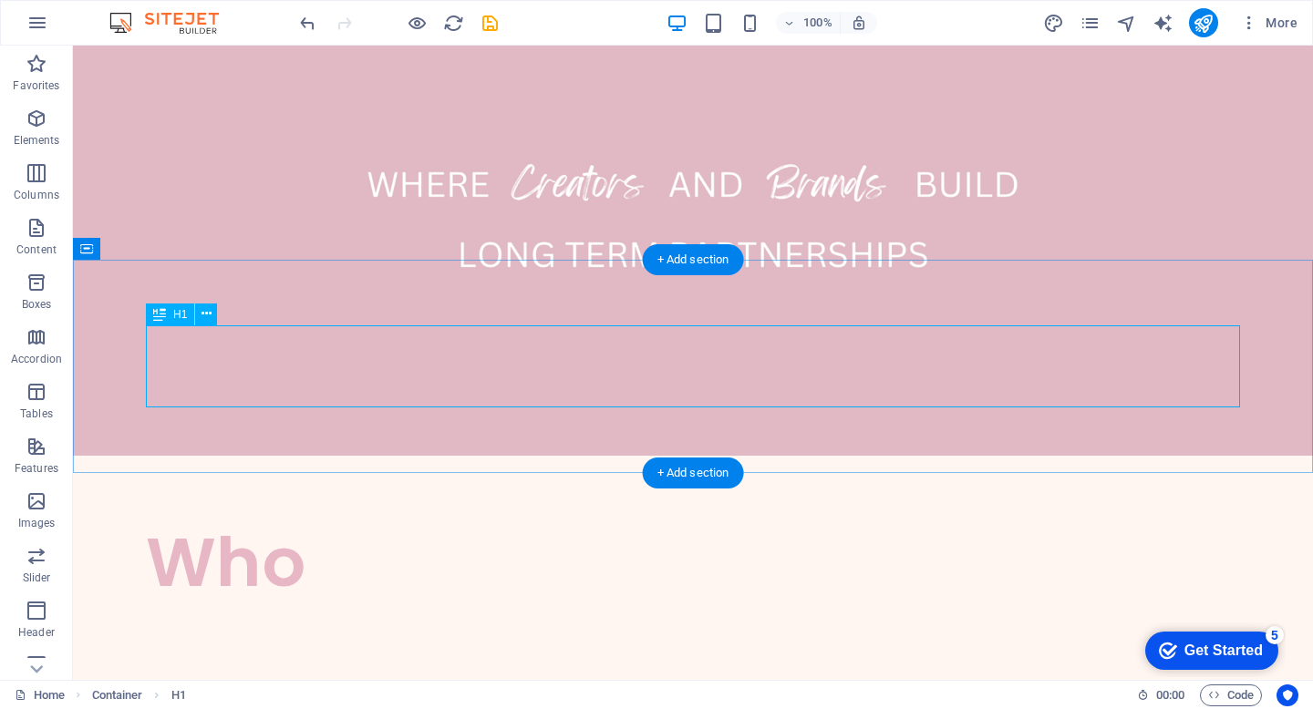
click at [891, 522] on div "Who" at bounding box center [693, 563] width 1094 height 82
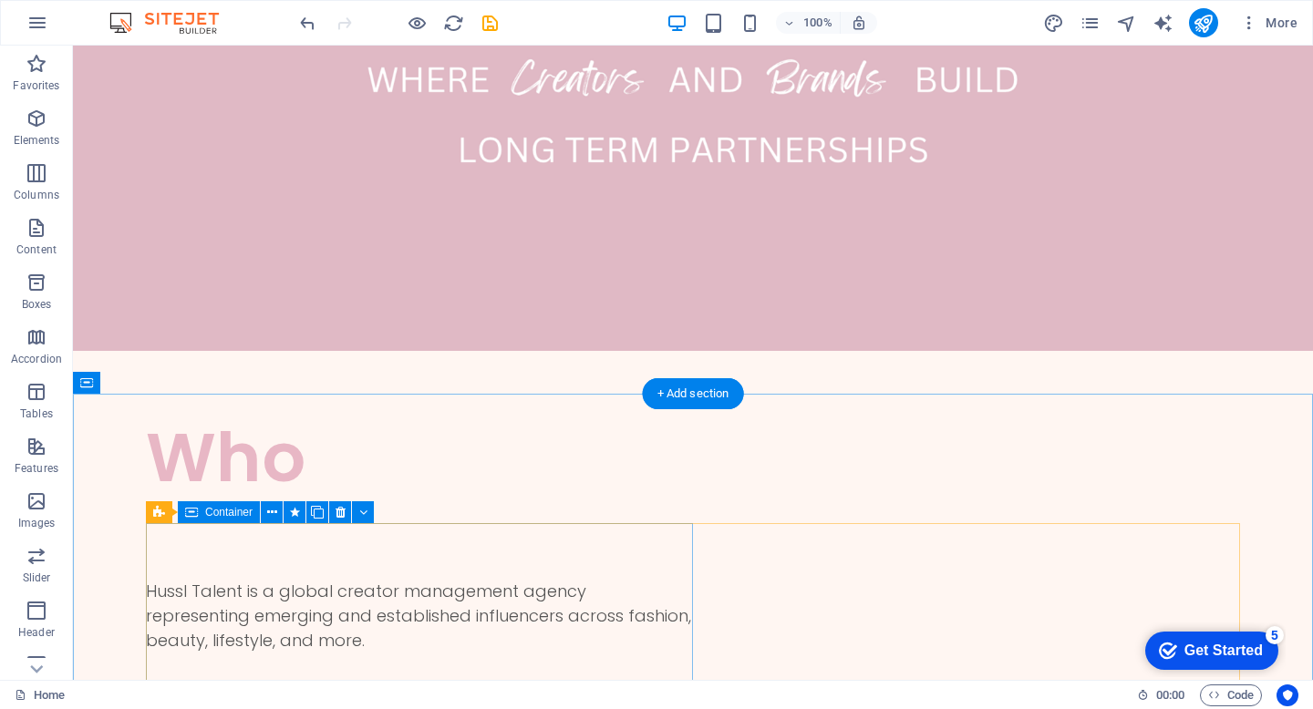
scroll to position [382, 0]
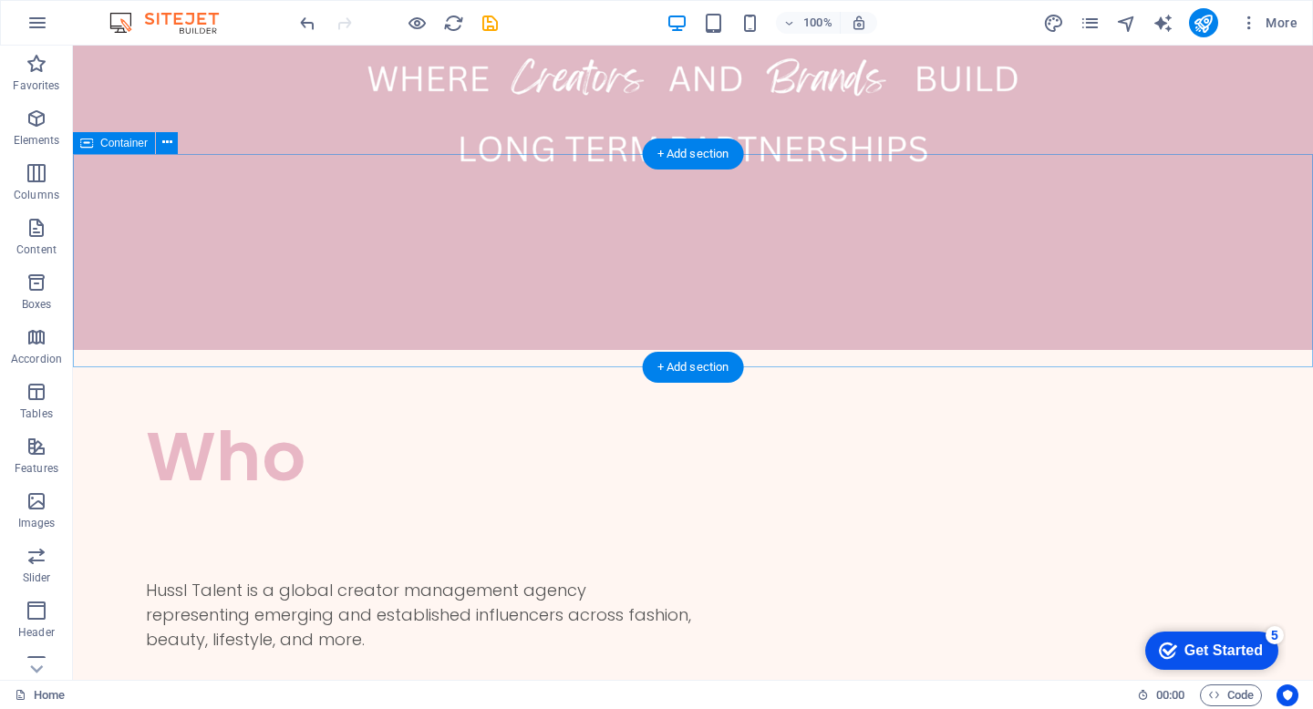
click at [412, 350] on div "Who" at bounding box center [693, 456] width 1240 height 213
click at [398, 416] on div "Who" at bounding box center [693, 457] width 1094 height 82
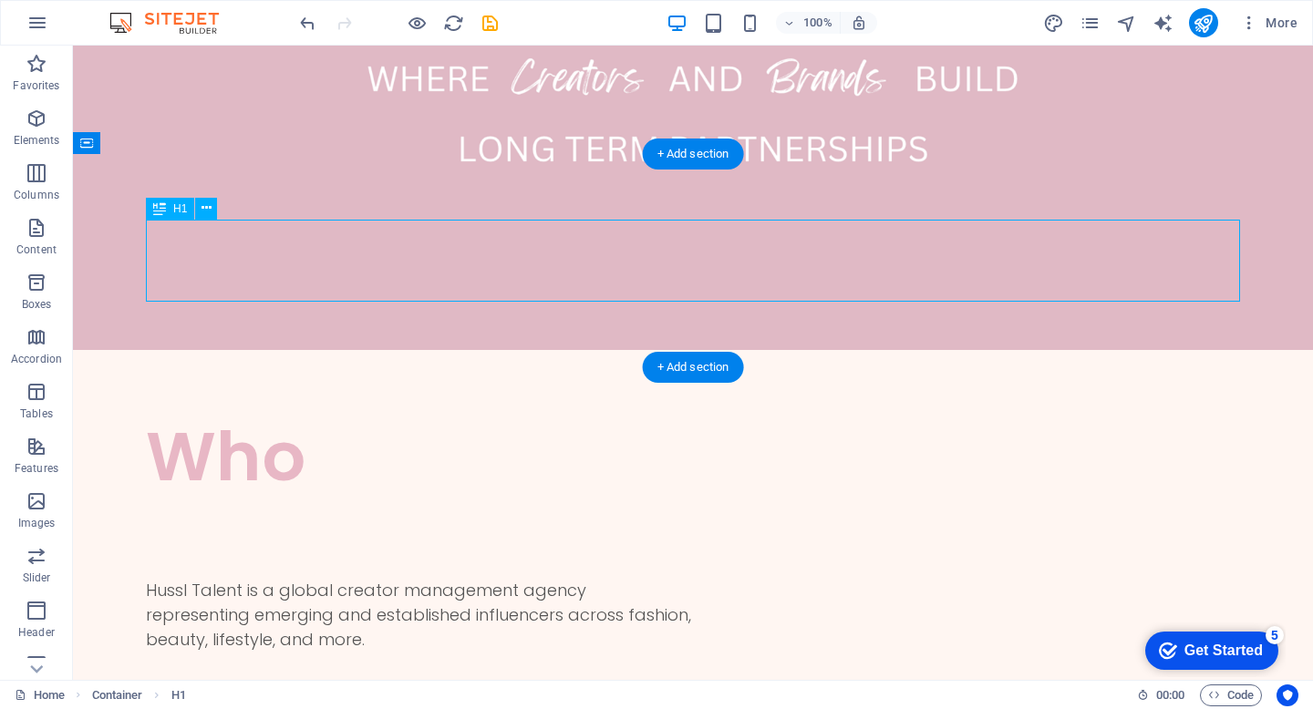
click at [395, 416] on div "Who" at bounding box center [693, 457] width 1094 height 82
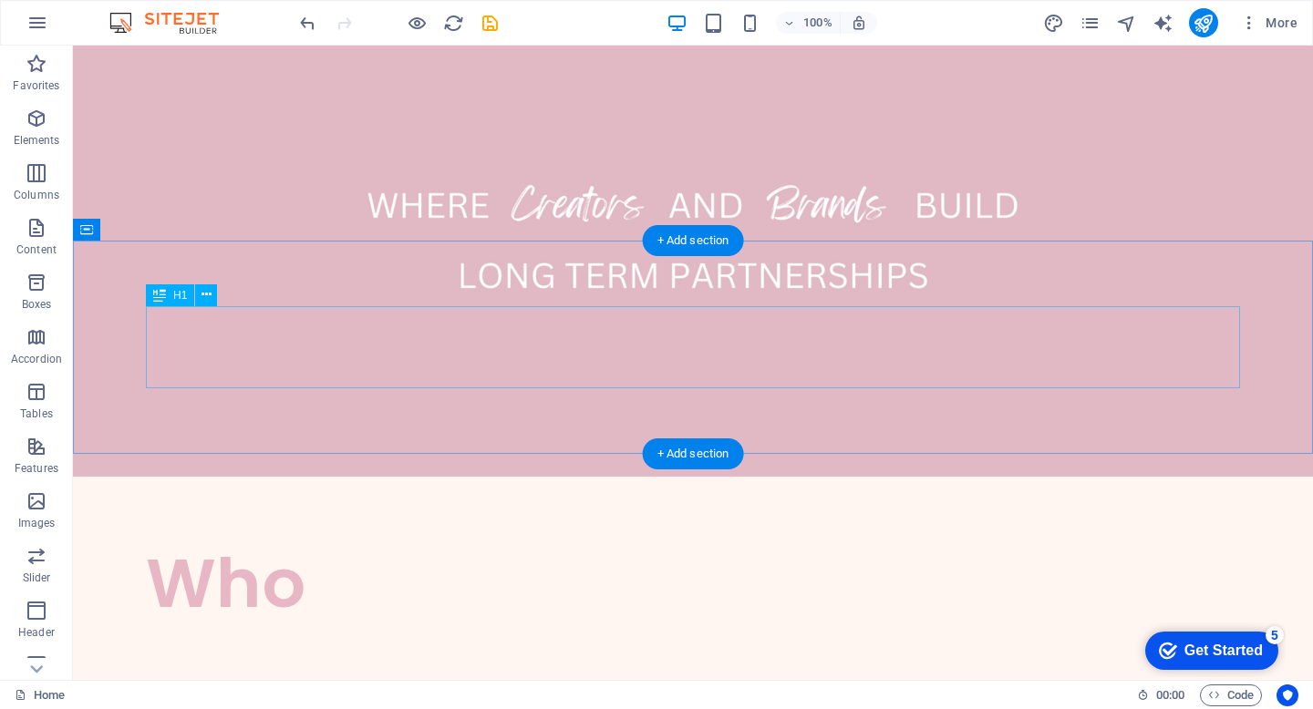
scroll to position [233, 0]
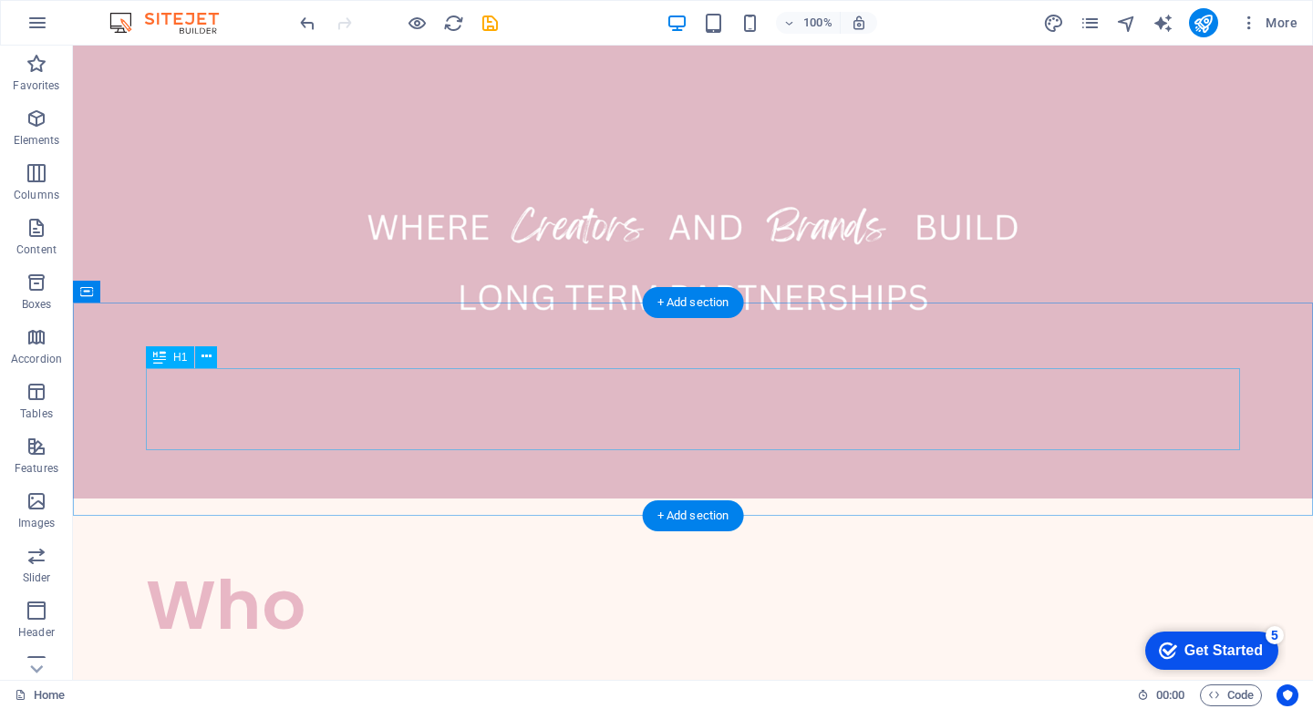
click at [405, 564] on div "Who" at bounding box center [693, 605] width 1094 height 82
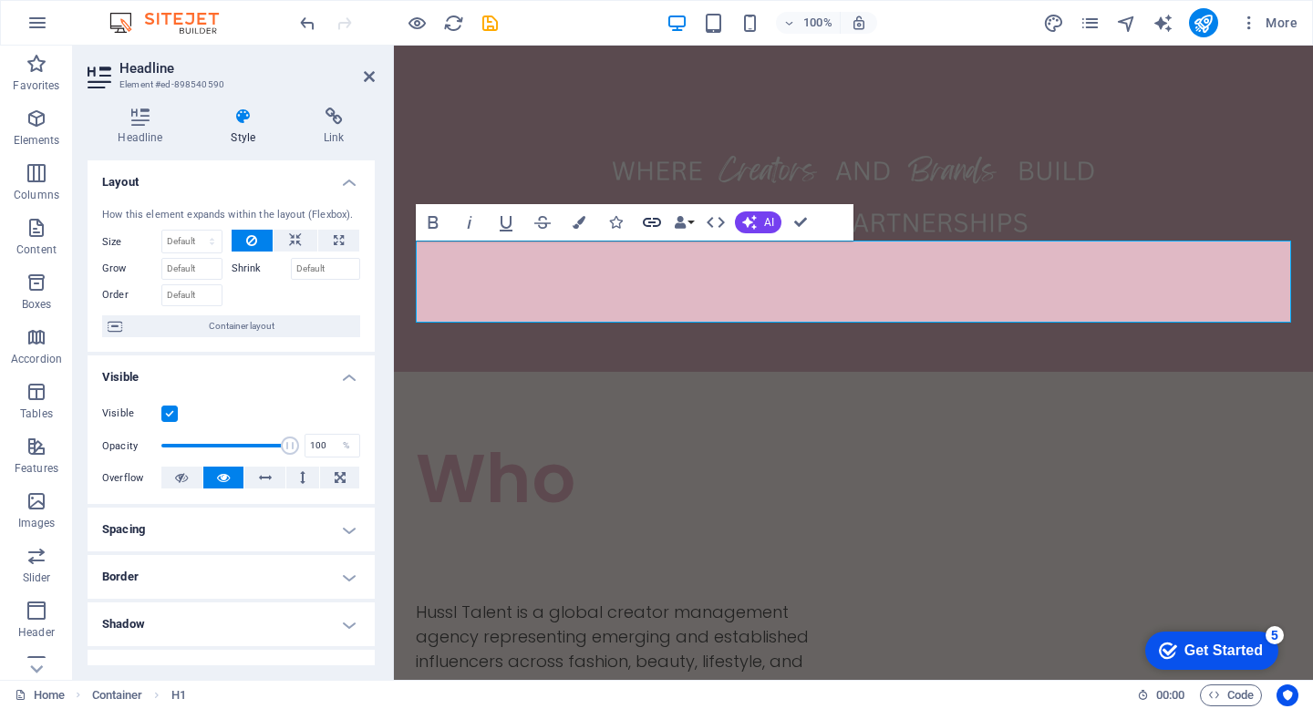
click at [668, 235] on button "Link" at bounding box center [652, 222] width 35 height 36
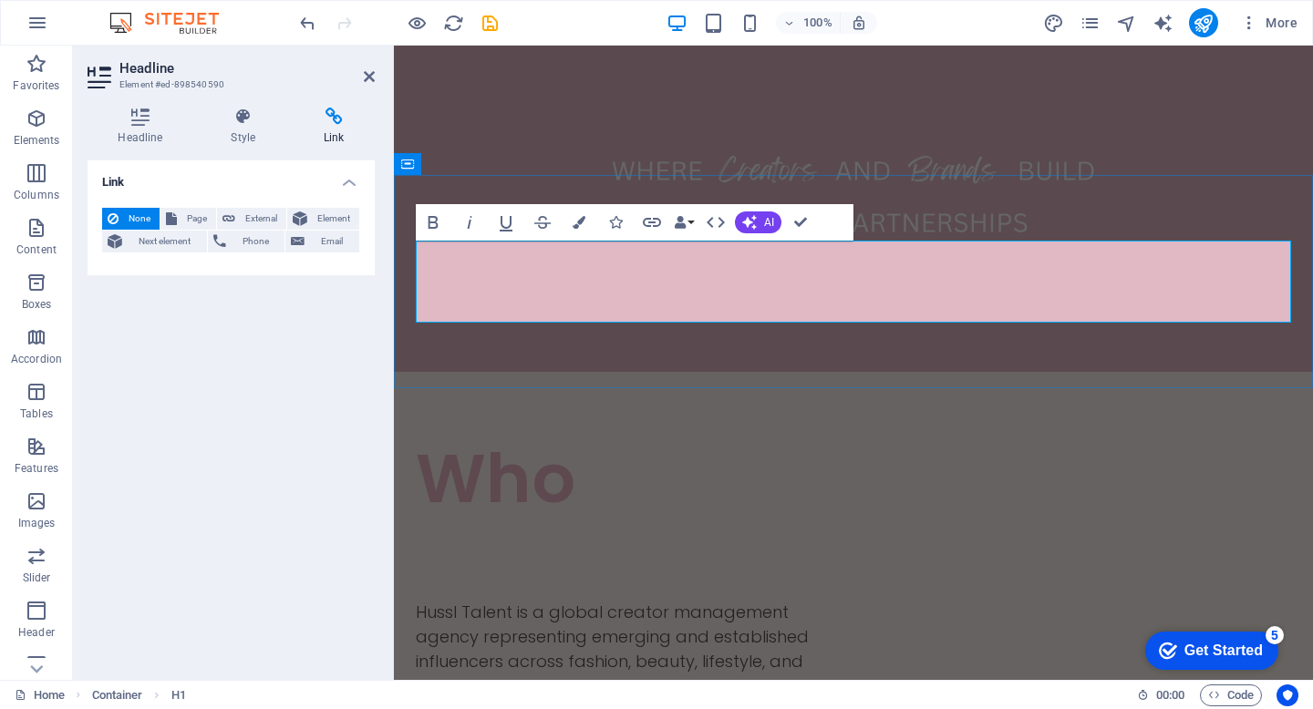
click at [668, 438] on h1 "Who" at bounding box center [853, 479] width 875 height 82
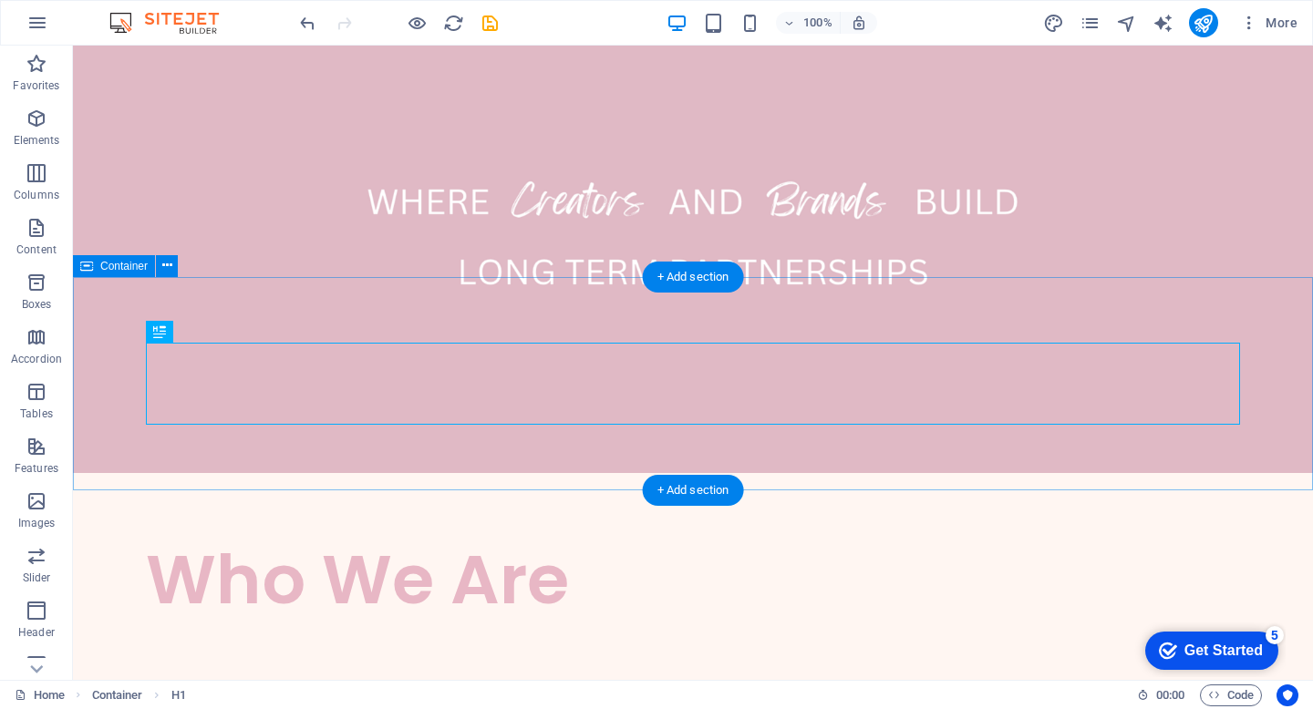
scroll to position [0, 0]
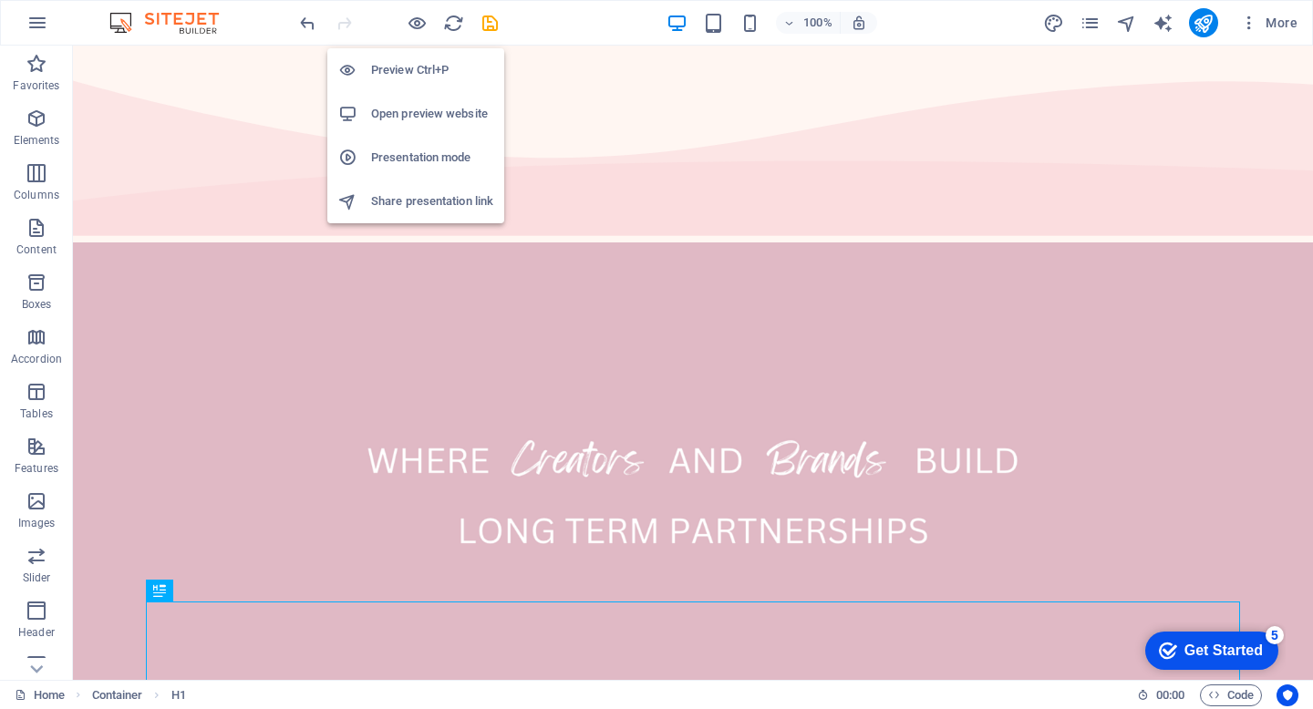
click at [411, 63] on h6 "Preview Ctrl+P" at bounding box center [432, 70] width 122 height 22
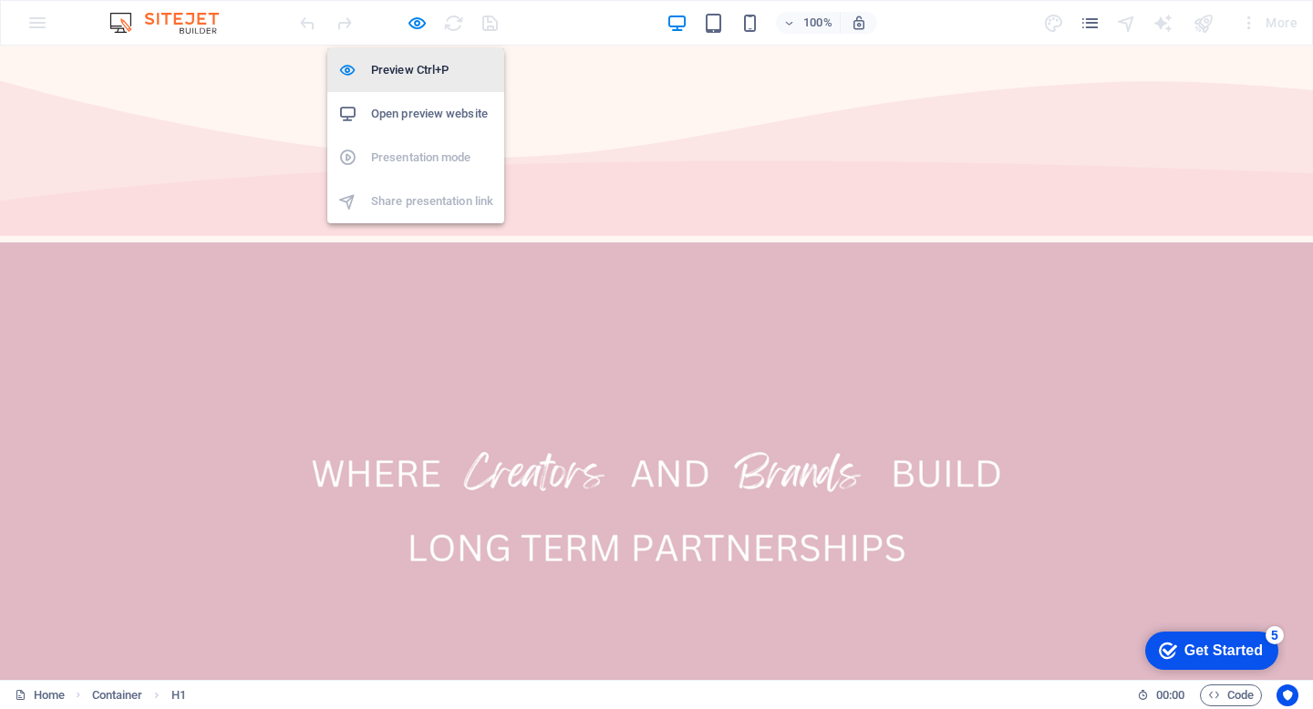
click at [440, 71] on h6 "Preview Ctrl+P" at bounding box center [432, 70] width 122 height 22
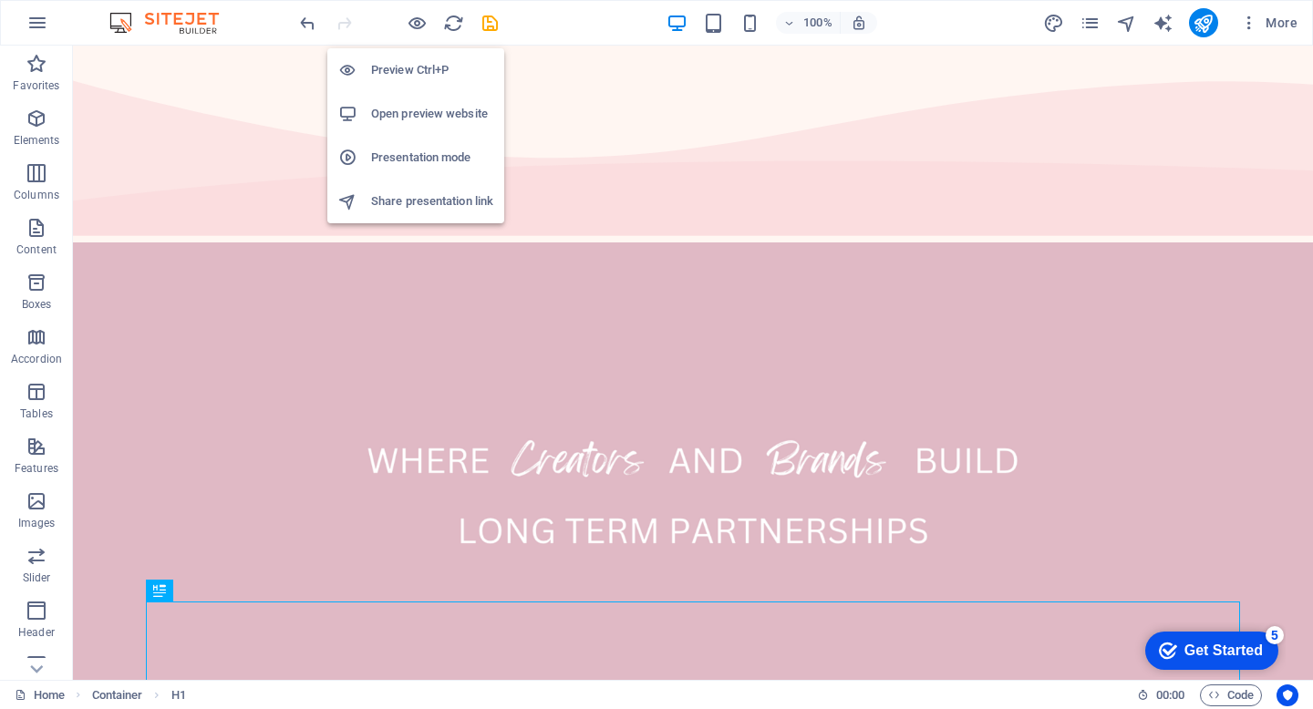
click at [434, 118] on h6 "Open preview website" at bounding box center [432, 114] width 122 height 22
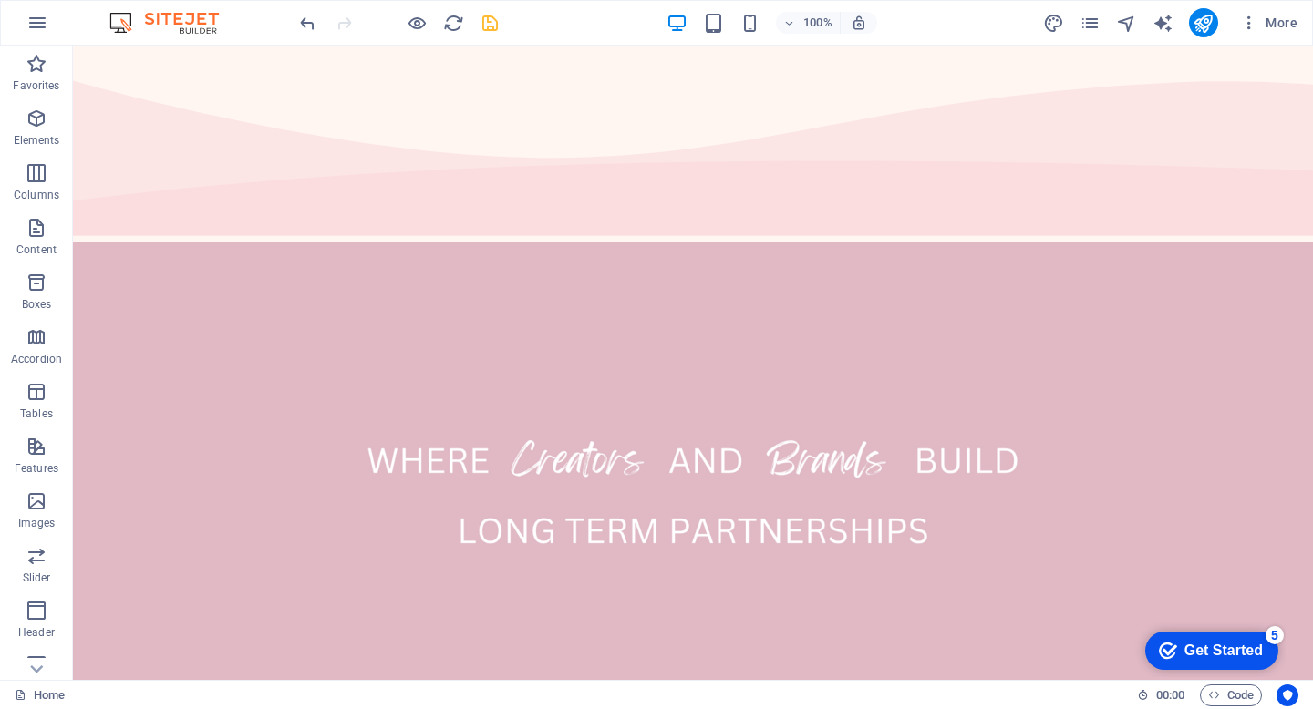
click at [490, 22] on icon "save" at bounding box center [490, 23] width 21 height 21
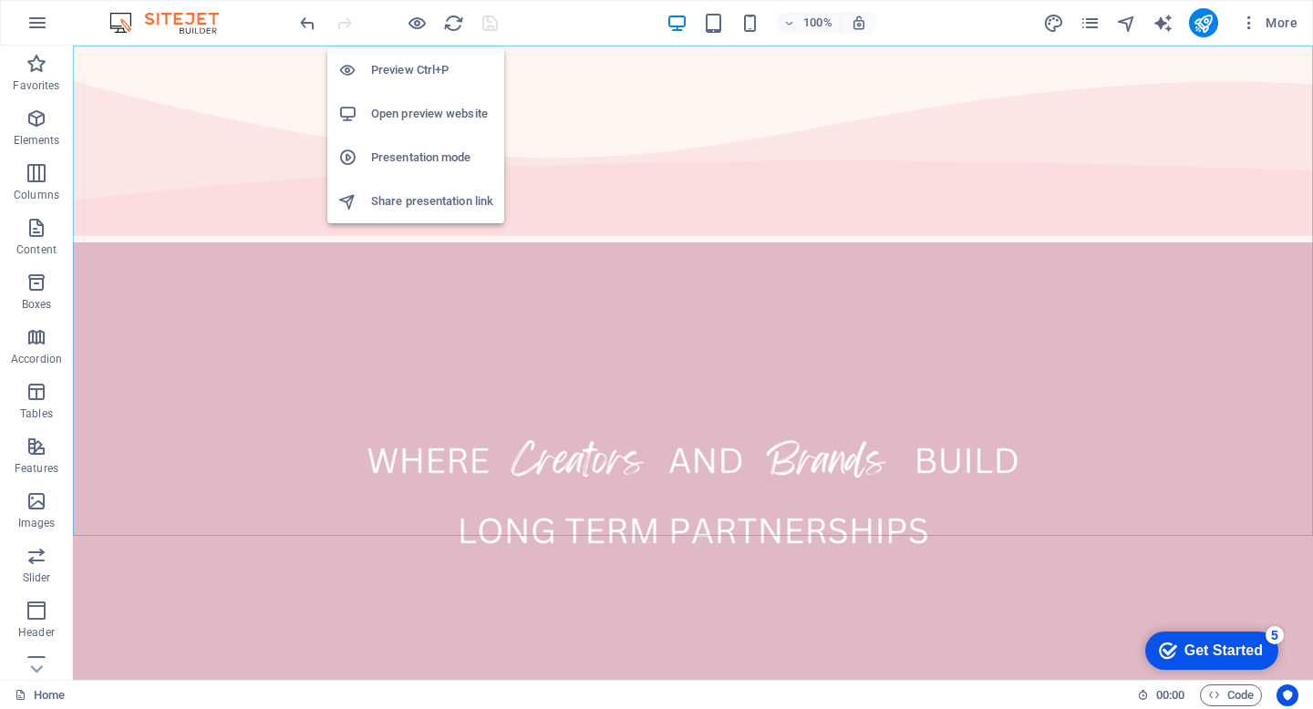
click at [410, 103] on h6 "Open preview website" at bounding box center [432, 114] width 122 height 22
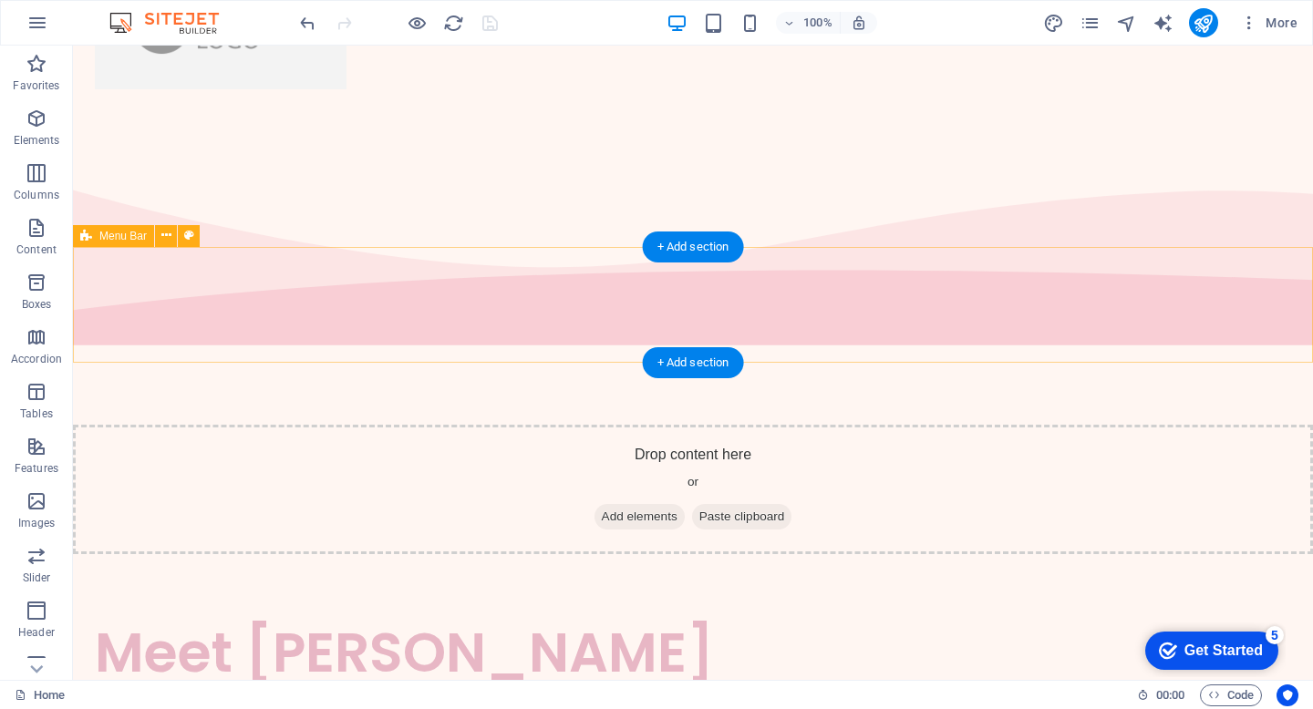
scroll to position [2331, 0]
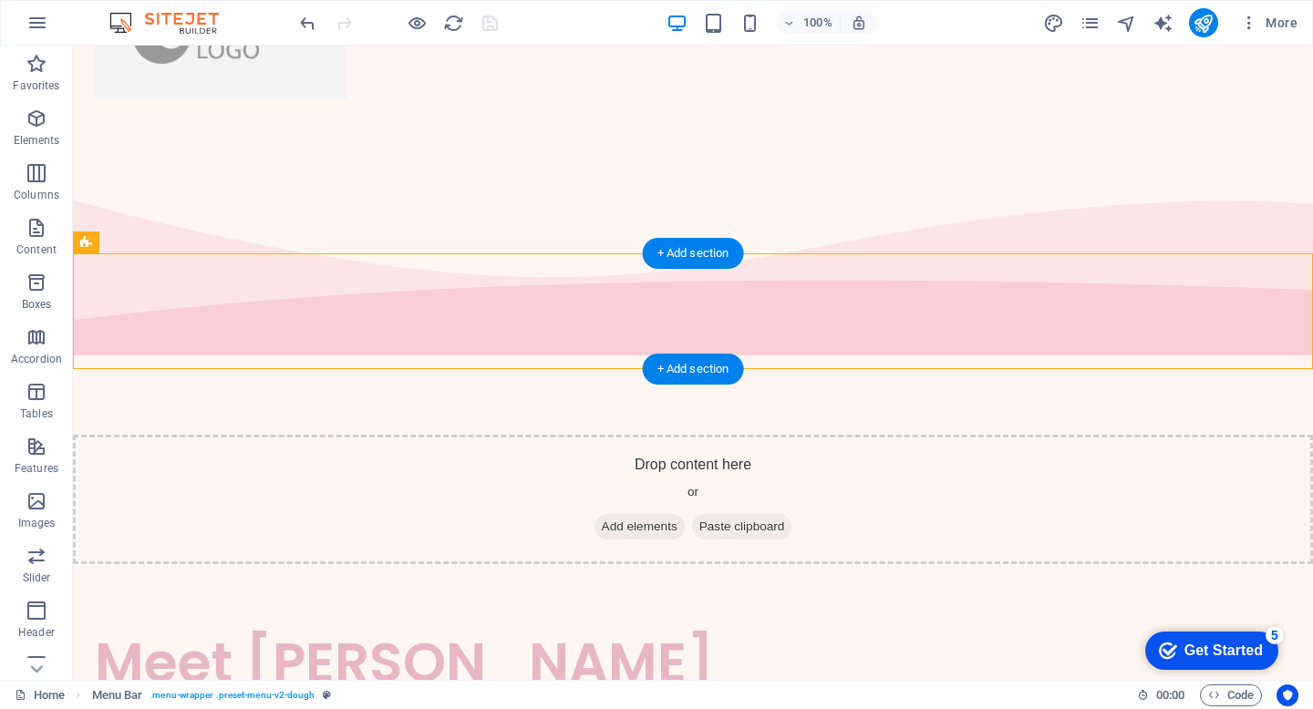
drag, startPoint x: 341, startPoint y: 264, endPoint x: 347, endPoint y: 284, distance: 21.1
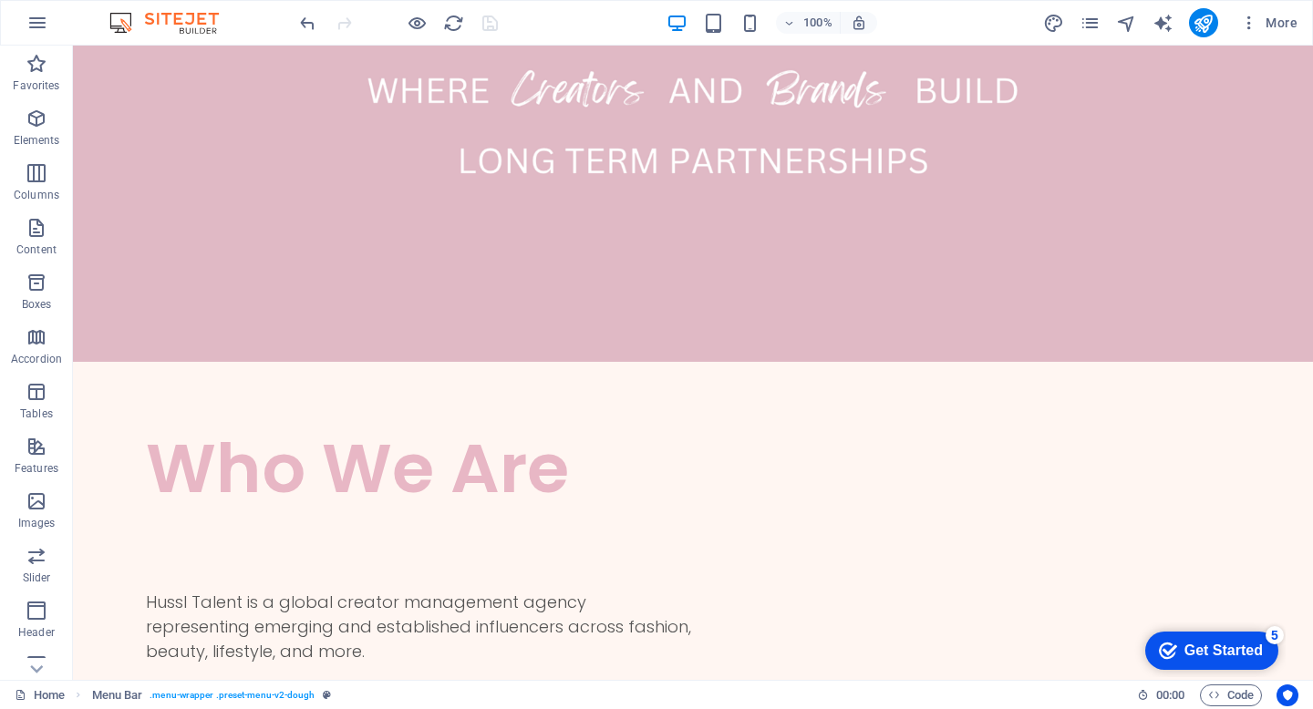
scroll to position [0, 0]
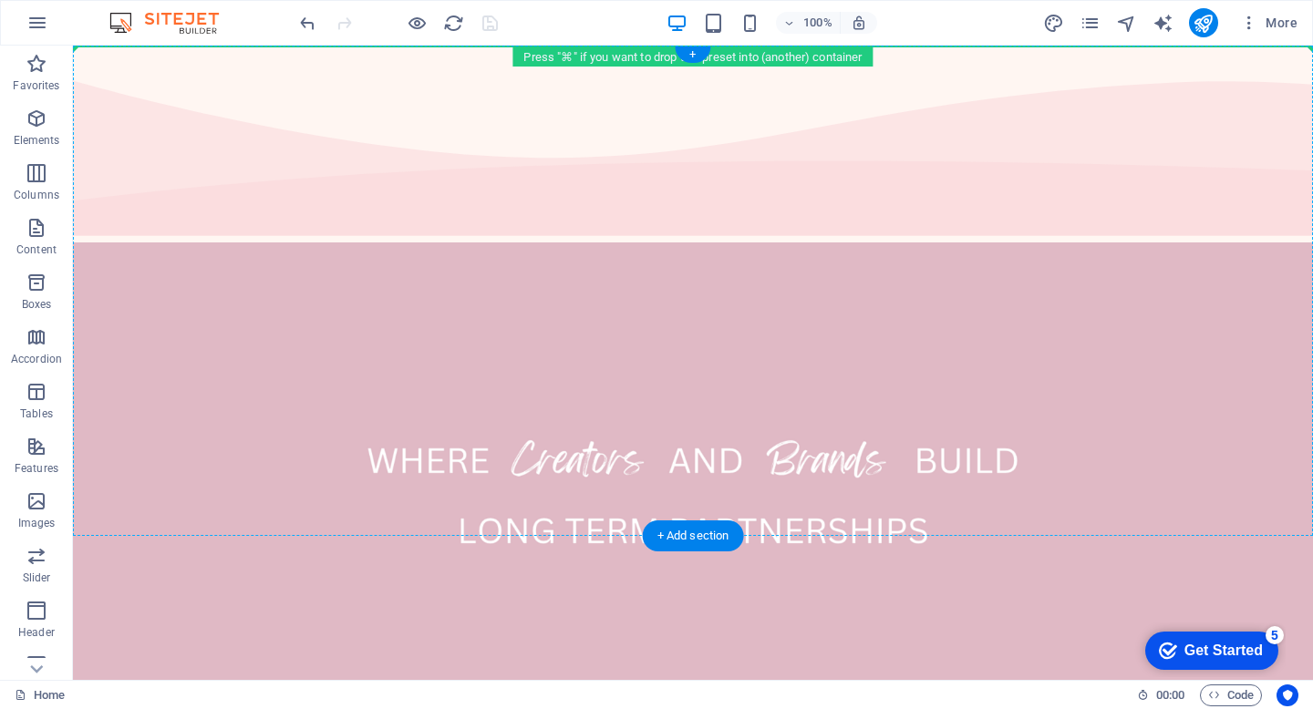
drag, startPoint x: 370, startPoint y: 276, endPoint x: 429, endPoint y: 123, distance: 164.2
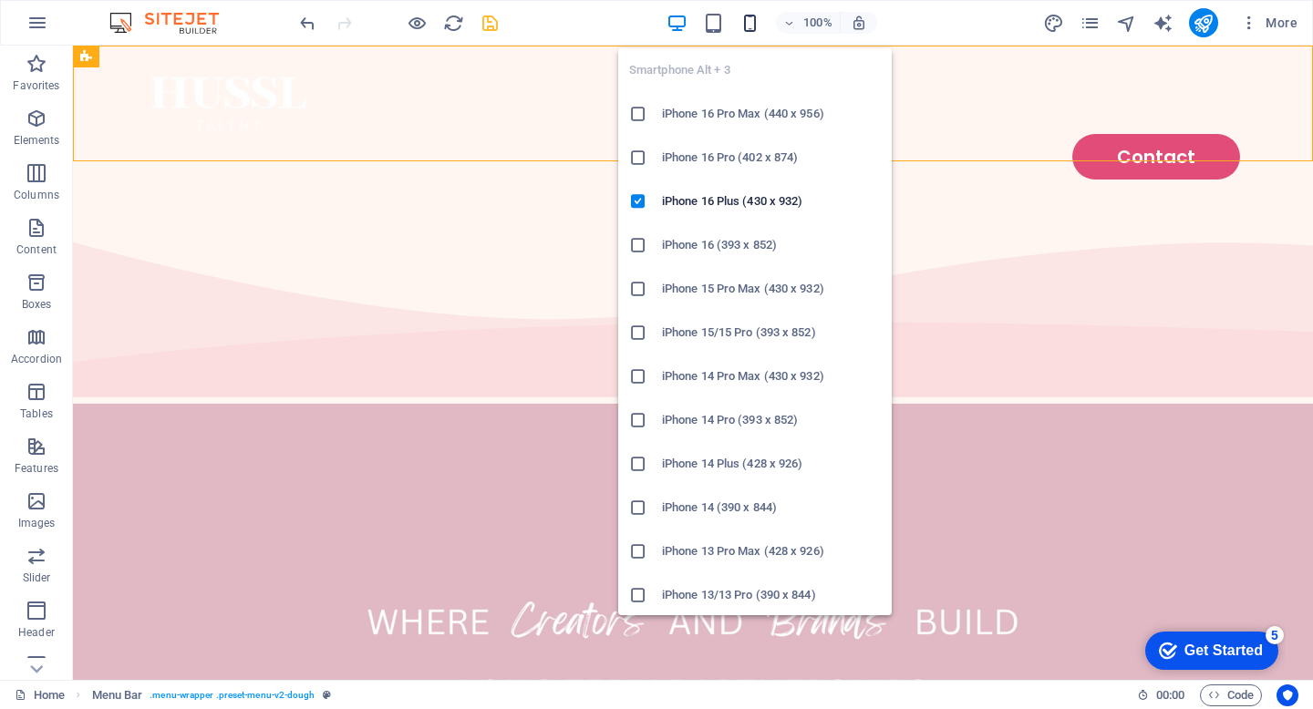
click at [754, 23] on icon "button" at bounding box center [749, 23] width 21 height 21
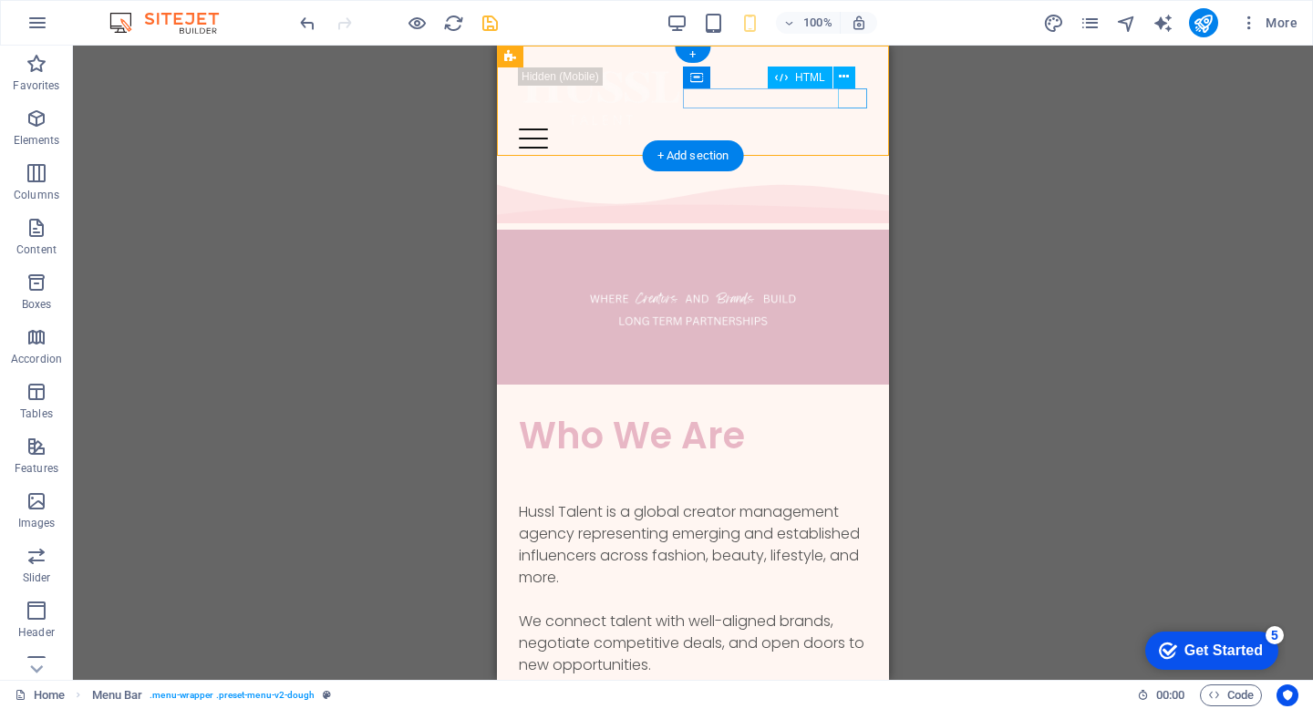
click at [858, 129] on div at bounding box center [693, 139] width 348 height 20
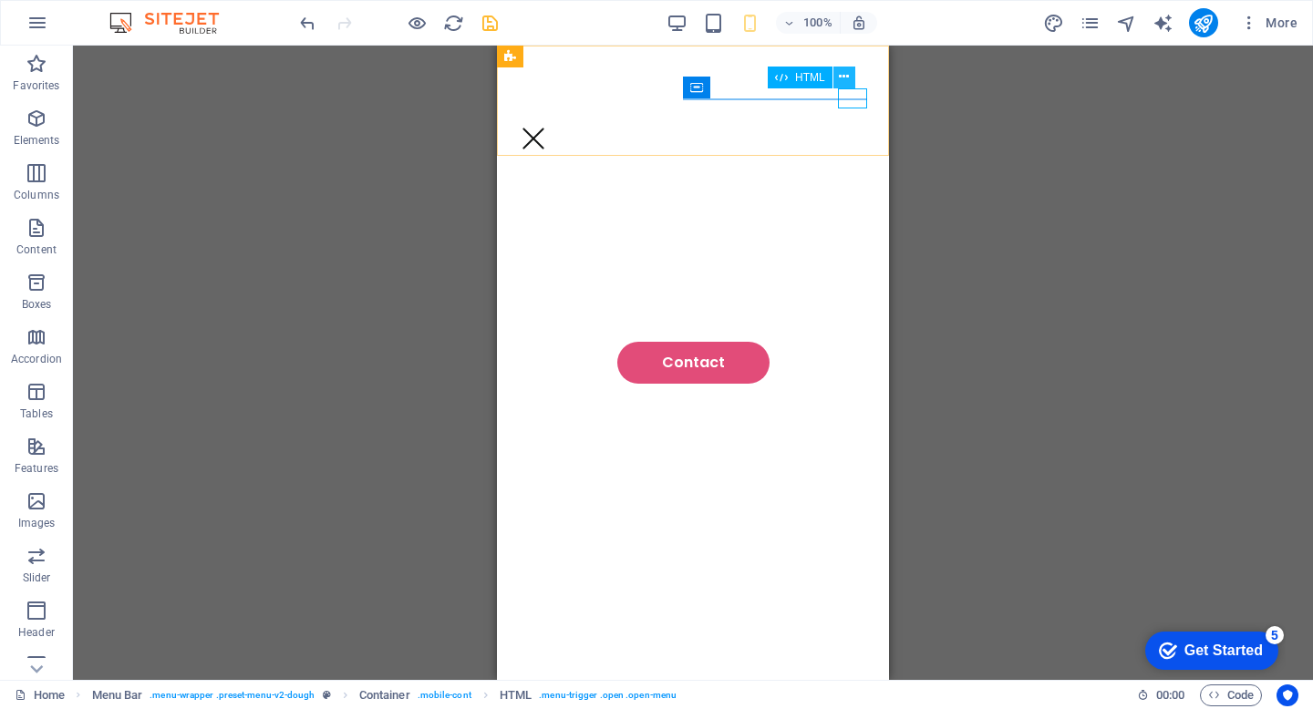
click at [841, 76] on icon at bounding box center [844, 76] width 10 height 19
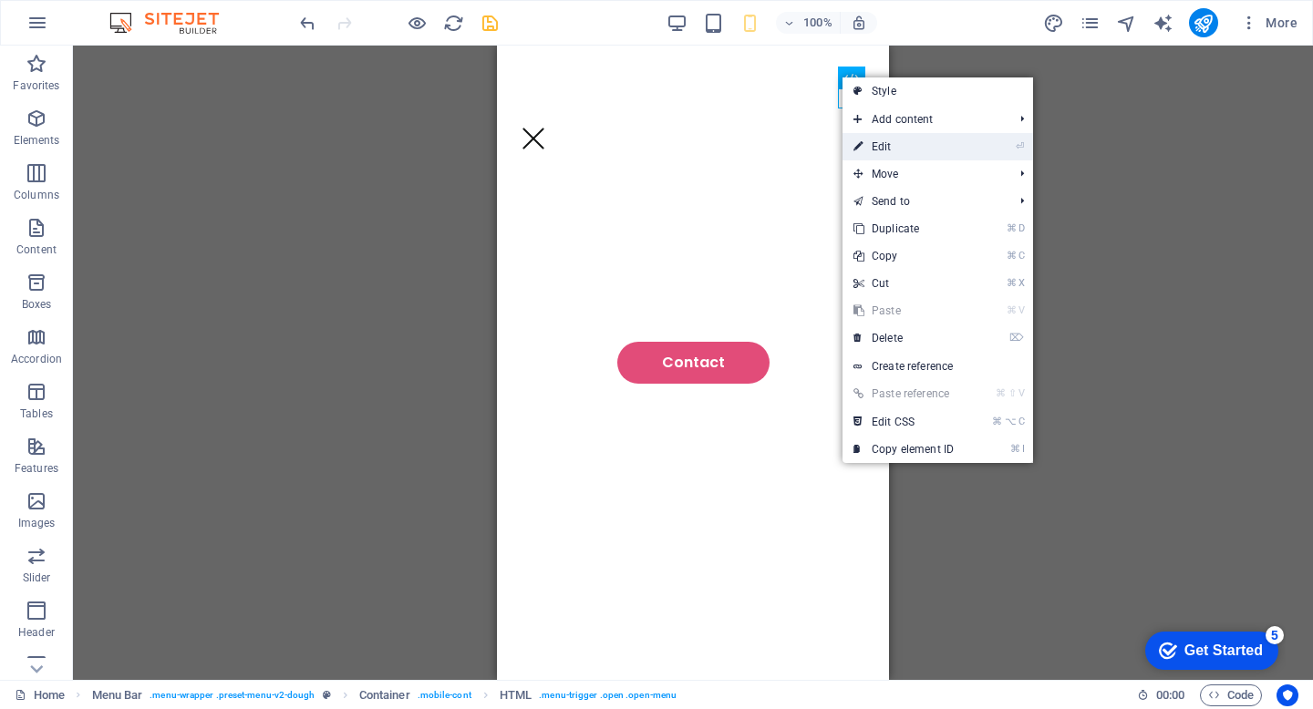
click at [879, 140] on link "⏎ Edit" at bounding box center [903, 146] width 122 height 27
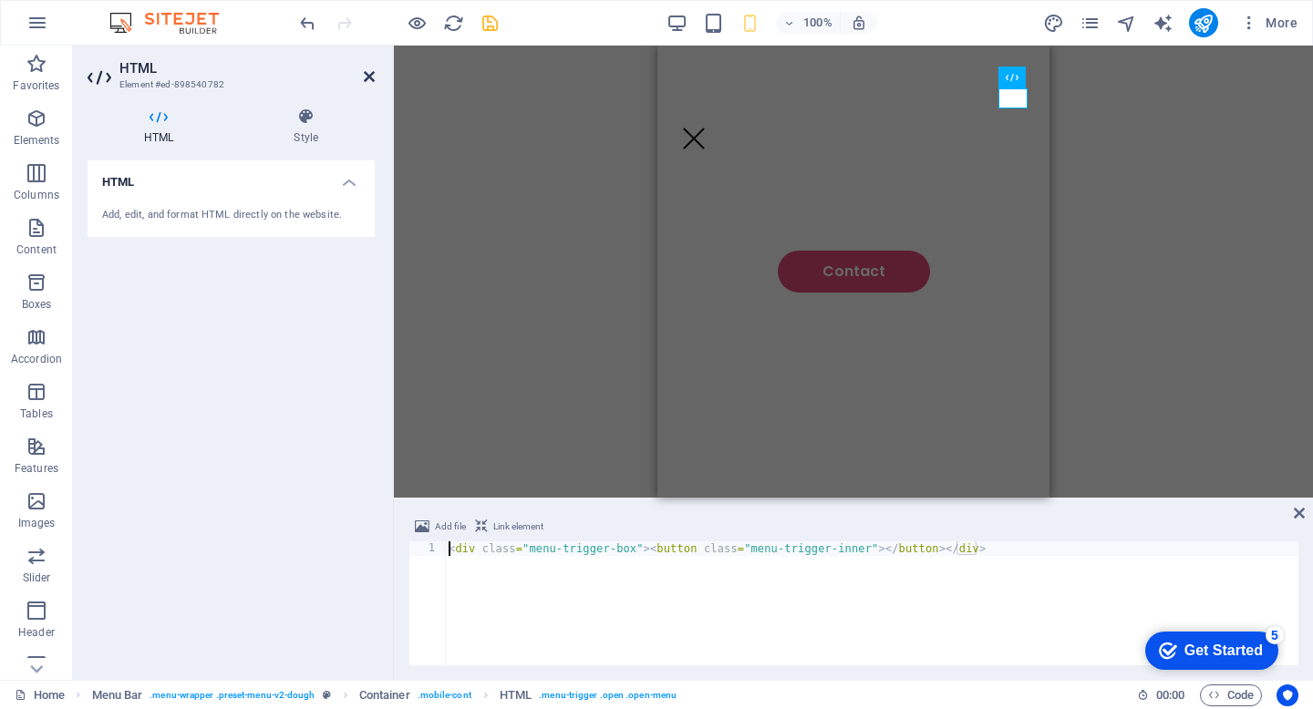
click at [370, 77] on icon at bounding box center [369, 76] width 11 height 15
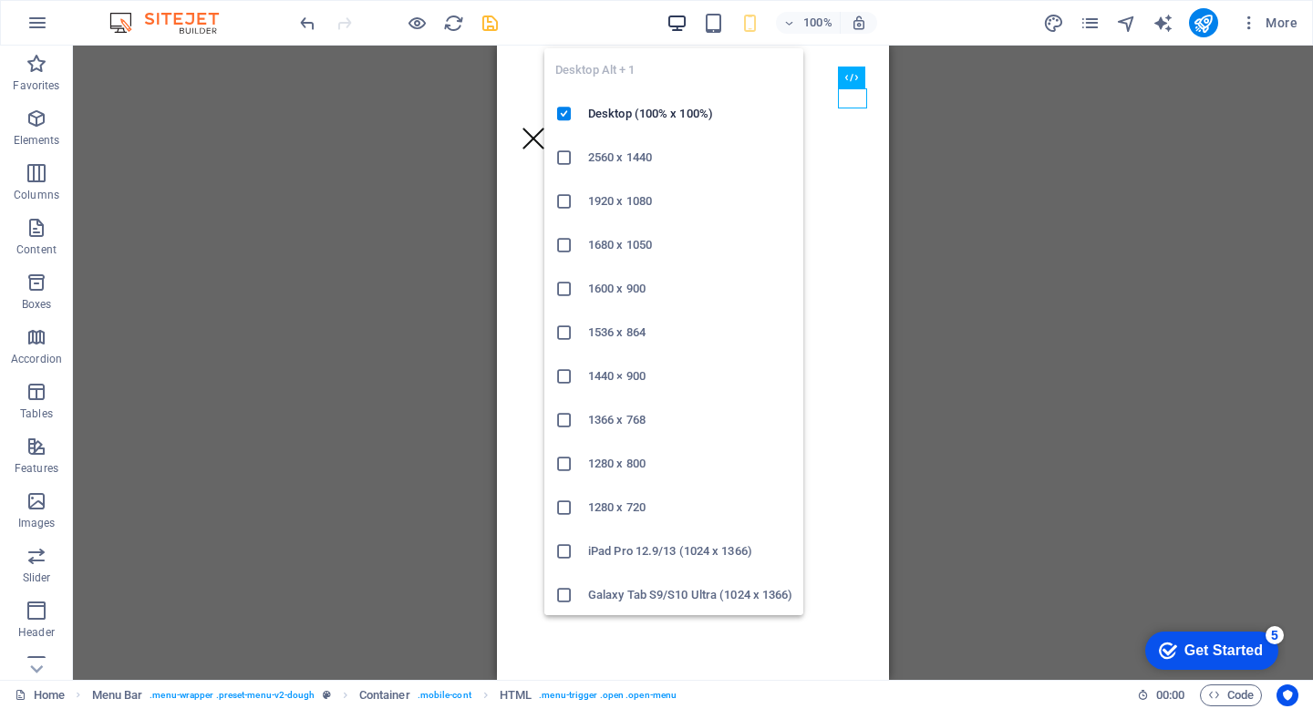
click at [678, 18] on icon "button" at bounding box center [677, 23] width 21 height 21
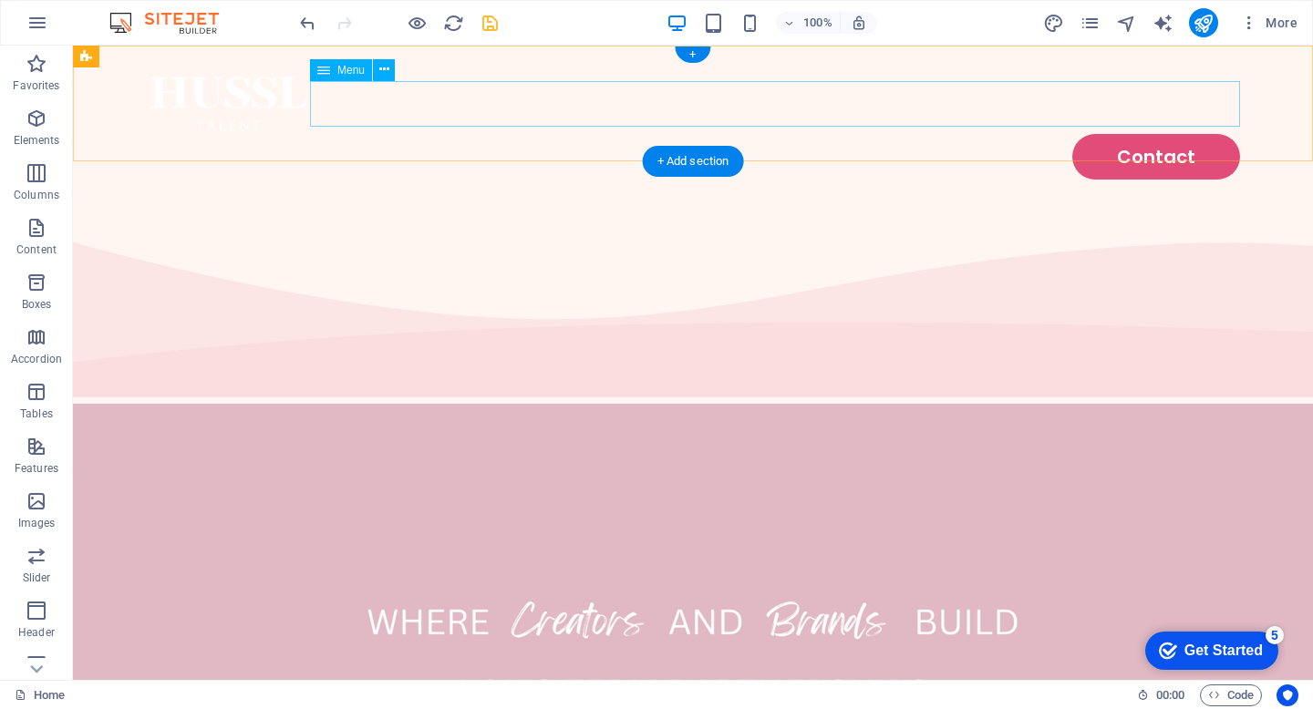
click at [1224, 134] on nav "Contact" at bounding box center [693, 157] width 1094 height 46
click at [1204, 134] on nav "Contact" at bounding box center [693, 157] width 1094 height 46
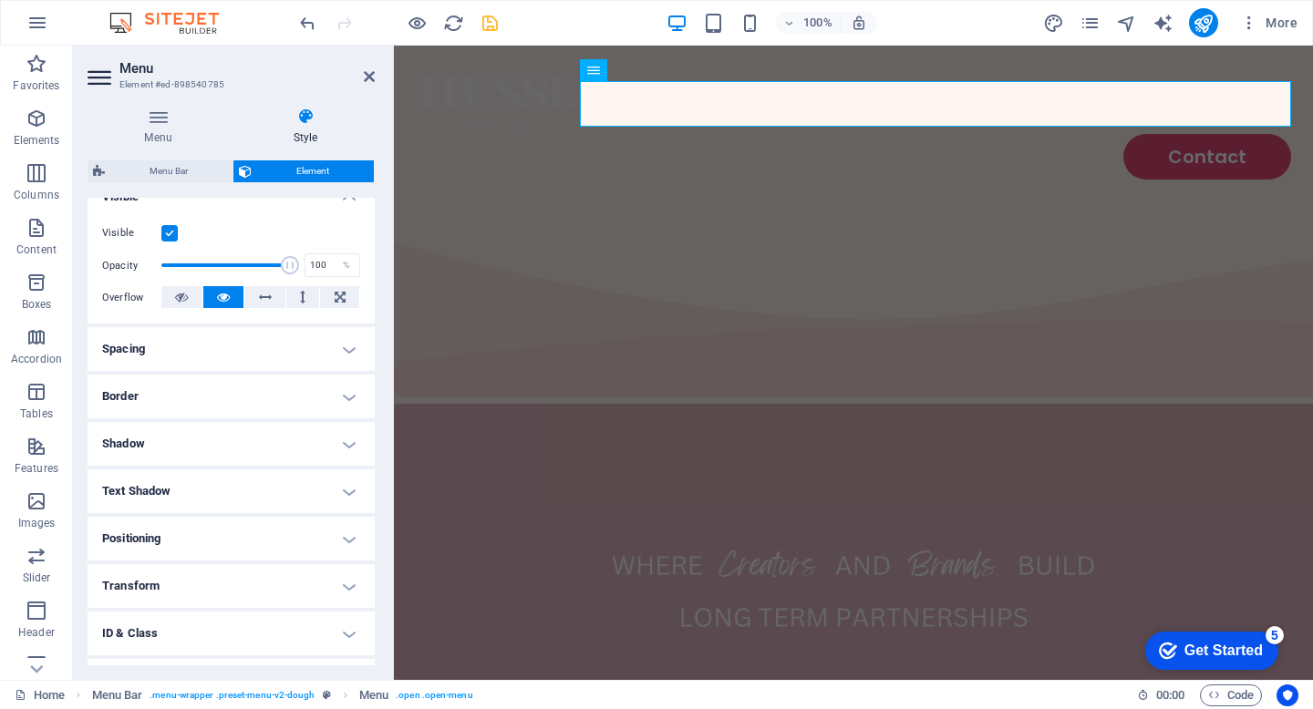
scroll to position [230, 0]
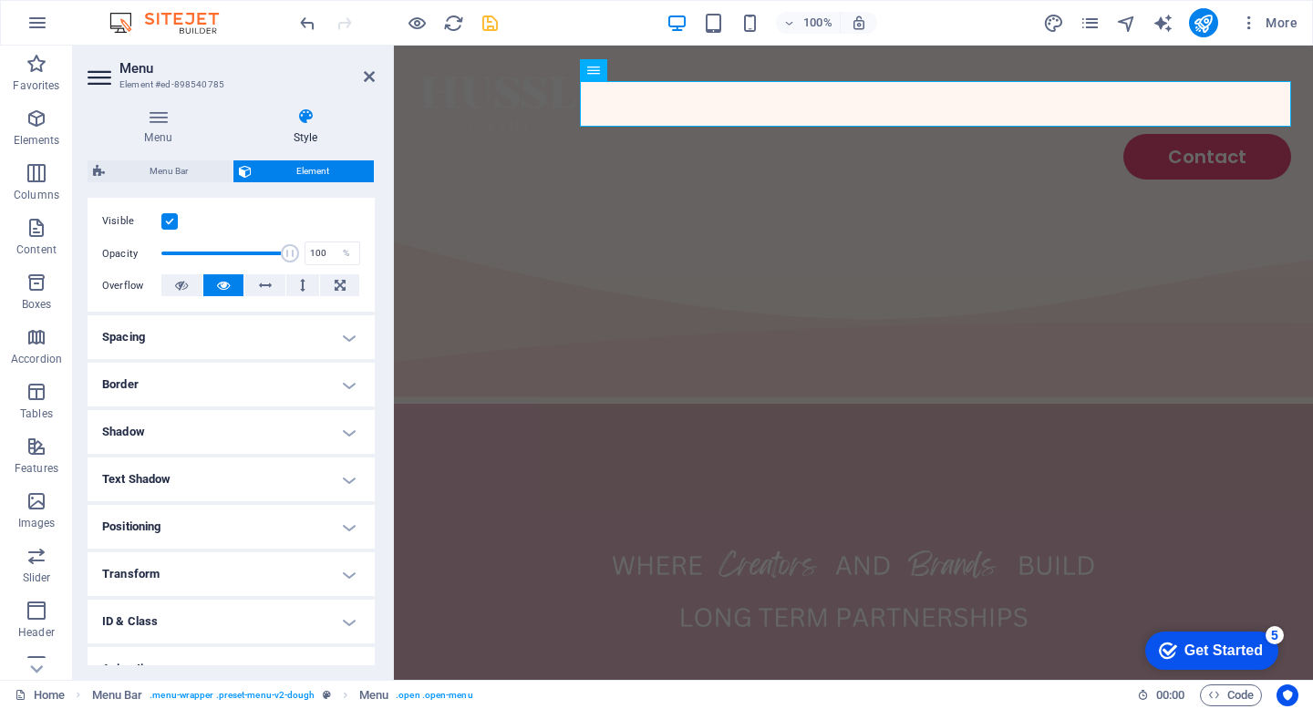
click at [348, 381] on h4 "Border" at bounding box center [231, 385] width 287 height 44
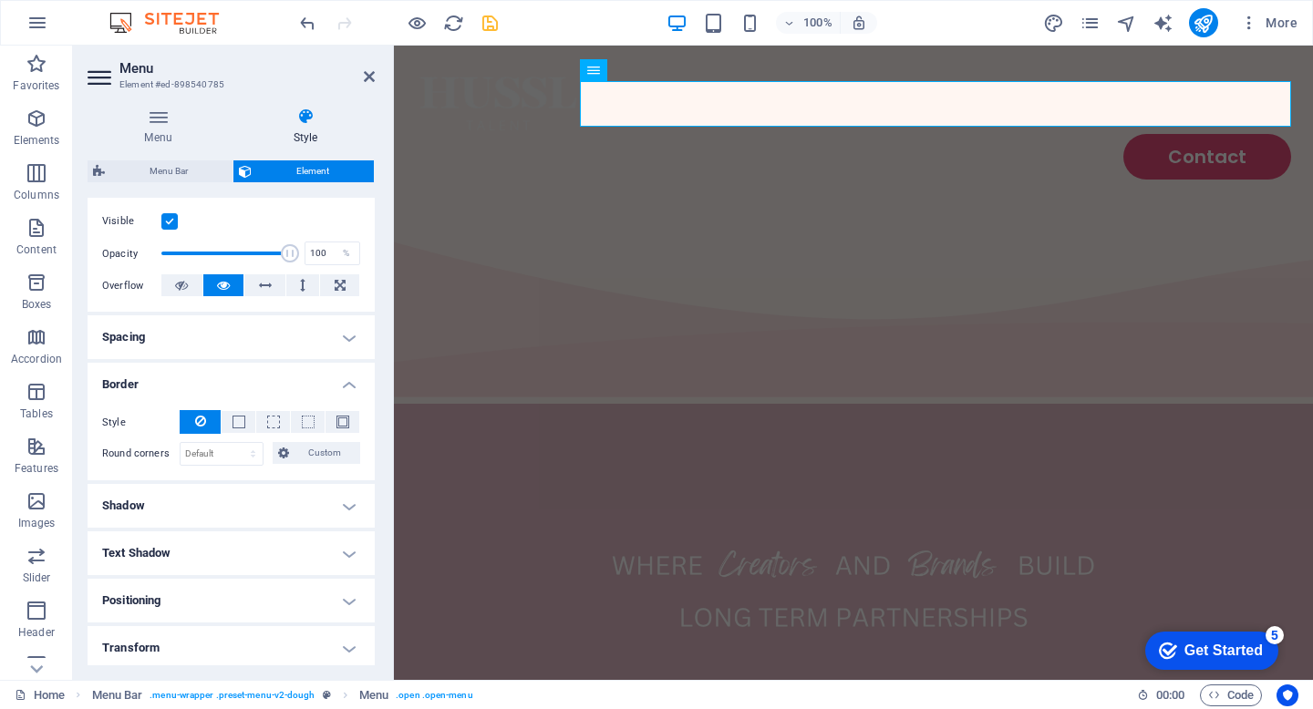
click at [325, 382] on h4 "Border" at bounding box center [231, 379] width 287 height 33
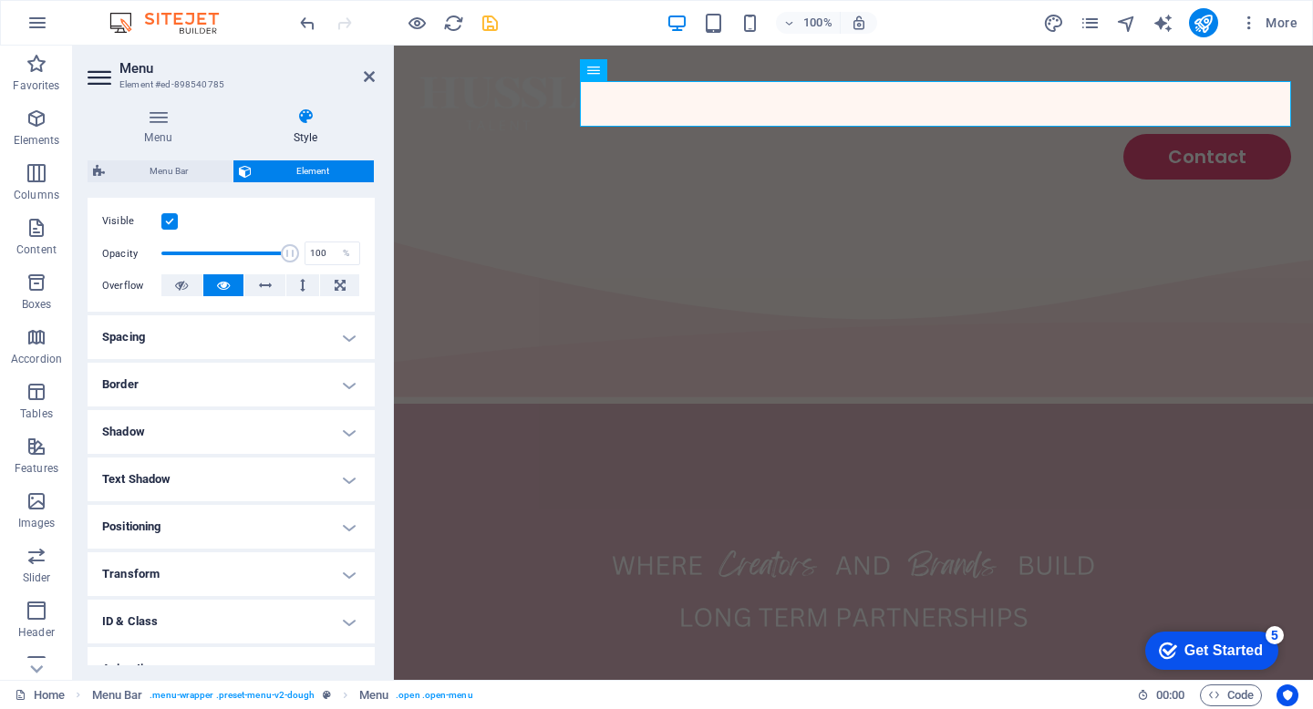
click at [320, 331] on h4 "Spacing" at bounding box center [231, 337] width 287 height 44
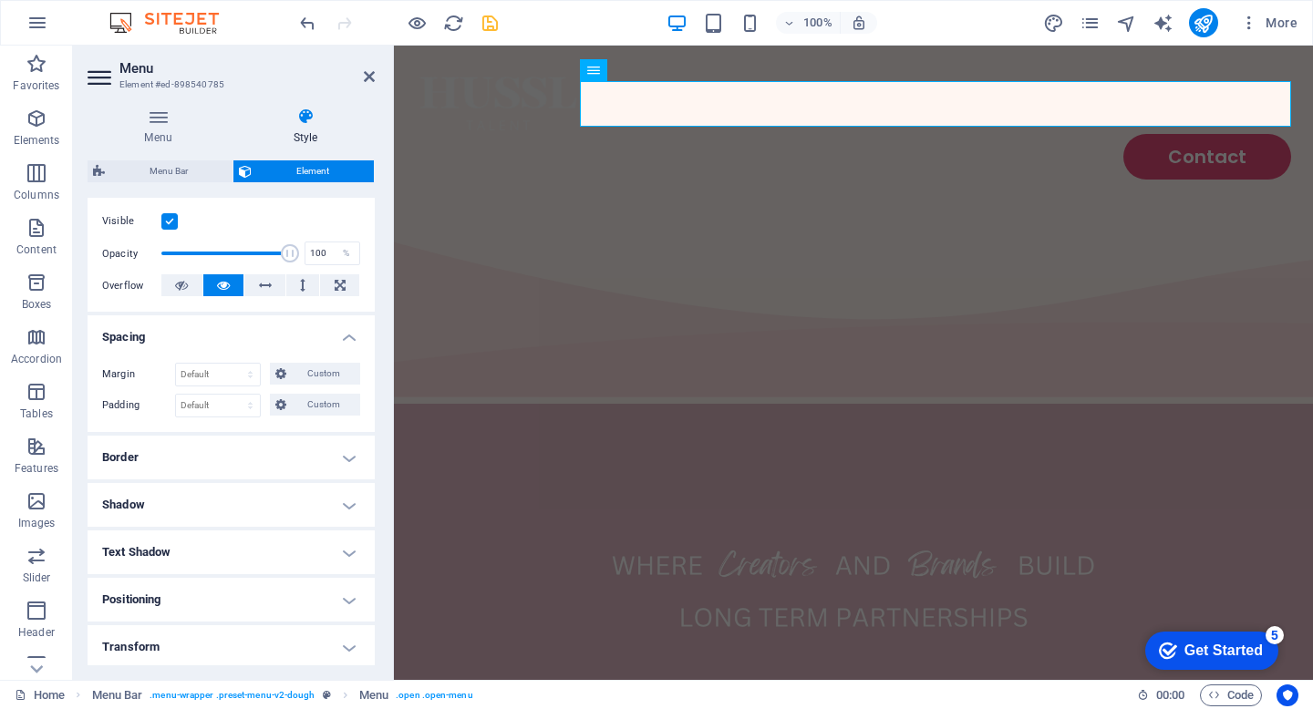
click at [308, 332] on h4 "Spacing" at bounding box center [231, 331] width 287 height 33
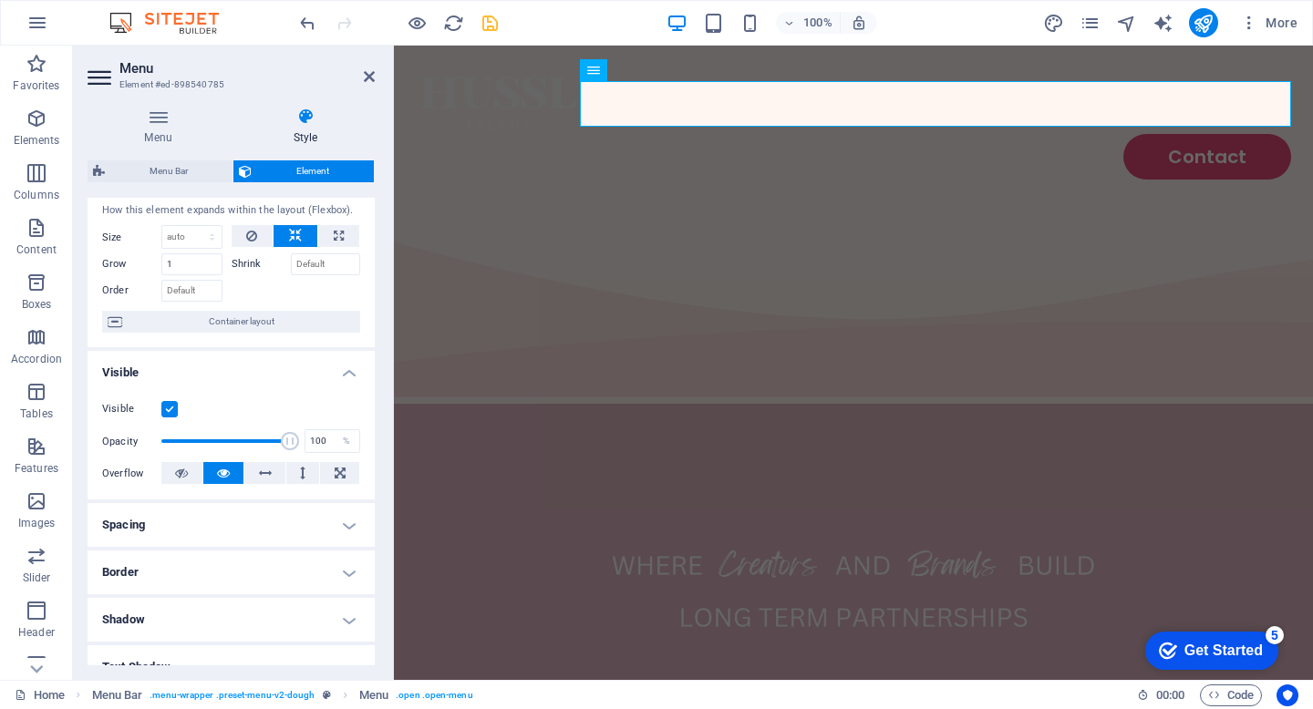
scroll to position [0, 0]
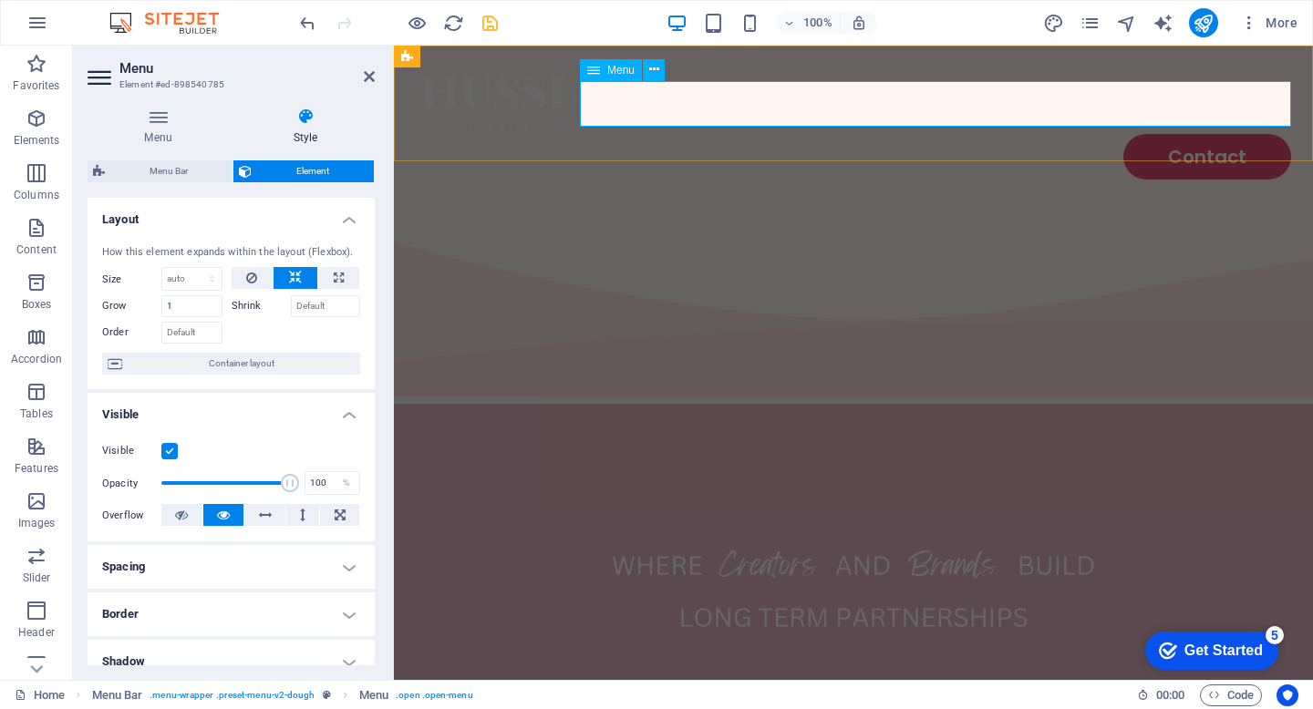
click at [1152, 134] on nav "Contact" at bounding box center [853, 157] width 875 height 46
click at [305, 121] on icon at bounding box center [305, 117] width 139 height 18
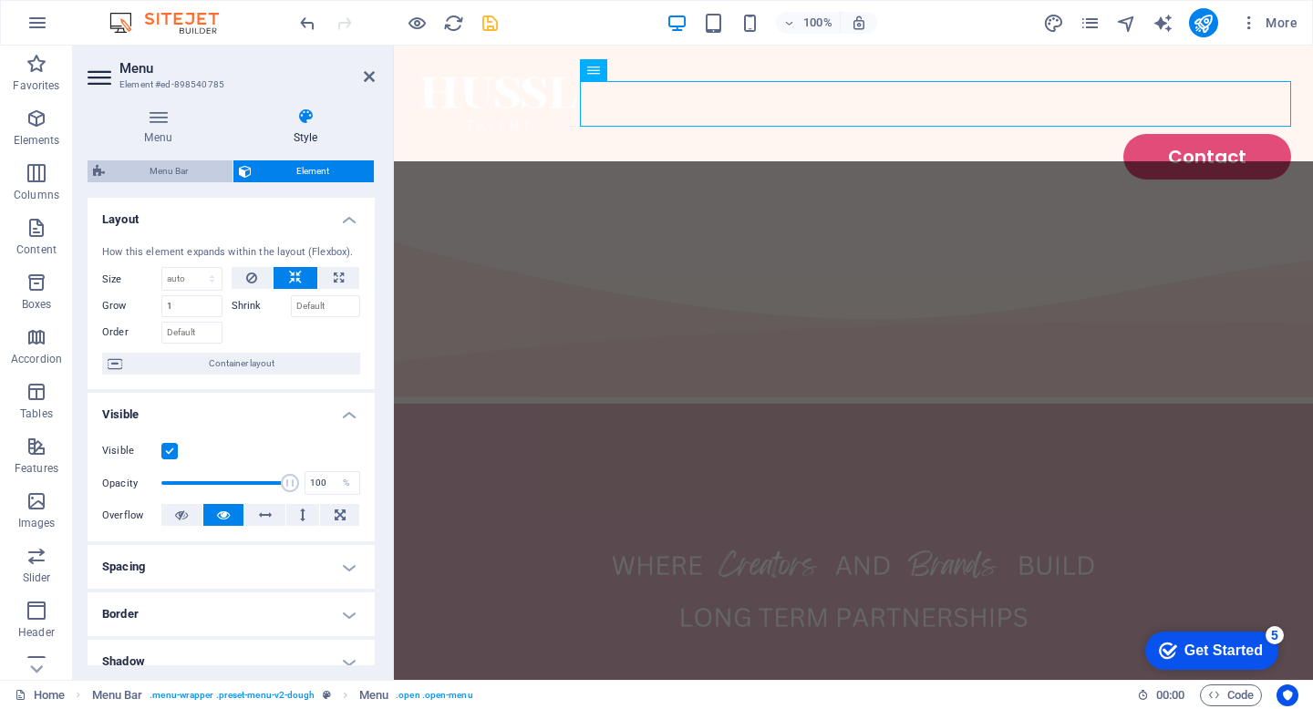
click at [181, 161] on span "Menu Bar" at bounding box center [168, 171] width 117 height 22
select select "rem"
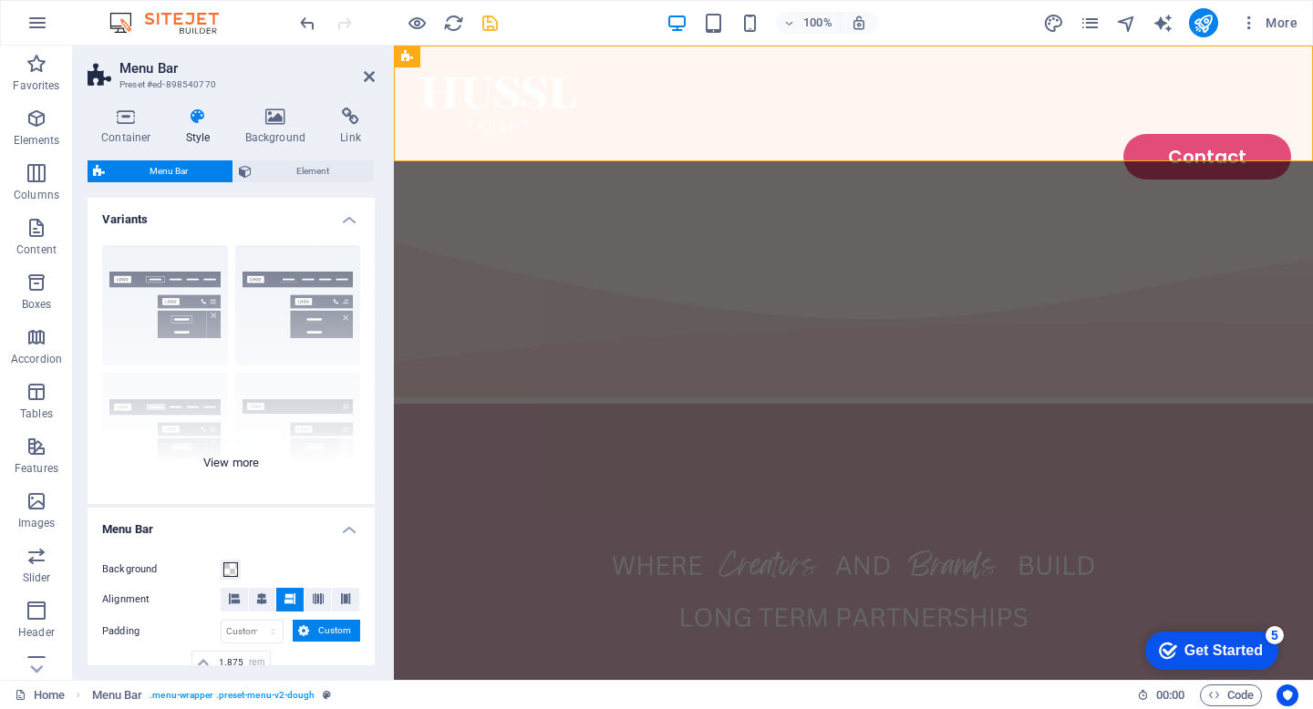
scroll to position [402, 0]
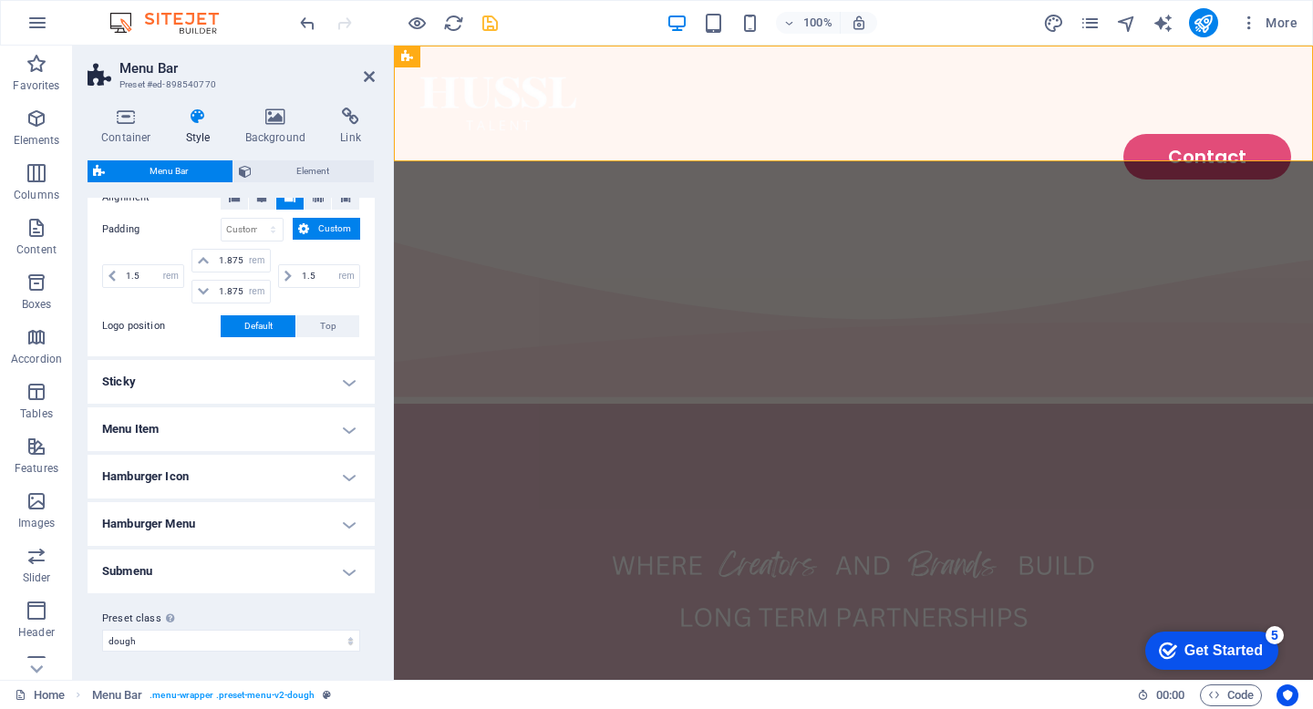
click at [268, 426] on h4 "Menu Item" at bounding box center [231, 430] width 287 height 44
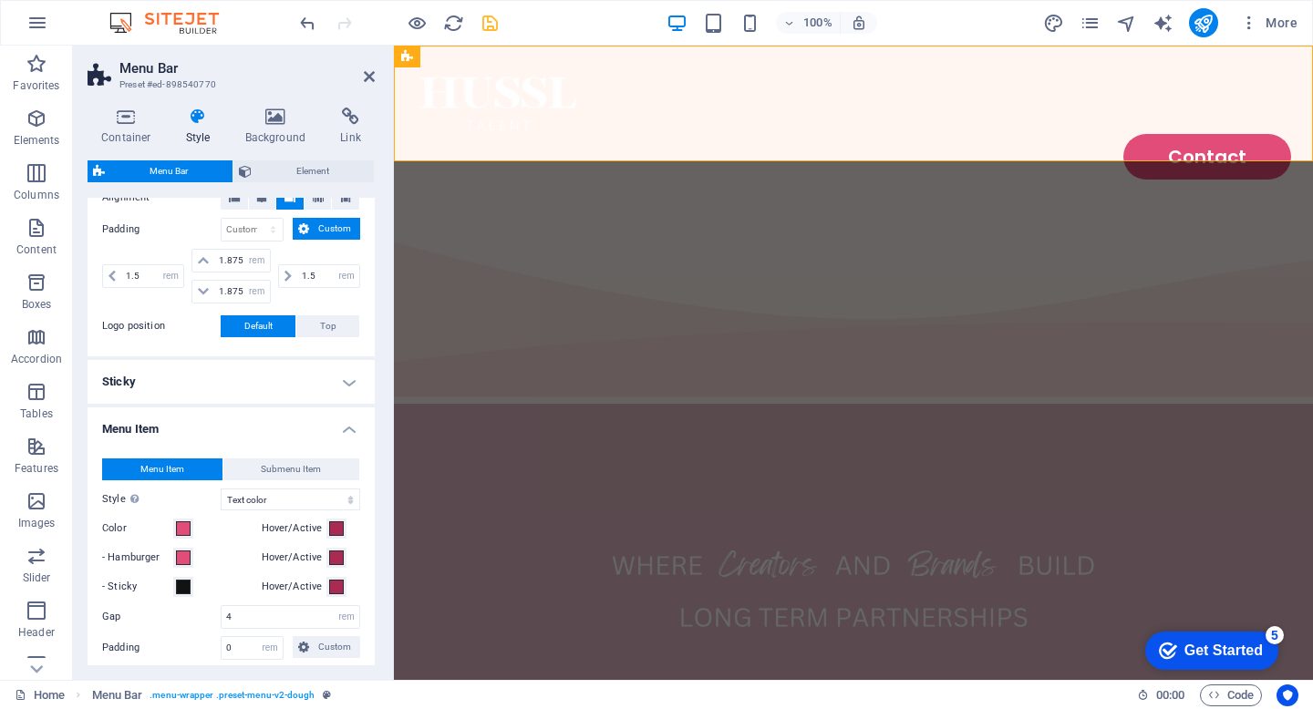
click at [268, 426] on h4 "Menu Item" at bounding box center [231, 424] width 287 height 33
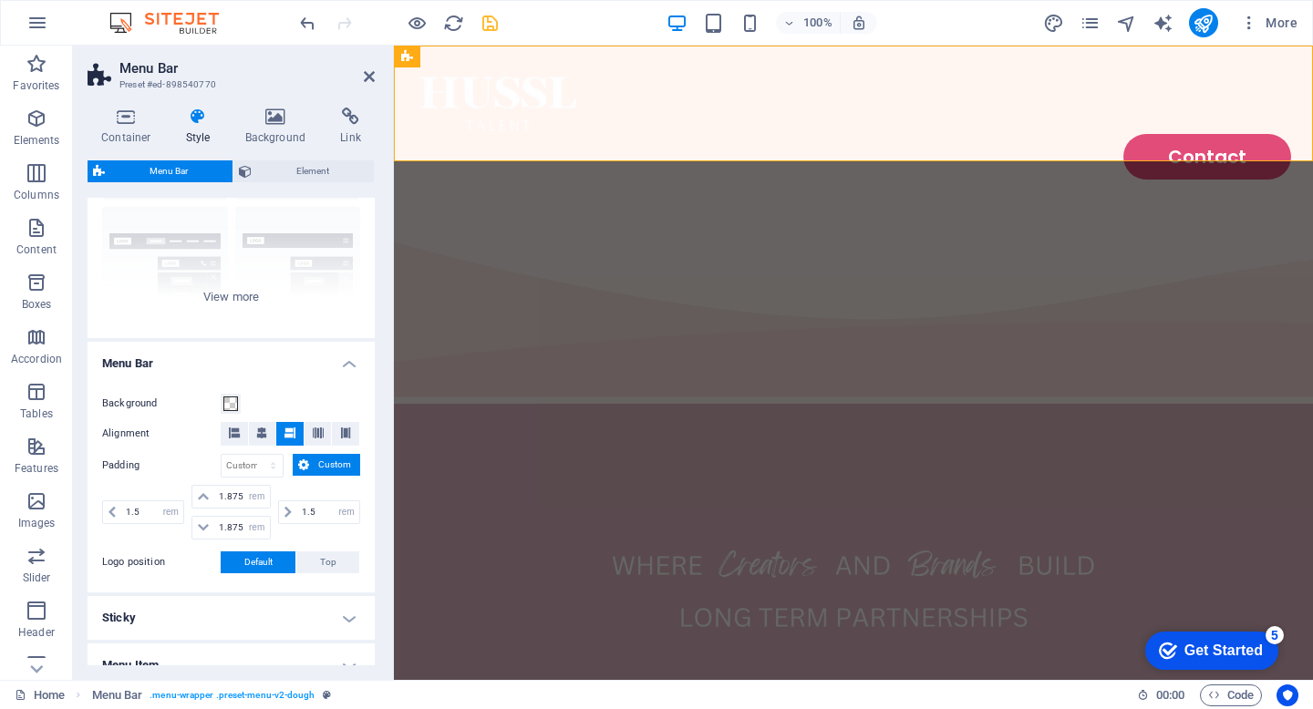
scroll to position [0, 0]
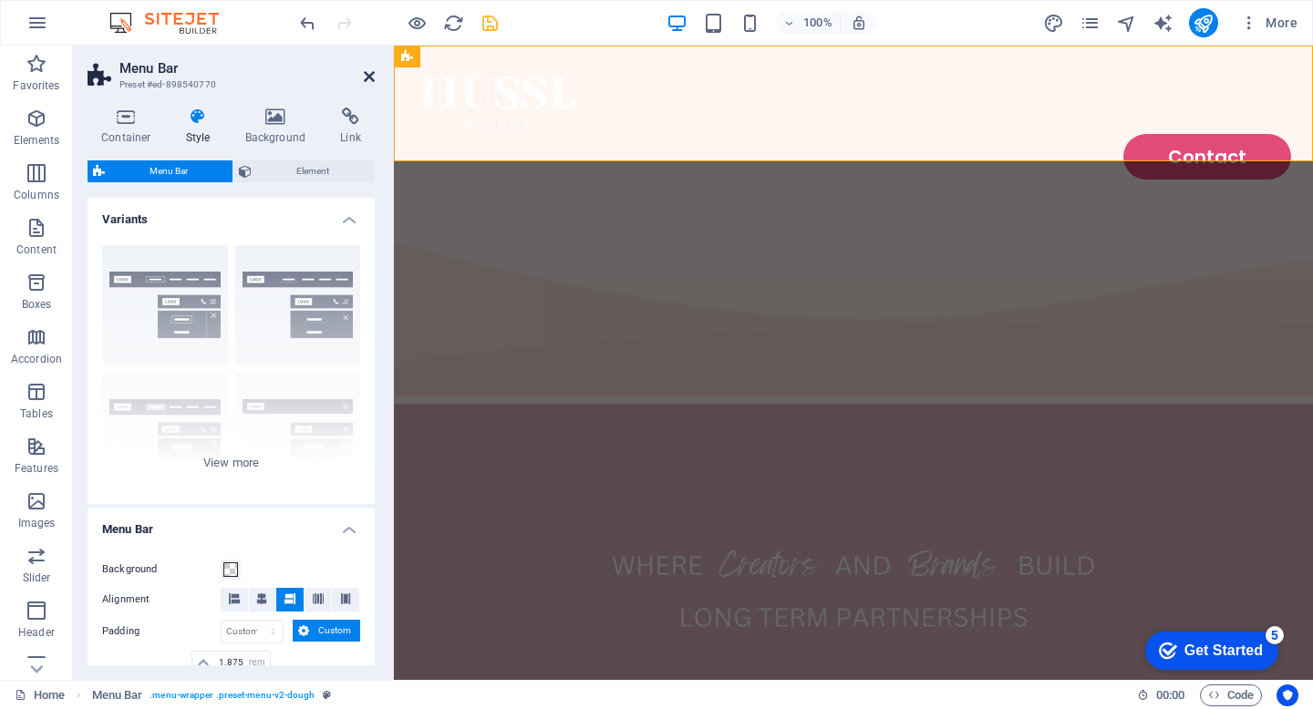
click at [367, 80] on icon at bounding box center [369, 76] width 11 height 15
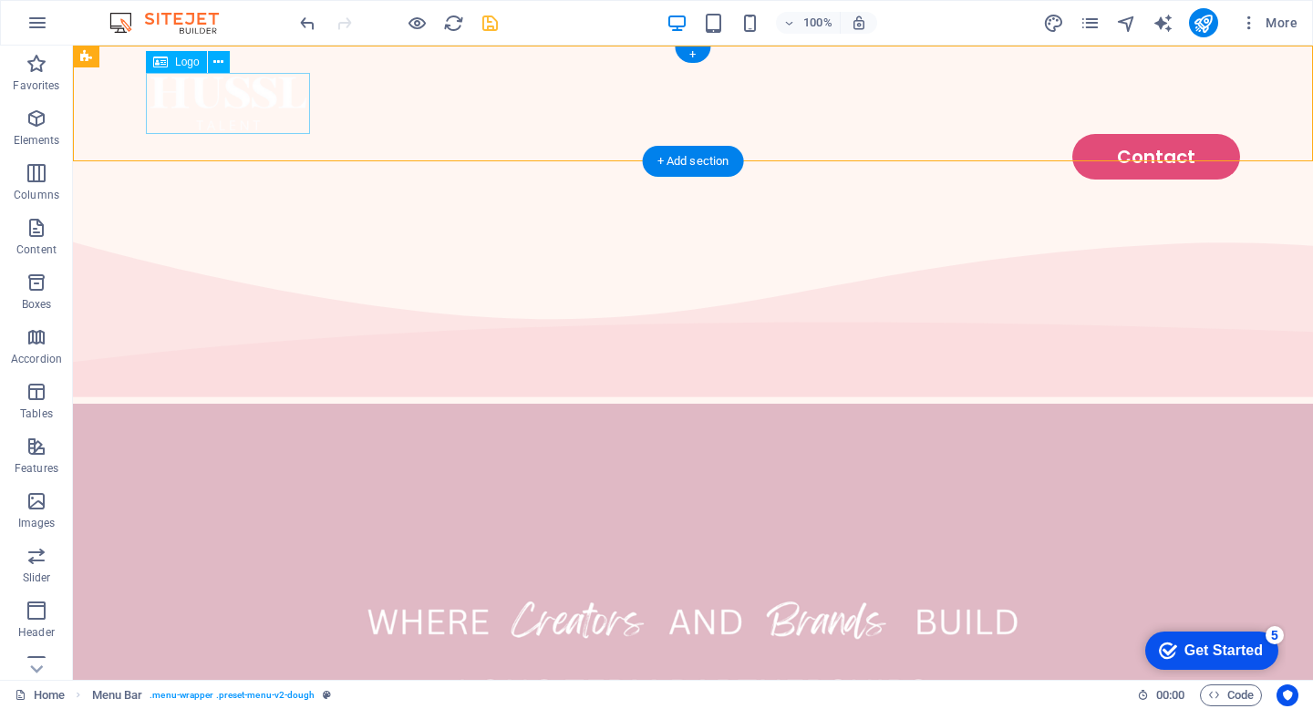
click at [278, 99] on div at bounding box center [693, 103] width 1094 height 61
click at [217, 105] on div at bounding box center [693, 103] width 1094 height 61
select select "px"
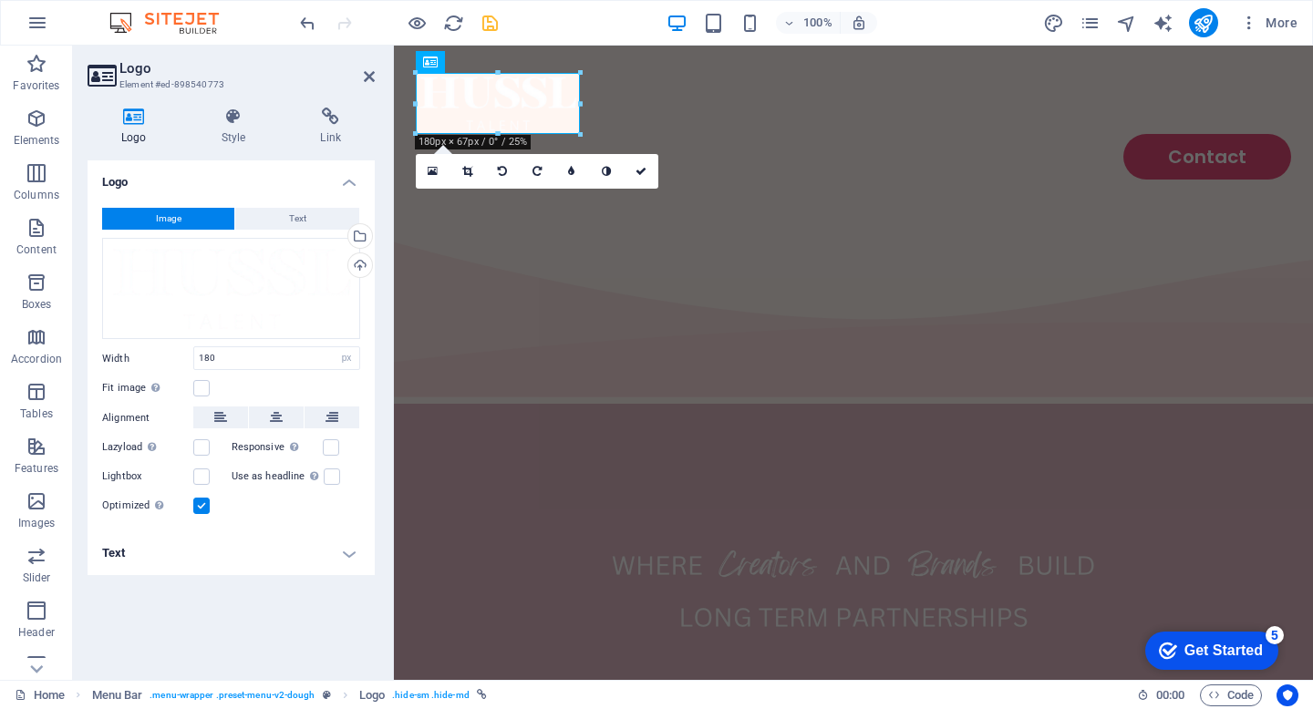
click at [296, 555] on h4 "Text" at bounding box center [231, 554] width 287 height 44
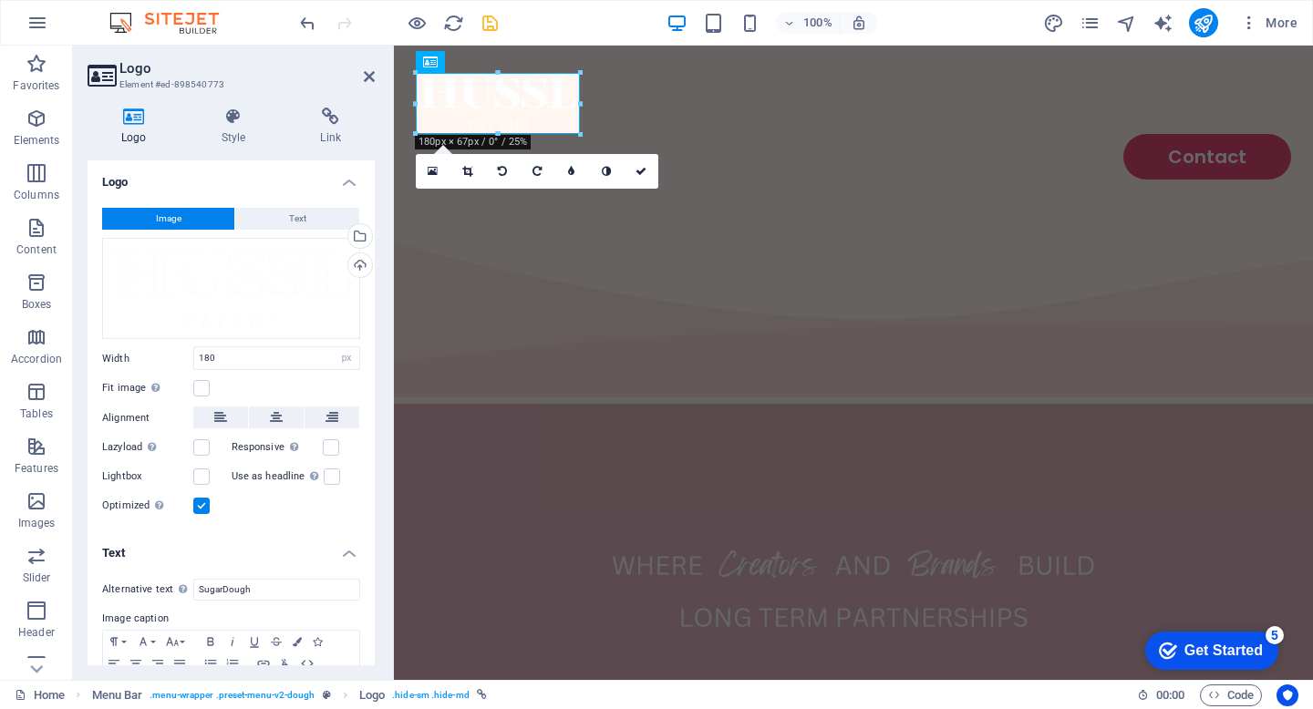
click at [297, 555] on h4 "Text" at bounding box center [231, 548] width 287 height 33
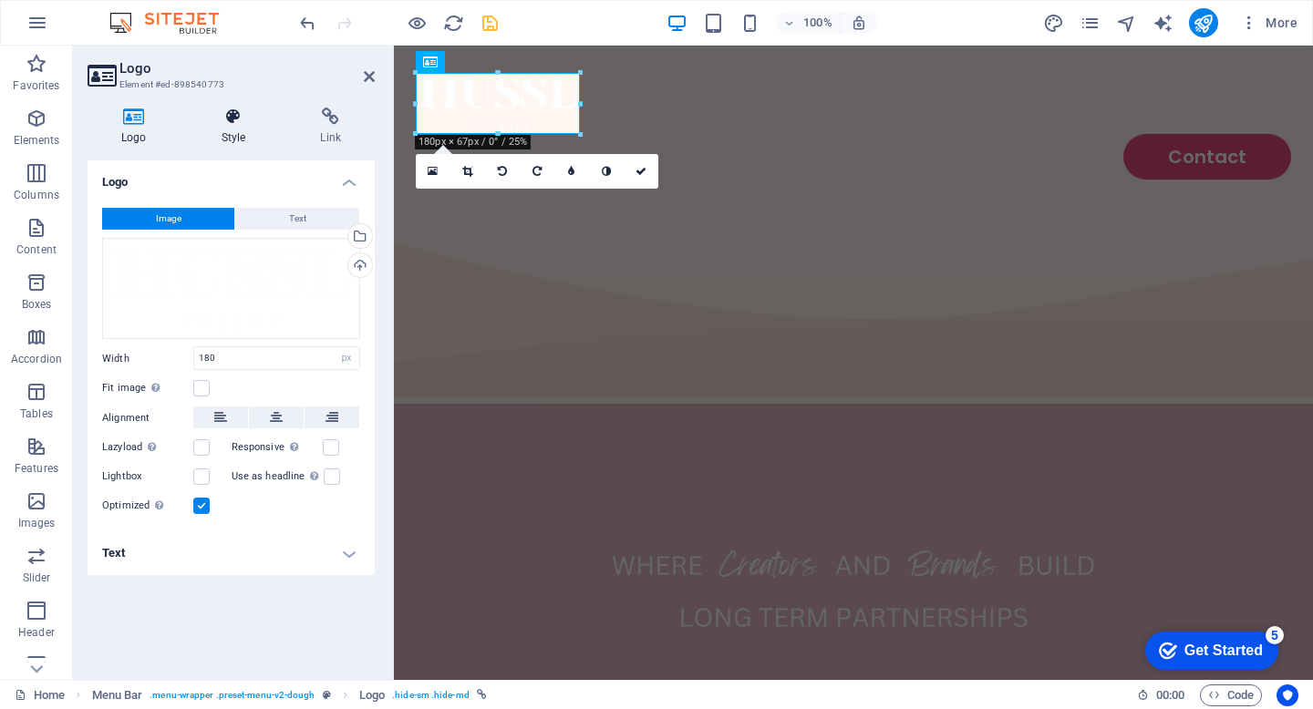
click at [229, 131] on h4 "Style" at bounding box center [237, 127] width 99 height 38
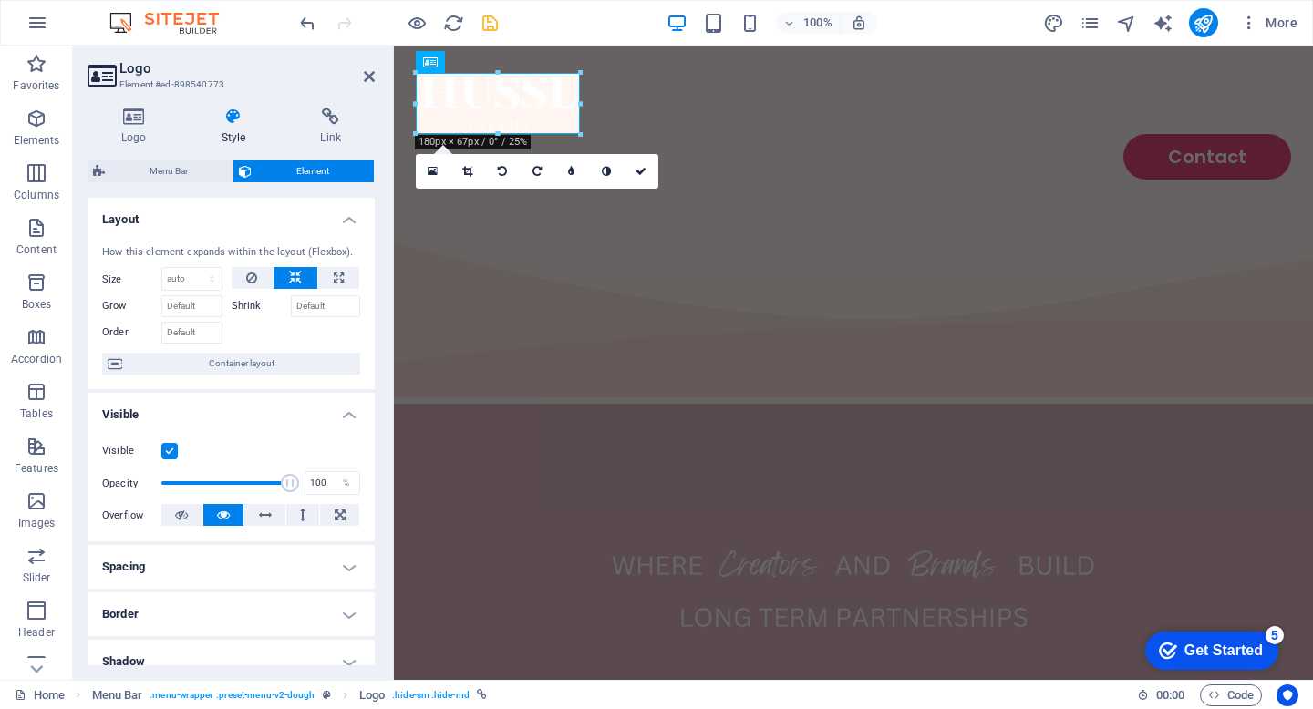
click at [367, 67] on h2 "Logo" at bounding box center [246, 68] width 255 height 16
drag, startPoint x: 369, startPoint y: 75, endPoint x: 451, endPoint y: 255, distance: 198.3
click at [369, 75] on icon at bounding box center [369, 76] width 11 height 15
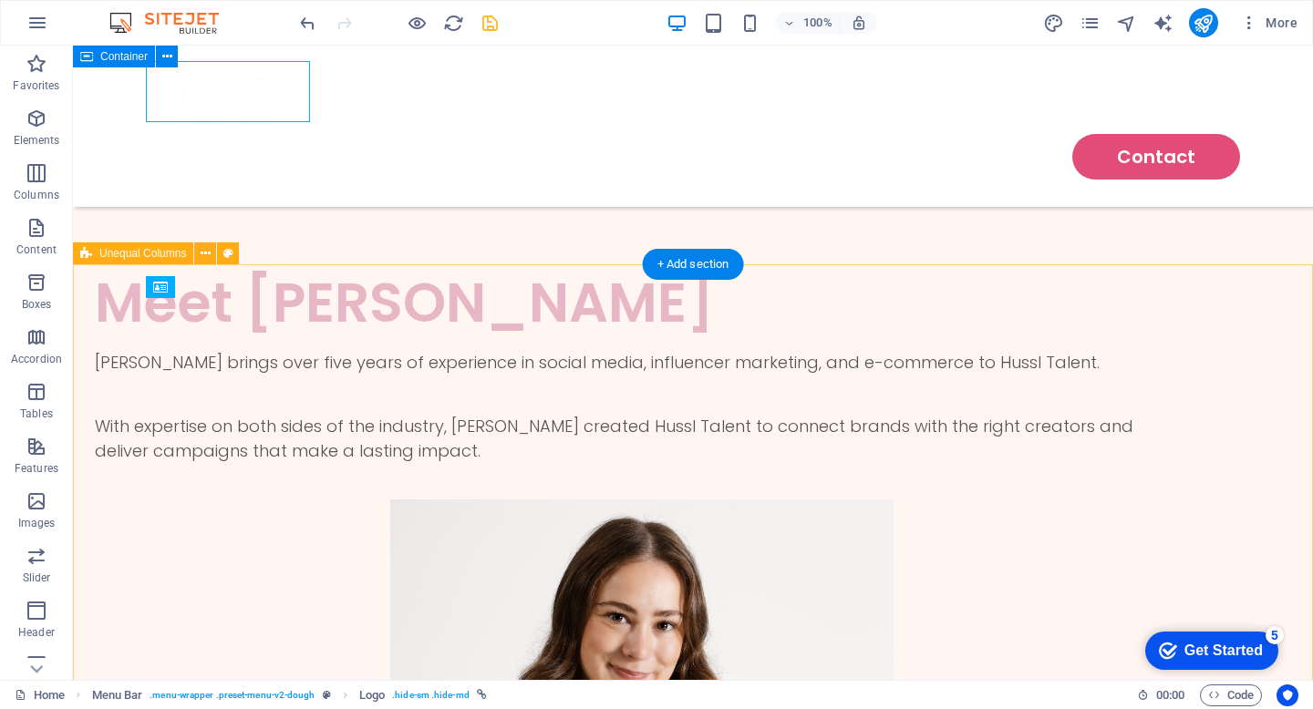
scroll to position [2786, 0]
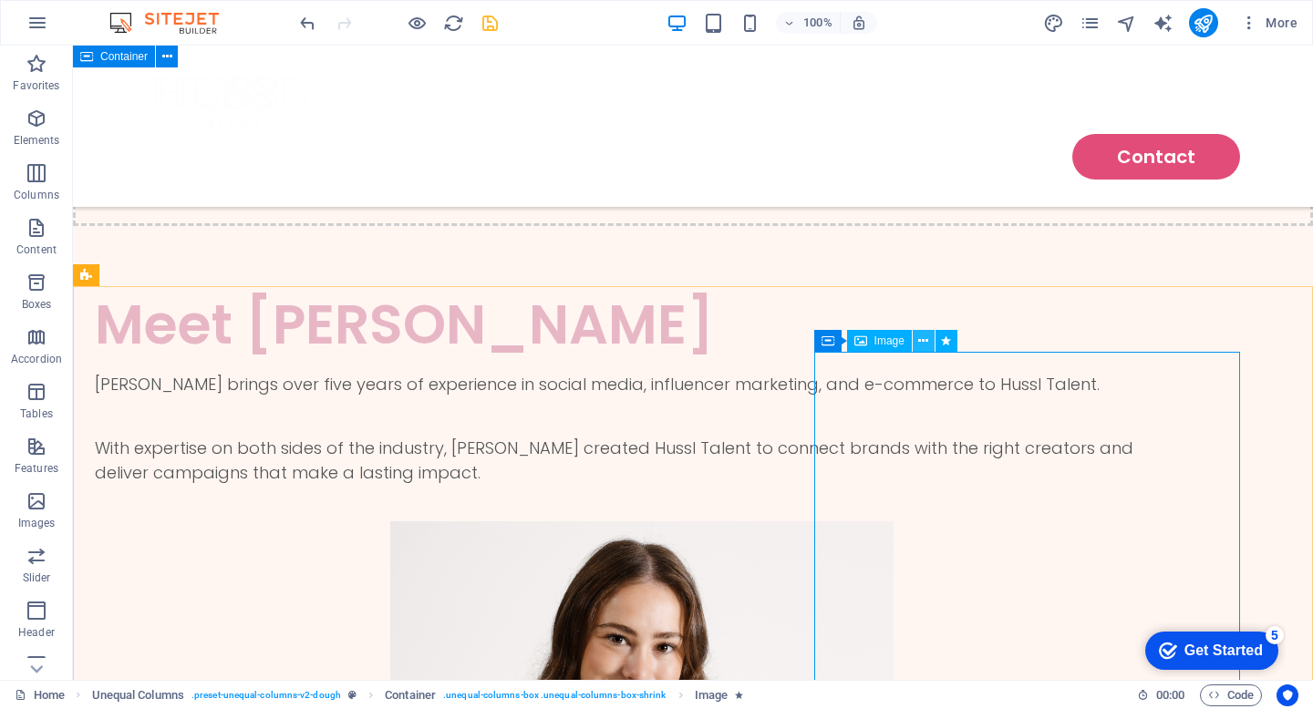
click at [920, 342] on icon at bounding box center [923, 341] width 10 height 19
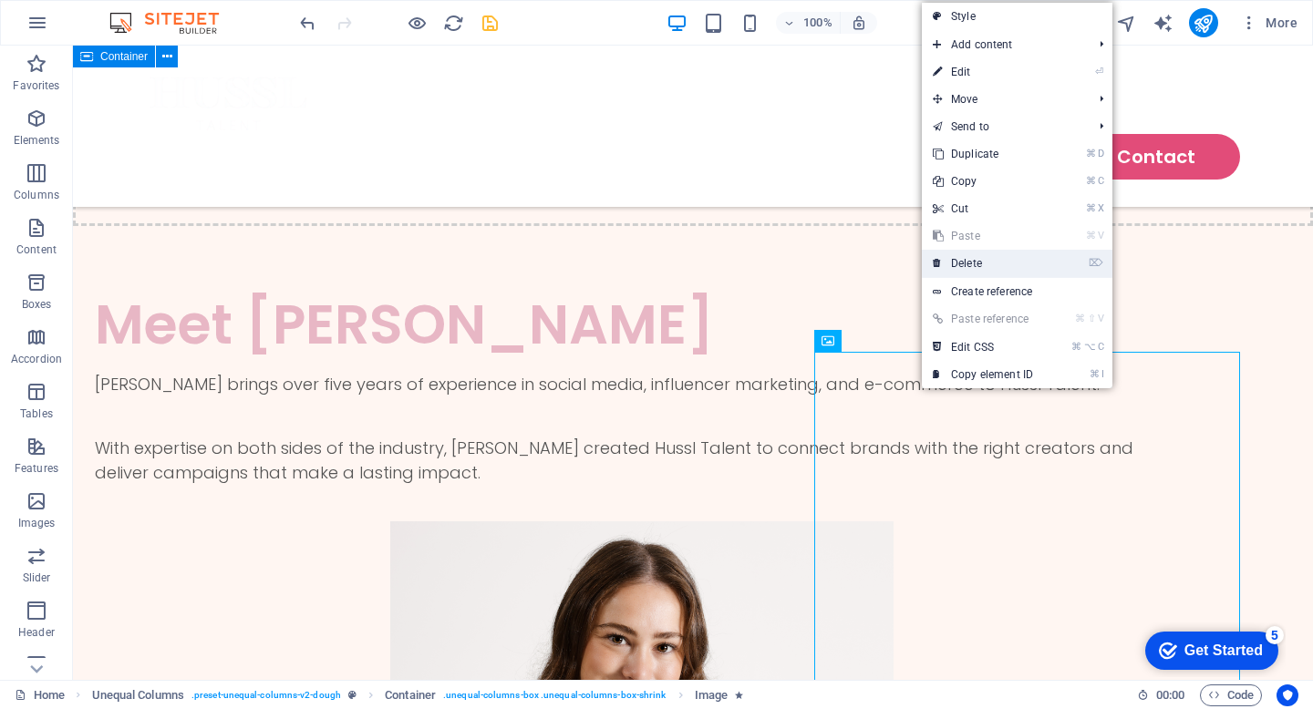
click at [987, 265] on link "⌦ Delete" at bounding box center [983, 263] width 122 height 27
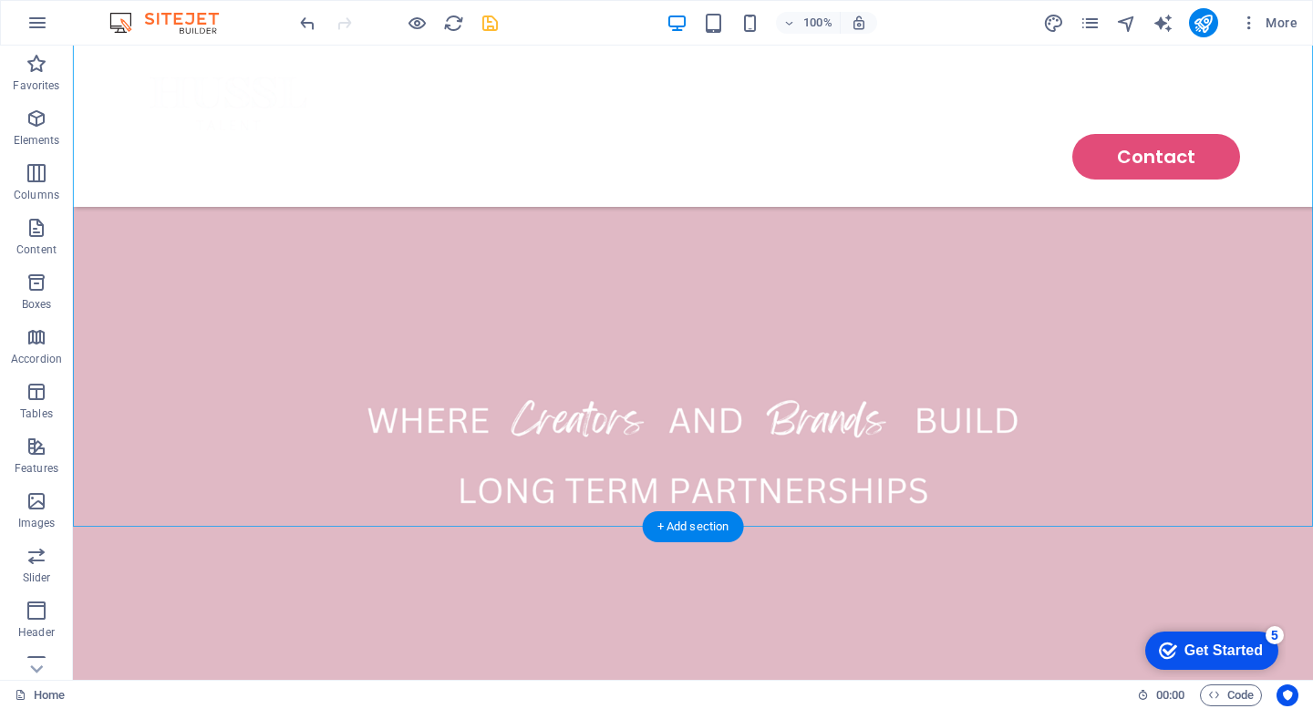
scroll to position [0, 0]
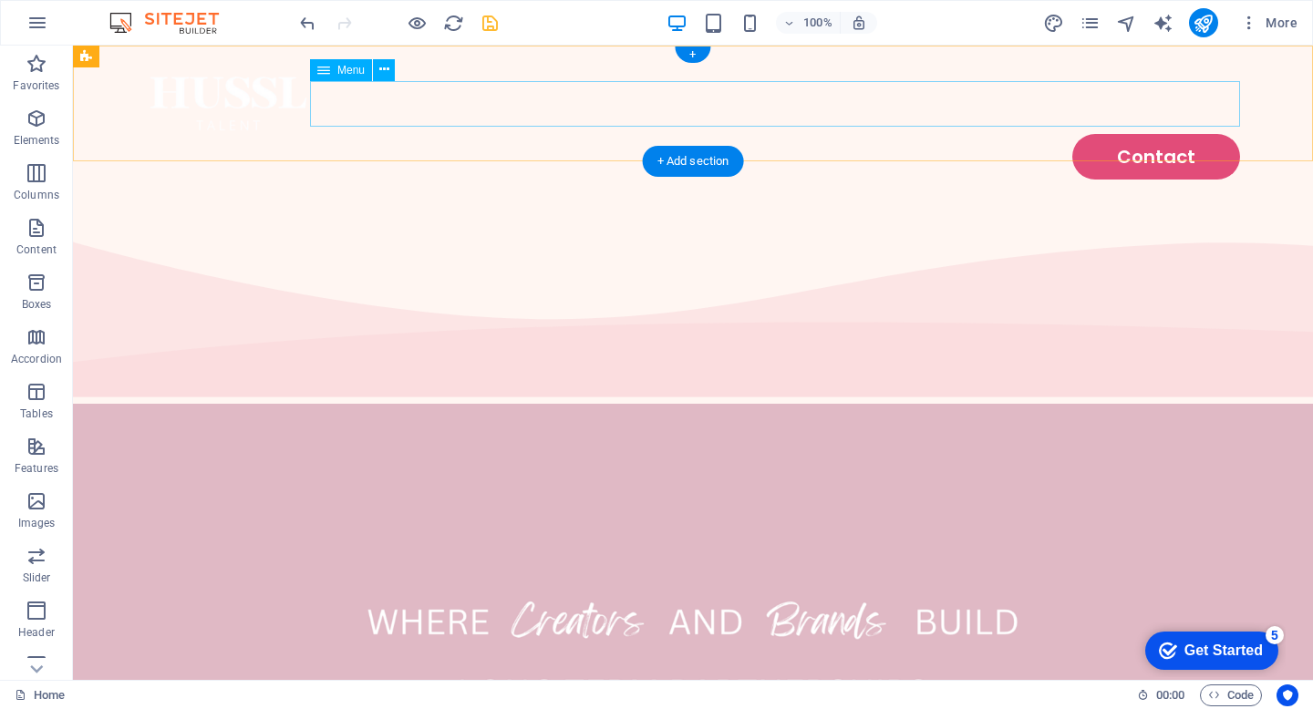
click at [1161, 134] on nav "Contact" at bounding box center [693, 157] width 1094 height 46
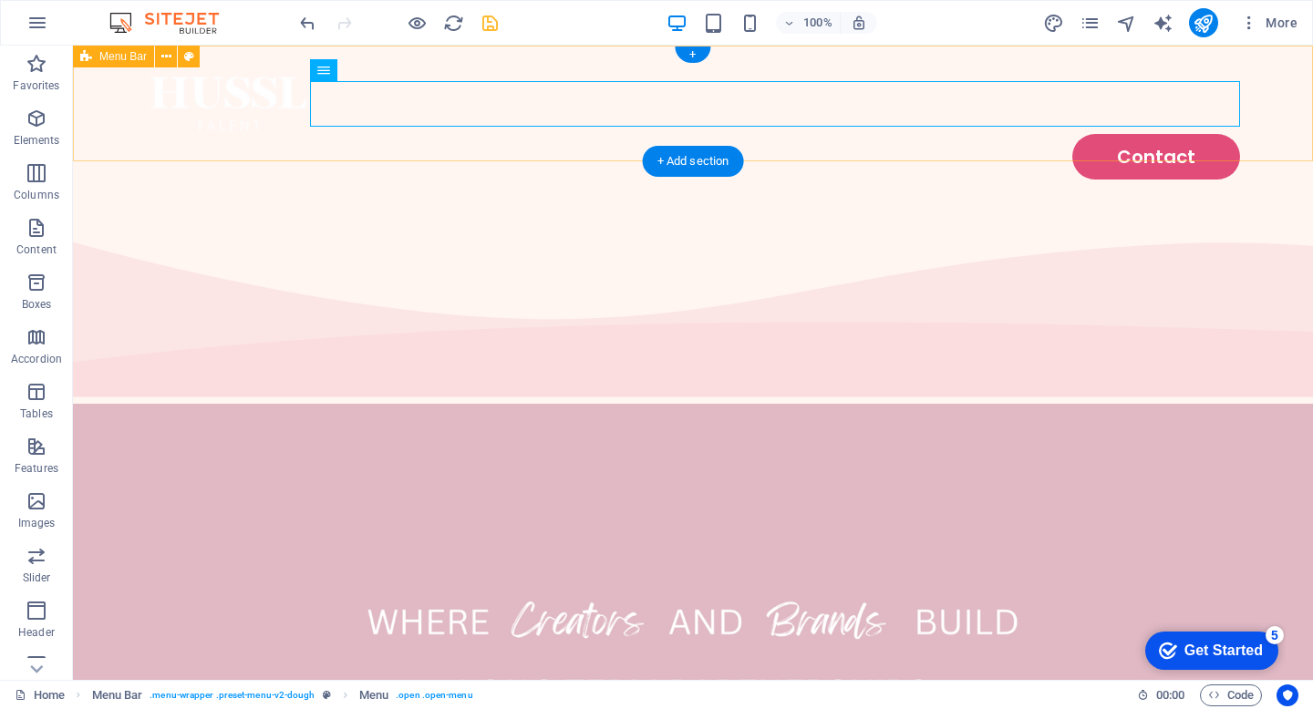
click at [954, 145] on div "Contact" at bounding box center [693, 126] width 1240 height 161
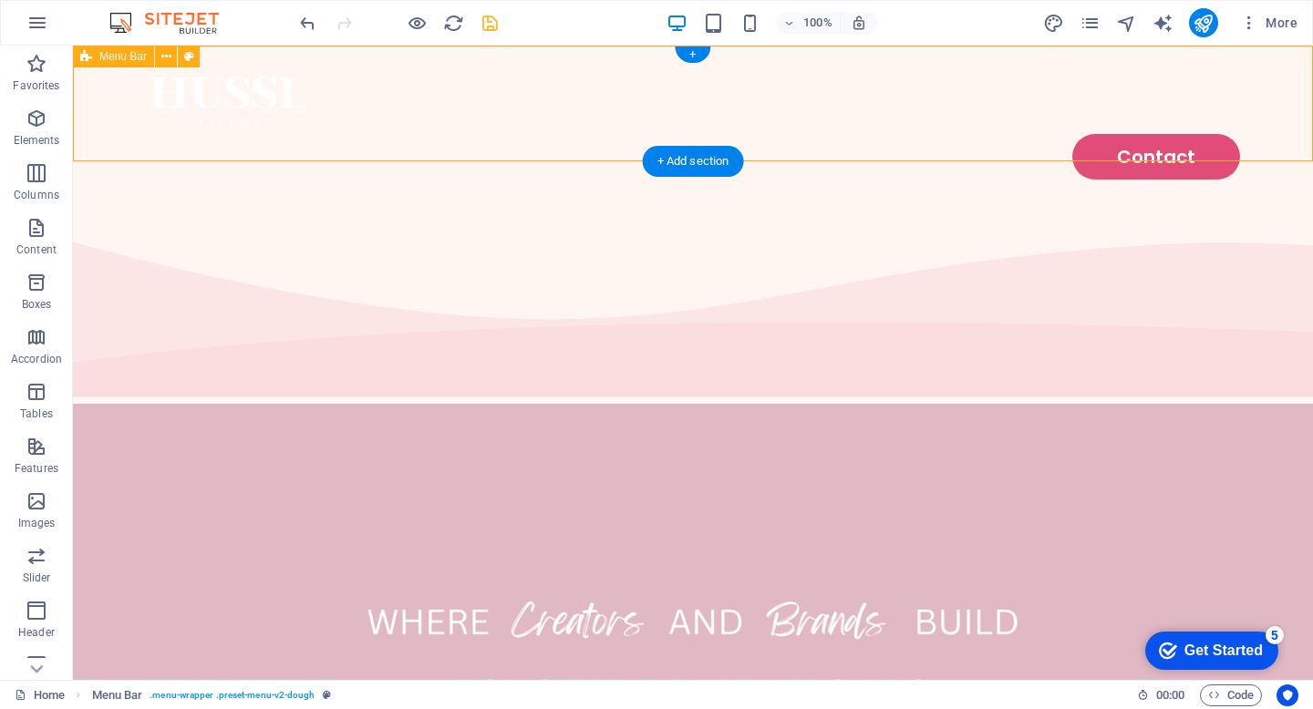
click at [954, 145] on div "Contact" at bounding box center [693, 126] width 1240 height 161
select select "rem"
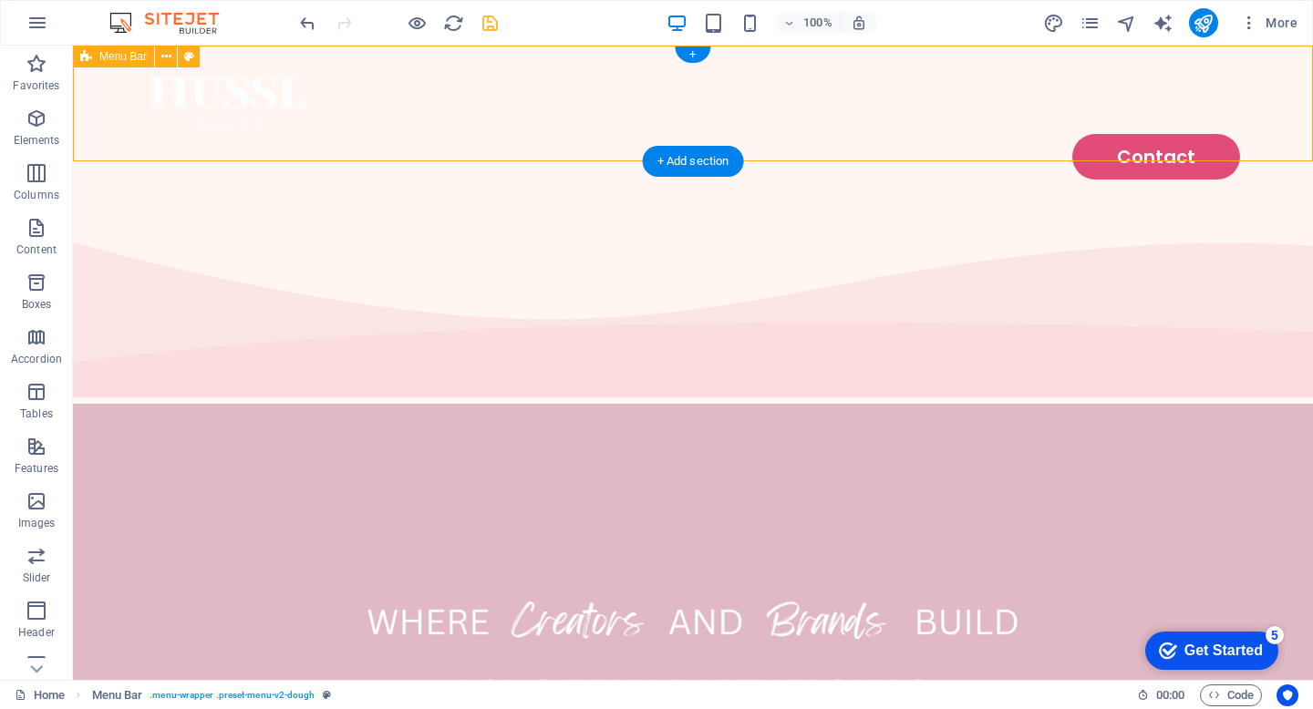
select select "rem"
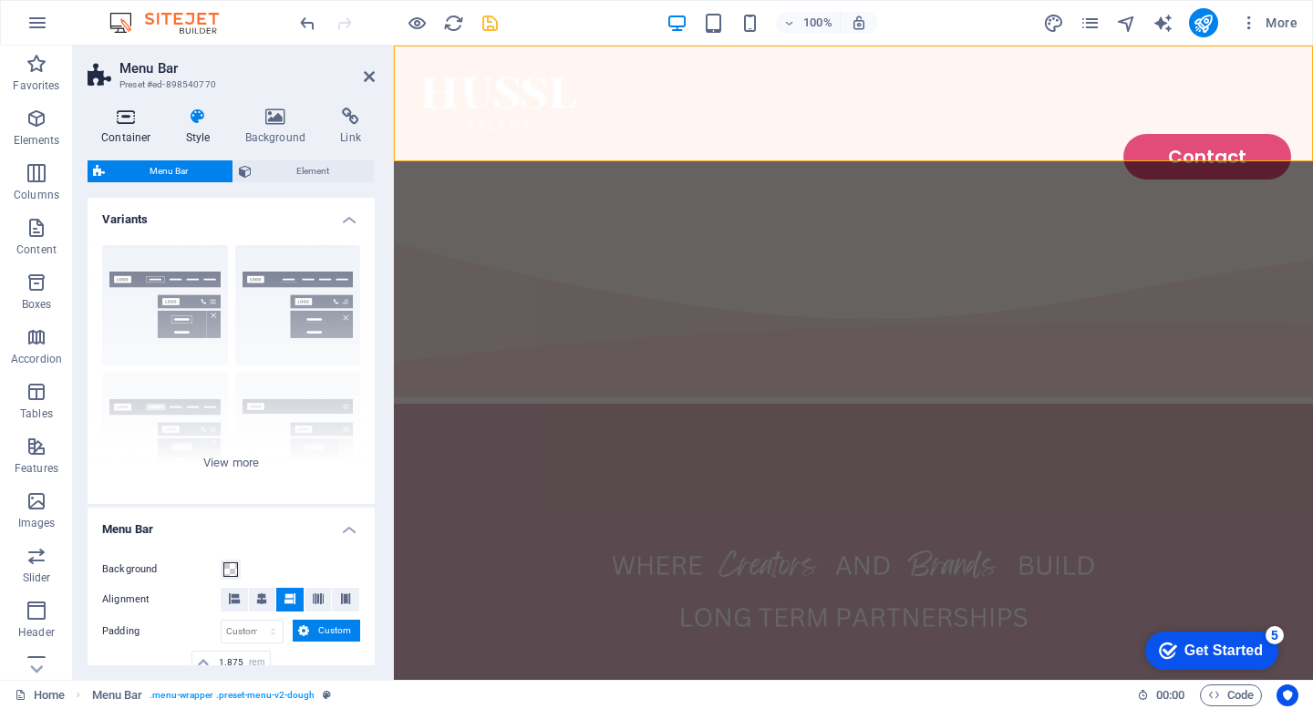
click at [121, 129] on h4 "Container" at bounding box center [130, 127] width 85 height 38
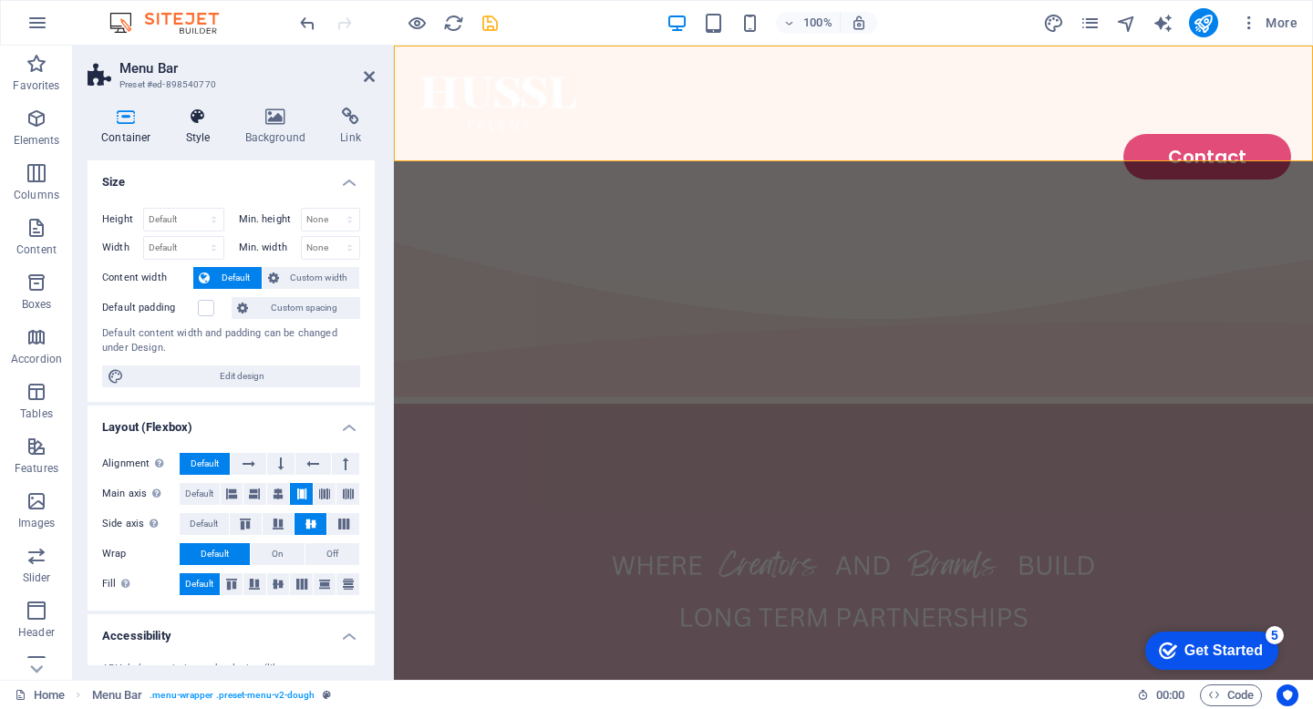
click at [192, 126] on h4 "Style" at bounding box center [201, 127] width 59 height 38
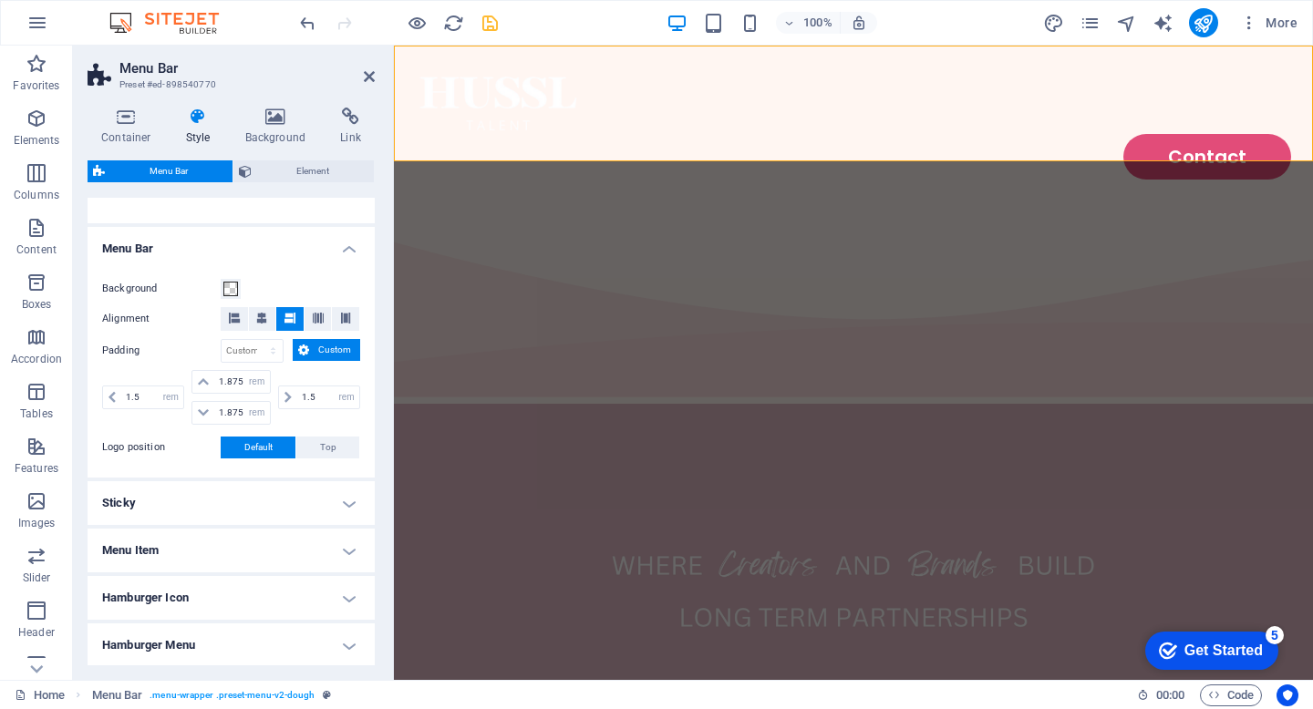
scroll to position [402, 0]
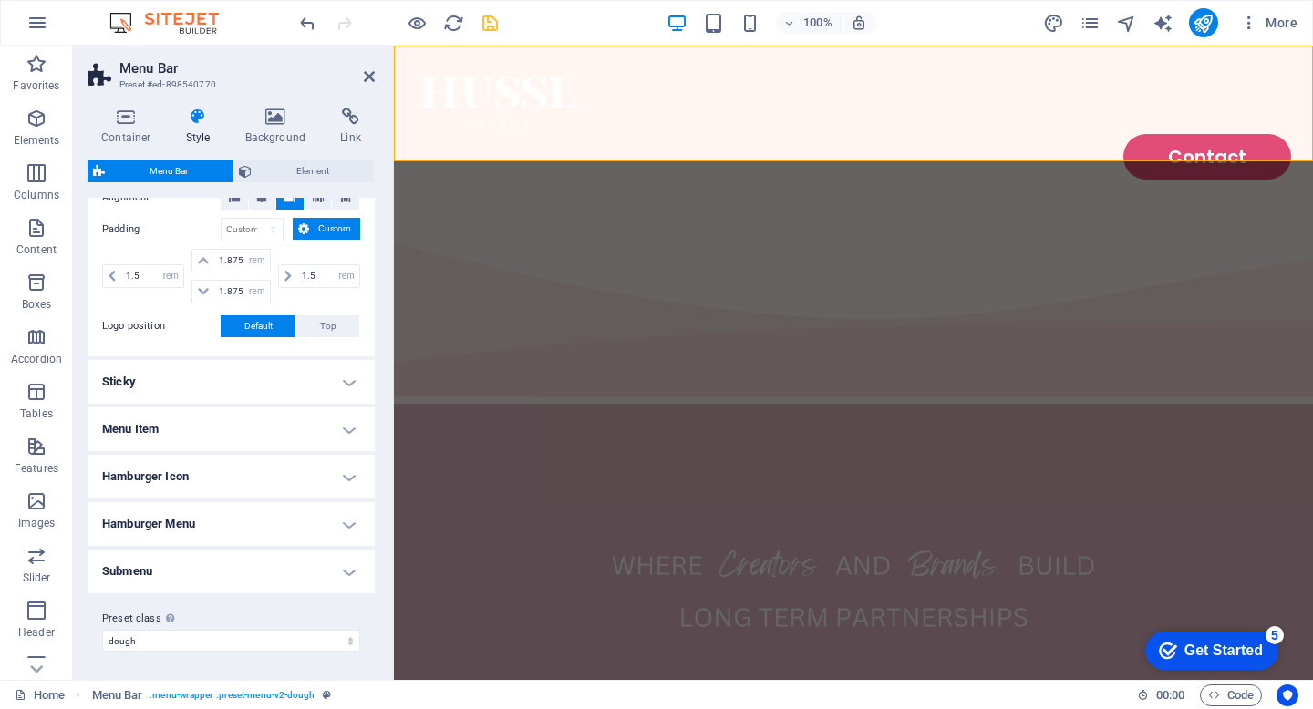
click at [339, 389] on h4 "Sticky" at bounding box center [231, 382] width 287 height 44
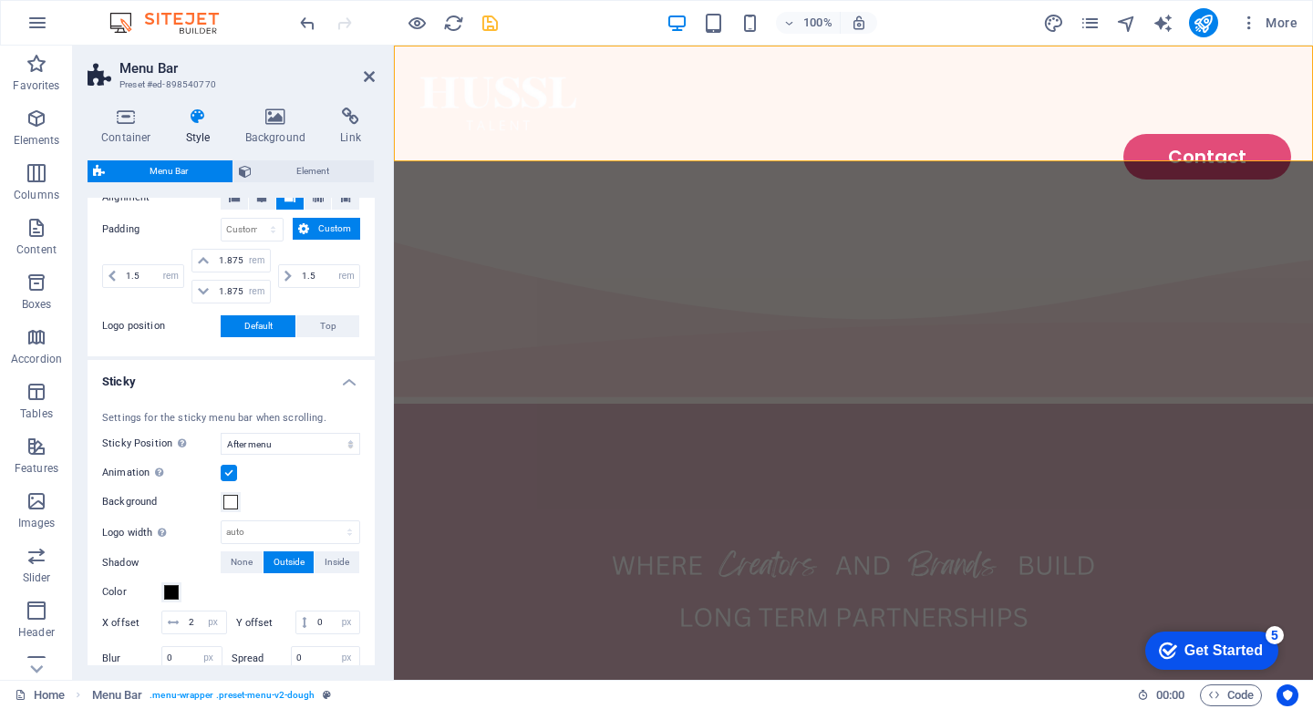
click at [339, 389] on h4 "Sticky" at bounding box center [231, 376] width 287 height 33
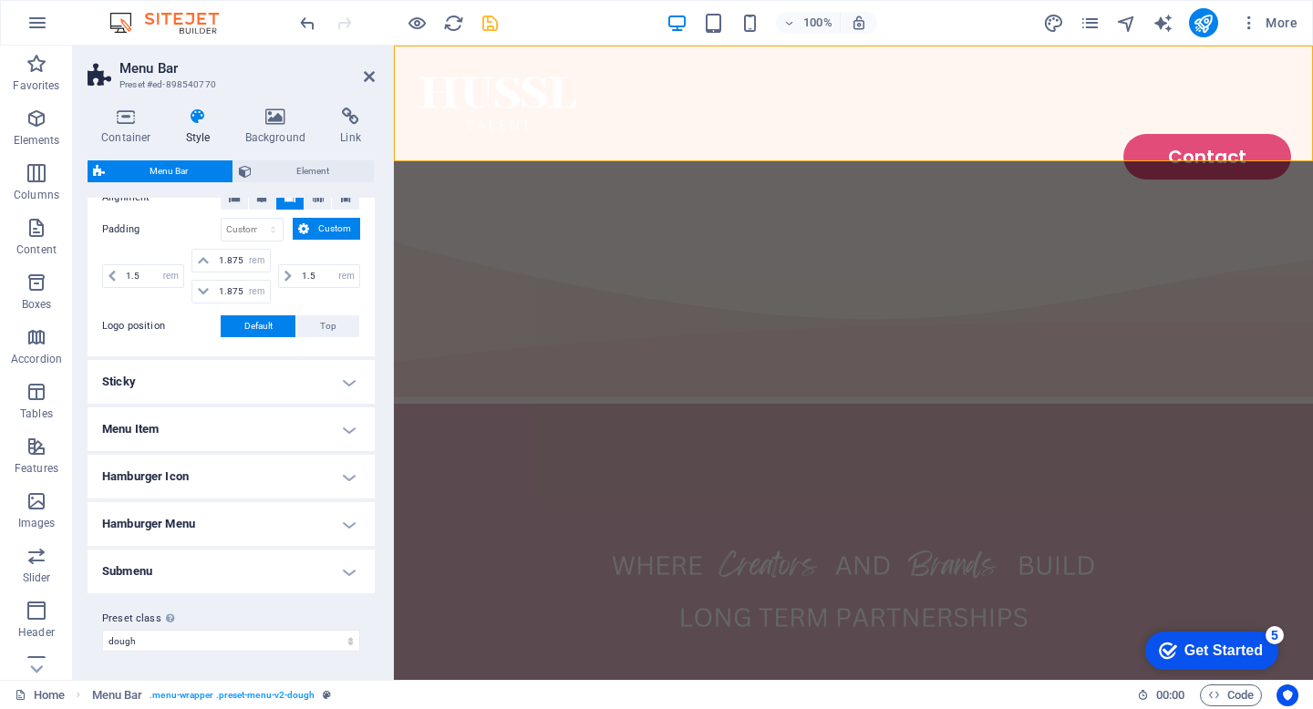
click at [346, 436] on h4 "Menu Item" at bounding box center [231, 430] width 287 height 44
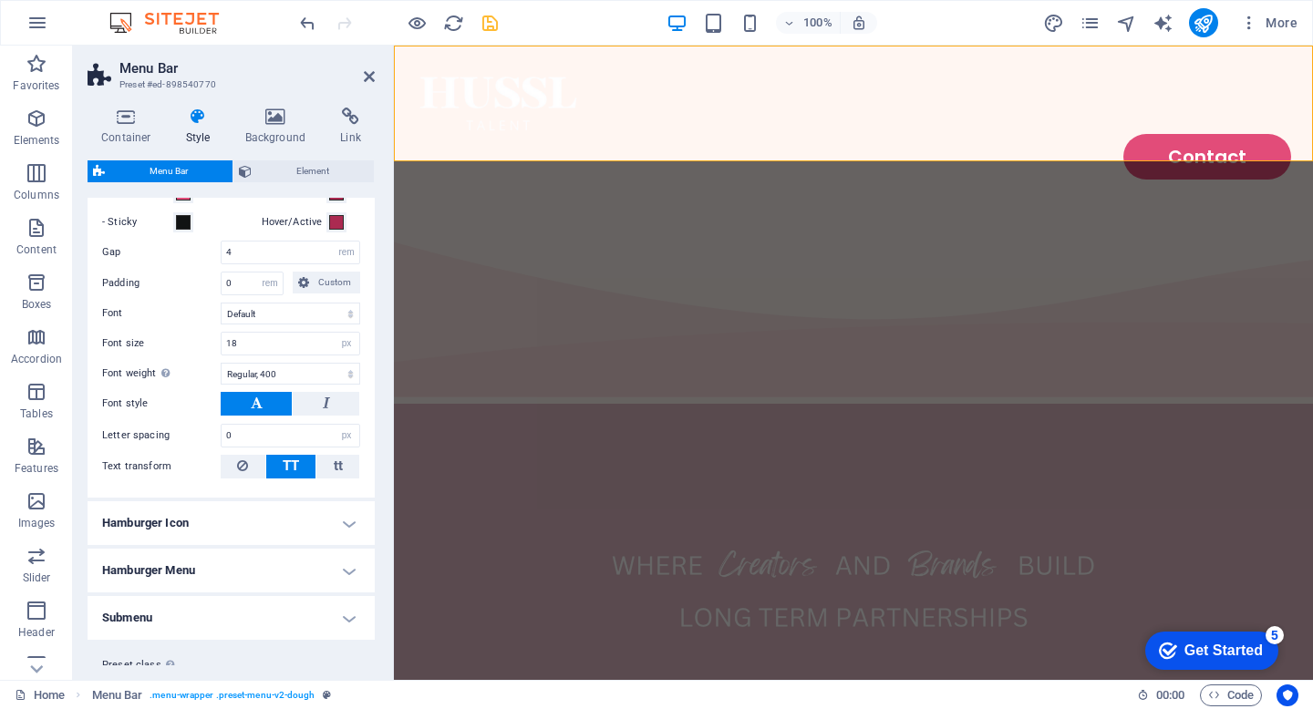
scroll to position [790, 0]
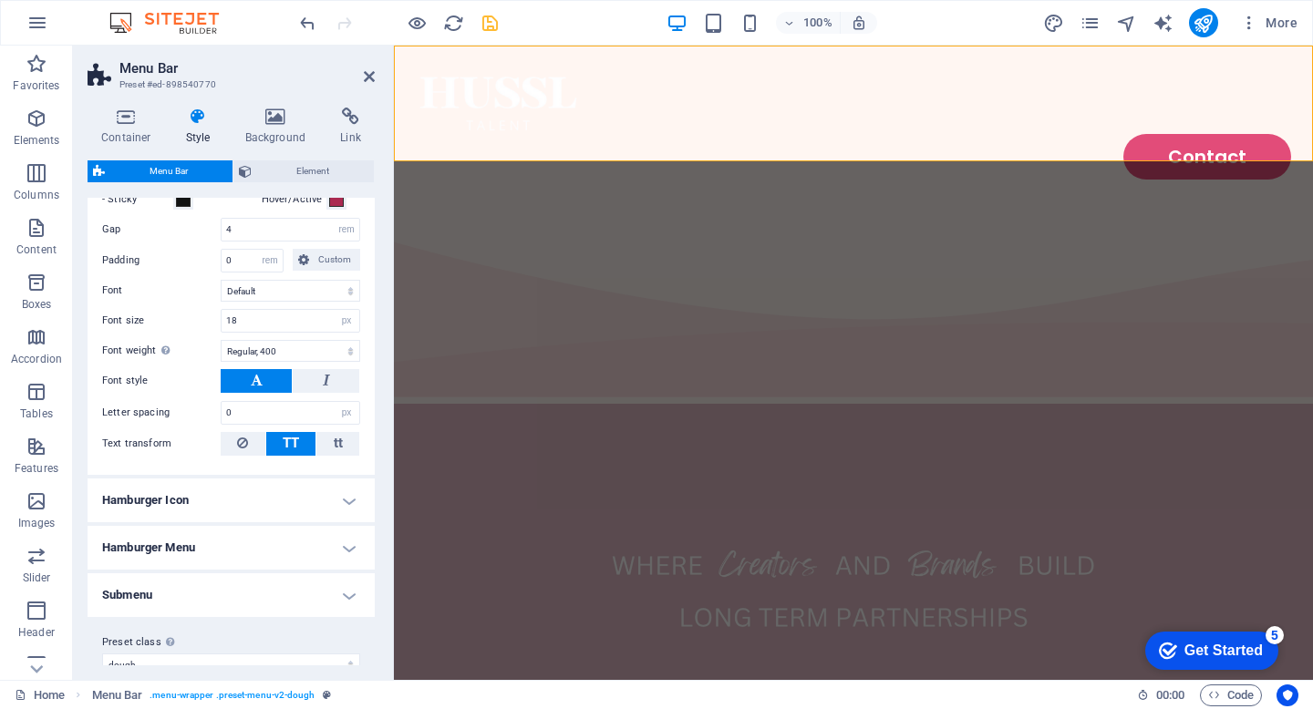
click at [232, 483] on h4 "Hamburger Icon" at bounding box center [231, 501] width 287 height 44
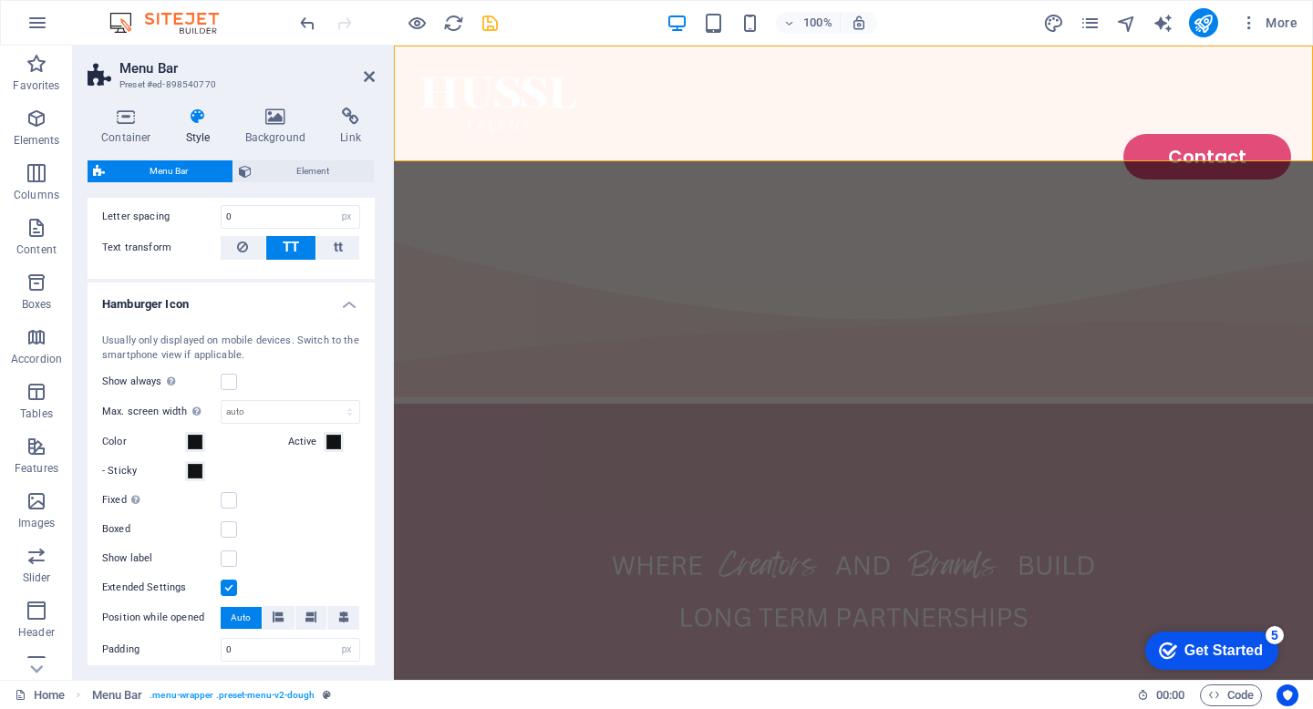
click at [254, 304] on h4 "Hamburger Icon" at bounding box center [231, 299] width 287 height 33
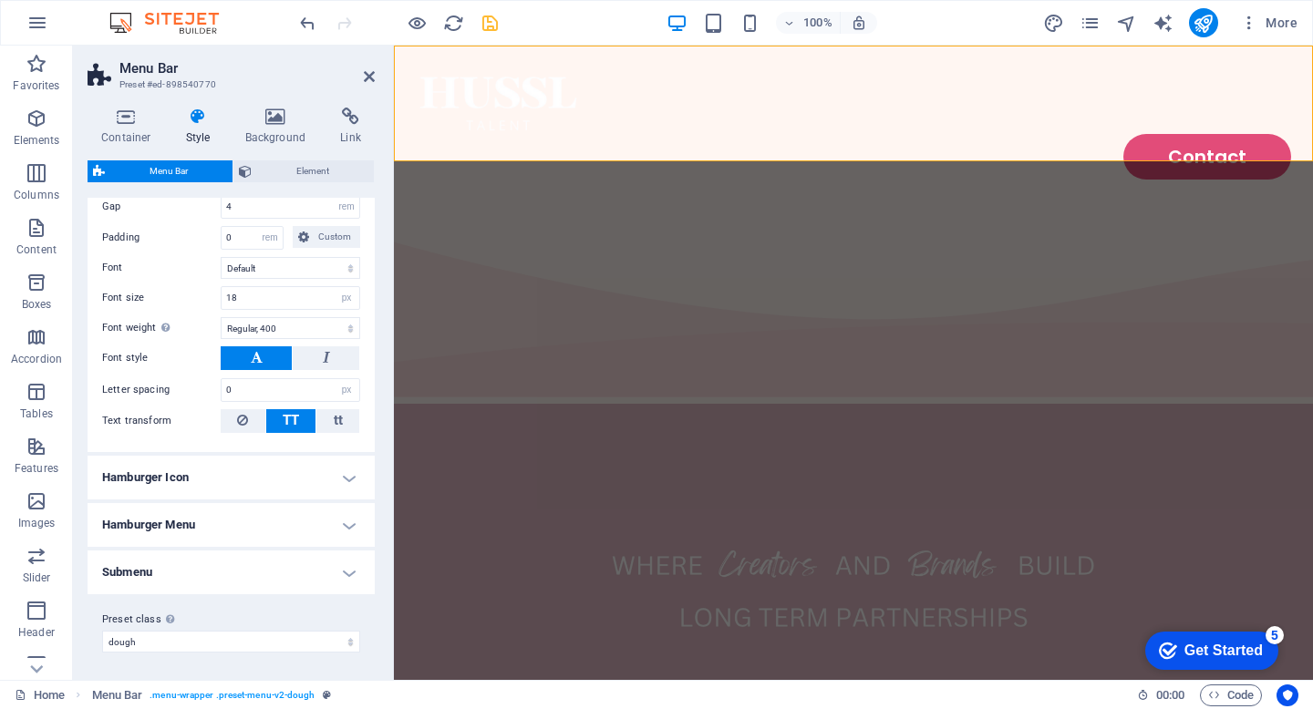
click at [226, 528] on h4 "Hamburger Menu" at bounding box center [231, 525] width 287 height 44
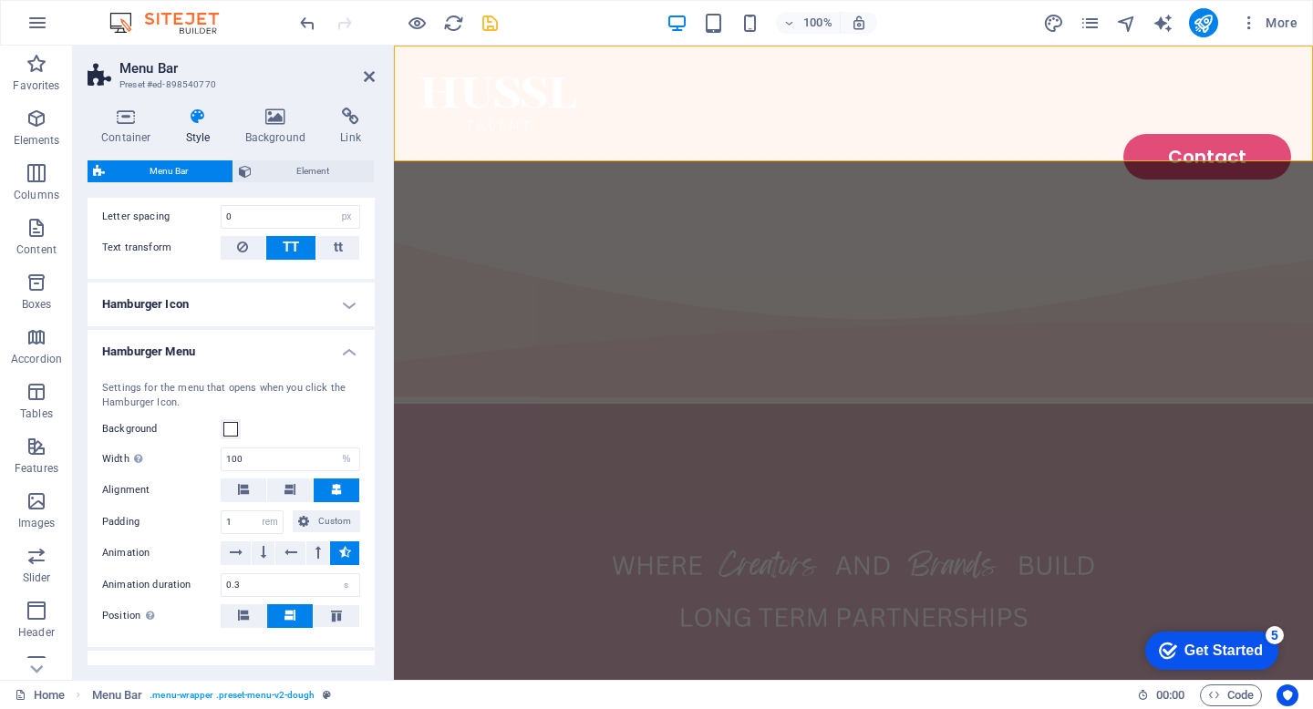
scroll to position [1084, 0]
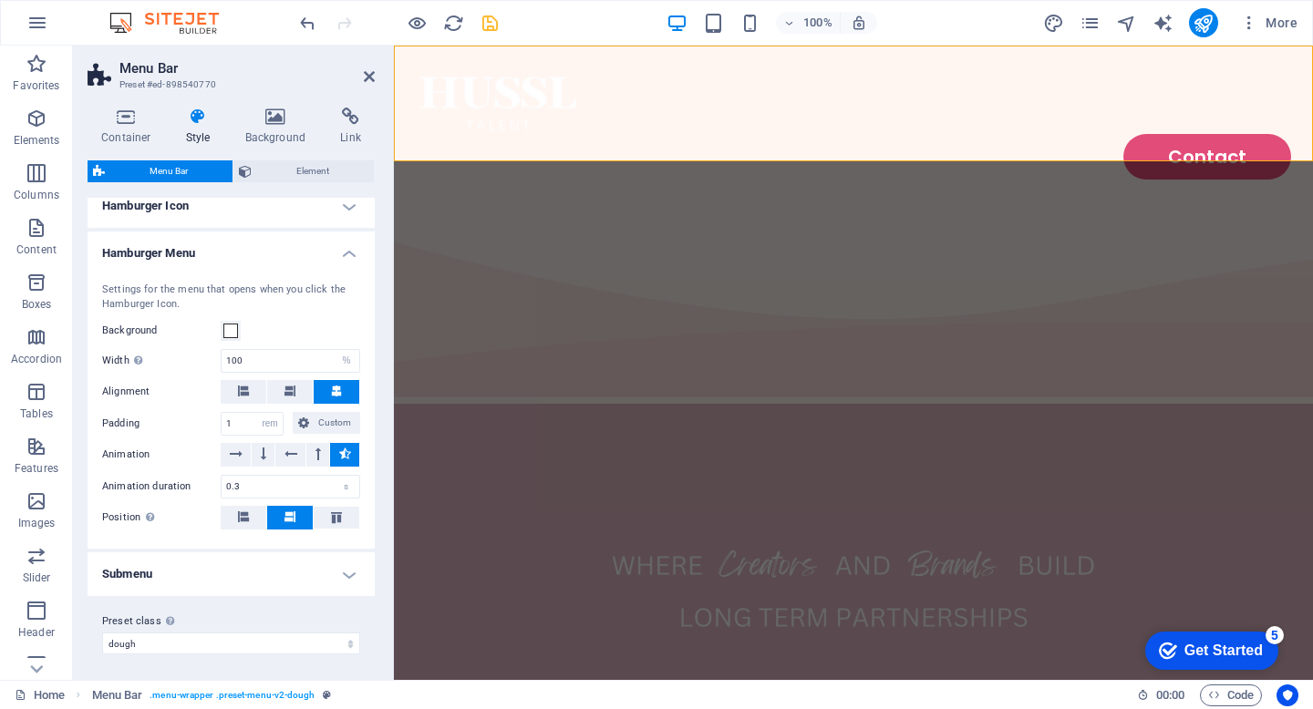
click at [229, 575] on h4 "Submenu" at bounding box center [231, 575] width 287 height 44
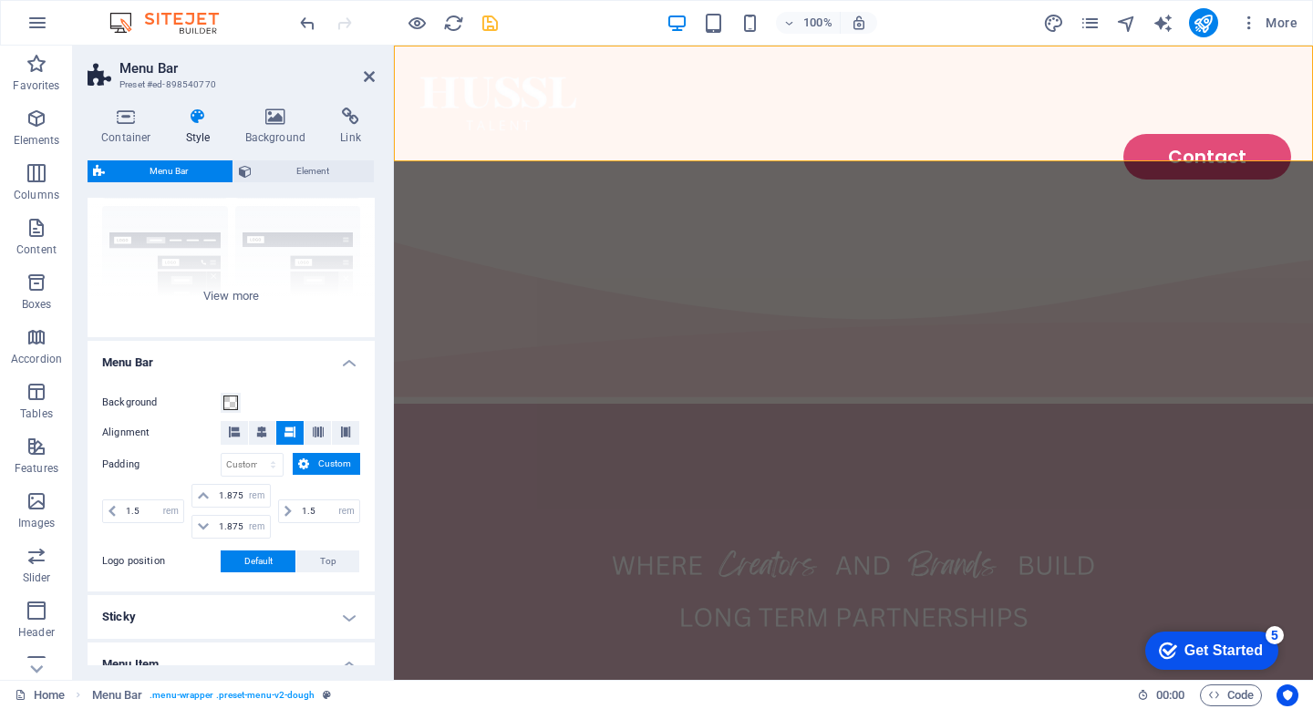
scroll to position [0, 0]
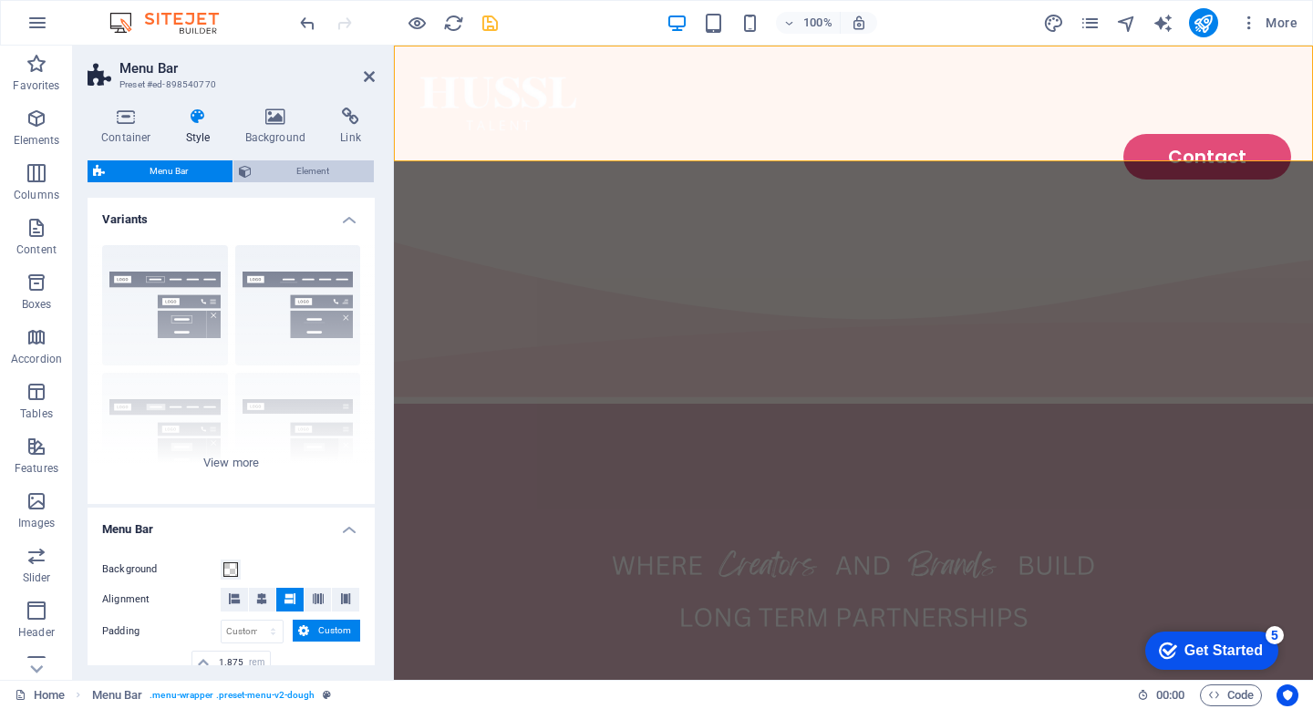
click at [309, 165] on span "Element" at bounding box center [312, 171] width 111 height 22
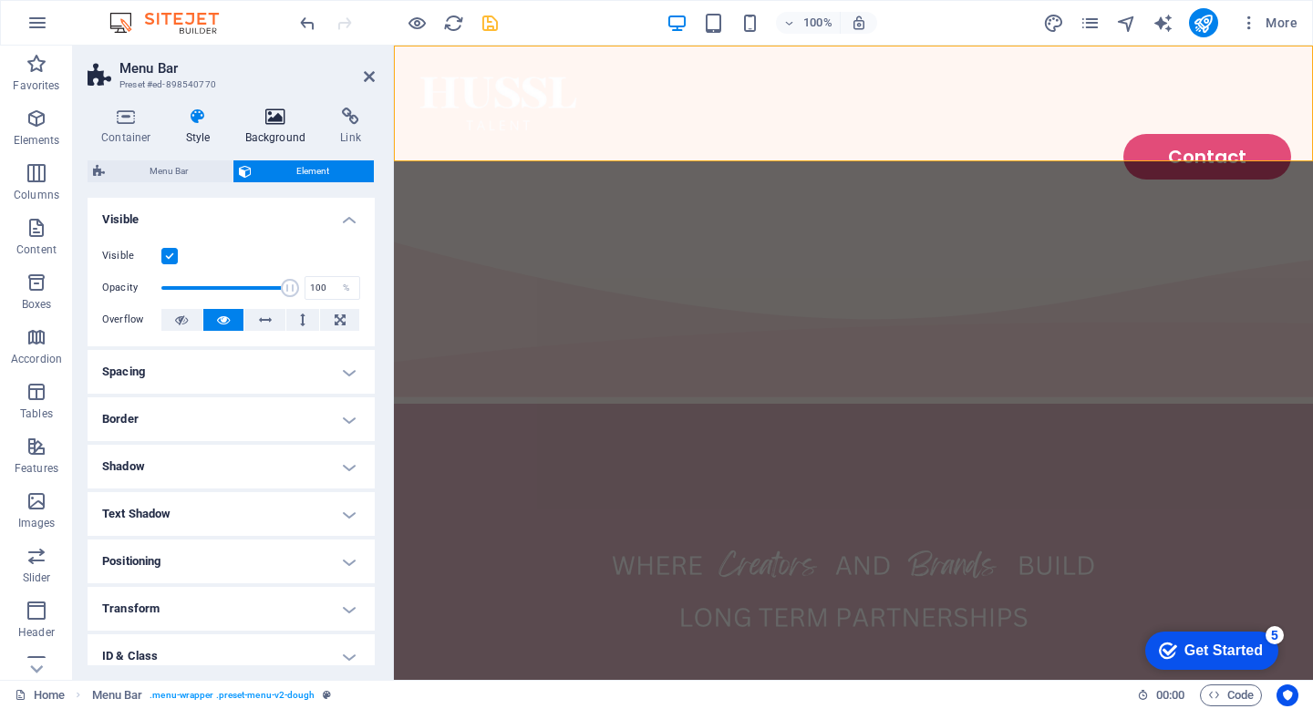
click at [263, 129] on h4 "Background" at bounding box center [280, 127] width 96 height 38
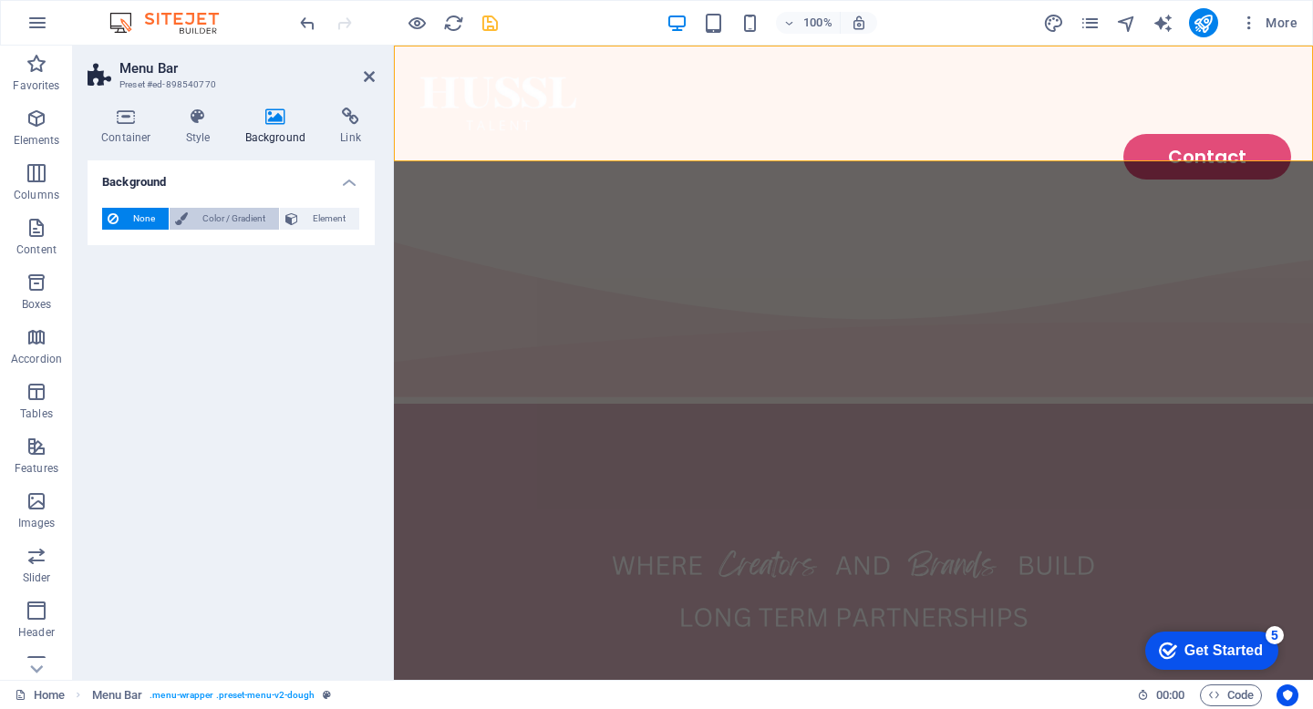
click at [239, 208] on span "Color / Gradient" at bounding box center [233, 219] width 80 height 22
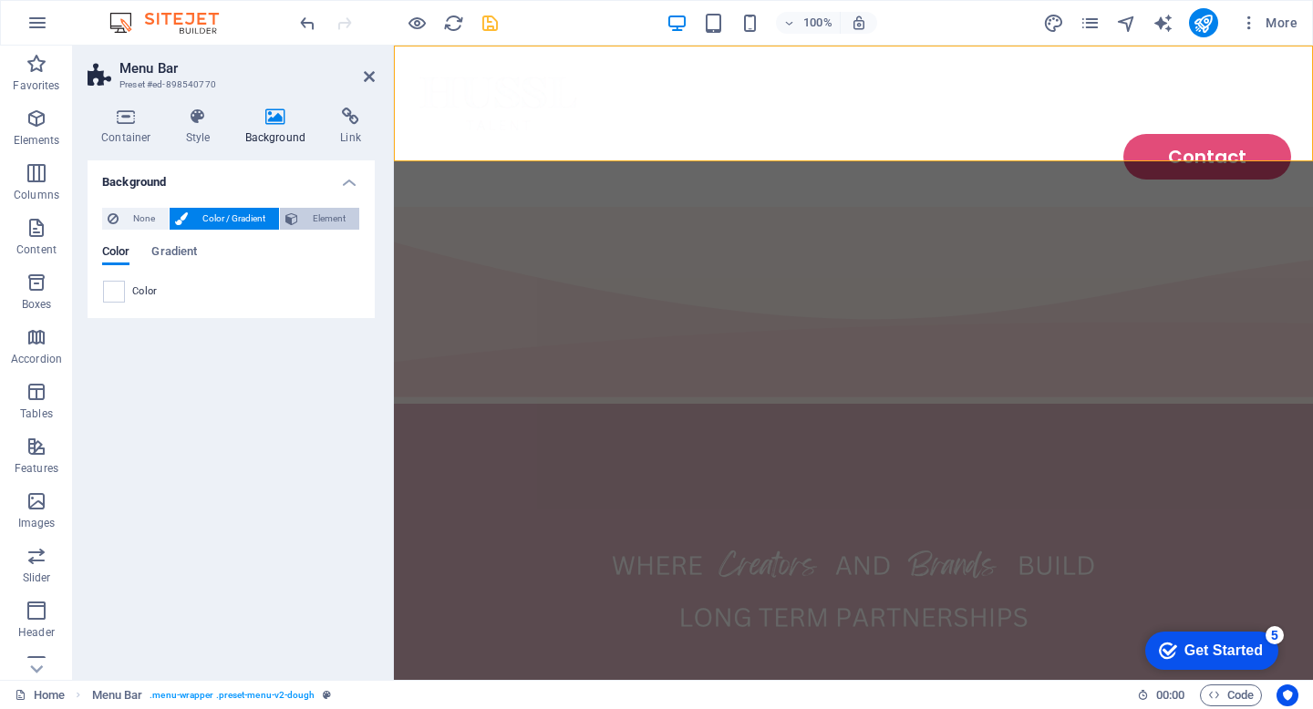
click at [321, 216] on span "Element" at bounding box center [329, 219] width 50 height 22
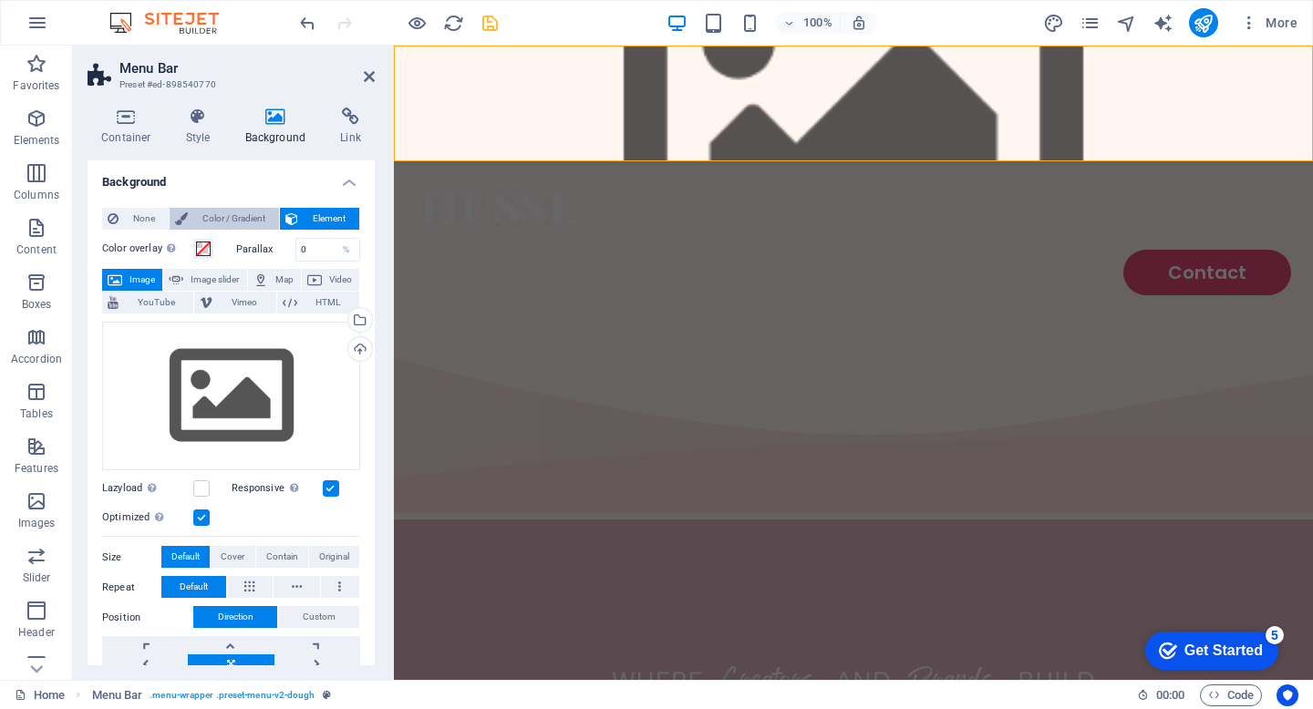
click at [246, 212] on span "Color / Gradient" at bounding box center [233, 219] width 80 height 22
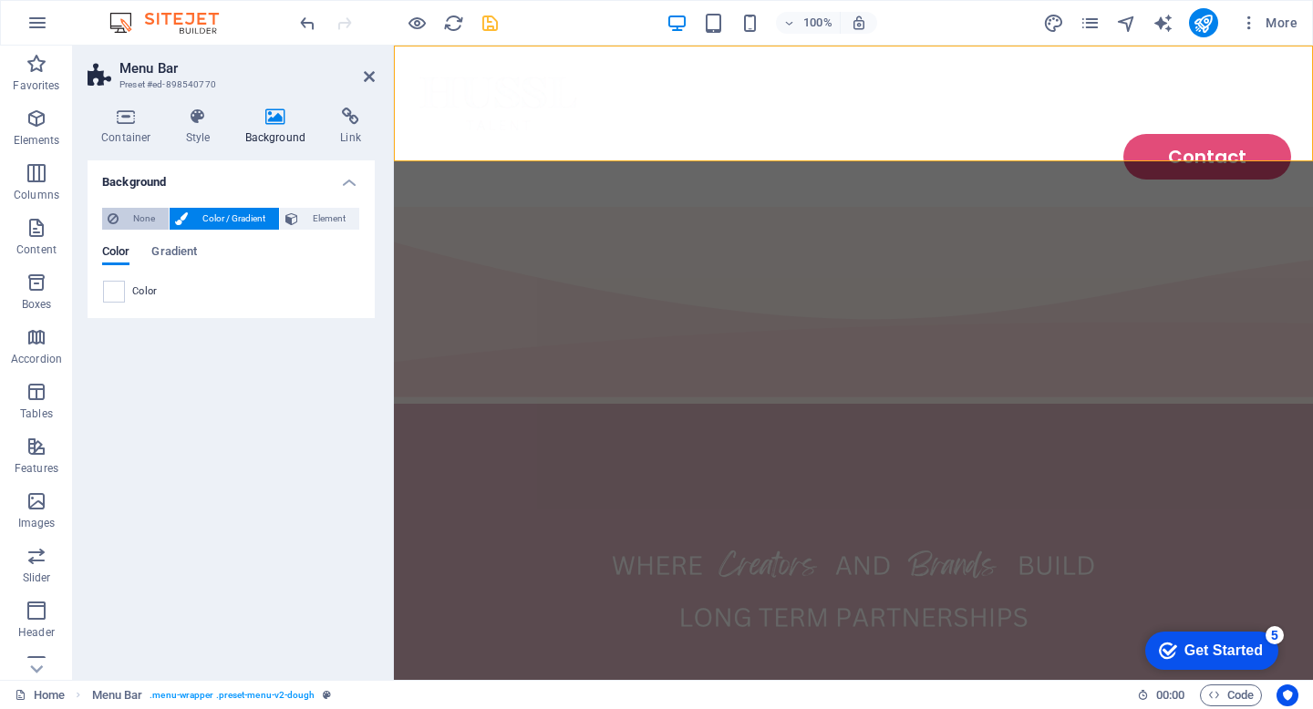
click at [125, 217] on span "None" at bounding box center [143, 219] width 39 height 22
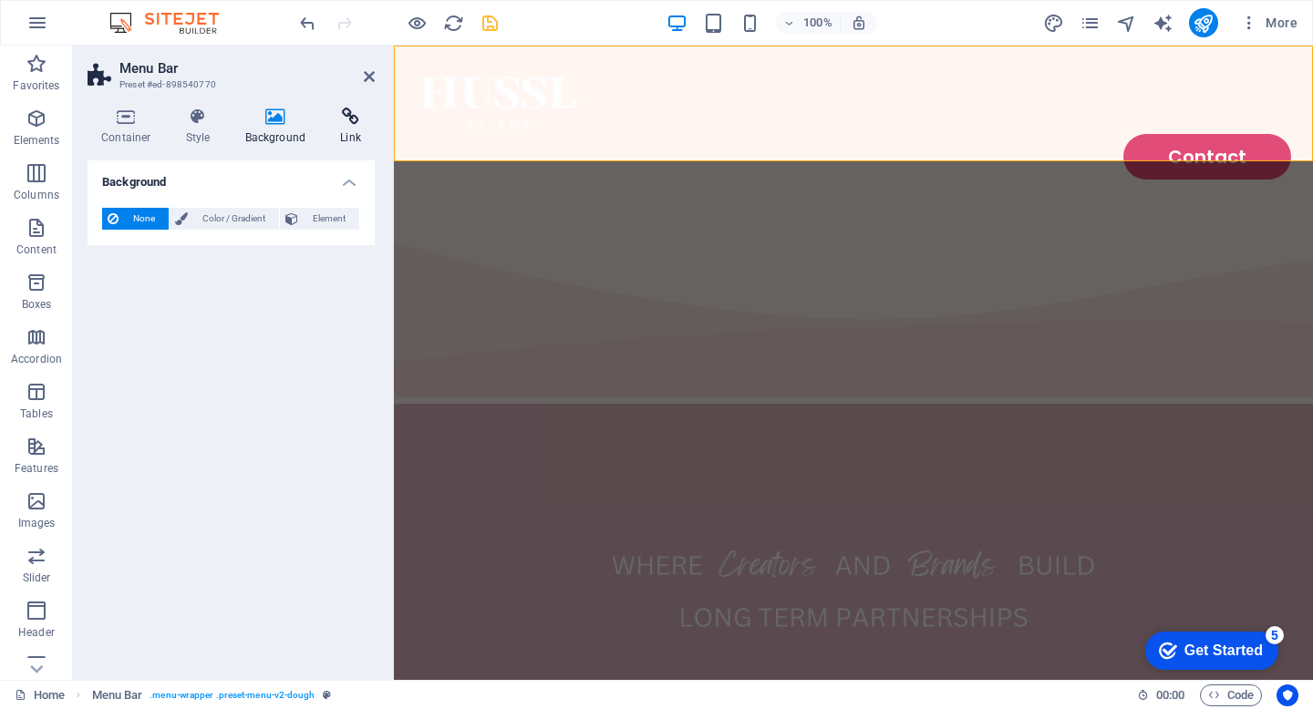
click at [334, 128] on h4 "Link" at bounding box center [350, 127] width 48 height 38
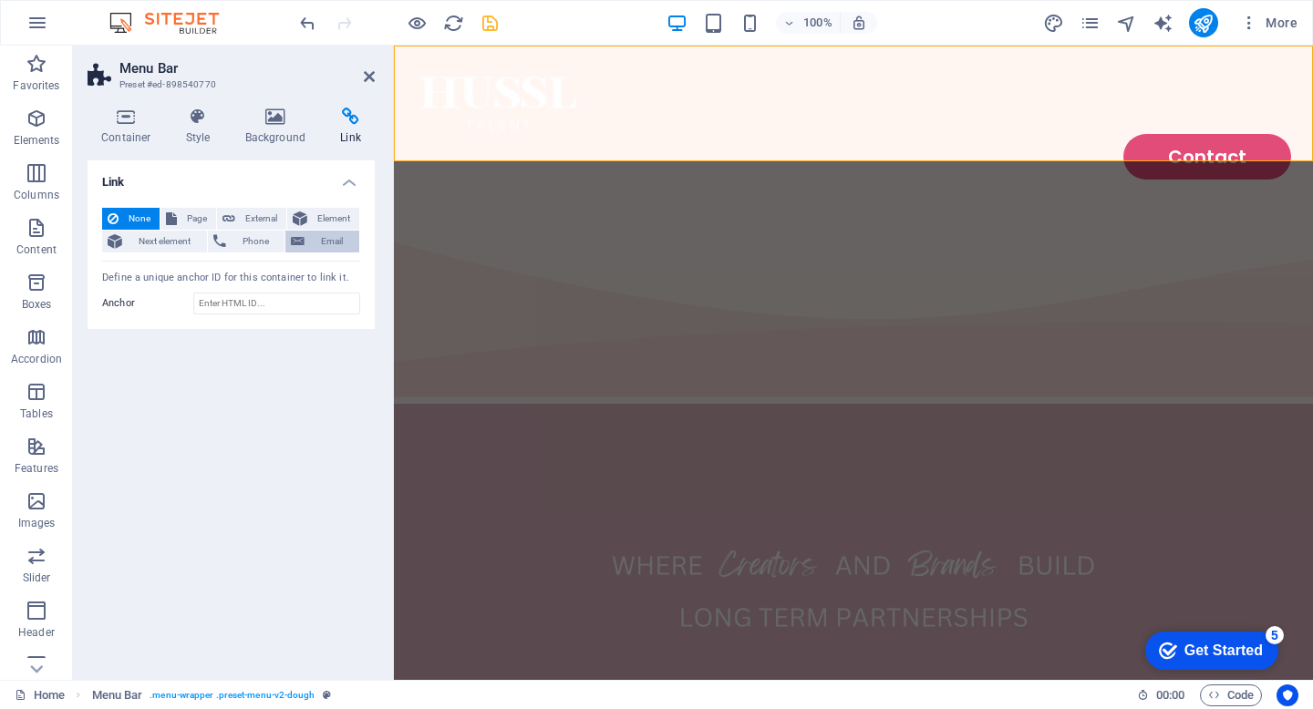
click at [315, 242] on span "Email" at bounding box center [332, 242] width 44 height 22
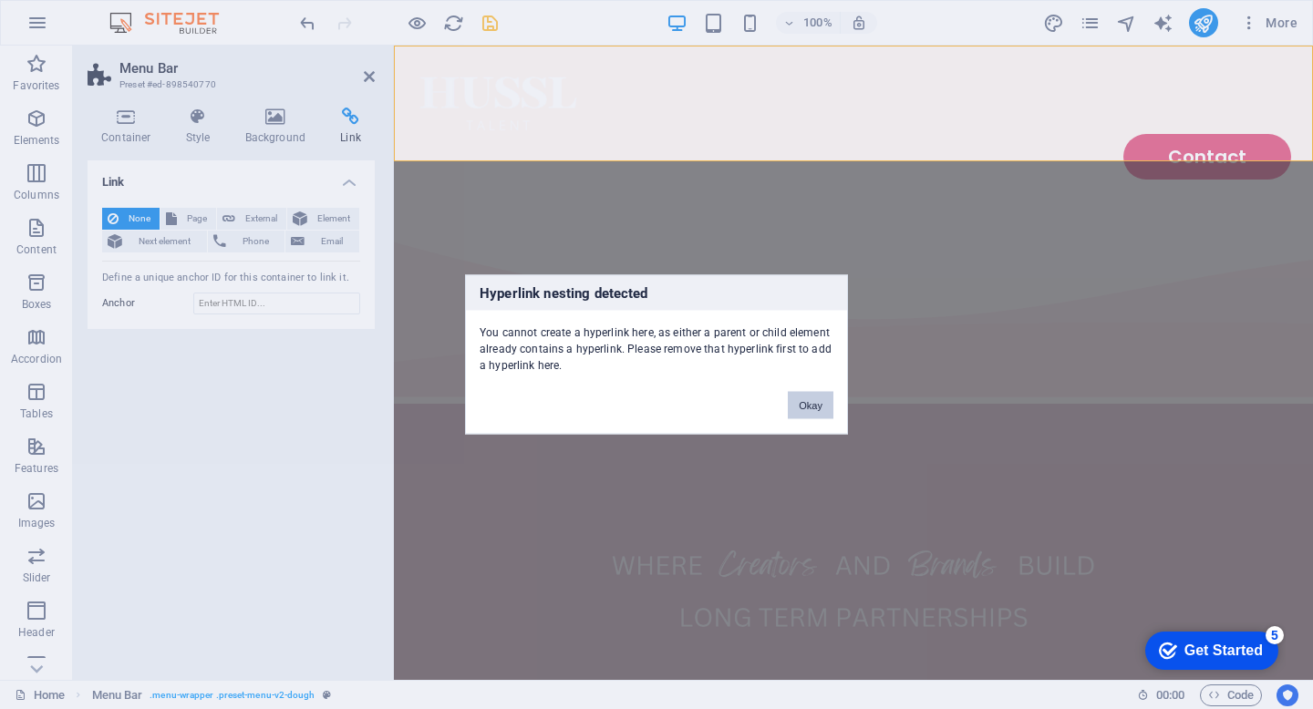
click at [816, 404] on button "Okay" at bounding box center [811, 405] width 46 height 27
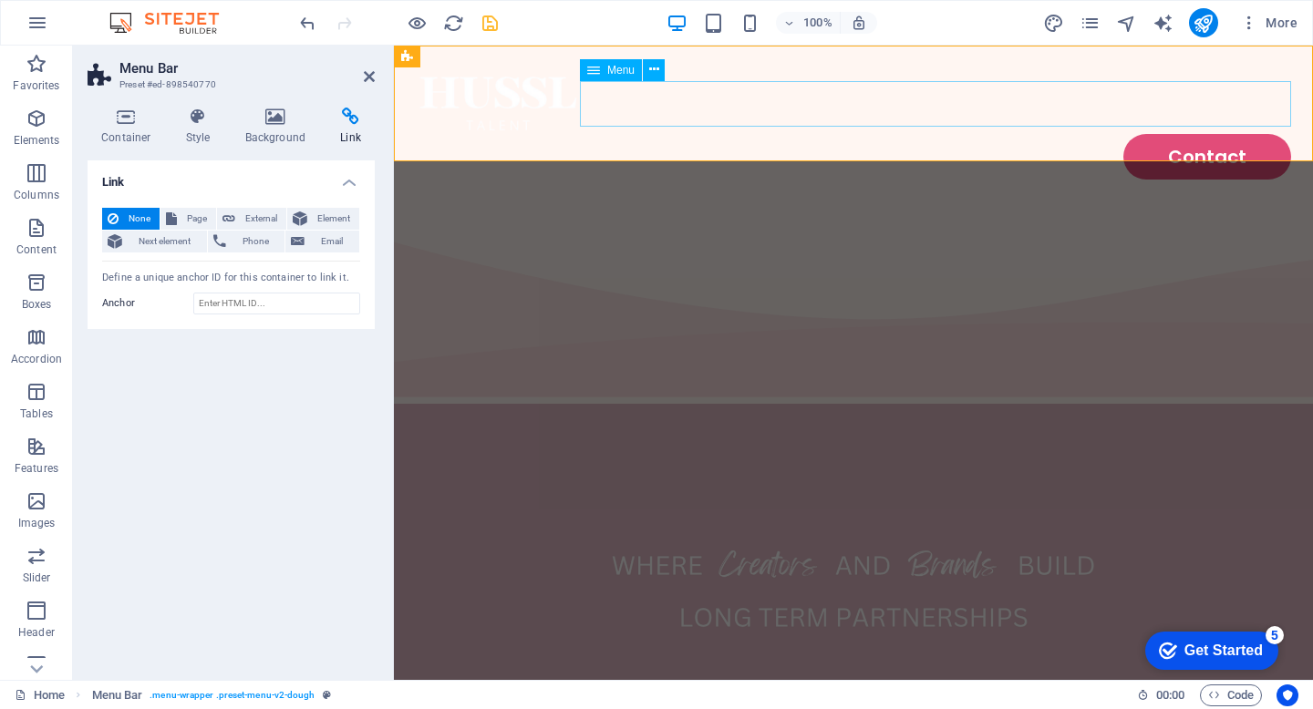
drag, startPoint x: 709, startPoint y: 284, endPoint x: 816, endPoint y: 100, distance: 212.8
click at [340, 248] on span "Email" at bounding box center [332, 242] width 44 height 22
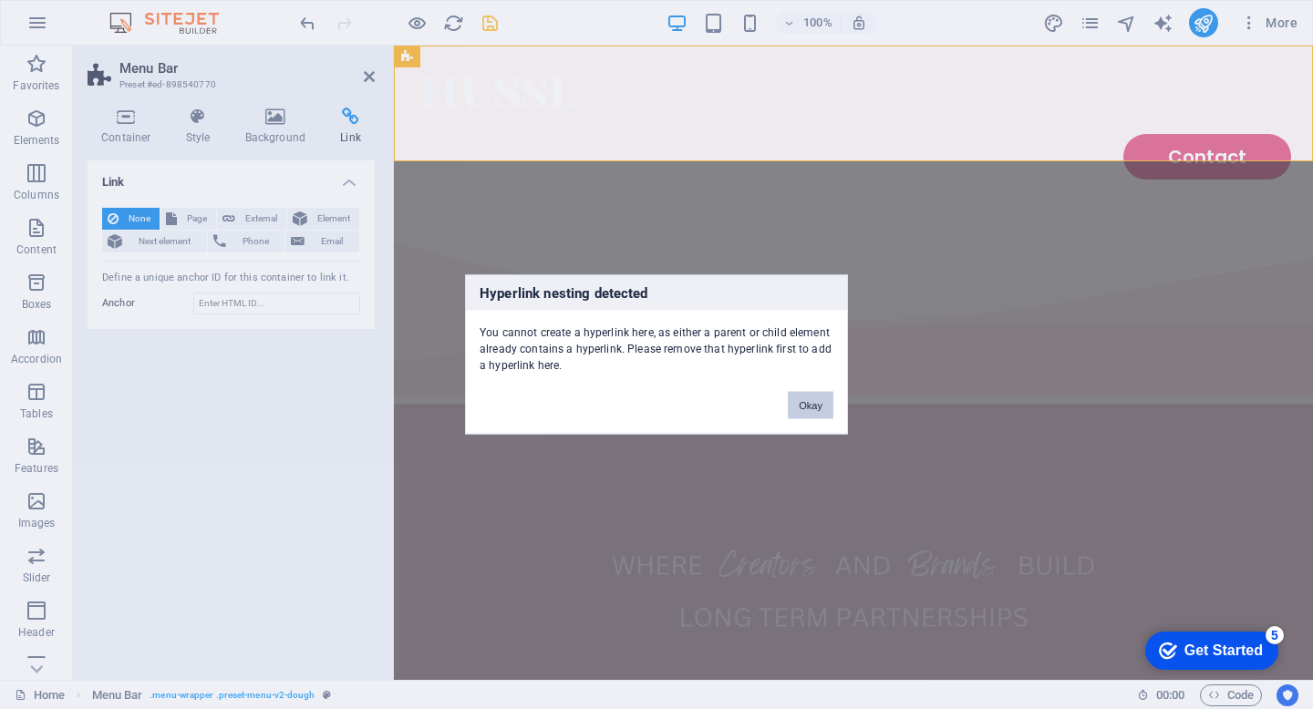
click at [801, 402] on button "Okay" at bounding box center [811, 405] width 46 height 27
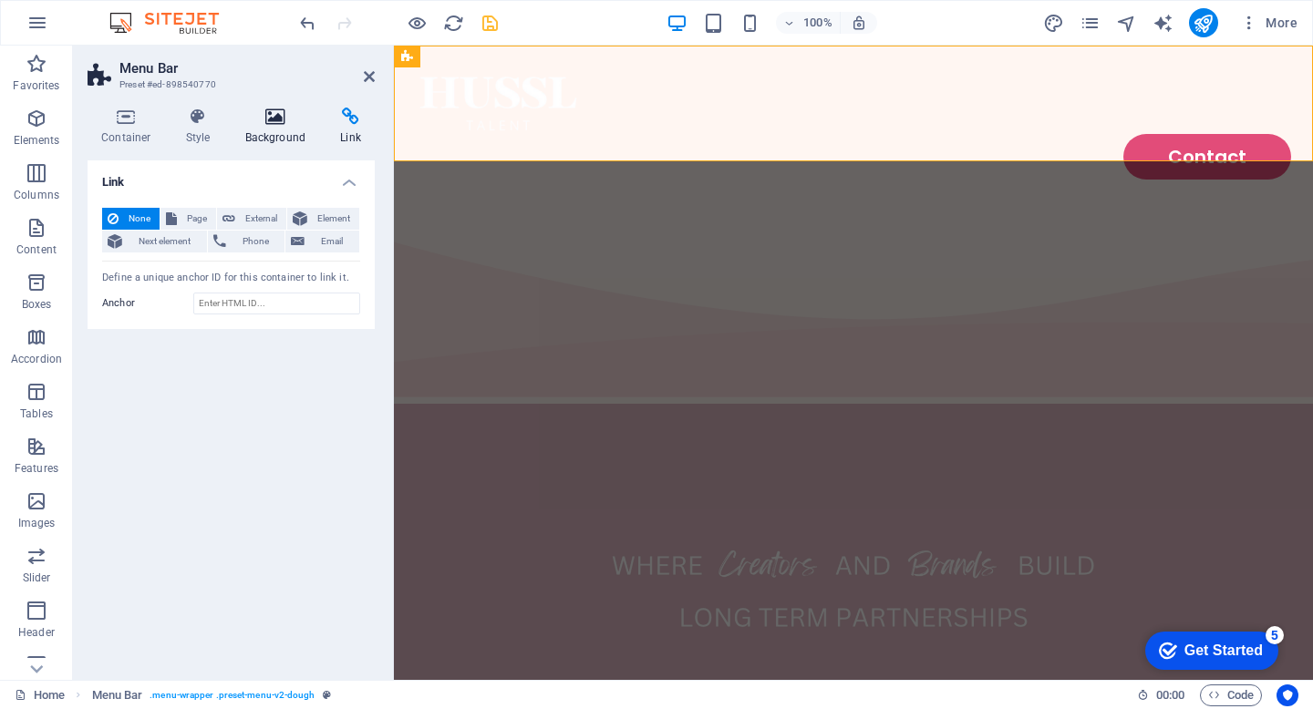
click at [267, 125] on icon at bounding box center [276, 117] width 88 height 18
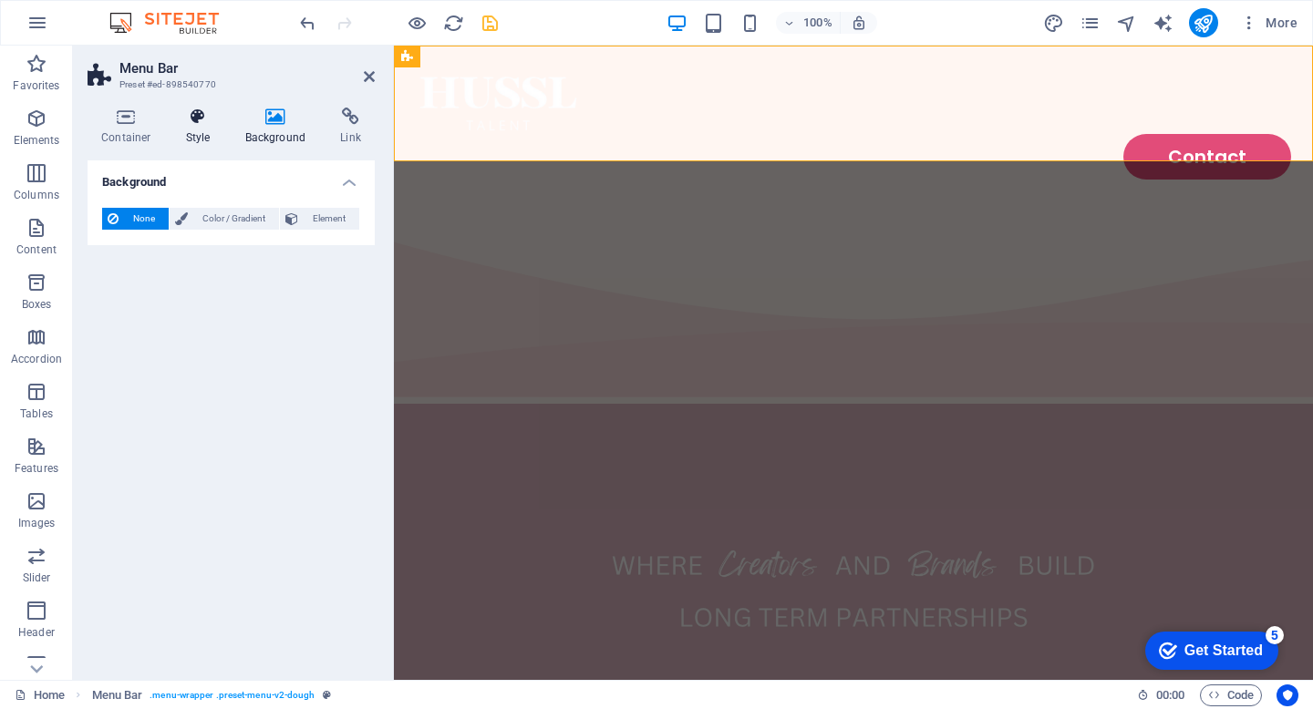
click at [190, 121] on icon at bounding box center [198, 117] width 52 height 18
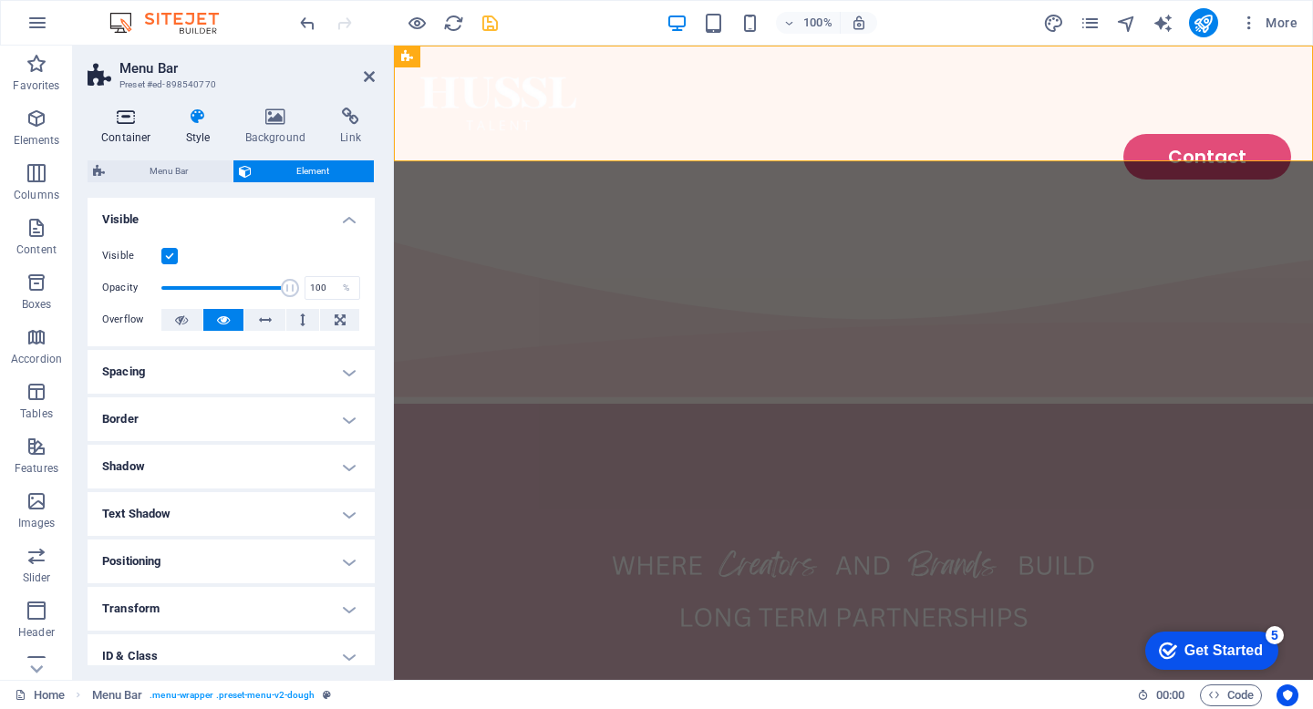
click at [140, 123] on icon at bounding box center [127, 117] width 78 height 18
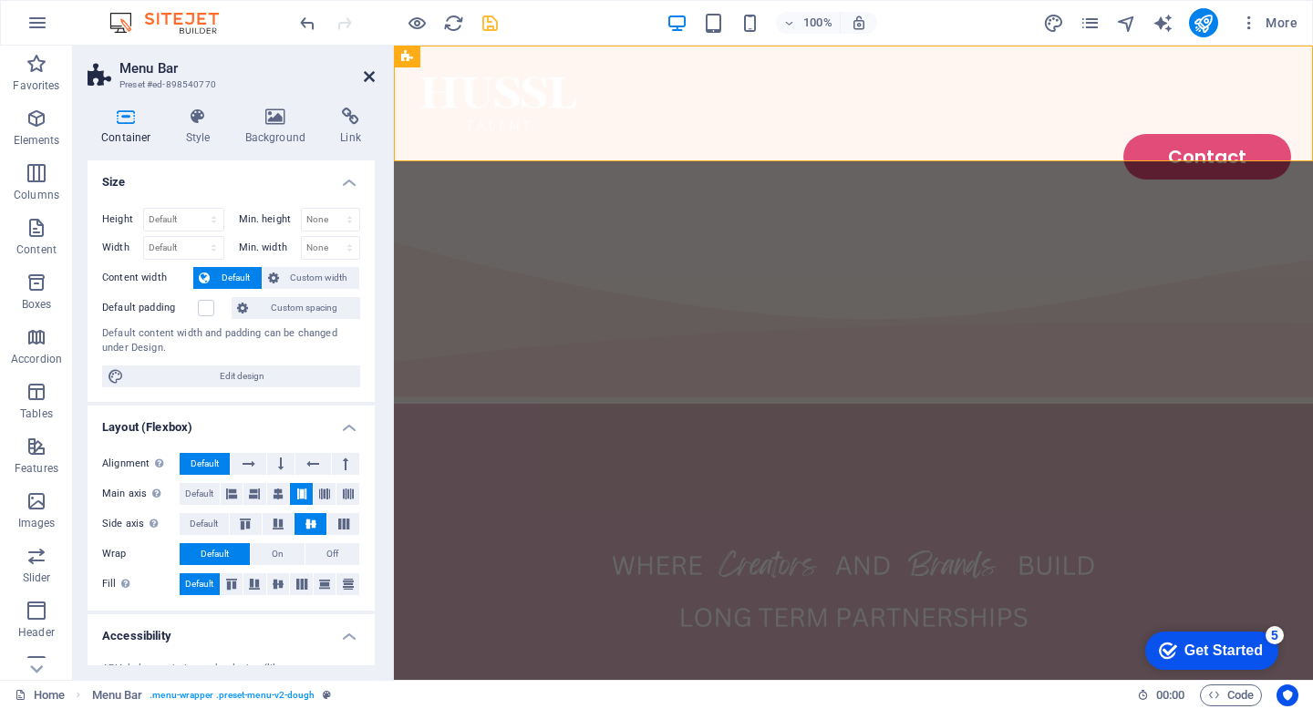
click at [367, 69] on icon at bounding box center [369, 76] width 11 height 15
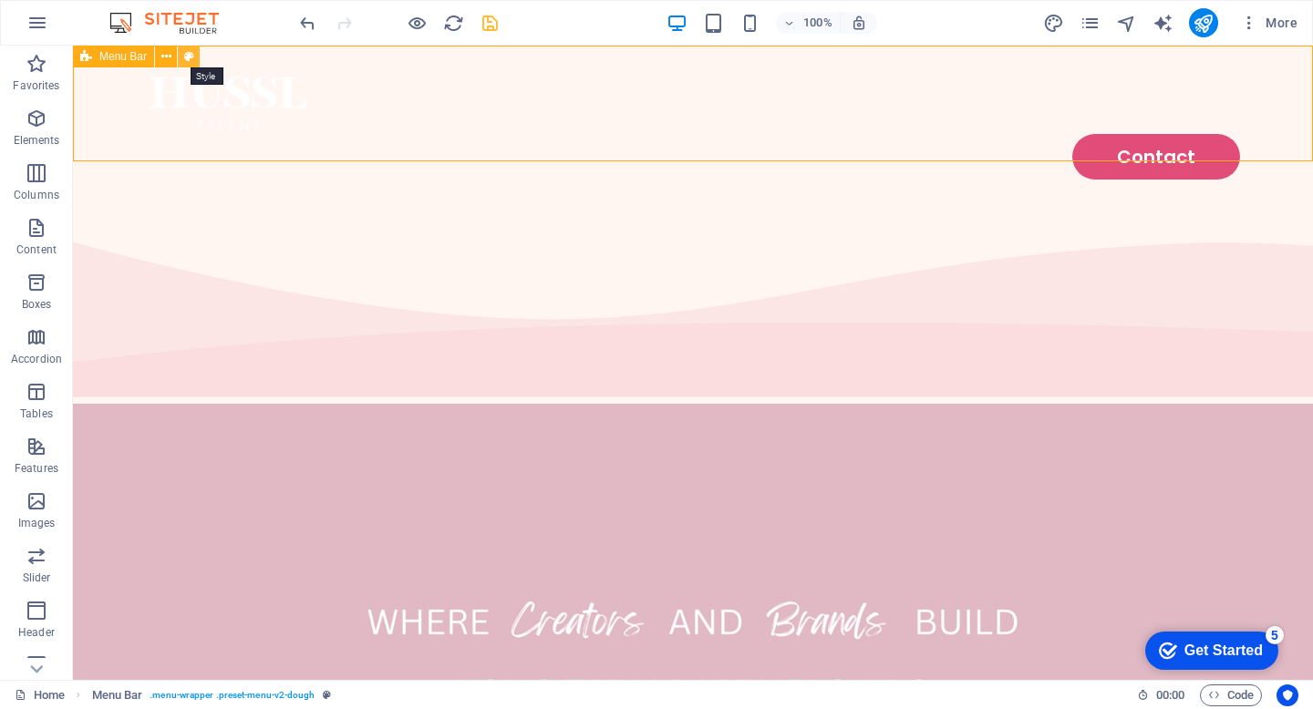
click at [190, 58] on icon at bounding box center [189, 56] width 10 height 19
select select "rem"
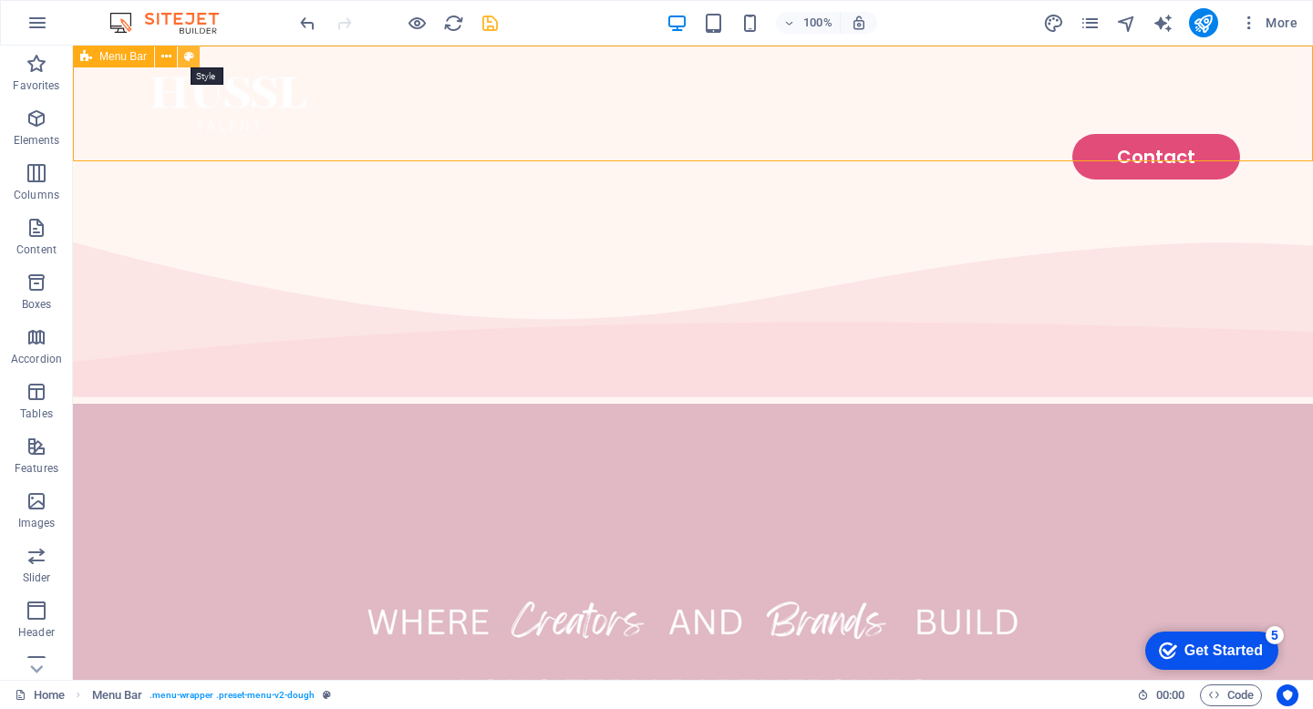
select select "hover_text_color"
select select "rem"
select select "px"
select select "400"
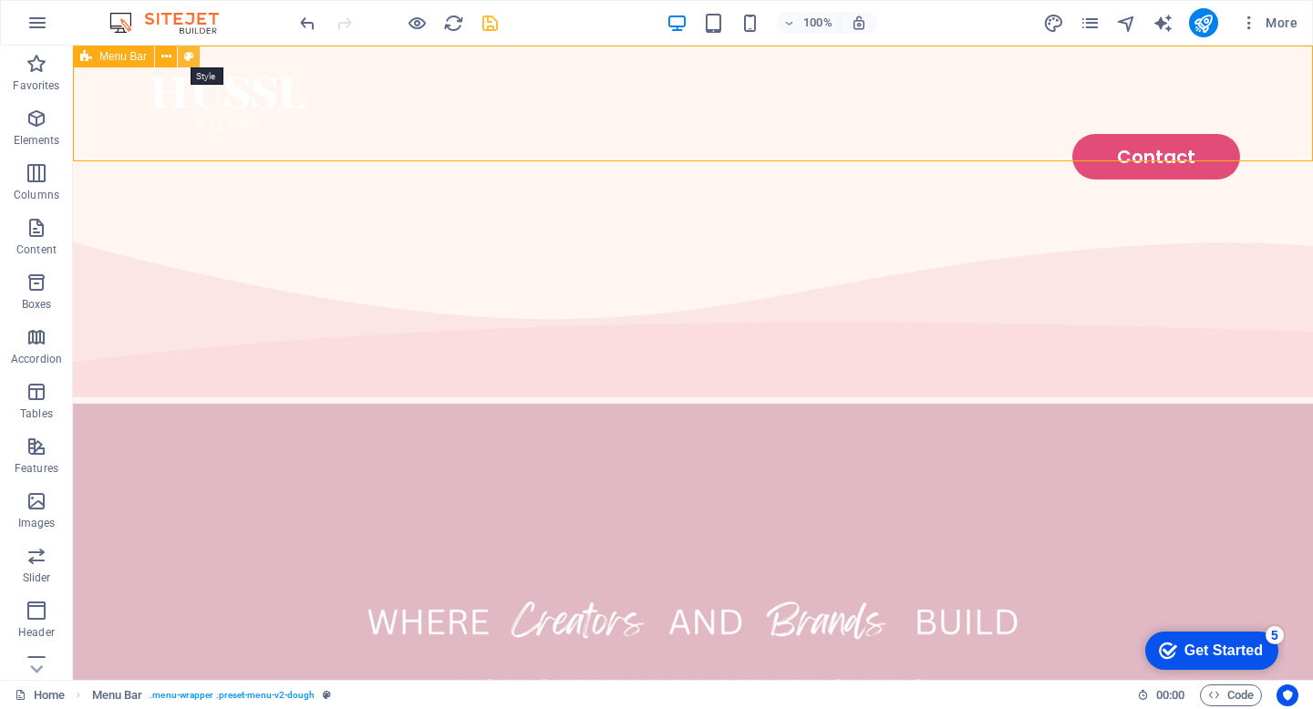
select select "px"
select select "%"
select select "rem"
select select "px"
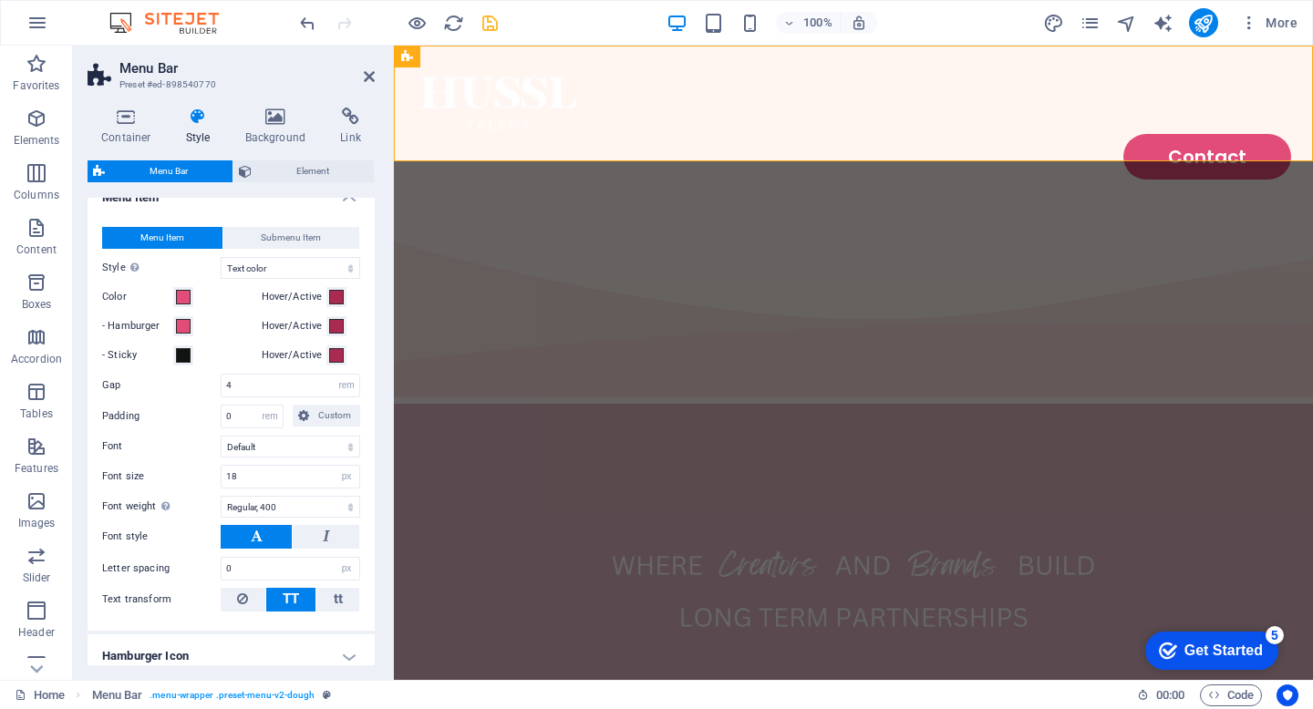
scroll to position [625, 0]
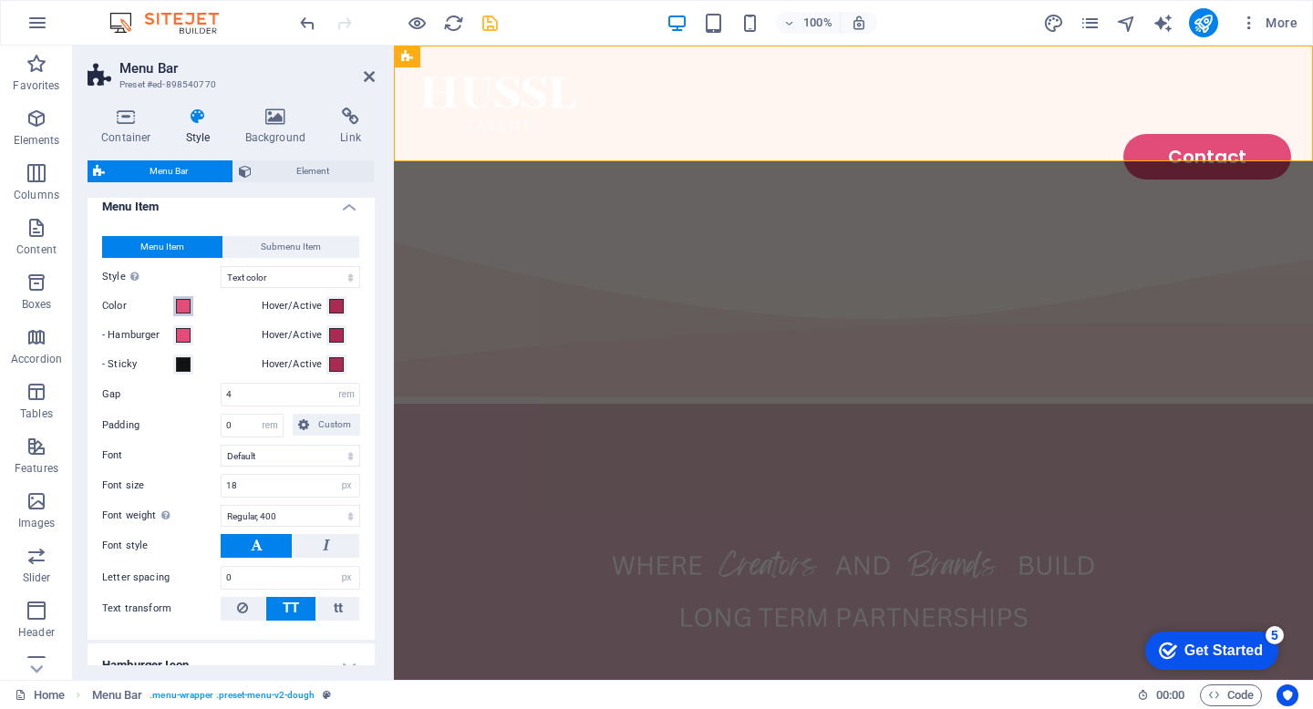
click at [180, 305] on span at bounding box center [183, 306] width 15 height 15
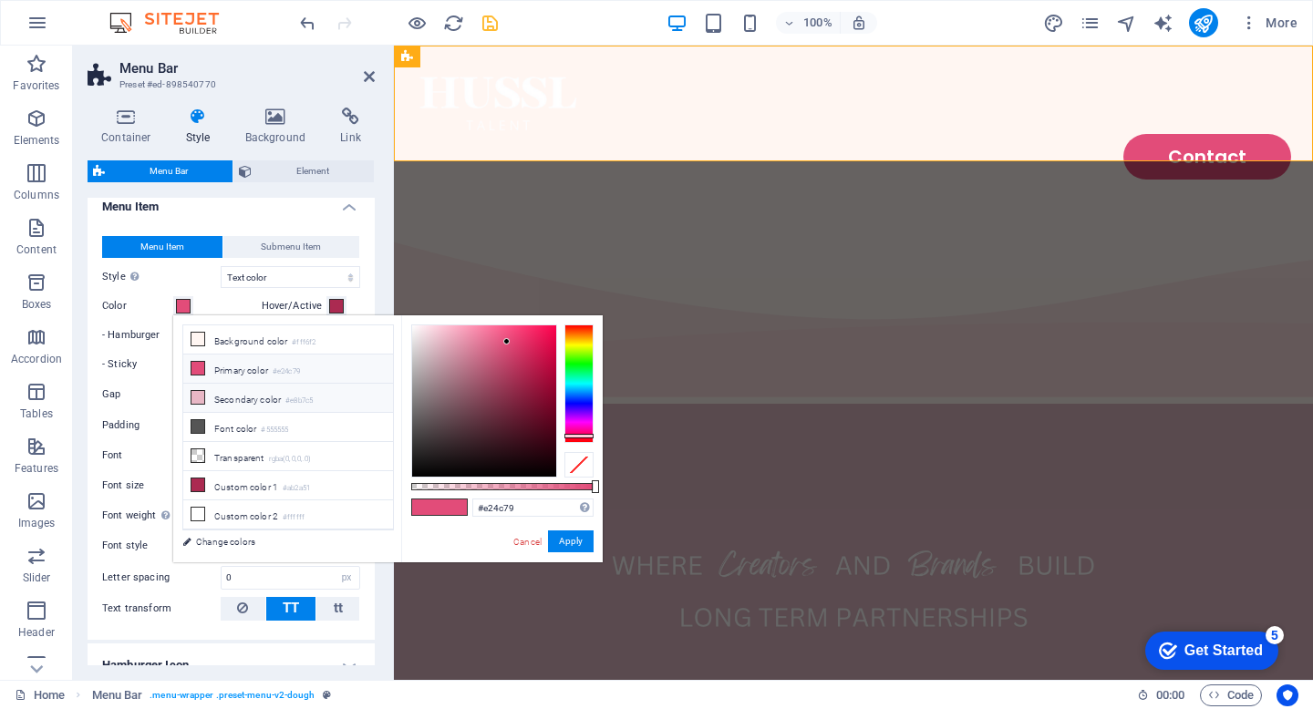
click at [277, 406] on li "Secondary color #e8b7c5" at bounding box center [288, 398] width 210 height 29
type input "#e8b7c5"
click at [574, 542] on button "Apply" at bounding box center [571, 542] width 46 height 22
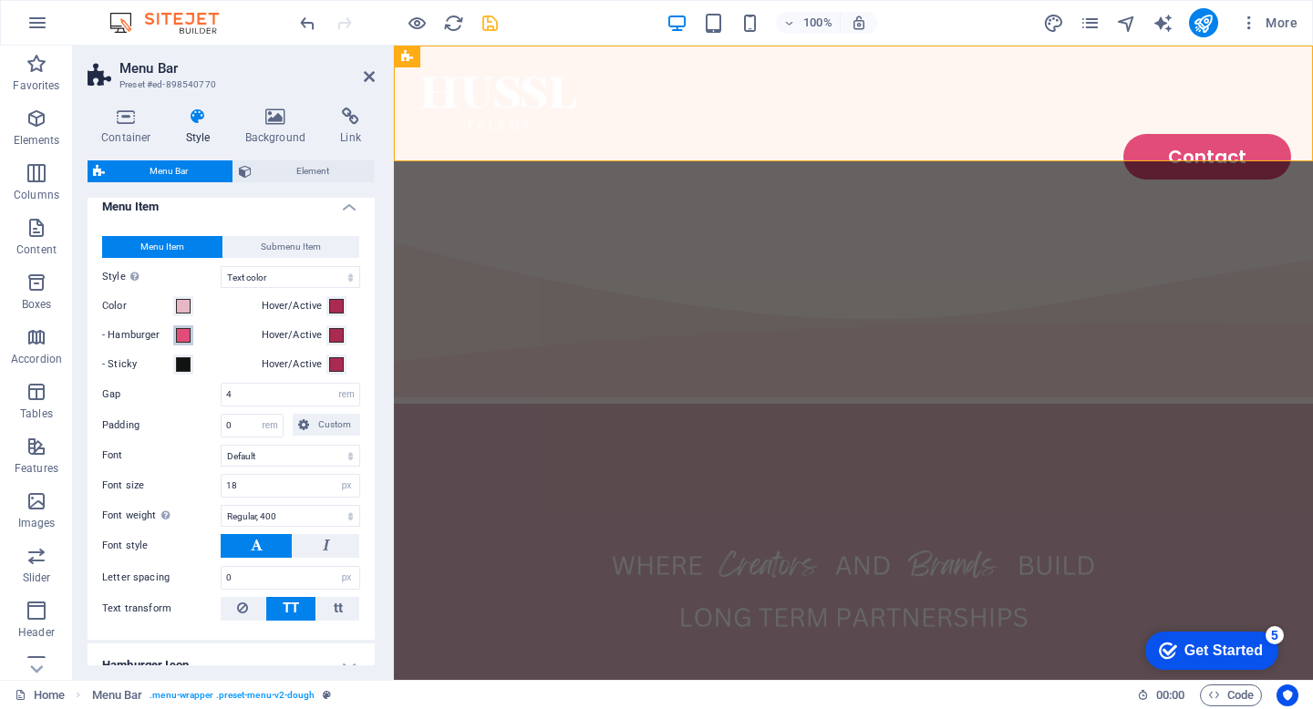
click at [186, 336] on span at bounding box center [183, 335] width 15 height 15
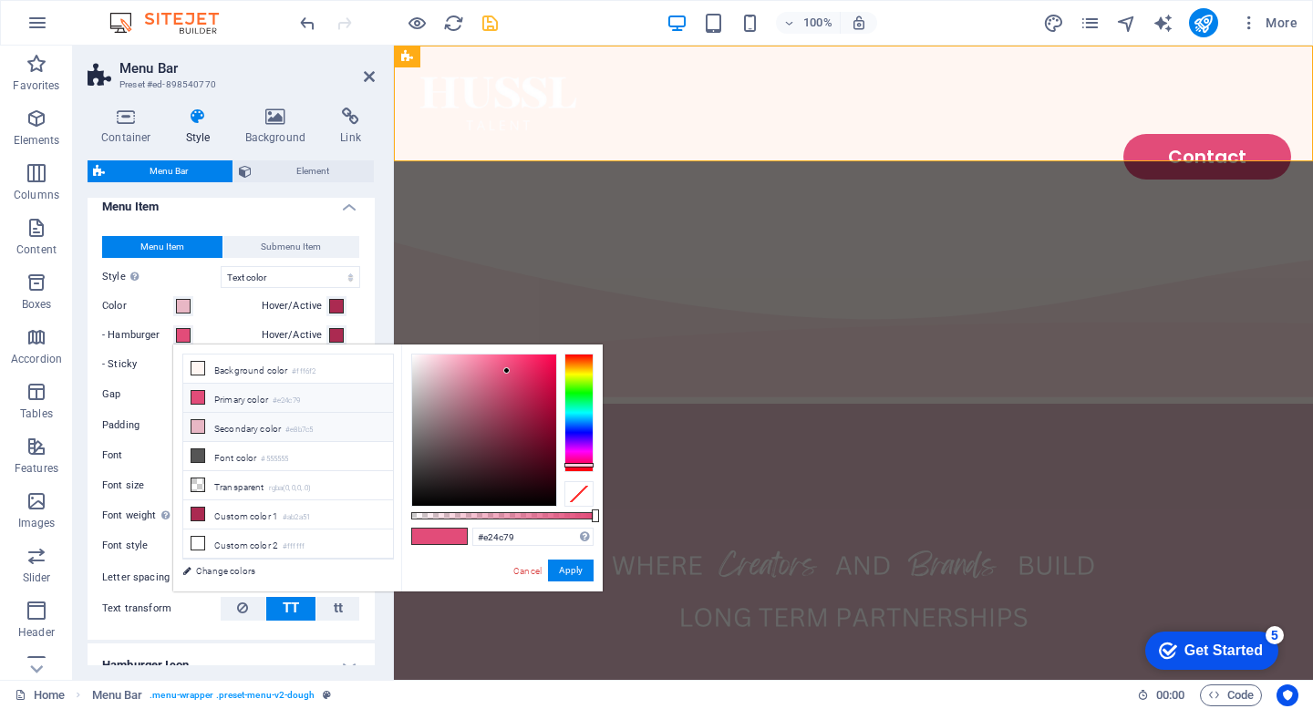
type input "#e8b7c5"
click at [263, 422] on li "Secondary color #e8b7c5" at bounding box center [288, 427] width 210 height 29
click at [574, 576] on button "Apply" at bounding box center [571, 571] width 46 height 22
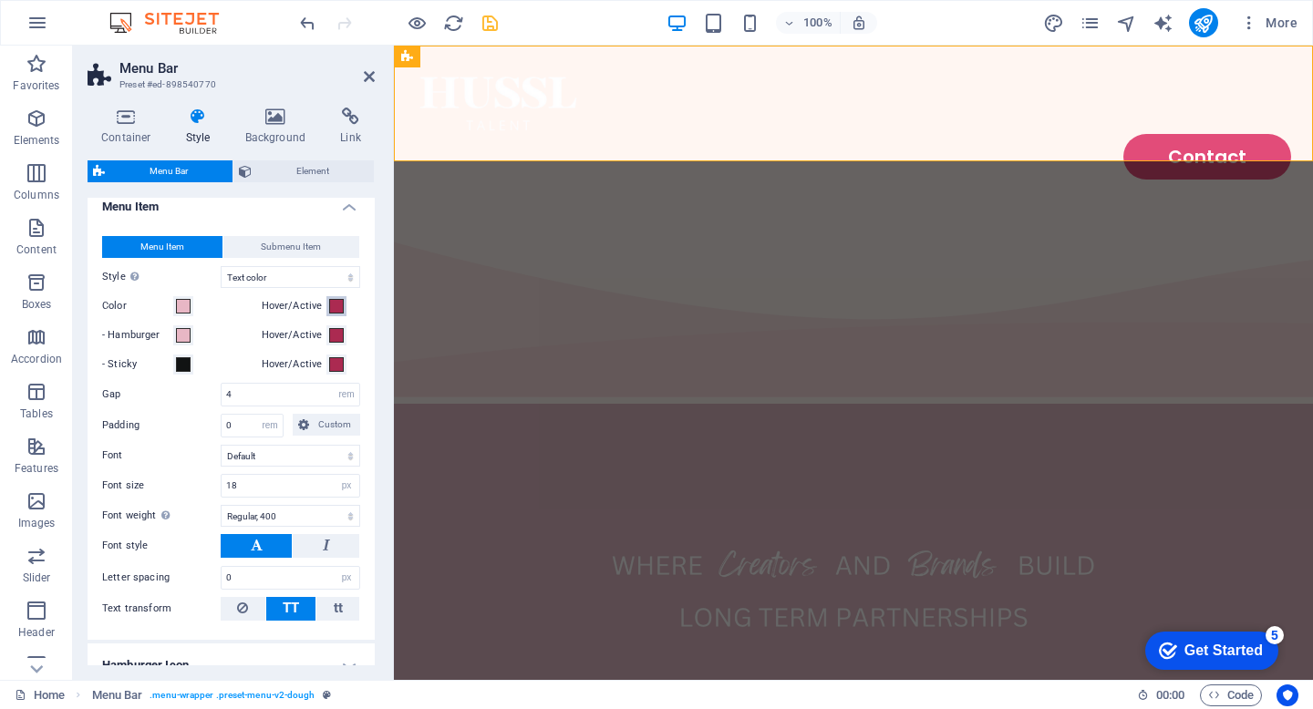
click at [331, 304] on span at bounding box center [336, 306] width 15 height 15
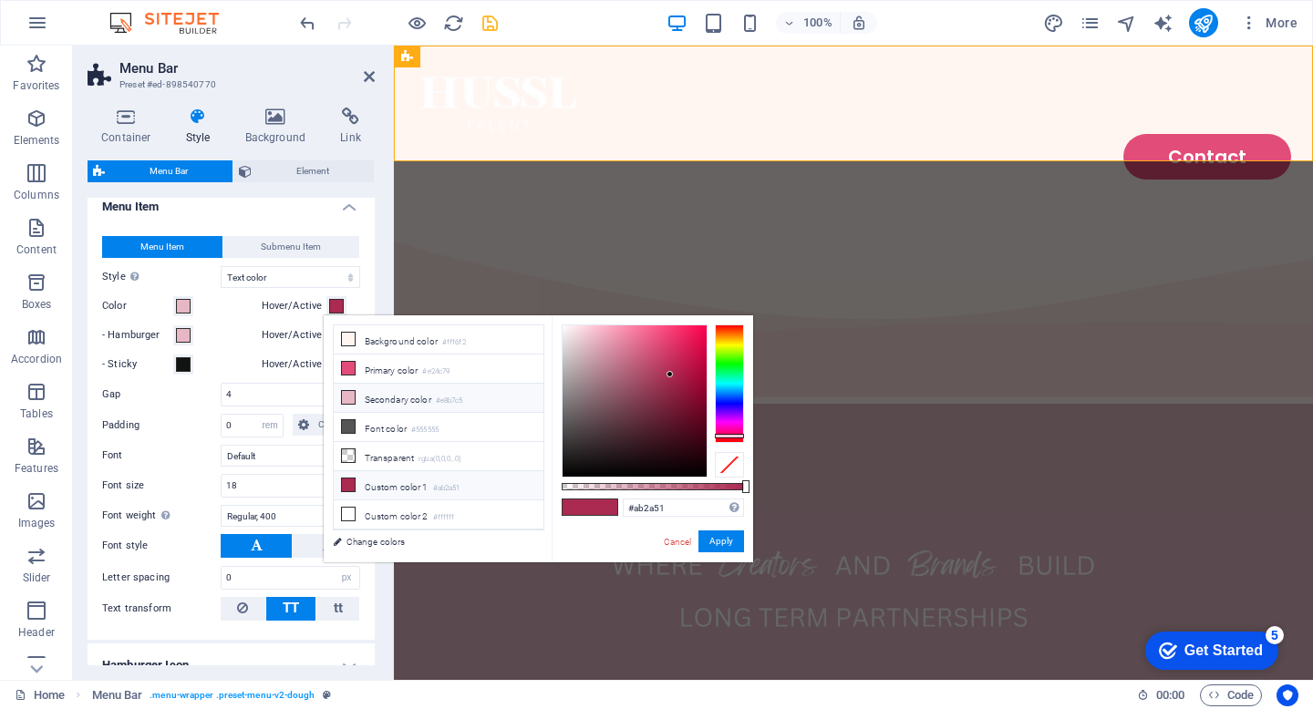
click at [415, 399] on li "Secondary color #e8b7c5" at bounding box center [439, 398] width 210 height 29
type input "#e8b7c5"
click at [725, 542] on button "Apply" at bounding box center [721, 542] width 46 height 22
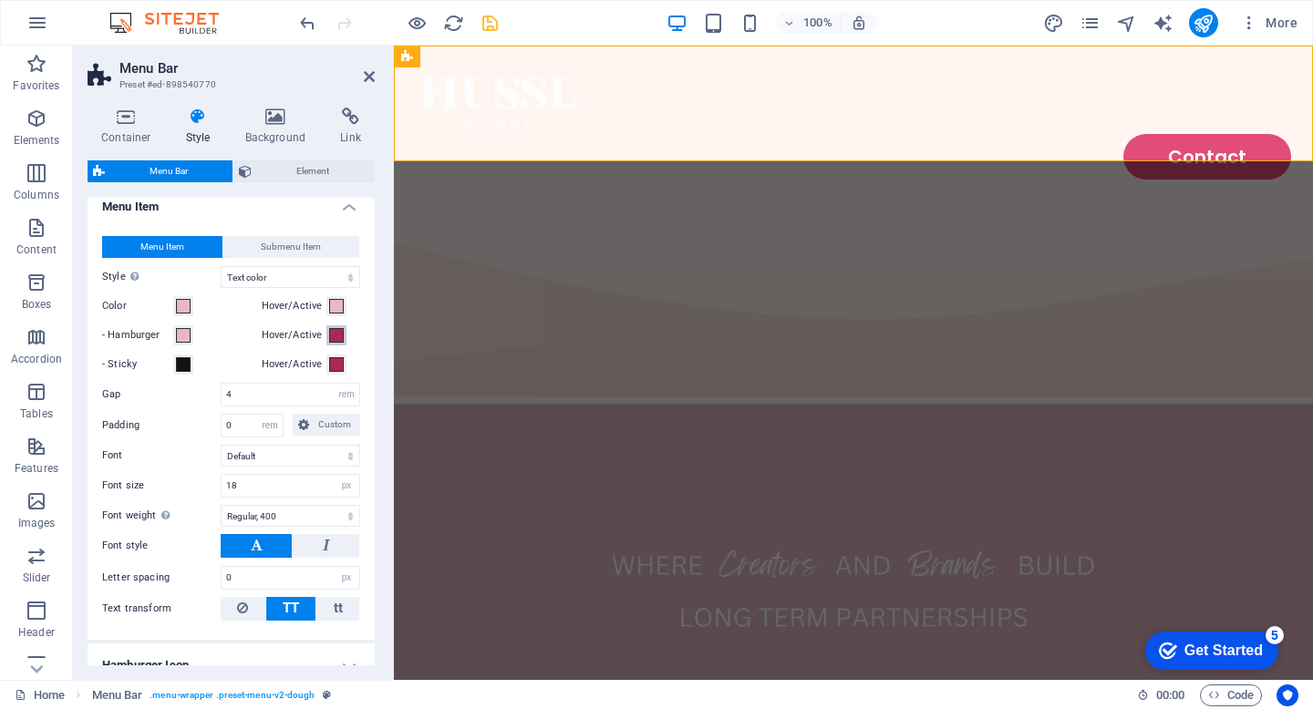
click at [329, 334] on span at bounding box center [336, 335] width 15 height 15
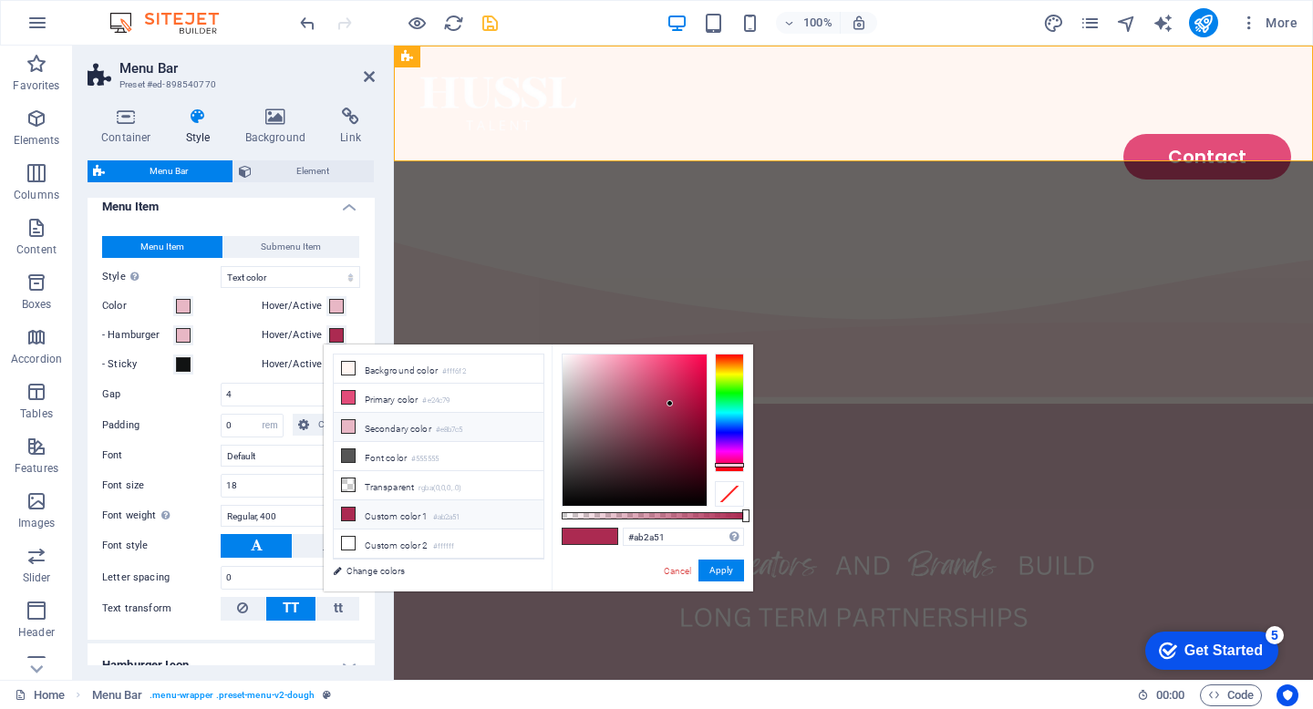
click at [446, 430] on small "#e8b7c5" at bounding box center [449, 430] width 27 height 13
type input "#e8b7c5"
drag, startPoint x: 720, startPoint y: 579, endPoint x: 326, endPoint y: 532, distance: 397.6
click at [720, 579] on button "Apply" at bounding box center [721, 571] width 46 height 22
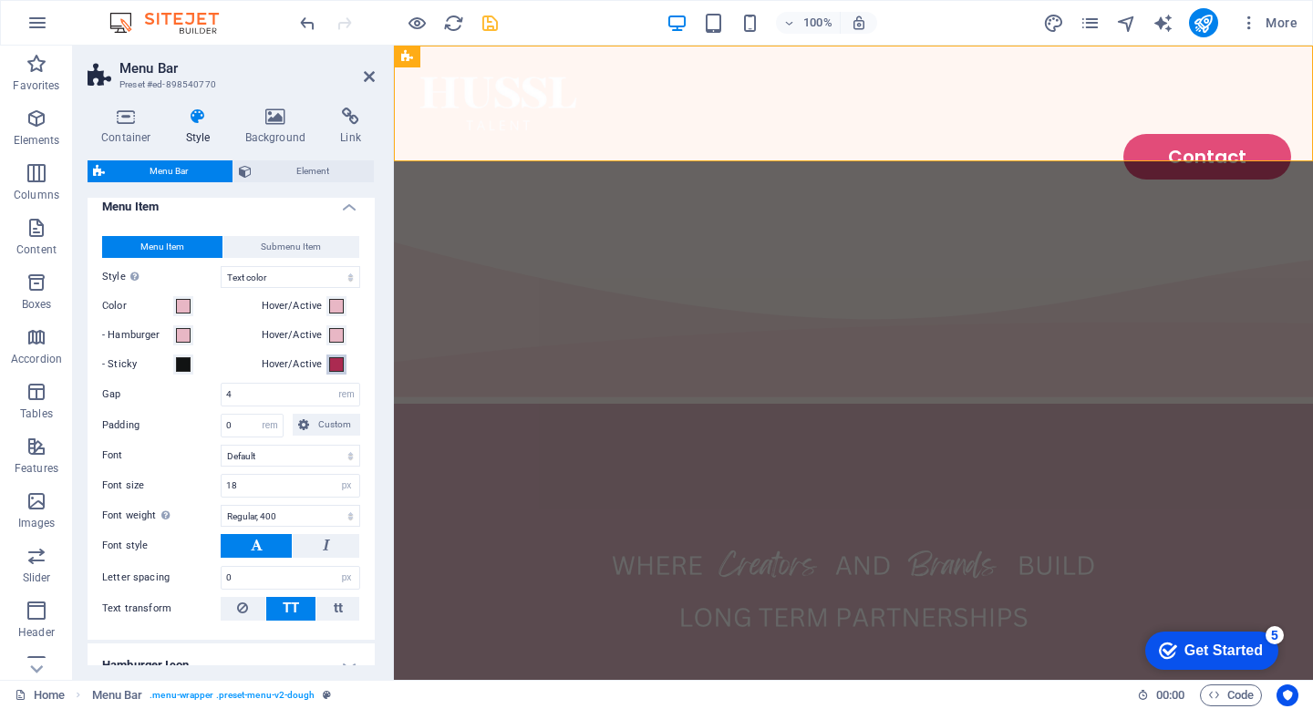
click at [337, 361] on span at bounding box center [336, 364] width 15 height 15
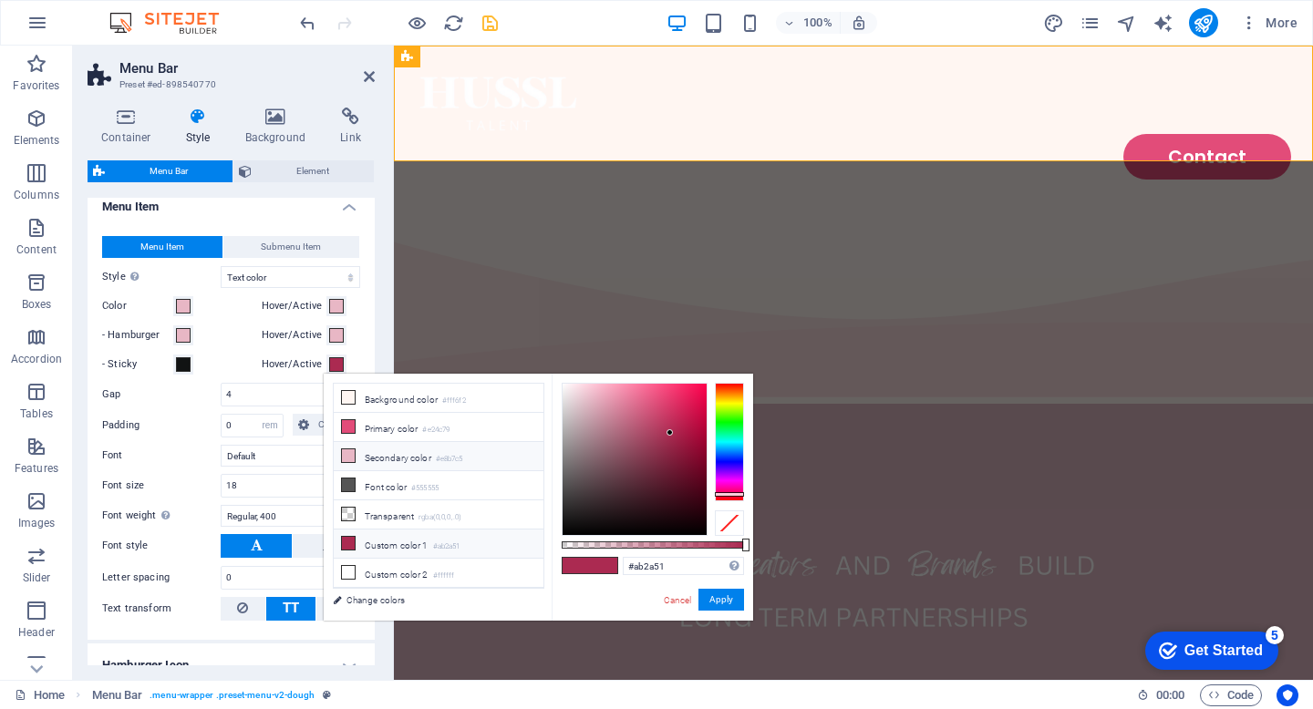
click at [421, 455] on li "Secondary color #e8b7c5" at bounding box center [439, 456] width 210 height 29
type input "#e8b7c5"
click at [723, 598] on button "Apply" at bounding box center [721, 600] width 46 height 22
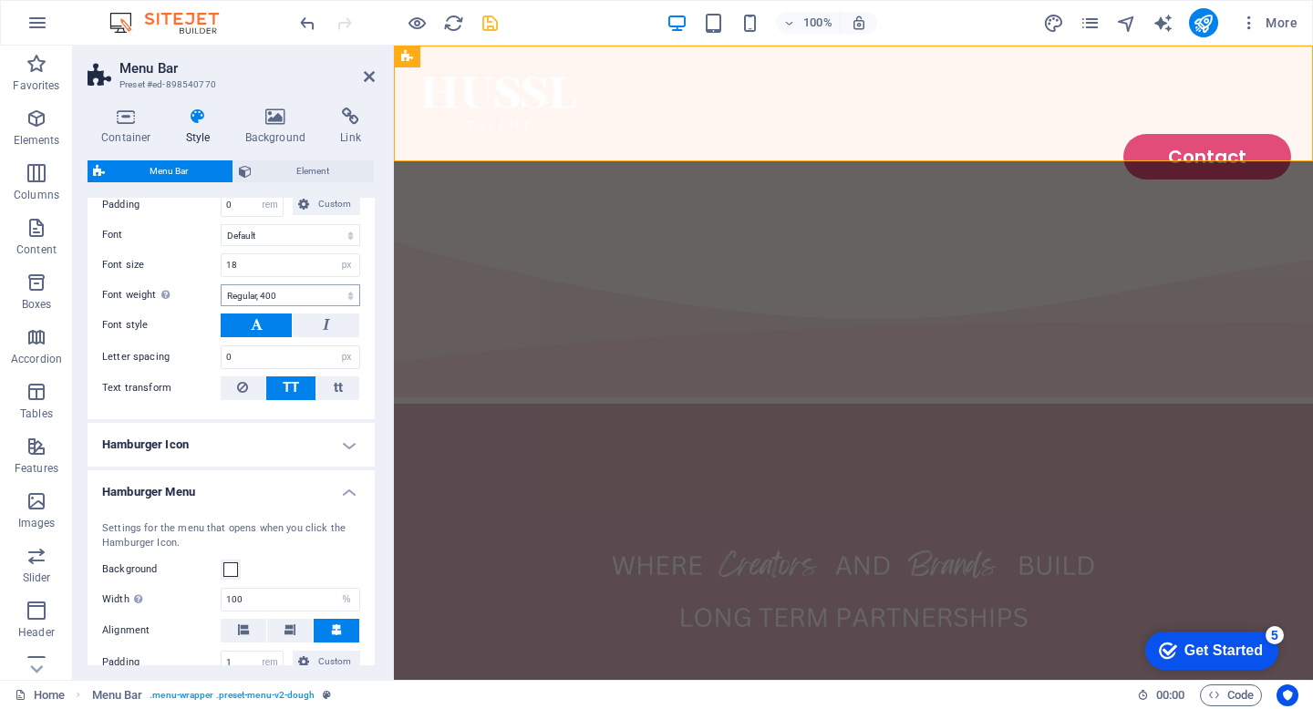
scroll to position [0, 0]
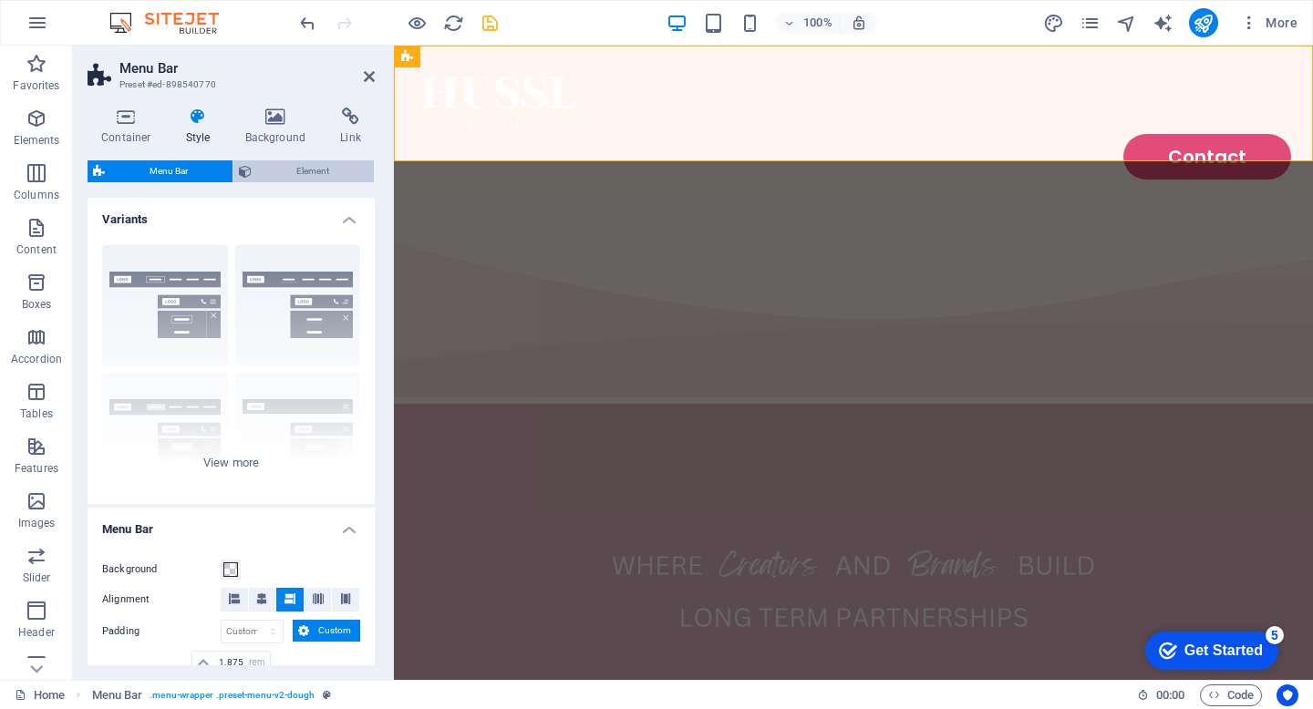
click at [283, 169] on span "Element" at bounding box center [312, 171] width 111 height 22
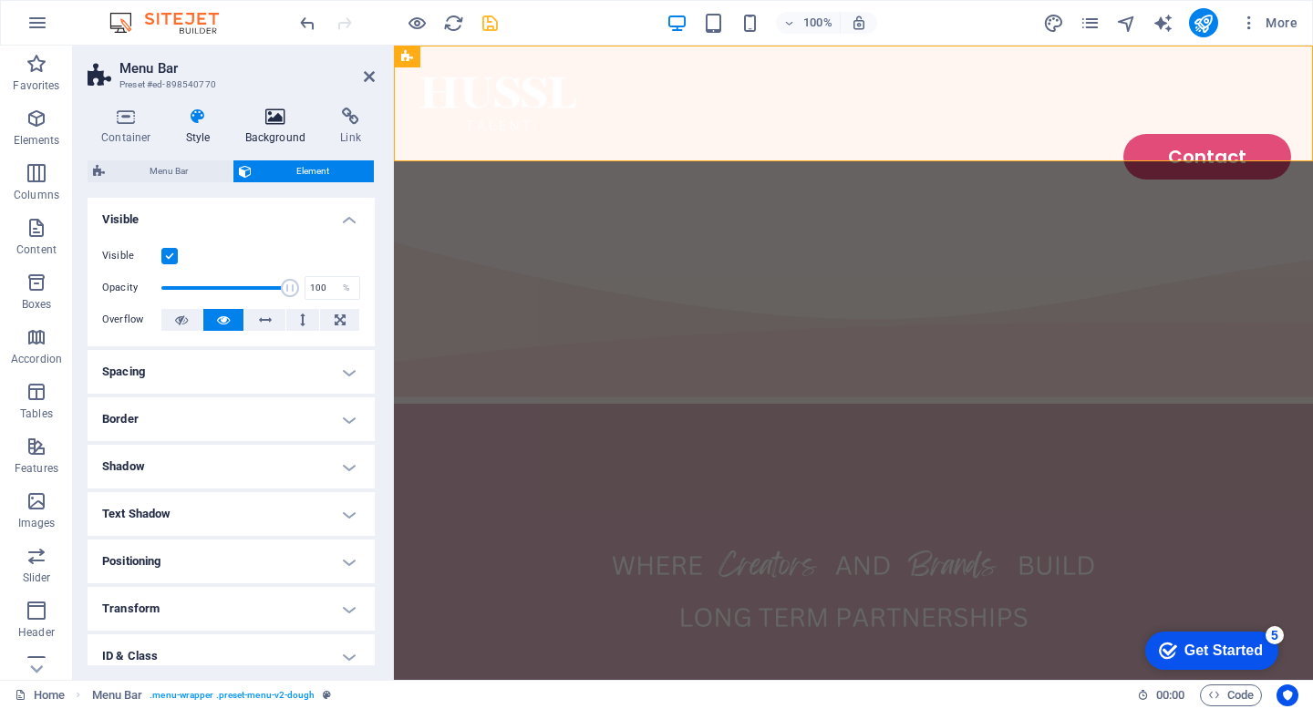
click at [292, 123] on icon at bounding box center [276, 117] width 88 height 18
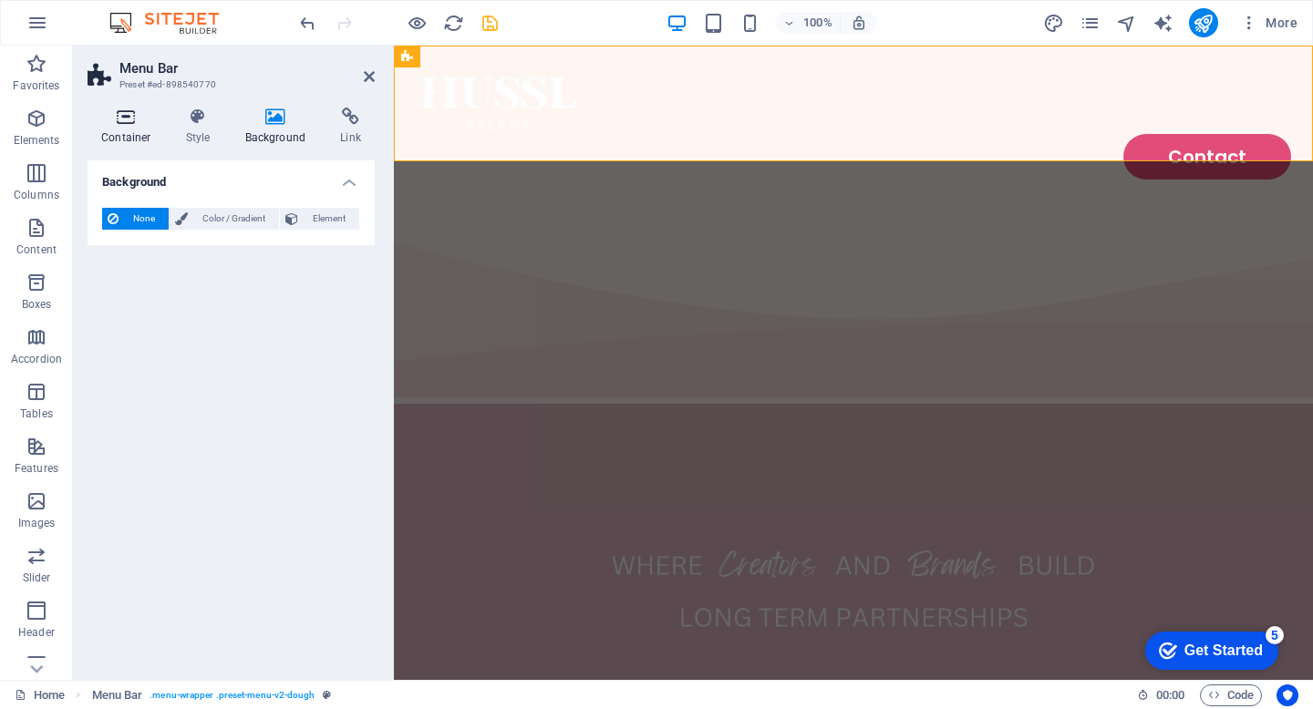
click at [116, 133] on h4 "Container" at bounding box center [130, 127] width 85 height 38
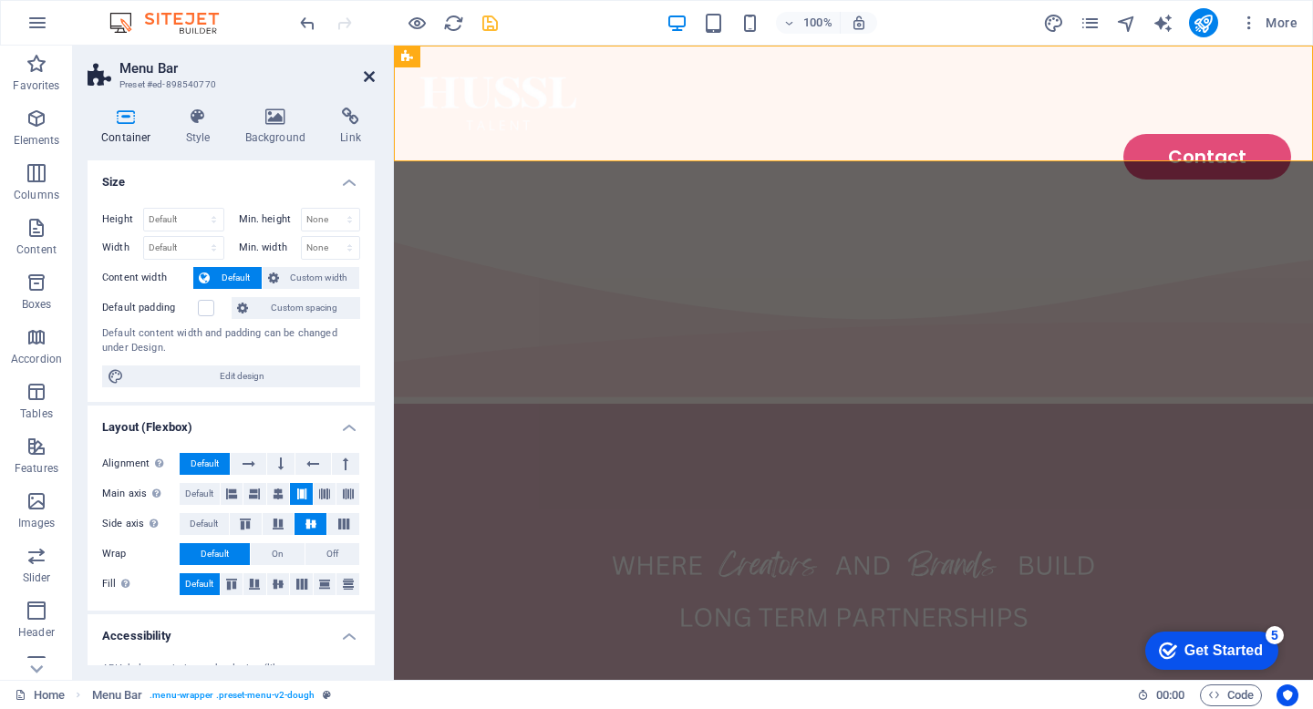
click at [366, 77] on icon at bounding box center [369, 76] width 11 height 15
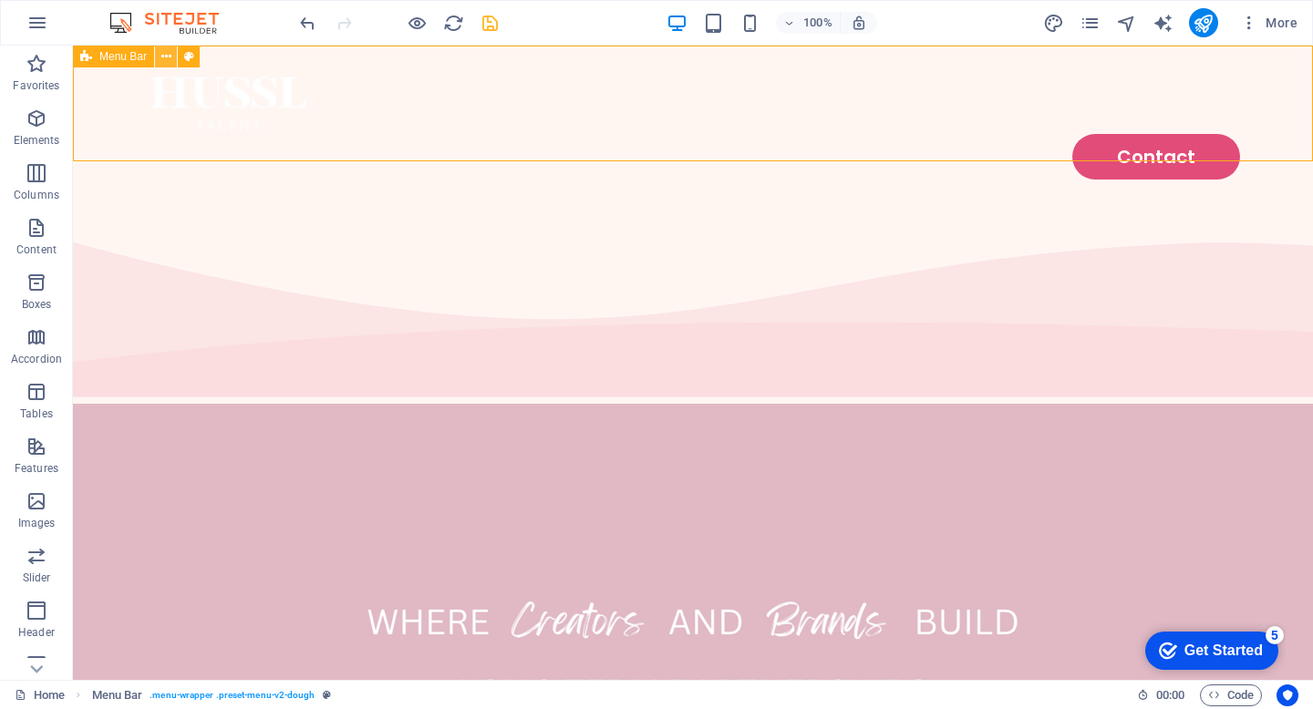
click at [165, 54] on icon at bounding box center [166, 56] width 10 height 19
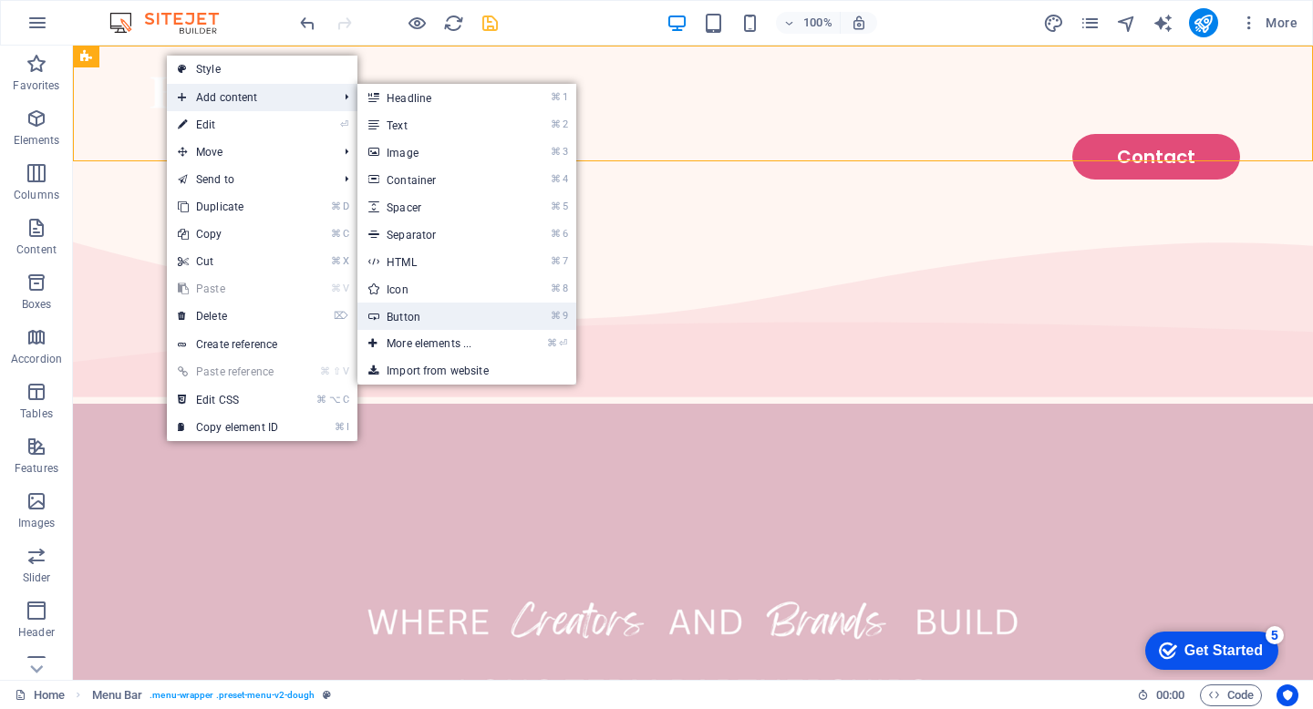
click at [460, 306] on link "⌘ 9 Button" at bounding box center [432, 316] width 150 height 27
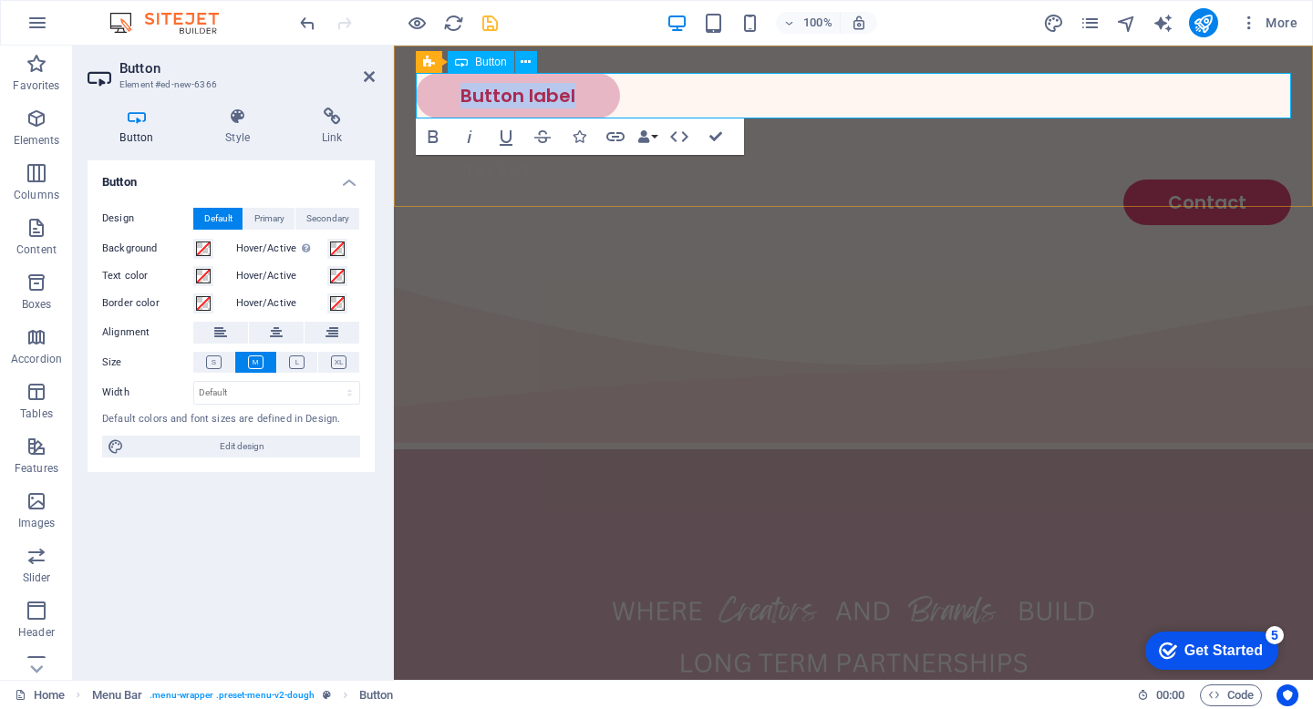
click at [523, 98] on link "Button label" at bounding box center [518, 96] width 204 height 46
click at [580, 98] on link "Button label" at bounding box center [518, 96] width 204 height 46
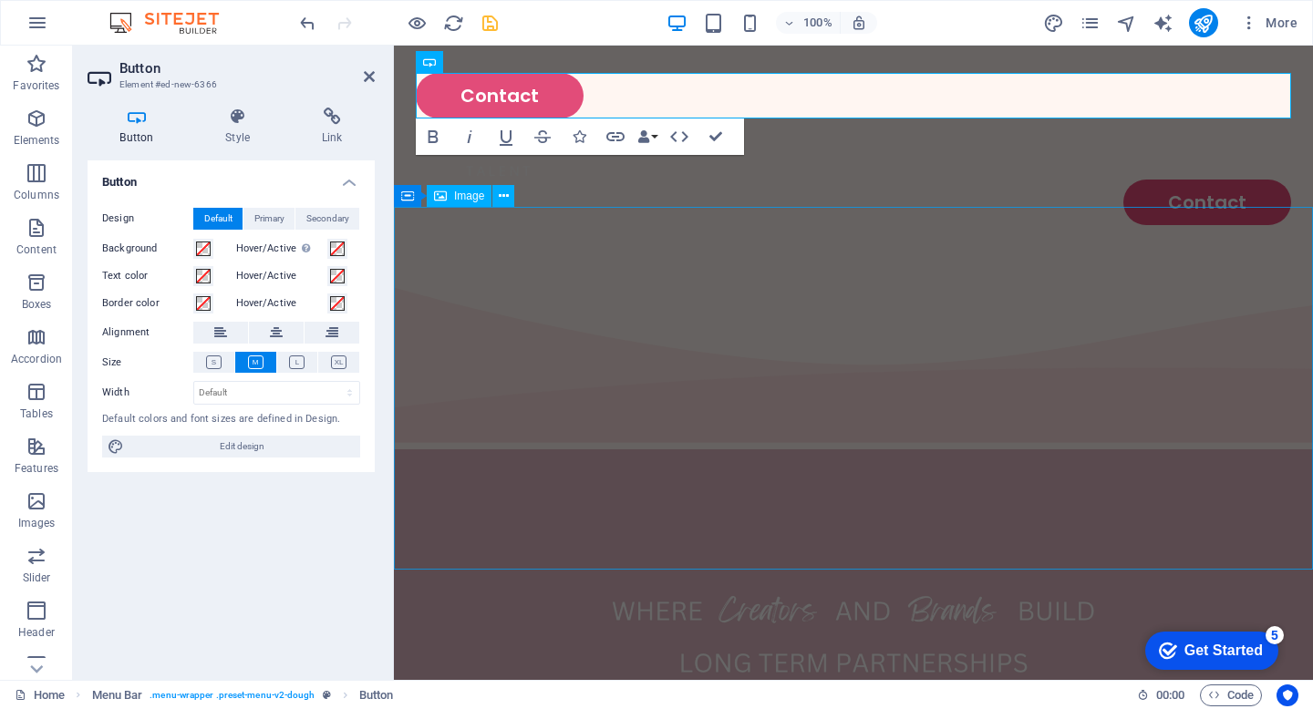
click at [583, 450] on figure at bounding box center [853, 631] width 919 height 363
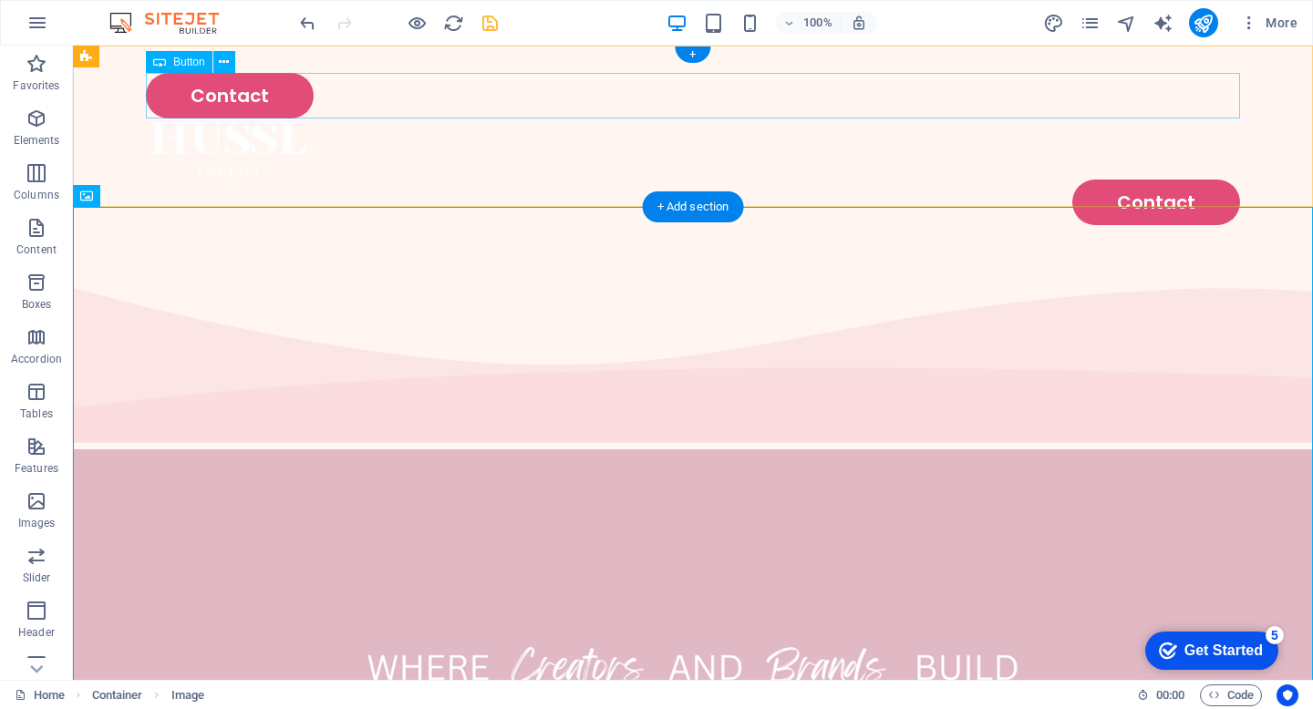
click at [284, 98] on div "Contact" at bounding box center [693, 96] width 1094 height 46
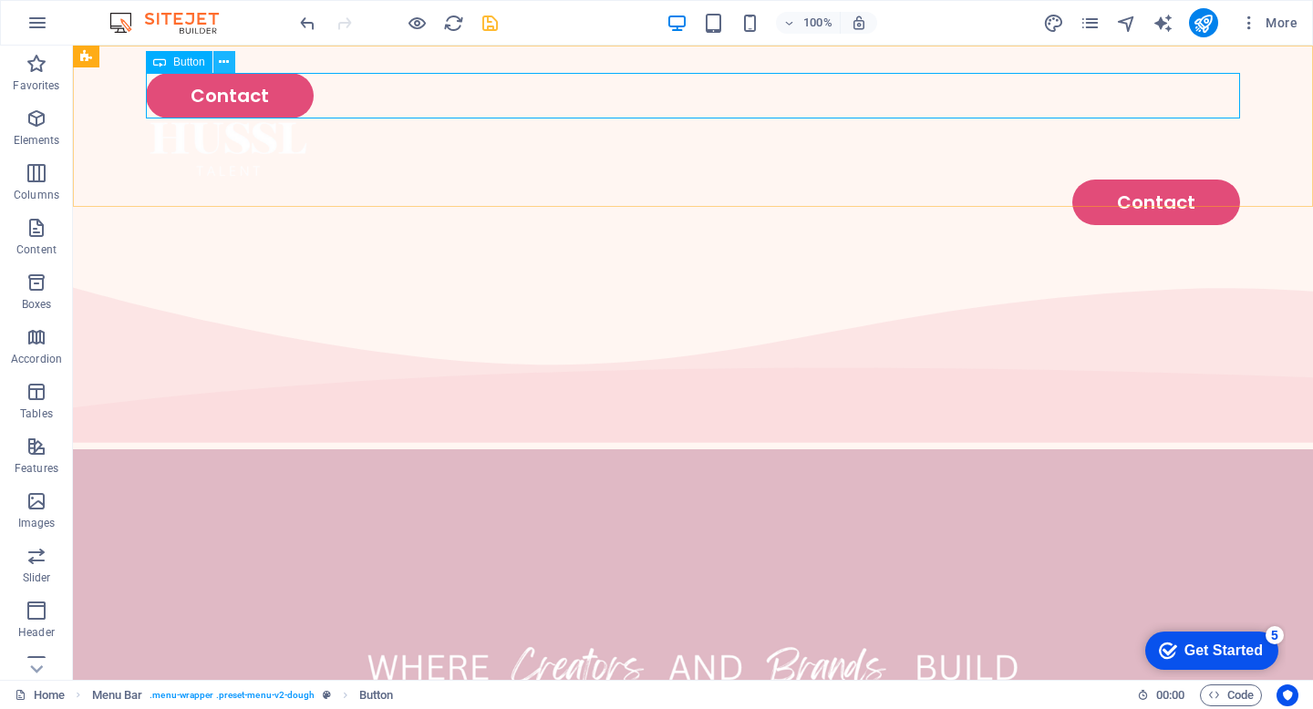
click at [222, 66] on icon at bounding box center [224, 62] width 10 height 19
click at [191, 66] on span "Button" at bounding box center [189, 62] width 32 height 11
click at [208, 98] on div "Contact" at bounding box center [693, 96] width 1094 height 46
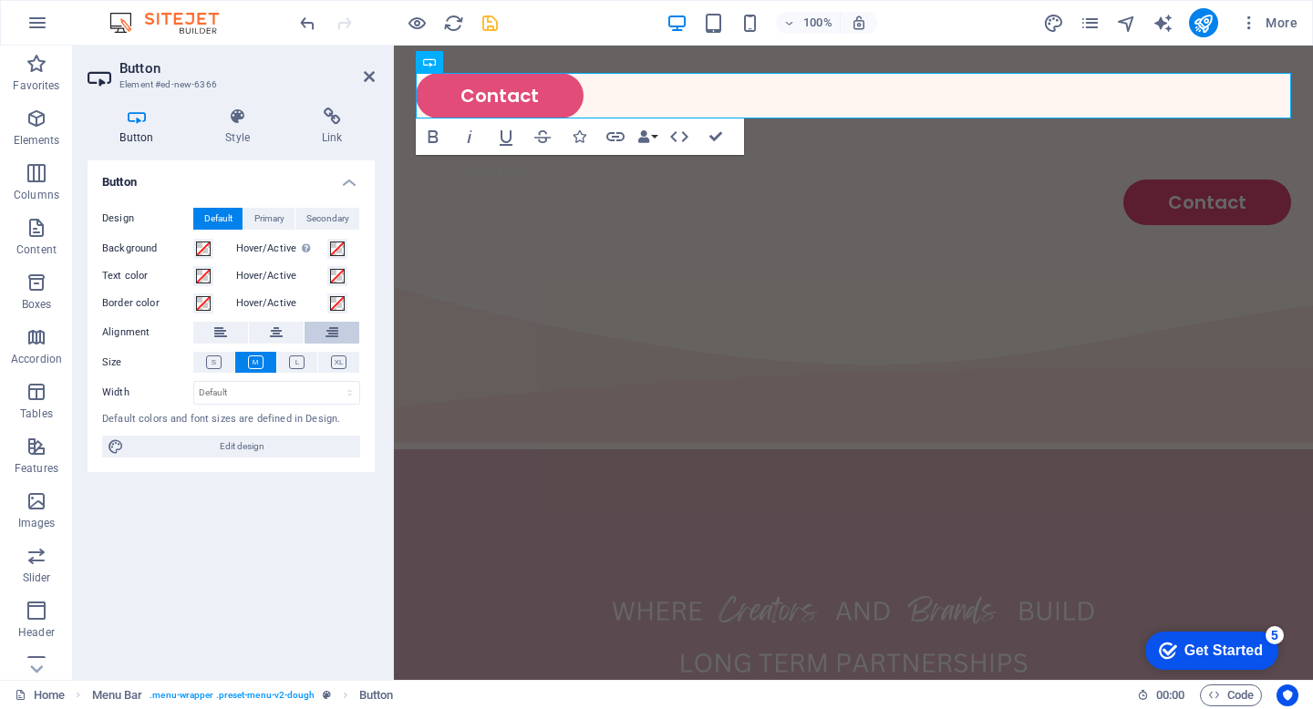
click at [336, 337] on icon at bounding box center [332, 333] width 13 height 22
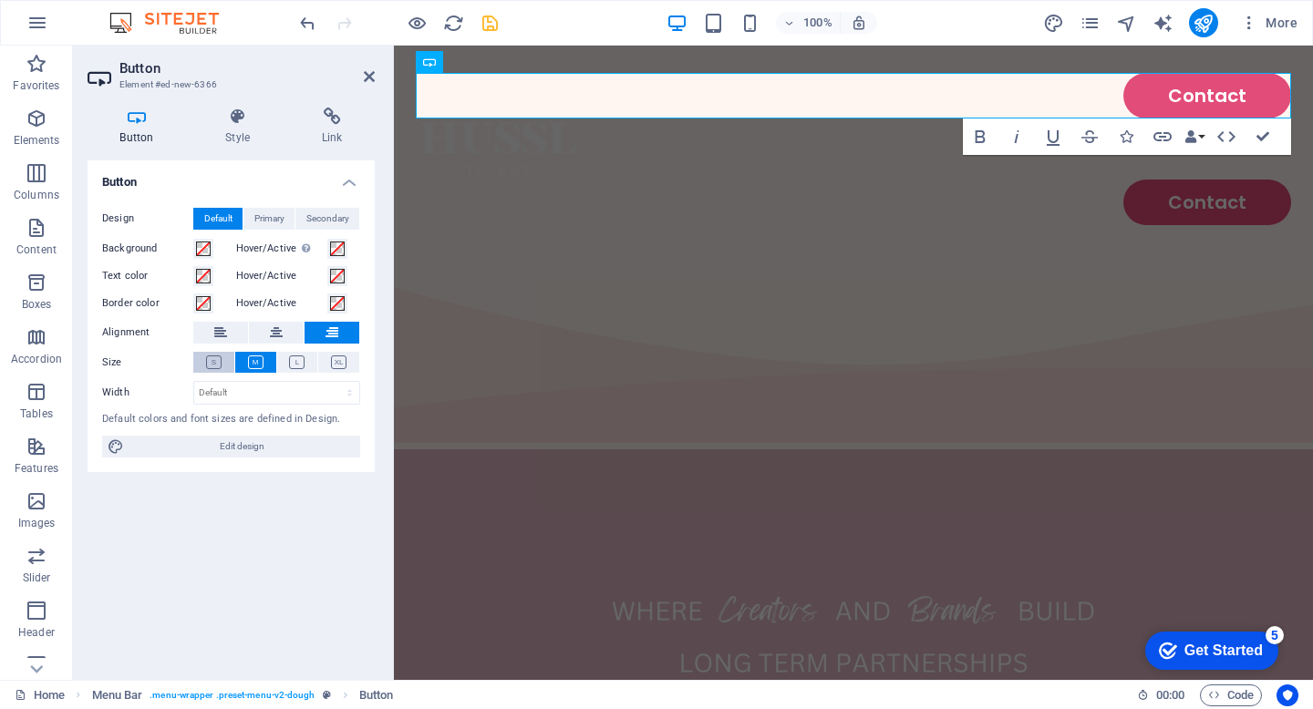
click at [212, 362] on icon at bounding box center [214, 363] width 16 height 14
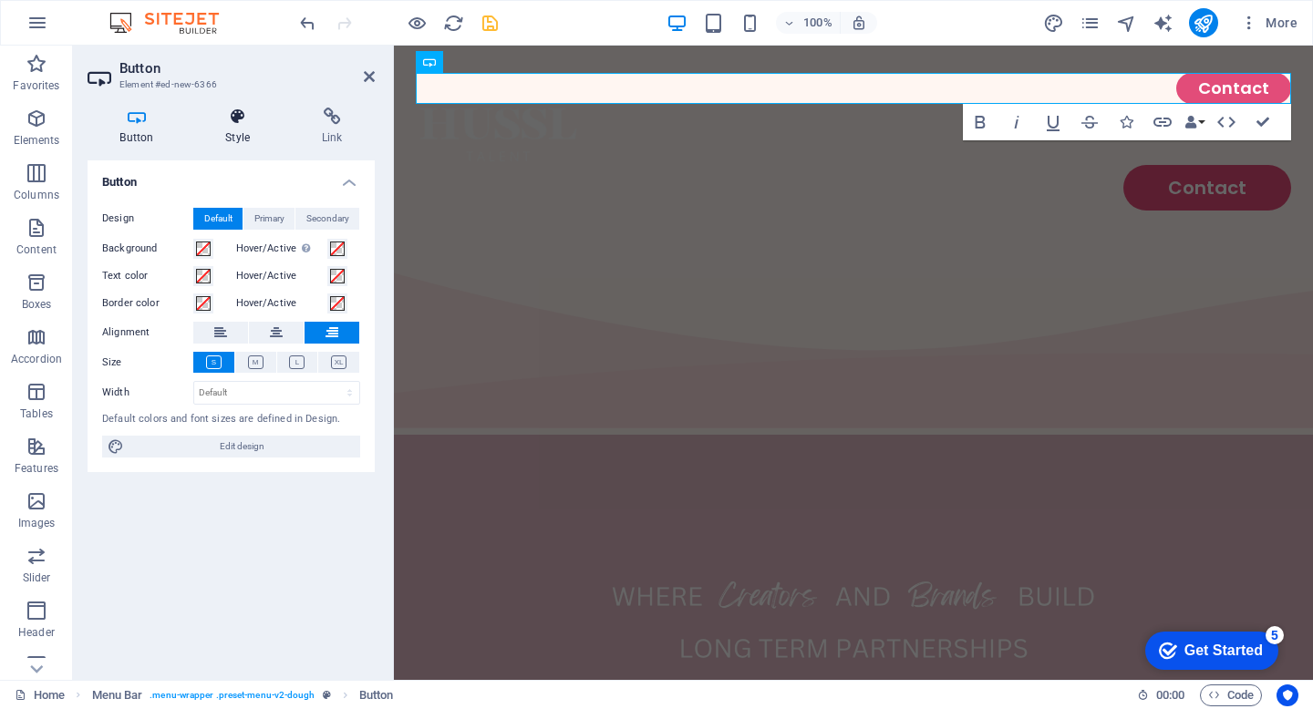
click at [227, 126] on h4 "Style" at bounding box center [241, 127] width 97 height 38
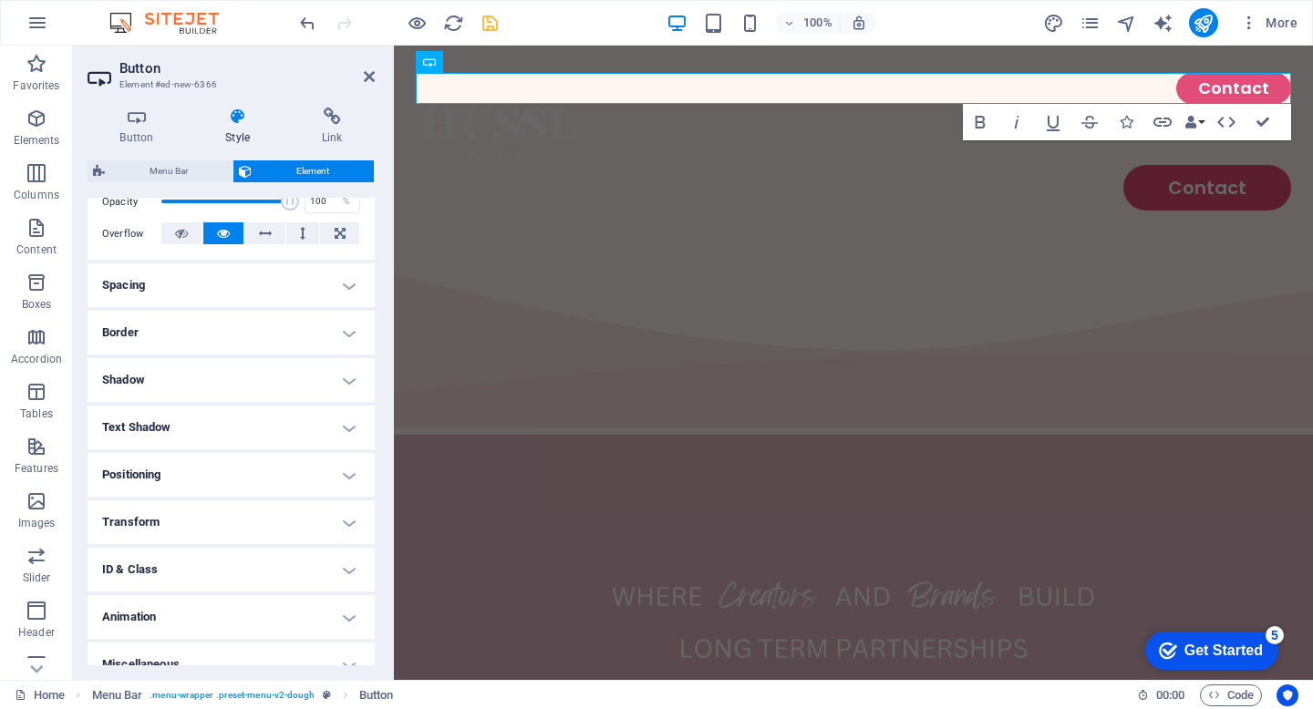
scroll to position [303, 0]
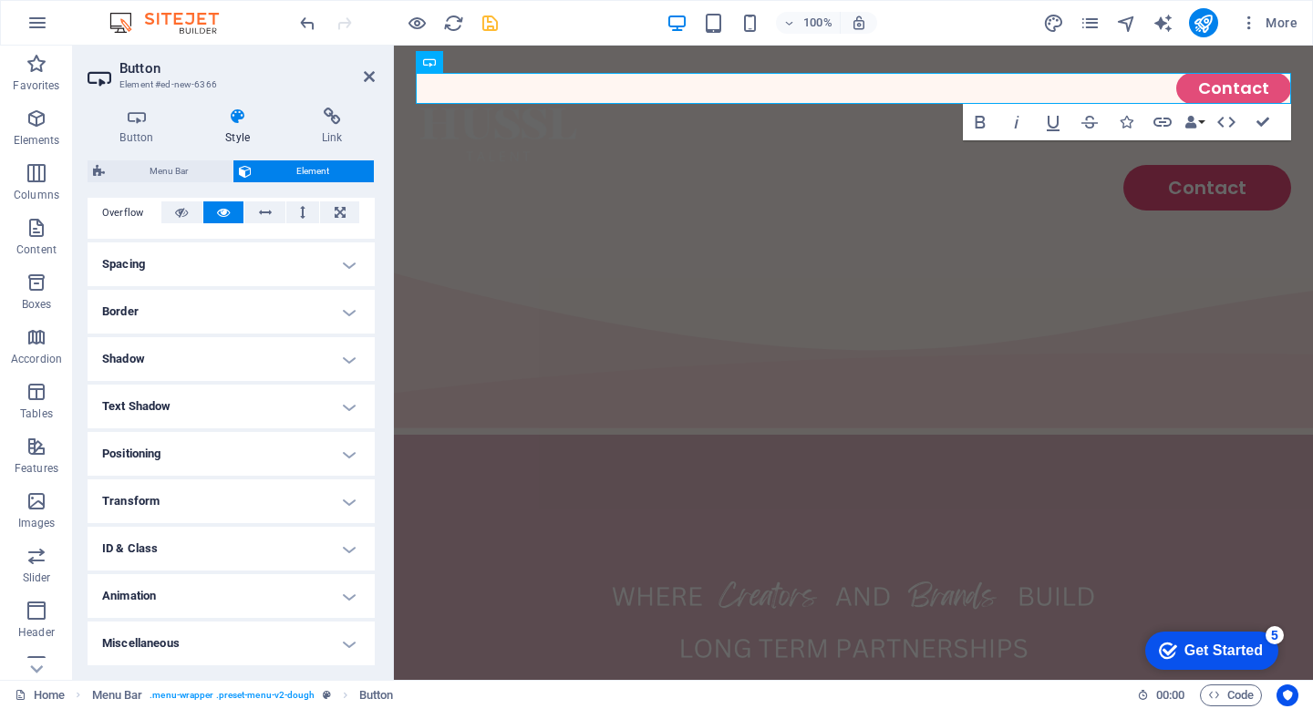
click at [294, 363] on h4 "Shadow" at bounding box center [231, 359] width 287 height 44
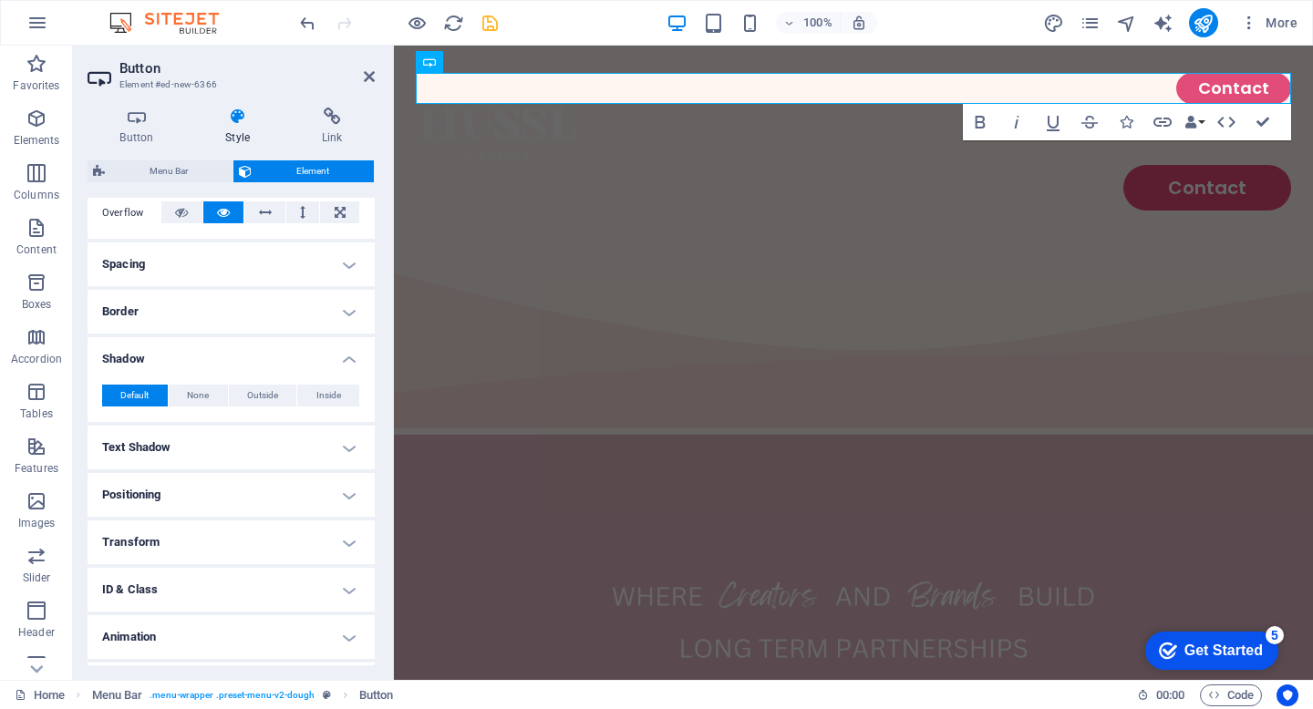
click at [295, 359] on h4 "Shadow" at bounding box center [231, 353] width 287 height 33
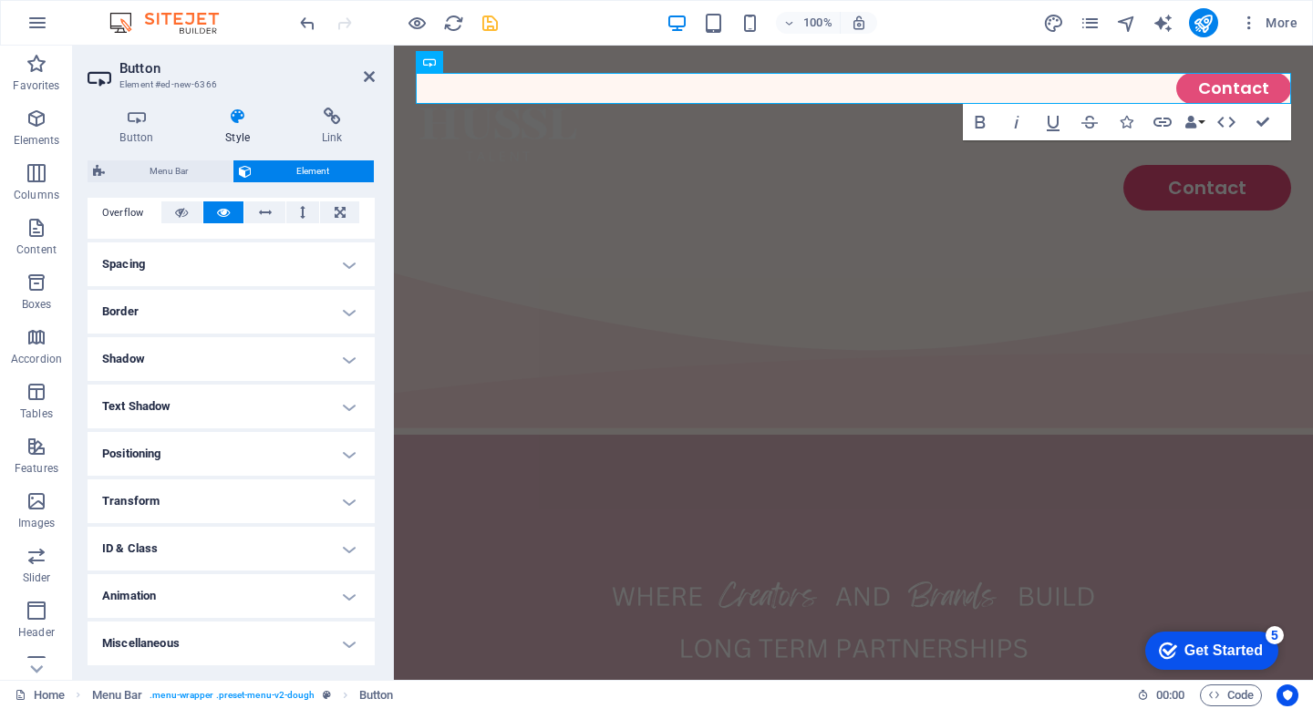
click at [295, 400] on h4 "Text Shadow" at bounding box center [231, 407] width 287 height 44
click at [295, 400] on h4 "Text Shadow" at bounding box center [231, 401] width 287 height 33
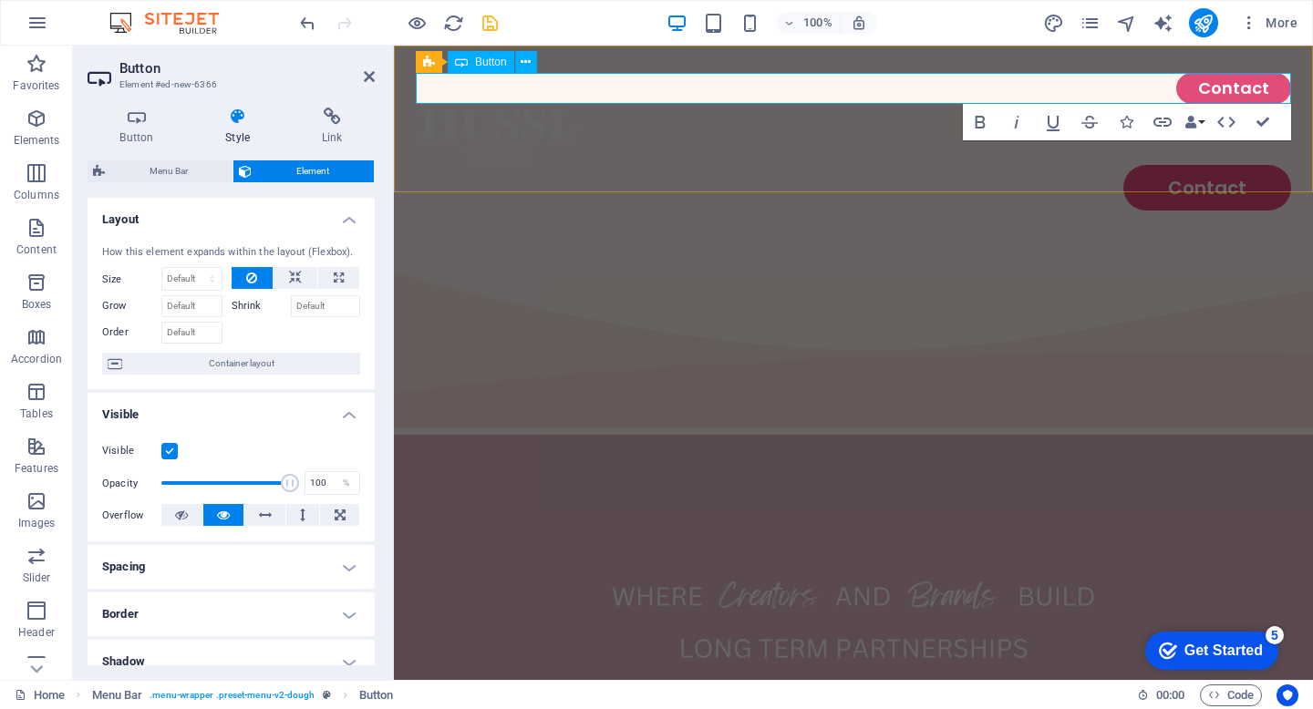
click at [817, 99] on div "Contact" at bounding box center [853, 88] width 875 height 31
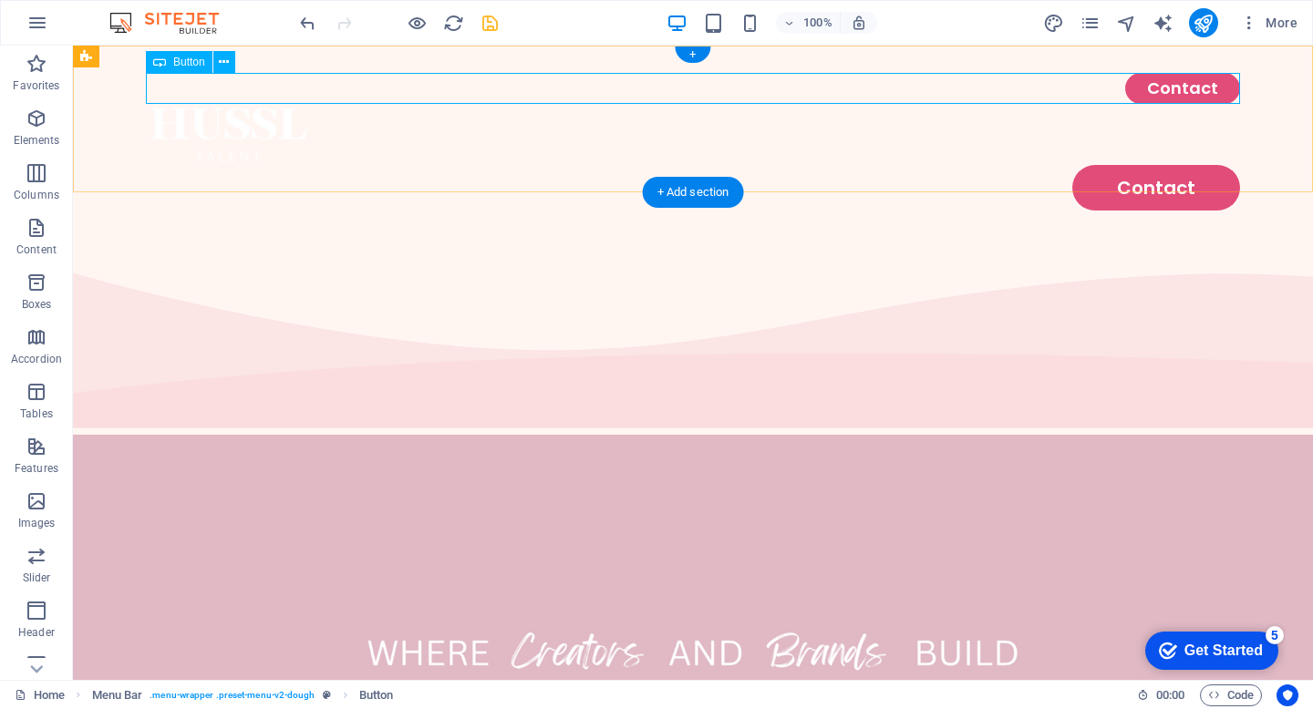
click at [1160, 93] on div "Contact" at bounding box center [693, 88] width 1094 height 31
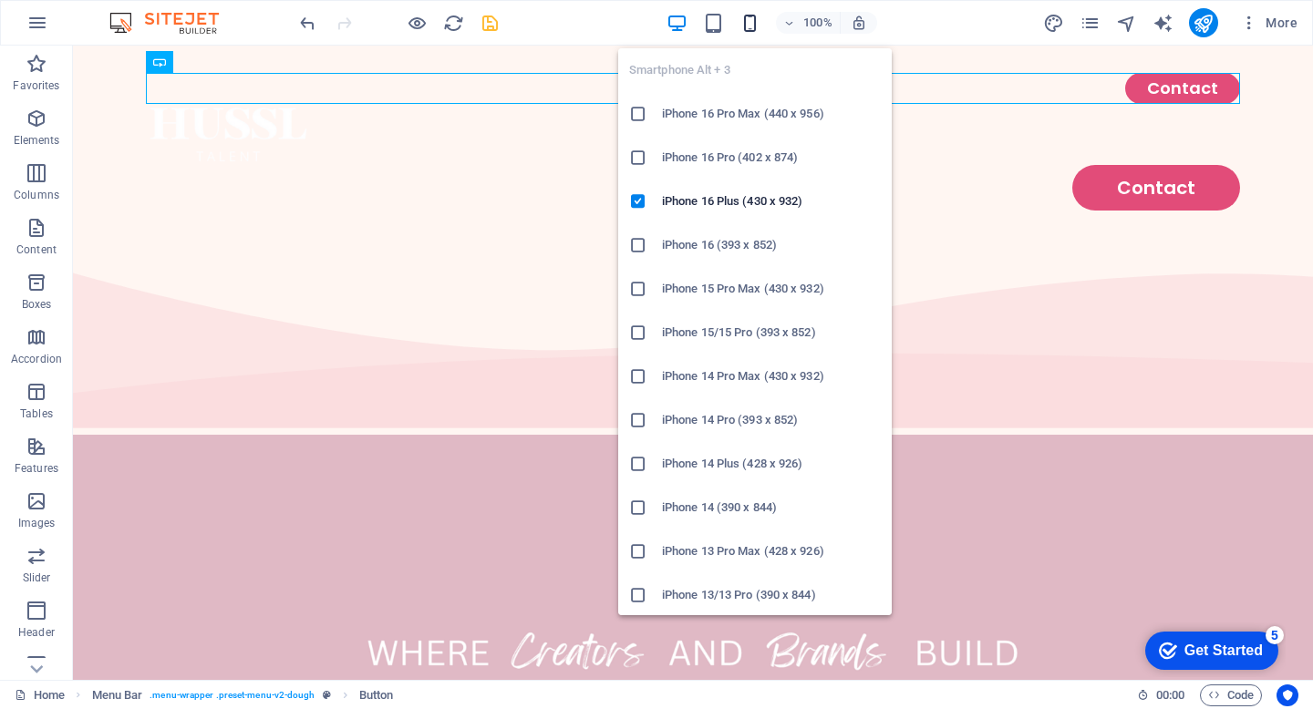
click at [749, 24] on icon "button" at bounding box center [749, 23] width 21 height 21
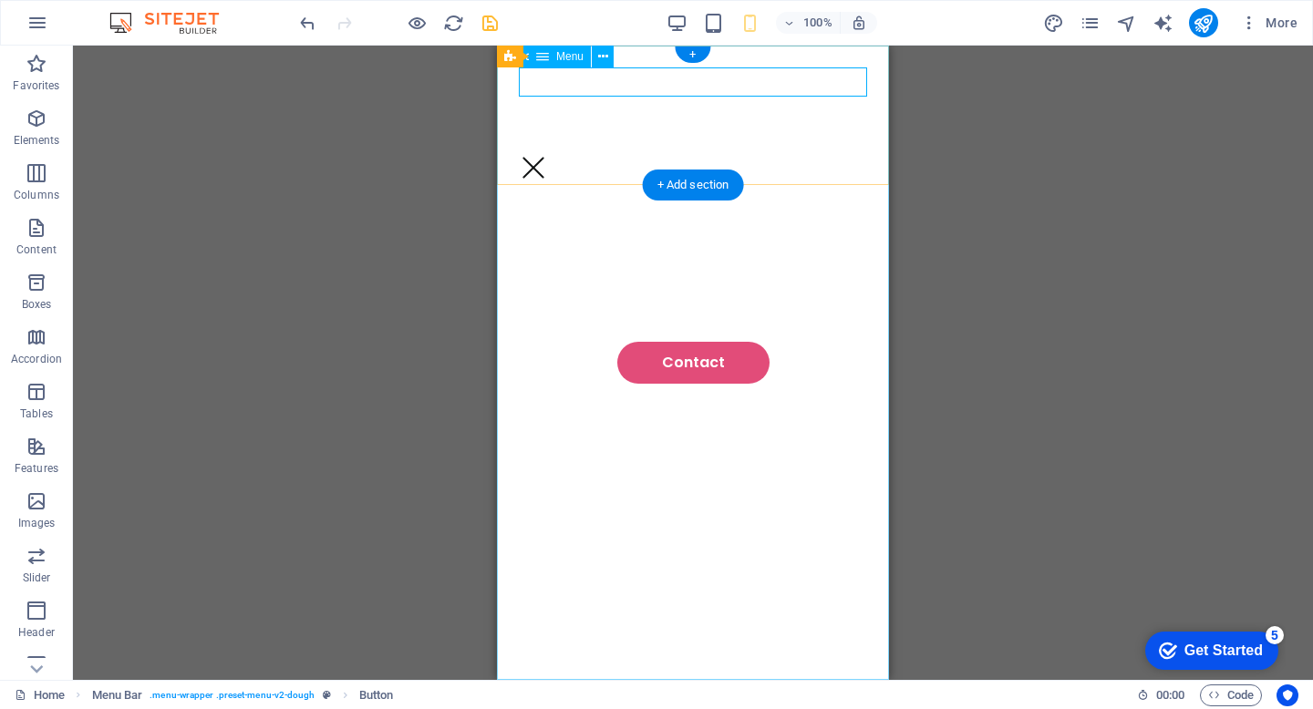
click at [548, 158] on div at bounding box center [533, 168] width 29 height 20
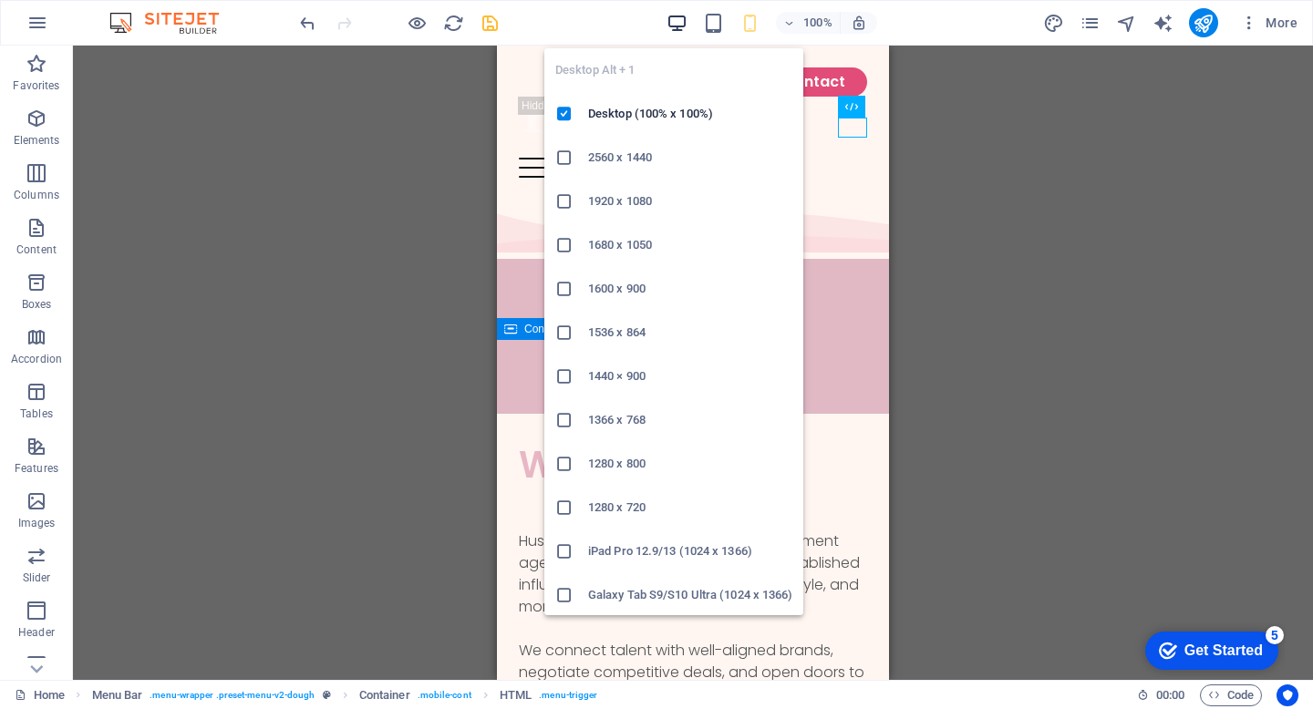
click at [677, 21] on icon "button" at bounding box center [677, 23] width 21 height 21
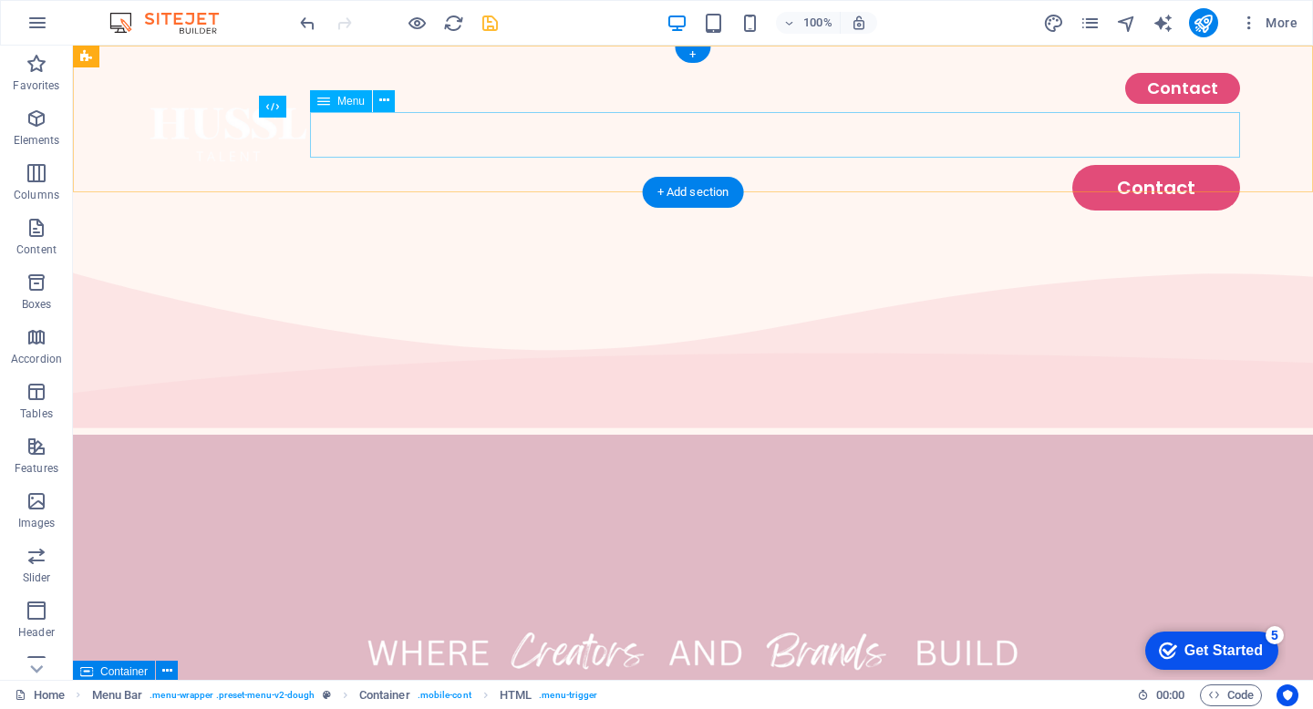
click at [1036, 165] on nav "Contact" at bounding box center [693, 188] width 1094 height 46
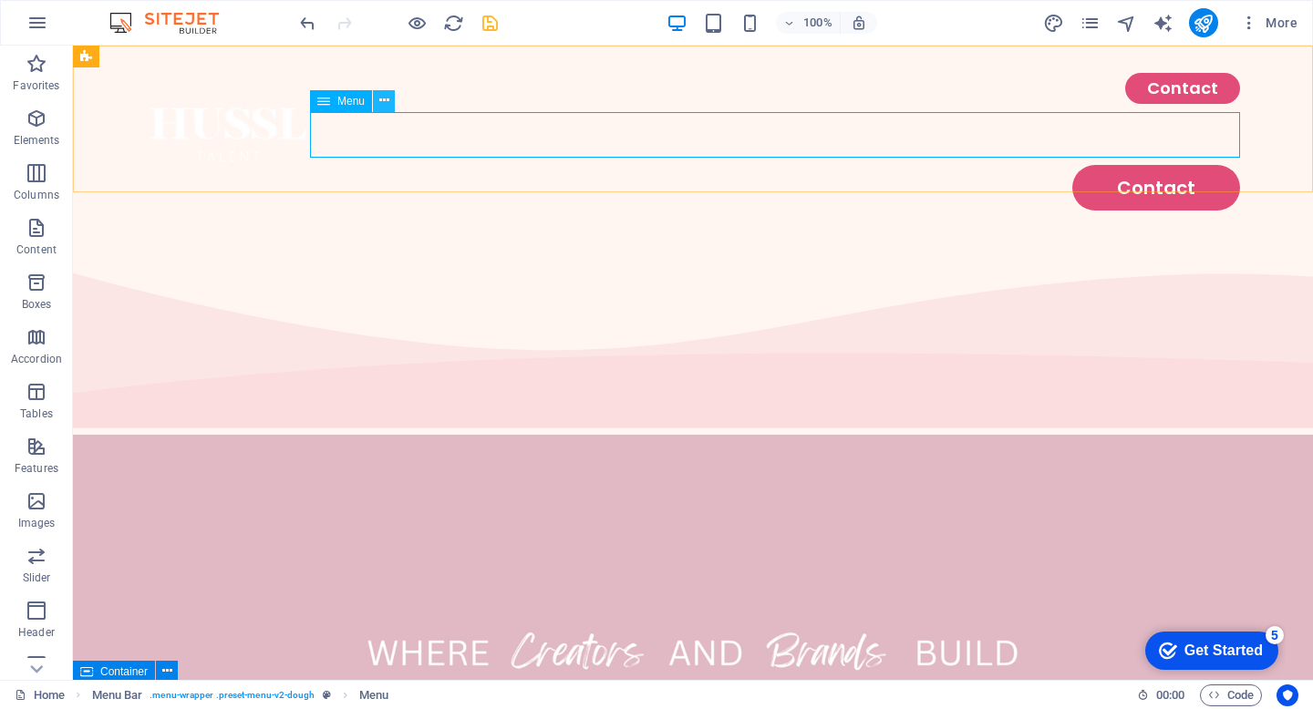
click at [381, 102] on icon at bounding box center [384, 100] width 10 height 19
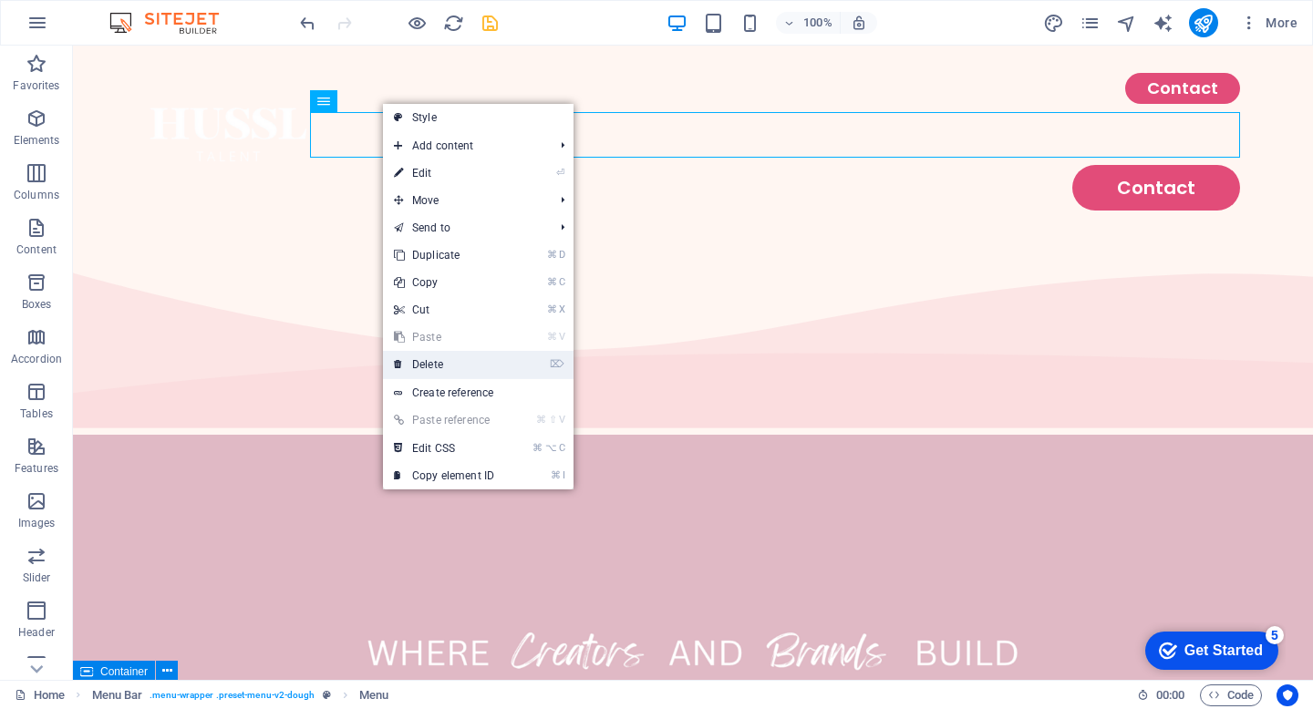
click at [450, 365] on link "⌦ Delete" at bounding box center [444, 364] width 122 height 27
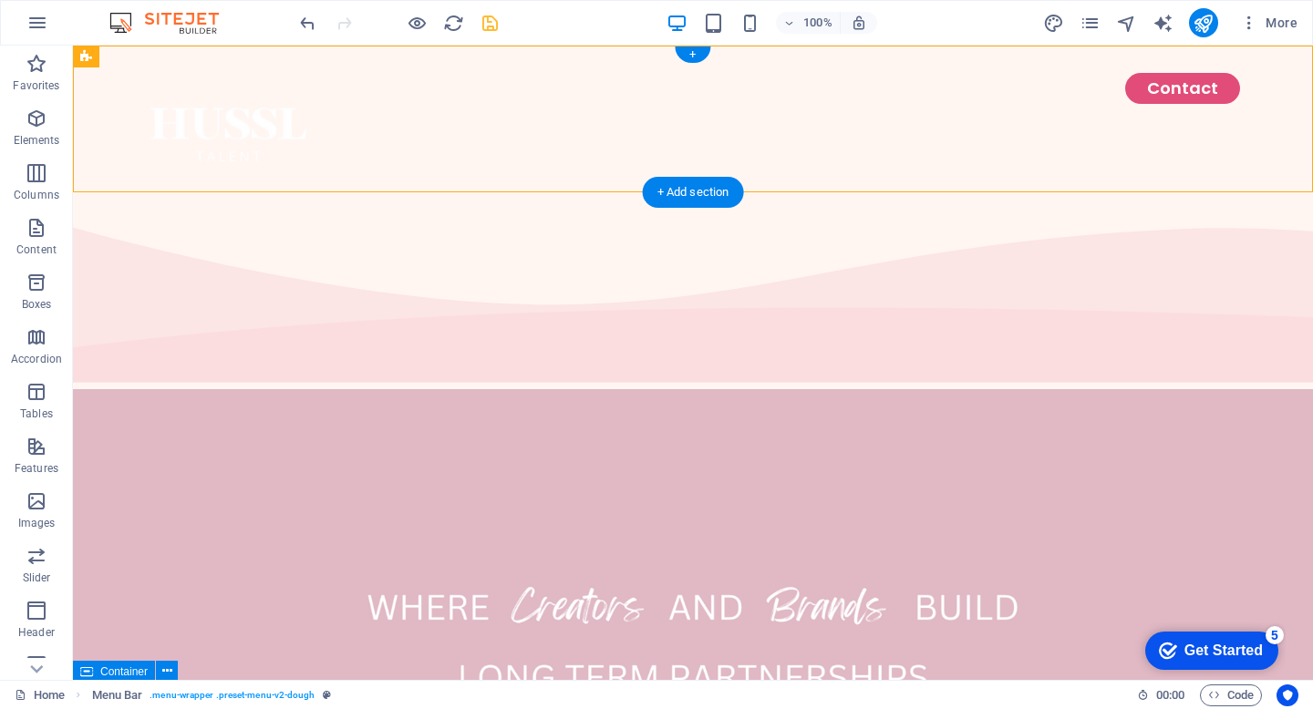
drag, startPoint x: 642, startPoint y: 76, endPoint x: 644, endPoint y: 131, distance: 55.6
click at [644, 131] on div "Contact" at bounding box center [693, 119] width 1240 height 147
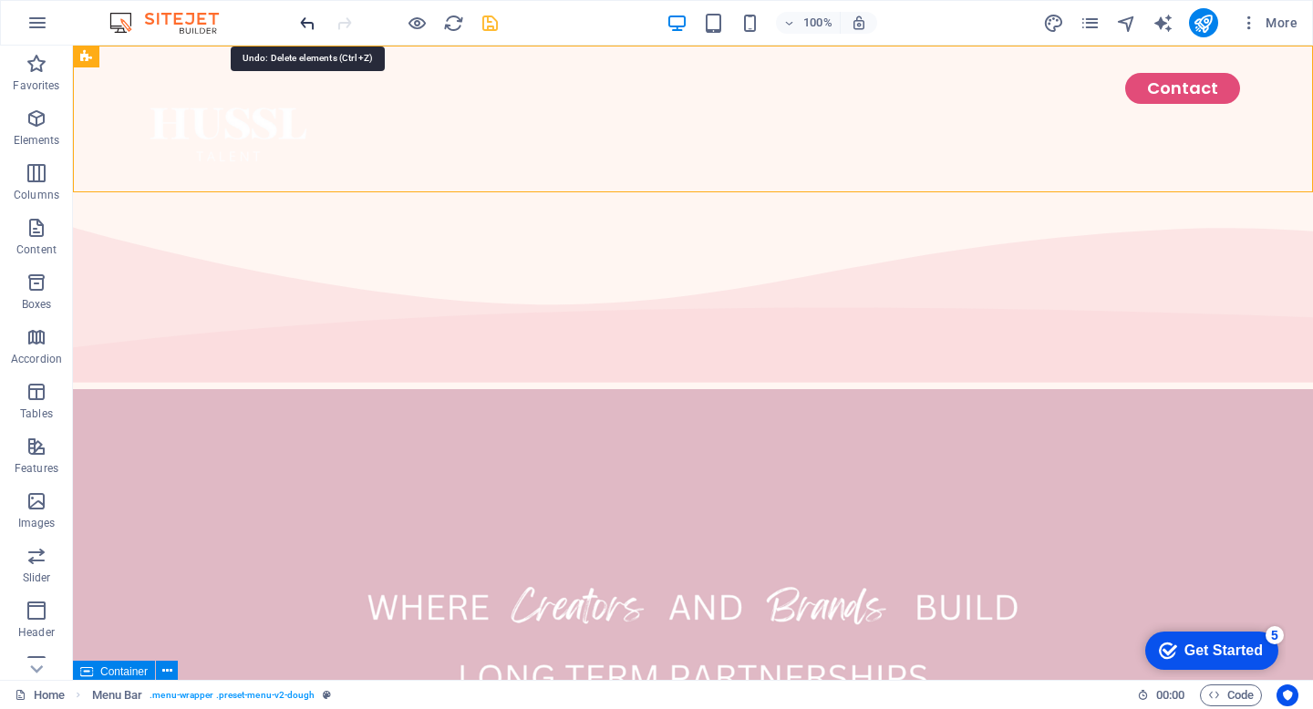
click at [305, 23] on icon "undo" at bounding box center [307, 23] width 21 height 21
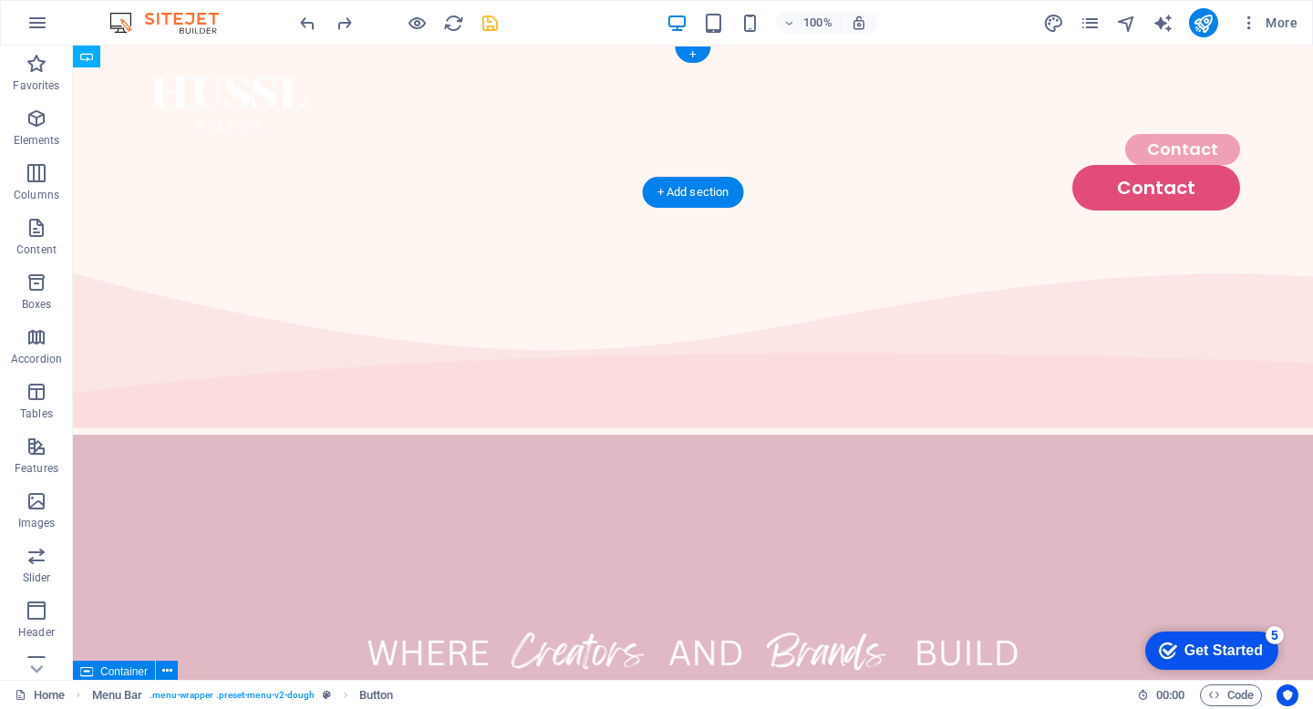
drag, startPoint x: 636, startPoint y: 80, endPoint x: 716, endPoint y: 123, distance: 90.2
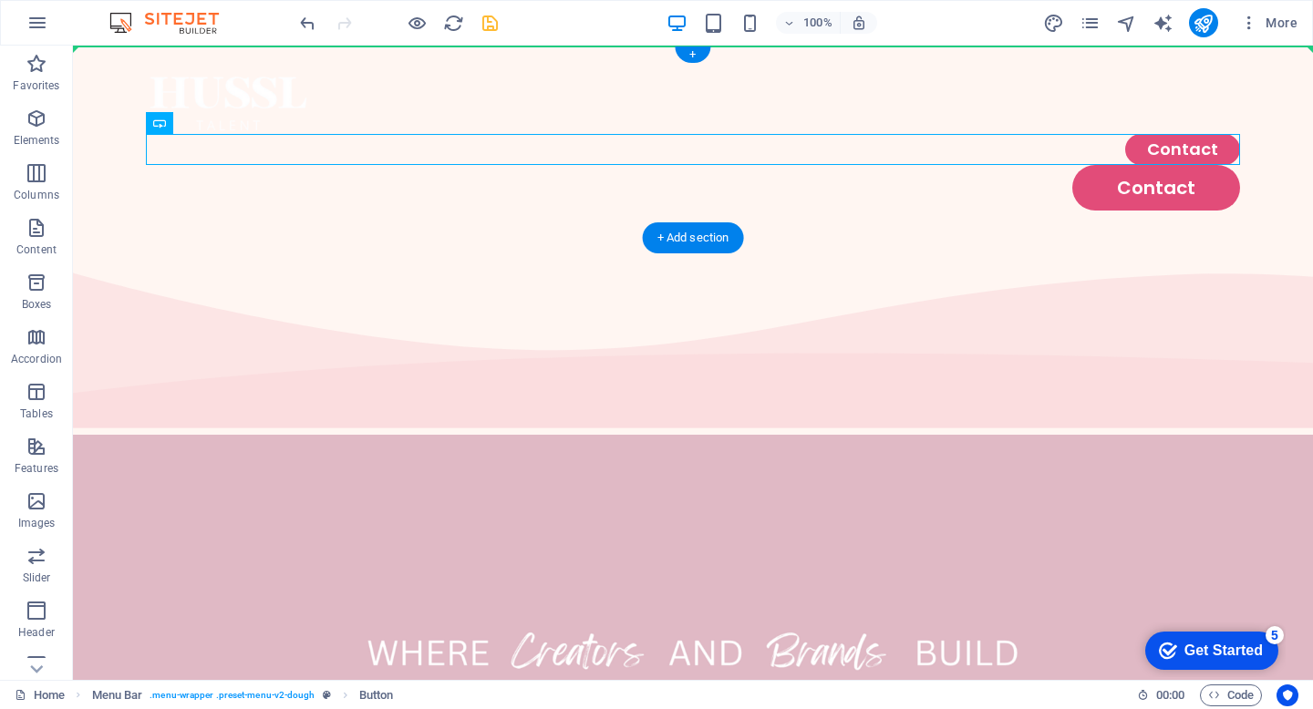
drag, startPoint x: 724, startPoint y: 146, endPoint x: 734, endPoint y: 124, distance: 24.1
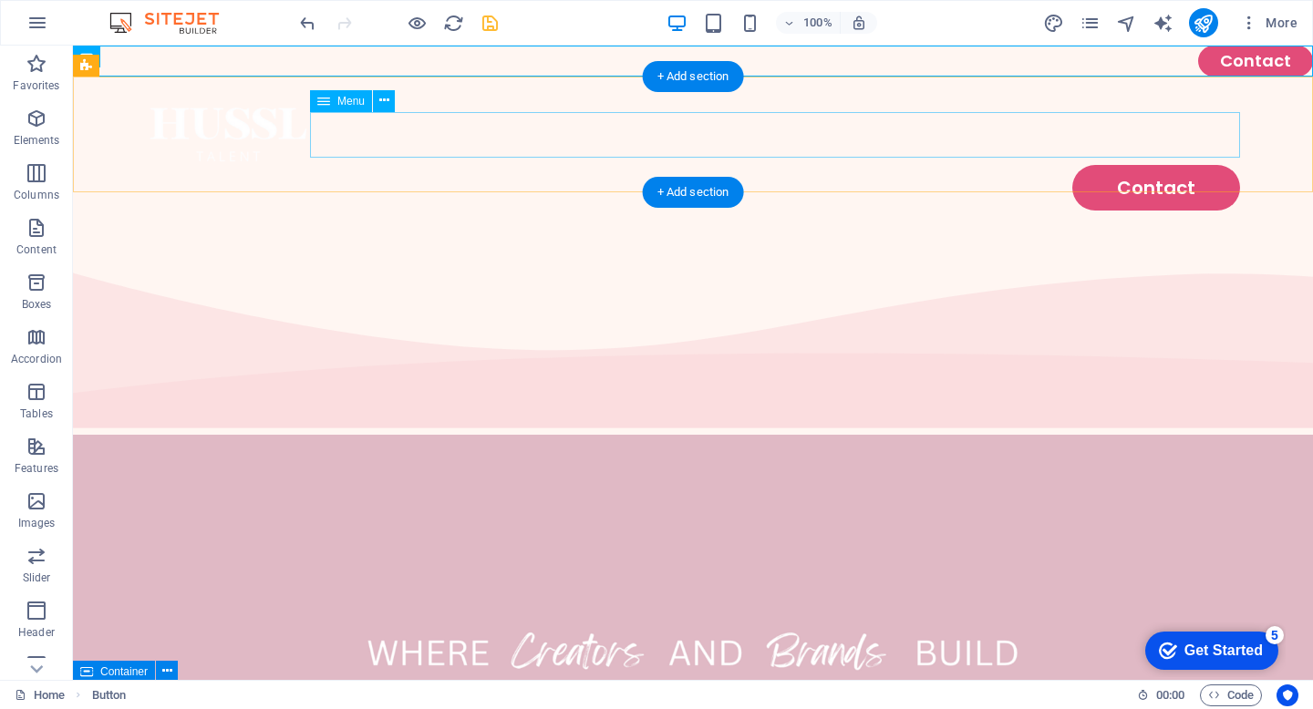
click at [902, 165] on nav "Contact" at bounding box center [693, 188] width 1094 height 46
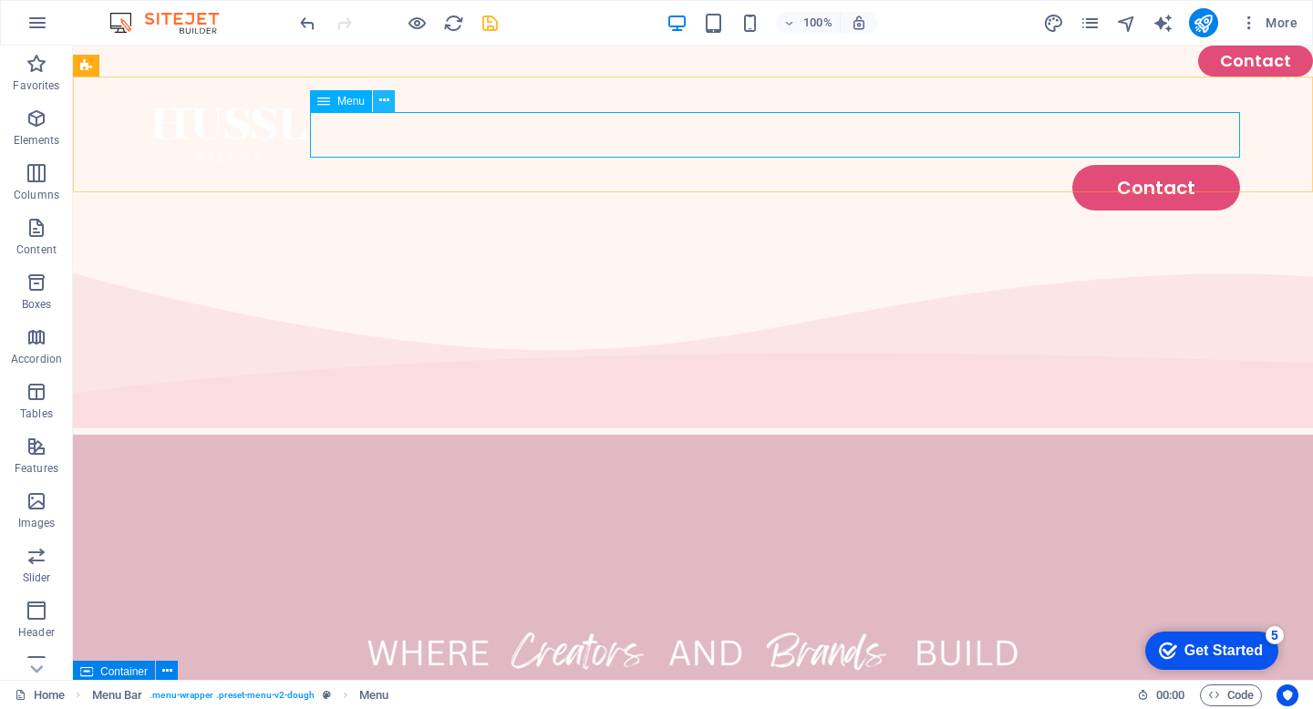
click at [377, 99] on button at bounding box center [384, 101] width 22 height 22
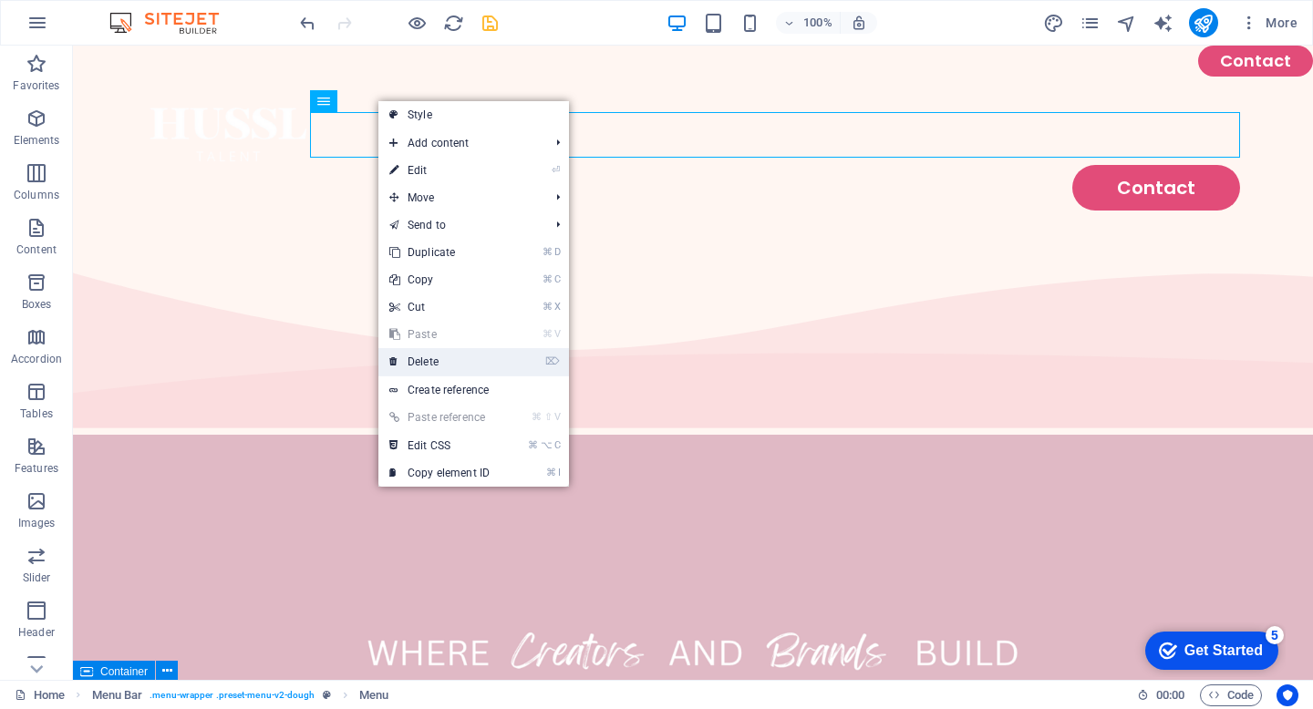
click at [441, 359] on link "⌦ Delete" at bounding box center [439, 361] width 122 height 27
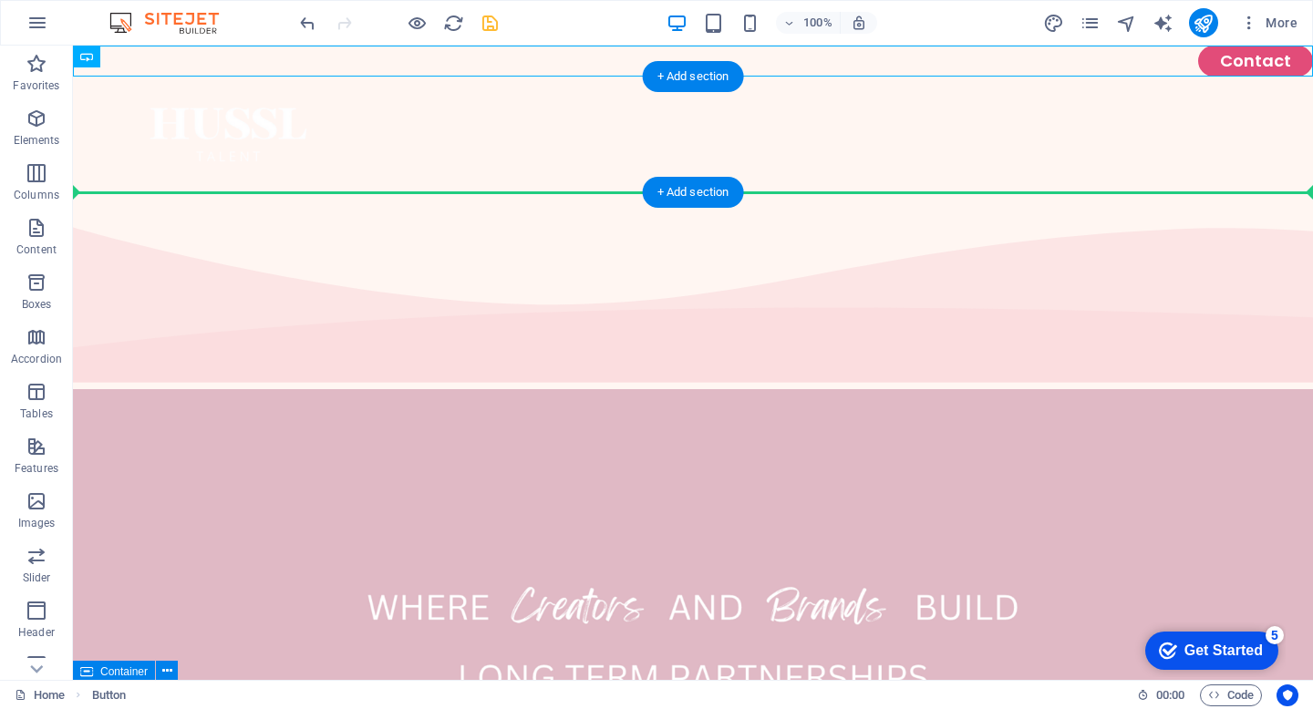
drag, startPoint x: 931, startPoint y: 58, endPoint x: 855, endPoint y: 152, distance: 120.6
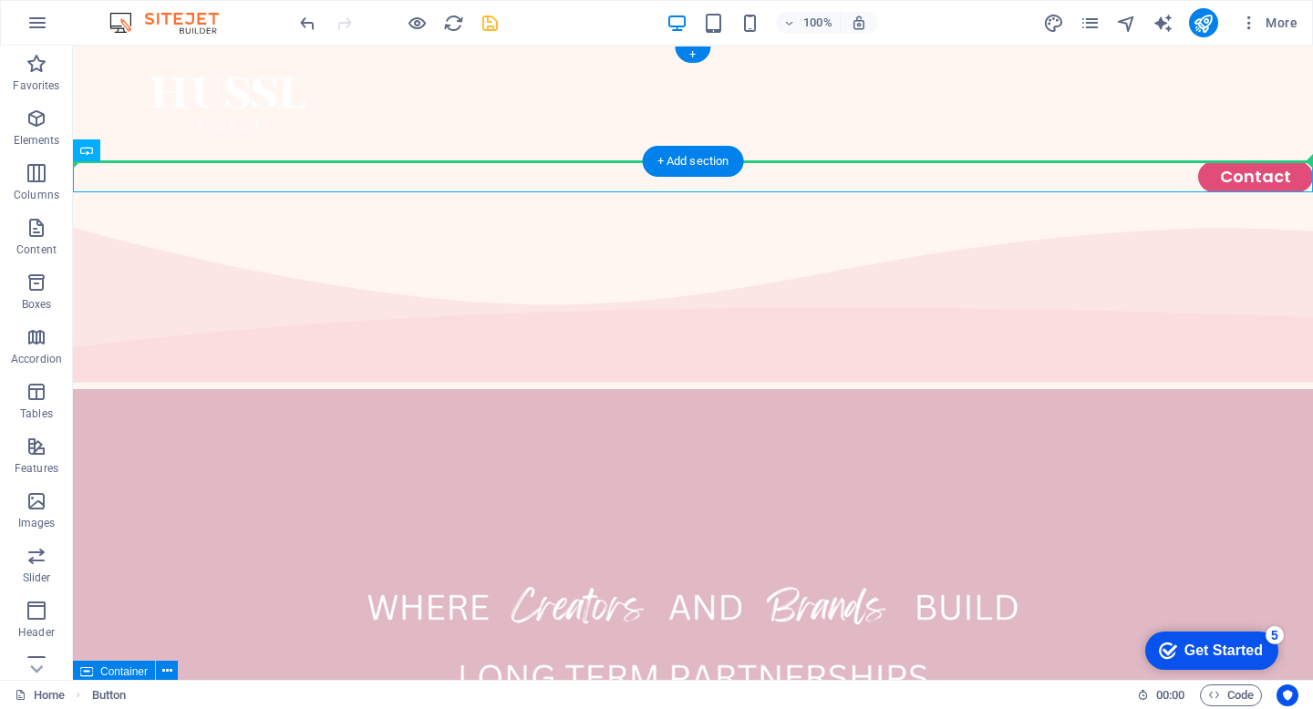
drag, startPoint x: 926, startPoint y: 167, endPoint x: 922, endPoint y: 103, distance: 64.0
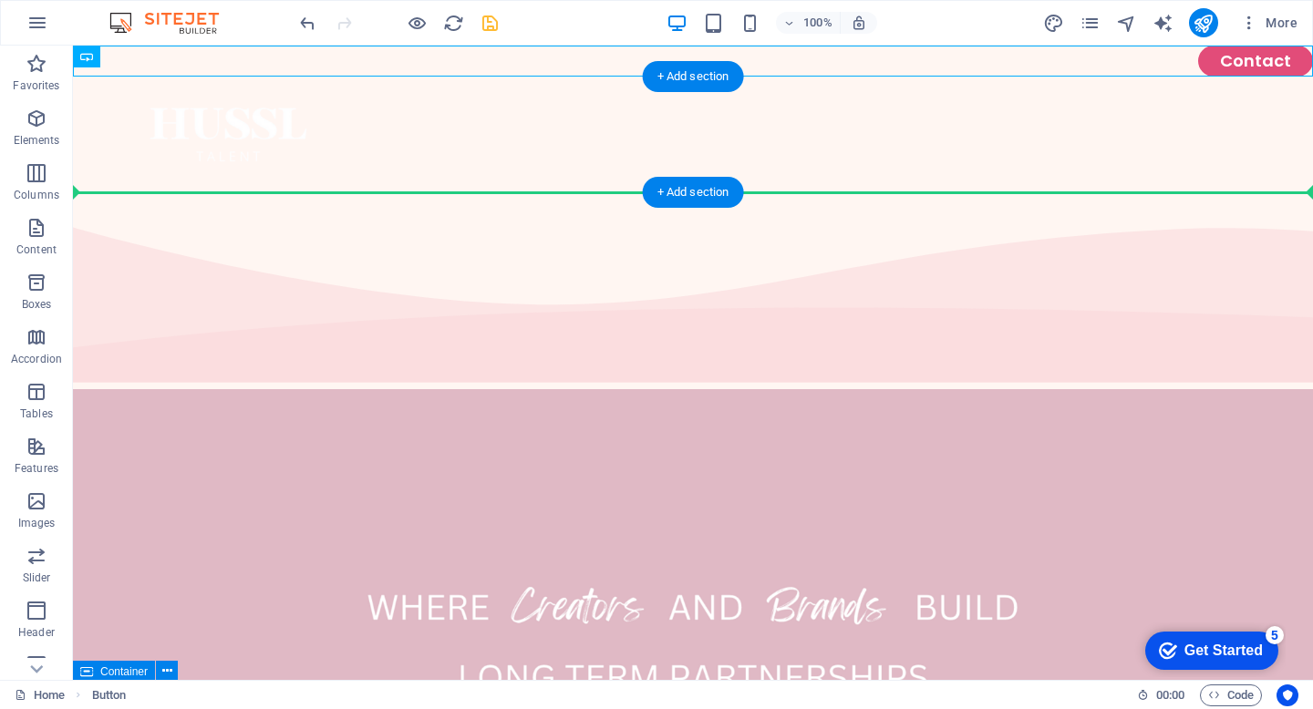
drag, startPoint x: 921, startPoint y: 57, endPoint x: 918, endPoint y: 145, distance: 87.6
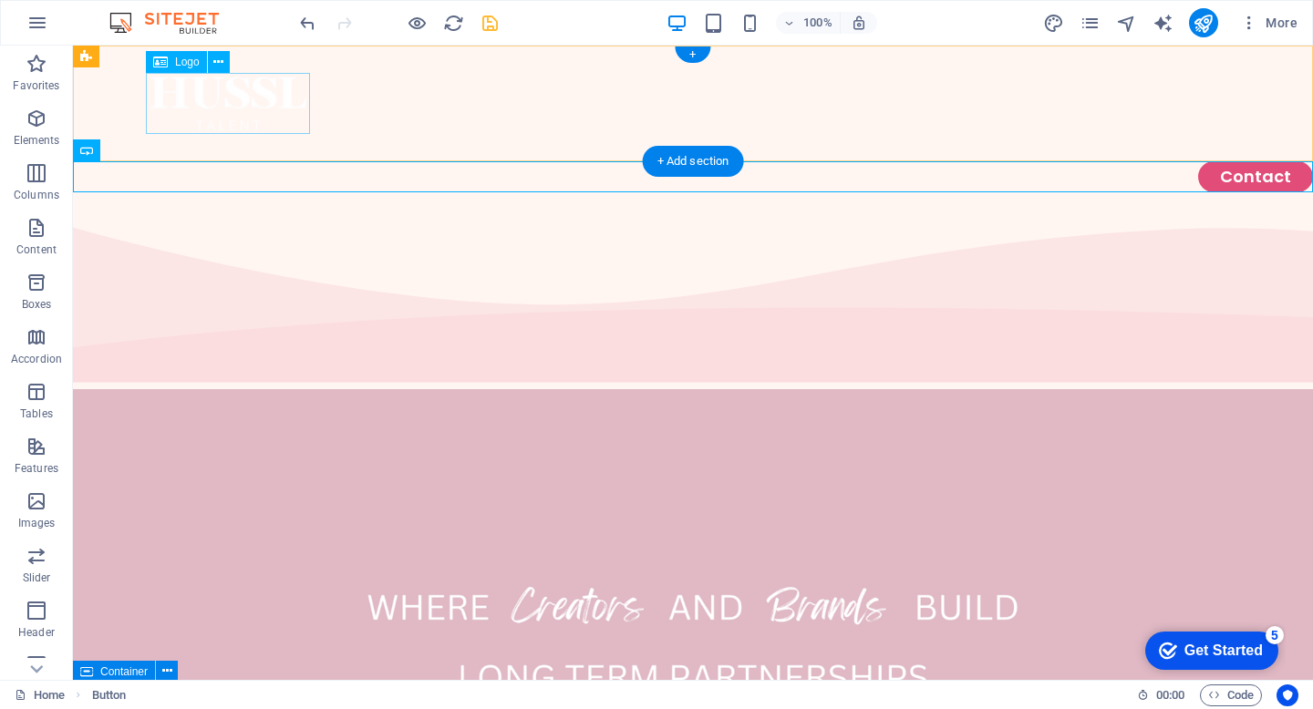
click at [260, 124] on div at bounding box center [693, 103] width 1094 height 61
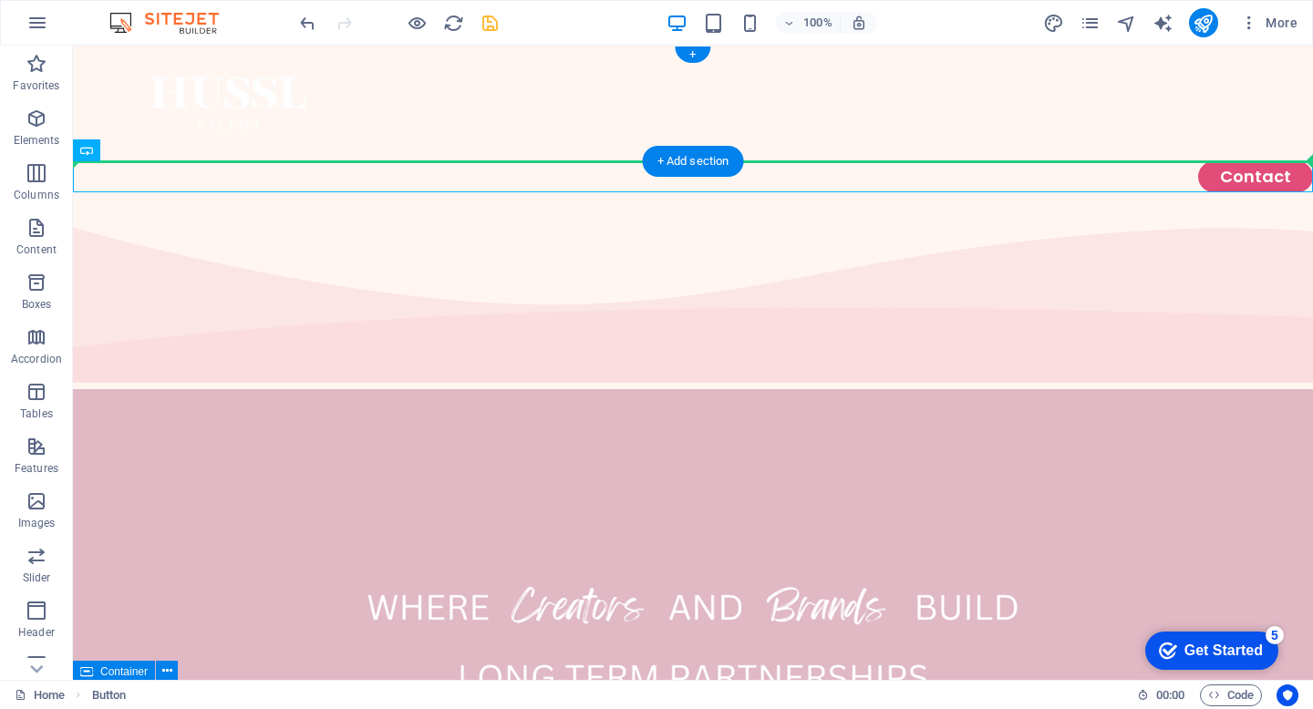
drag, startPoint x: 1253, startPoint y: 174, endPoint x: 1252, endPoint y: 128, distance: 46.5
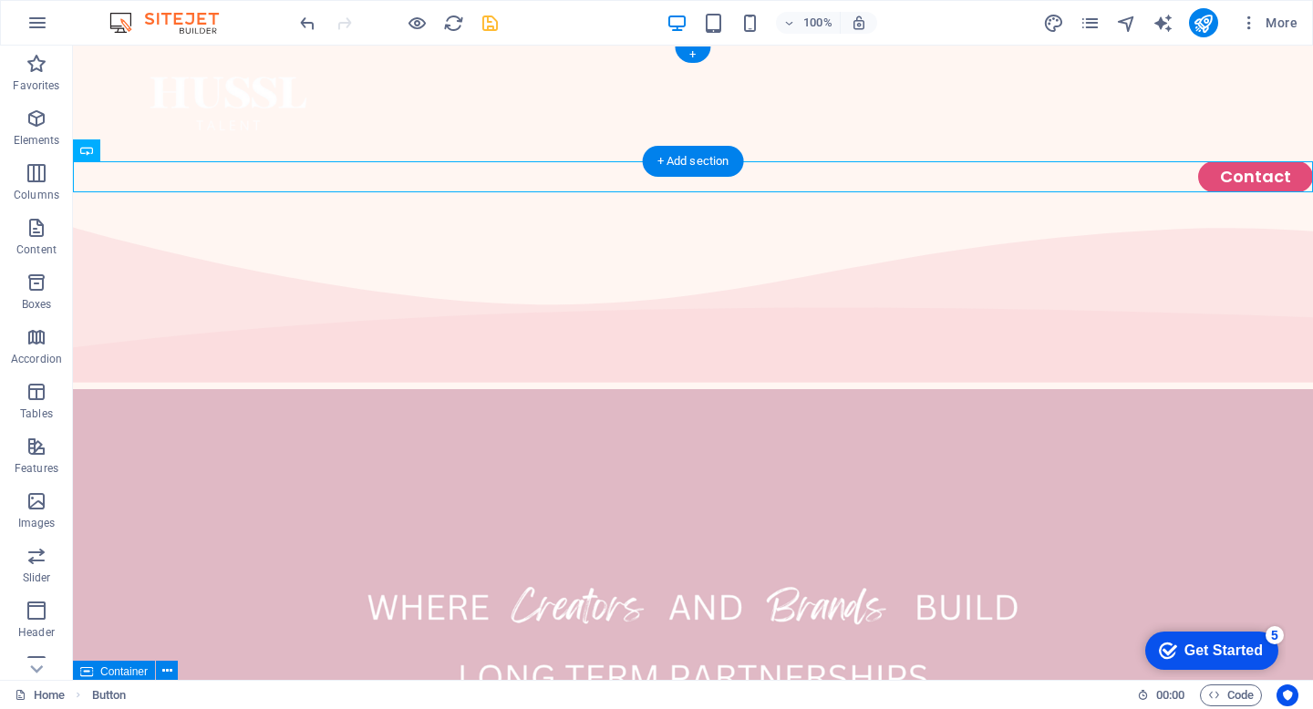
click at [1114, 88] on div at bounding box center [693, 104] width 1240 height 116
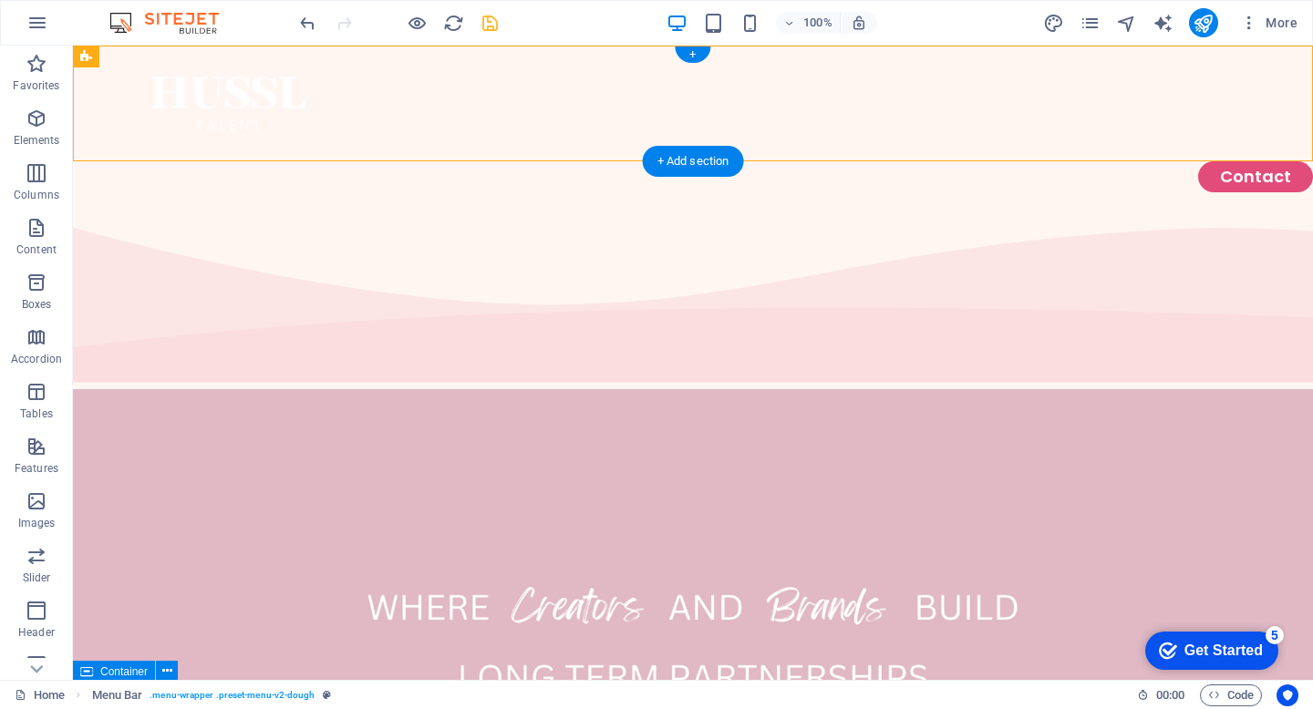
click at [649, 79] on div at bounding box center [693, 104] width 1240 height 116
click at [688, 51] on div "+" at bounding box center [693, 55] width 36 height 16
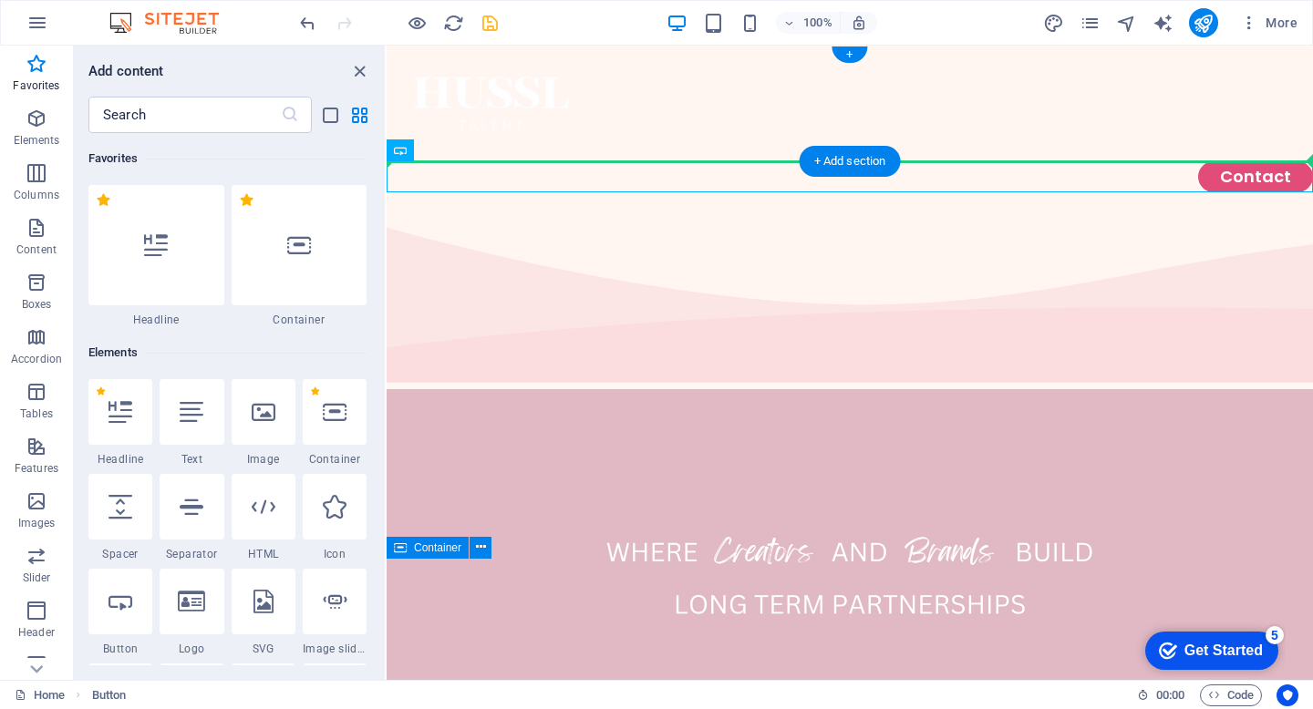
drag, startPoint x: 821, startPoint y: 175, endPoint x: 913, endPoint y: 104, distance: 116.4
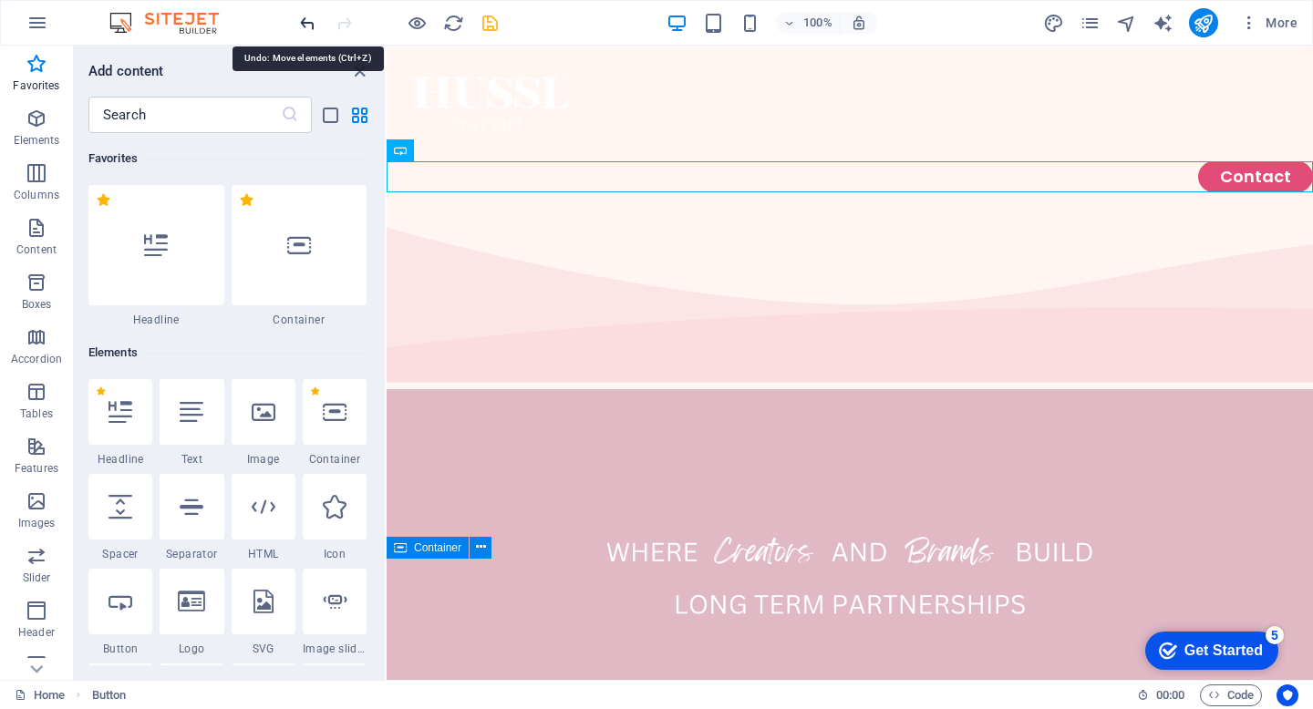
click at [313, 25] on icon "undo" at bounding box center [307, 23] width 21 height 21
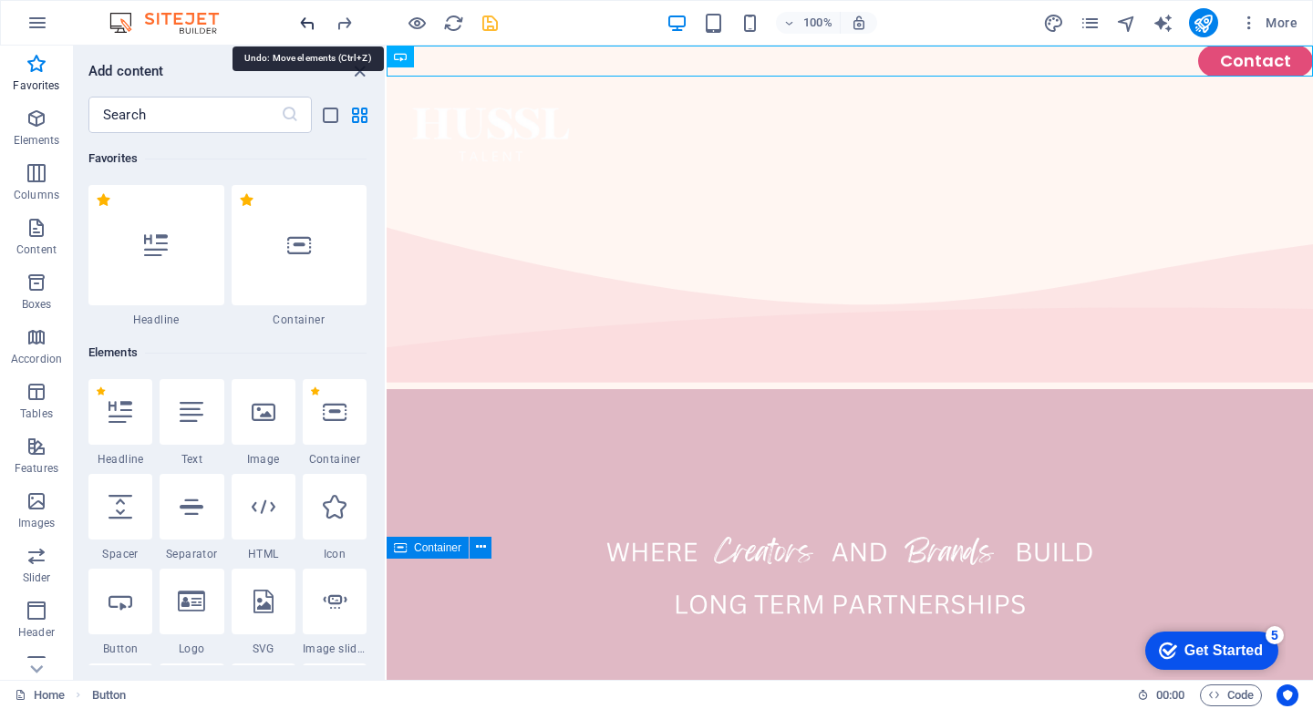
click at [313, 25] on icon "undo" at bounding box center [307, 23] width 21 height 21
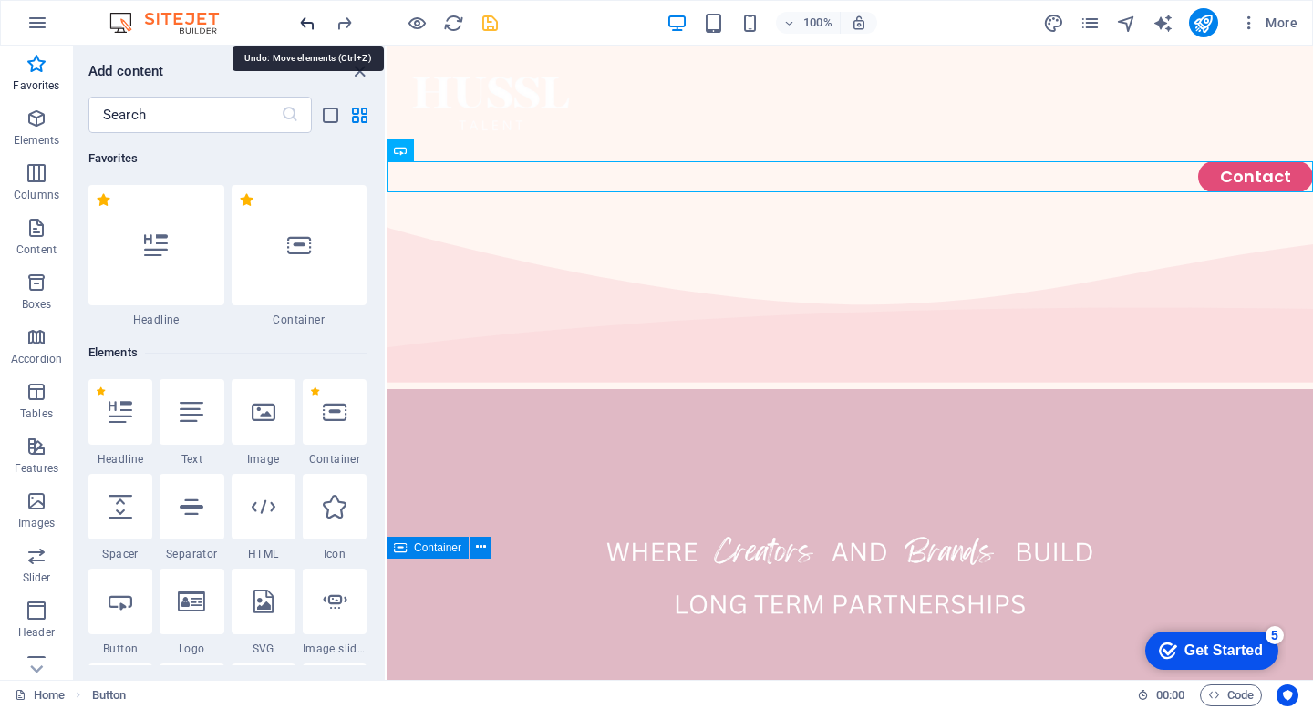
click at [313, 25] on icon "undo" at bounding box center [307, 23] width 21 height 21
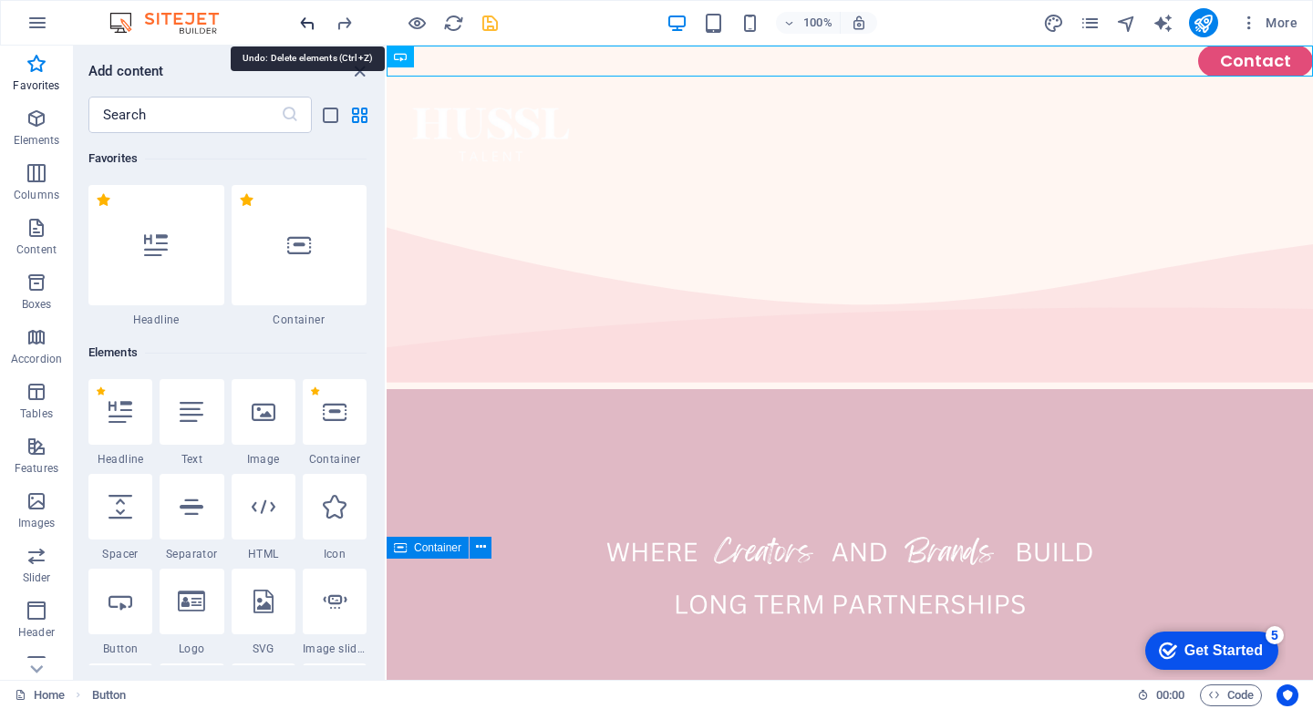
click at [313, 25] on icon "undo" at bounding box center [307, 23] width 21 height 21
